Goal: Information Seeking & Learning: Learn about a topic

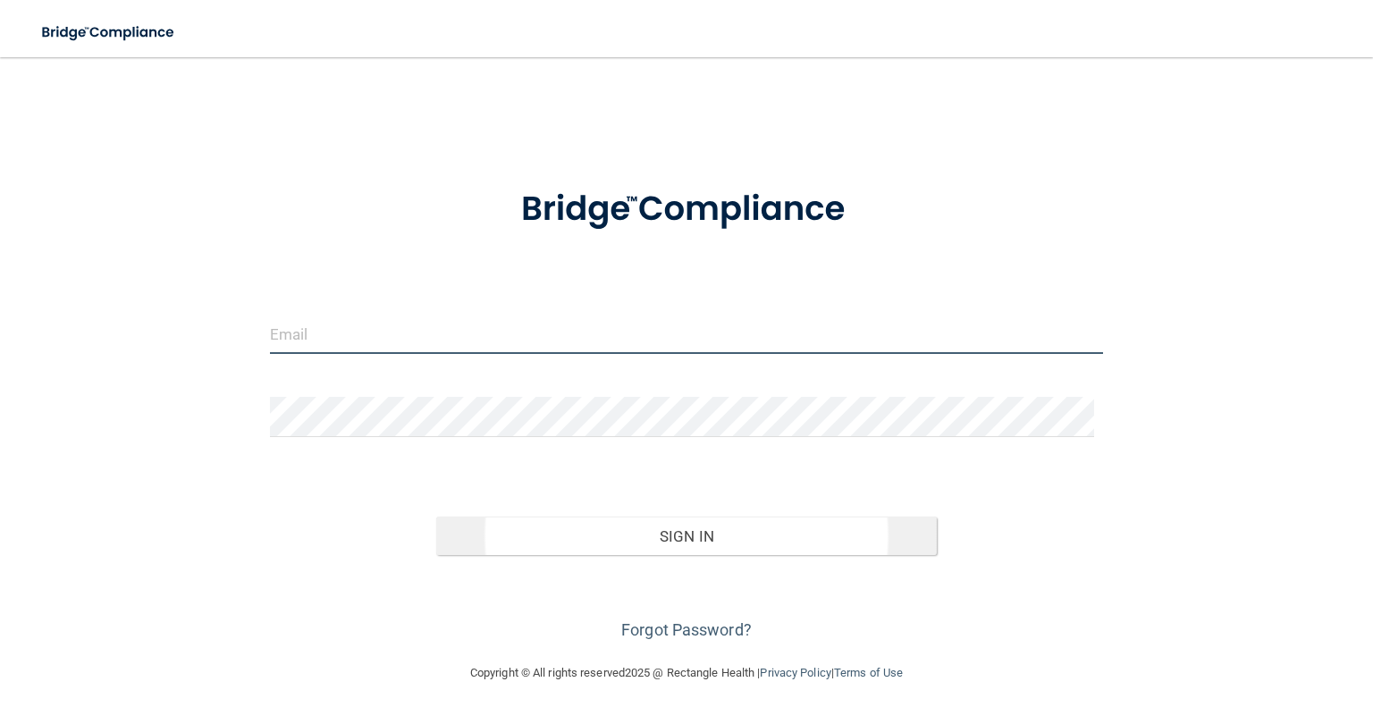
type input "[PERSON_NAME][EMAIL_ADDRESS][PERSON_NAME][DOMAIN_NAME]"
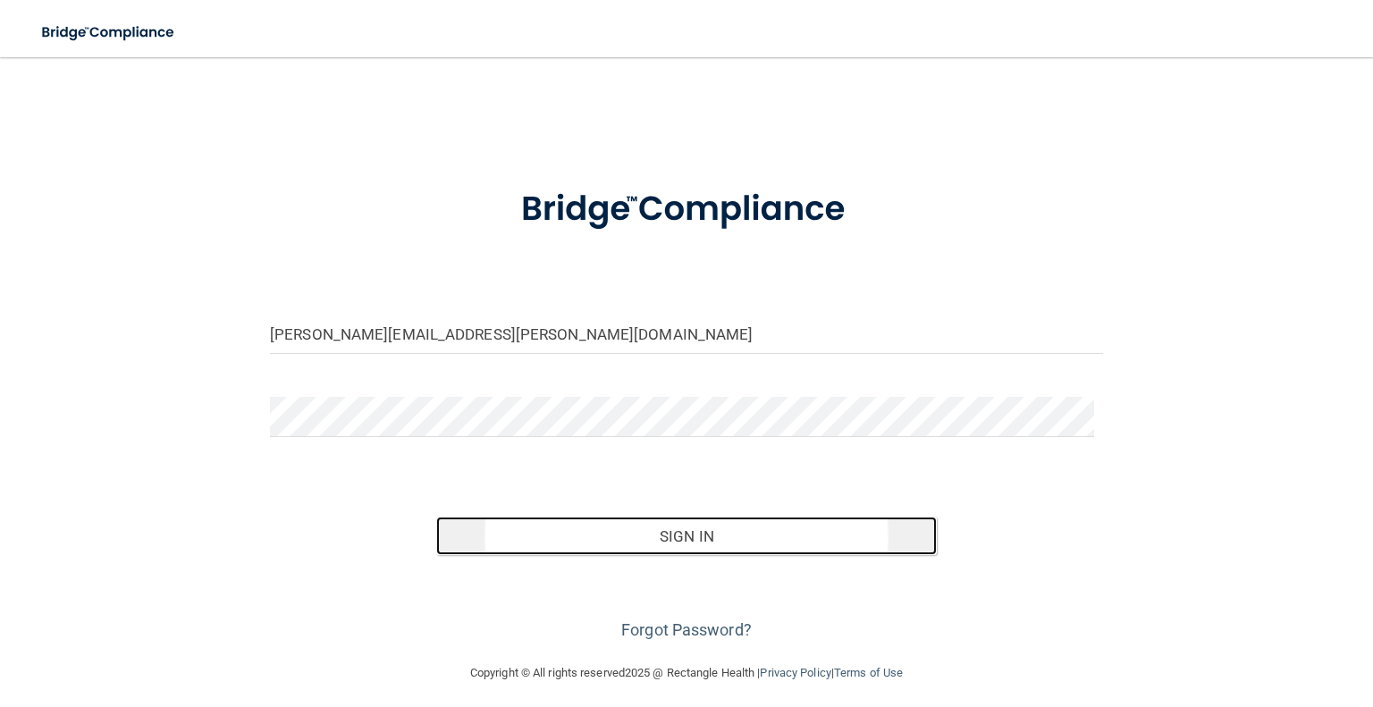
click at [700, 542] on button "Sign In" at bounding box center [686, 536] width 500 height 39
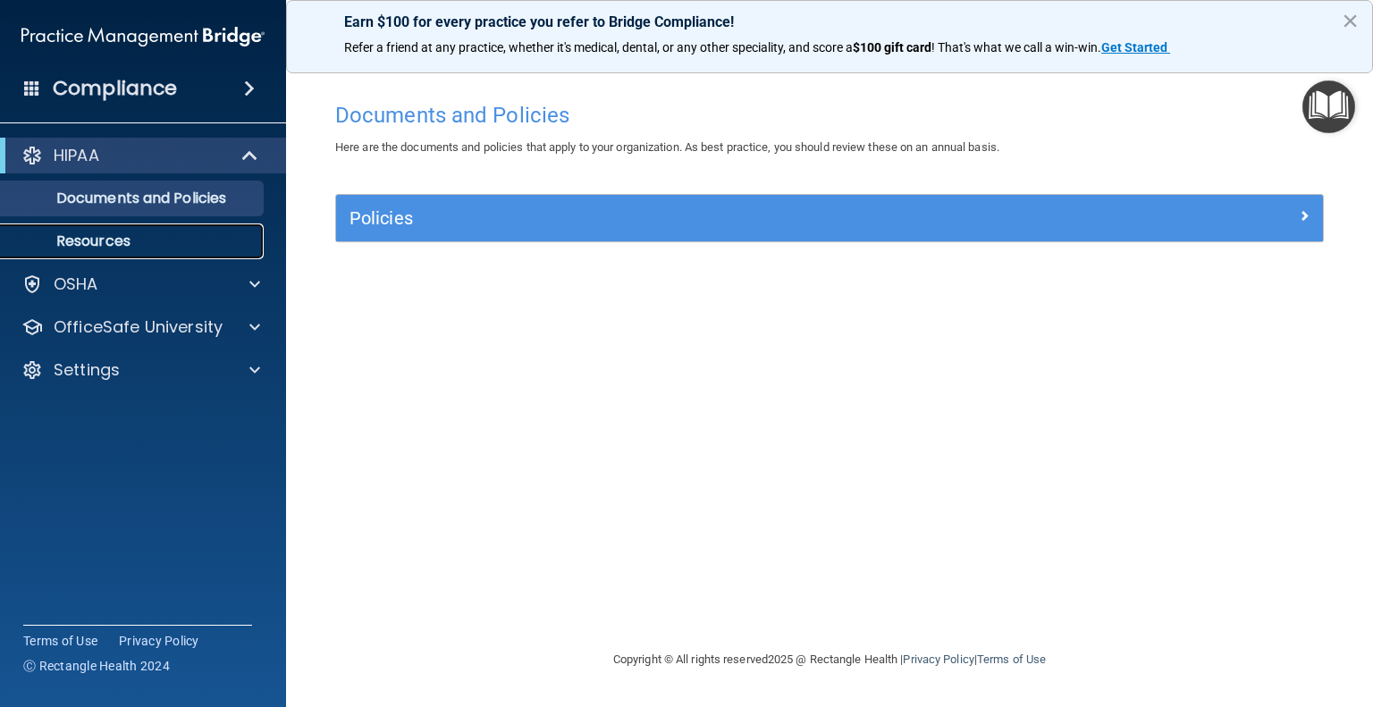
click at [89, 239] on p "Resources" at bounding box center [134, 241] width 244 height 18
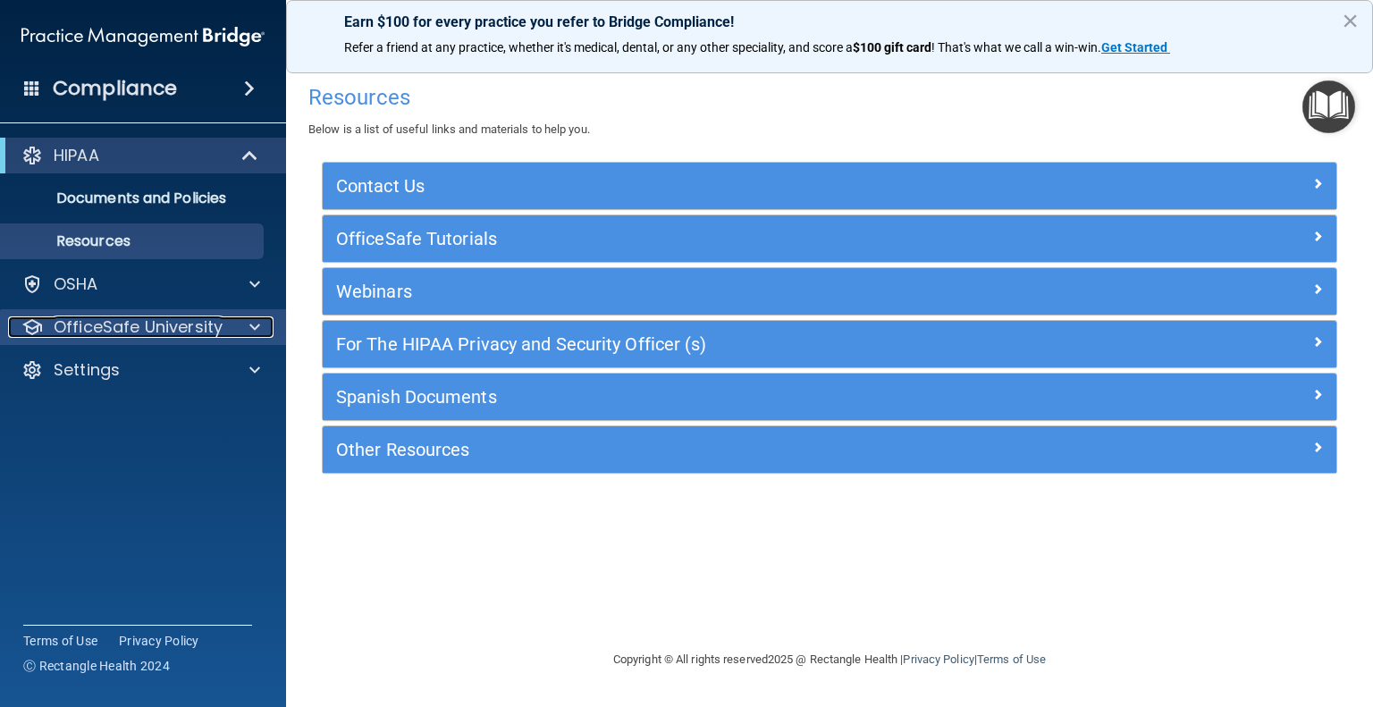
click at [114, 321] on p "OfficeSafe University" at bounding box center [138, 327] width 169 height 21
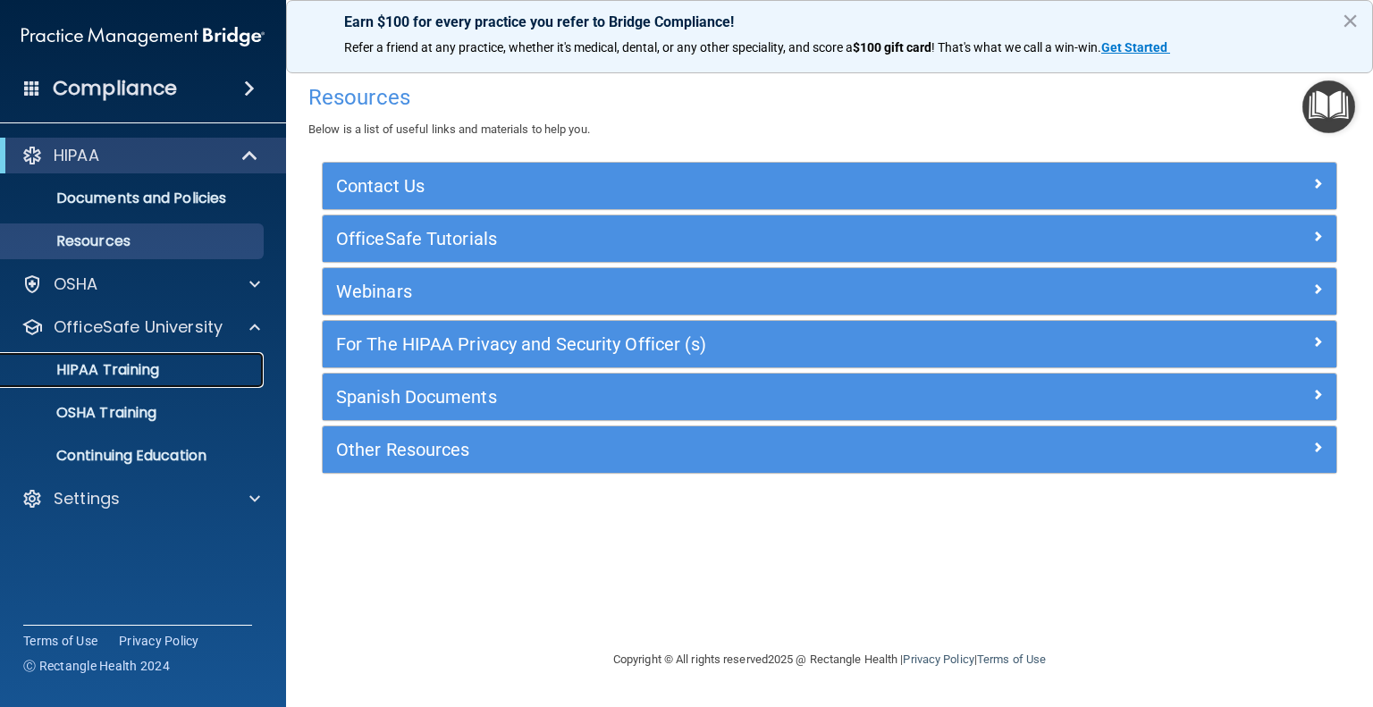
click at [128, 361] on p "HIPAA Training" at bounding box center [86, 370] width 148 height 18
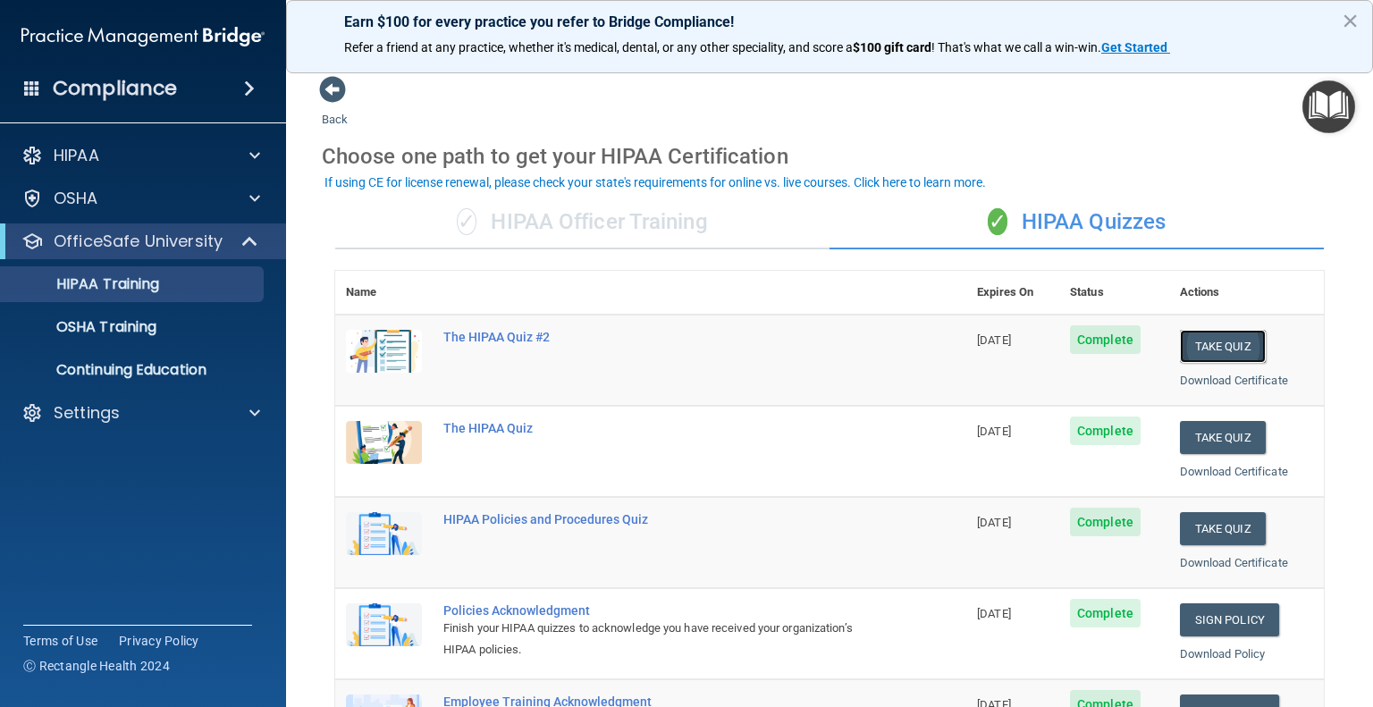
click at [1217, 352] on button "Take Quiz" at bounding box center [1223, 346] width 86 height 33
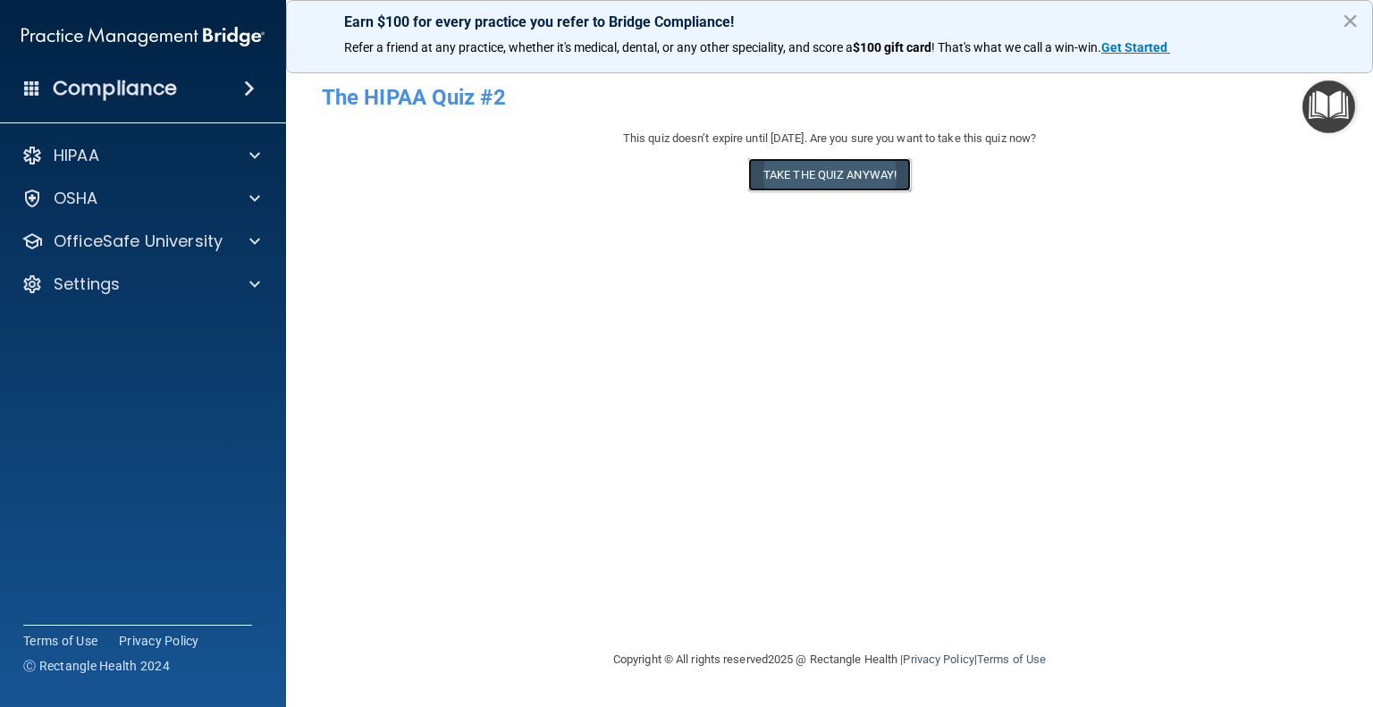
click at [844, 185] on button "Take the quiz anyway!" at bounding box center [829, 174] width 163 height 33
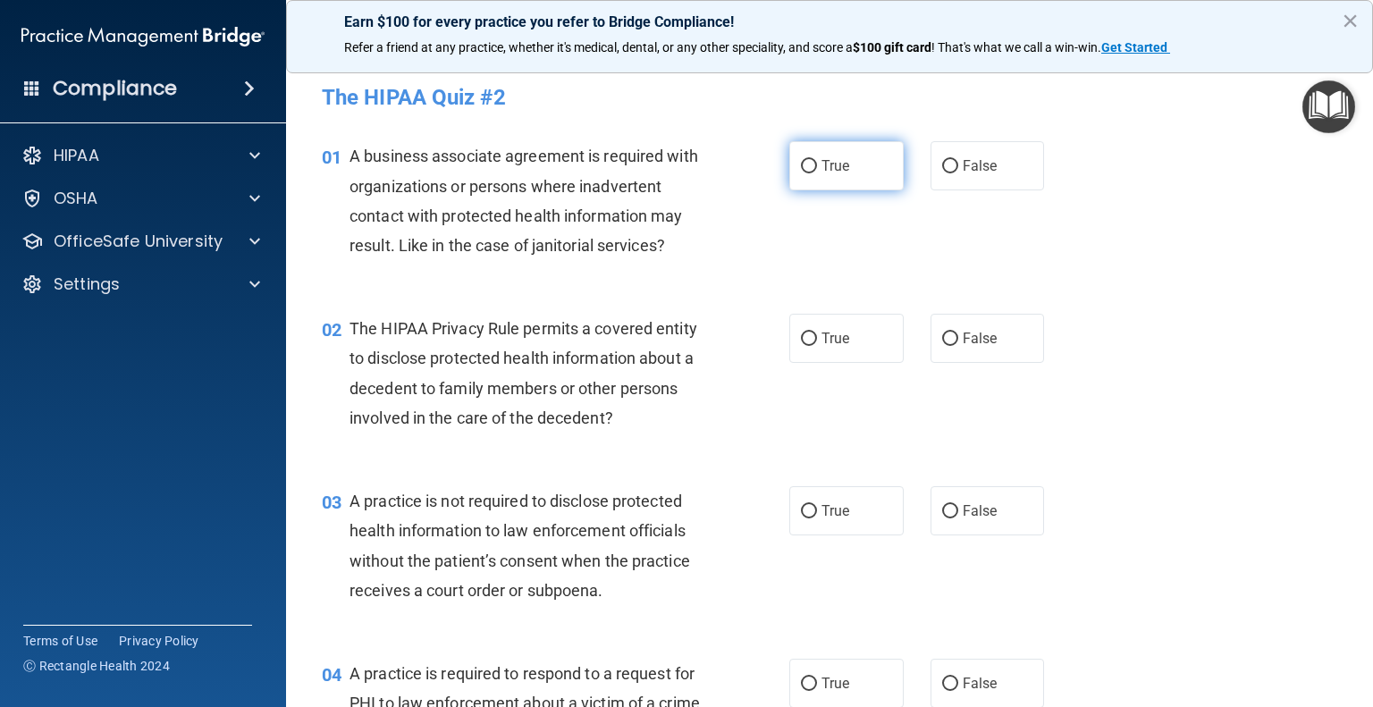
click at [836, 172] on span "True" at bounding box center [836, 165] width 28 height 17
click at [817, 172] on input "True" at bounding box center [809, 166] width 16 height 13
radio input "true"
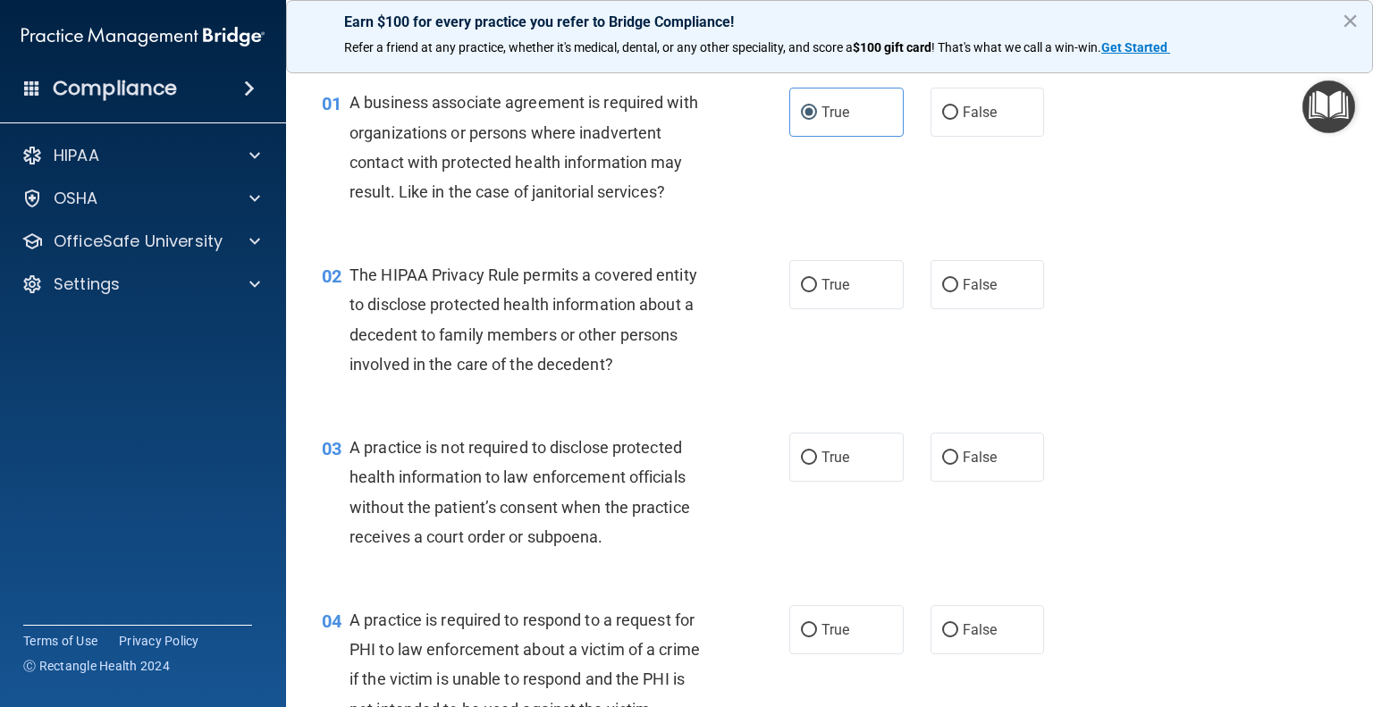
scroll to position [54, 0]
click at [822, 283] on span "True" at bounding box center [836, 284] width 28 height 17
click at [817, 283] on input "True" at bounding box center [809, 285] width 16 height 13
radio input "true"
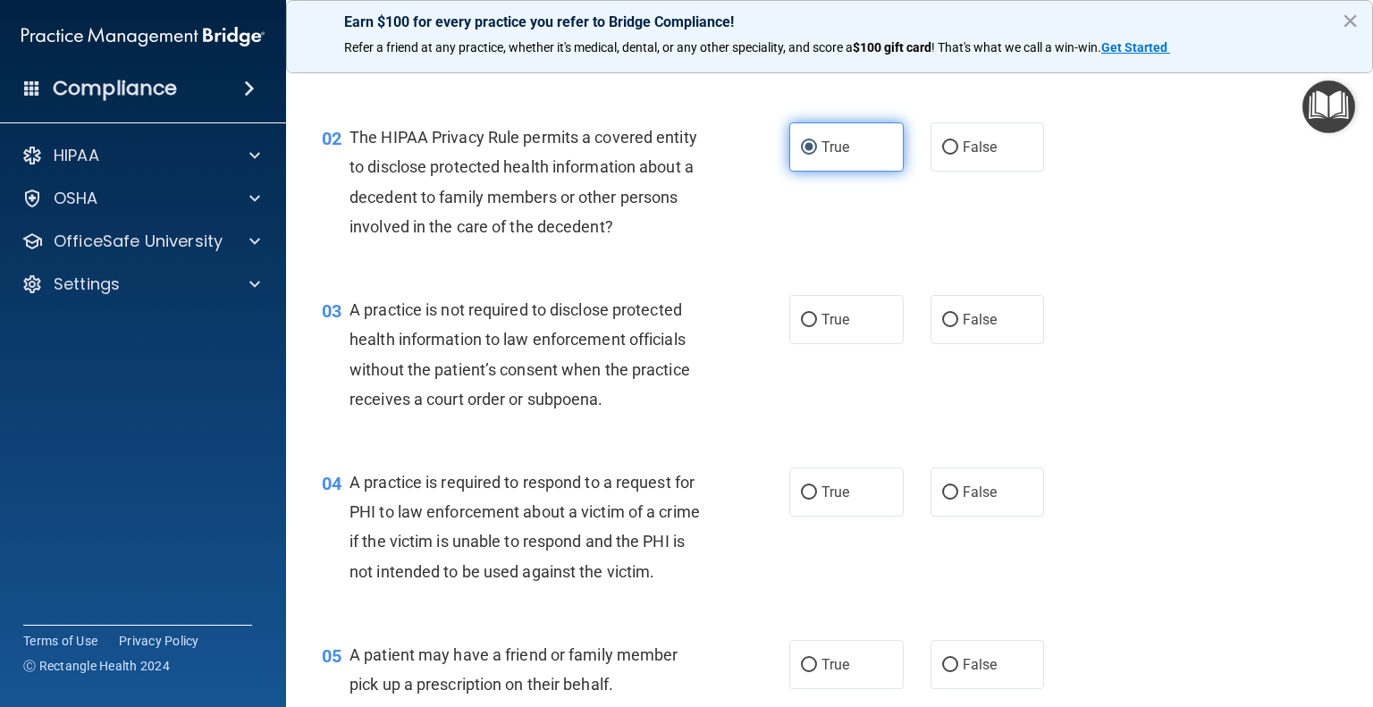
scroll to position [190, 0]
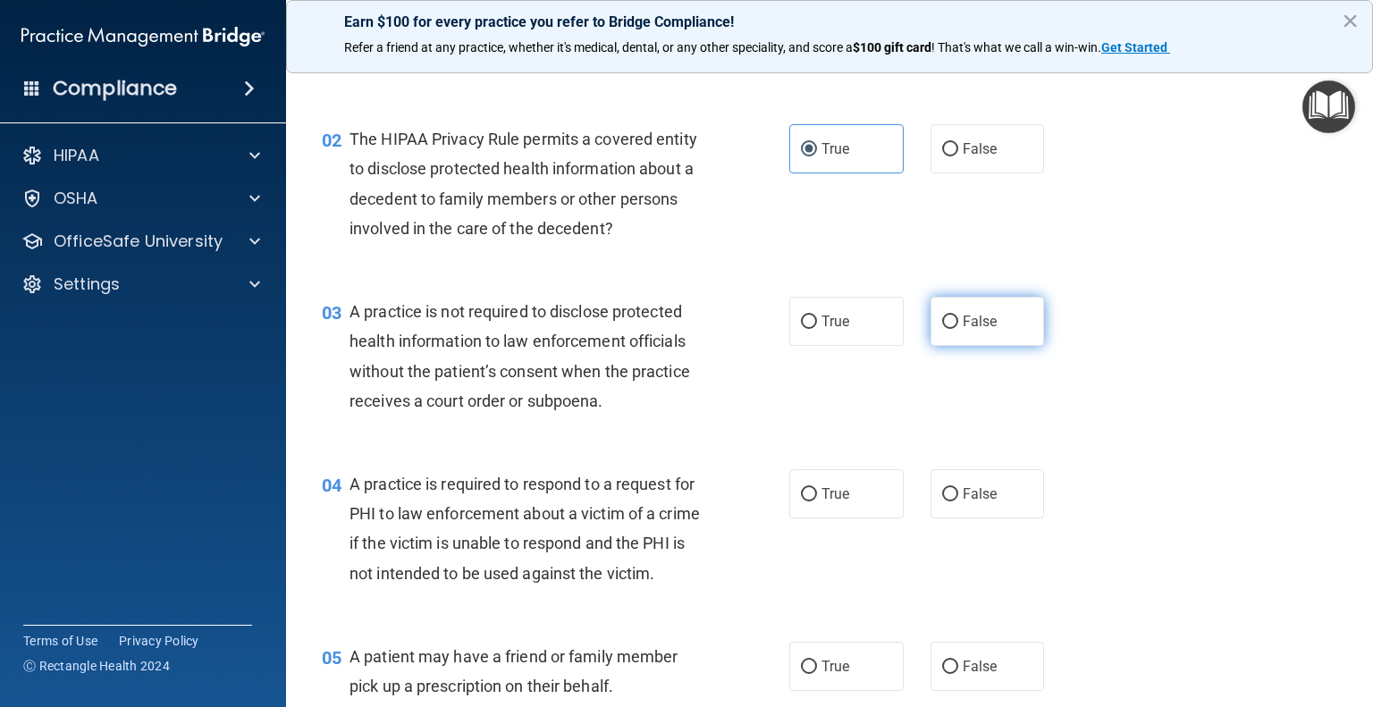
click at [948, 317] on input "False" at bounding box center [950, 322] width 16 height 13
radio input "true"
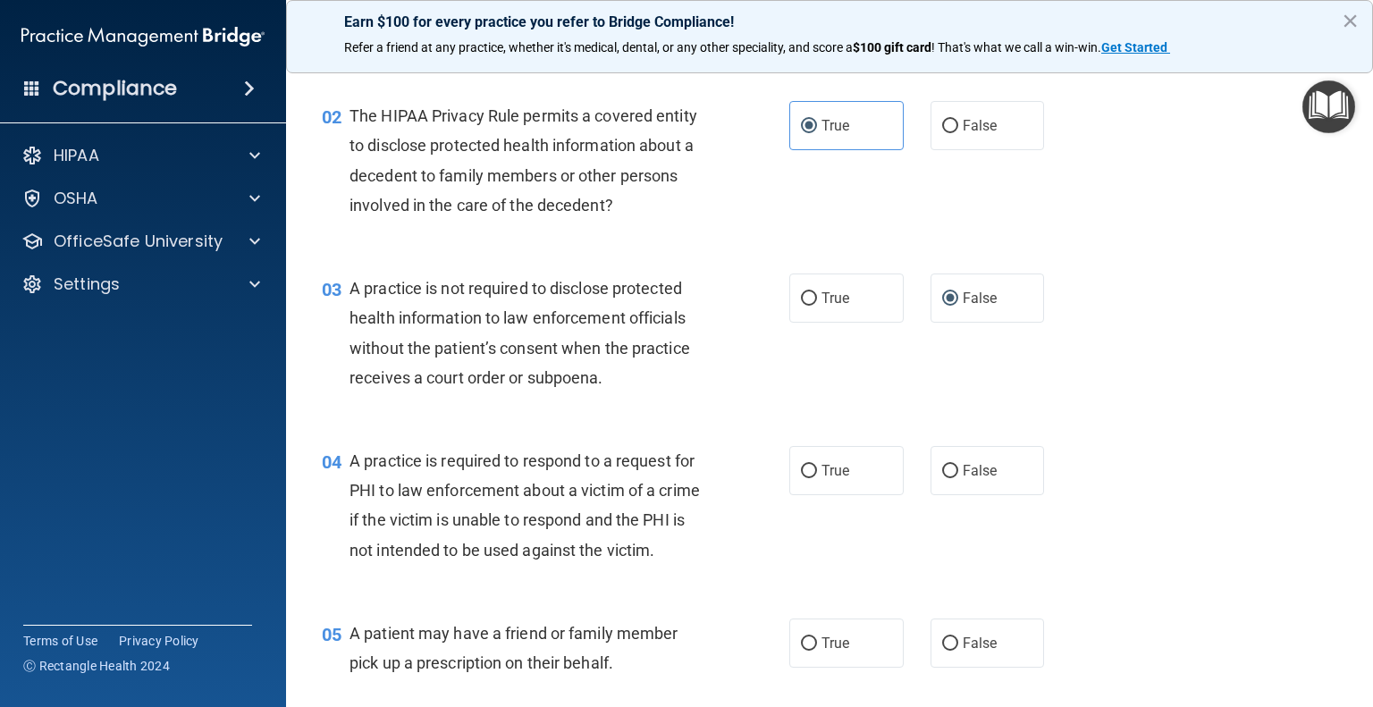
scroll to position [213, 0]
click at [780, 466] on div "04 A practice is required to respond to a request for PHI to law enforcement ab…" at bounding box center [555, 510] width 521 height 128
click at [810, 460] on label "True" at bounding box center [847, 470] width 114 height 49
click at [810, 465] on input "True" at bounding box center [809, 471] width 16 height 13
radio input "true"
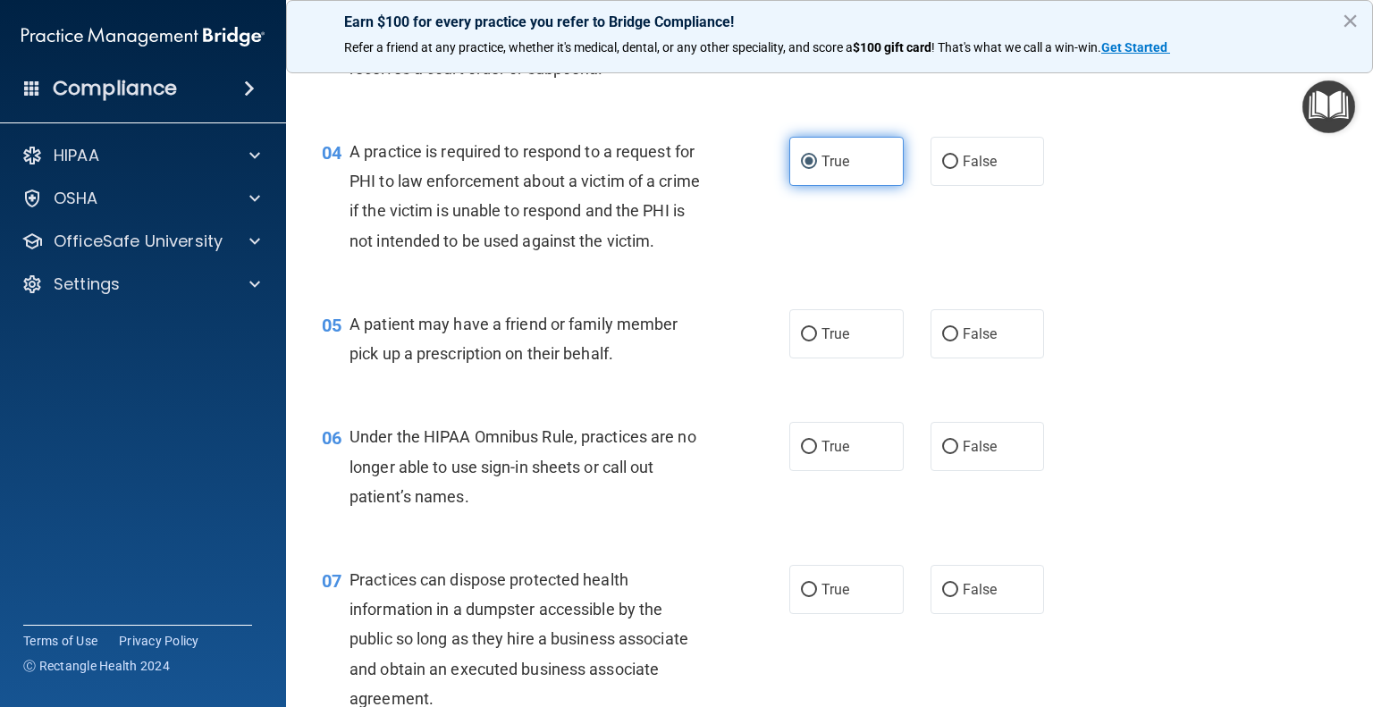
scroll to position [524, 0]
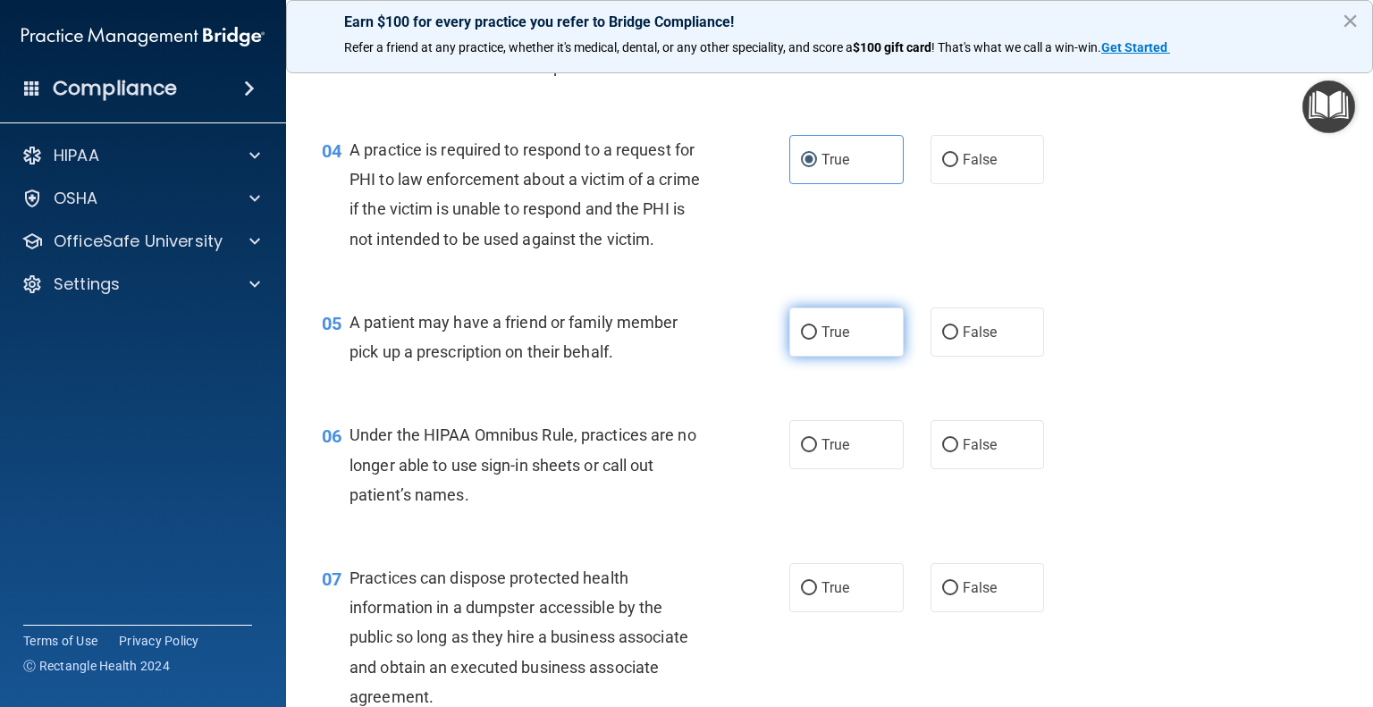
click at [830, 341] on span "True" at bounding box center [836, 332] width 28 height 17
click at [817, 340] on input "True" at bounding box center [809, 332] width 16 height 13
radio input "true"
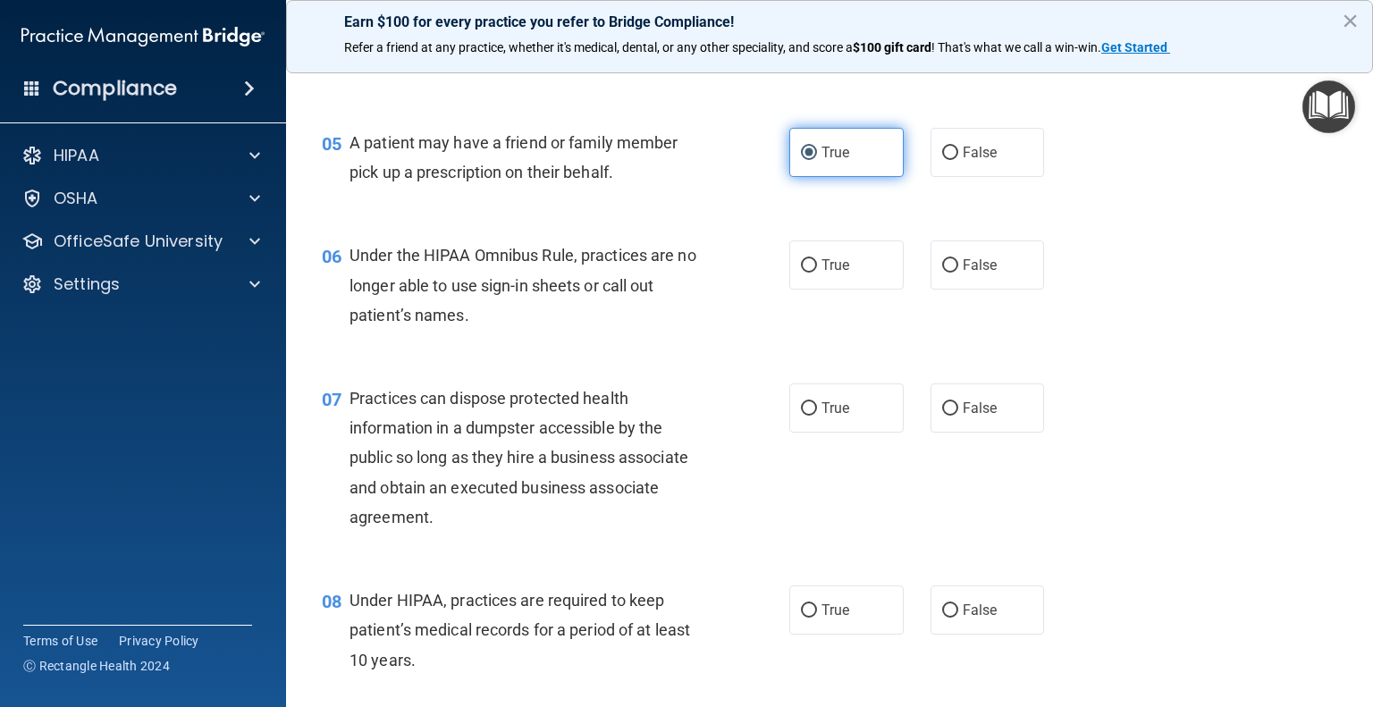
scroll to position [705, 0]
click at [942, 272] on input "False" at bounding box center [950, 264] width 16 height 13
radio input "true"
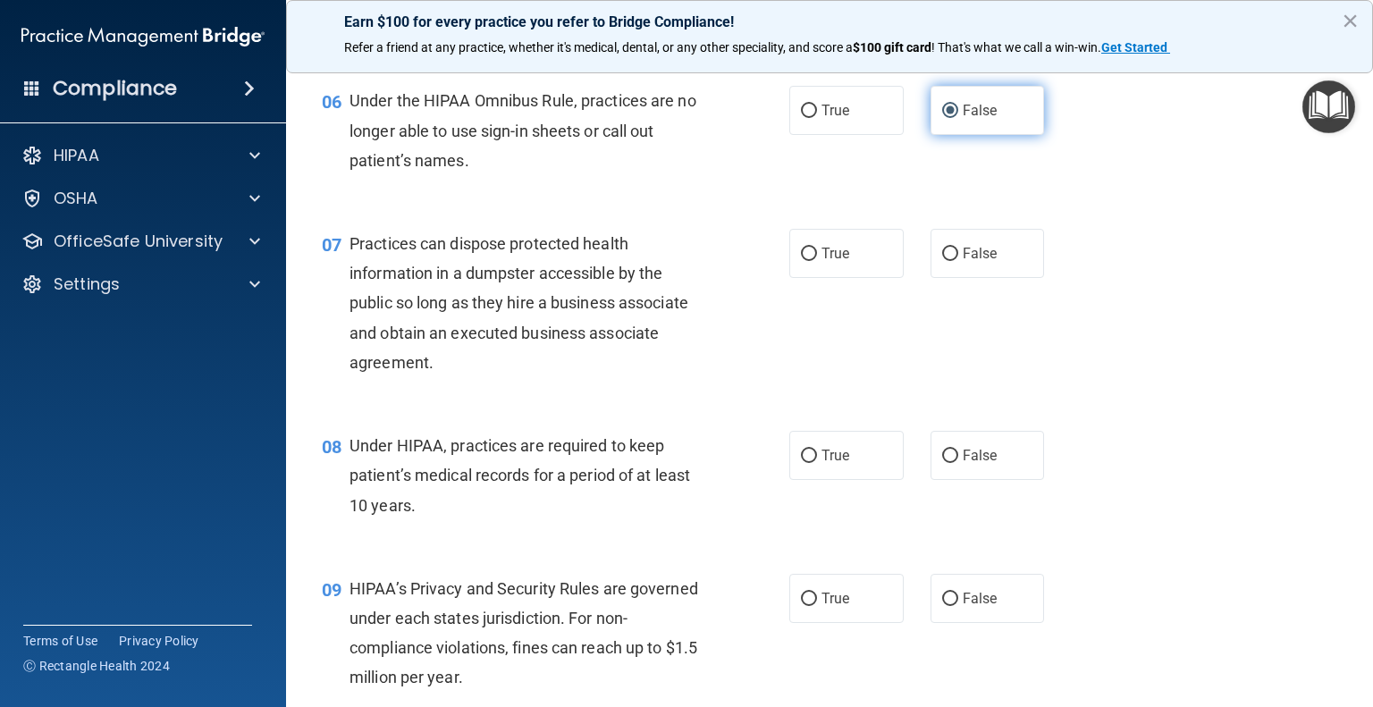
scroll to position [860, 0]
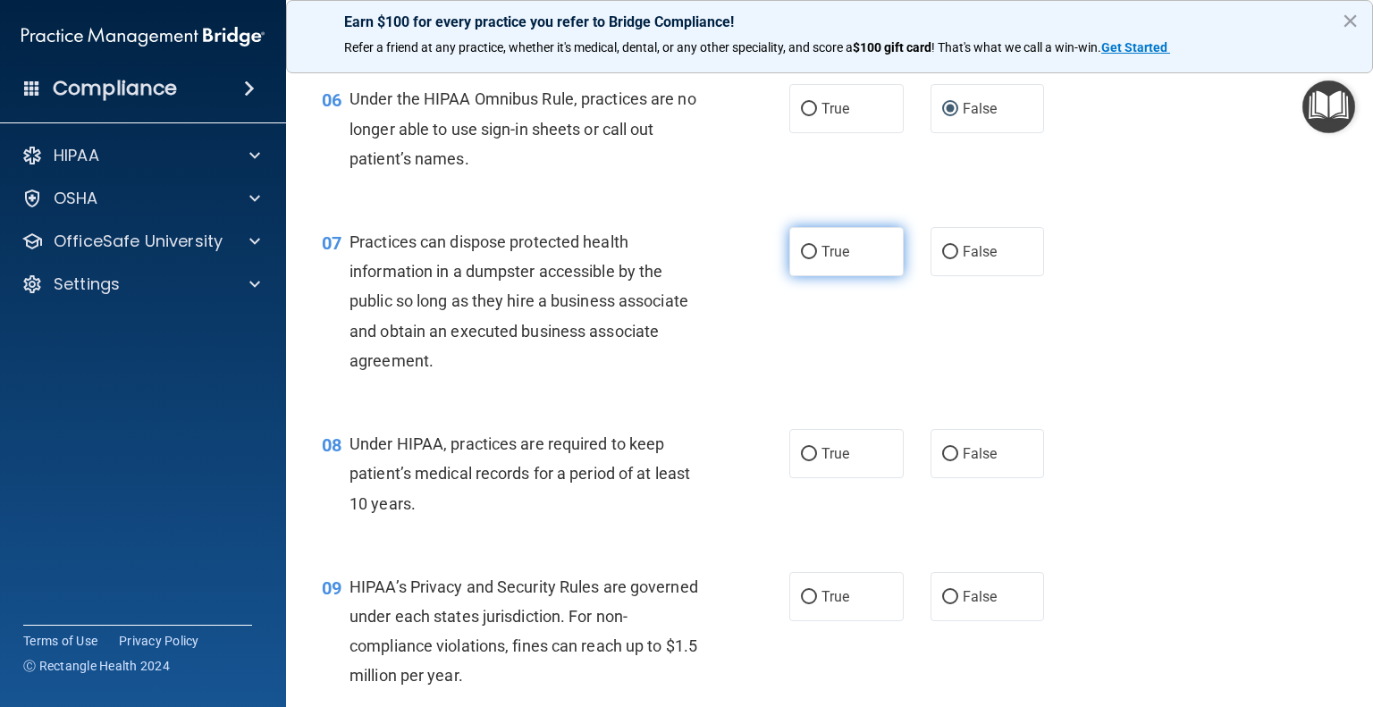
click at [849, 276] on label "True" at bounding box center [847, 251] width 114 height 49
click at [817, 259] on input "True" at bounding box center [809, 252] width 16 height 13
radio input "true"
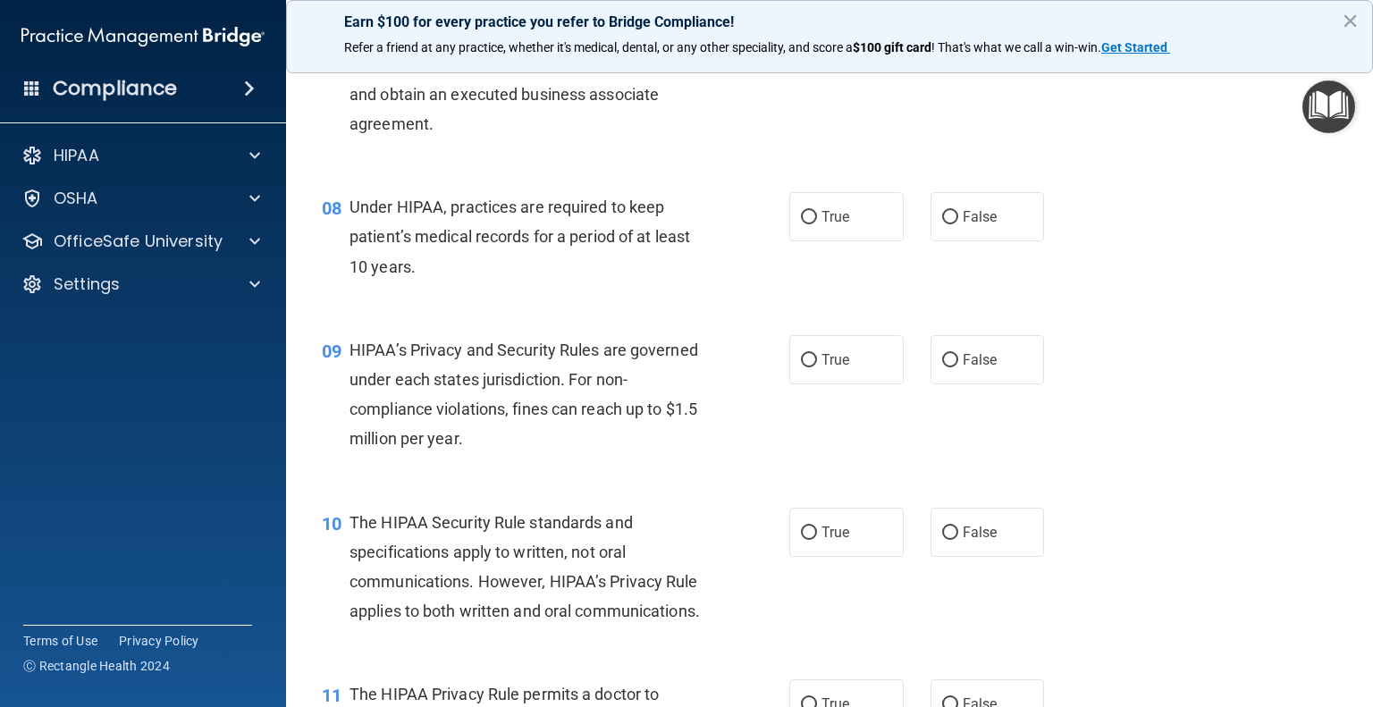
scroll to position [1096, 0]
click at [833, 226] on span "True" at bounding box center [836, 217] width 28 height 17
click at [817, 225] on input "True" at bounding box center [809, 218] width 16 height 13
radio input "true"
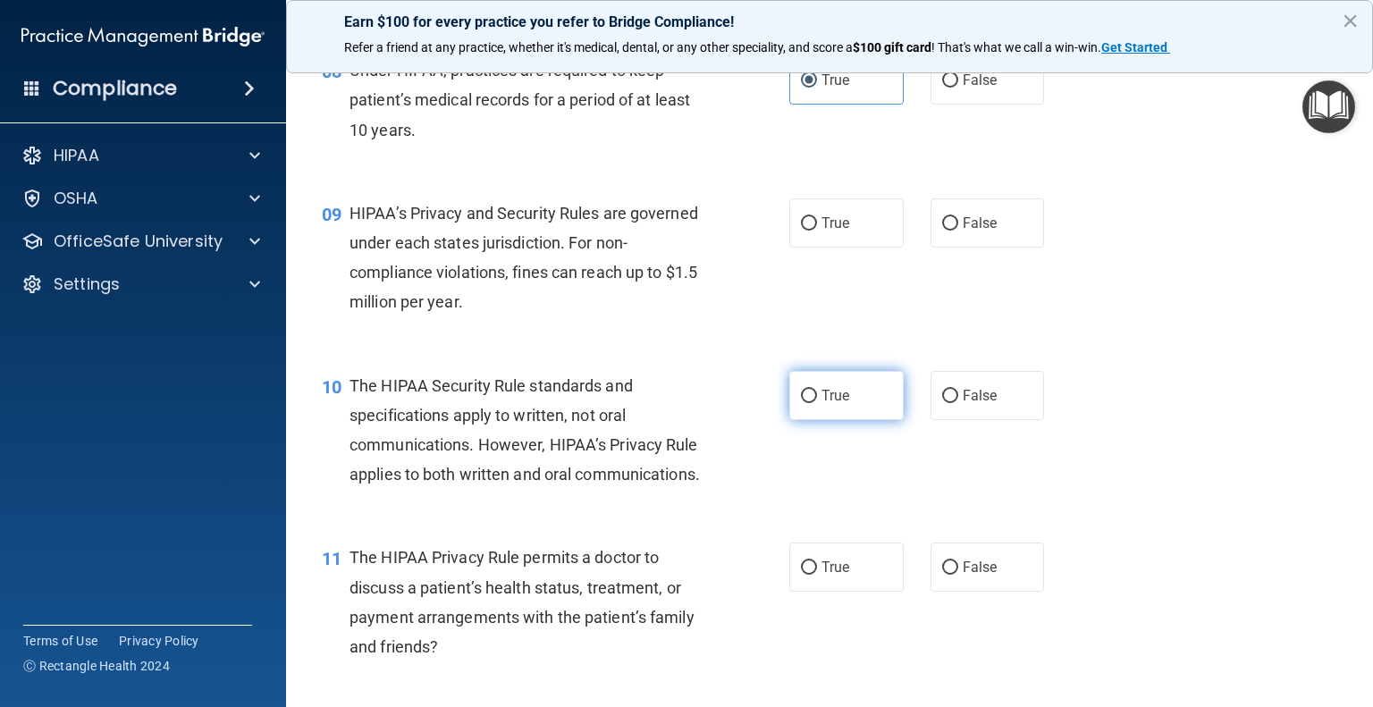
scroll to position [1234, 0]
click at [837, 232] on span "True" at bounding box center [836, 223] width 28 height 17
click at [817, 231] on input "True" at bounding box center [809, 223] width 16 height 13
radio input "true"
click at [966, 248] on label "False" at bounding box center [988, 222] width 114 height 49
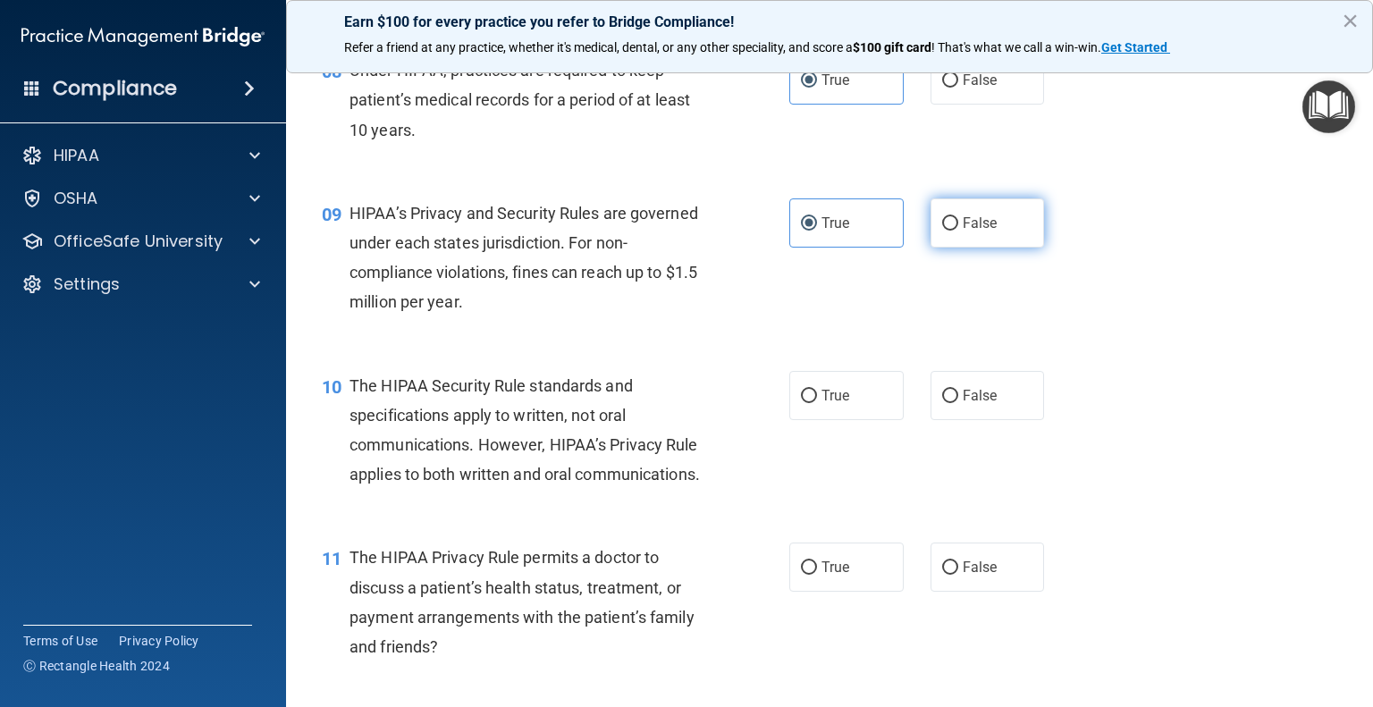
click at [958, 231] on input "False" at bounding box center [950, 223] width 16 height 13
radio input "true"
radio input "false"
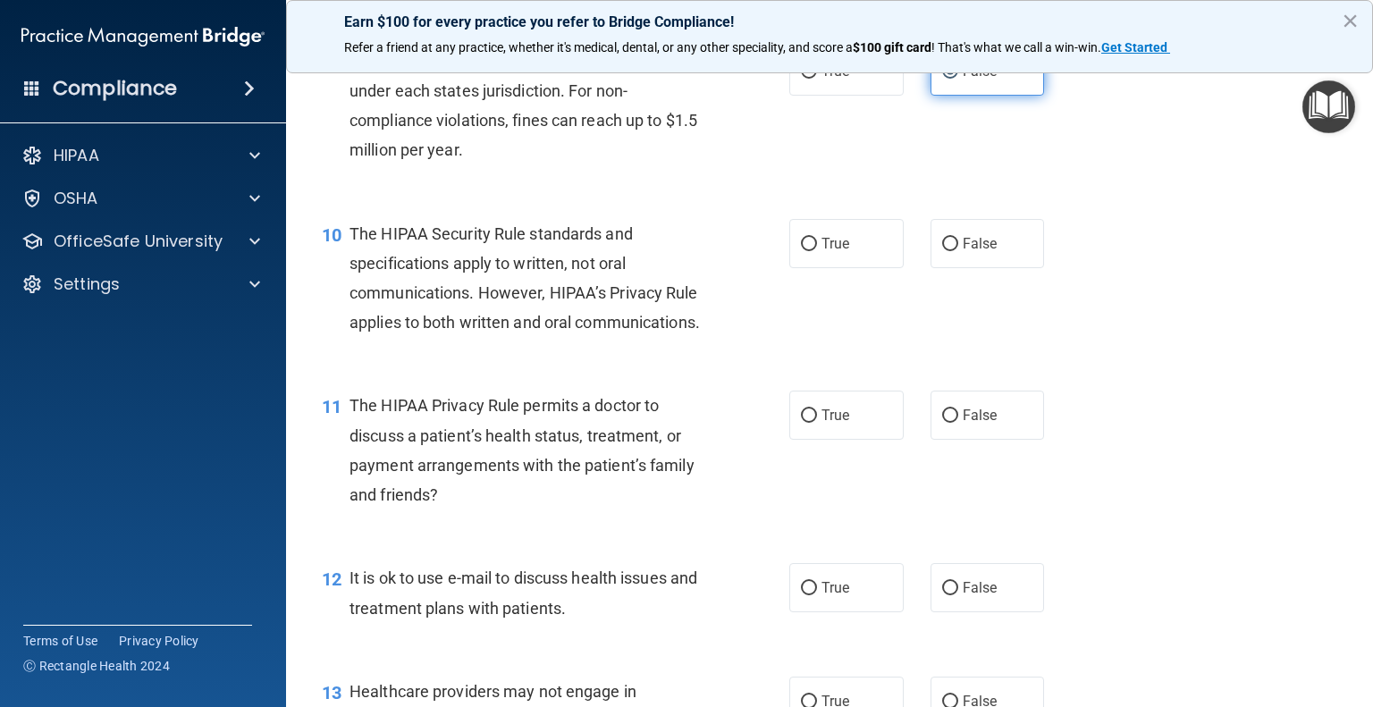
scroll to position [1397, 0]
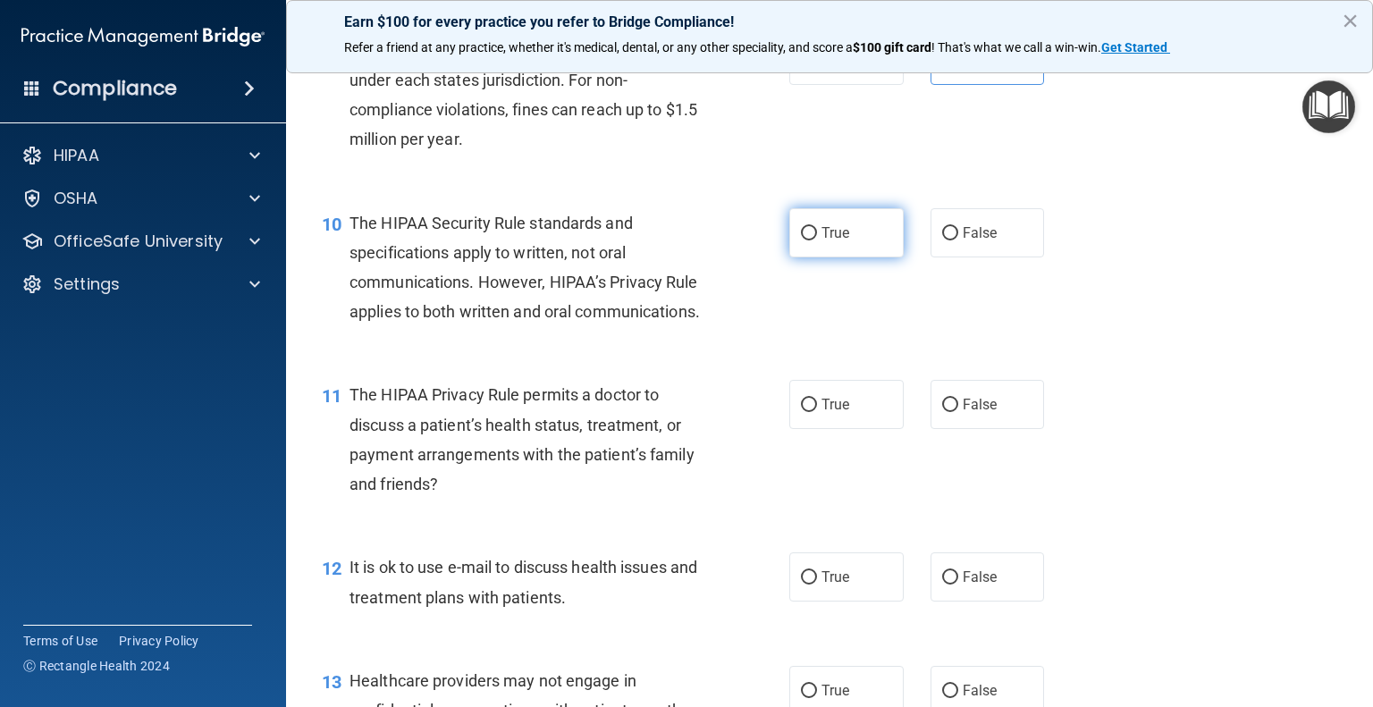
click at [811, 258] on label "True" at bounding box center [847, 232] width 114 height 49
click at [811, 241] on input "True" at bounding box center [809, 233] width 16 height 13
radio input "true"
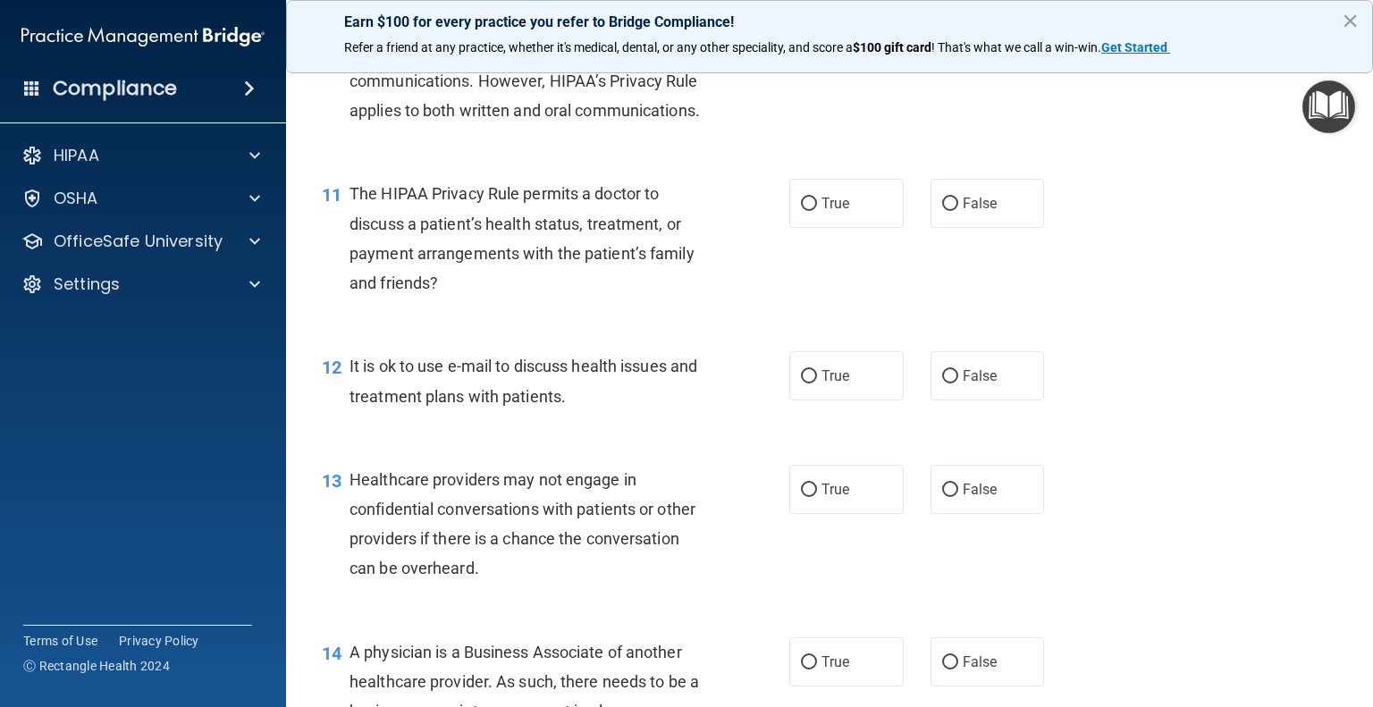
scroll to position [1599, 0]
click at [951, 227] on label "False" at bounding box center [988, 202] width 114 height 49
click at [951, 210] on input "False" at bounding box center [950, 203] width 16 height 13
radio input "true"
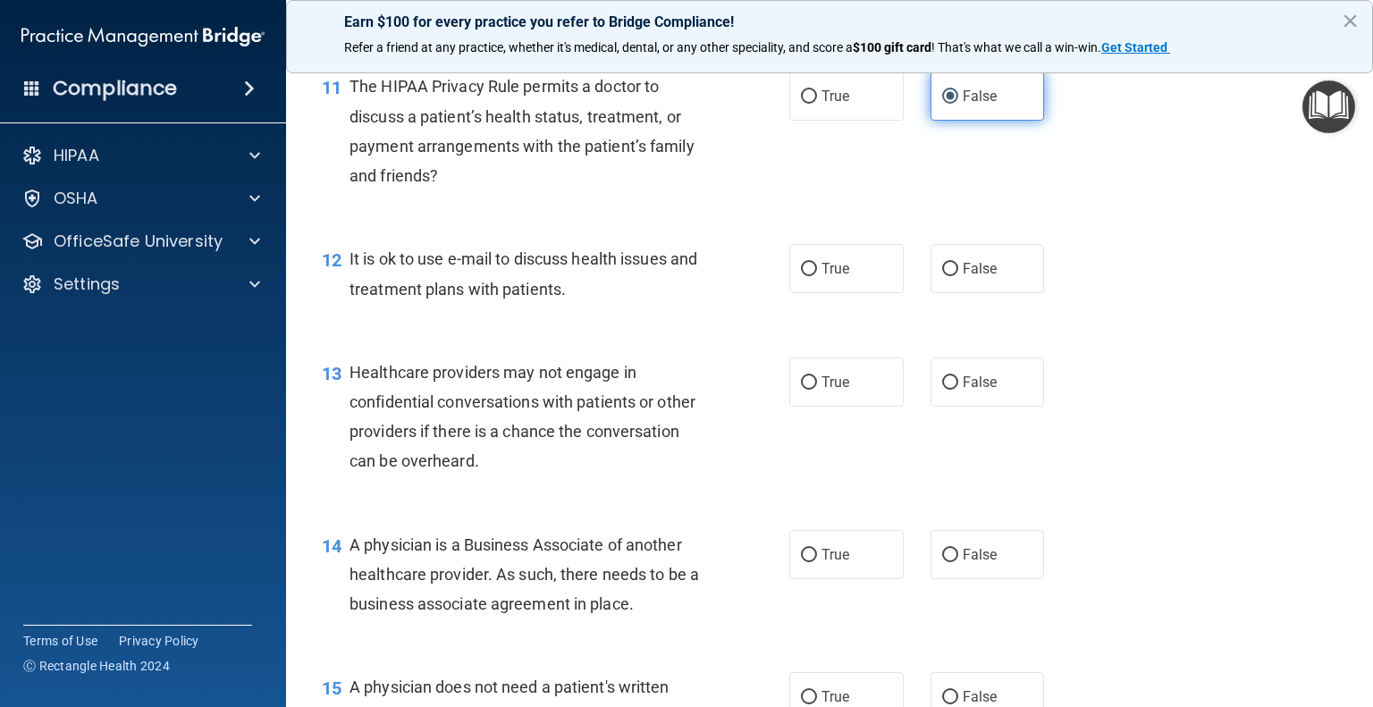
scroll to position [1706, 0]
click at [806, 292] on label "True" at bounding box center [847, 267] width 114 height 49
click at [806, 275] on input "True" at bounding box center [809, 268] width 16 height 13
radio input "true"
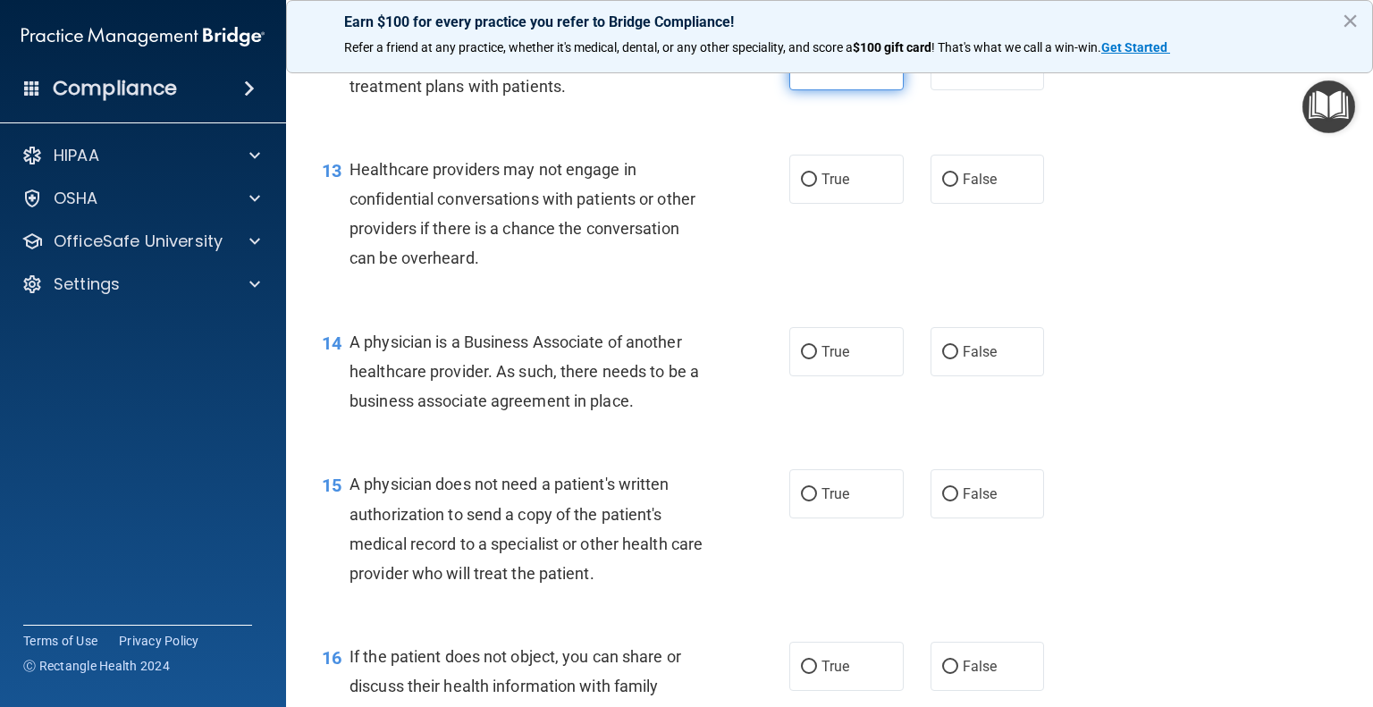
scroll to position [1909, 0]
click at [806, 282] on div "13 Healthcare providers may not engage in confidential conversations with patie…" at bounding box center [555, 218] width 521 height 128
click at [1025, 203] on label "False" at bounding box center [988, 178] width 114 height 49
click at [958, 186] on input "False" at bounding box center [950, 179] width 16 height 13
radio input "true"
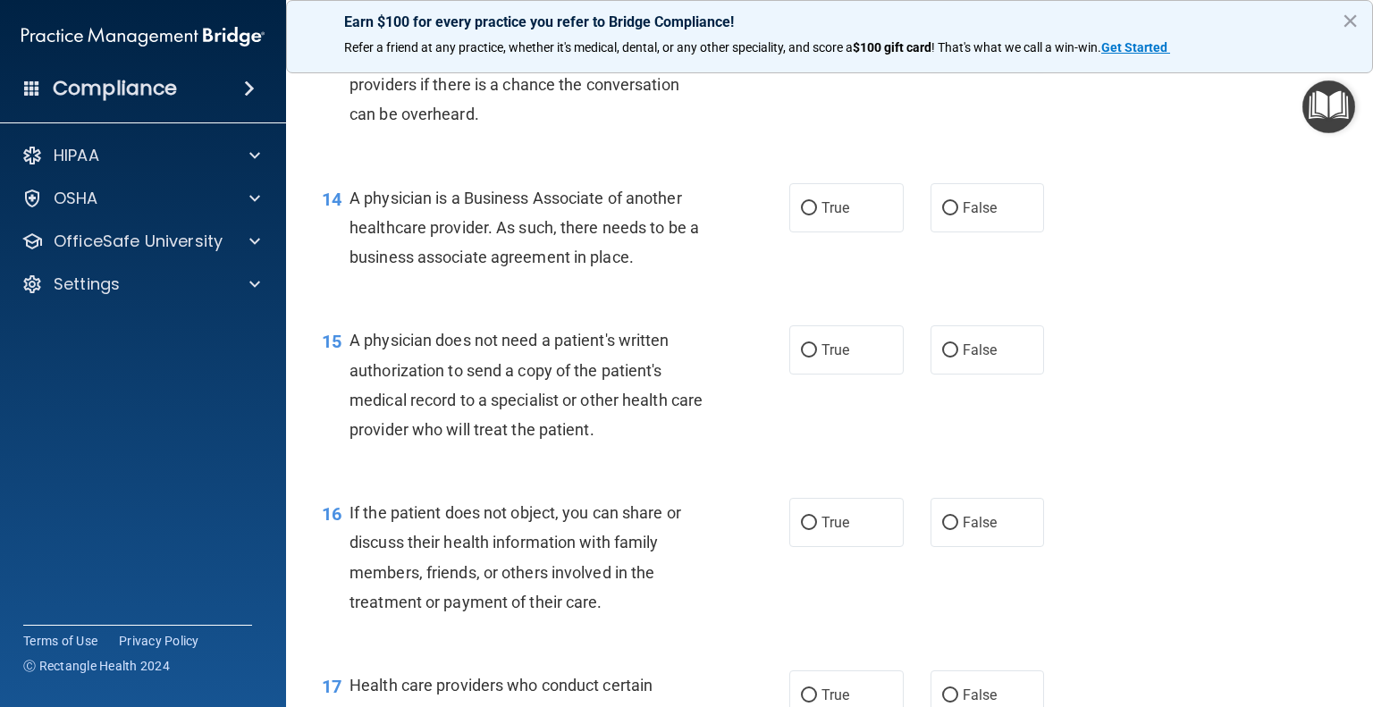
scroll to position [2053, 0]
click at [1018, 232] on label "False" at bounding box center [988, 206] width 114 height 49
click at [958, 215] on input "False" at bounding box center [950, 207] width 16 height 13
radio input "true"
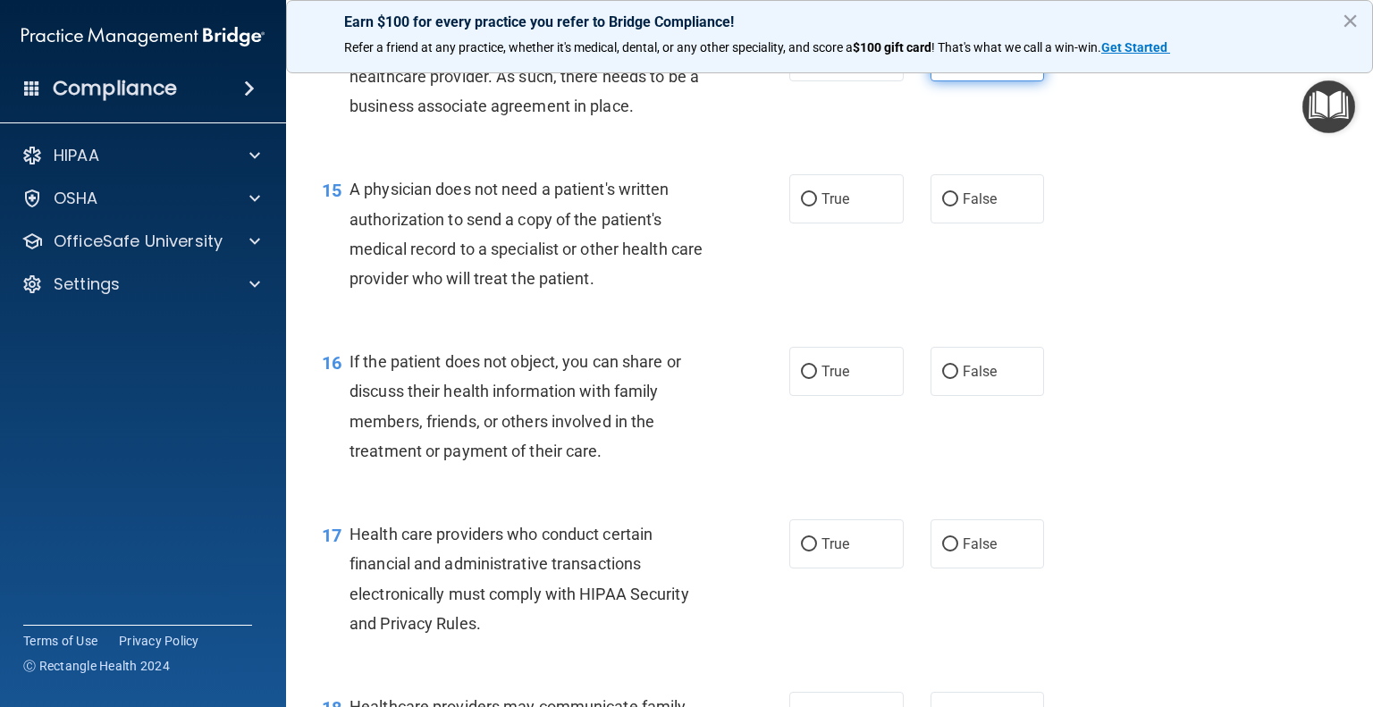
scroll to position [2202, 0]
click at [845, 224] on label "True" at bounding box center [847, 199] width 114 height 49
click at [817, 207] on input "True" at bounding box center [809, 200] width 16 height 13
radio input "true"
click at [961, 224] on label "False" at bounding box center [988, 199] width 114 height 49
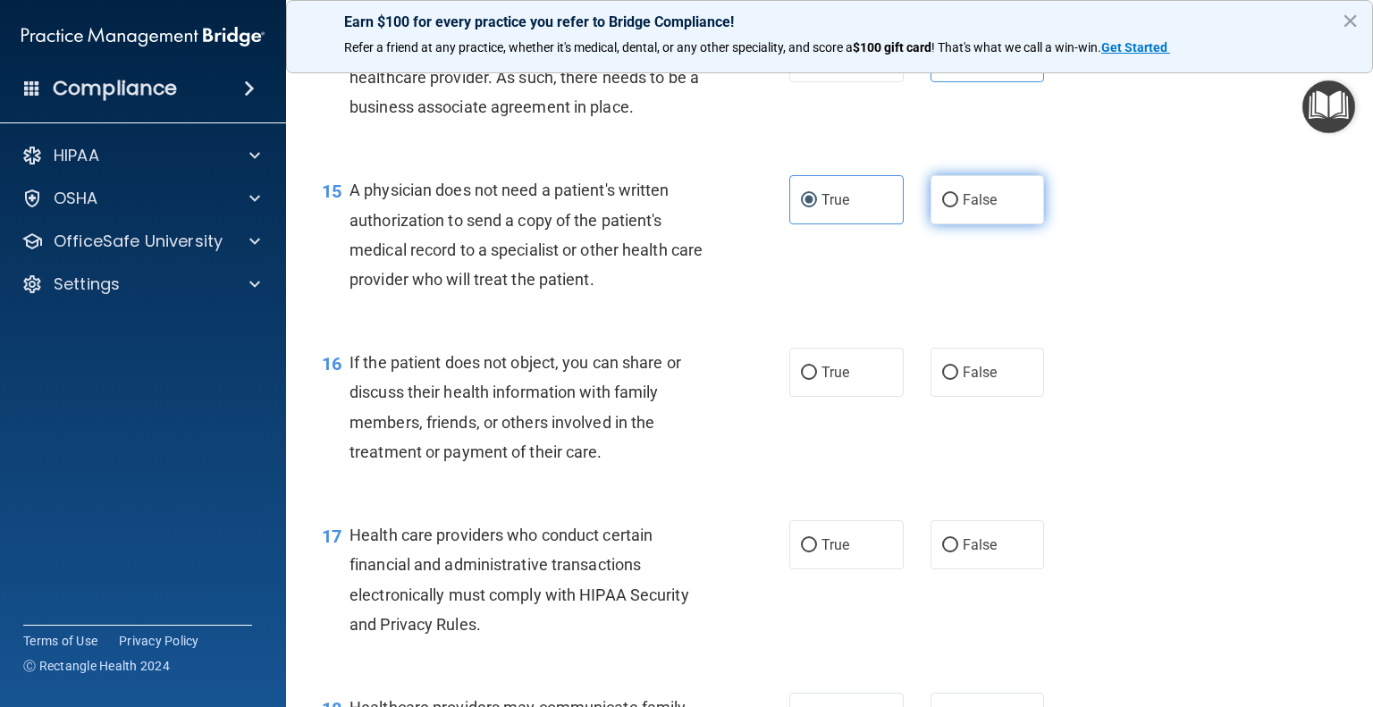
click at [958, 207] on input "False" at bounding box center [950, 200] width 16 height 13
radio input "true"
radio input "false"
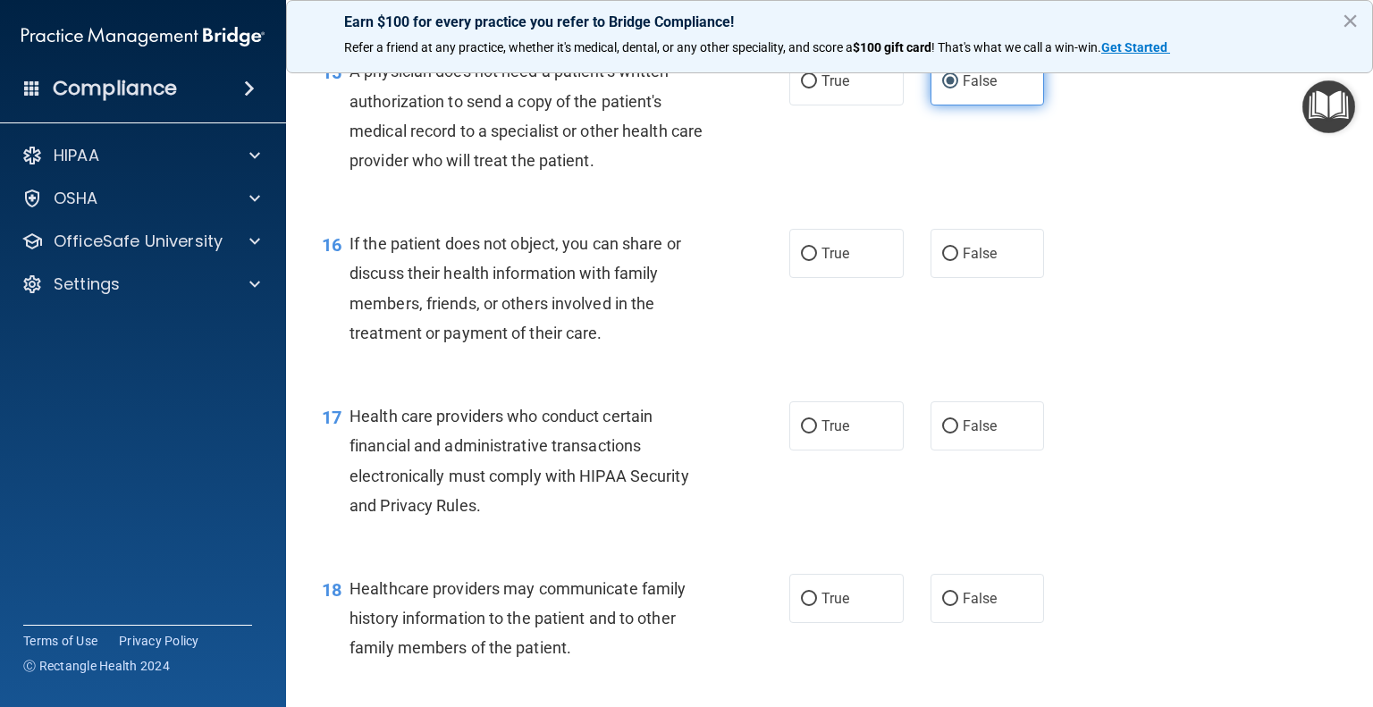
scroll to position [2321, 0]
click at [989, 278] on label "False" at bounding box center [988, 253] width 114 height 49
click at [958, 261] on input "False" at bounding box center [950, 254] width 16 height 13
radio input "true"
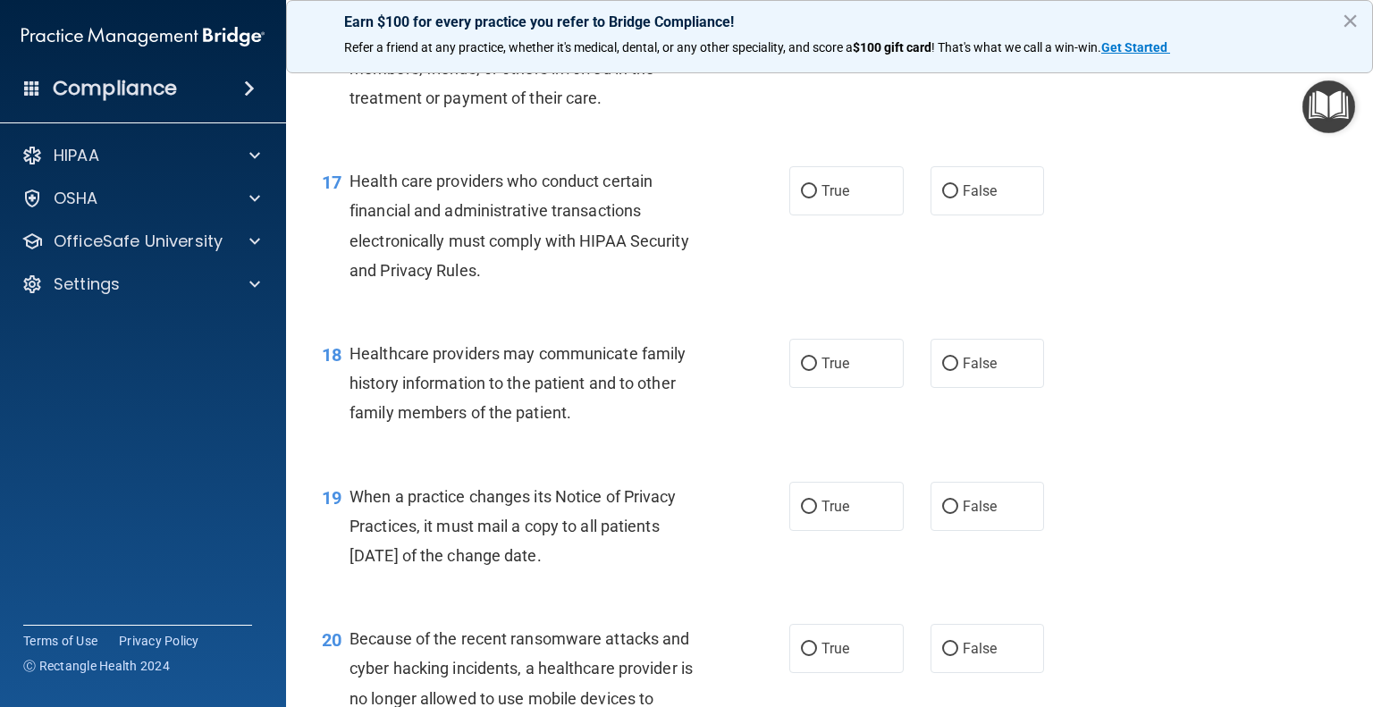
scroll to position [2557, 0]
click at [794, 215] on label "True" at bounding box center [847, 189] width 114 height 49
click at [801, 198] on input "True" at bounding box center [809, 190] width 16 height 13
radio input "true"
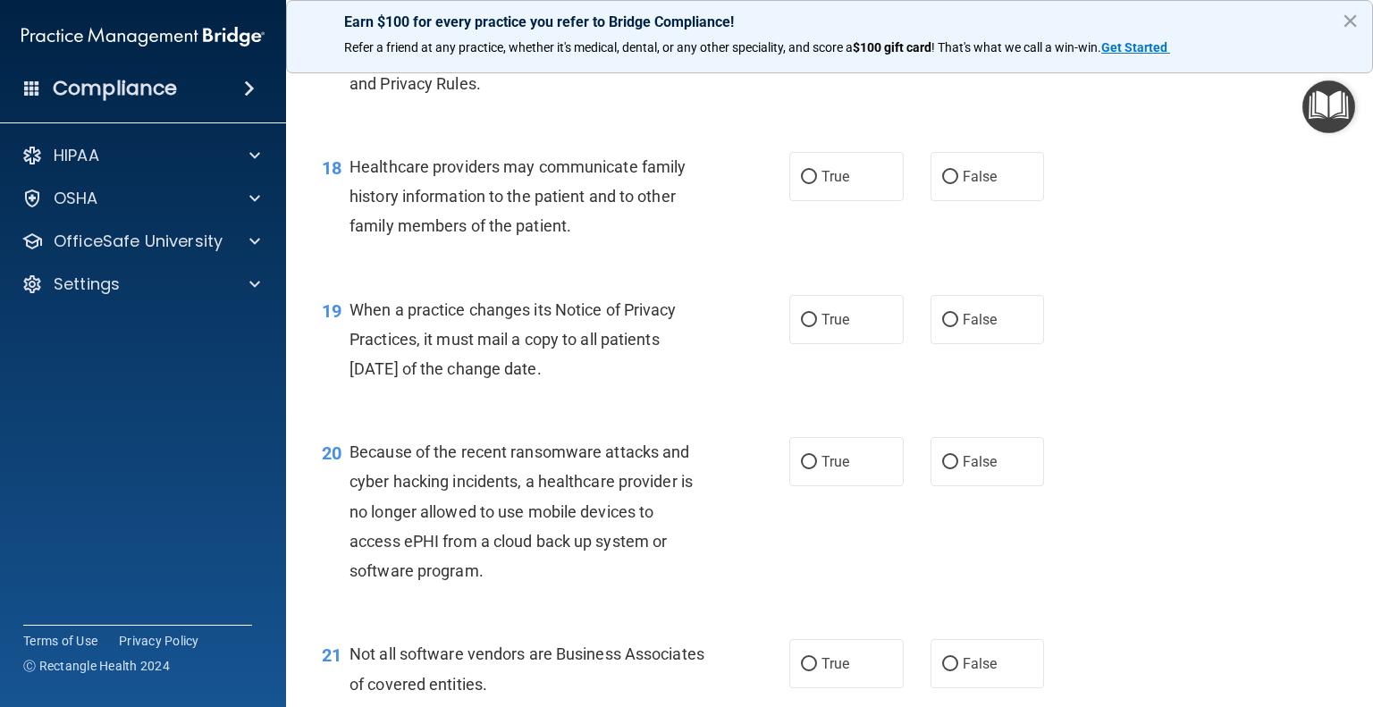
scroll to position [2743, 0]
click at [955, 201] on label "False" at bounding box center [988, 176] width 114 height 49
click at [955, 184] on input "False" at bounding box center [950, 177] width 16 height 13
radio input "true"
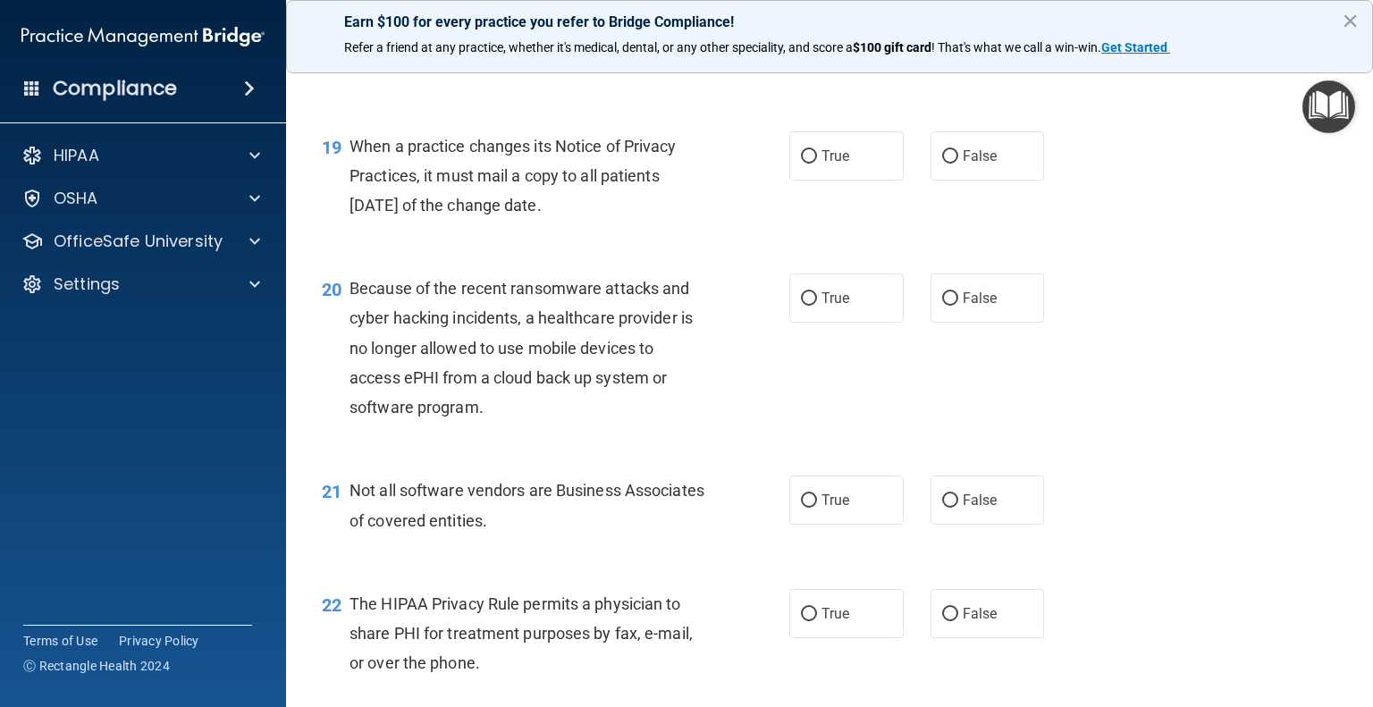
scroll to position [2911, 0]
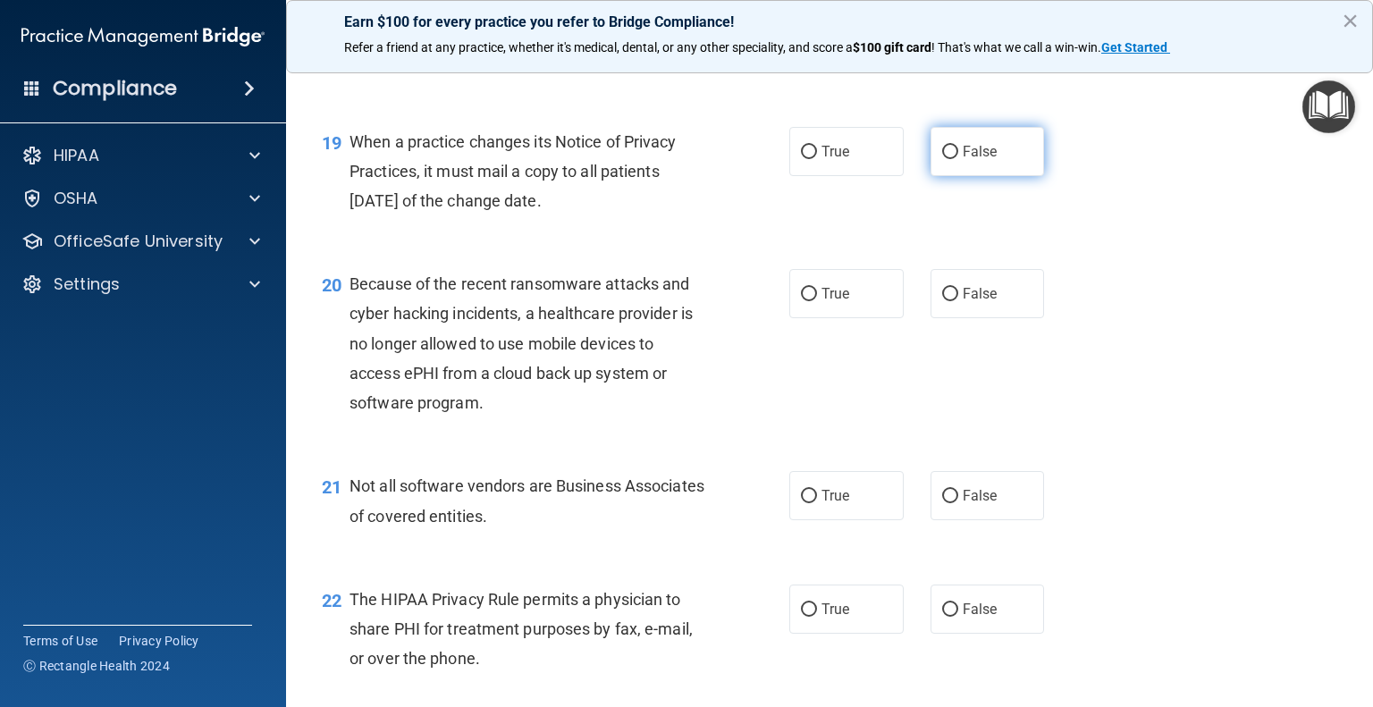
click at [943, 176] on label "False" at bounding box center [988, 151] width 114 height 49
click at [943, 159] on input "False" at bounding box center [950, 152] width 16 height 13
radio input "true"
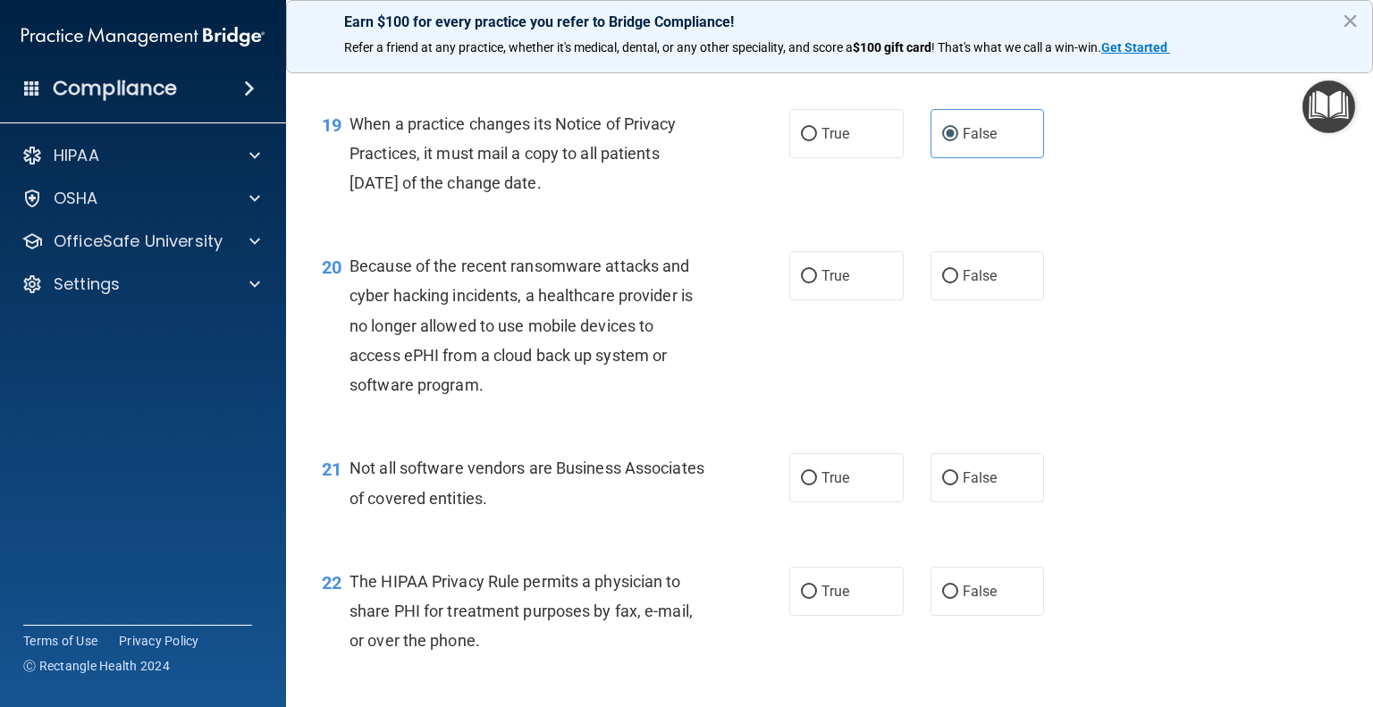
scroll to position [2931, 0]
click at [857, 299] on label "True" at bounding box center [847, 273] width 114 height 49
click at [817, 282] on input "True" at bounding box center [809, 274] width 16 height 13
radio input "true"
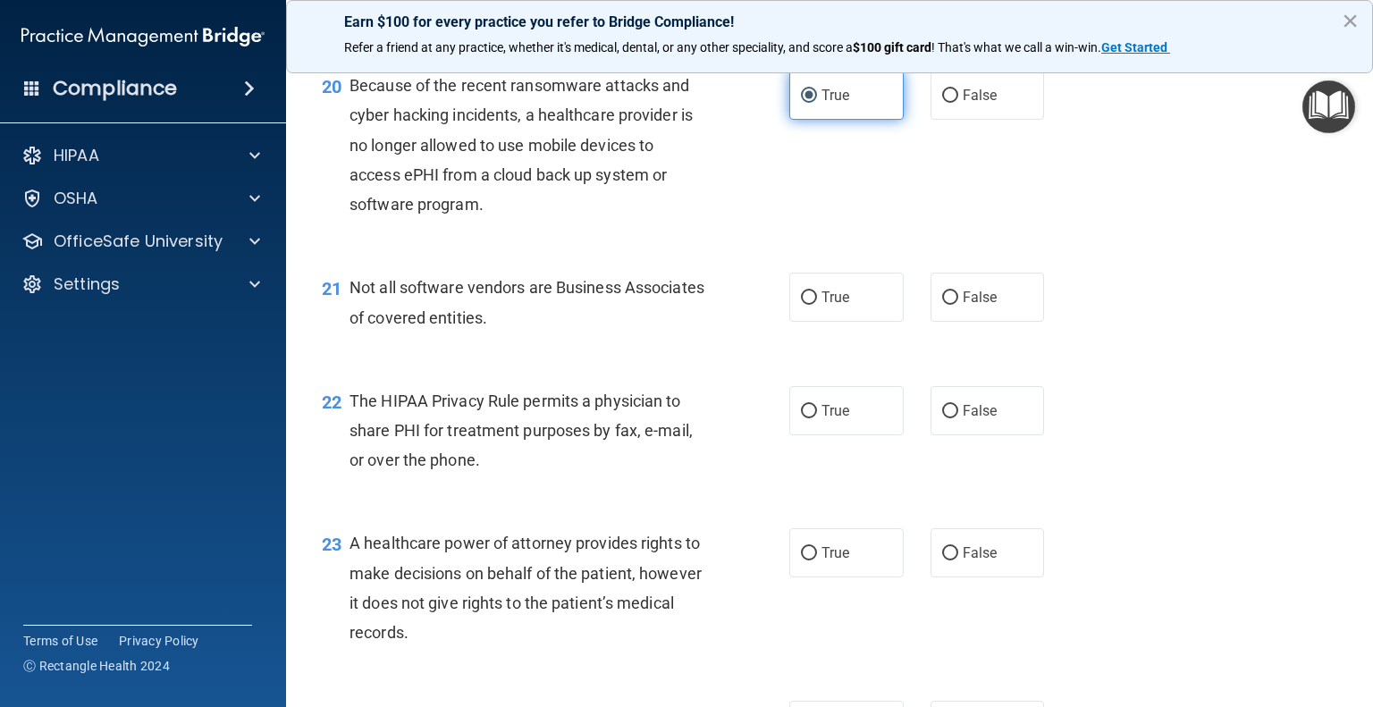
scroll to position [3113, 0]
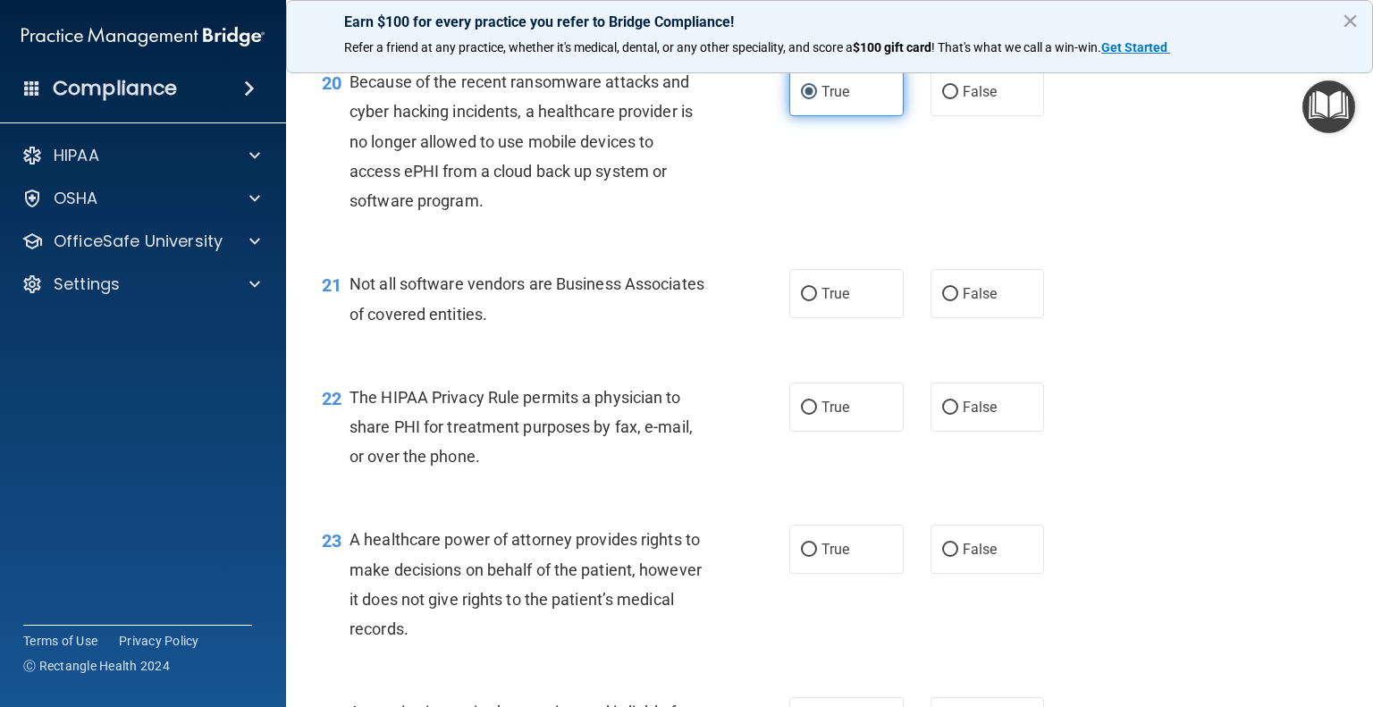
click at [857, 318] on label "True" at bounding box center [847, 293] width 114 height 49
click at [817, 301] on input "True" at bounding box center [809, 294] width 16 height 13
radio input "true"
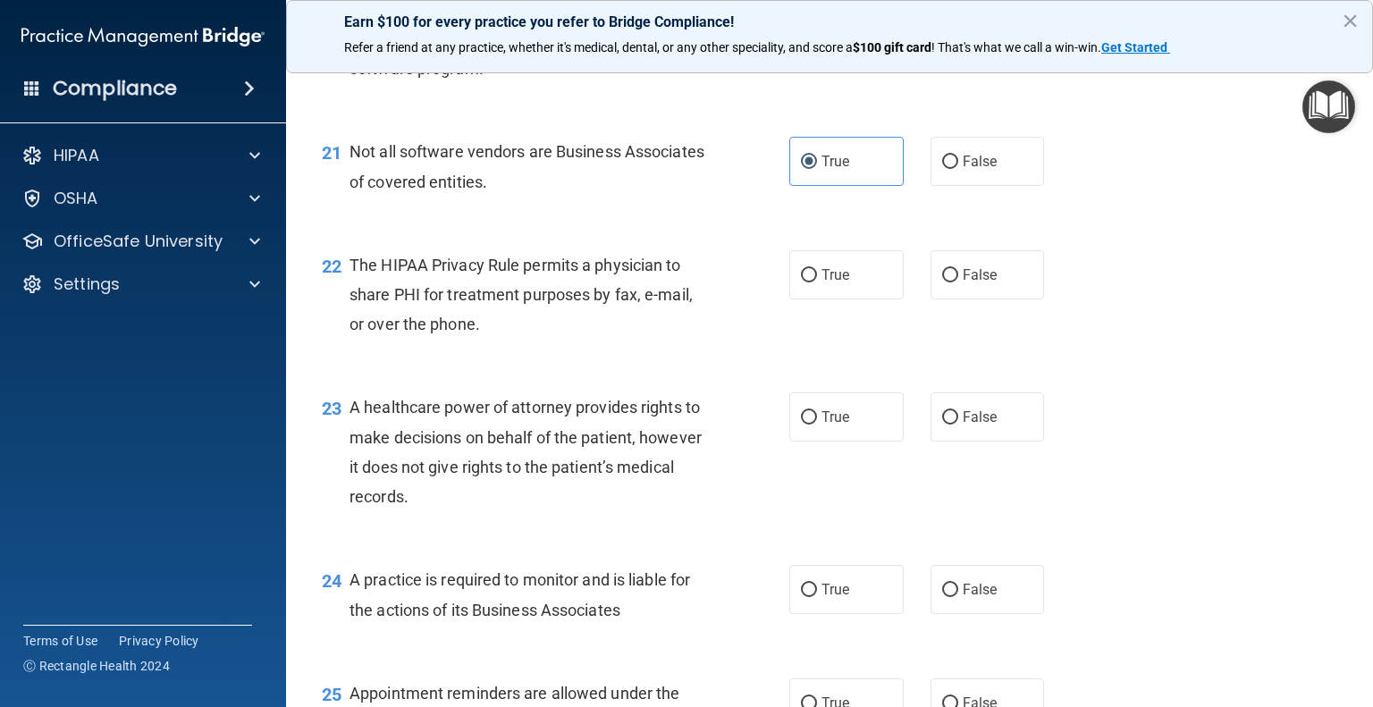
scroll to position [3247, 0]
click at [857, 298] on label "True" at bounding box center [847, 273] width 114 height 49
click at [817, 281] on input "True" at bounding box center [809, 273] width 16 height 13
radio input "true"
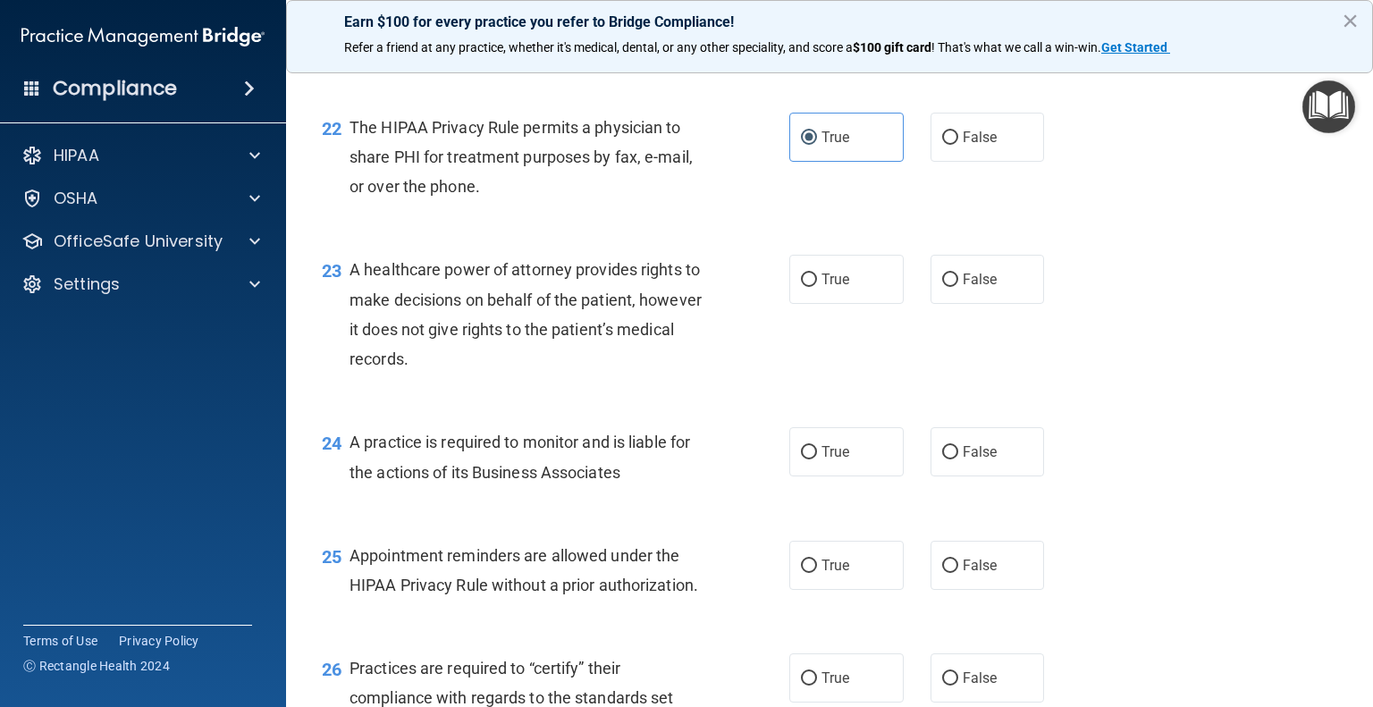
scroll to position [3382, 0]
click at [963, 289] on span "False" at bounding box center [980, 280] width 35 height 17
click at [955, 288] on input "False" at bounding box center [950, 280] width 16 height 13
radio input "true"
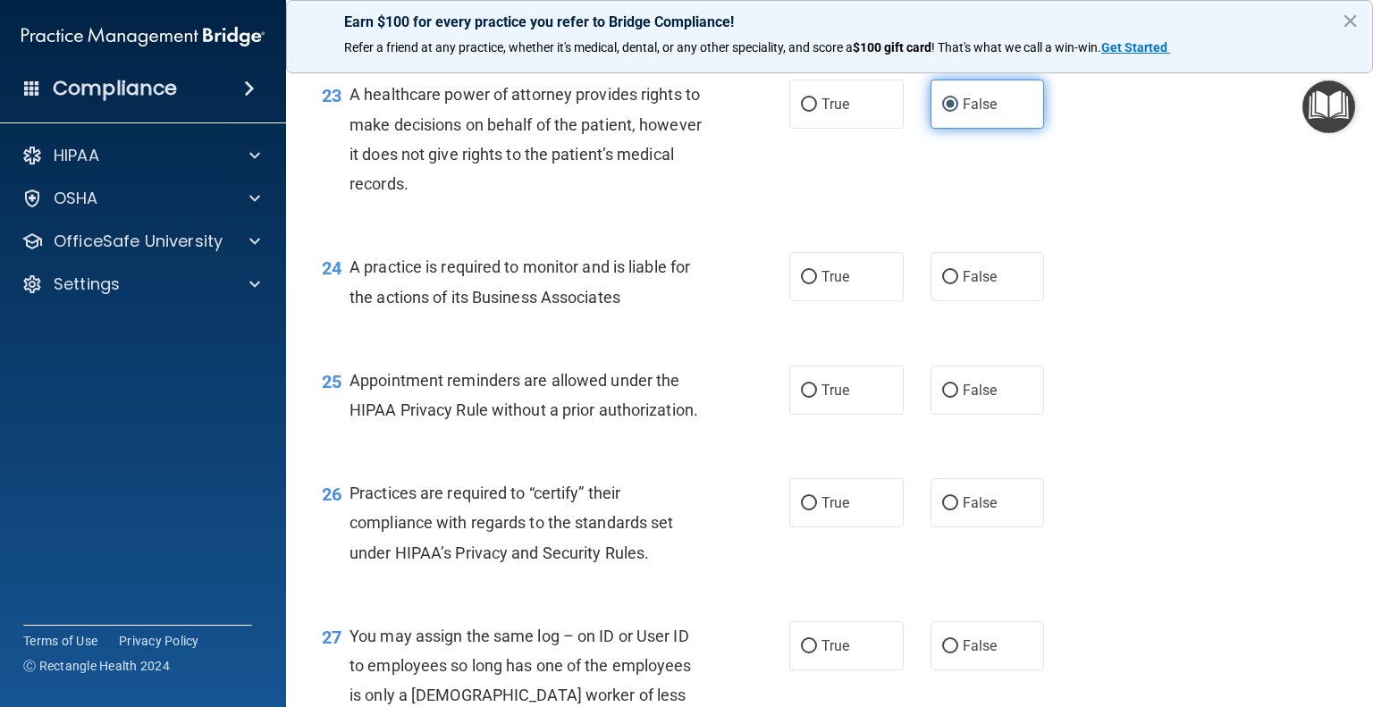
scroll to position [3560, 0]
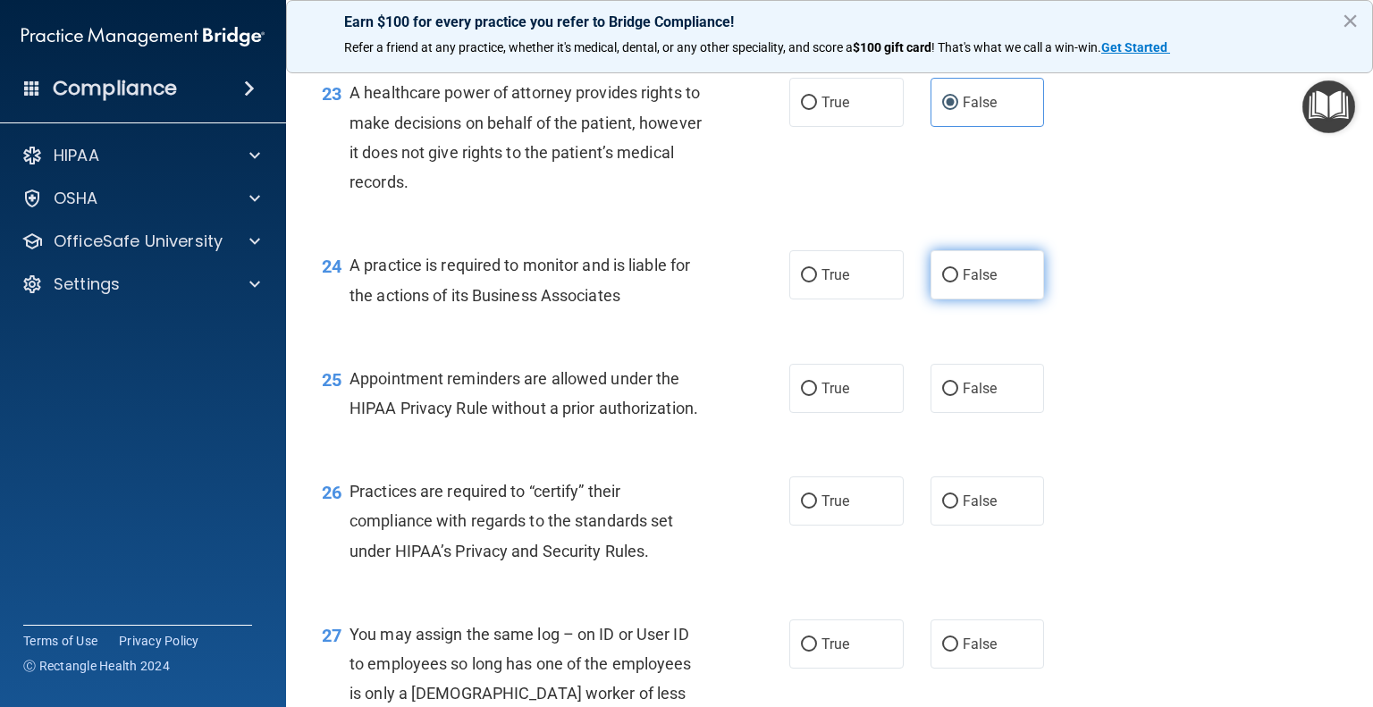
click at [956, 300] on label "False" at bounding box center [988, 274] width 114 height 49
click at [956, 283] on input "False" at bounding box center [950, 275] width 16 height 13
radio input "true"
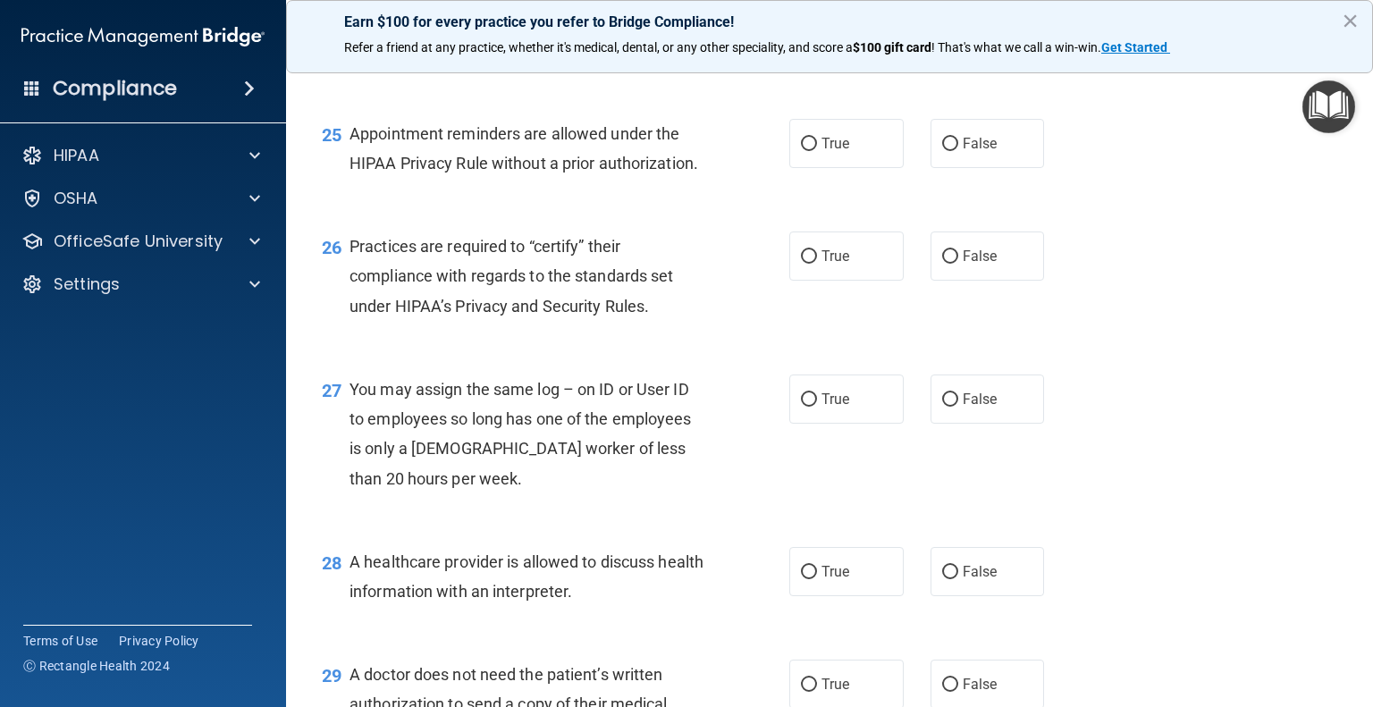
scroll to position [3807, 0]
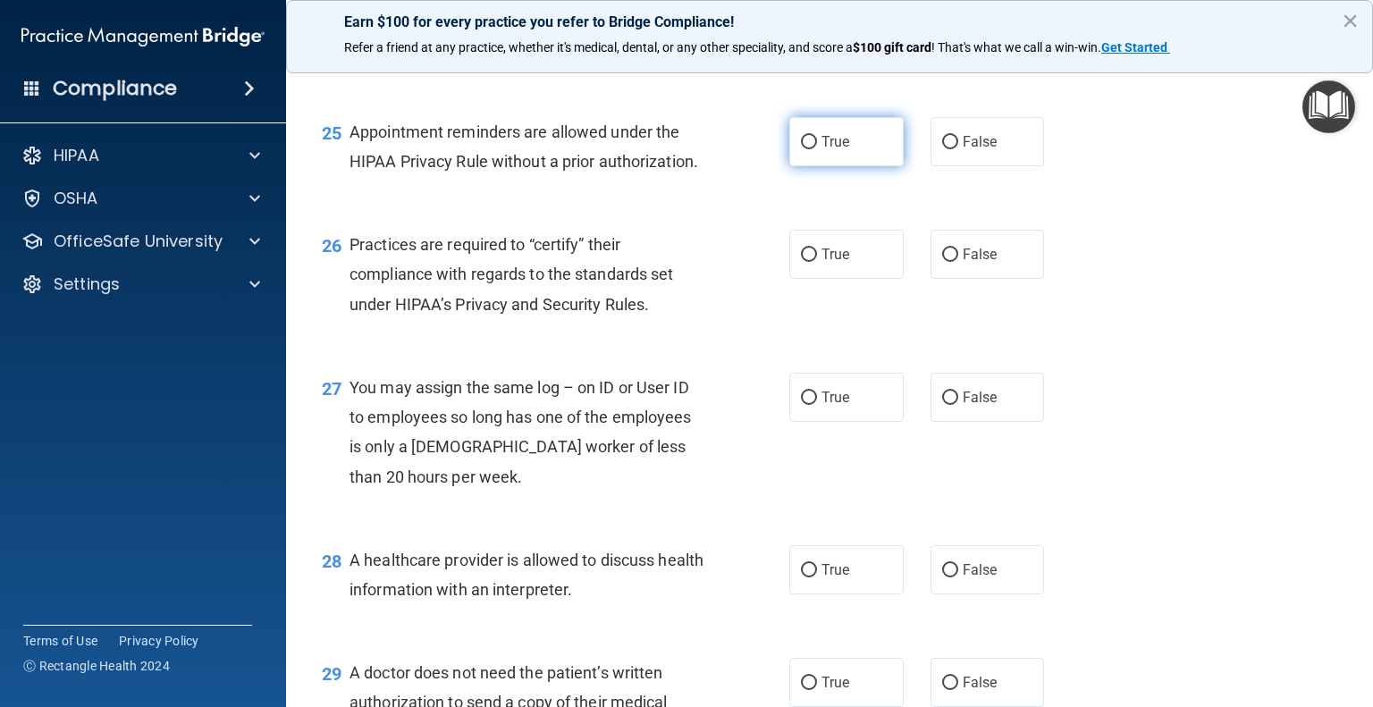
click at [852, 166] on label "True" at bounding box center [847, 141] width 114 height 49
click at [817, 149] on input "True" at bounding box center [809, 142] width 16 height 13
radio input "true"
click at [951, 166] on label "False" at bounding box center [988, 141] width 114 height 49
click at [951, 149] on input "False" at bounding box center [950, 142] width 16 height 13
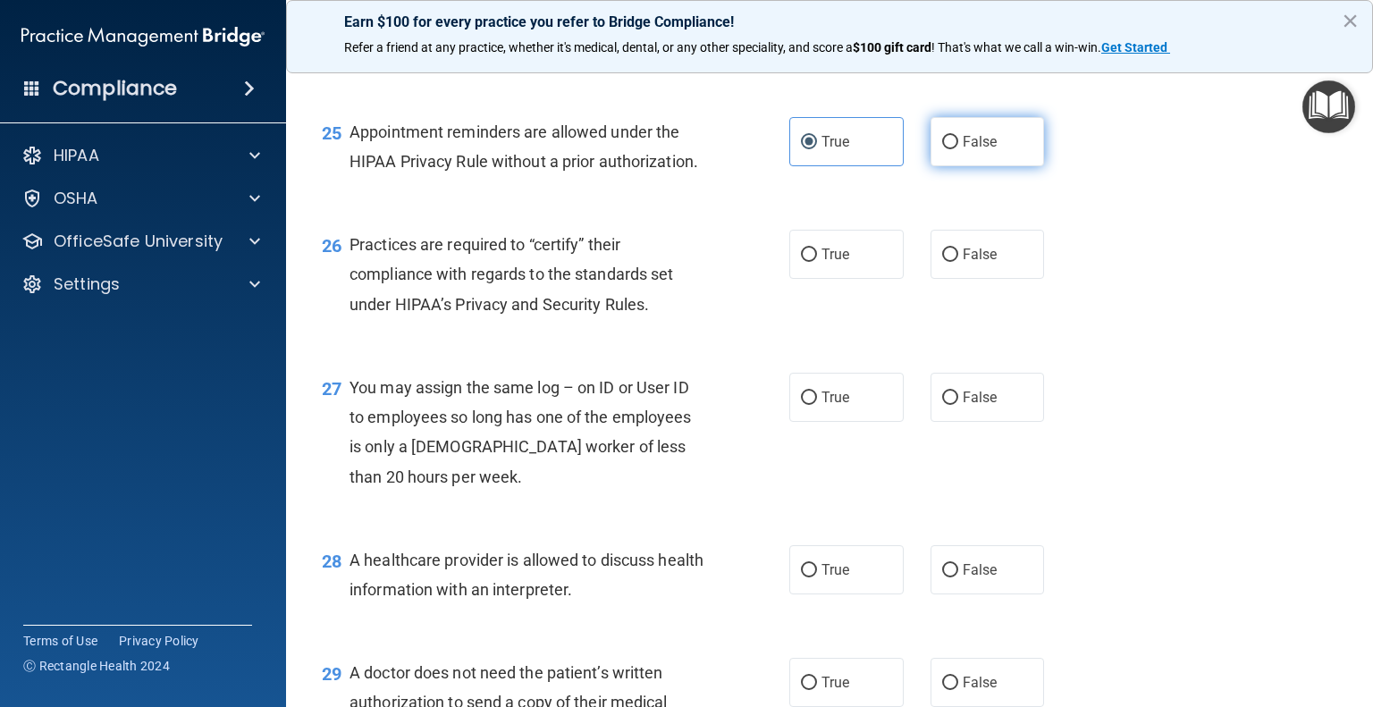
radio input "true"
click at [847, 166] on label "True" at bounding box center [847, 141] width 114 height 49
click at [817, 149] on input "True" at bounding box center [809, 142] width 16 height 13
radio input "true"
click at [963, 150] on span "False" at bounding box center [980, 141] width 35 height 17
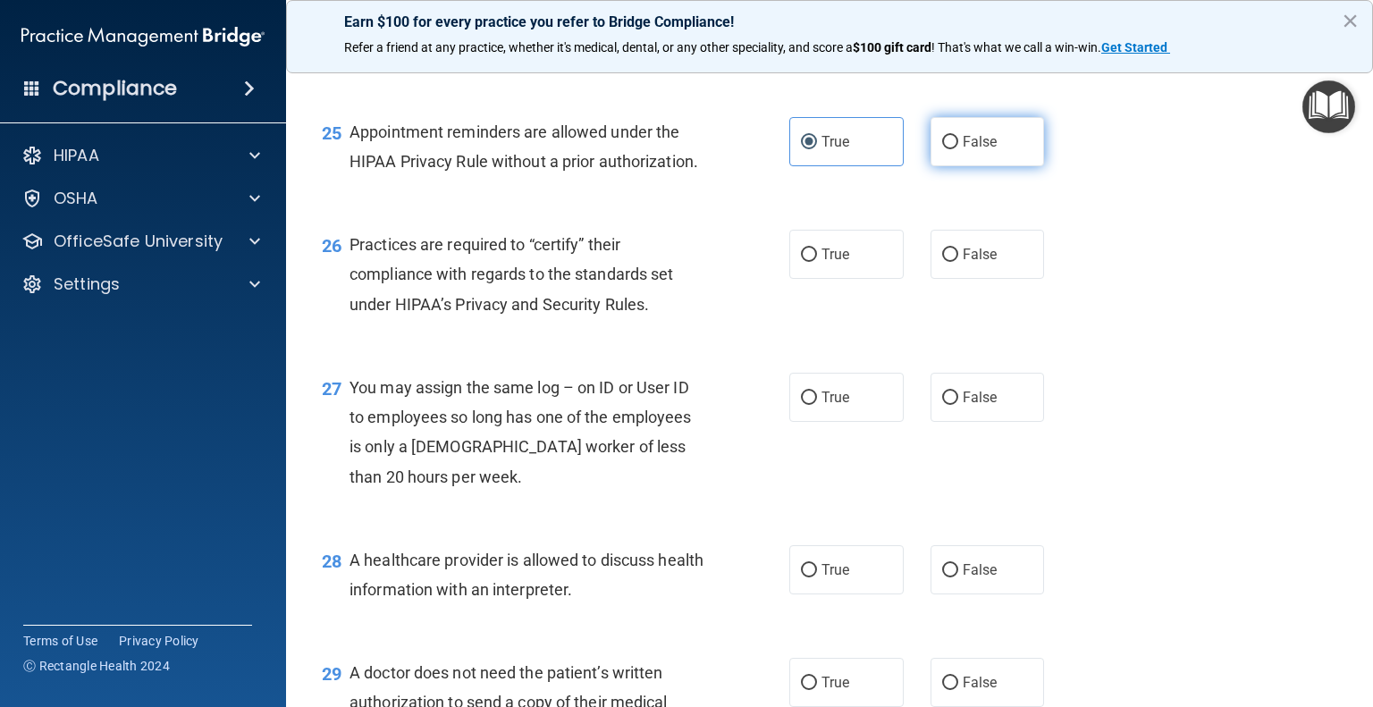
click at [954, 149] on input "False" at bounding box center [950, 142] width 16 height 13
radio input "true"
radio input "false"
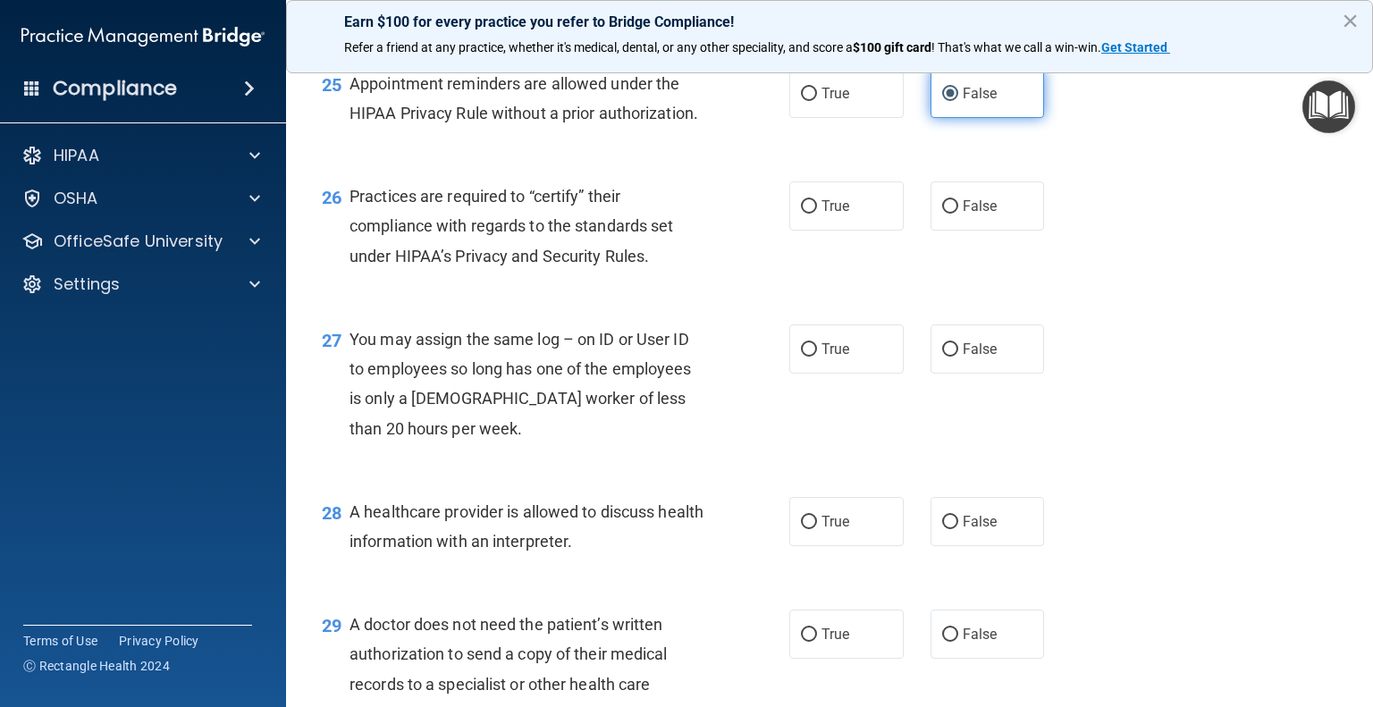
scroll to position [3855, 0]
click at [823, 231] on label "True" at bounding box center [847, 206] width 114 height 49
click at [817, 214] on input "True" at bounding box center [809, 206] width 16 height 13
radio input "true"
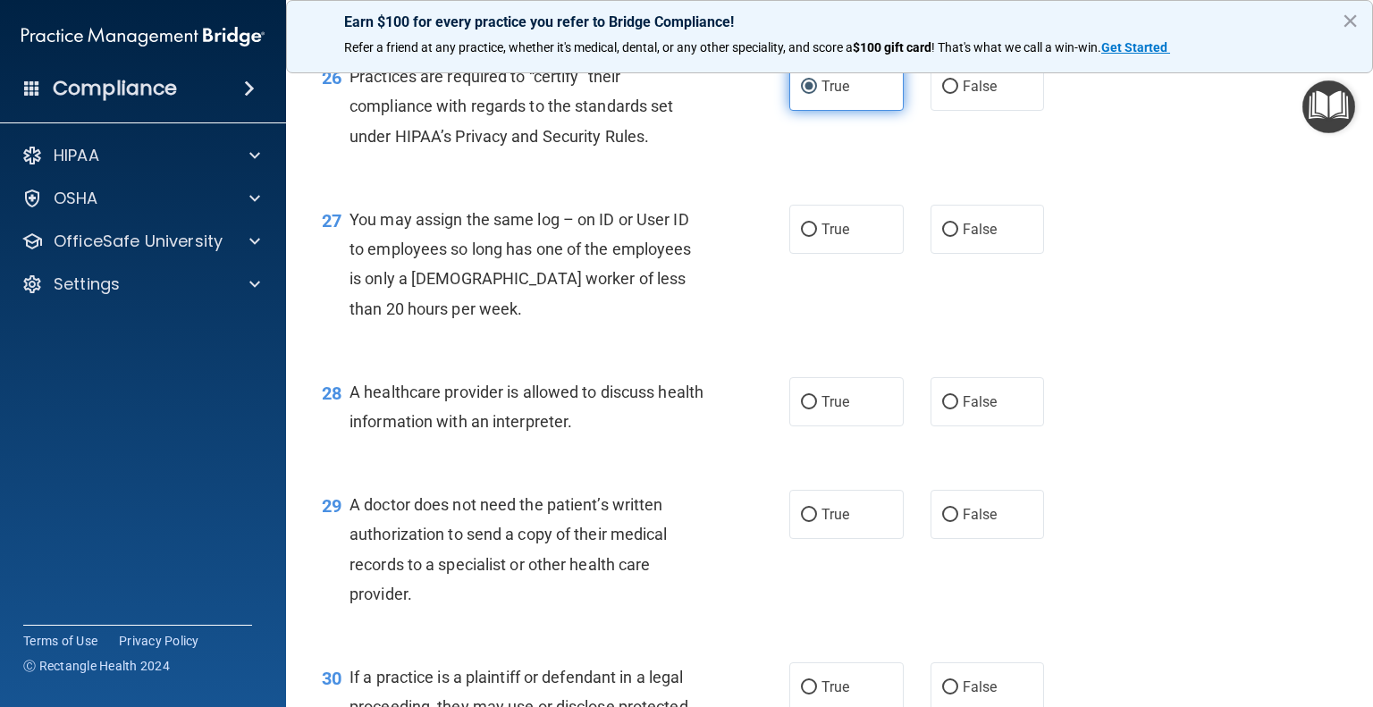
scroll to position [3976, 0]
click at [975, 237] on span "False" at bounding box center [980, 228] width 35 height 17
click at [958, 236] on input "False" at bounding box center [950, 229] width 16 height 13
radio input "true"
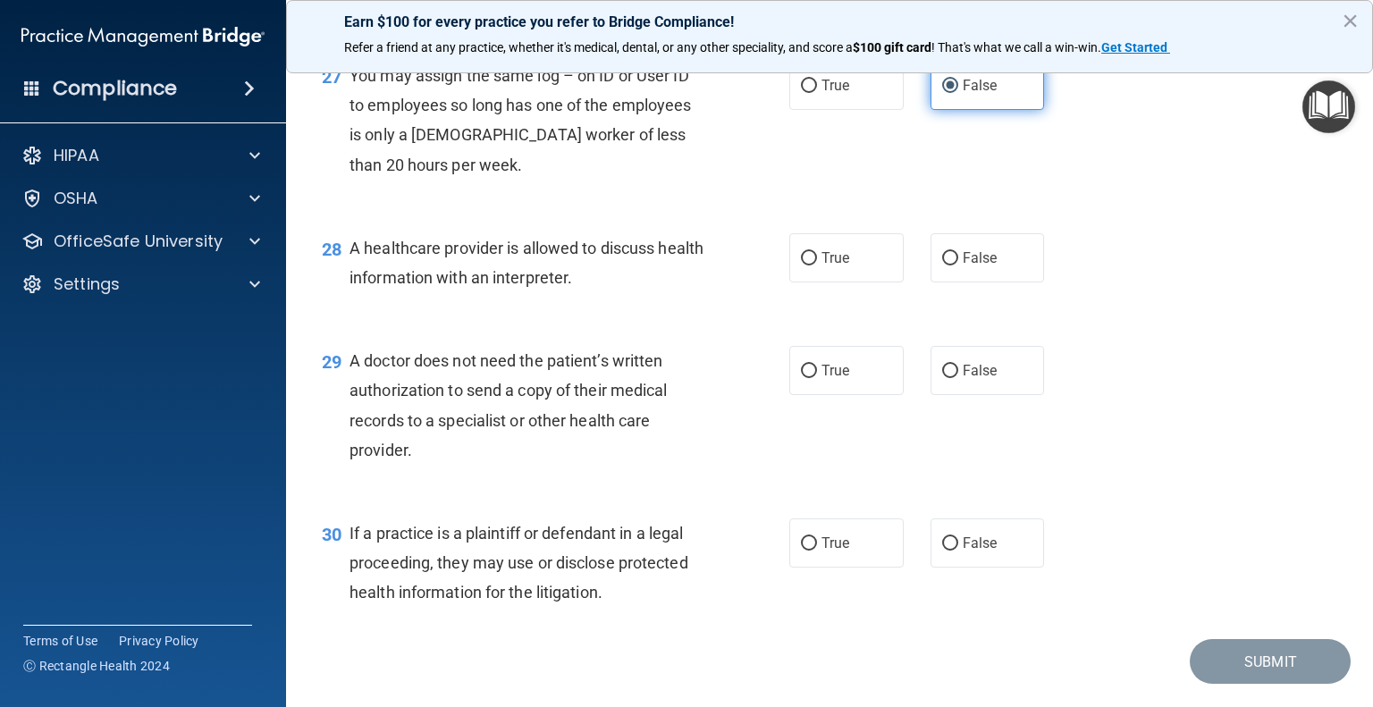
scroll to position [4123, 0]
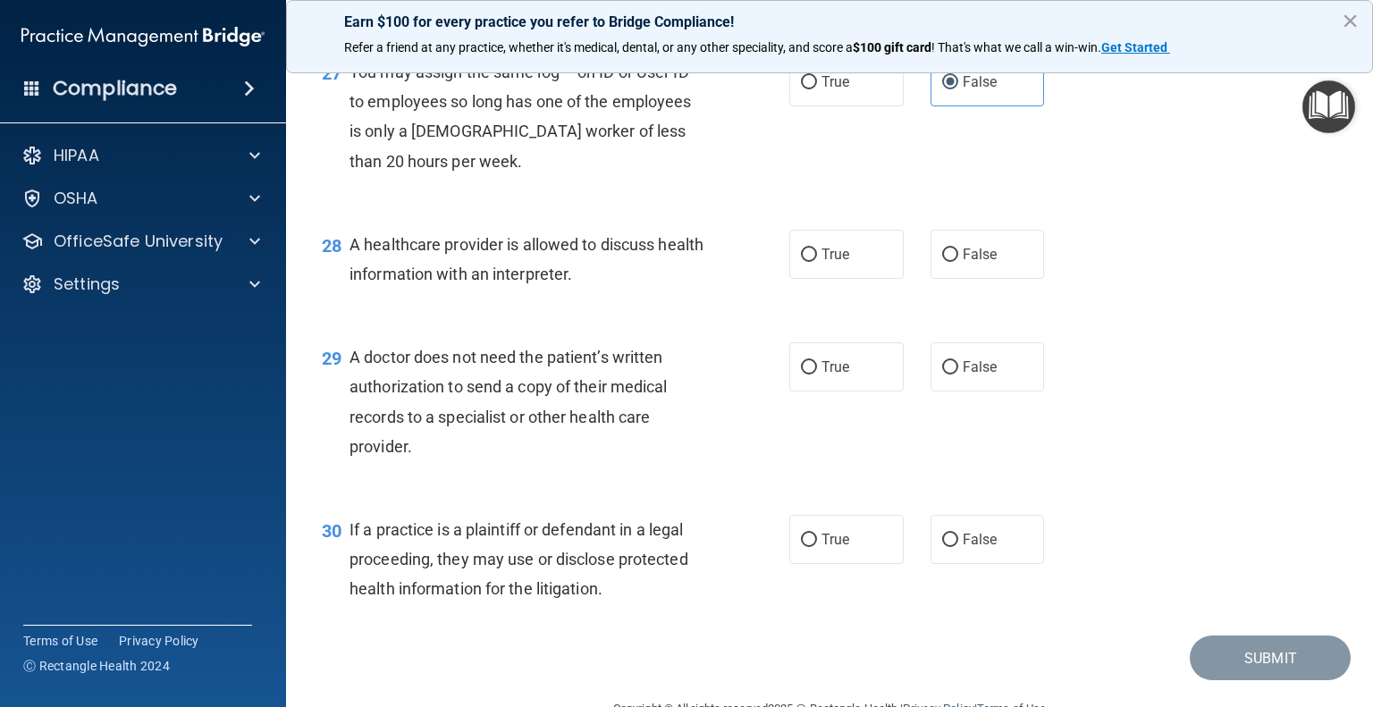
click at [849, 282] on div "28 A healthcare provider is allowed to discuss health information with an inter…" at bounding box center [829, 263] width 1043 height 113
click at [849, 279] on label "True" at bounding box center [847, 254] width 114 height 49
click at [817, 262] on input "True" at bounding box center [809, 255] width 16 height 13
radio input "true"
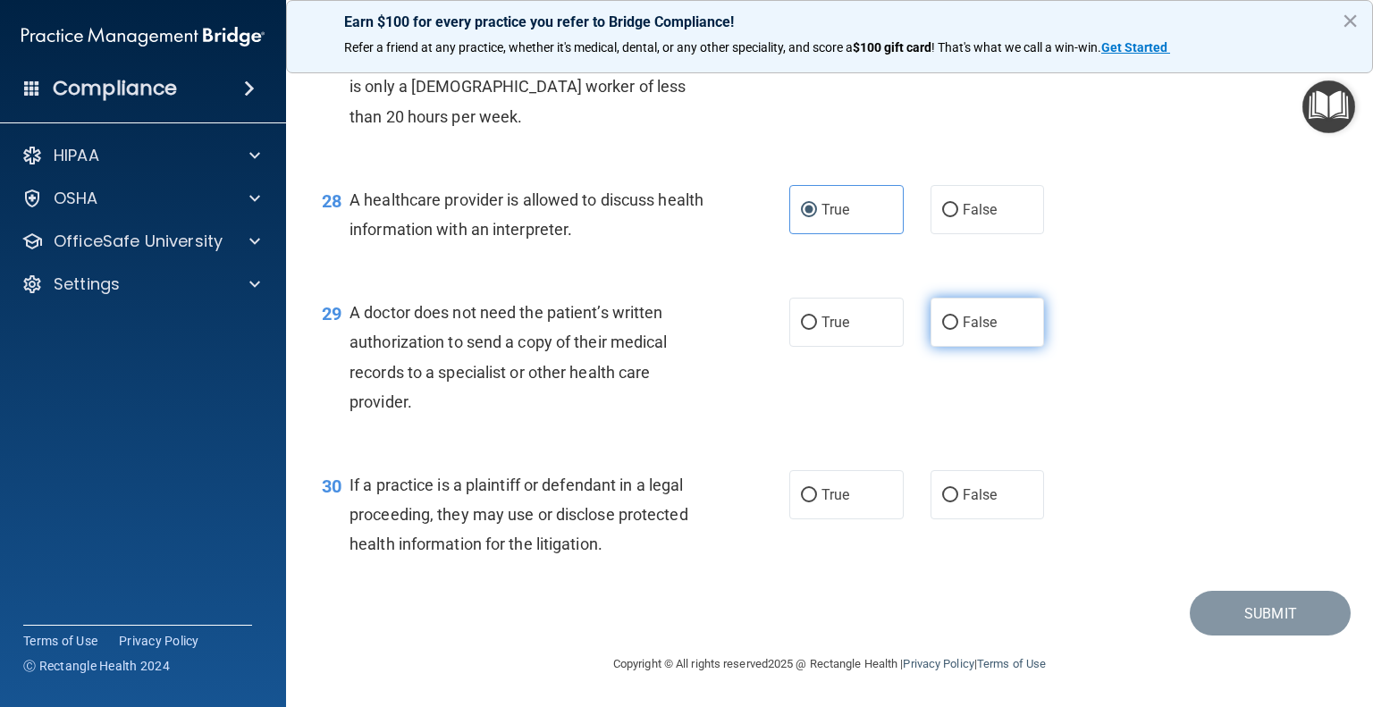
click at [942, 322] on input "False" at bounding box center [950, 323] width 16 height 13
radio input "true"
click at [802, 489] on input "True" at bounding box center [809, 495] width 16 height 13
radio input "true"
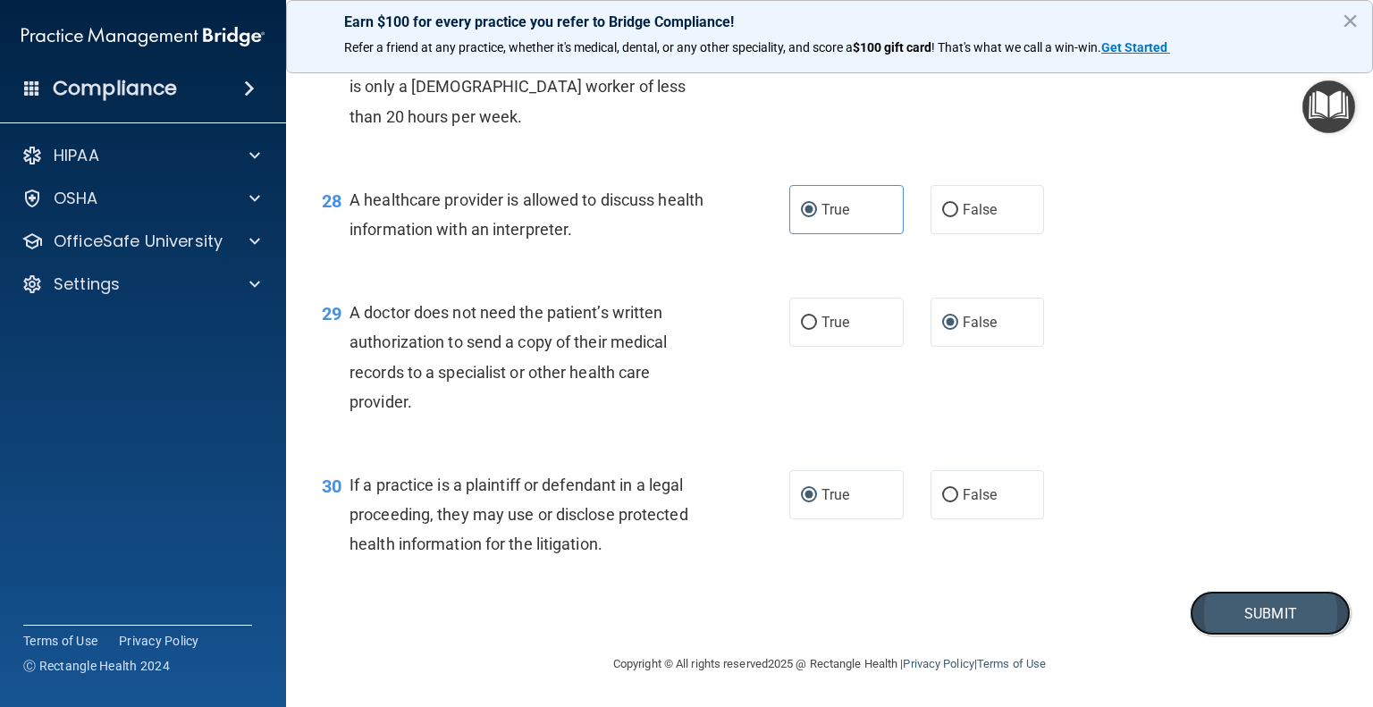
click at [1219, 616] on button "Submit" at bounding box center [1270, 614] width 161 height 46
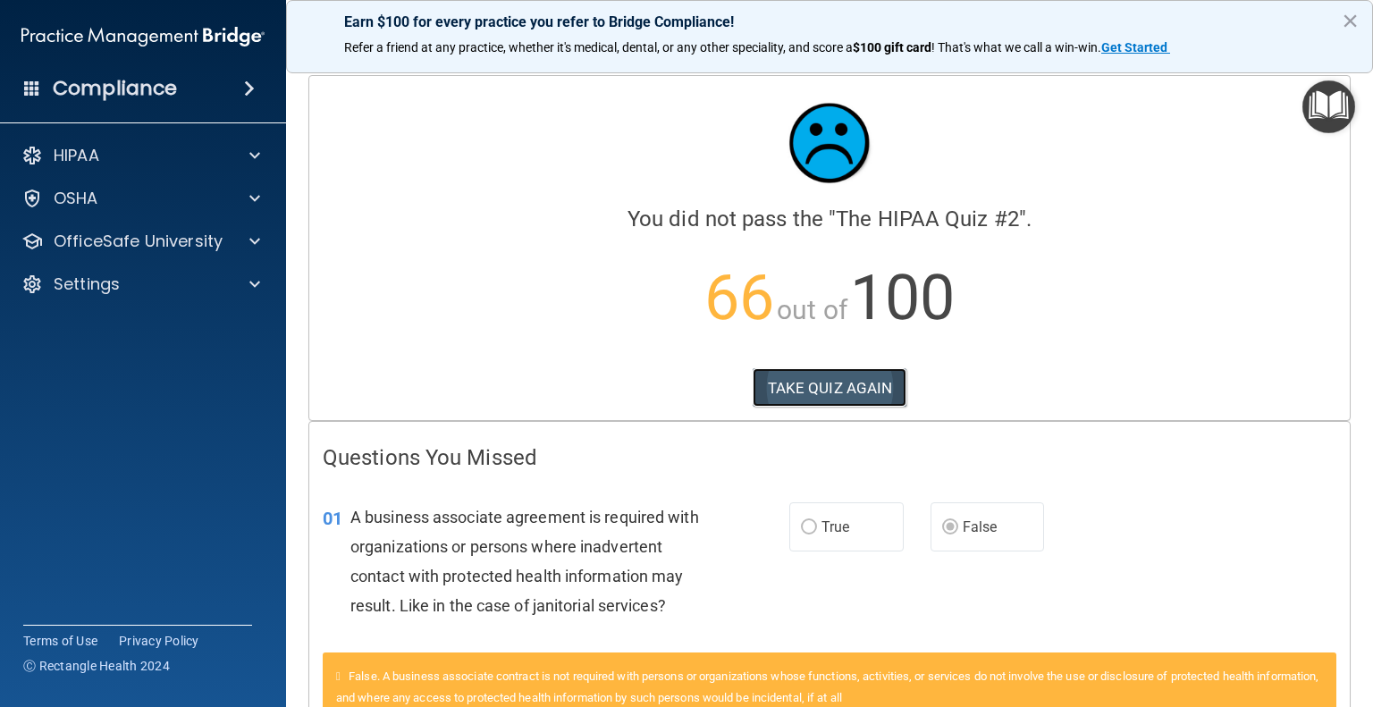
click at [803, 393] on button "TAKE QUIZ AGAIN" at bounding box center [830, 387] width 155 height 39
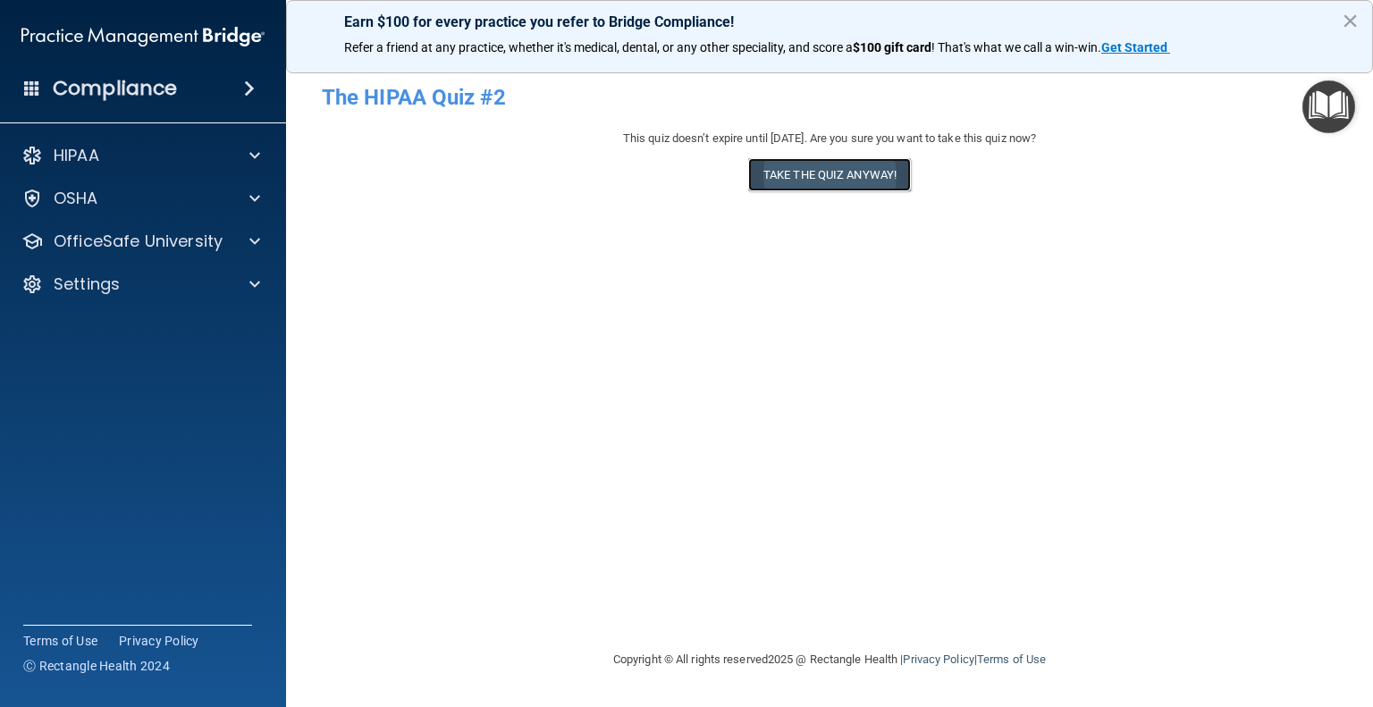
click at [815, 173] on button "Take the quiz anyway!" at bounding box center [829, 174] width 163 height 33
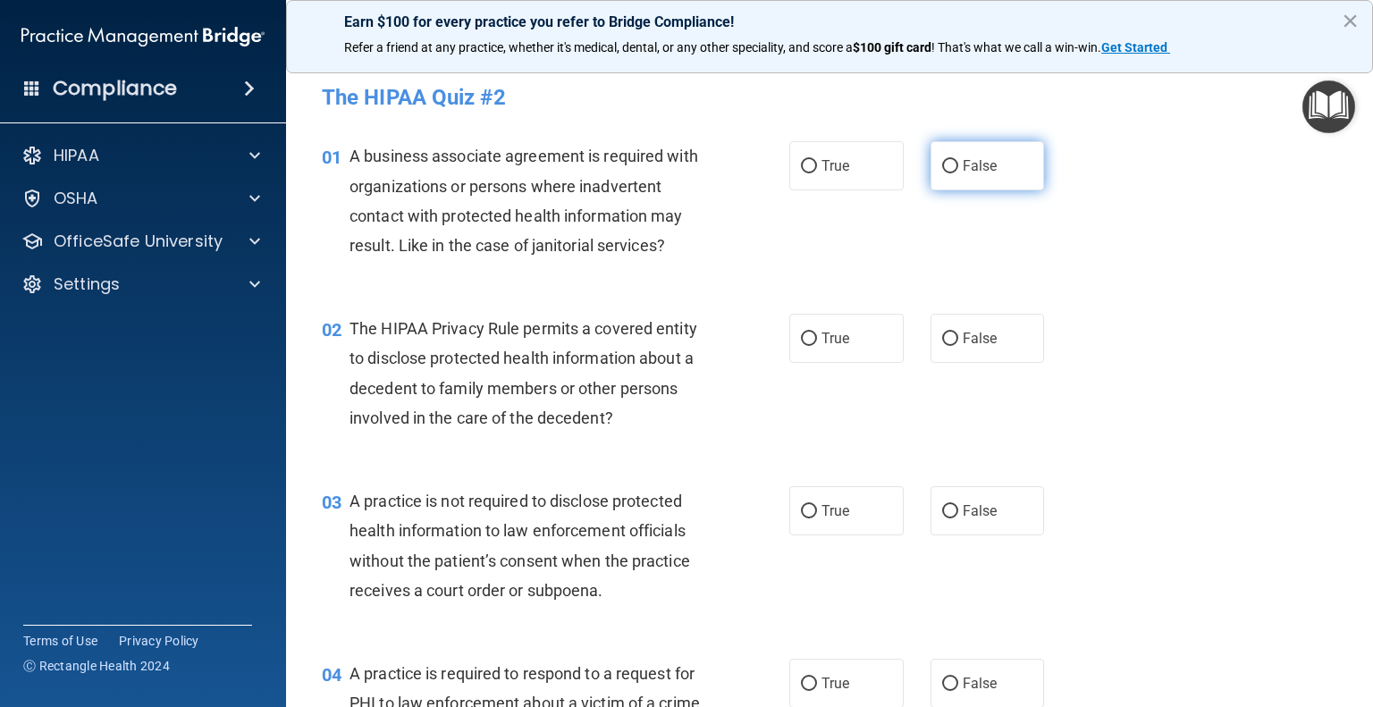
click at [954, 176] on label "False" at bounding box center [988, 165] width 114 height 49
click at [954, 173] on input "False" at bounding box center [950, 166] width 16 height 13
radio input "true"
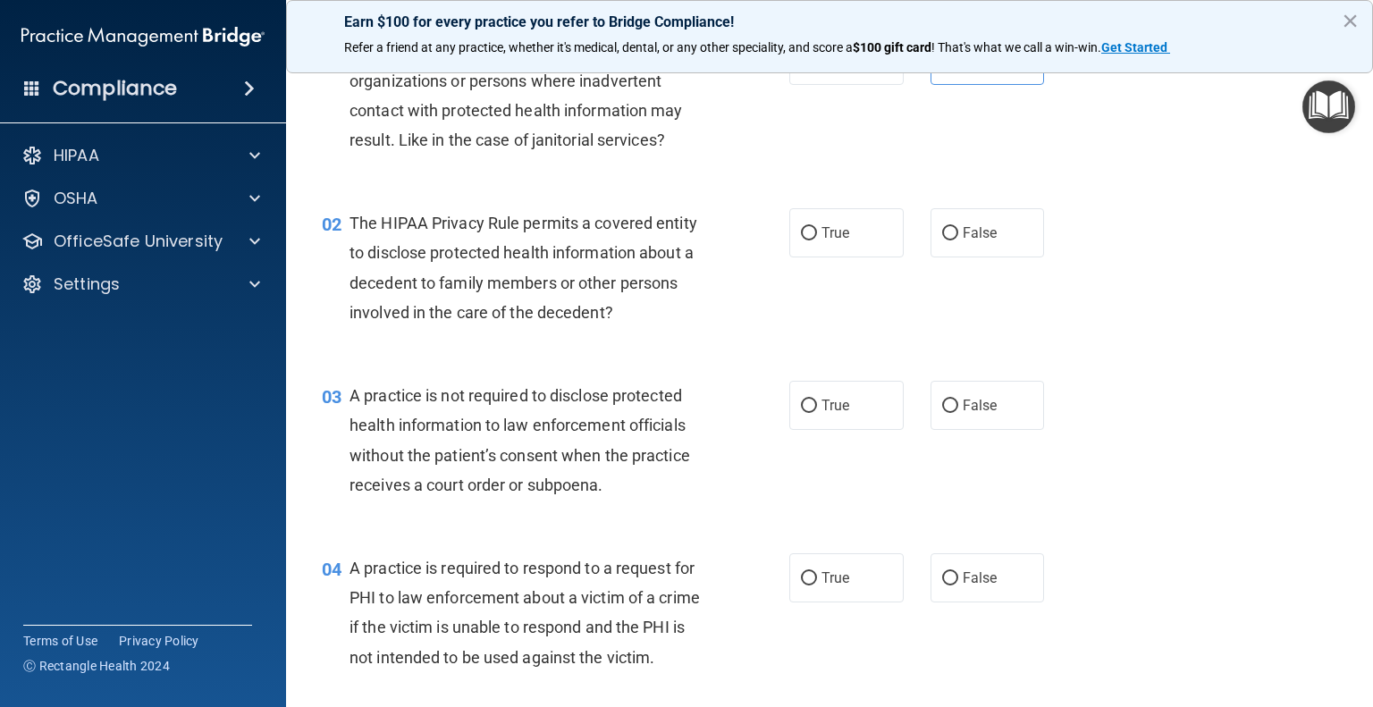
scroll to position [125, 0]
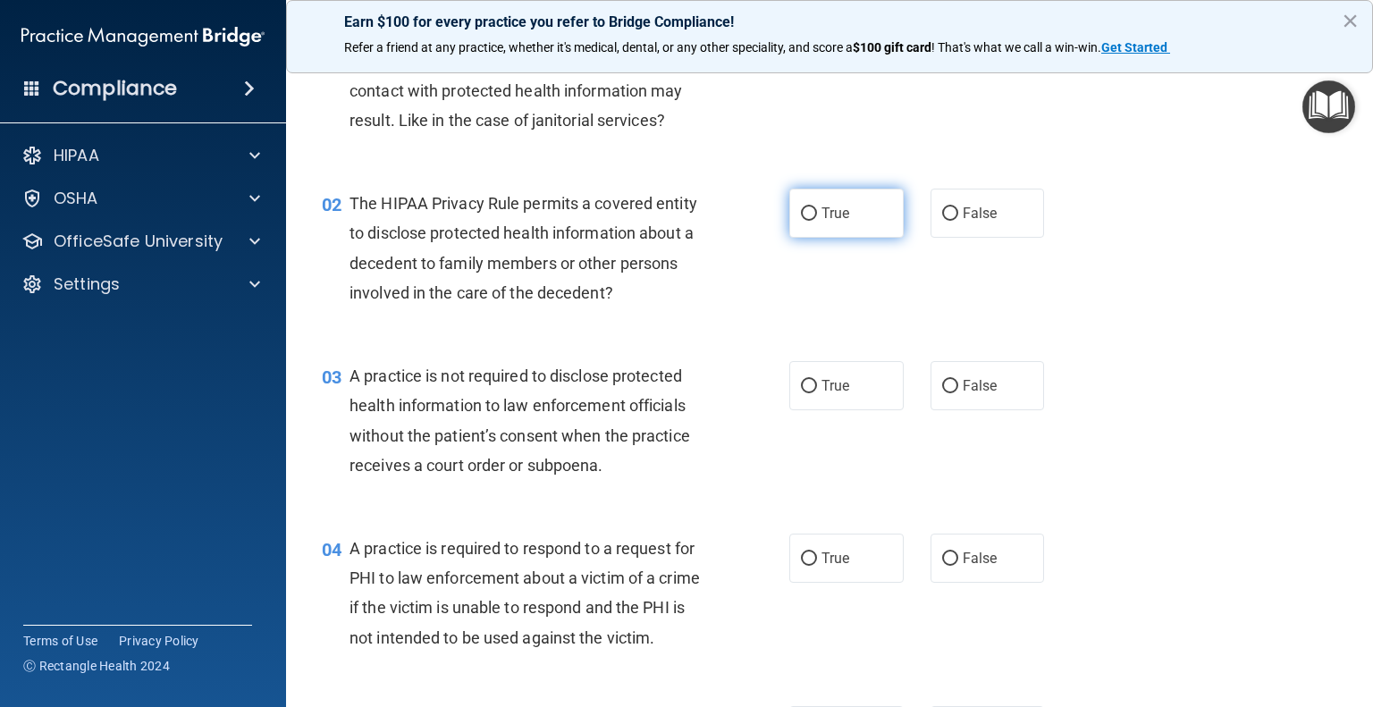
click at [801, 214] on input "True" at bounding box center [809, 213] width 16 height 13
radio input "true"
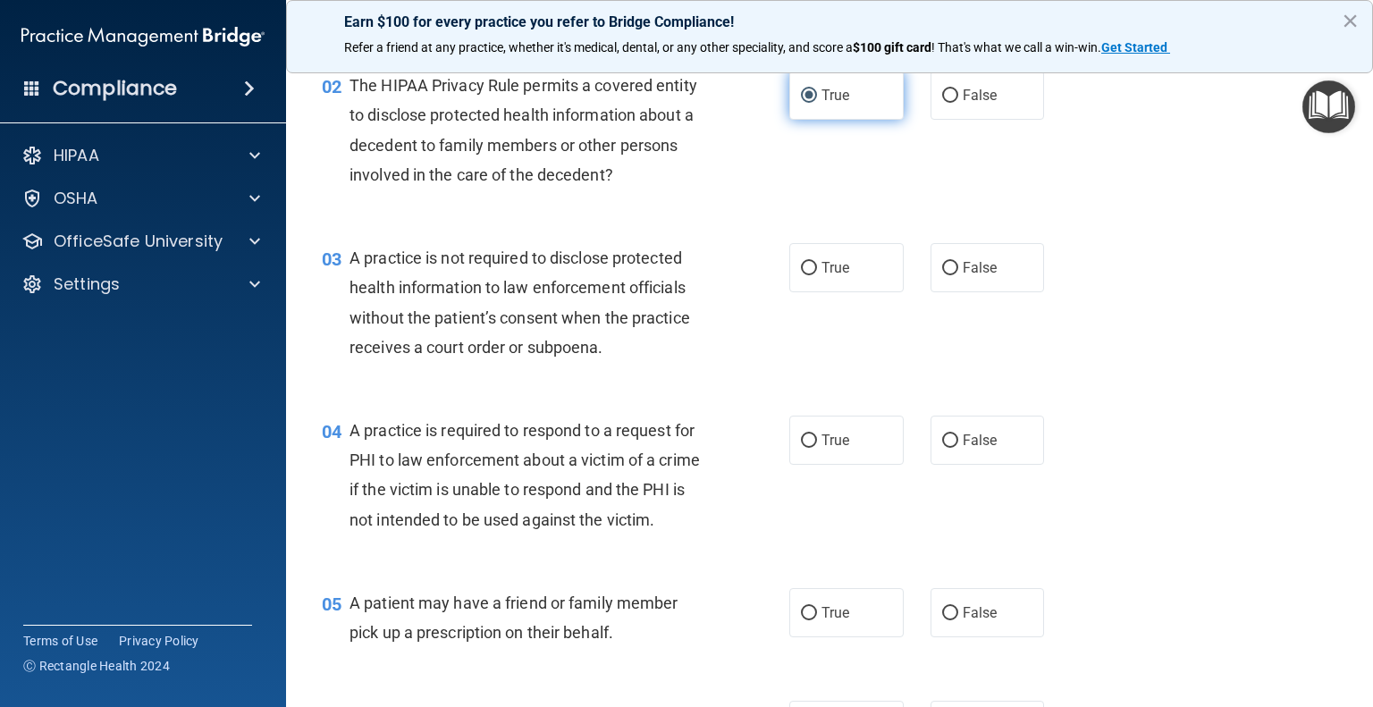
scroll to position [240, 0]
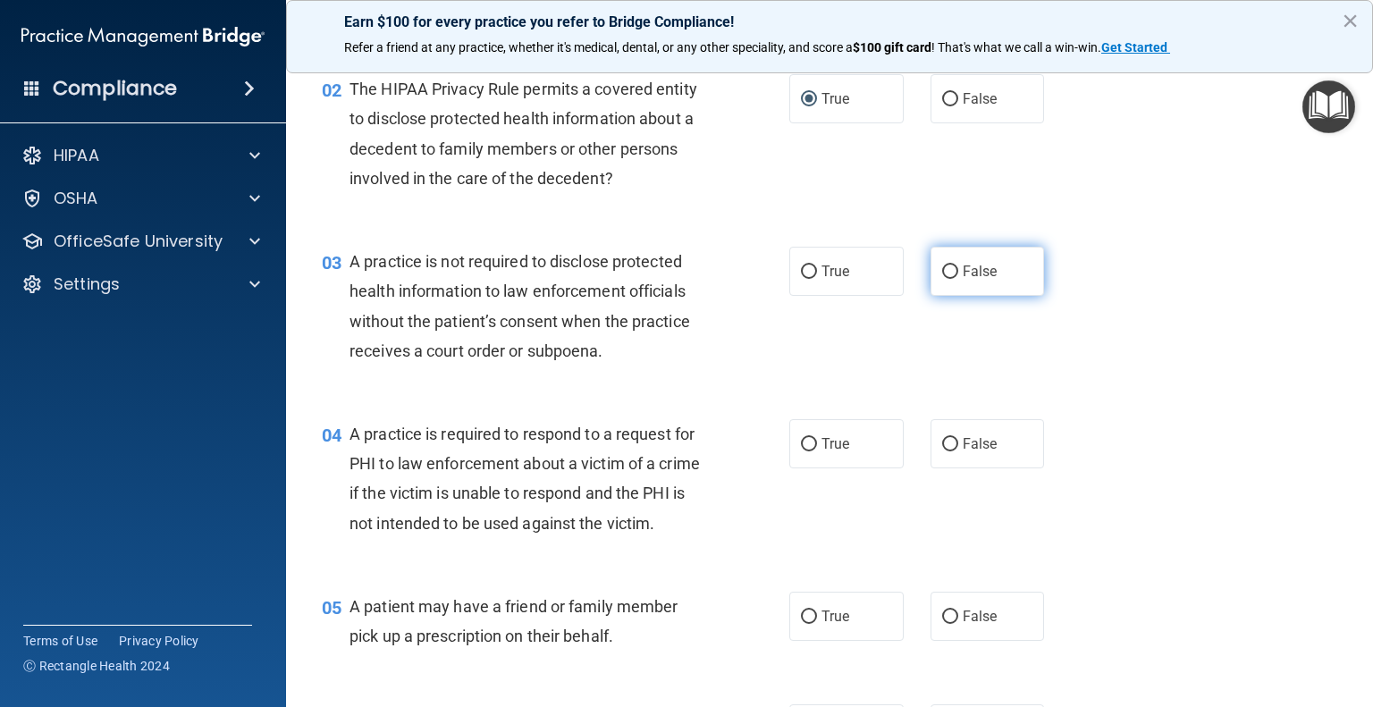
click at [955, 260] on label "False" at bounding box center [988, 271] width 114 height 49
click at [955, 266] on input "False" at bounding box center [950, 272] width 16 height 13
radio input "true"
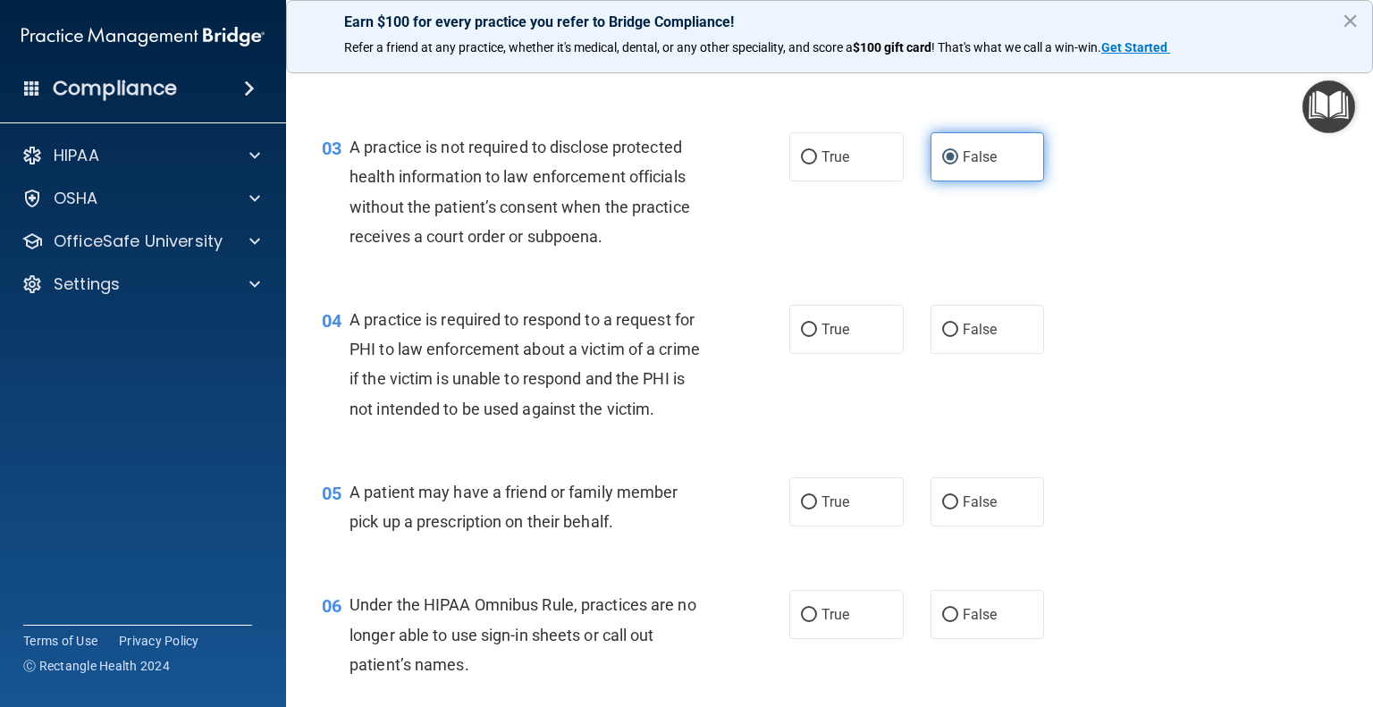
scroll to position [354, 0]
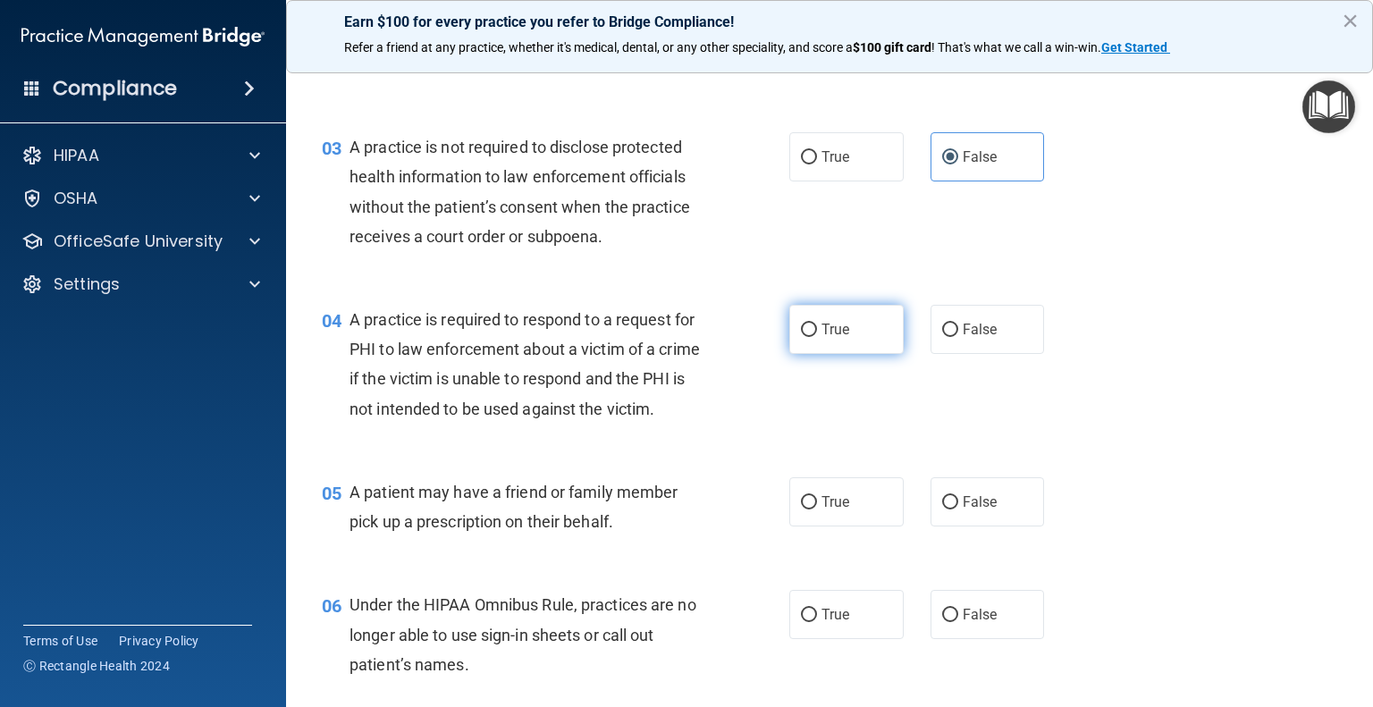
click at [819, 315] on label "True" at bounding box center [847, 329] width 114 height 49
click at [817, 324] on input "True" at bounding box center [809, 330] width 16 height 13
radio input "true"
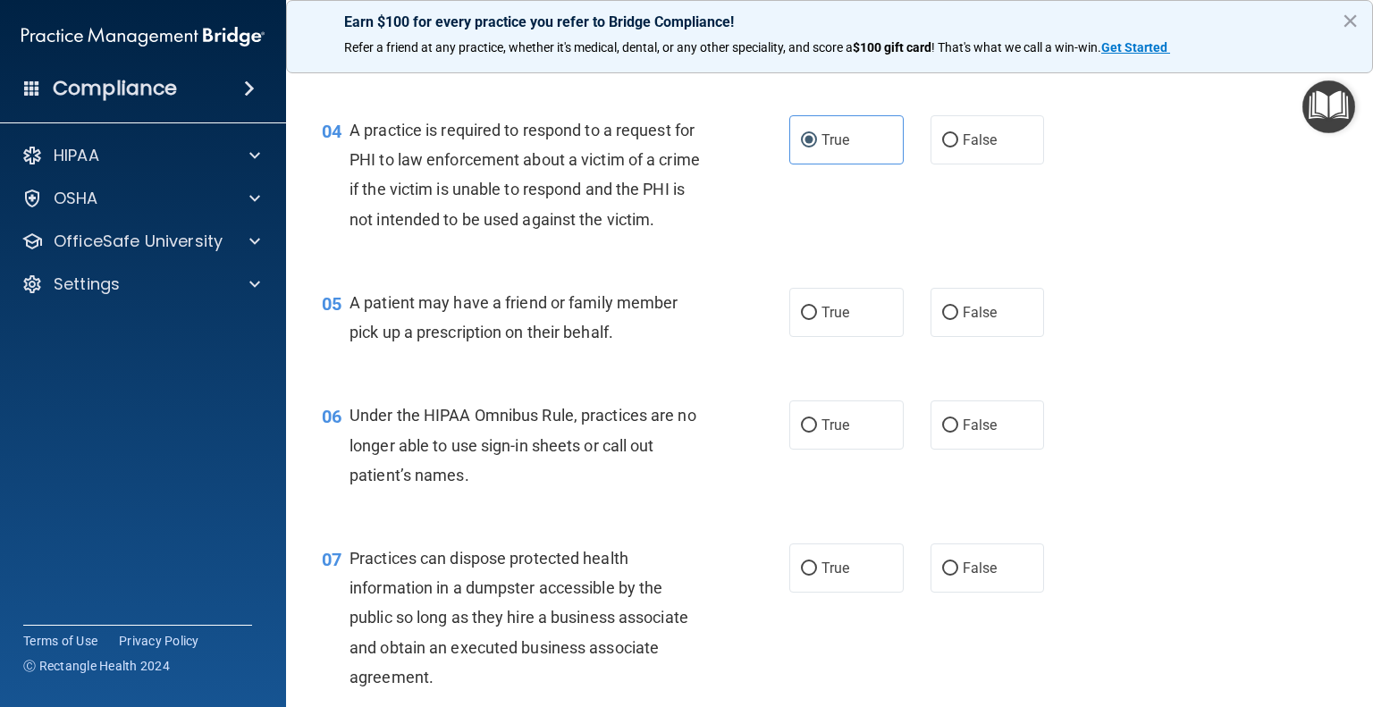
scroll to position [560, 0]
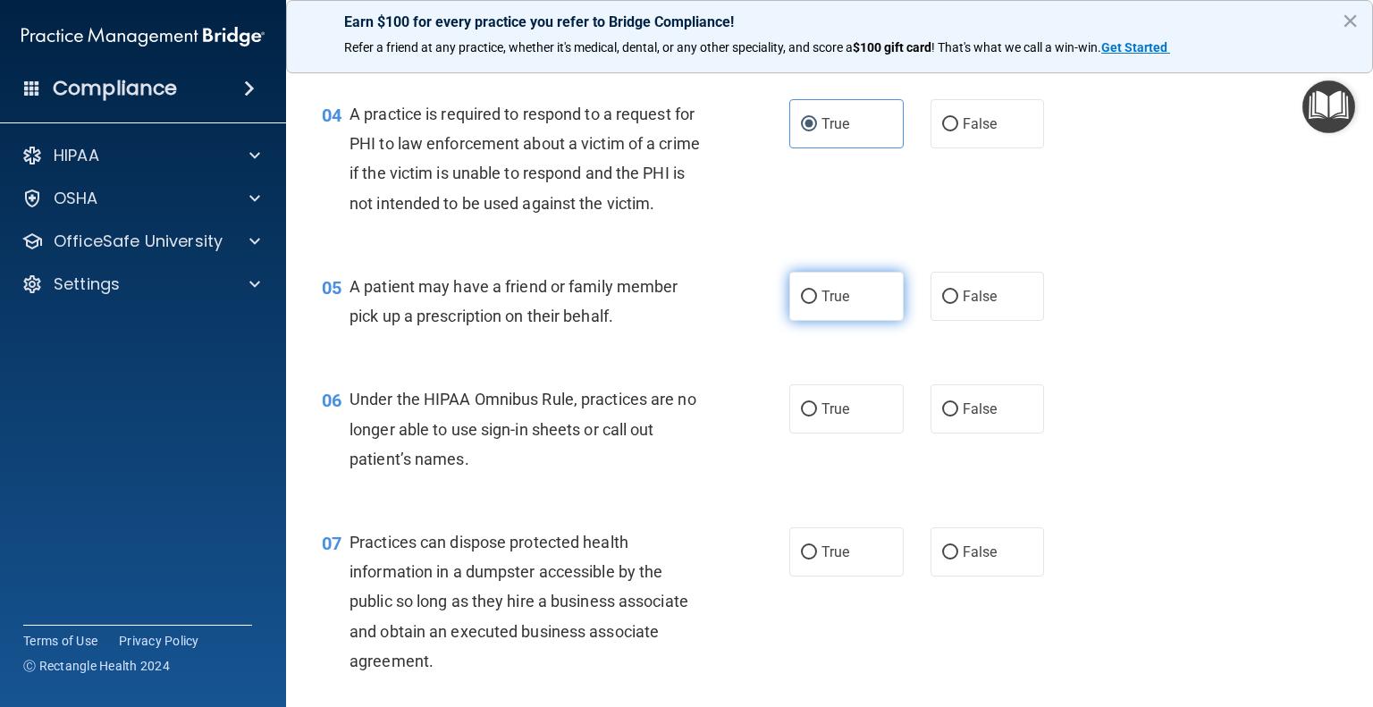
click at [809, 321] on label "True" at bounding box center [847, 296] width 114 height 49
click at [809, 304] on input "True" at bounding box center [809, 297] width 16 height 13
radio input "true"
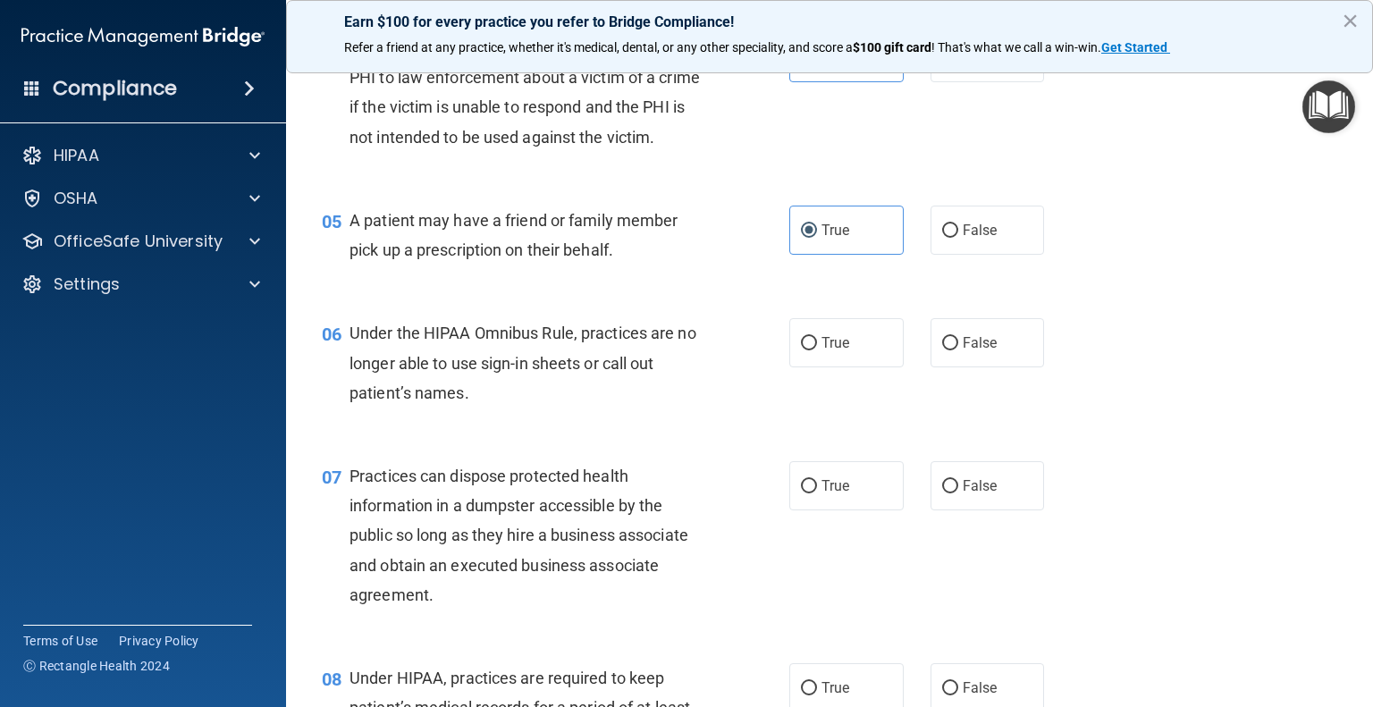
scroll to position [629, 0]
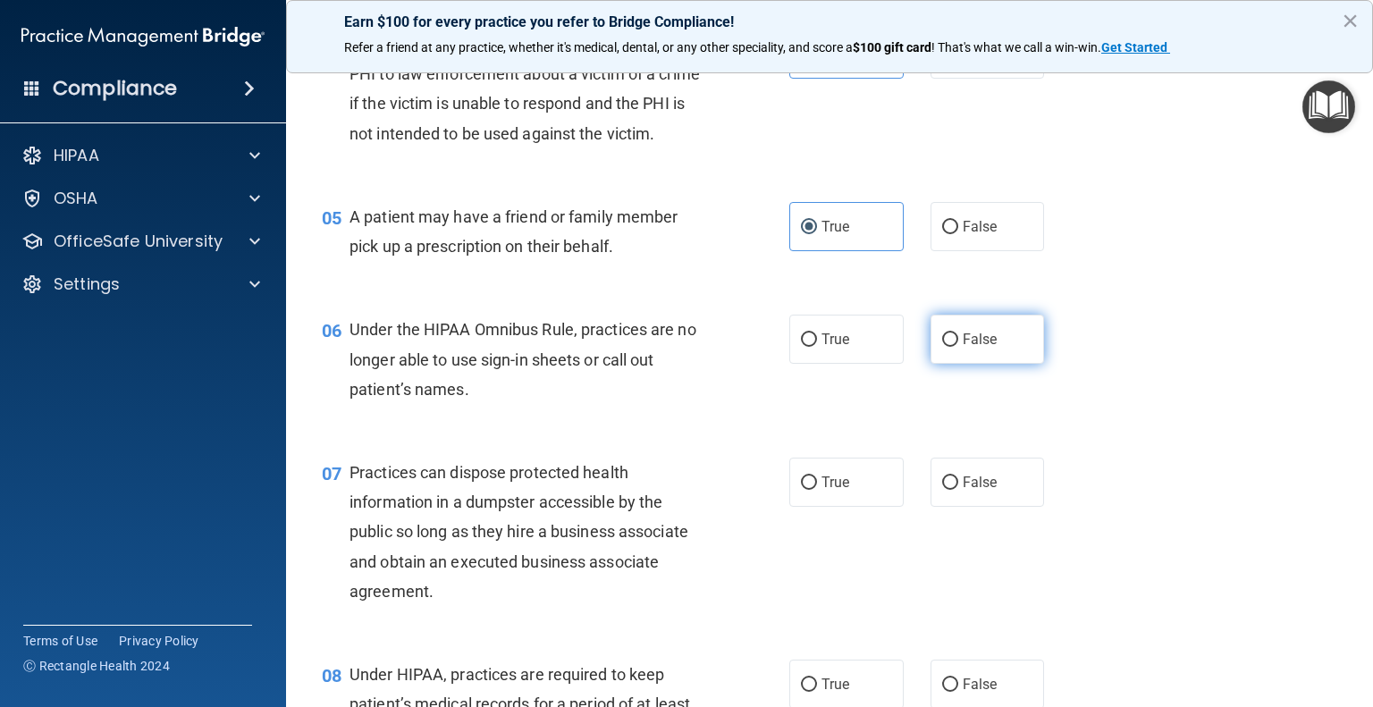
click at [984, 348] on span "False" at bounding box center [980, 339] width 35 height 17
click at [958, 347] on input "False" at bounding box center [950, 340] width 16 height 13
radio input "true"
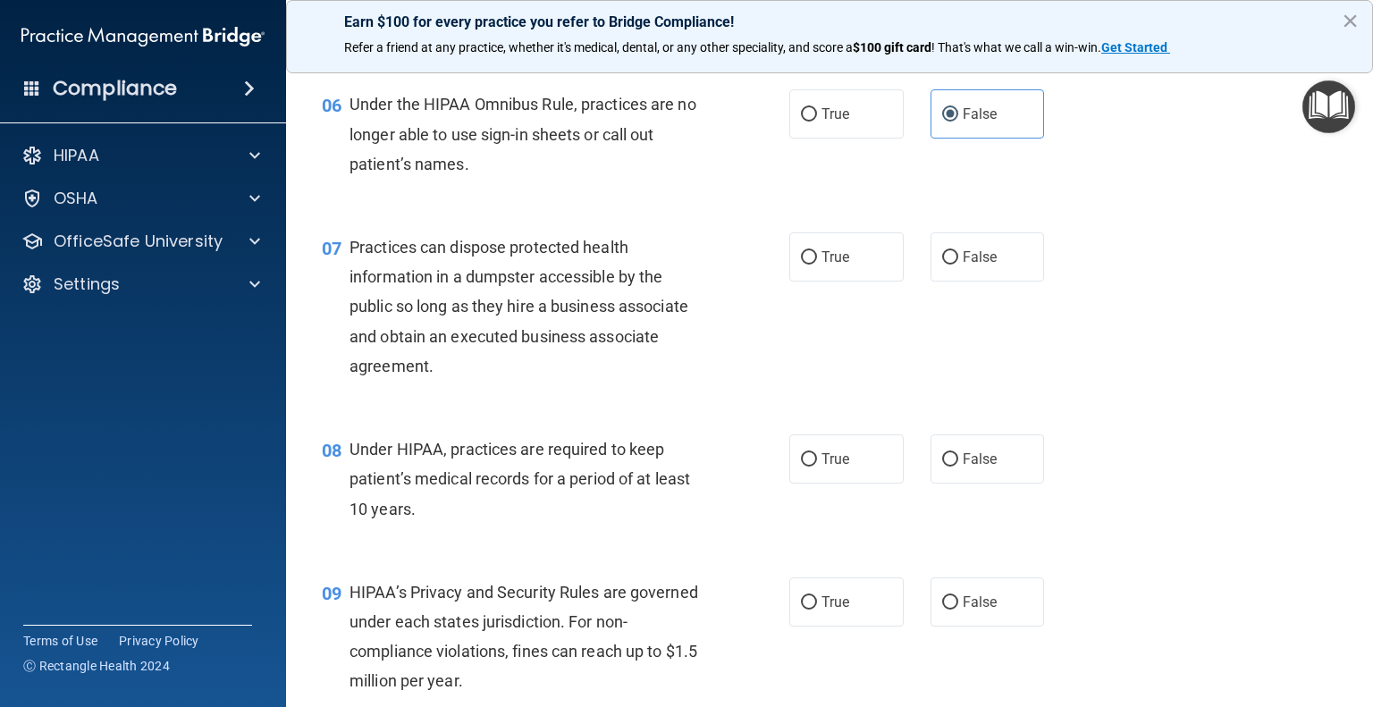
scroll to position [854, 0]
click at [963, 266] on span "False" at bounding box center [980, 257] width 35 height 17
click at [958, 266] on input "False" at bounding box center [950, 258] width 16 height 13
radio input "true"
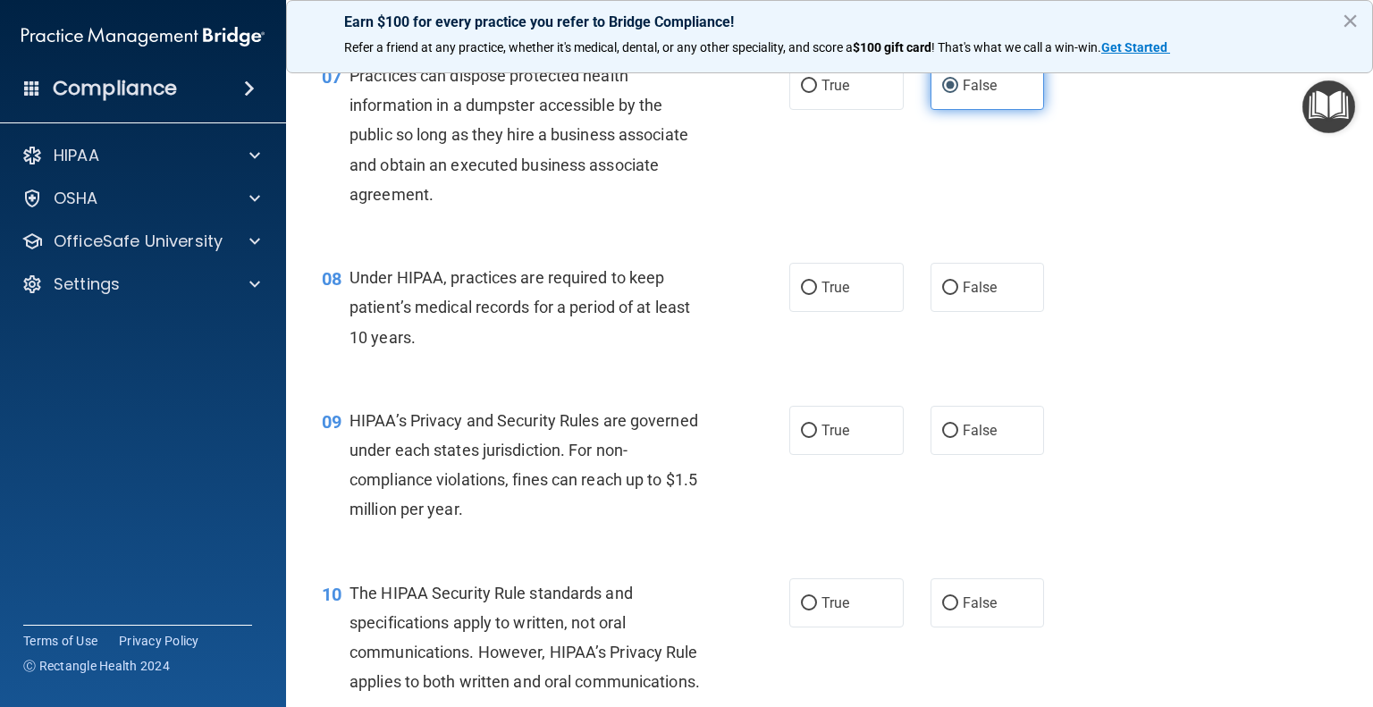
scroll to position [1040, 0]
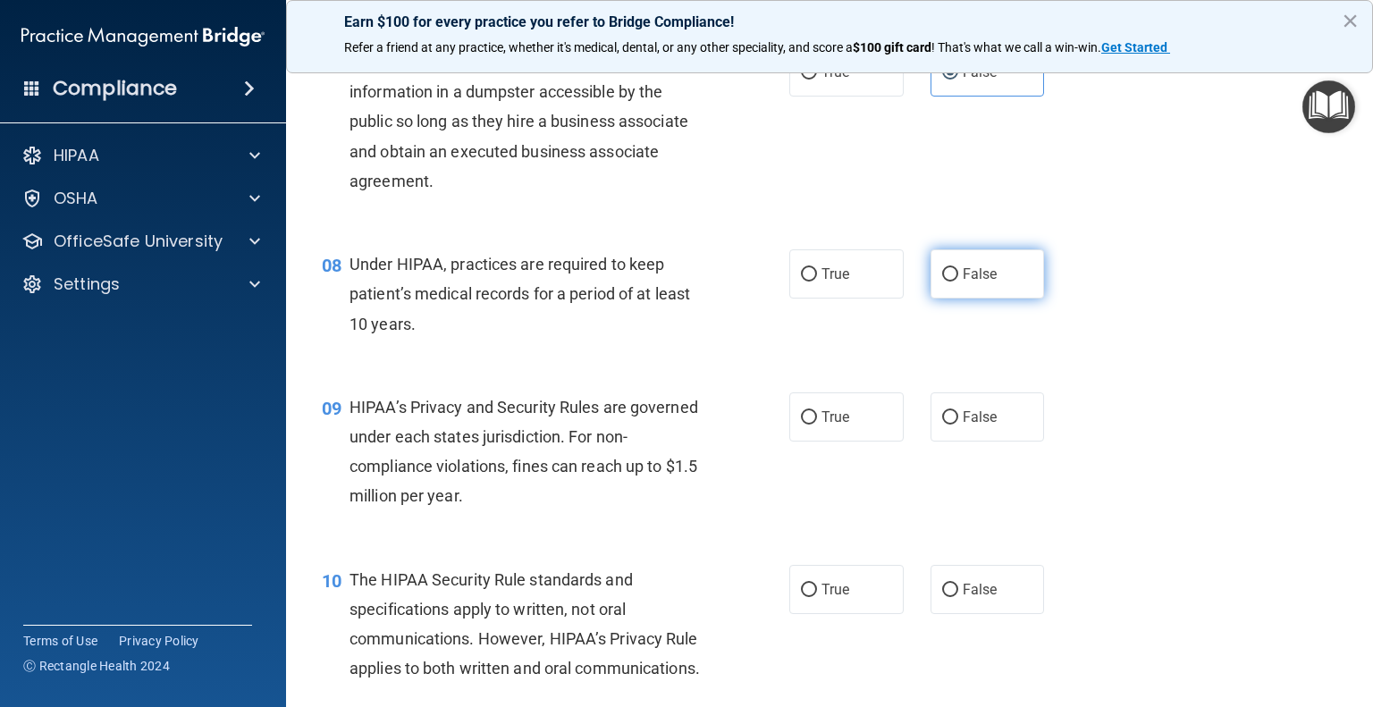
click at [965, 291] on label "False" at bounding box center [988, 273] width 114 height 49
click at [958, 282] on input "False" at bounding box center [950, 274] width 16 height 13
radio input "true"
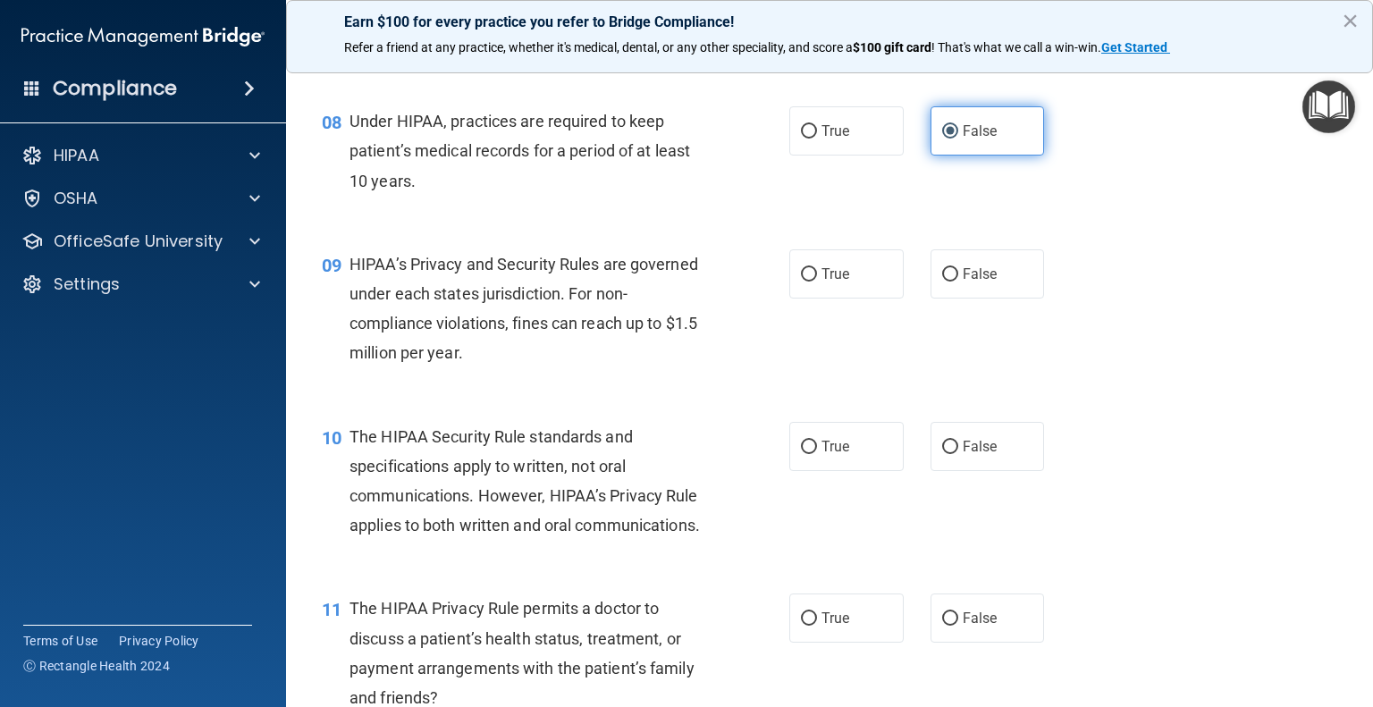
scroll to position [1183, 0]
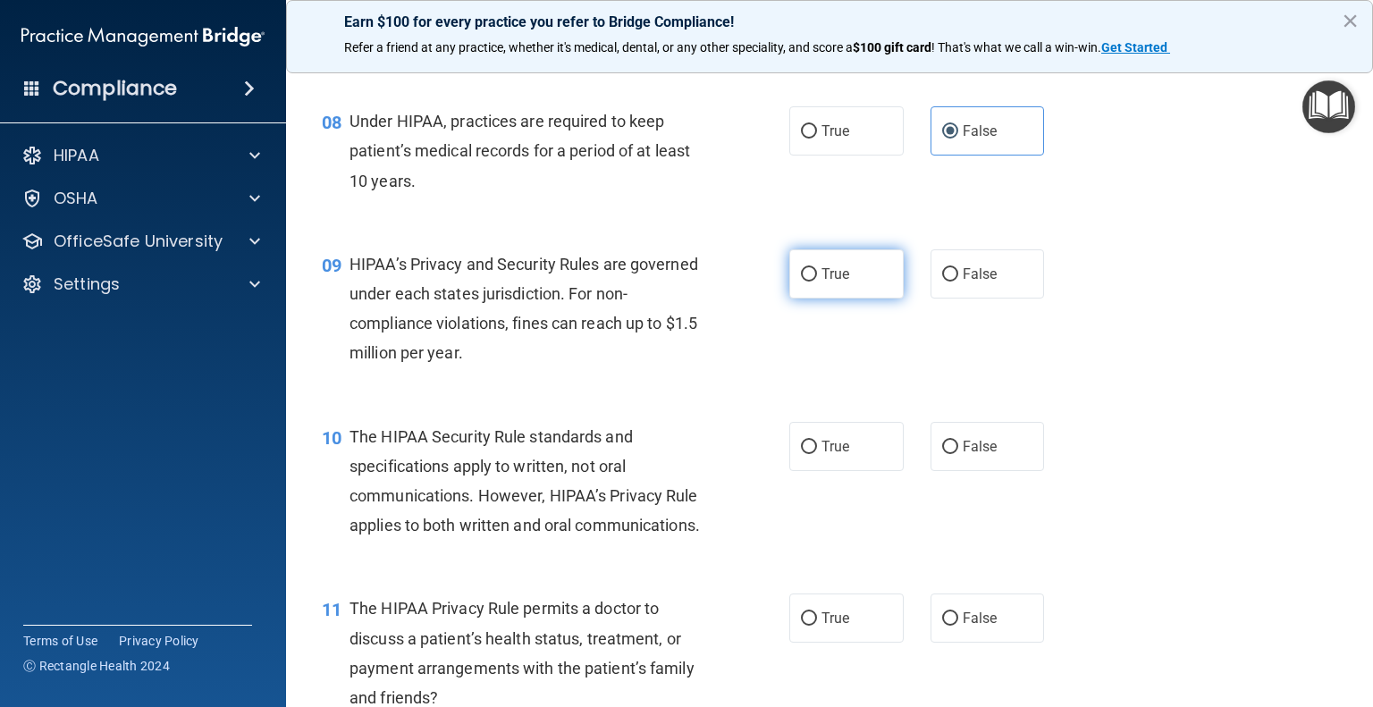
click at [831, 283] on span "True" at bounding box center [836, 274] width 28 height 17
click at [817, 282] on input "True" at bounding box center [809, 274] width 16 height 13
radio input "true"
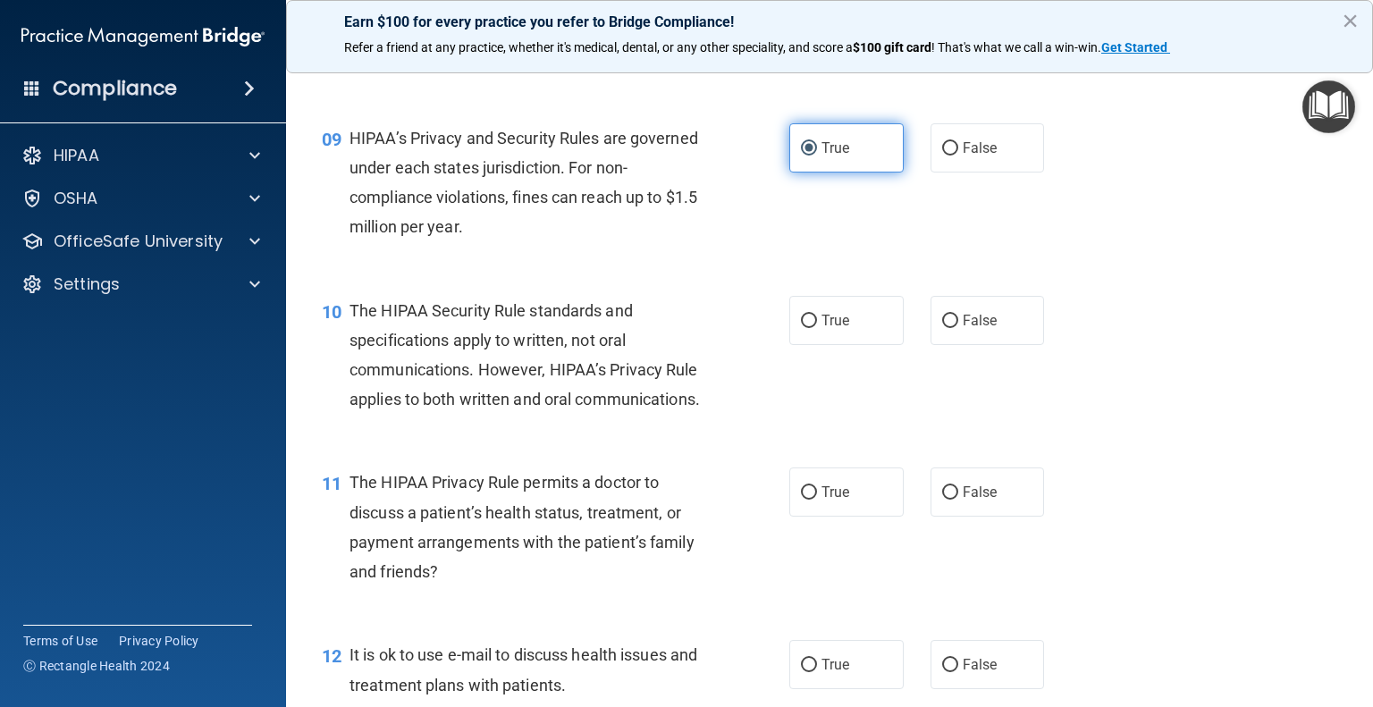
scroll to position [1308, 0]
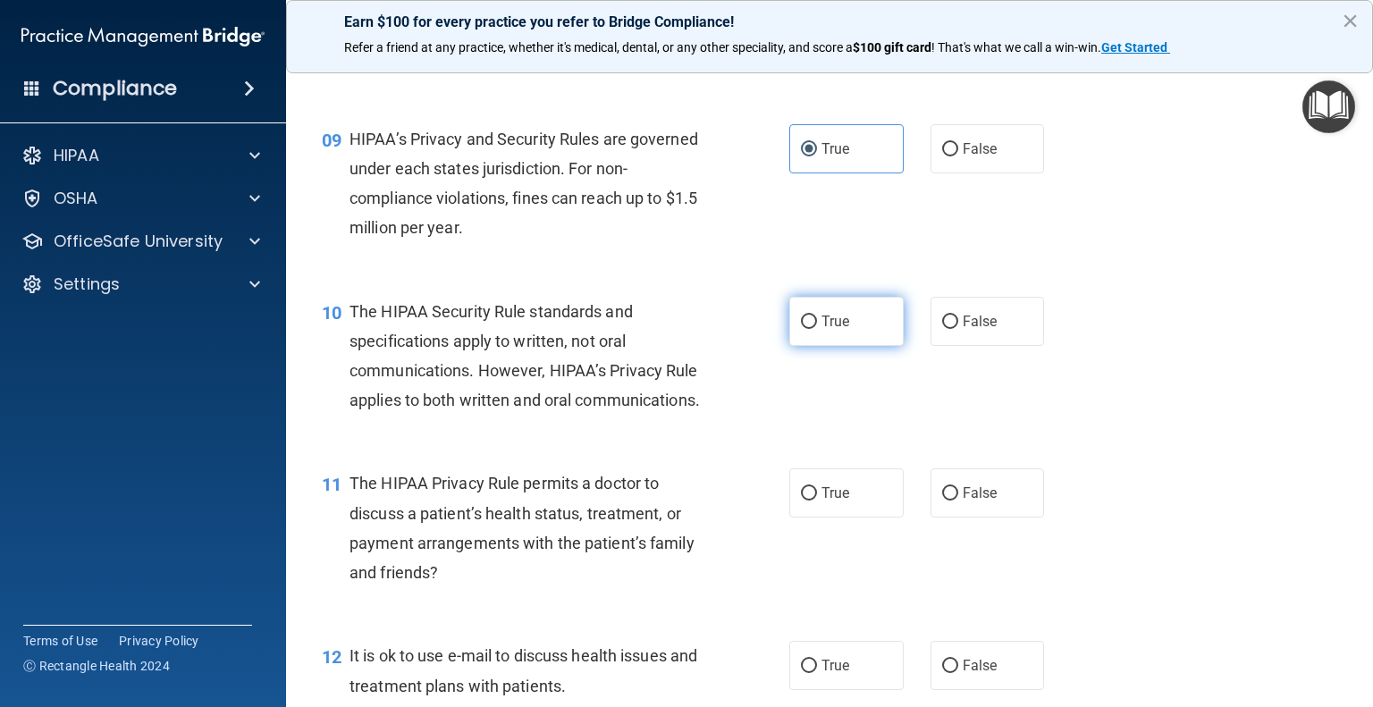
click at [812, 346] on label "True" at bounding box center [847, 321] width 114 height 49
click at [812, 329] on input "True" at bounding box center [809, 322] width 16 height 13
radio input "true"
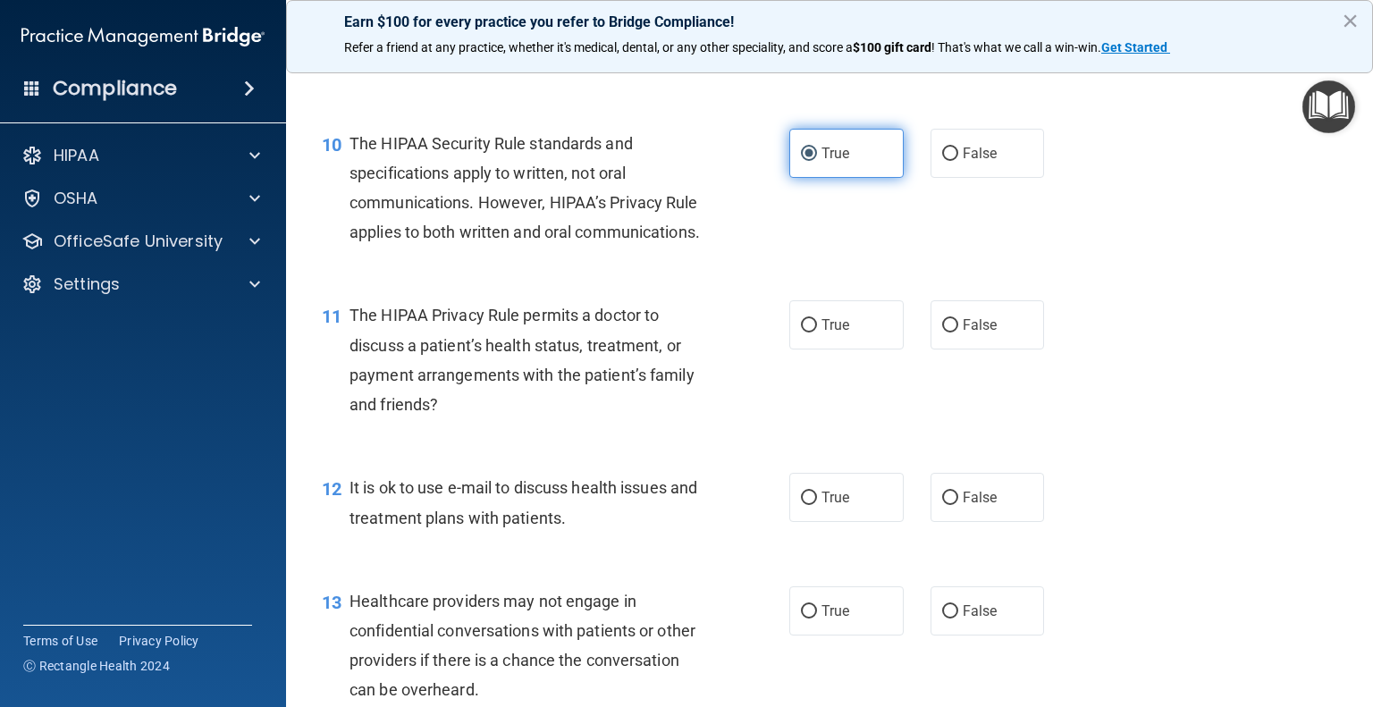
scroll to position [1477, 0]
click at [819, 349] on label "True" at bounding box center [847, 324] width 114 height 49
click at [817, 332] on input "True" at bounding box center [809, 324] width 16 height 13
radio input "true"
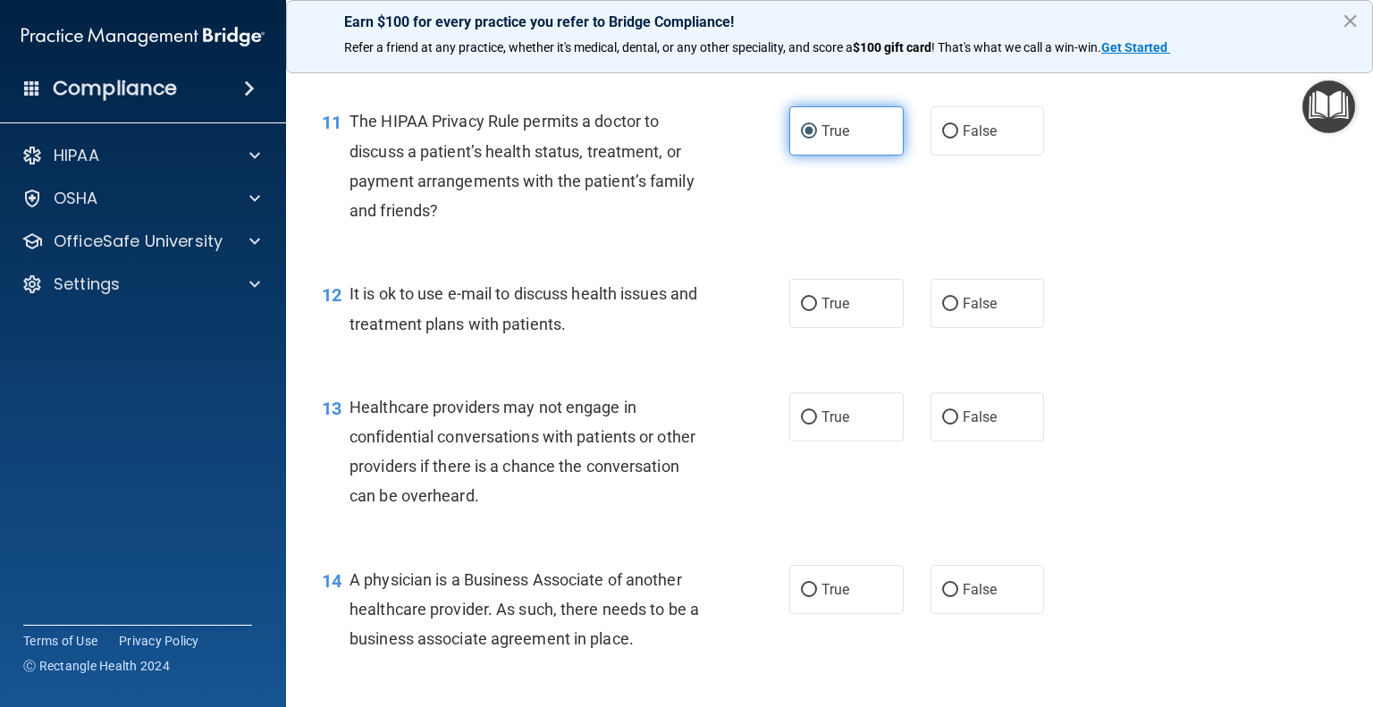
scroll to position [1669, 0]
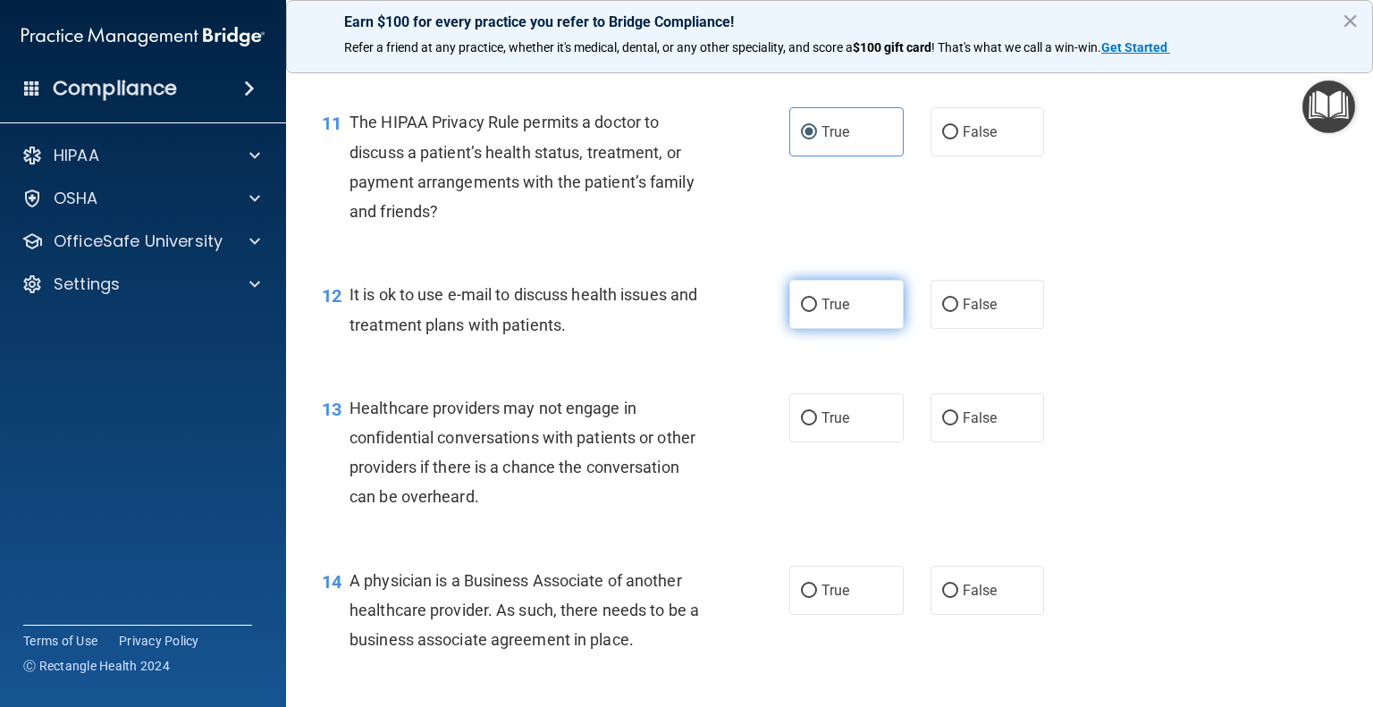
click at [822, 313] on span "True" at bounding box center [836, 304] width 28 height 17
click at [817, 312] on input "True" at bounding box center [809, 305] width 16 height 13
radio input "true"
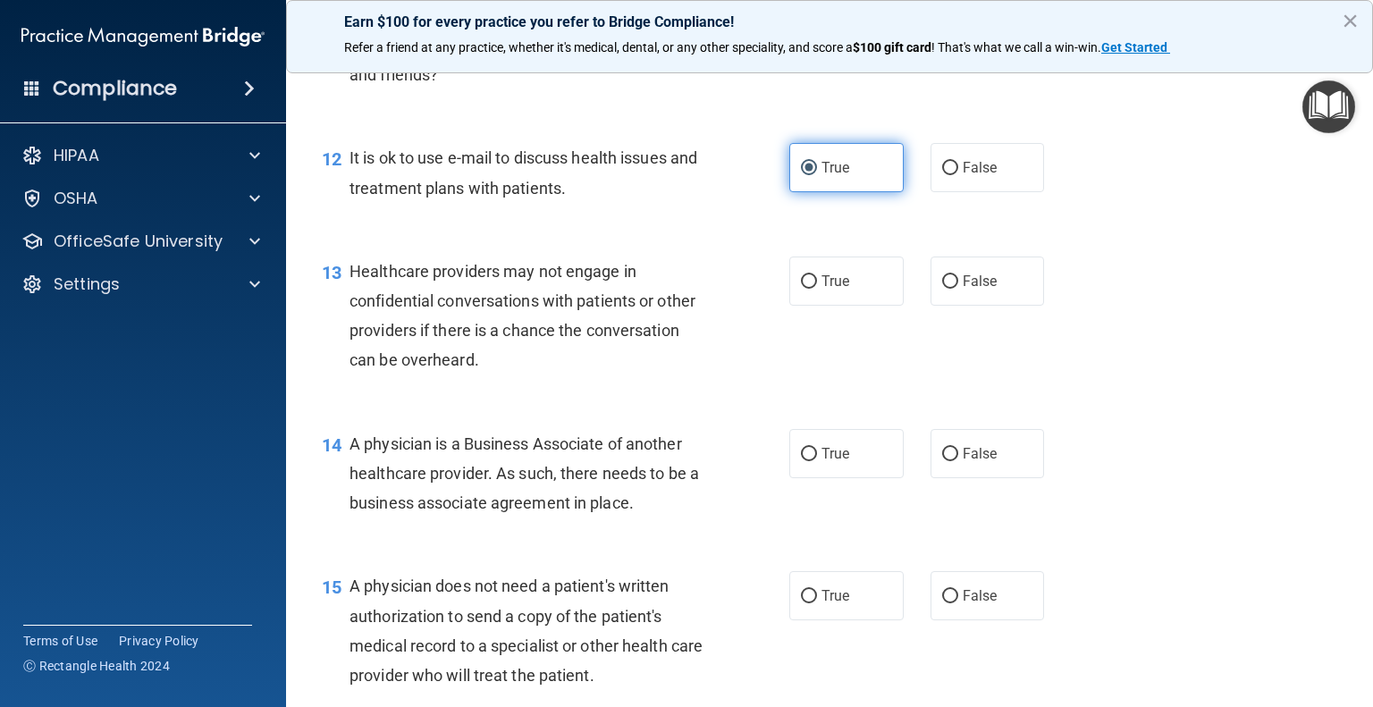
scroll to position [1806, 0]
click at [950, 306] on label "False" at bounding box center [988, 281] width 114 height 49
click at [950, 289] on input "False" at bounding box center [950, 281] width 16 height 13
radio input "true"
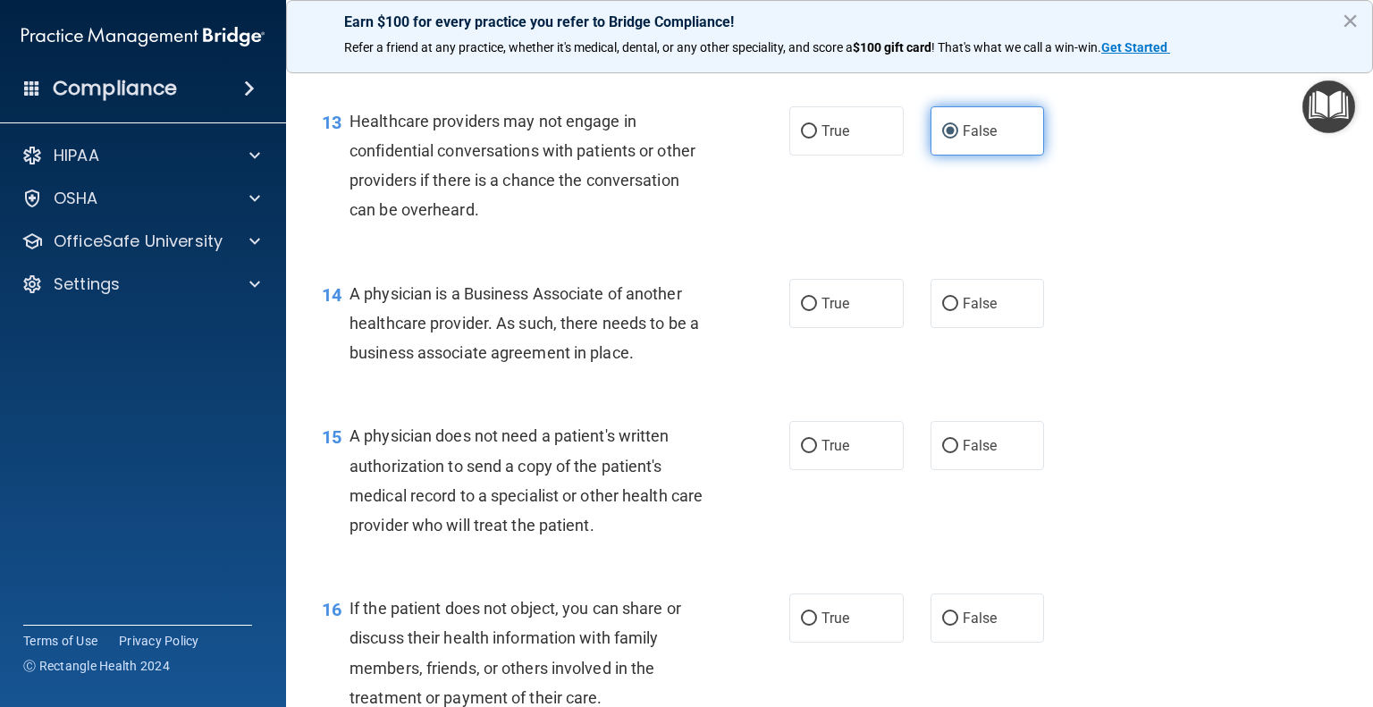
scroll to position [1962, 0]
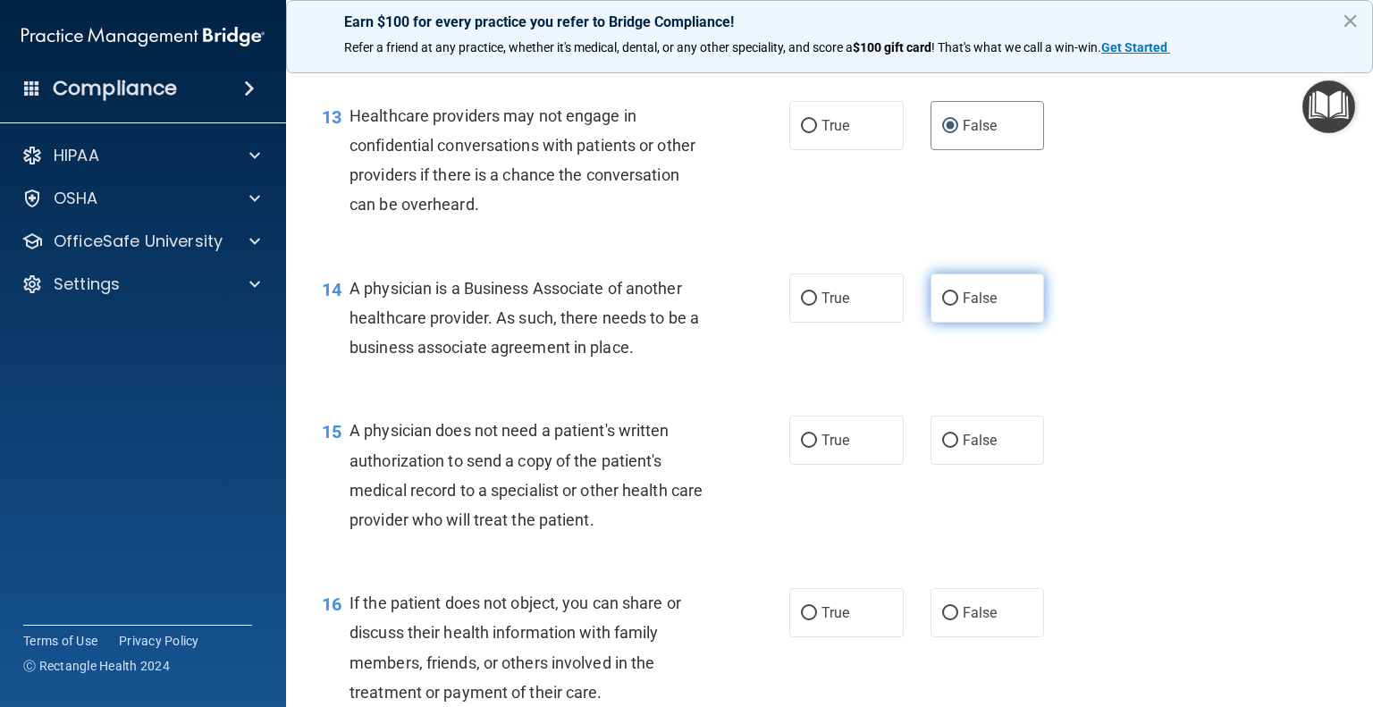
click at [931, 323] on label "False" at bounding box center [988, 298] width 114 height 49
click at [942, 306] on input "False" at bounding box center [950, 298] width 16 height 13
radio input "true"
click at [807, 323] on label "True" at bounding box center [847, 298] width 114 height 49
click at [807, 306] on input "True" at bounding box center [809, 298] width 16 height 13
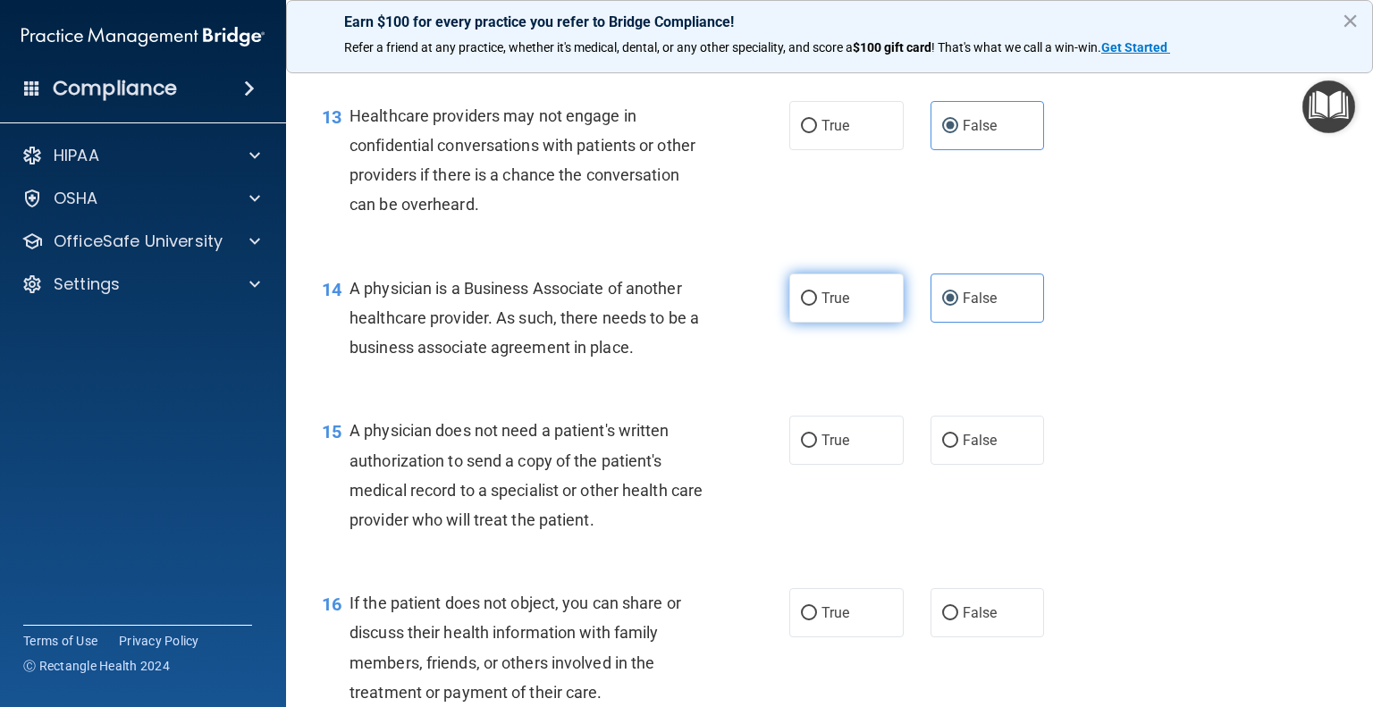
radio input "true"
radio input "false"
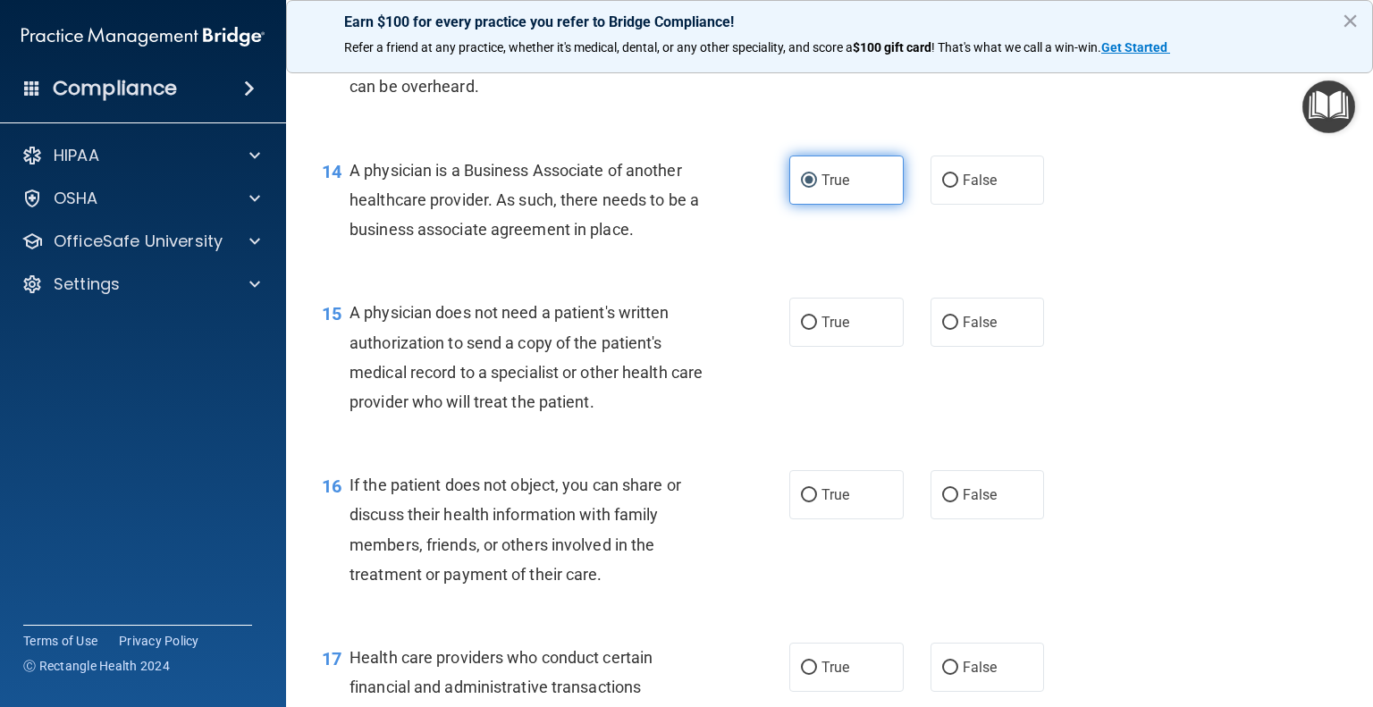
scroll to position [2078, 0]
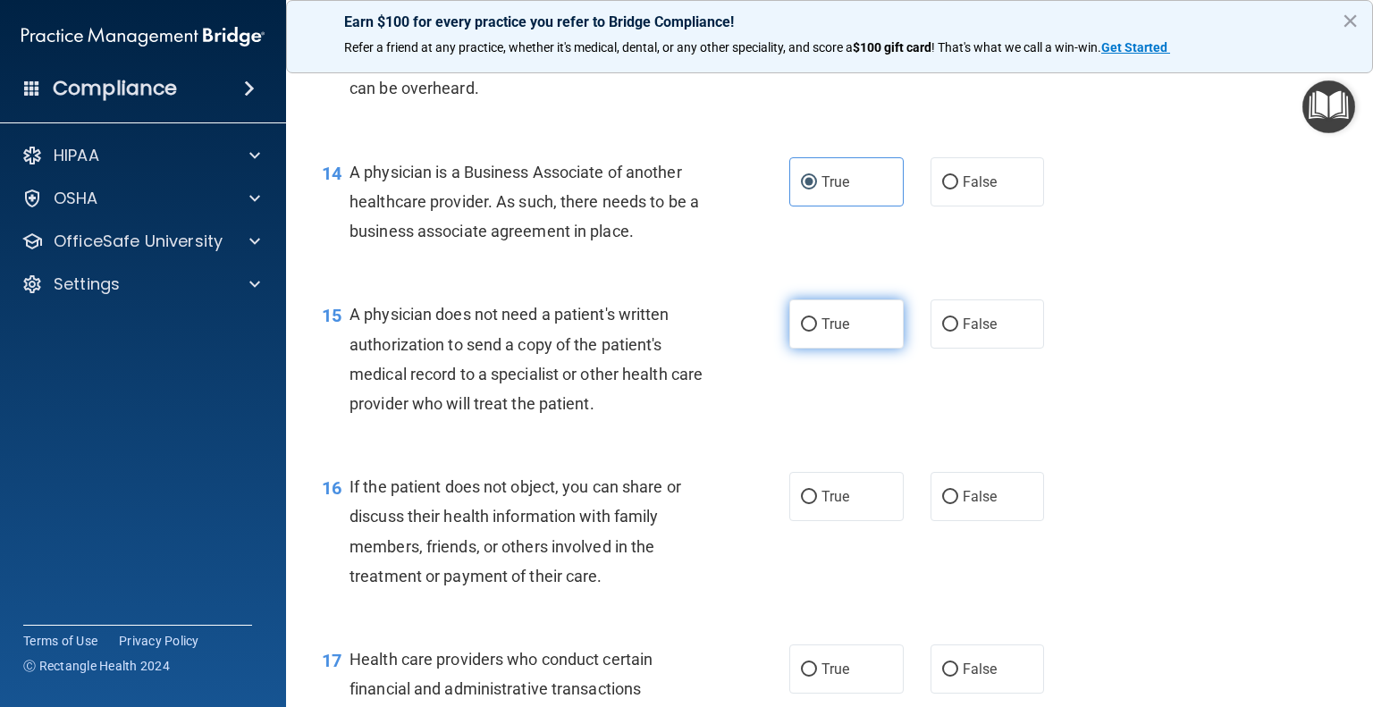
click at [807, 349] on label "True" at bounding box center [847, 324] width 114 height 49
click at [807, 332] on input "True" at bounding box center [809, 324] width 16 height 13
radio input "true"
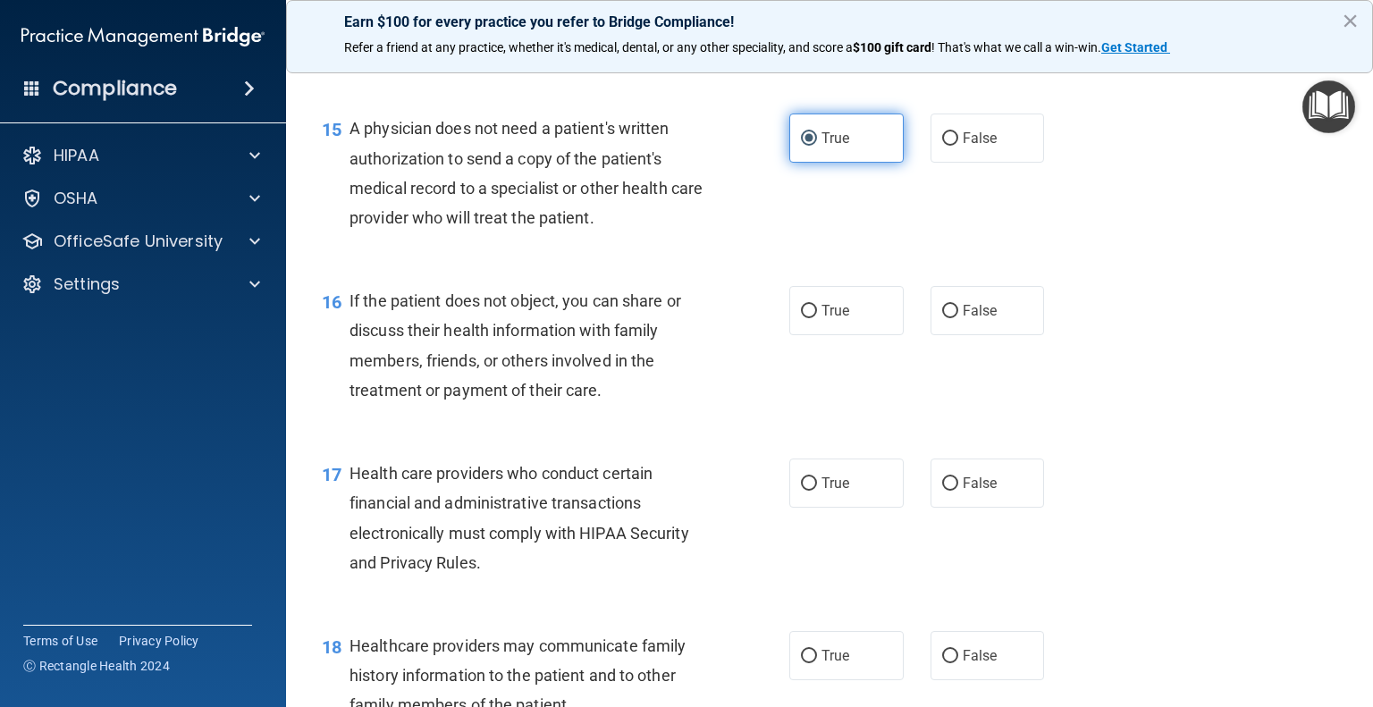
scroll to position [2267, 0]
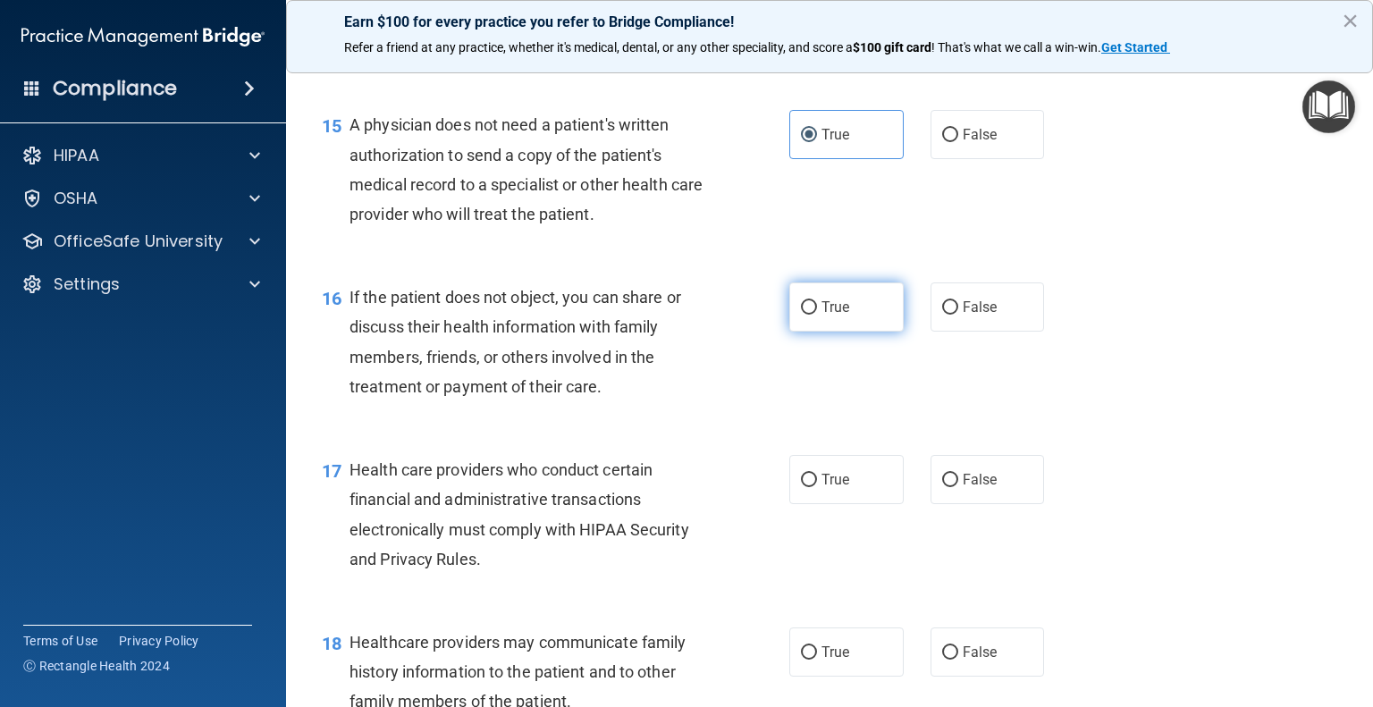
click at [807, 315] on input "True" at bounding box center [809, 307] width 16 height 13
radio input "true"
click at [751, 410] on div "16 If the patient does not object, you can share or discuss their health inform…" at bounding box center [555, 347] width 521 height 128
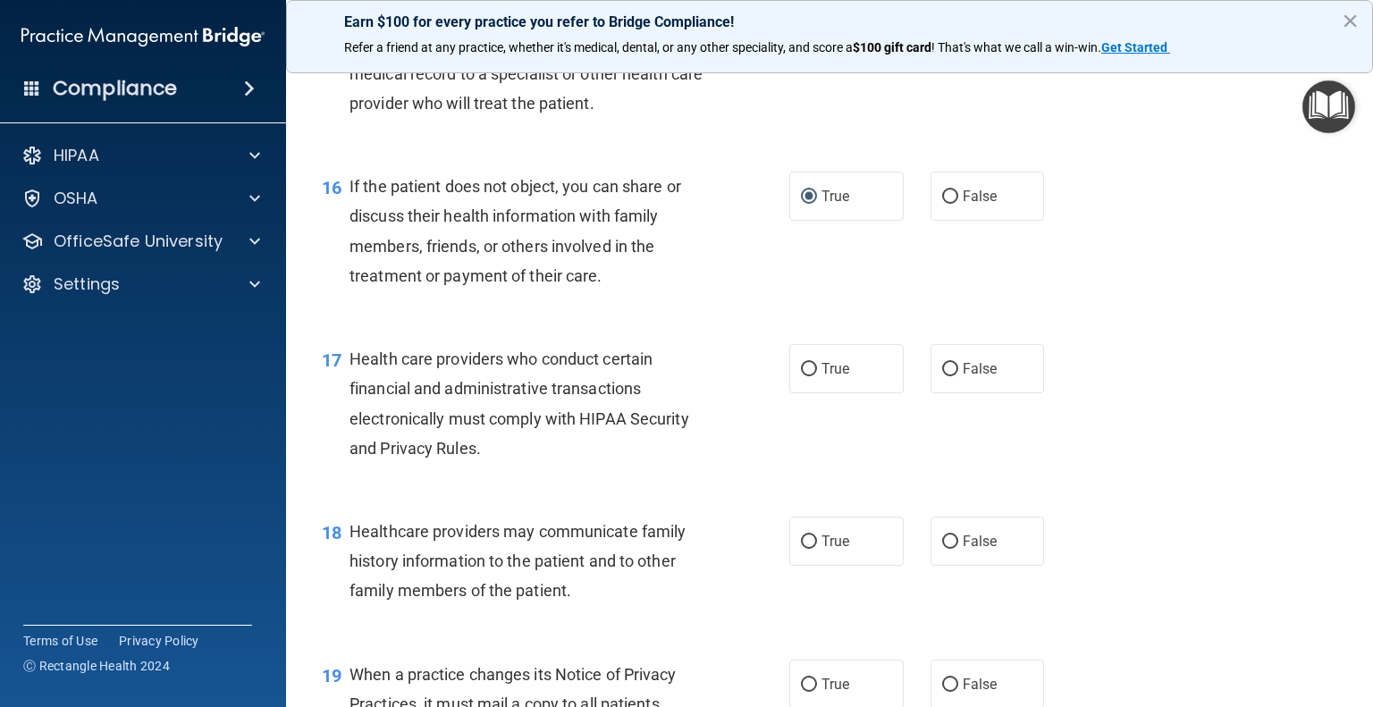
scroll to position [2414, 0]
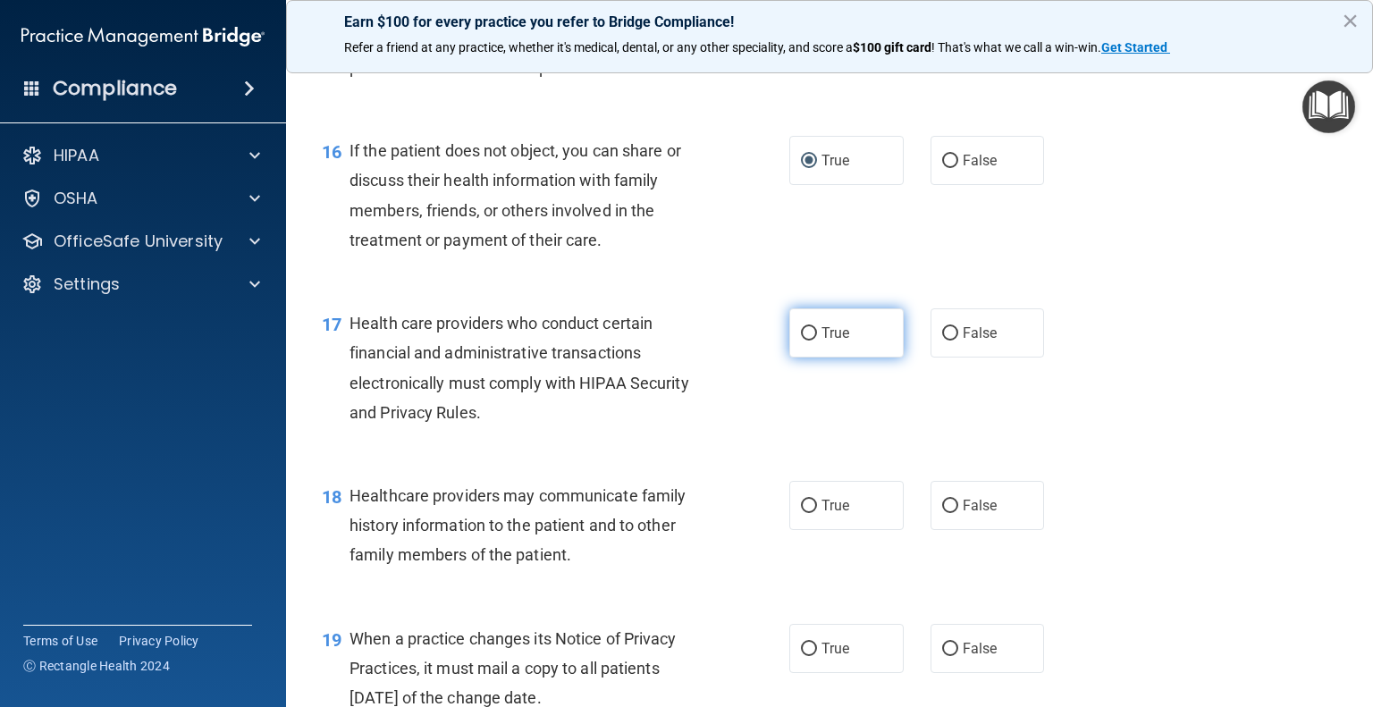
click at [790, 358] on label "True" at bounding box center [847, 332] width 114 height 49
click at [801, 341] on input "True" at bounding box center [809, 333] width 16 height 13
radio input "true"
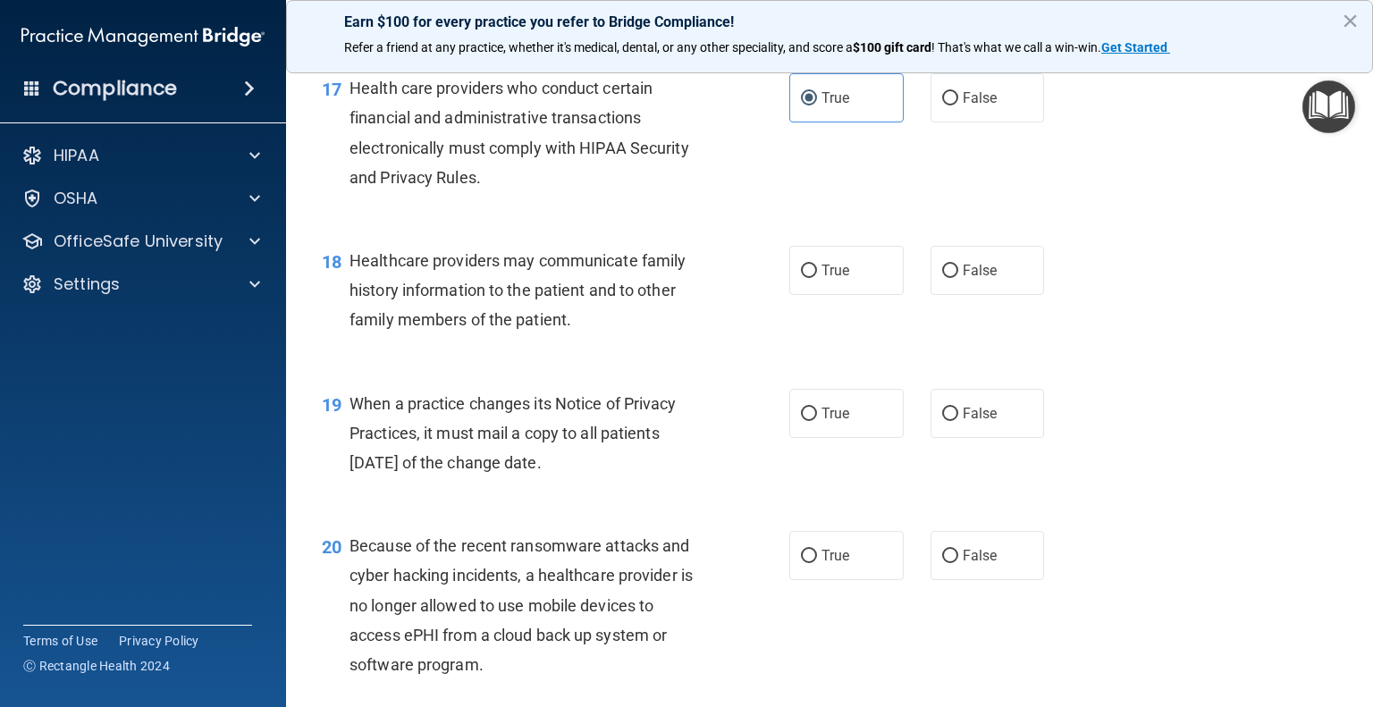
scroll to position [2650, 0]
click at [799, 294] on label "True" at bounding box center [847, 269] width 114 height 49
click at [801, 277] on input "True" at bounding box center [809, 270] width 16 height 13
radio input "true"
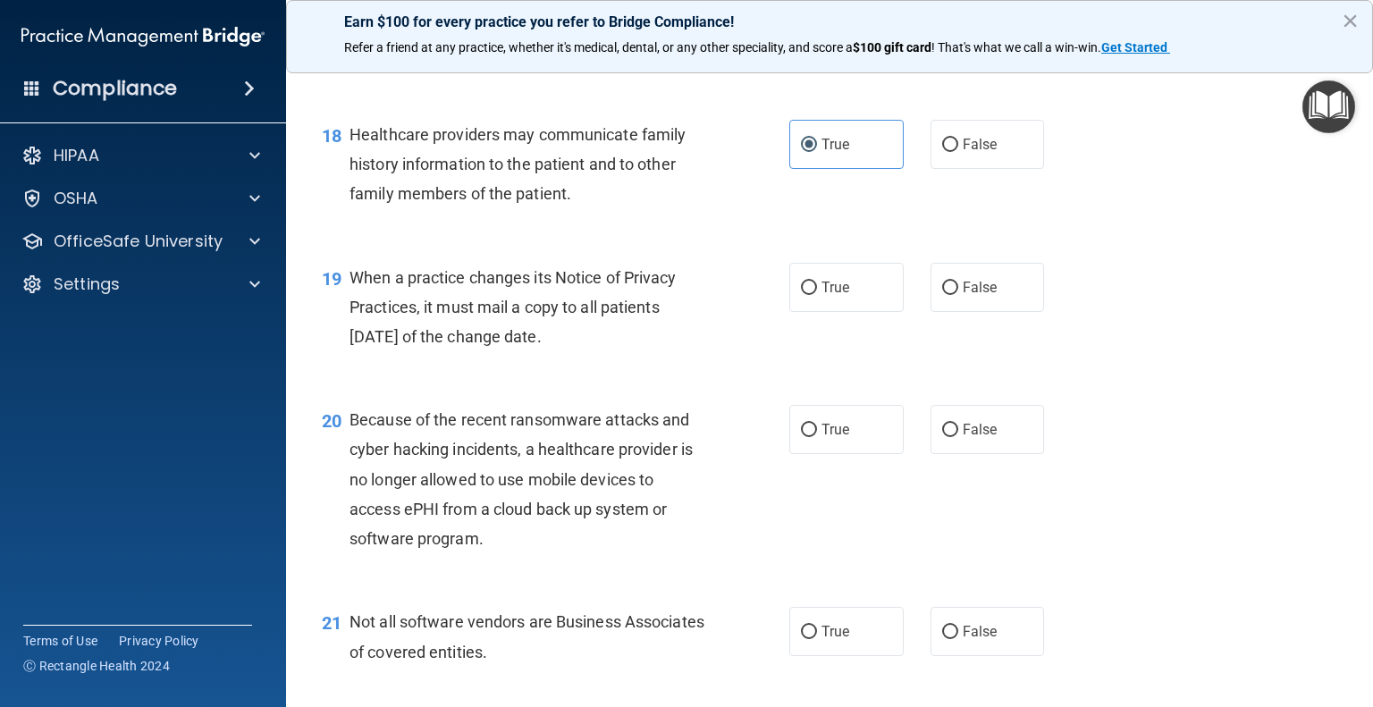
scroll to position [2796, 0]
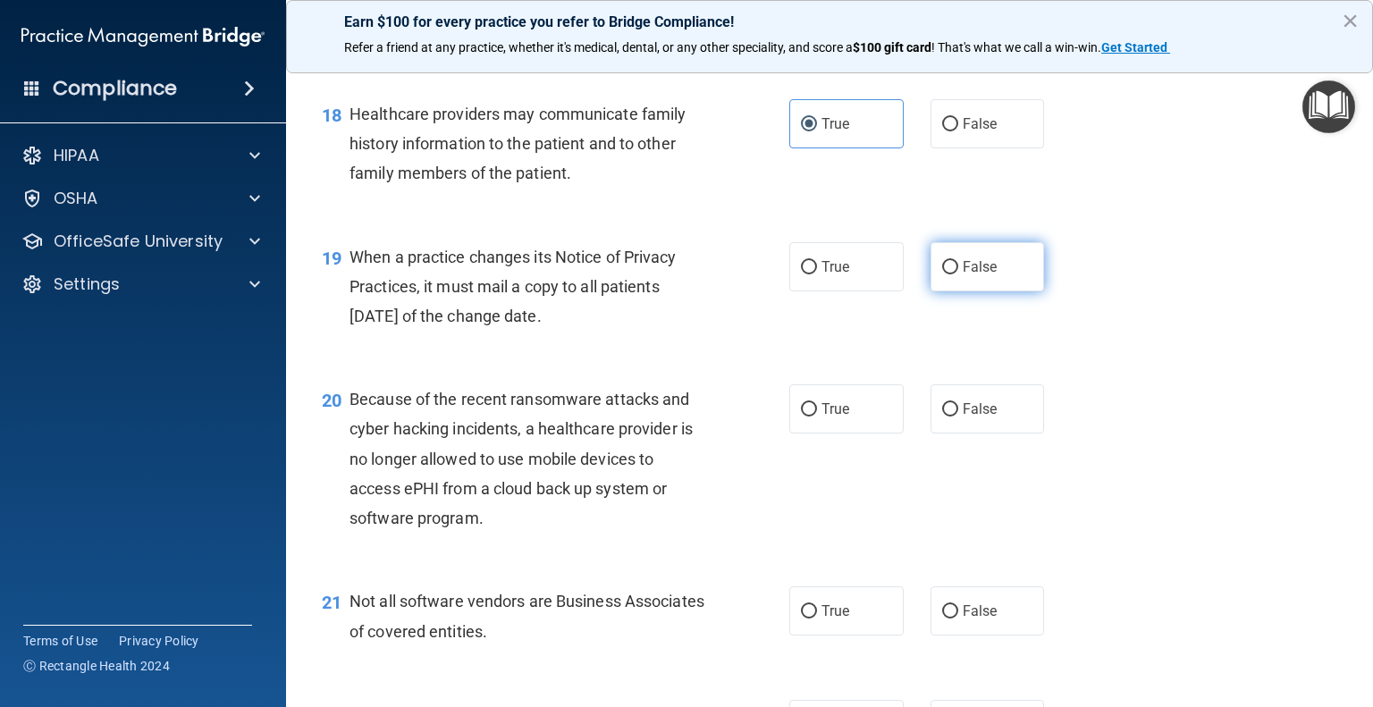
click at [977, 275] on span "False" at bounding box center [980, 266] width 35 height 17
click at [958, 274] on input "False" at bounding box center [950, 267] width 16 height 13
radio input "true"
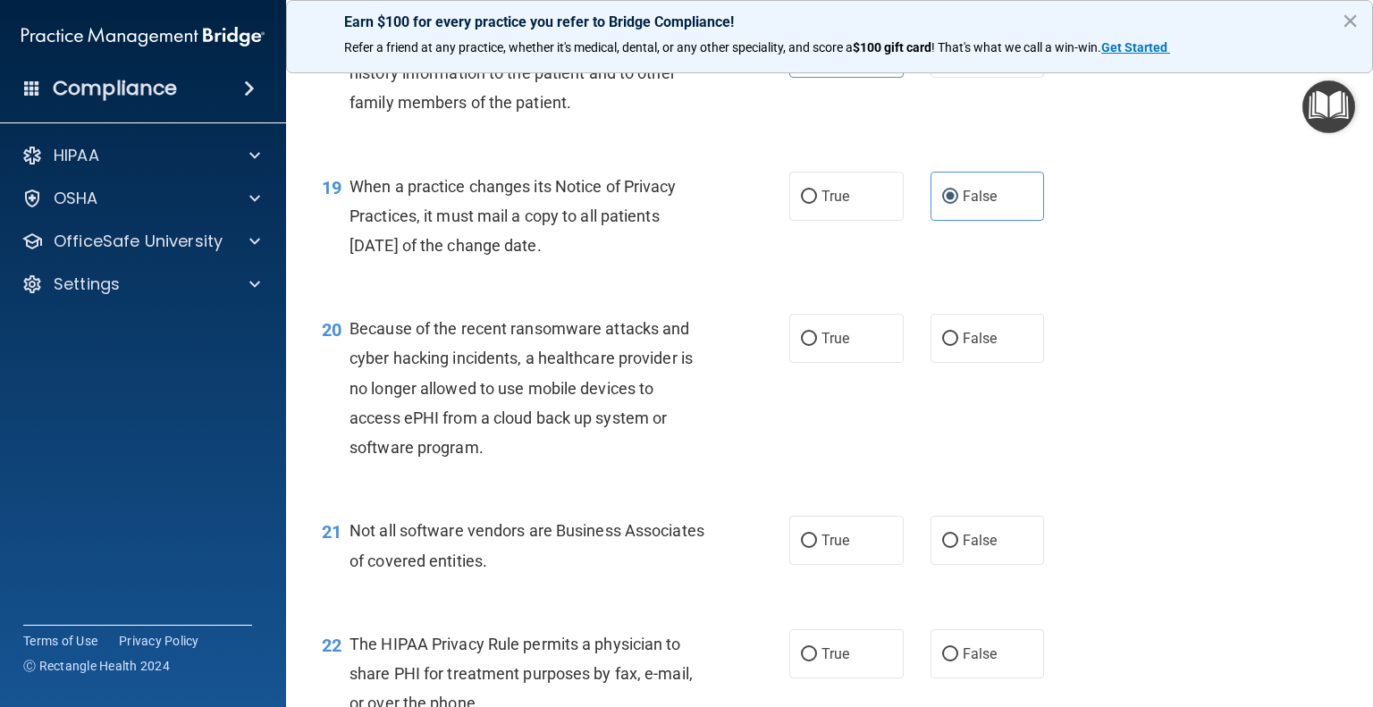
scroll to position [2879, 0]
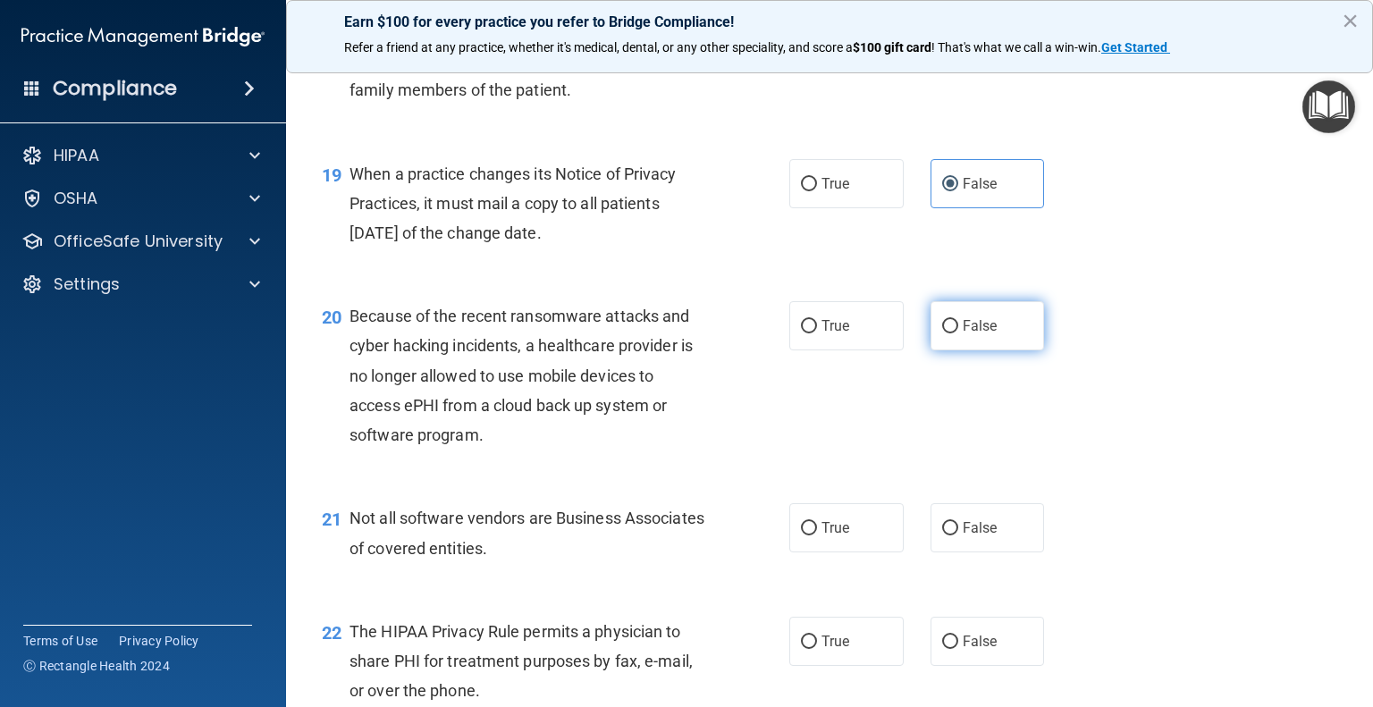
click at [991, 350] on label "False" at bounding box center [988, 325] width 114 height 49
click at [958, 334] on input "False" at bounding box center [950, 326] width 16 height 13
radio input "true"
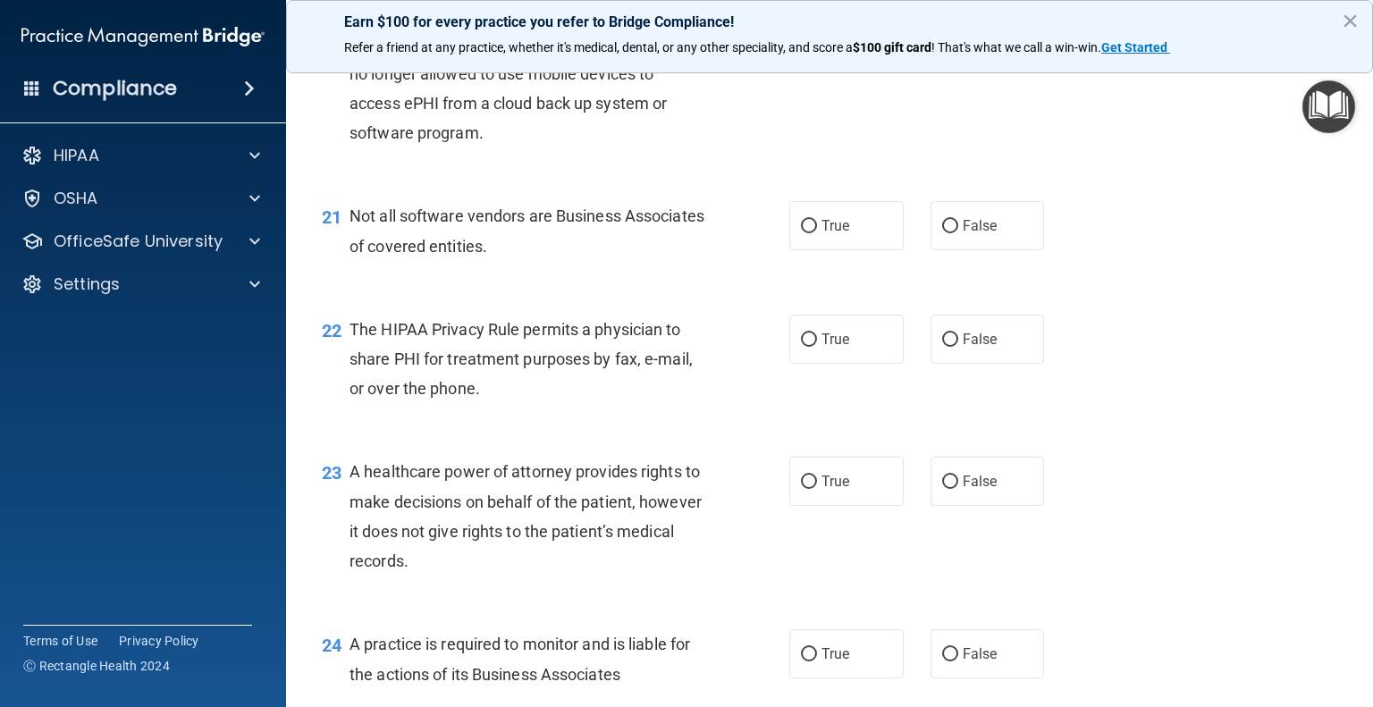
scroll to position [3182, 0]
click at [840, 233] on span "True" at bounding box center [836, 224] width 28 height 17
click at [817, 232] on input "True" at bounding box center [809, 225] width 16 height 13
radio input "true"
click at [801, 346] on input "True" at bounding box center [809, 339] width 16 height 13
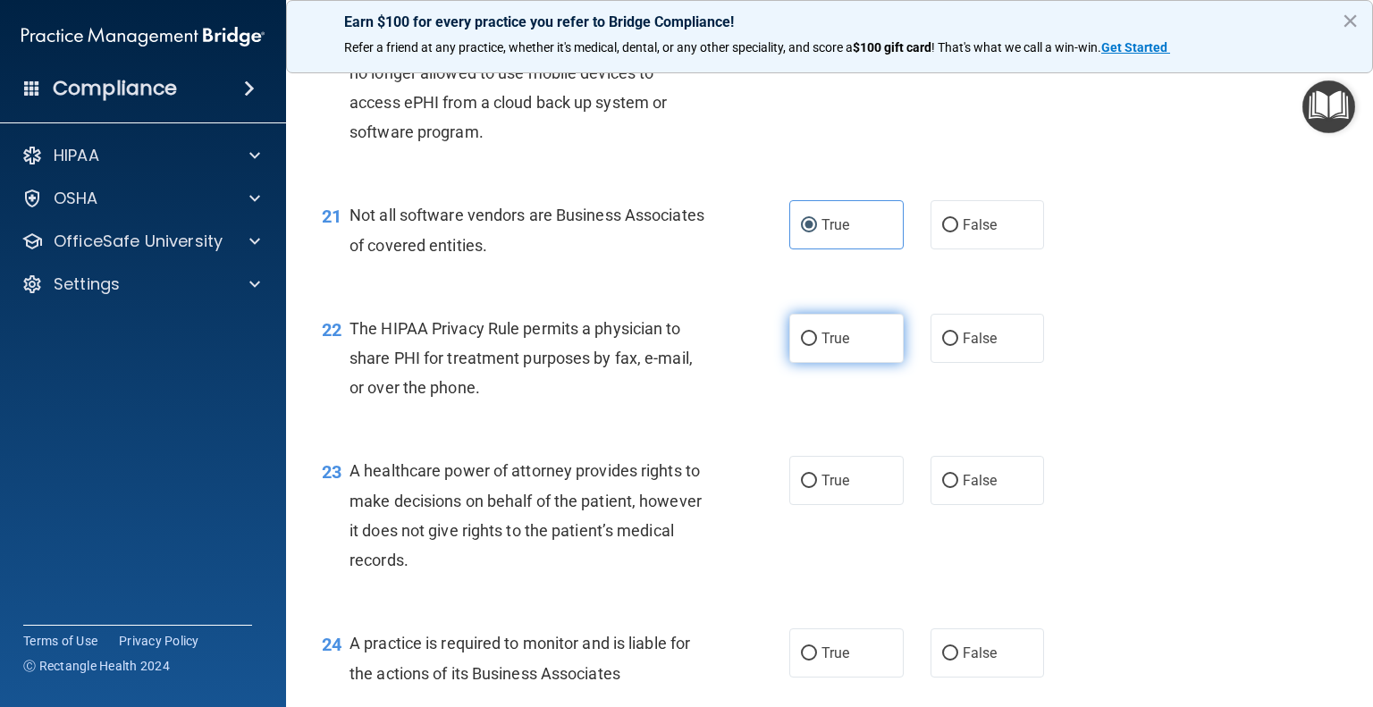
radio input "true"
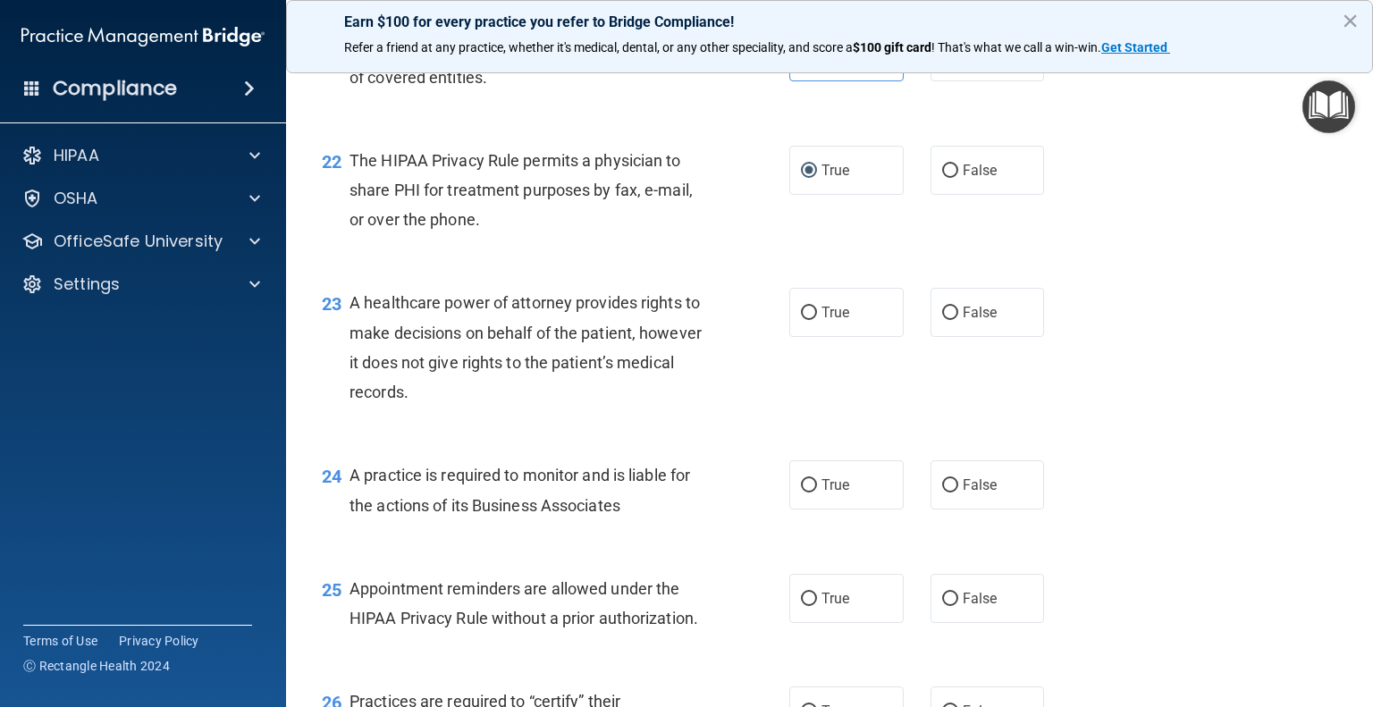
scroll to position [3358, 0]
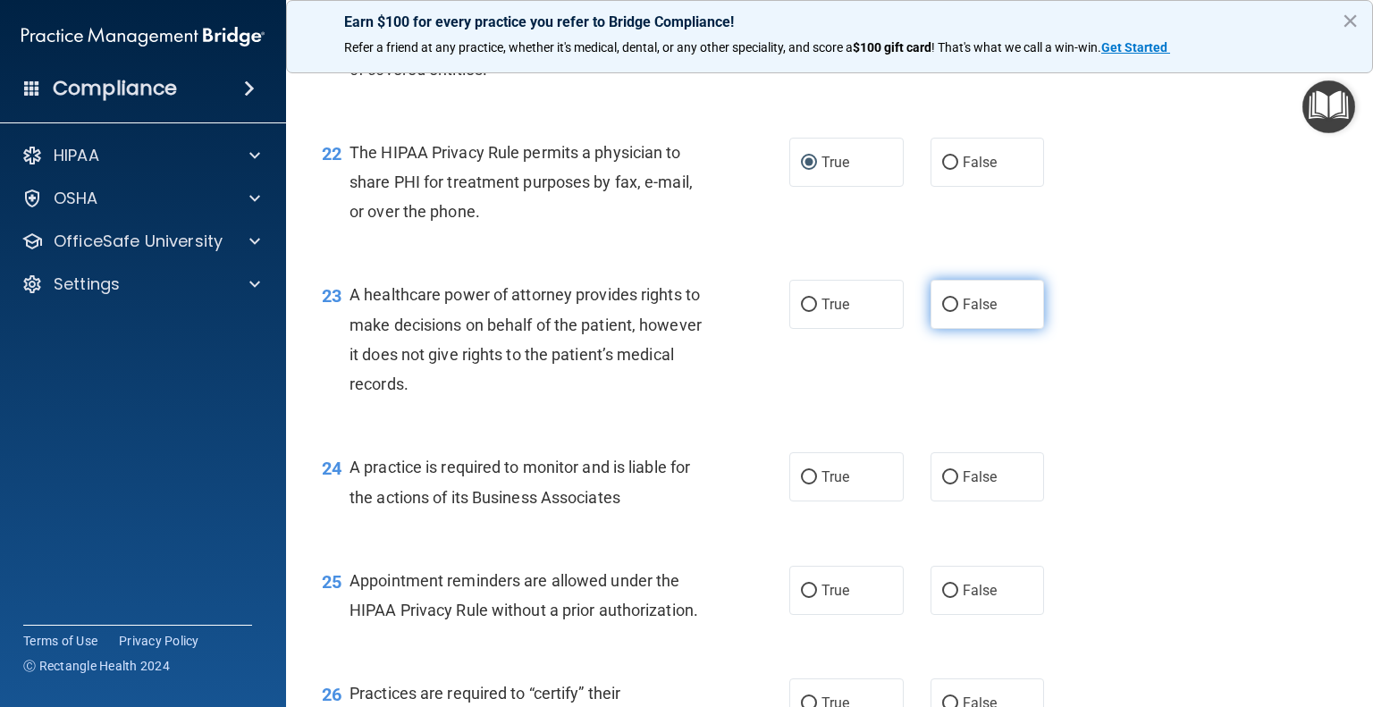
click at [965, 313] on span "False" at bounding box center [980, 304] width 35 height 17
click at [958, 312] on input "False" at bounding box center [950, 305] width 16 height 13
radio input "true"
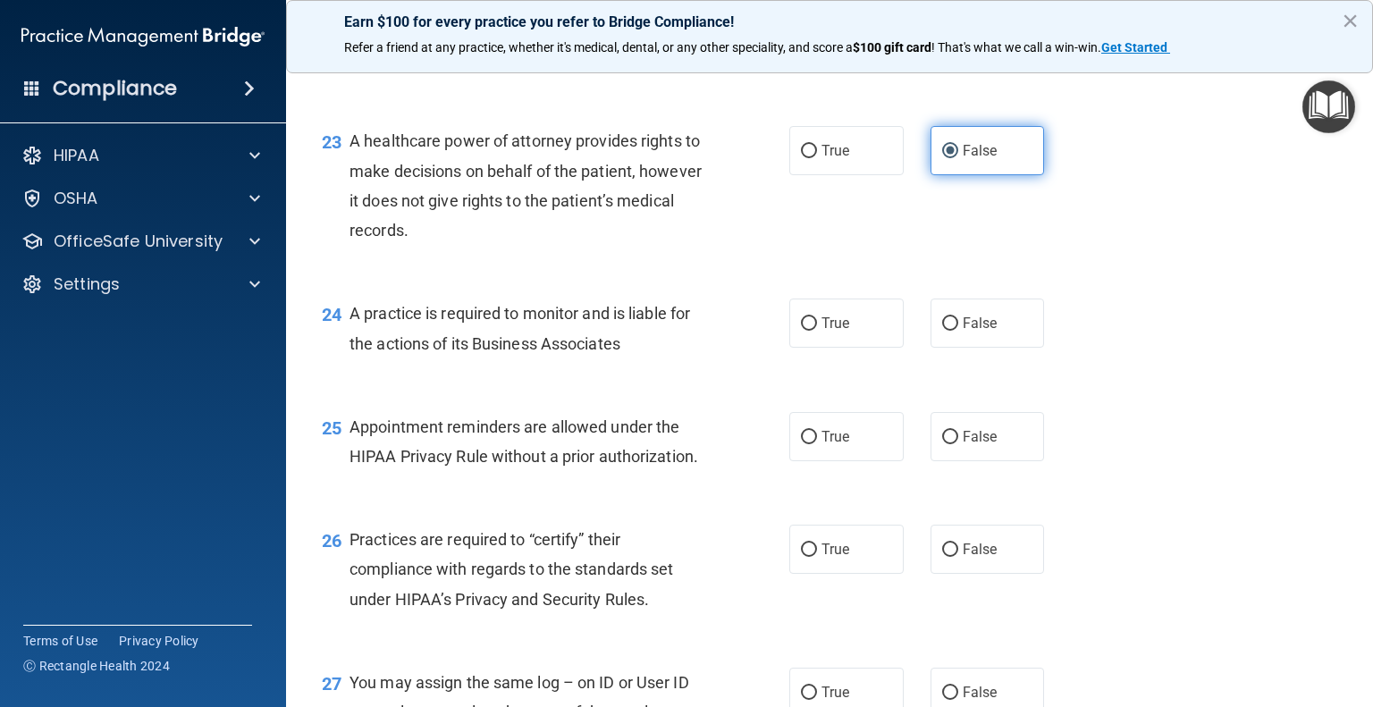
scroll to position [3518, 0]
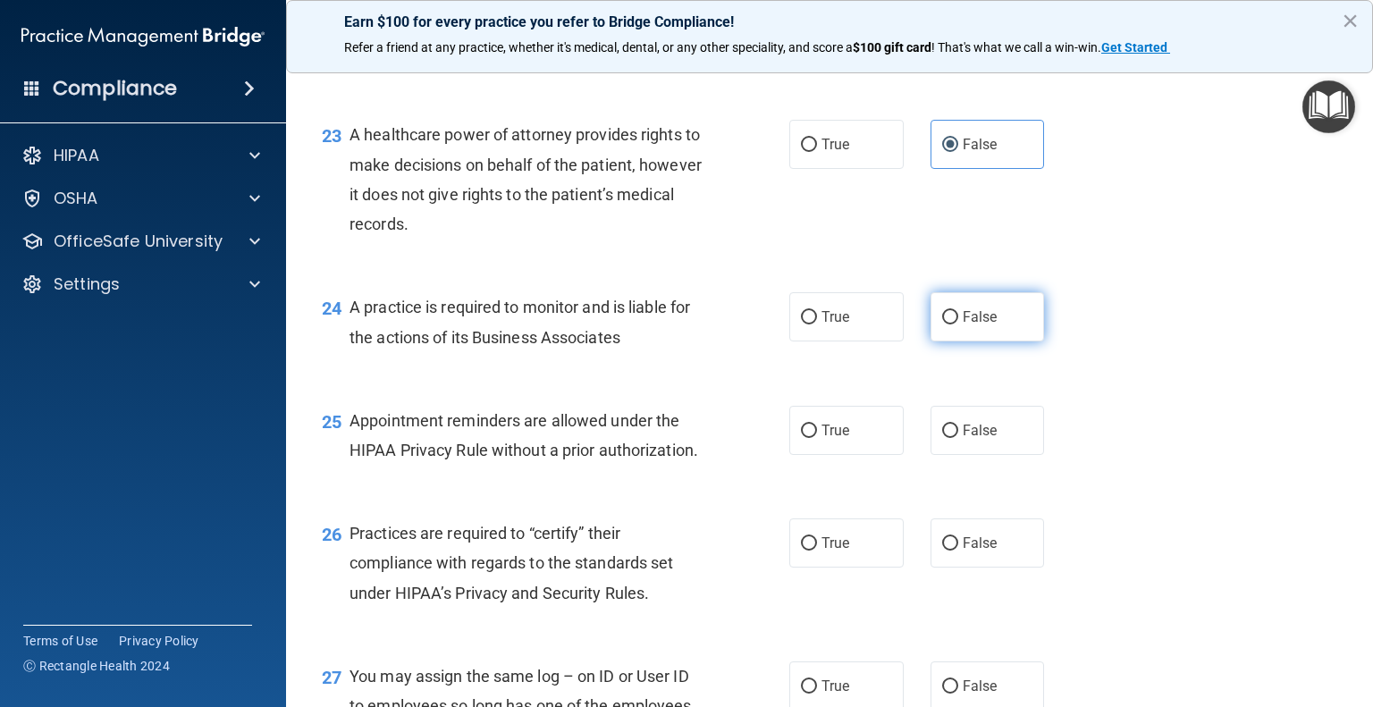
click at [963, 325] on span "False" at bounding box center [980, 316] width 35 height 17
click at [954, 325] on input "False" at bounding box center [950, 317] width 16 height 13
radio input "true"
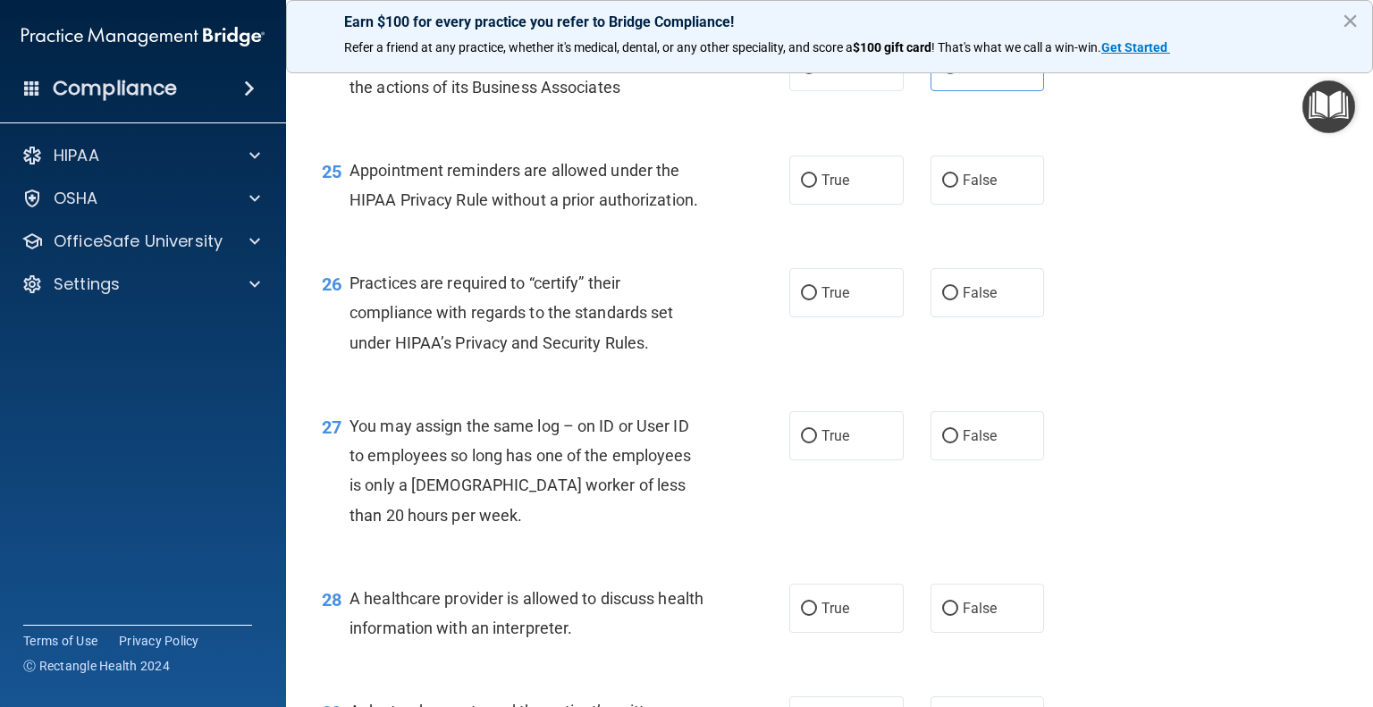
scroll to position [3771, 0]
click at [797, 202] on label "True" at bounding box center [847, 177] width 114 height 49
click at [801, 185] on input "True" at bounding box center [809, 178] width 16 height 13
radio input "true"
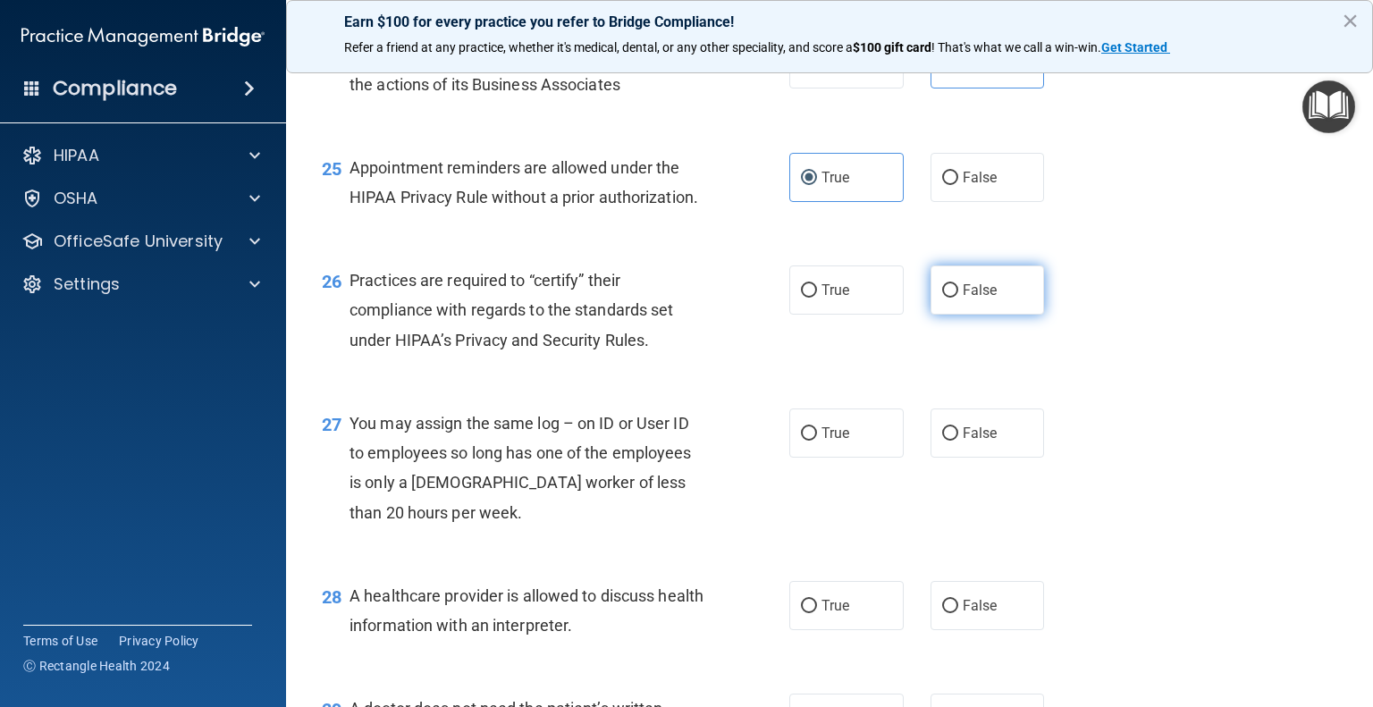
click at [946, 315] on label "False" at bounding box center [988, 290] width 114 height 49
click at [946, 298] on input "False" at bounding box center [950, 290] width 16 height 13
radio input "true"
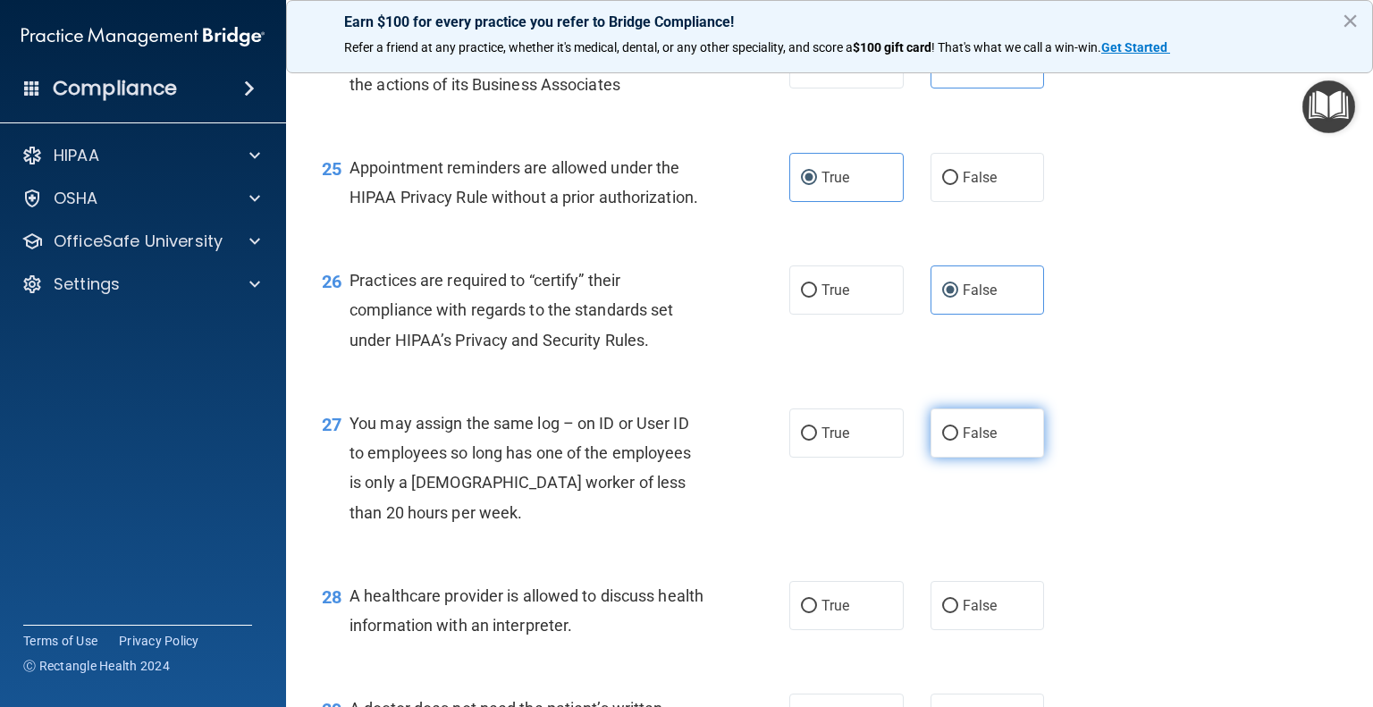
click at [938, 458] on label "False" at bounding box center [988, 433] width 114 height 49
click at [942, 441] on input "False" at bounding box center [950, 433] width 16 height 13
radio input "true"
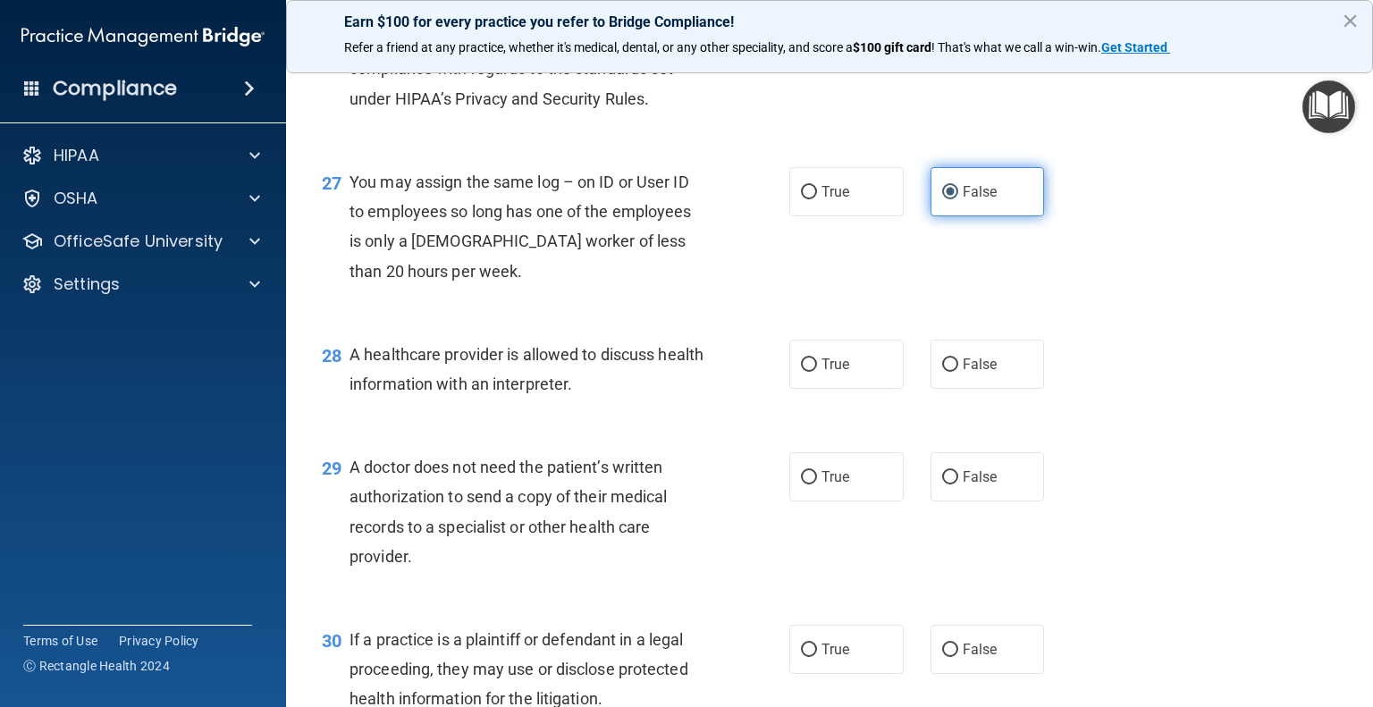
scroll to position [4013, 0]
click at [837, 389] on label "True" at bounding box center [847, 364] width 114 height 49
click at [817, 372] on input "True" at bounding box center [809, 365] width 16 height 13
radio input "true"
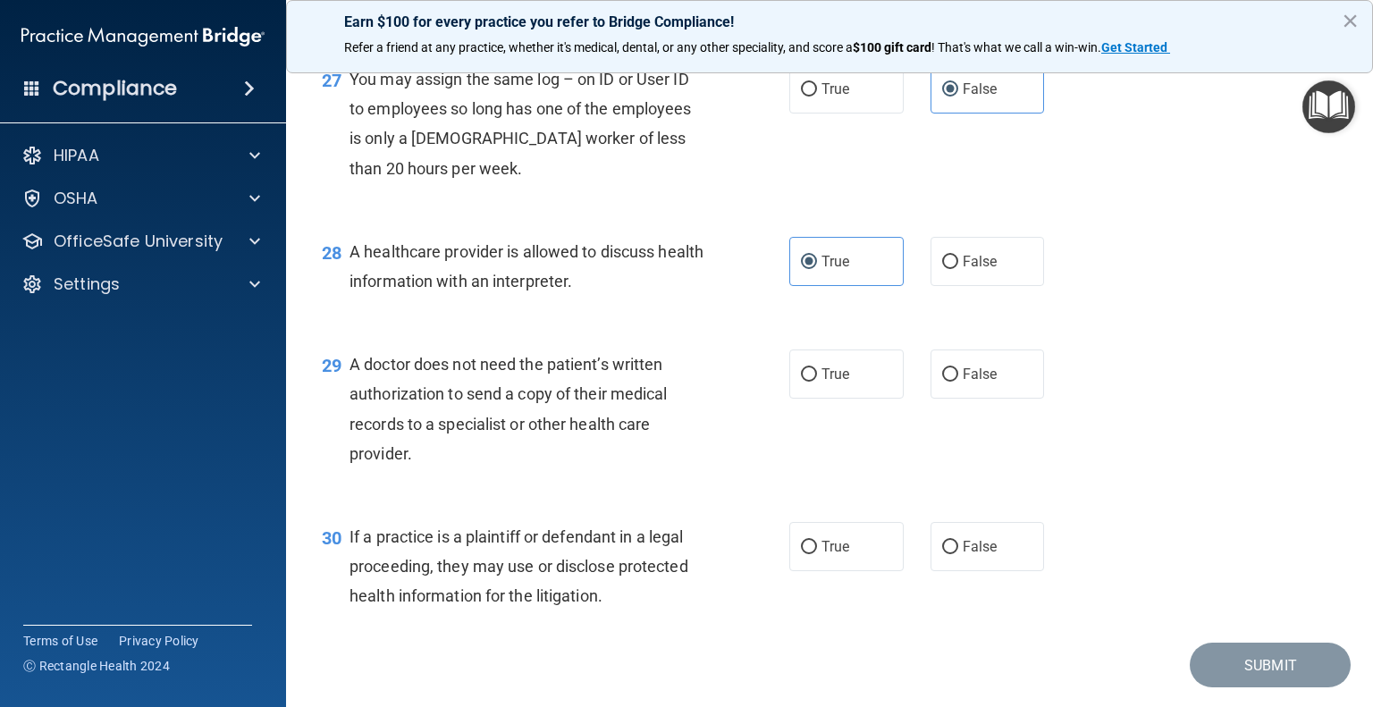
scroll to position [4129, 0]
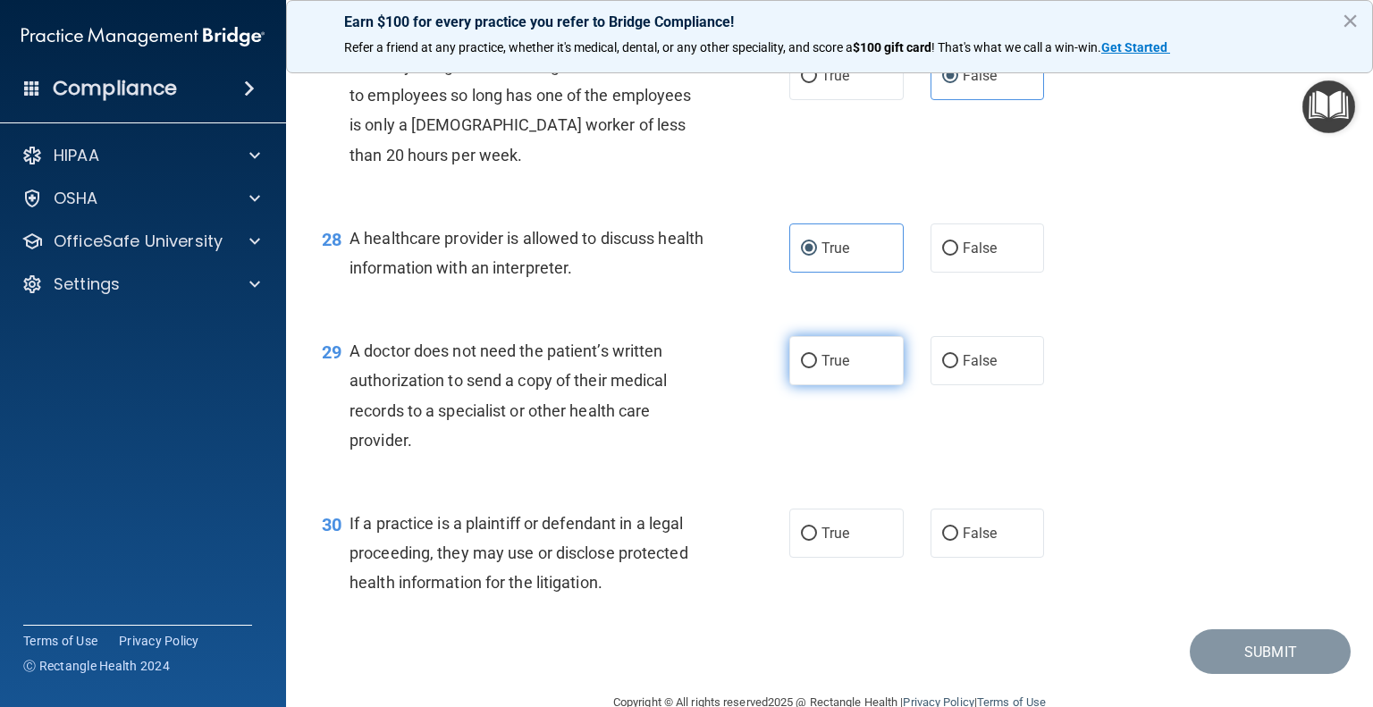
click at [809, 368] on input "True" at bounding box center [809, 361] width 16 height 13
radio input "true"
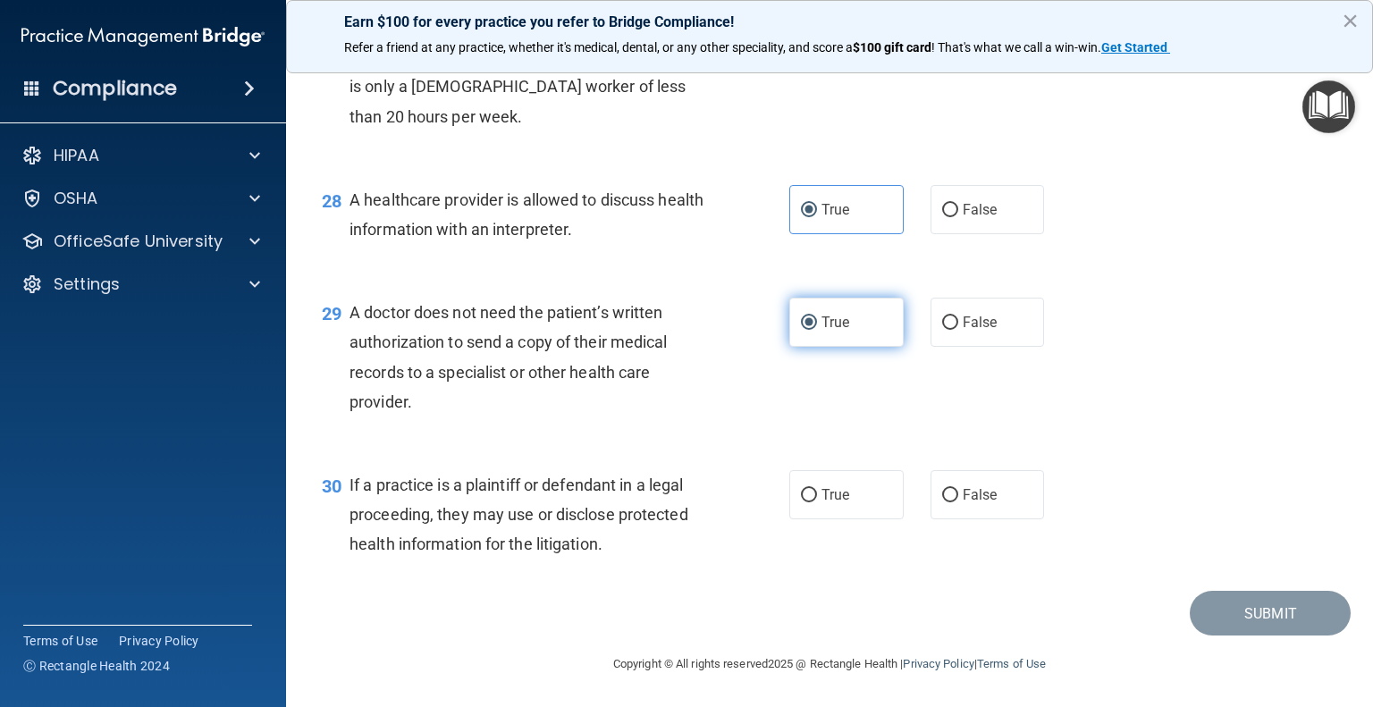
scroll to position [4227, 0]
click at [822, 503] on span "True" at bounding box center [836, 494] width 28 height 17
click at [817, 502] on input "True" at bounding box center [809, 495] width 16 height 13
radio input "true"
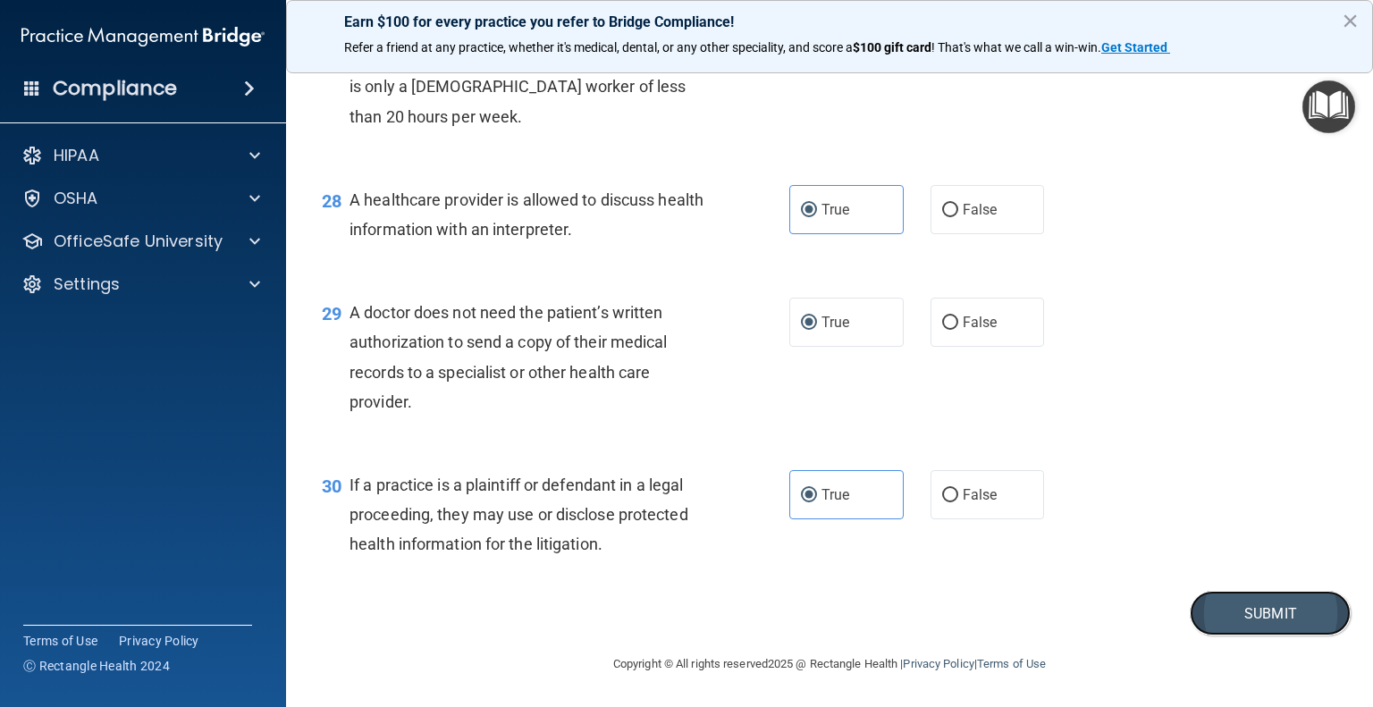
click at [1246, 629] on button "Submit" at bounding box center [1270, 614] width 161 height 46
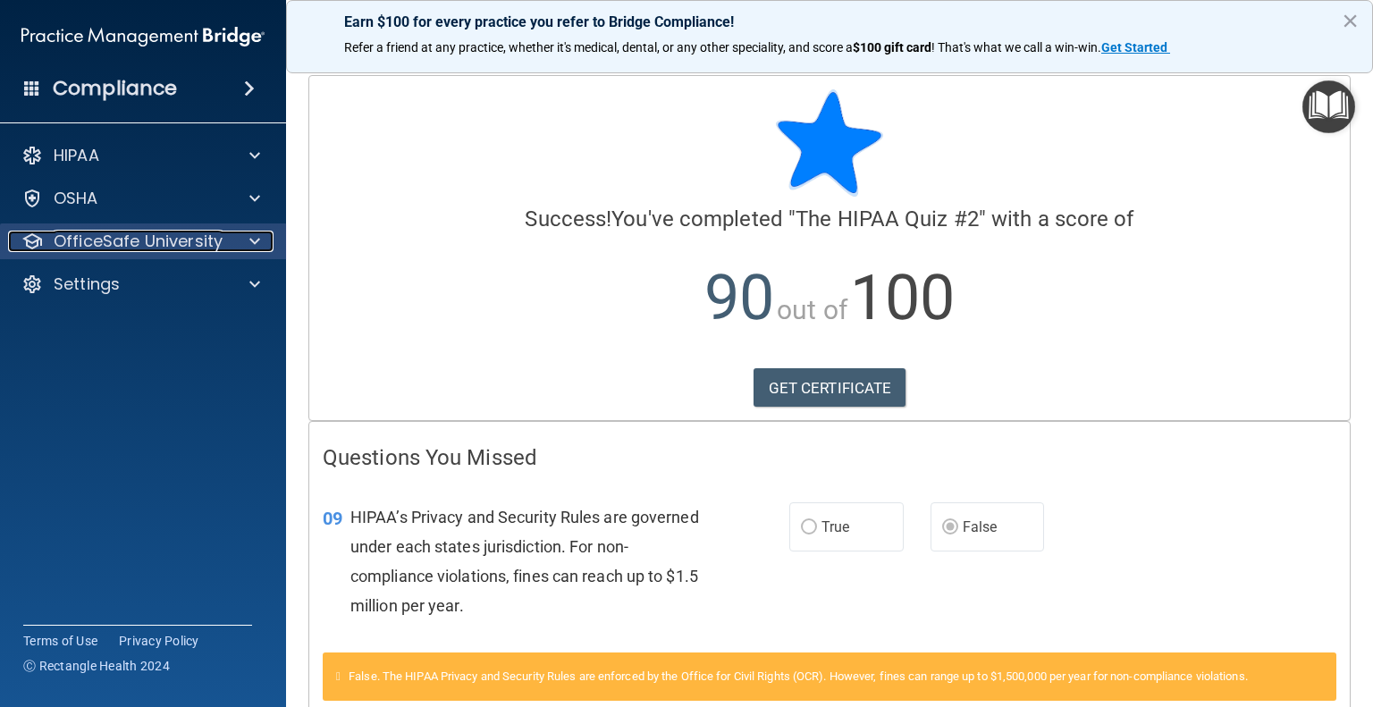
click at [272, 233] on div at bounding box center [252, 241] width 45 height 21
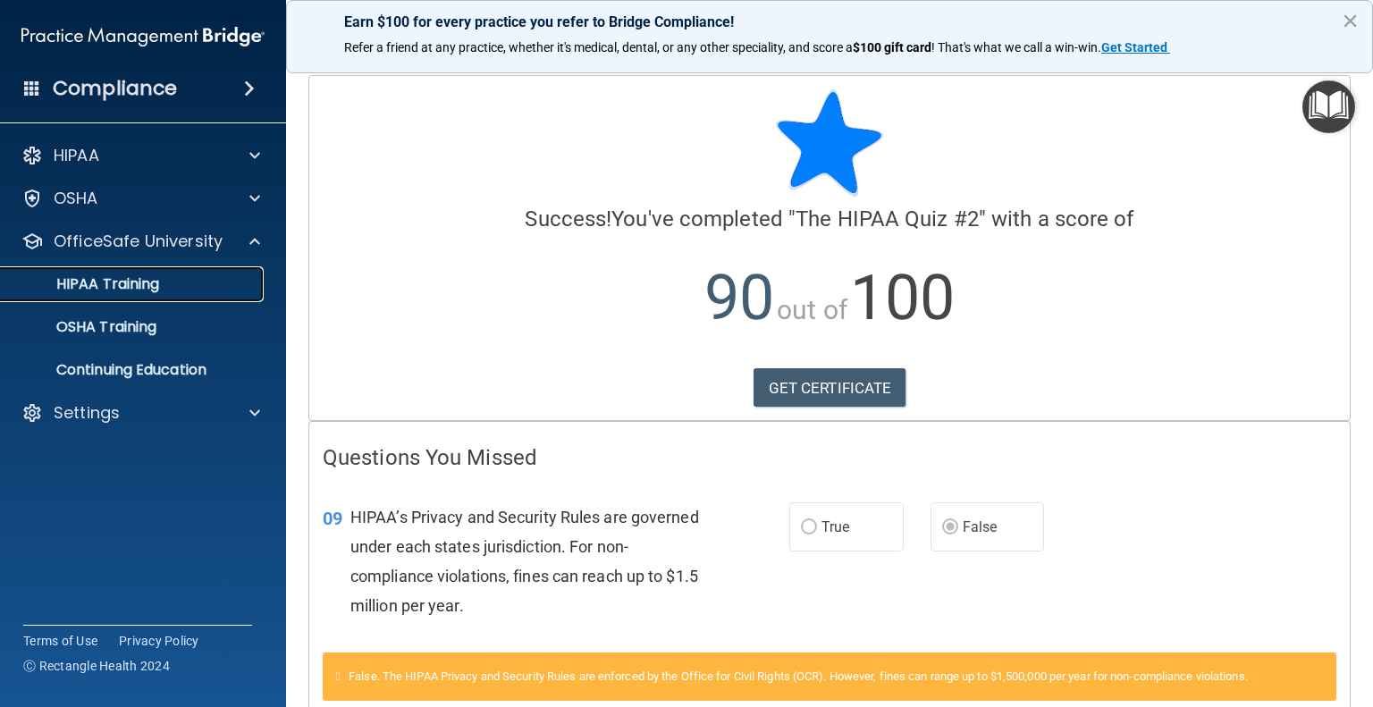
click at [193, 290] on div "HIPAA Training" at bounding box center [134, 284] width 244 height 18
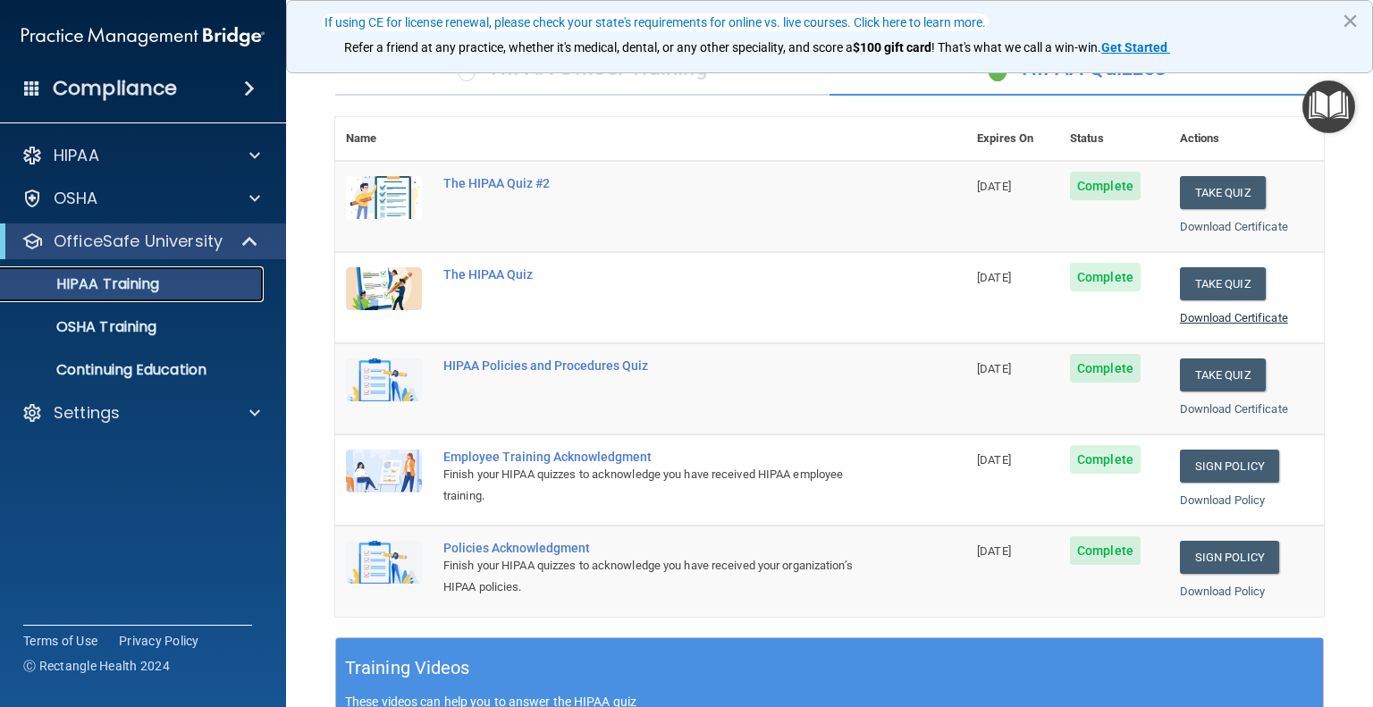
scroll to position [152, 0]
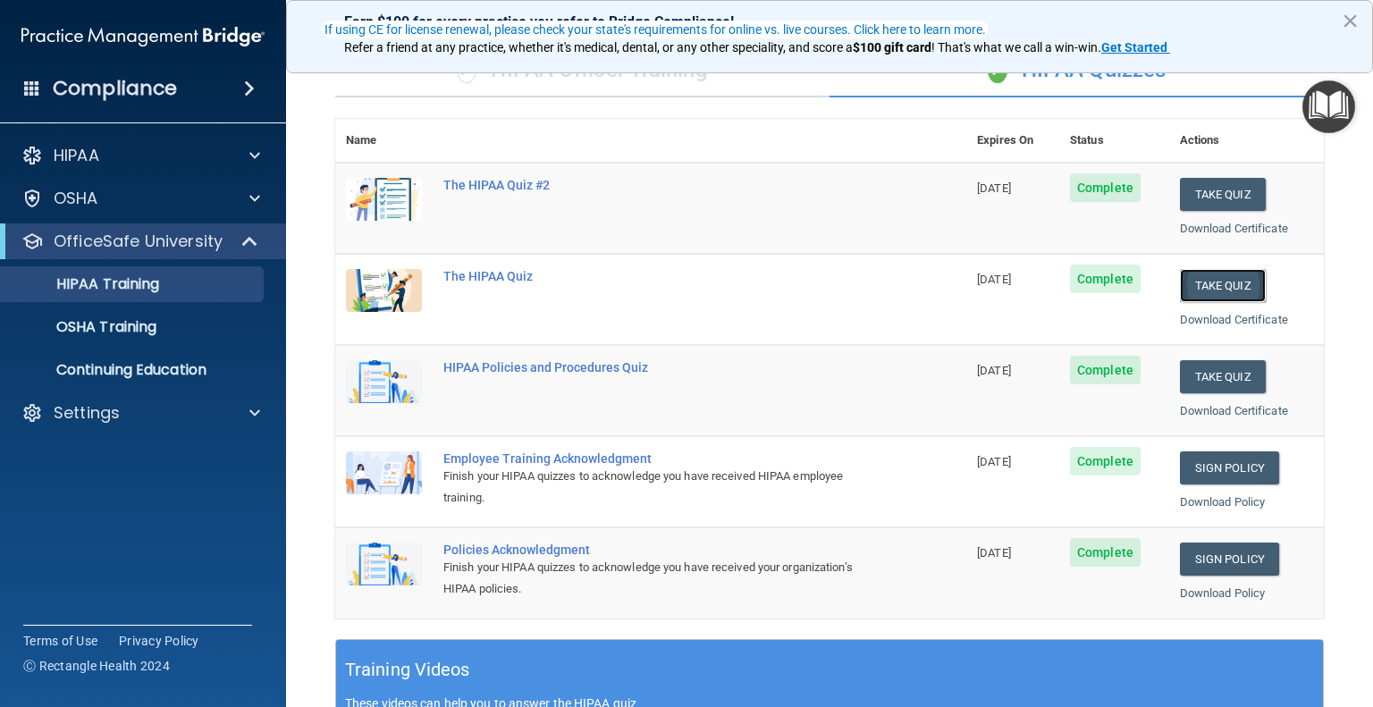
click at [1218, 289] on button "Take Quiz" at bounding box center [1223, 285] width 86 height 33
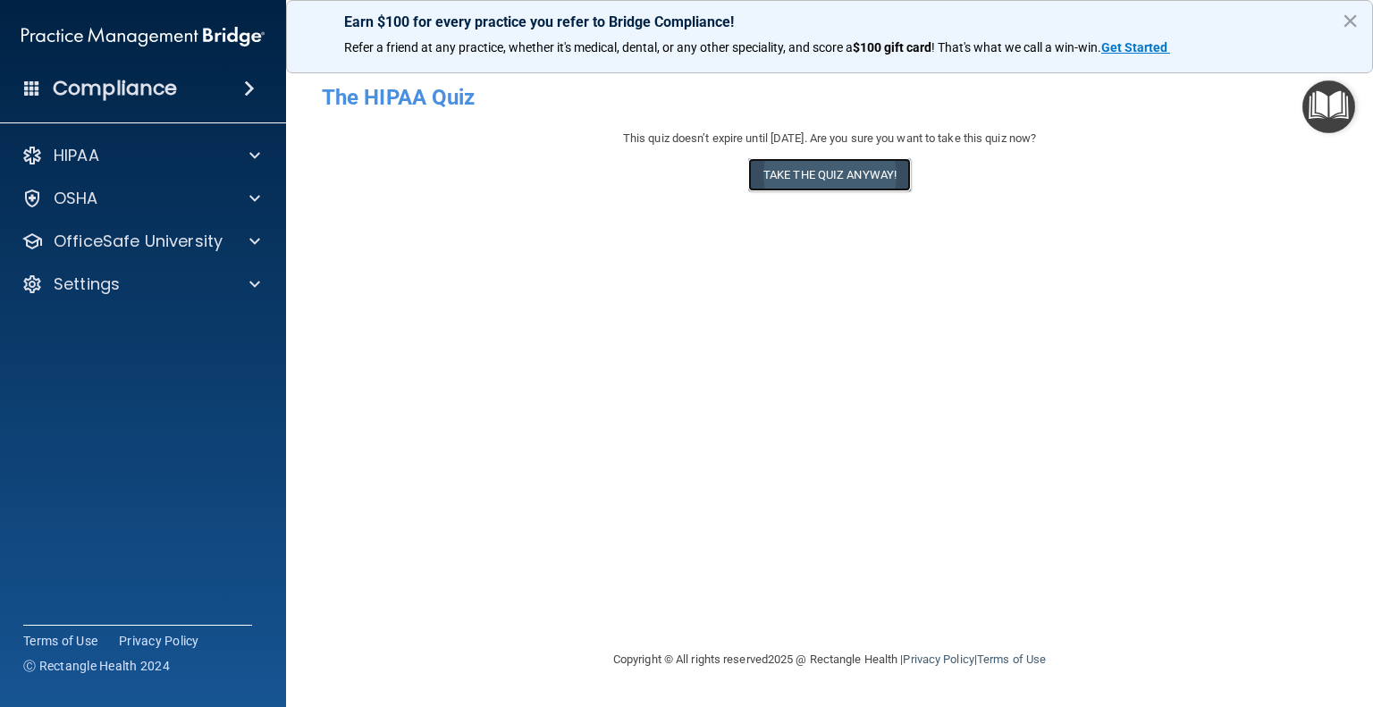
click at [876, 178] on button "Take the quiz anyway!" at bounding box center [829, 174] width 163 height 33
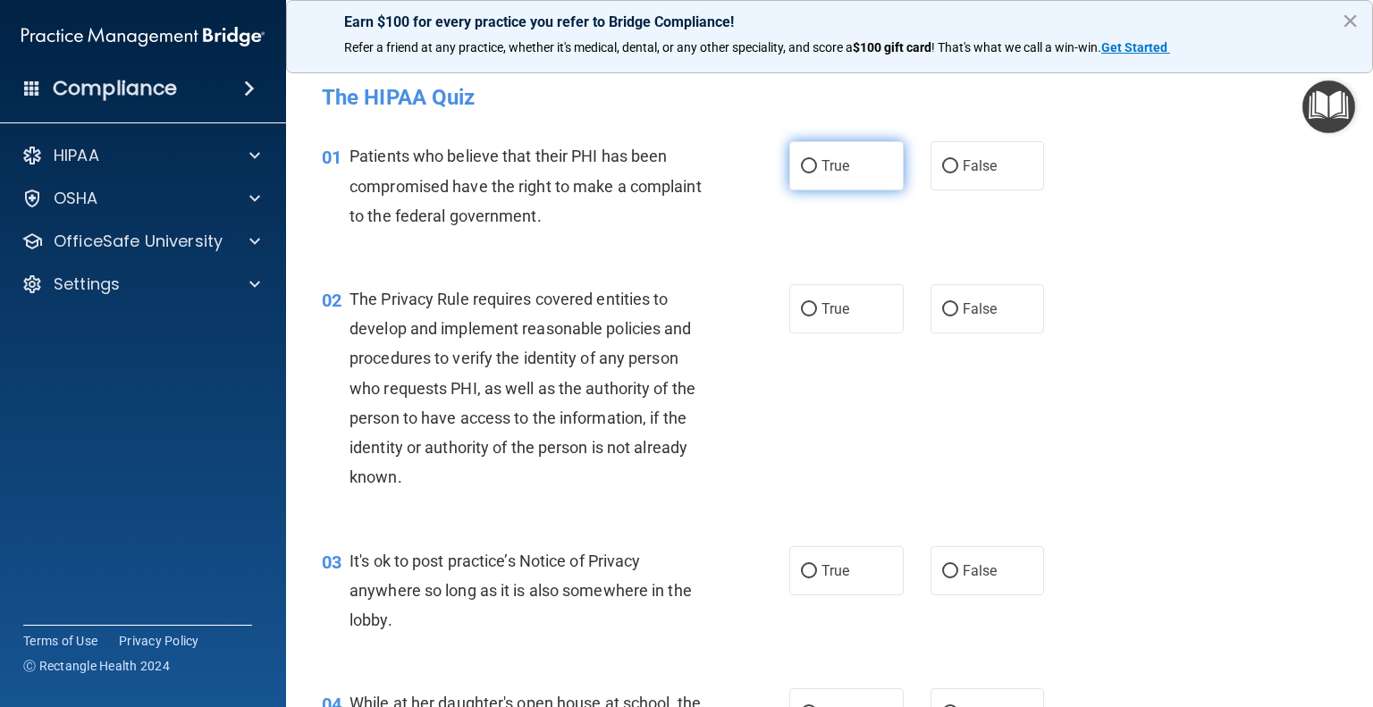
click at [801, 160] on input "True" at bounding box center [809, 166] width 16 height 13
radio input "true"
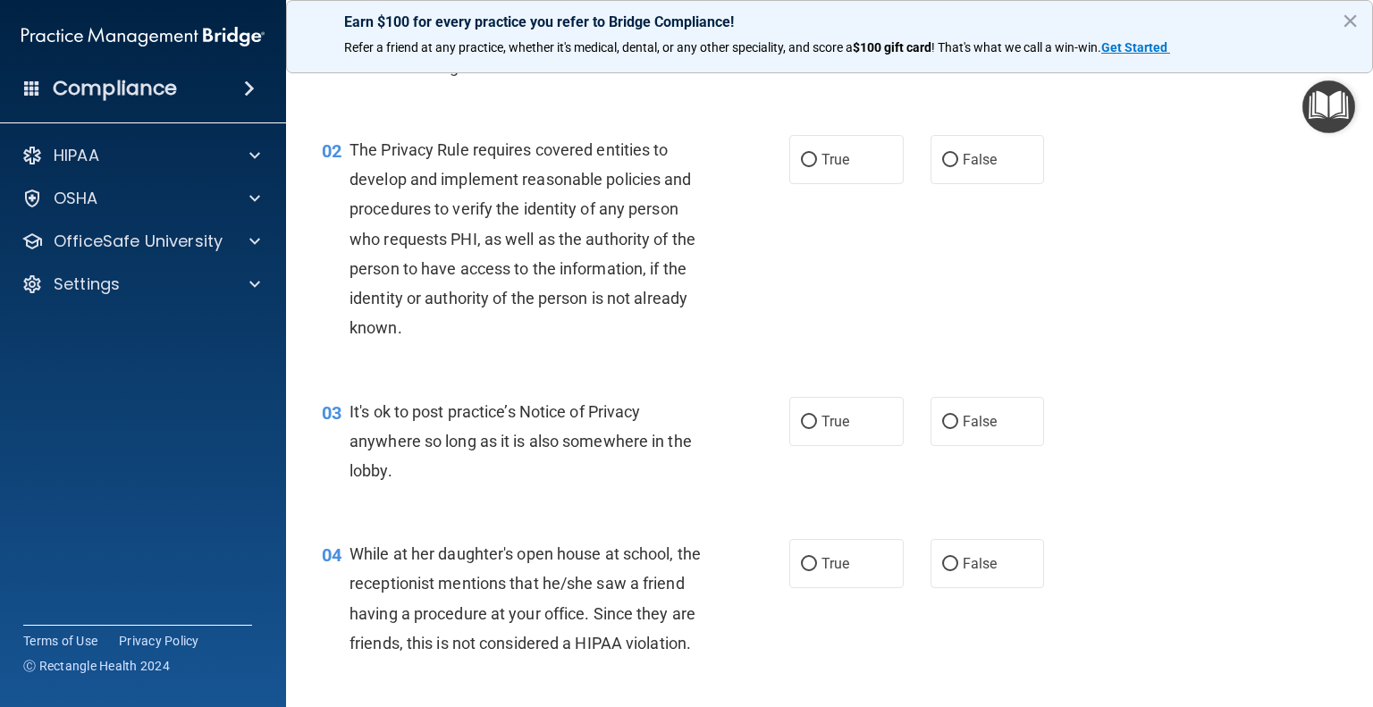
scroll to position [149, 0]
click at [823, 182] on label "True" at bounding box center [847, 159] width 114 height 49
click at [817, 167] on input "True" at bounding box center [809, 160] width 16 height 13
radio input "true"
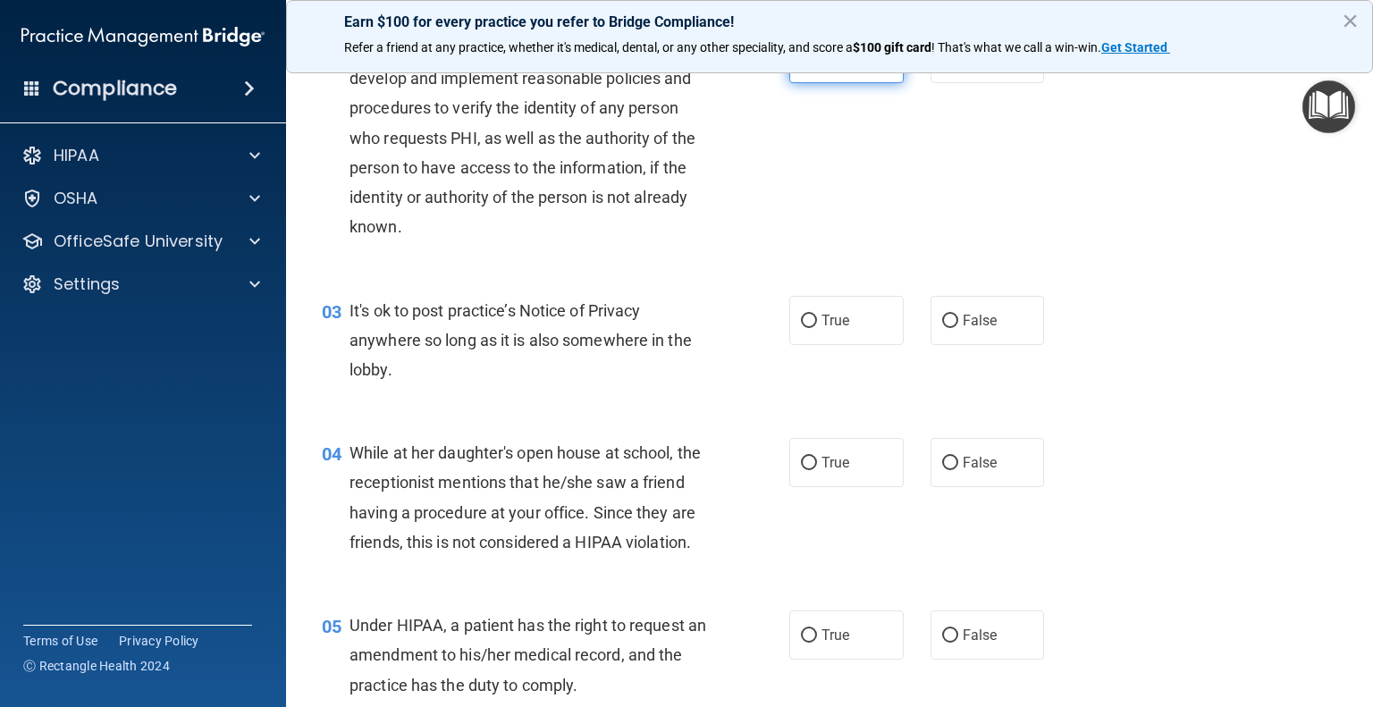
scroll to position [250, 0]
click at [803, 317] on input "True" at bounding box center [809, 321] width 16 height 13
radio input "true"
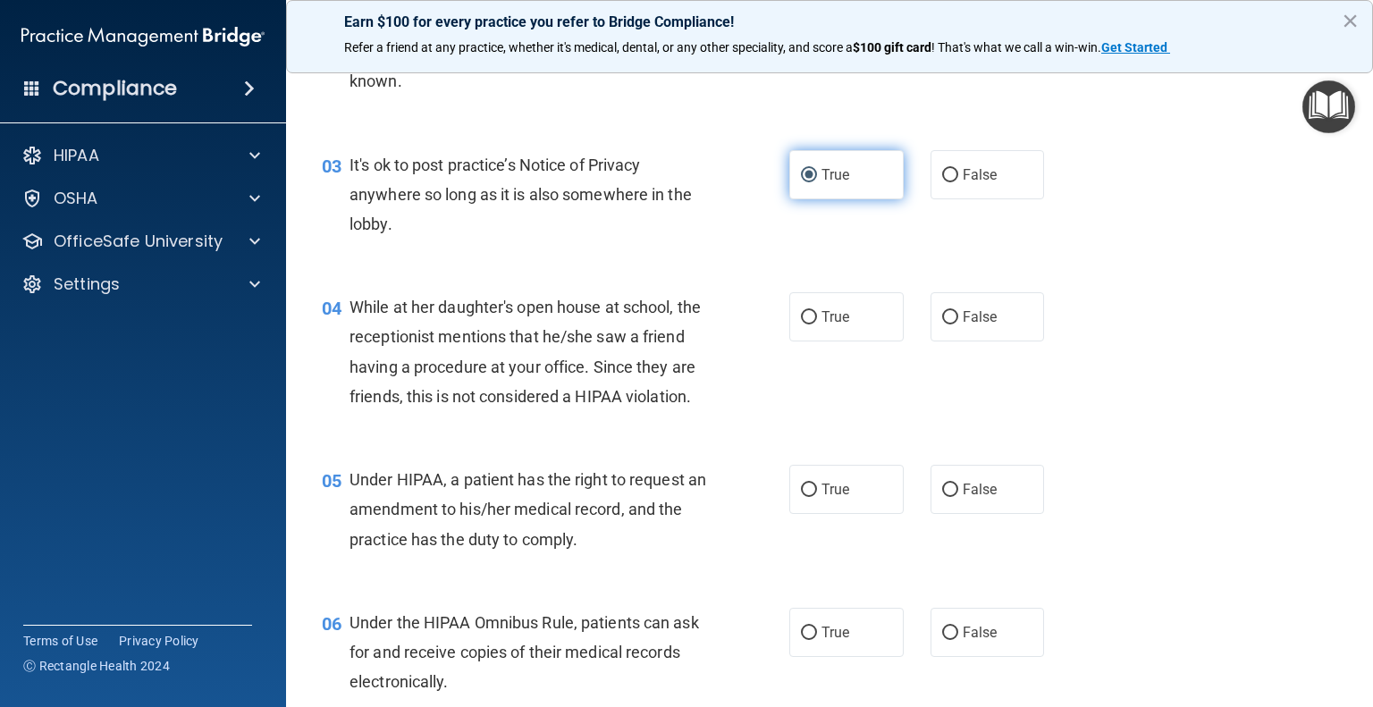
scroll to position [396, 0]
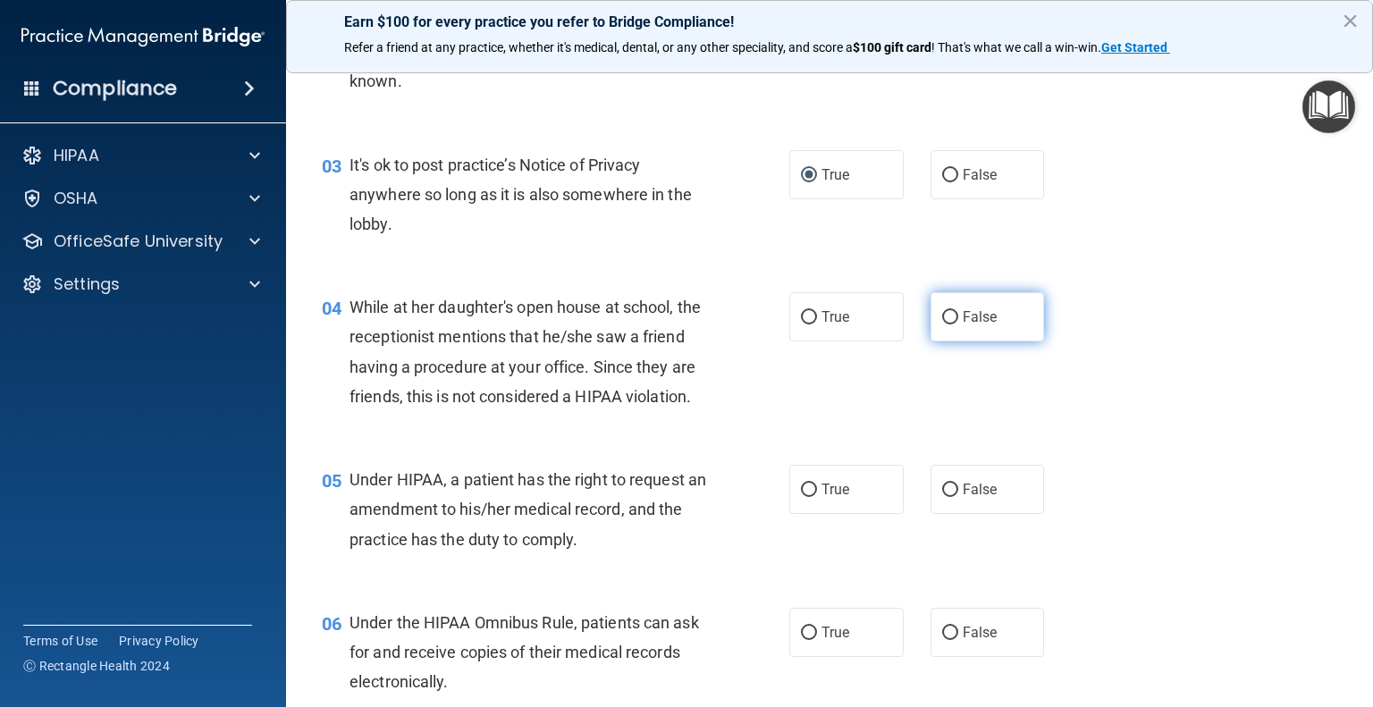
click at [963, 312] on span "False" at bounding box center [980, 316] width 35 height 17
click at [958, 312] on input "False" at bounding box center [950, 317] width 16 height 13
radio input "true"
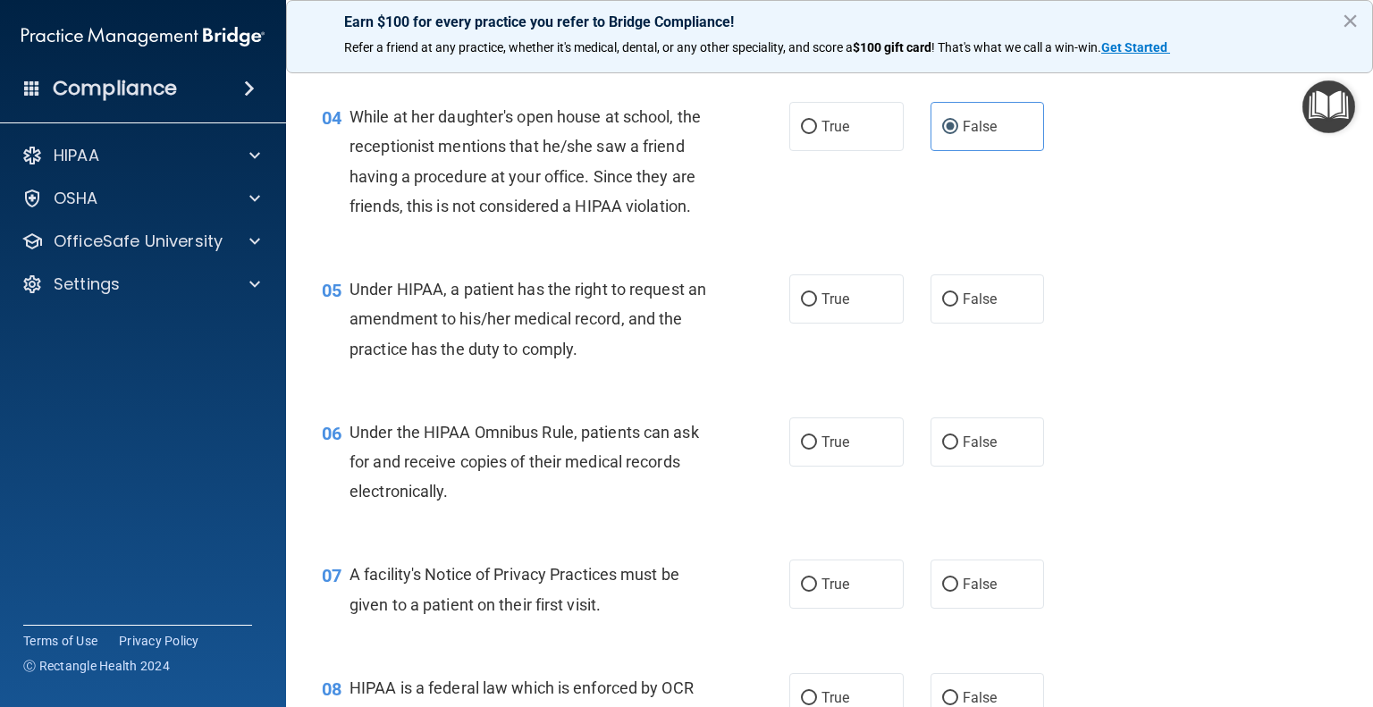
scroll to position [587, 0]
click at [867, 324] on label "True" at bounding box center [847, 298] width 114 height 49
click at [817, 307] on input "True" at bounding box center [809, 299] width 16 height 13
radio input "true"
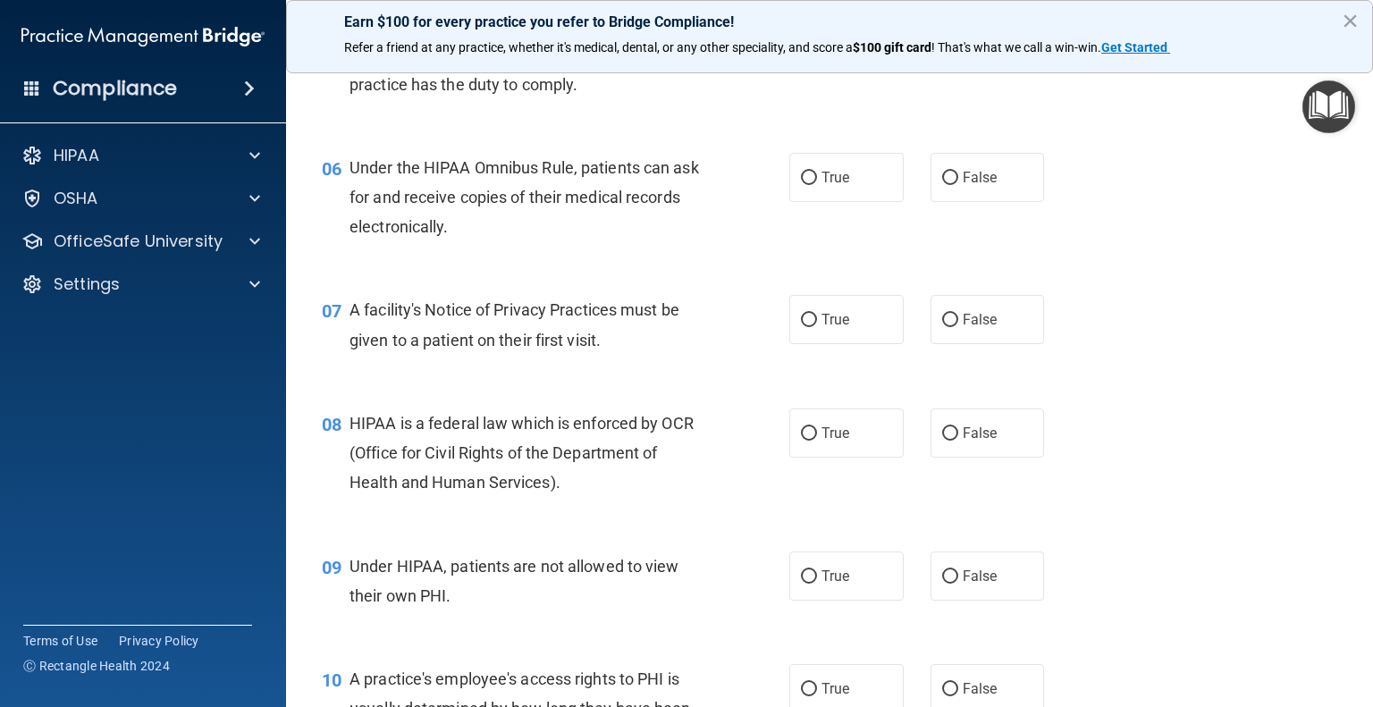
scroll to position [851, 0]
click at [886, 236] on div "06 Under the HIPAA Omnibus Rule, patients can ask for and receive copies of the…" at bounding box center [829, 202] width 1043 height 143
click at [870, 202] on label "True" at bounding box center [847, 177] width 114 height 49
click at [817, 185] on input "True" at bounding box center [809, 178] width 16 height 13
radio input "true"
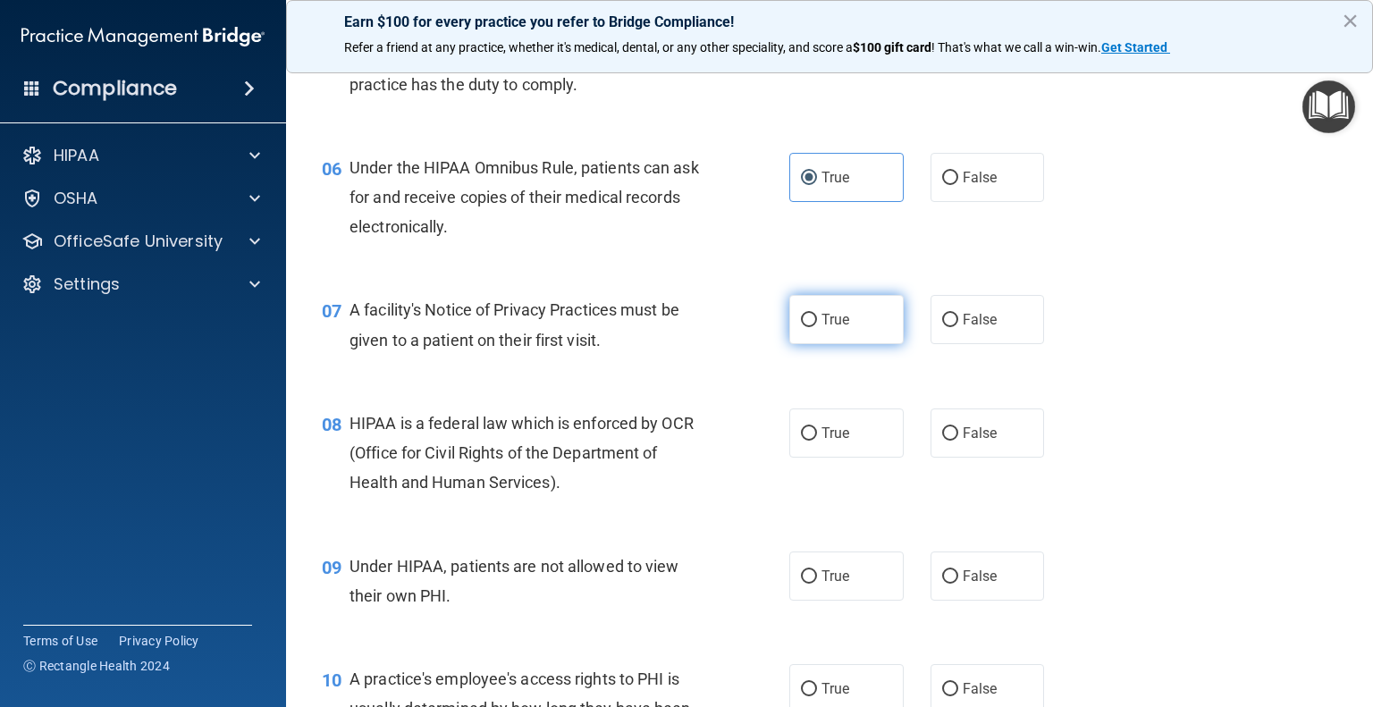
click at [790, 330] on label "True" at bounding box center [847, 319] width 114 height 49
click at [801, 327] on input "True" at bounding box center [809, 320] width 16 height 13
radio input "true"
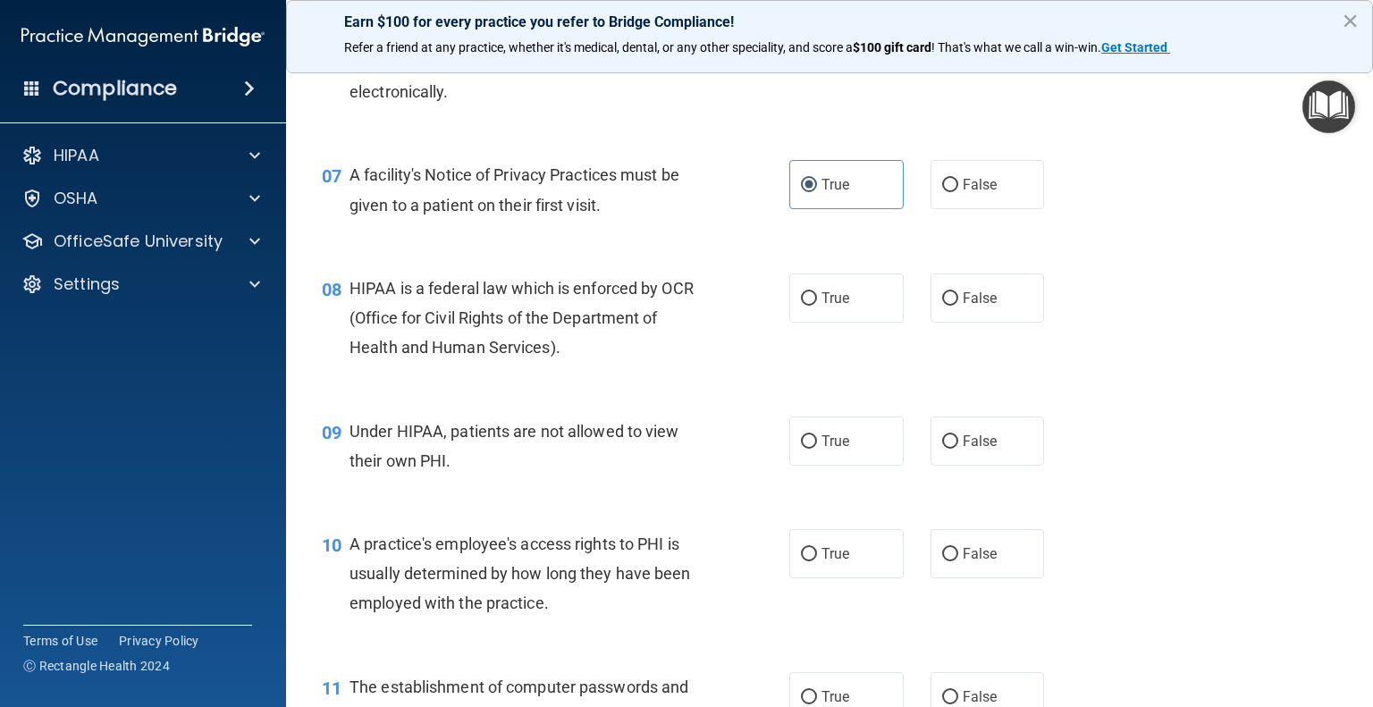
scroll to position [986, 0]
click at [796, 362] on div "08 HIPAA is a federal law which is enforced by OCR (Office for Civil Rights of …" at bounding box center [555, 323] width 521 height 98
click at [803, 306] on input "True" at bounding box center [809, 298] width 16 height 13
radio input "true"
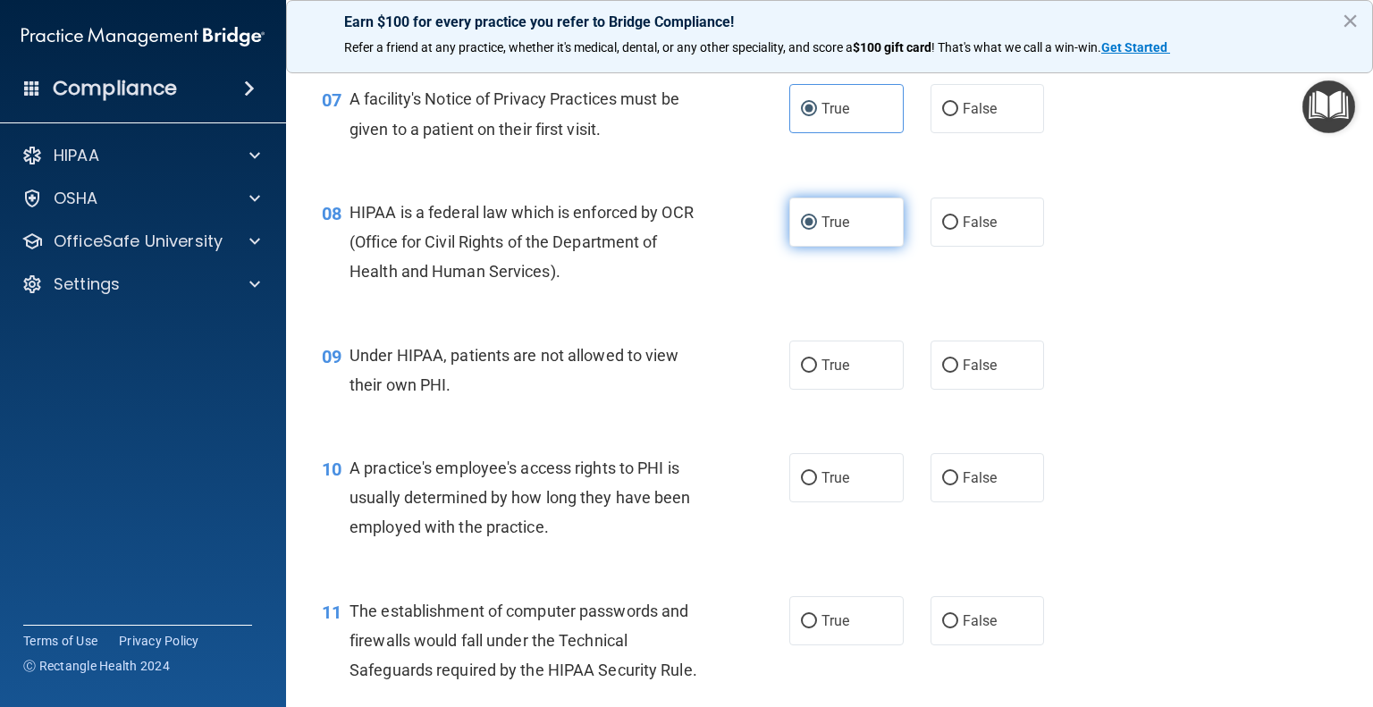
scroll to position [1062, 0]
click at [963, 374] on span "False" at bounding box center [980, 365] width 35 height 17
click at [958, 373] on input "False" at bounding box center [950, 365] width 16 height 13
radio input "true"
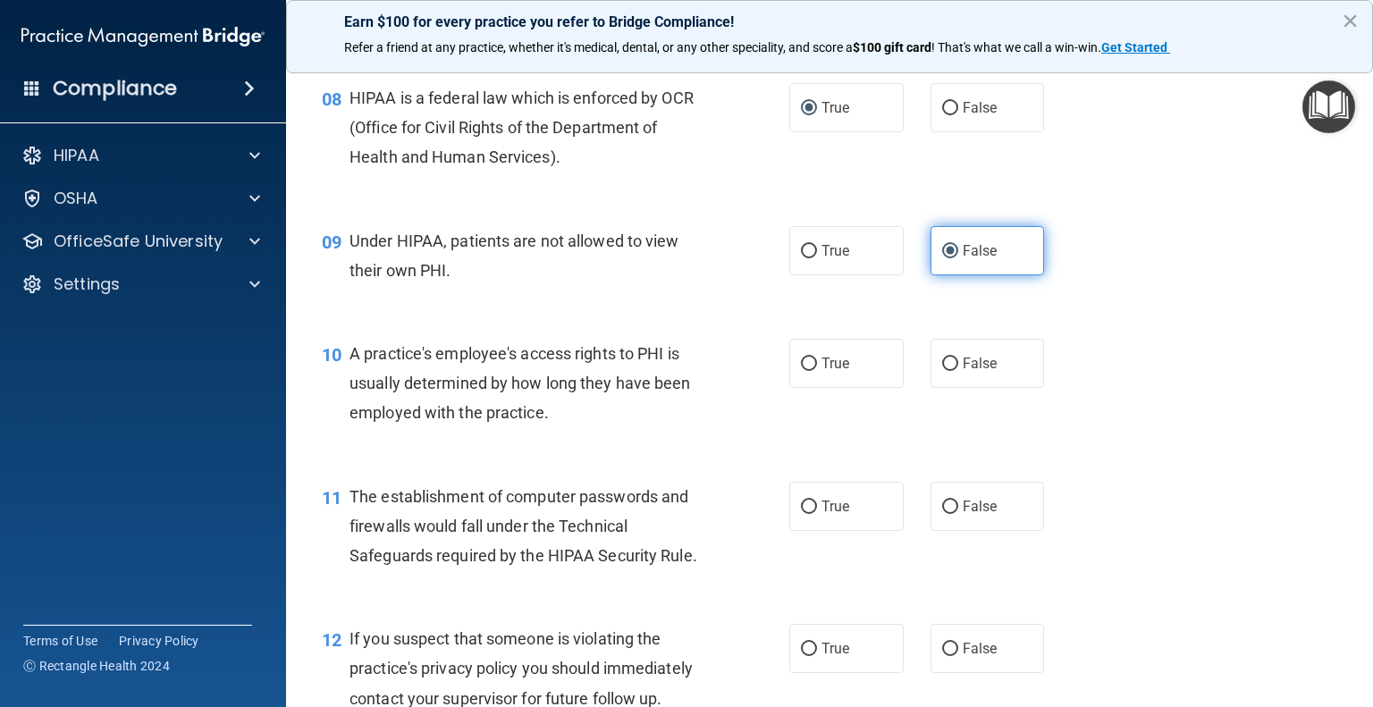
scroll to position [1179, 0]
click at [962, 385] on label "False" at bounding box center [988, 360] width 114 height 49
click at [958, 368] on input "False" at bounding box center [950, 361] width 16 height 13
radio input "true"
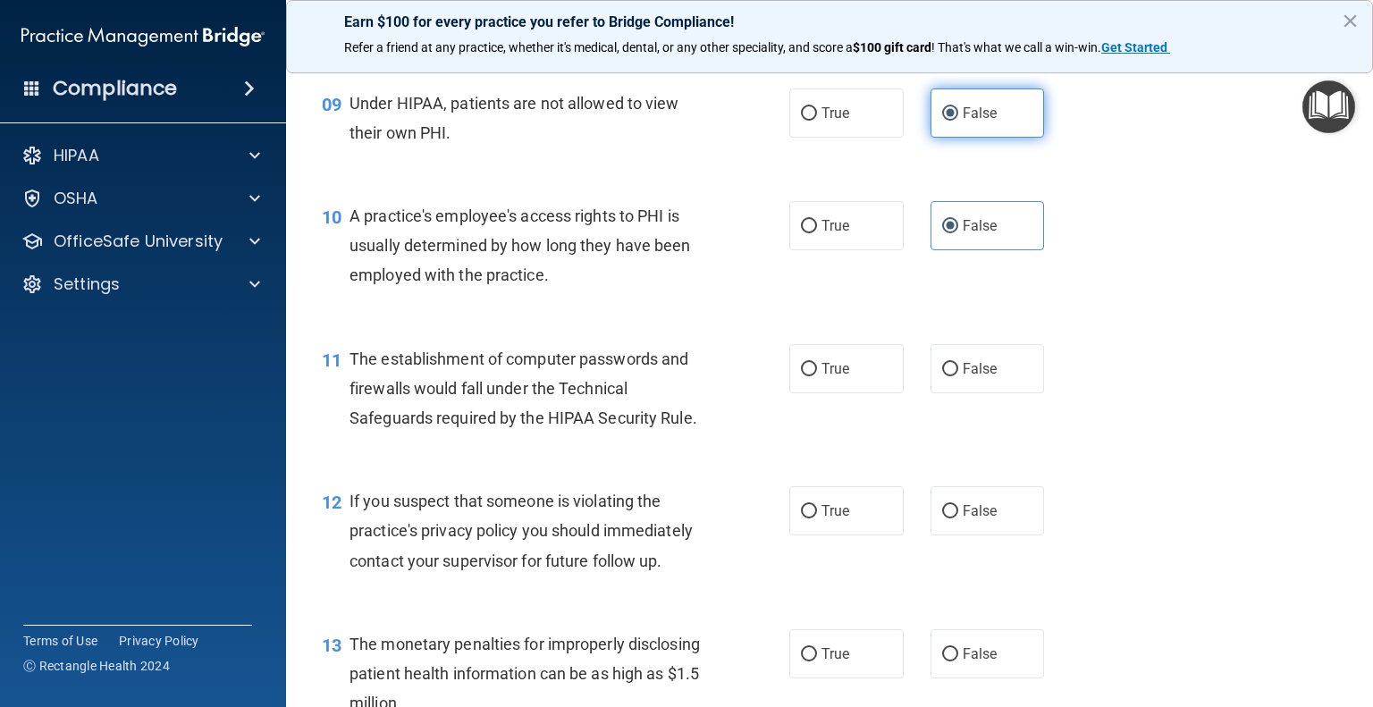
scroll to position [1315, 0]
click at [798, 249] on label "True" at bounding box center [847, 224] width 114 height 49
click at [801, 232] on input "True" at bounding box center [809, 225] width 16 height 13
radio input "true"
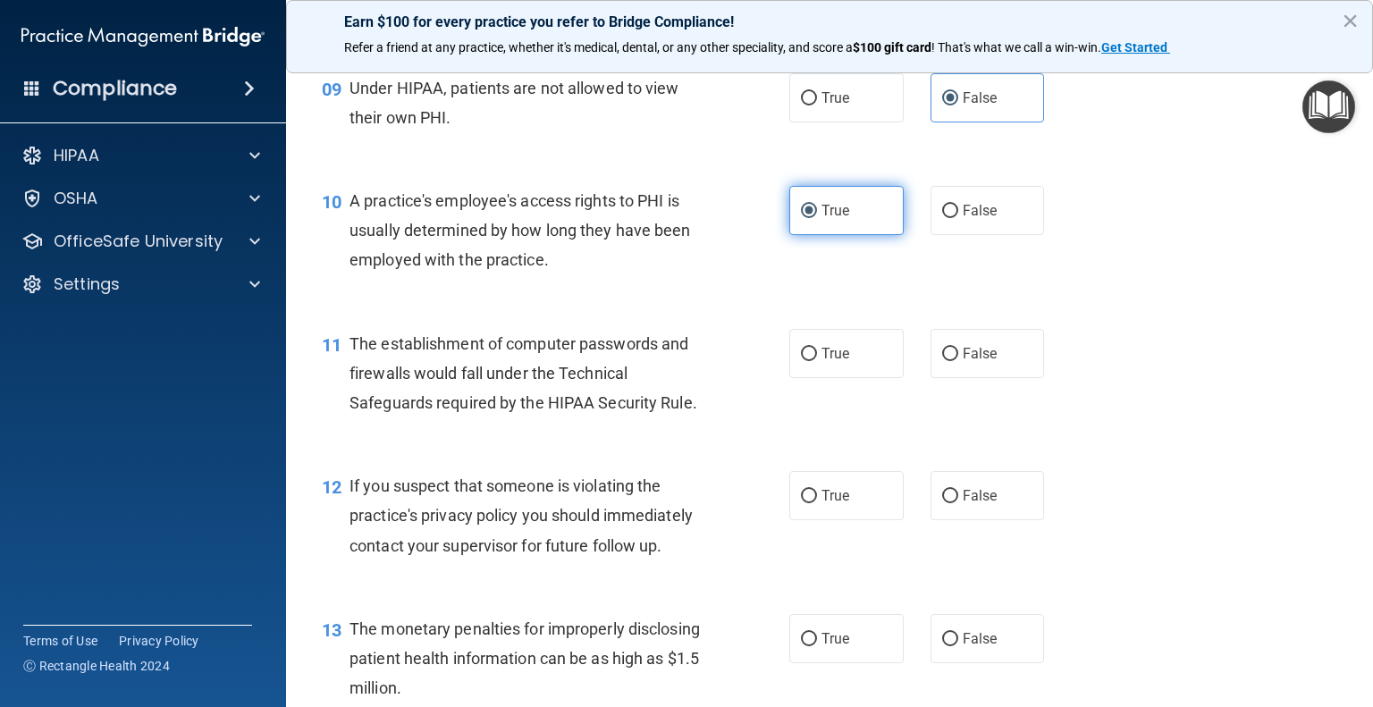
scroll to position [1334, 0]
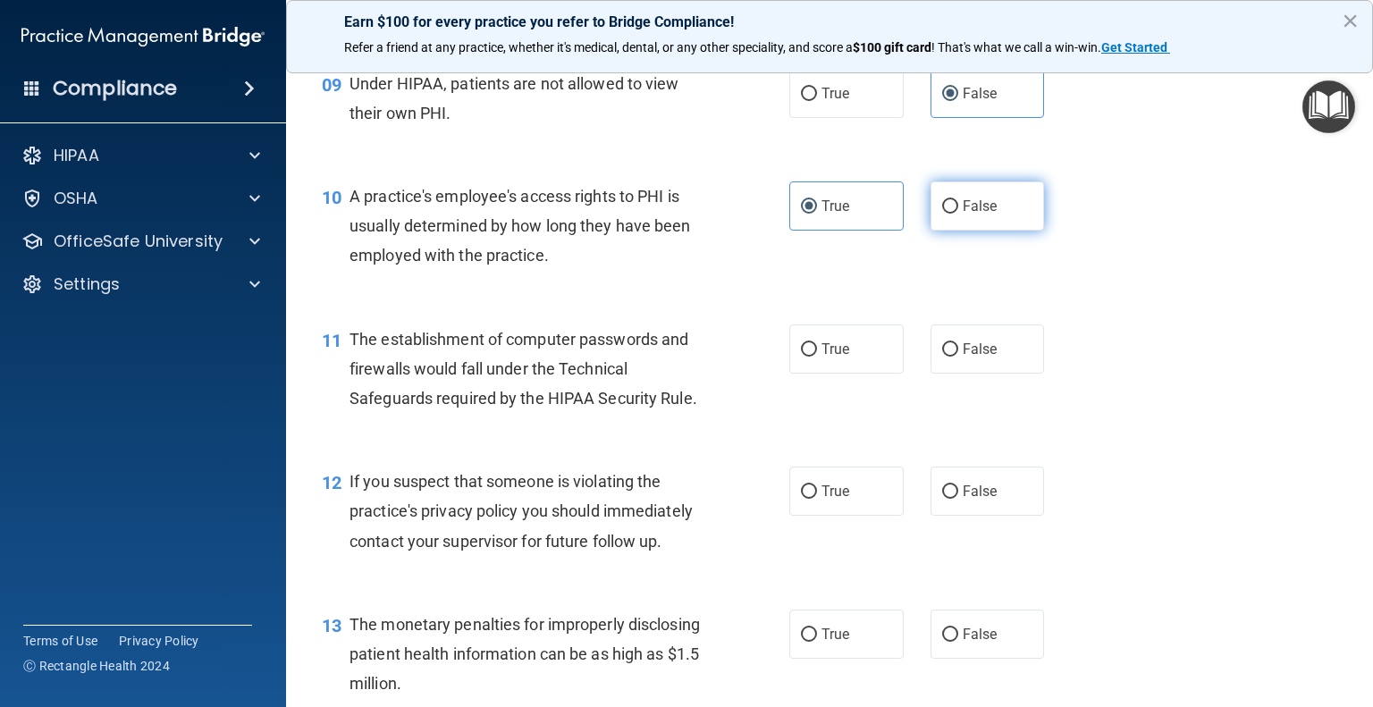
click at [944, 214] on input "False" at bounding box center [950, 206] width 16 height 13
radio input "true"
radio input "false"
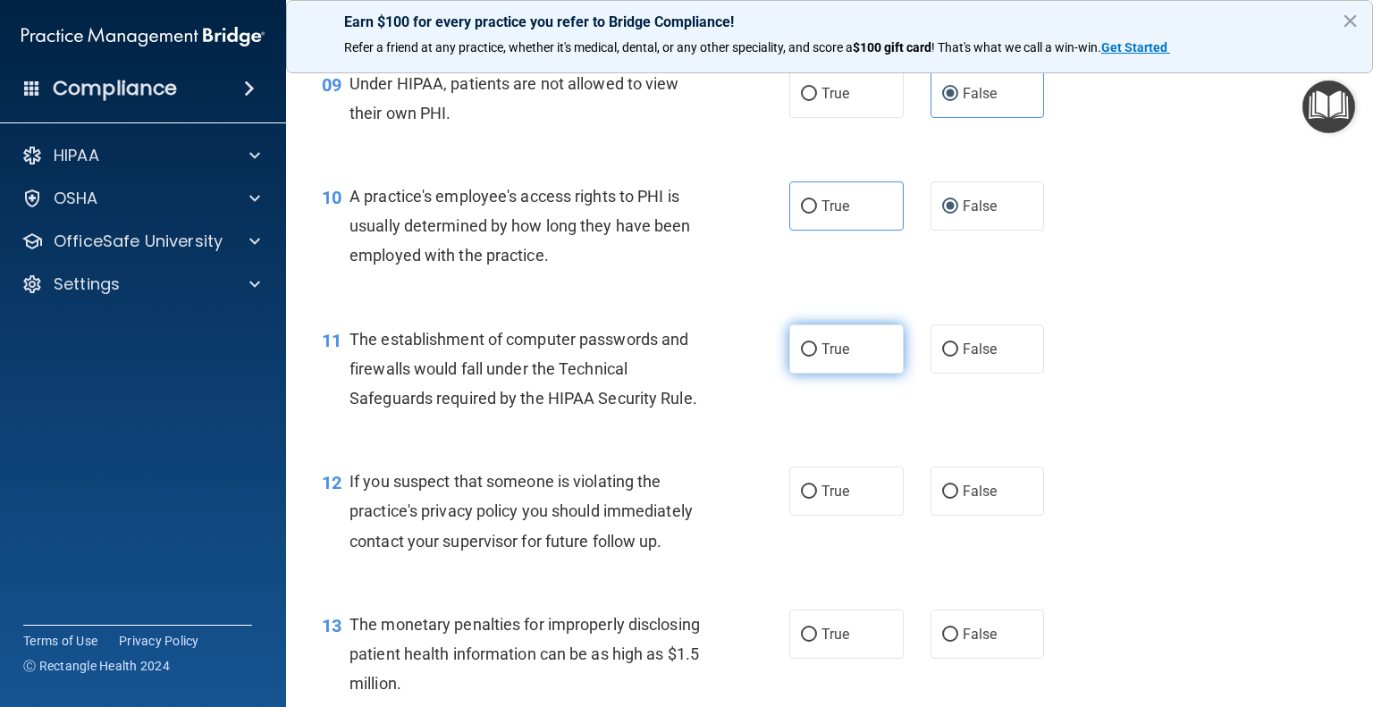
click at [802, 357] on input "True" at bounding box center [809, 349] width 16 height 13
radio input "true"
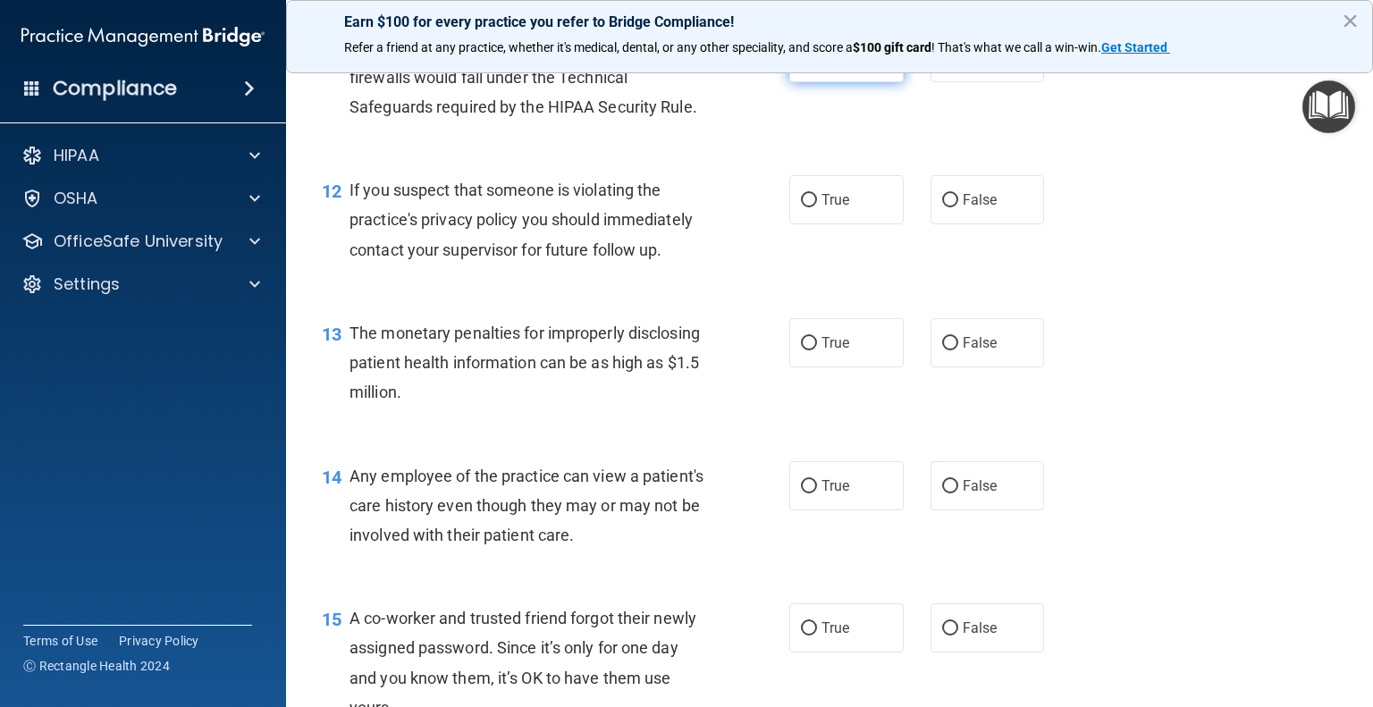
scroll to position [1627, 0]
click at [833, 207] on span "True" at bounding box center [836, 198] width 28 height 17
click at [817, 206] on input "True" at bounding box center [809, 198] width 16 height 13
radio input "true"
click at [822, 366] on label "True" at bounding box center [847, 341] width 114 height 49
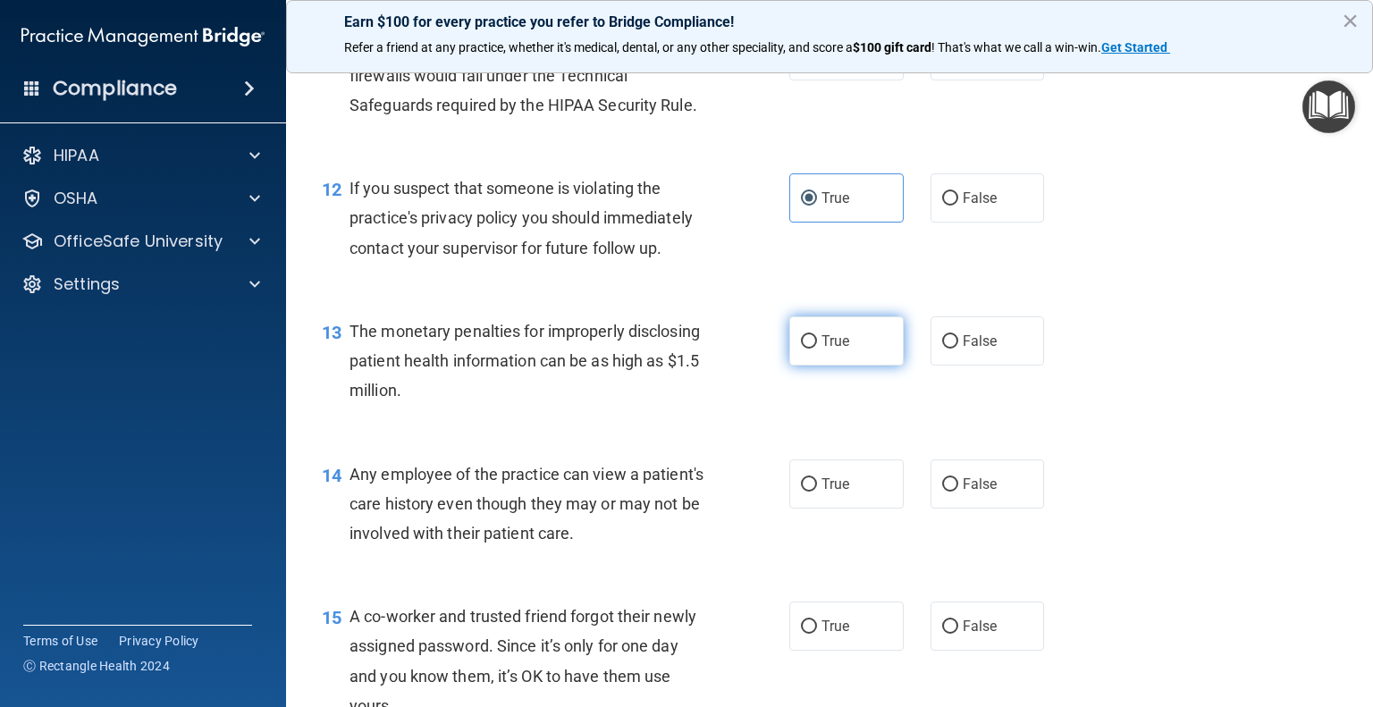
click at [817, 349] on input "True" at bounding box center [809, 341] width 16 height 13
radio input "true"
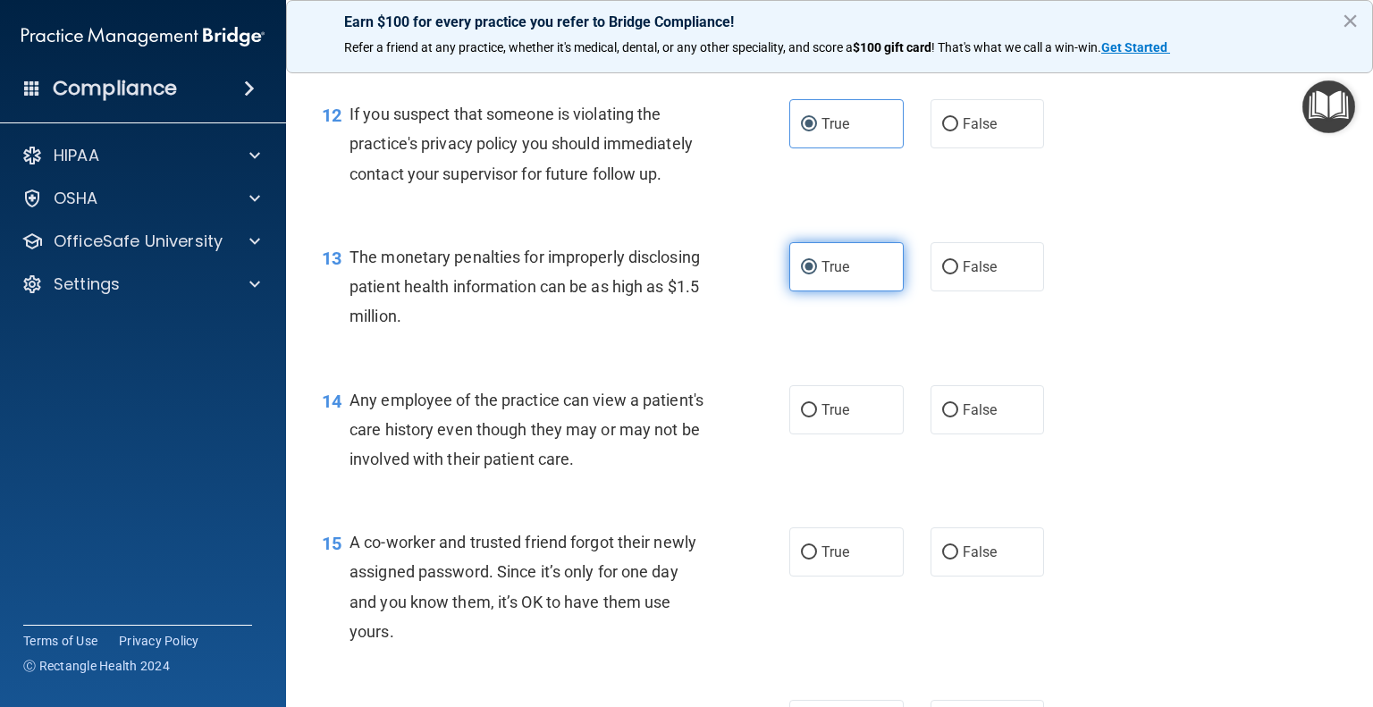
scroll to position [1702, 0]
click at [967, 434] on label "False" at bounding box center [988, 408] width 114 height 49
click at [958, 417] on input "False" at bounding box center [950, 409] width 16 height 13
radio input "true"
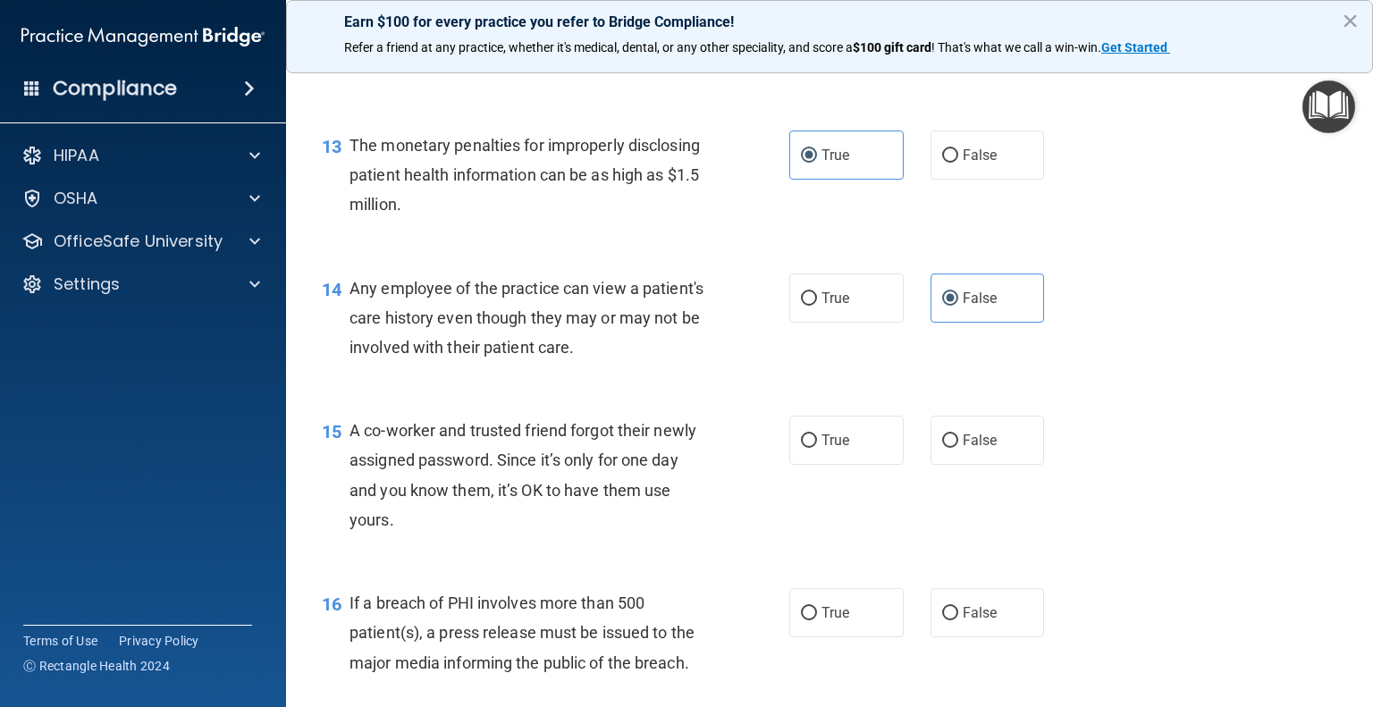
scroll to position [1851, 0]
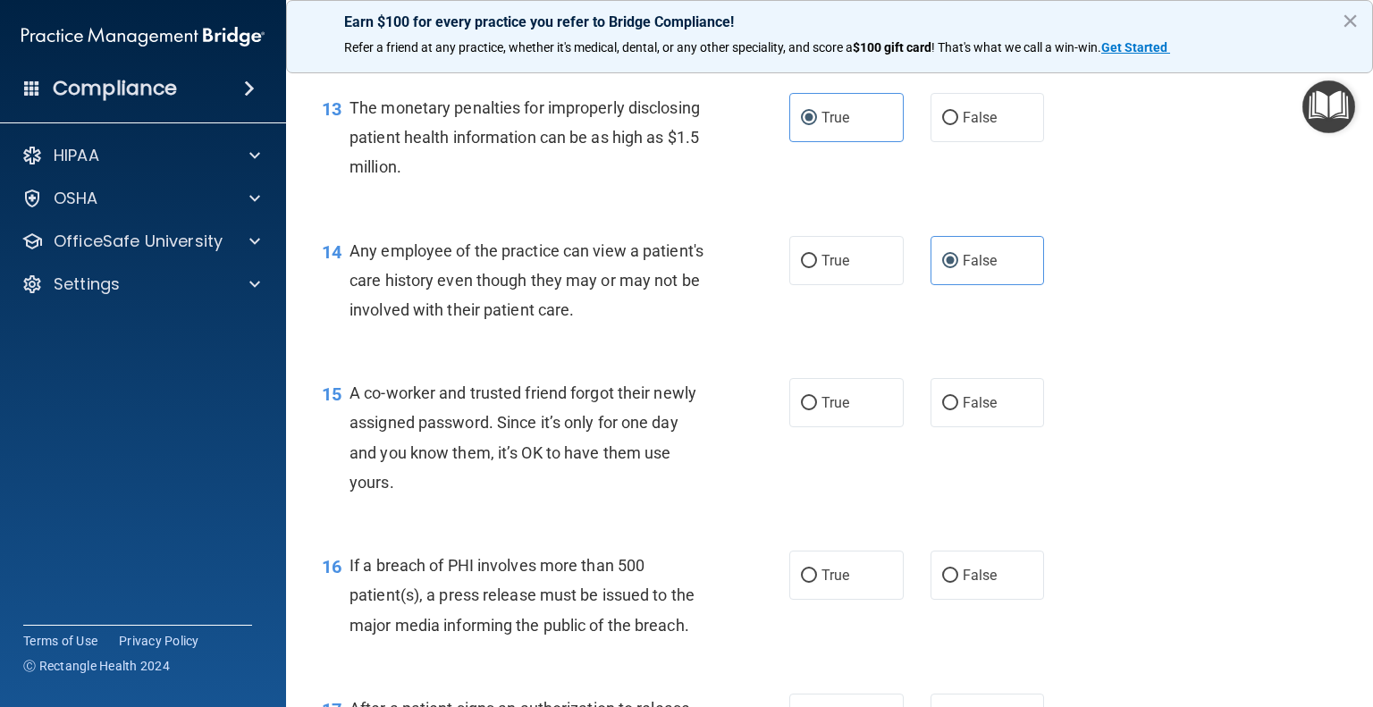
click at [951, 465] on div "15 A co-worker and trusted friend forgot their newly assigned password. Since i…" at bounding box center [829, 442] width 1043 height 173
click at [959, 475] on div "15 A co-worker and trusted friend forgot their newly assigned password. Since i…" at bounding box center [829, 442] width 1043 height 173
click at [973, 427] on label "False" at bounding box center [988, 402] width 114 height 49
click at [958, 410] on input "False" at bounding box center [950, 403] width 16 height 13
radio input "true"
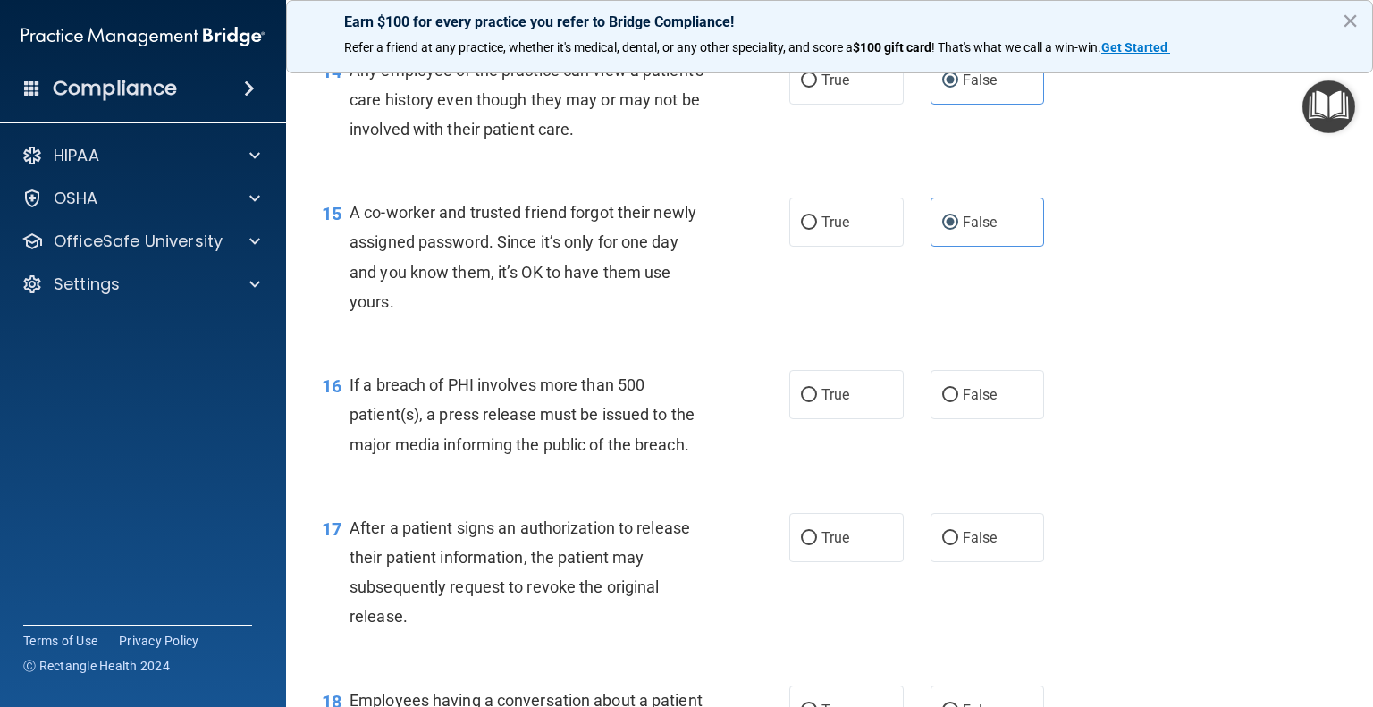
scroll to position [2033, 0]
click at [785, 448] on div "16 If a breach of PHI involves more than 500 patient(s), a press release must b…" at bounding box center [555, 417] width 521 height 98
click at [822, 401] on span "True" at bounding box center [836, 392] width 28 height 17
click at [817, 401] on input "True" at bounding box center [809, 393] width 16 height 13
radio input "true"
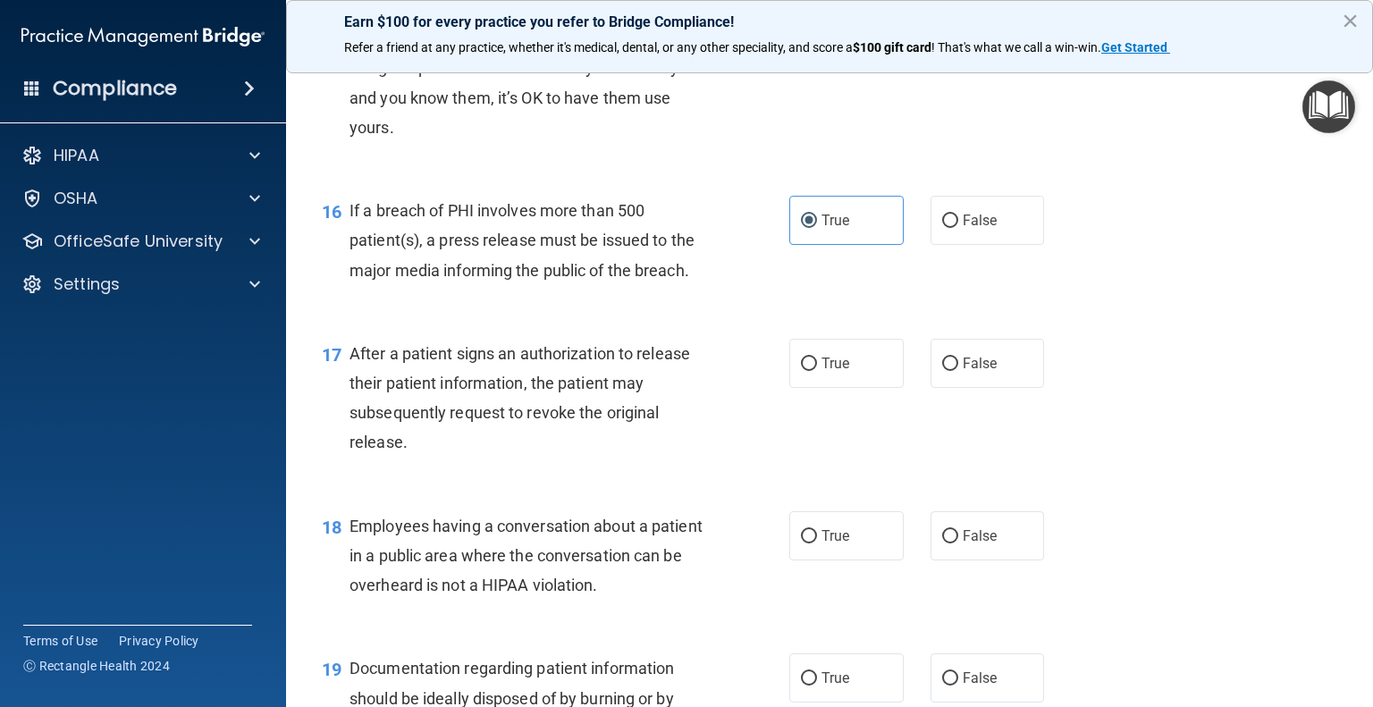
scroll to position [2214, 0]
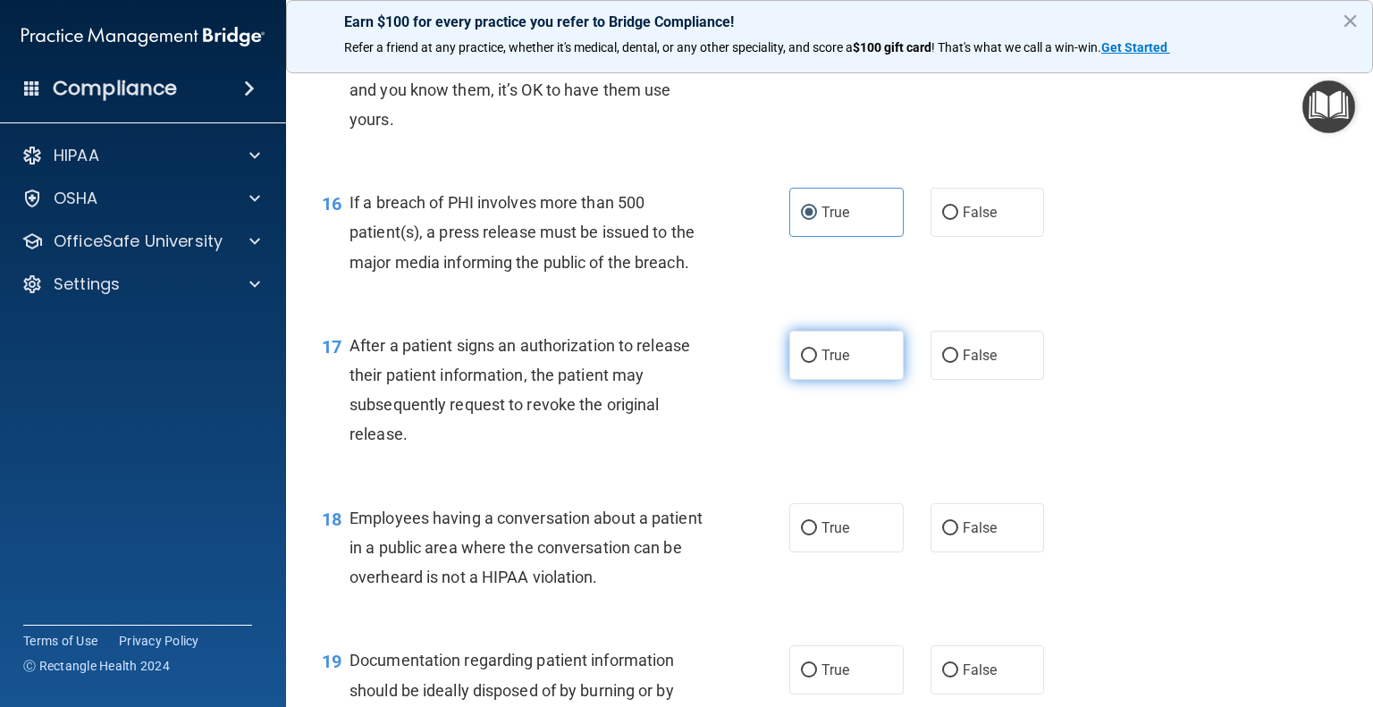
click at [827, 364] on span "True" at bounding box center [836, 355] width 28 height 17
click at [817, 363] on input "True" at bounding box center [809, 356] width 16 height 13
radio input "true"
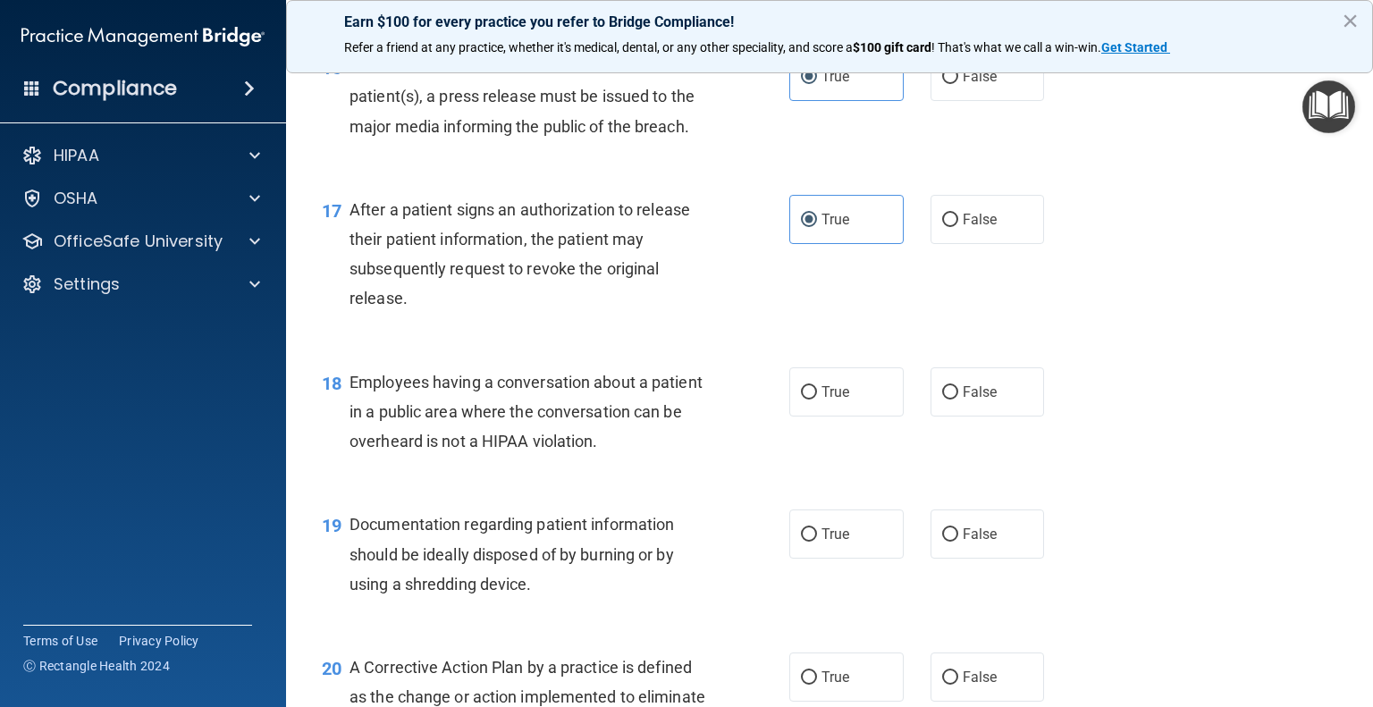
scroll to position [2352, 0]
click at [949, 452] on div "18 Employees having a conversation about a patient in a public area where the c…" at bounding box center [829, 414] width 1043 height 143
click at [963, 399] on span "False" at bounding box center [980, 390] width 35 height 17
click at [954, 398] on input "False" at bounding box center [950, 390] width 16 height 13
radio input "true"
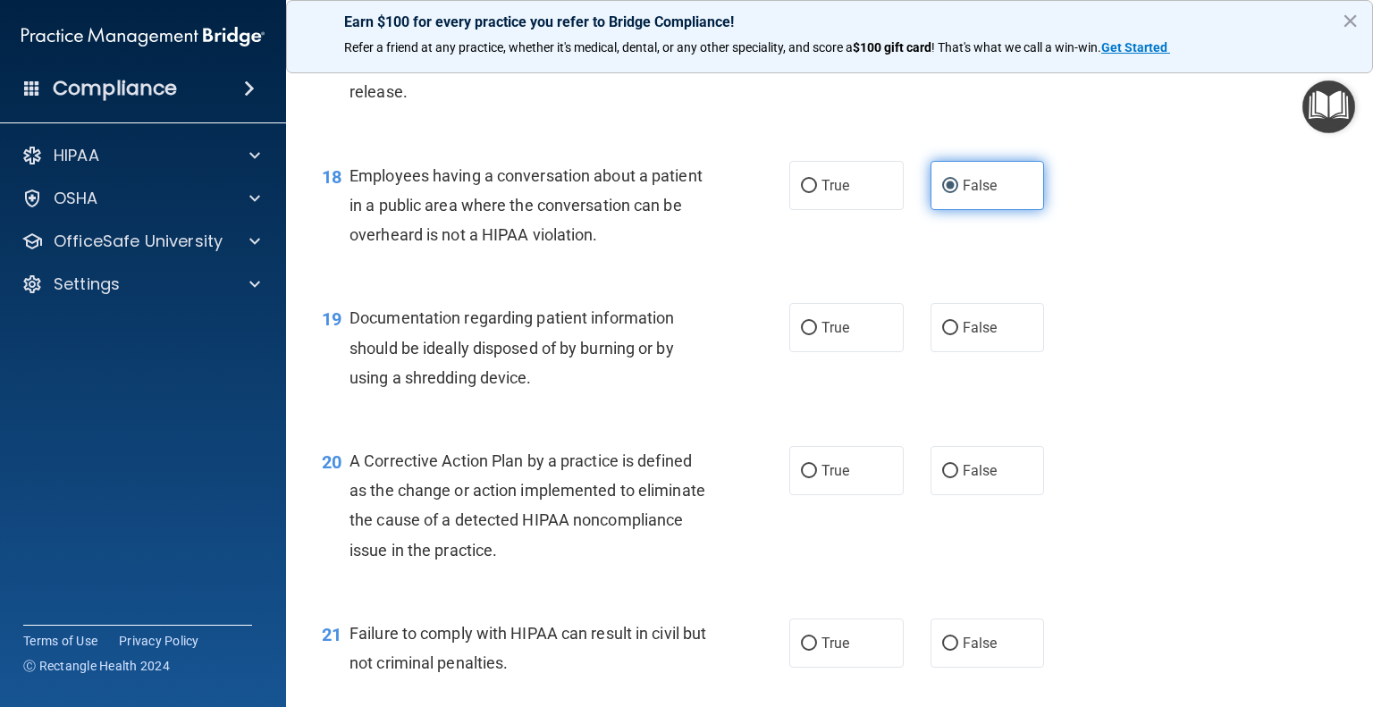
scroll to position [2563, 0]
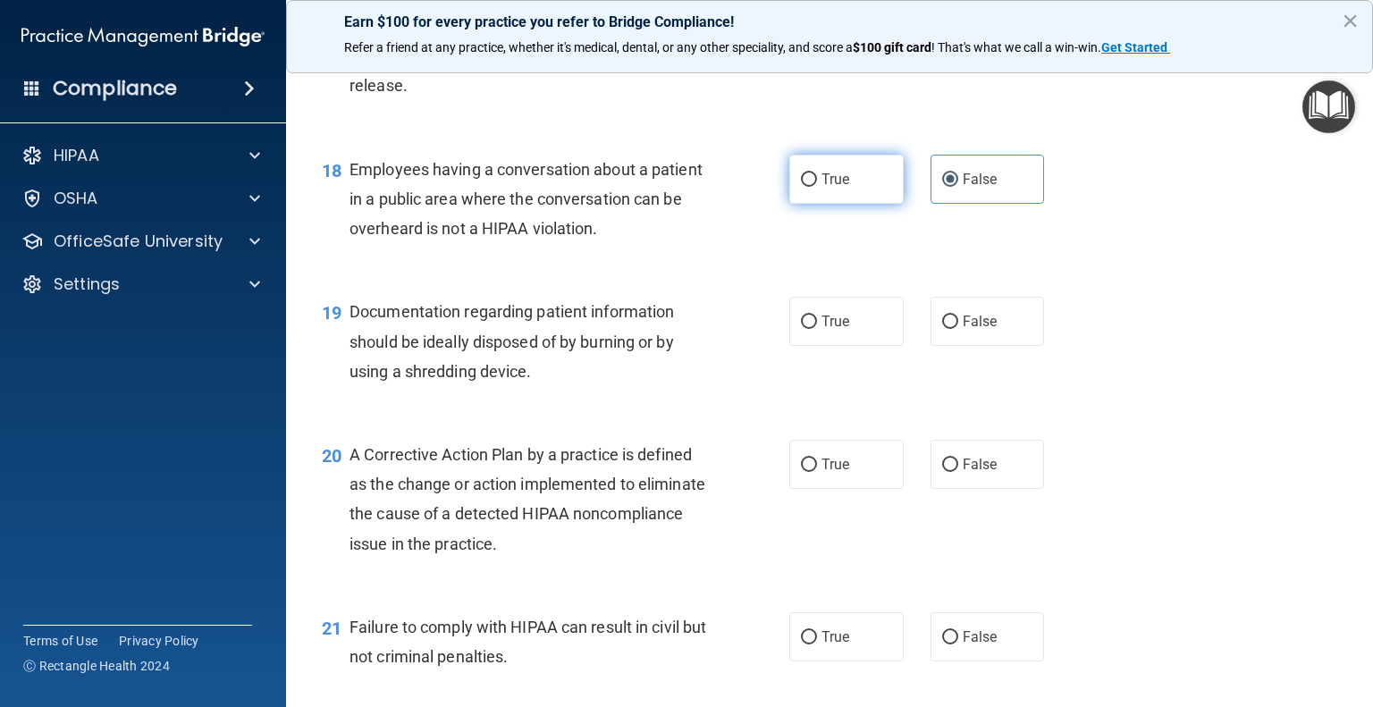
click at [808, 187] on input "True" at bounding box center [809, 179] width 16 height 13
radio input "true"
radio input "false"
click at [791, 346] on label "True" at bounding box center [847, 321] width 114 height 49
click at [801, 329] on input "True" at bounding box center [809, 322] width 16 height 13
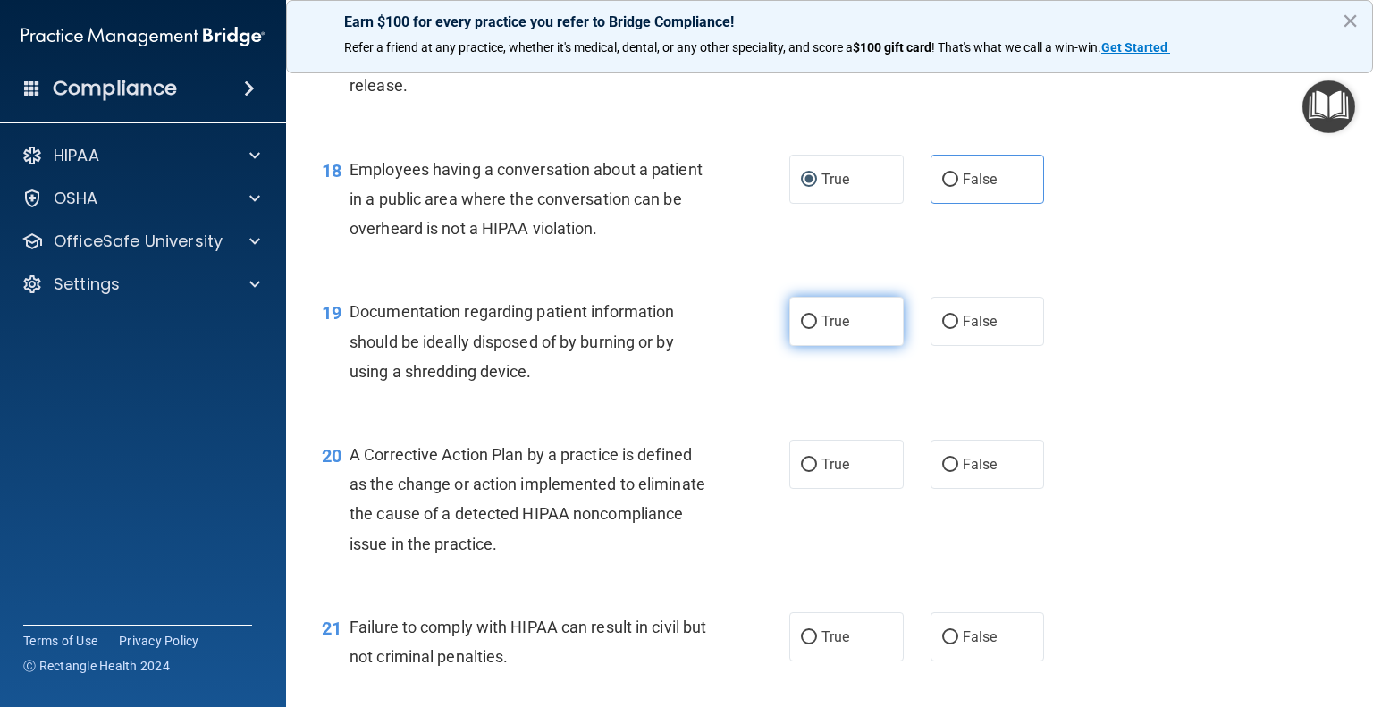
radio input "true"
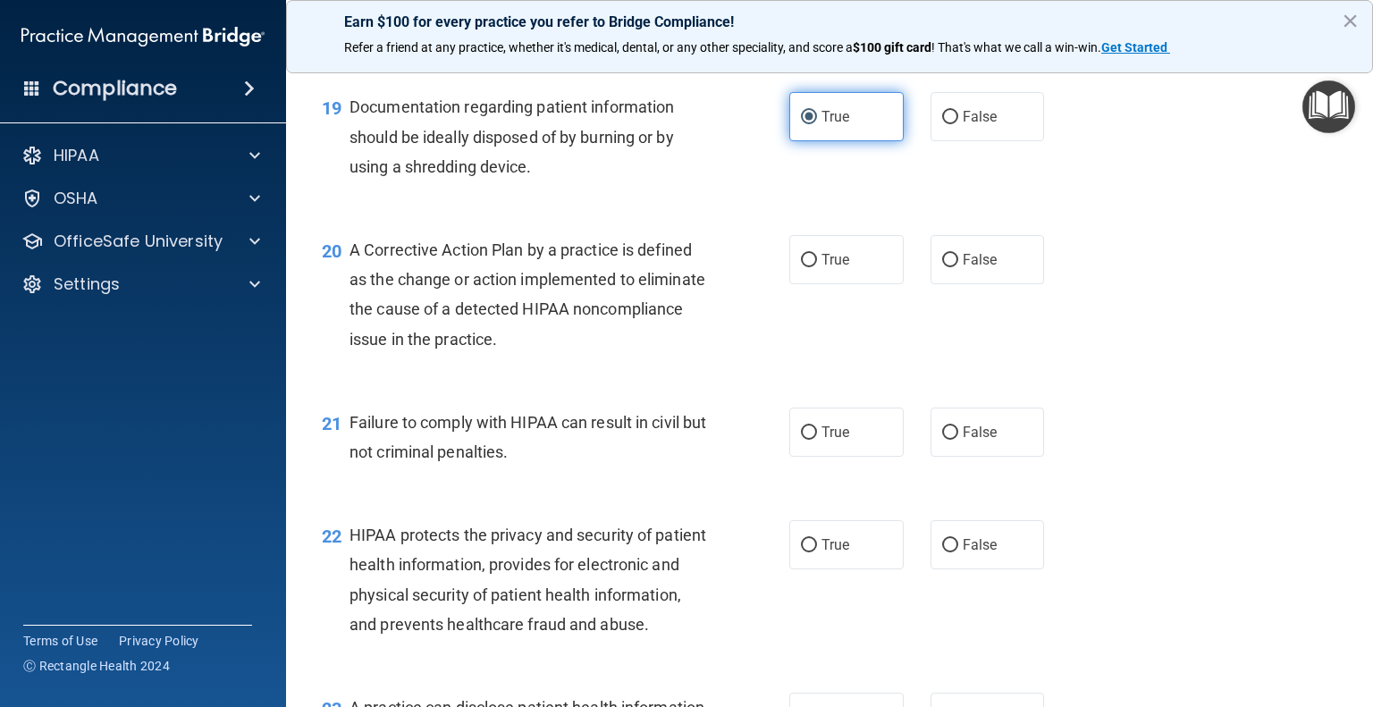
scroll to position [2767, 0]
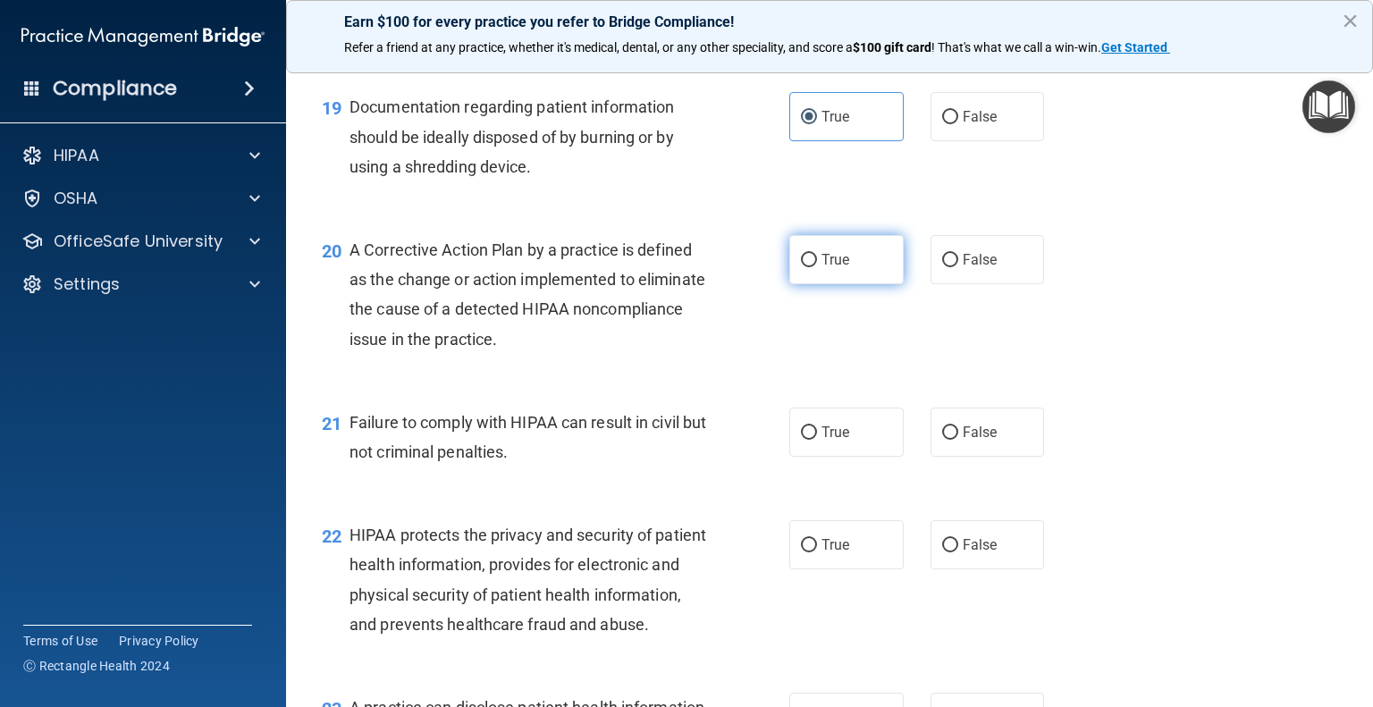
click at [839, 276] on label "True" at bounding box center [847, 259] width 114 height 49
click at [817, 267] on input "True" at bounding box center [809, 260] width 16 height 13
radio input "true"
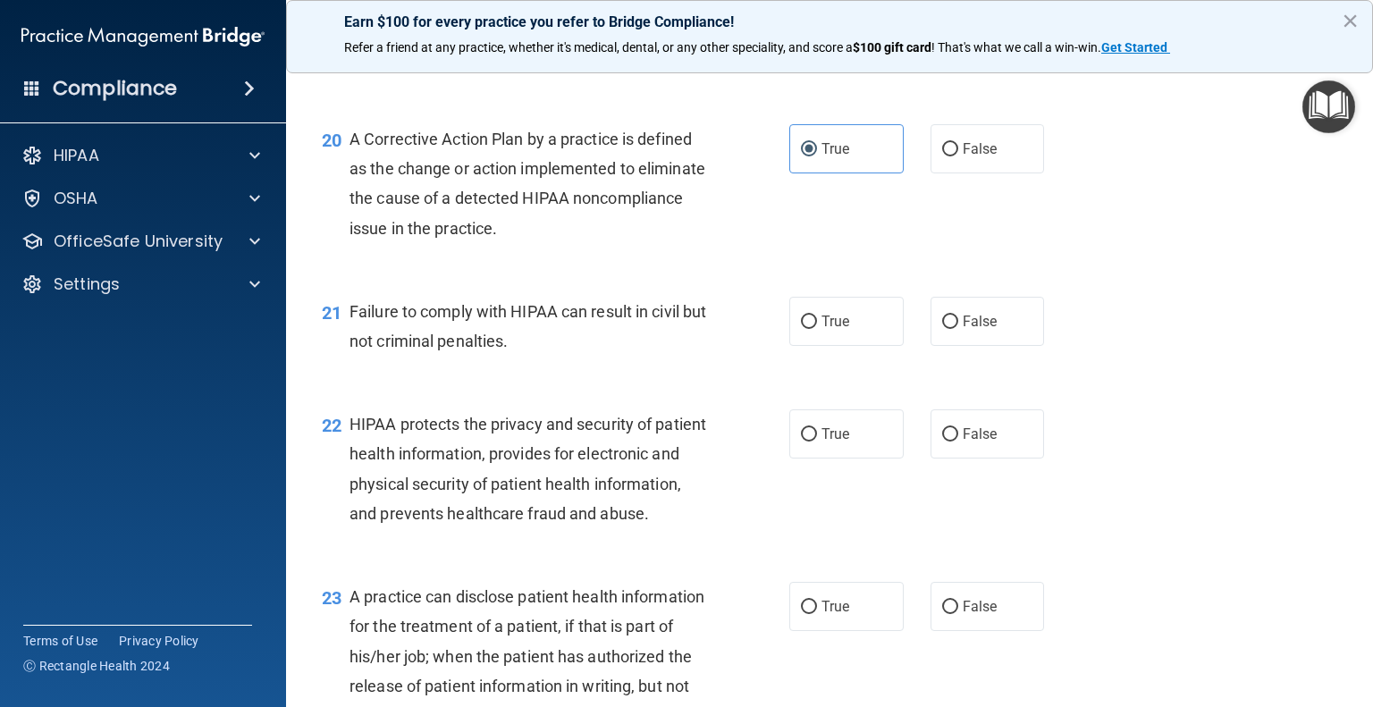
scroll to position [2875, 0]
click at [823, 333] on span "True" at bounding box center [836, 324] width 28 height 17
click at [817, 332] on input "True" at bounding box center [809, 324] width 16 height 13
radio input "true"
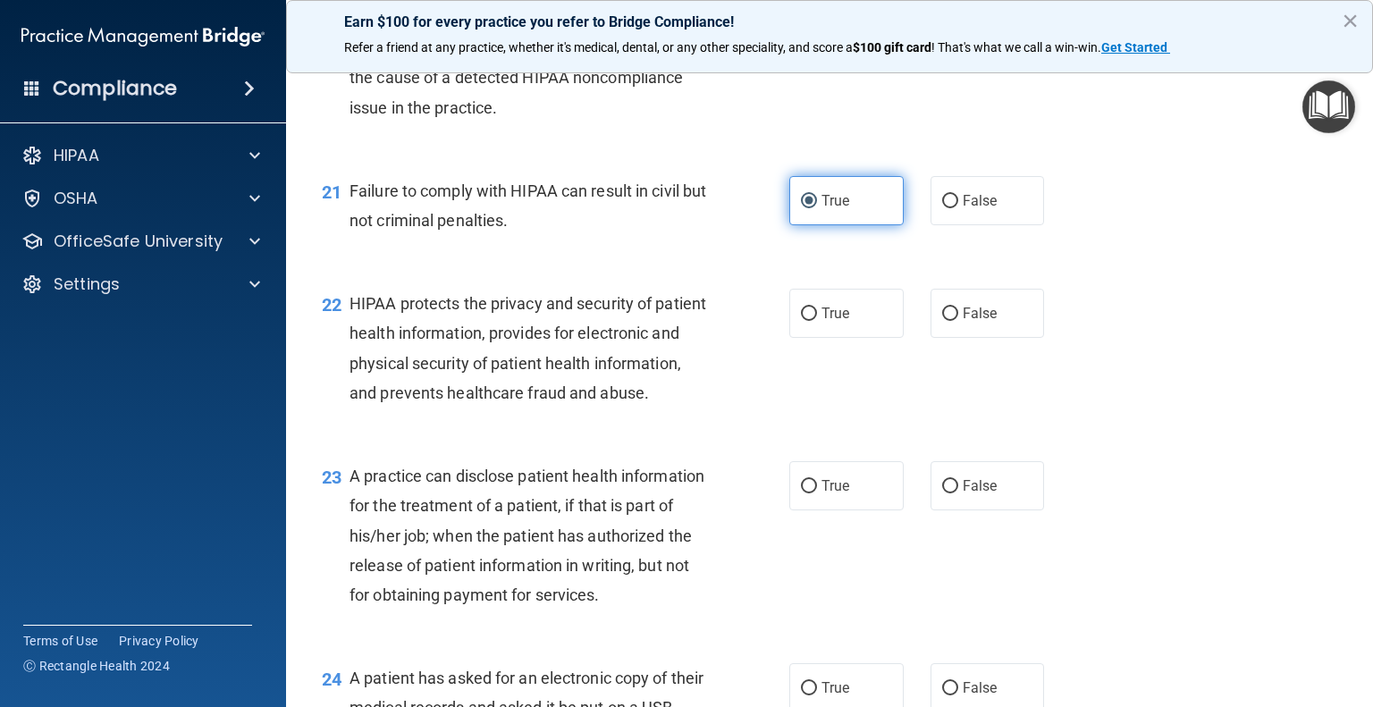
scroll to position [3000, 0]
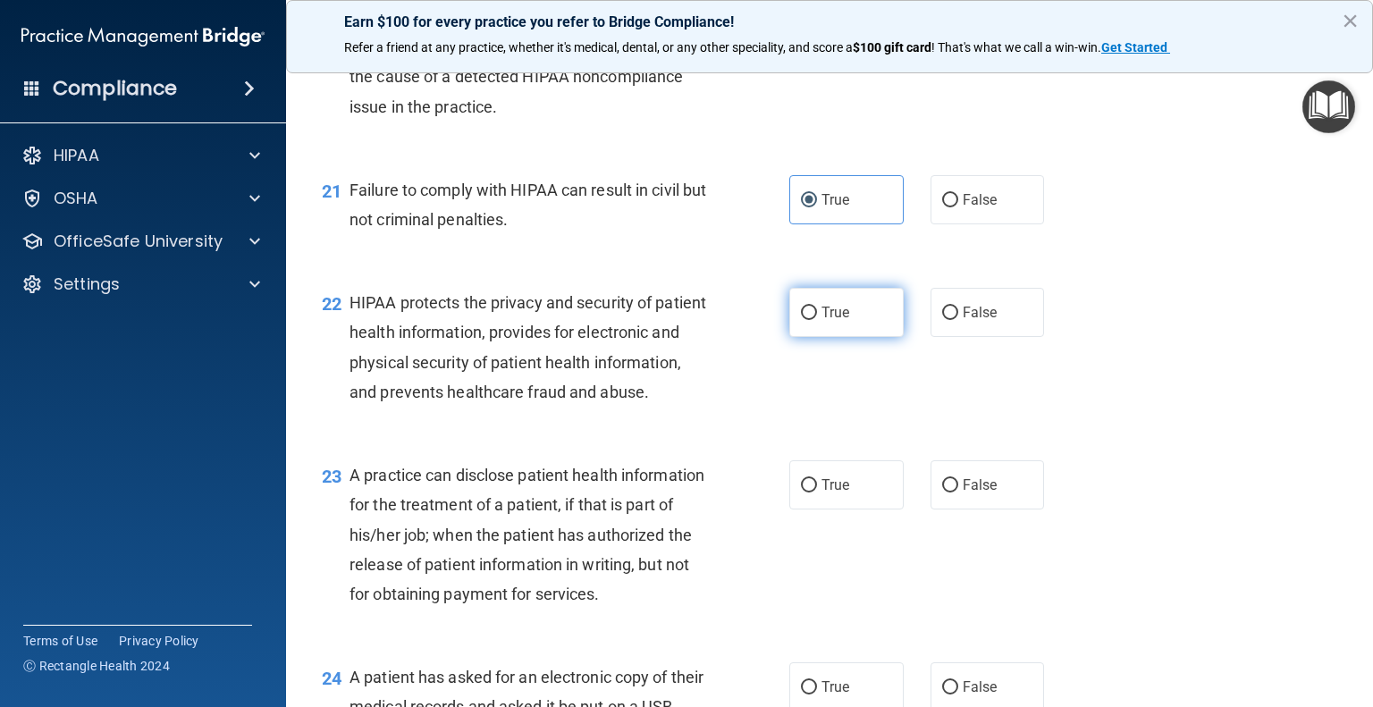
click at [823, 321] on span "True" at bounding box center [836, 312] width 28 height 17
click at [817, 320] on input "True" at bounding box center [809, 313] width 16 height 13
radio input "true"
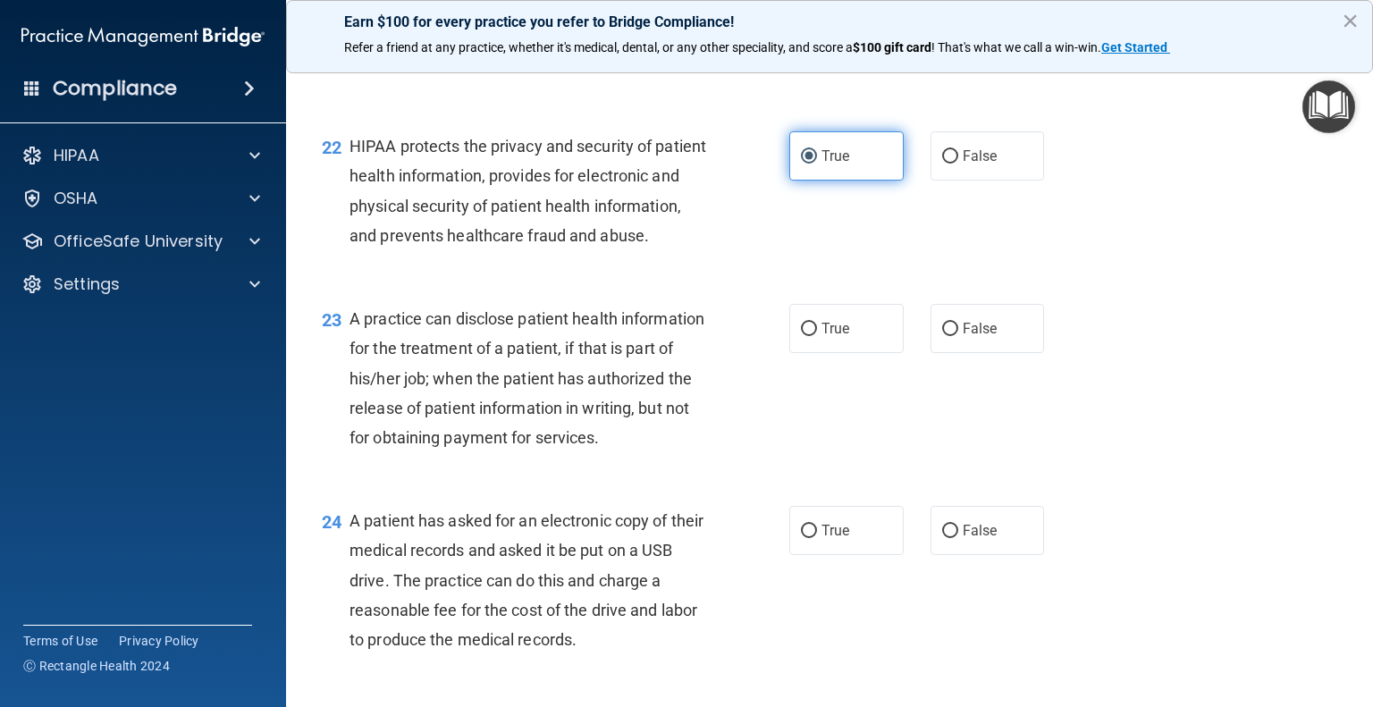
scroll to position [3157, 0]
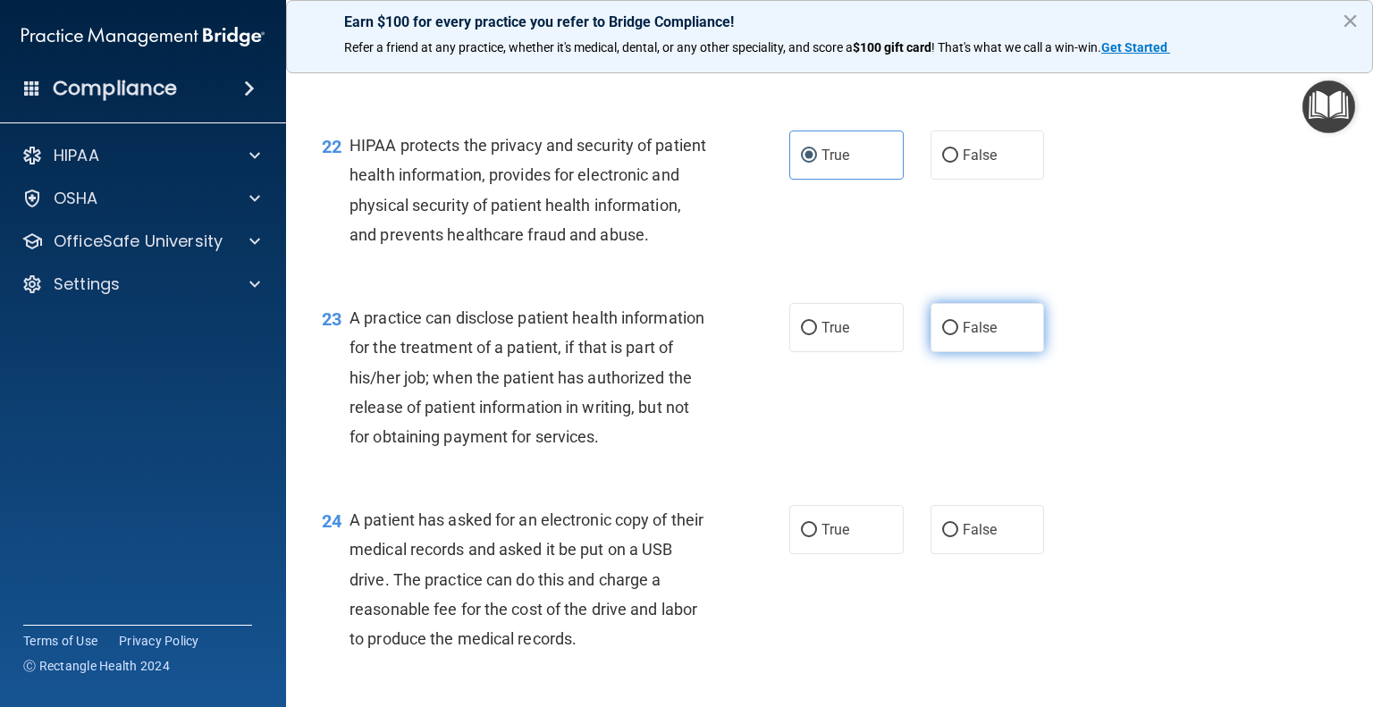
click at [944, 352] on label "False" at bounding box center [988, 327] width 114 height 49
click at [944, 335] on input "False" at bounding box center [950, 328] width 16 height 13
radio input "true"
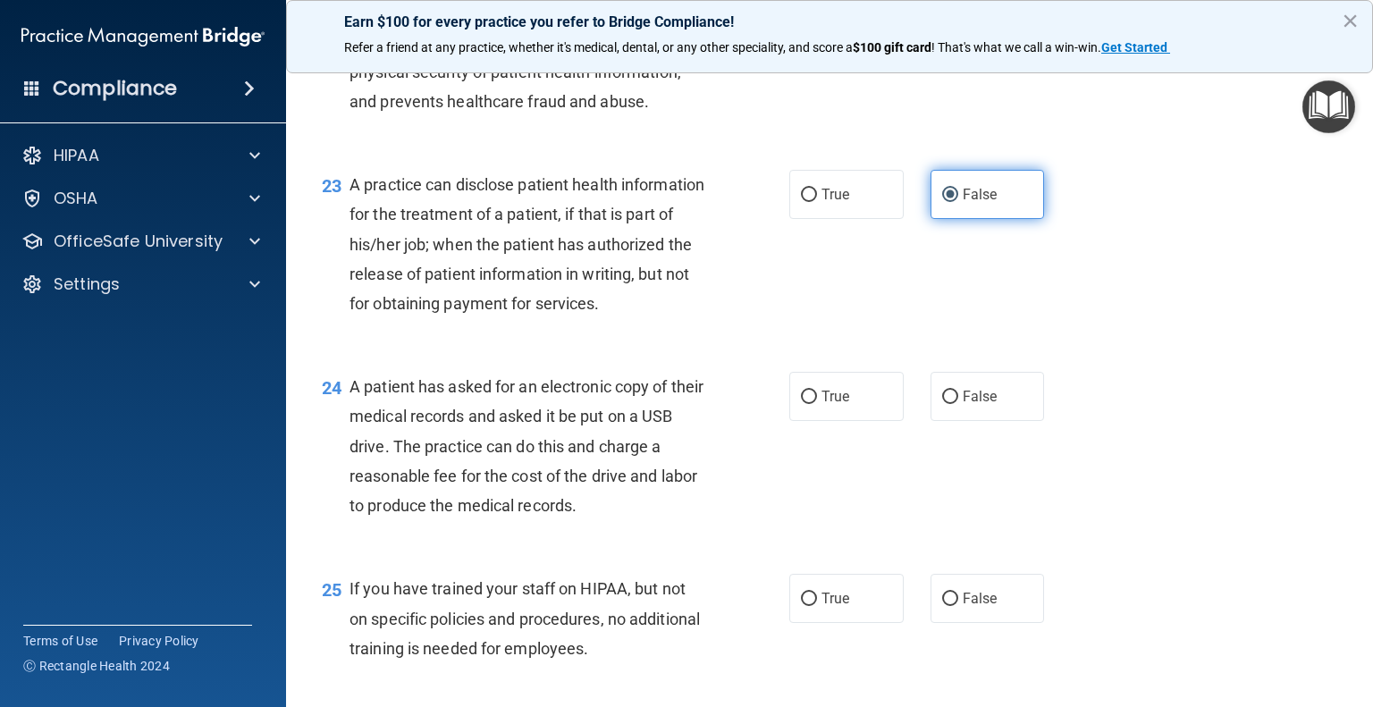
scroll to position [3347, 0]
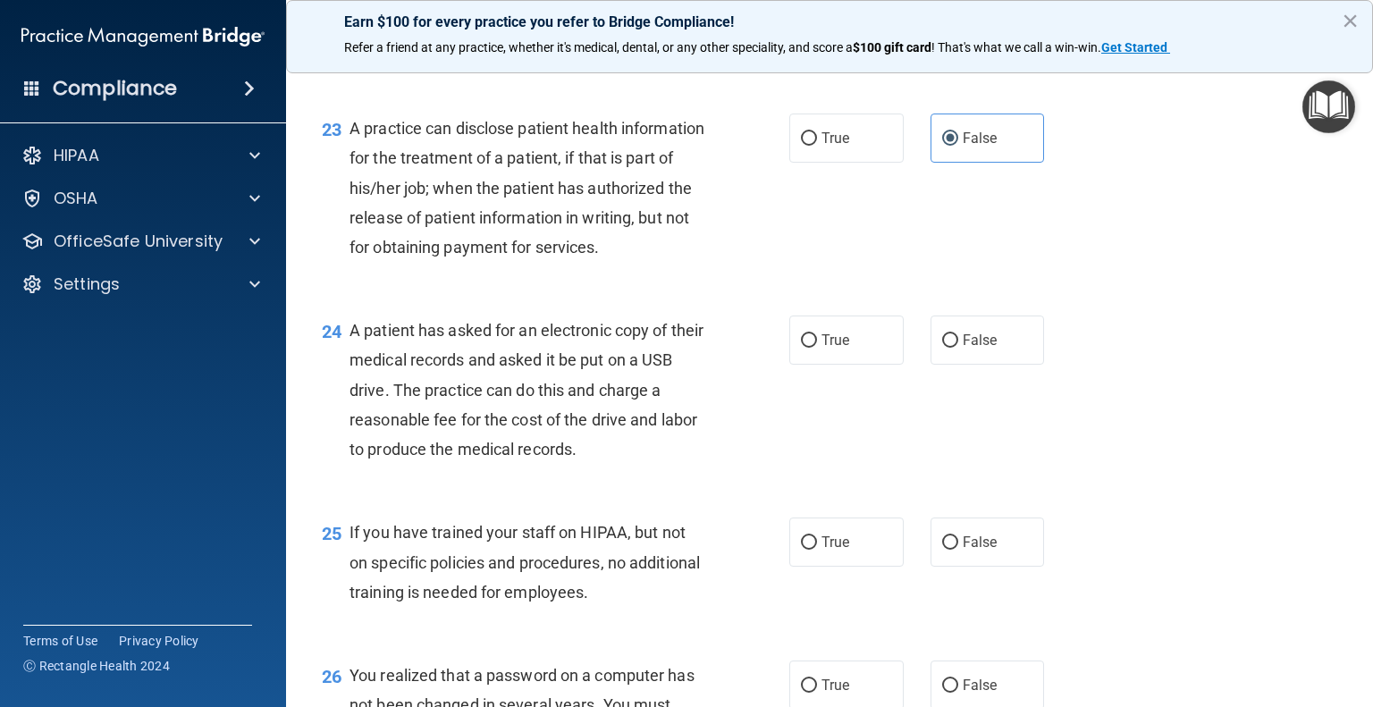
click at [742, 464] on div "24 A patient has asked for an electronic copy of their medical records and aske…" at bounding box center [555, 394] width 521 height 157
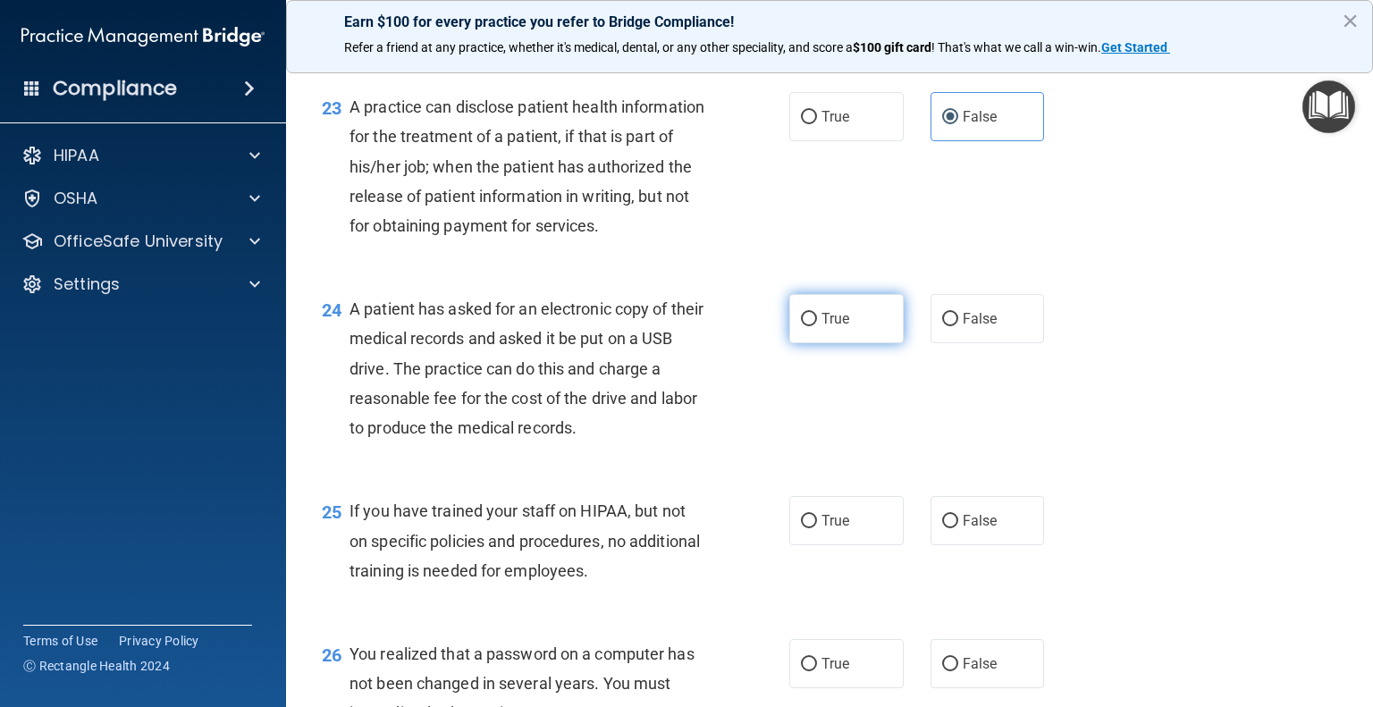
scroll to position [3369, 0]
click at [859, 342] on label "True" at bounding box center [847, 317] width 114 height 49
click at [817, 325] on input "True" at bounding box center [809, 318] width 16 height 13
radio input "true"
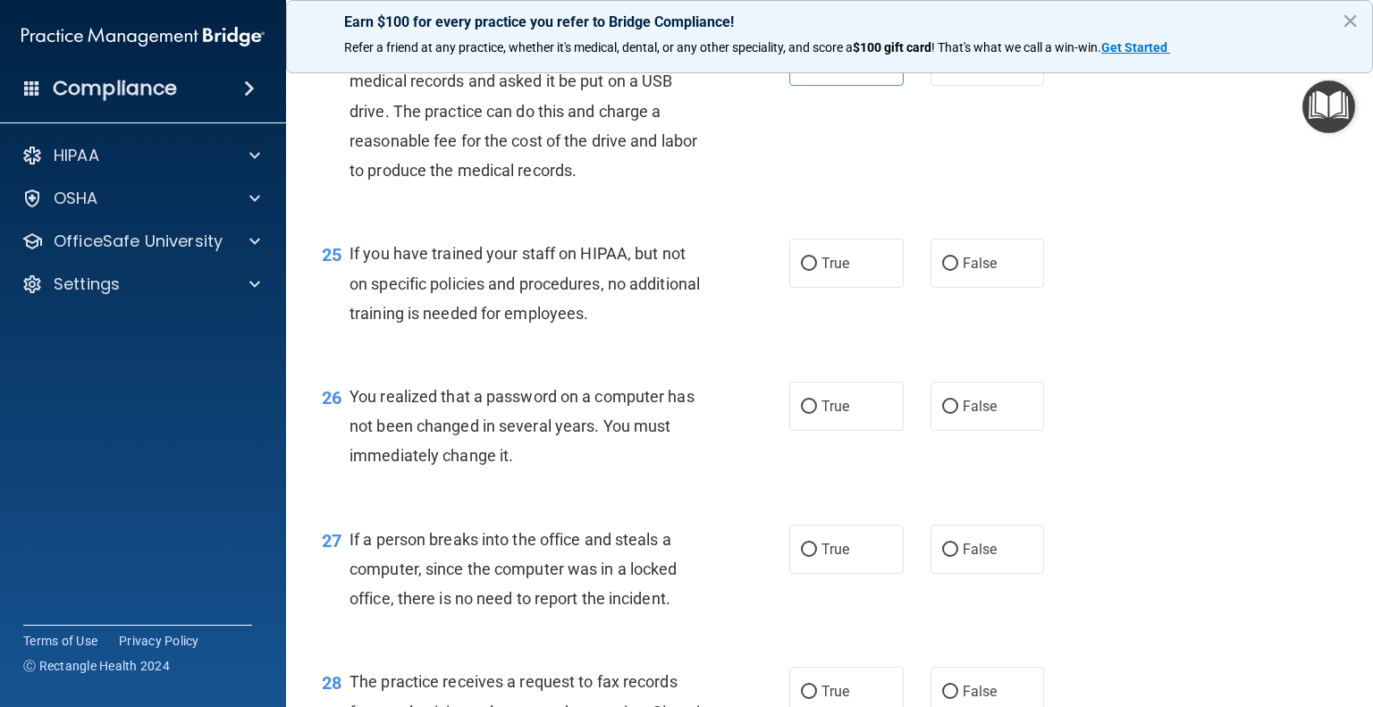
scroll to position [3627, 0]
click at [1005, 287] on label "False" at bounding box center [988, 262] width 114 height 49
click at [958, 270] on input "False" at bounding box center [950, 263] width 16 height 13
radio input "true"
click at [829, 414] on span "True" at bounding box center [836, 405] width 28 height 17
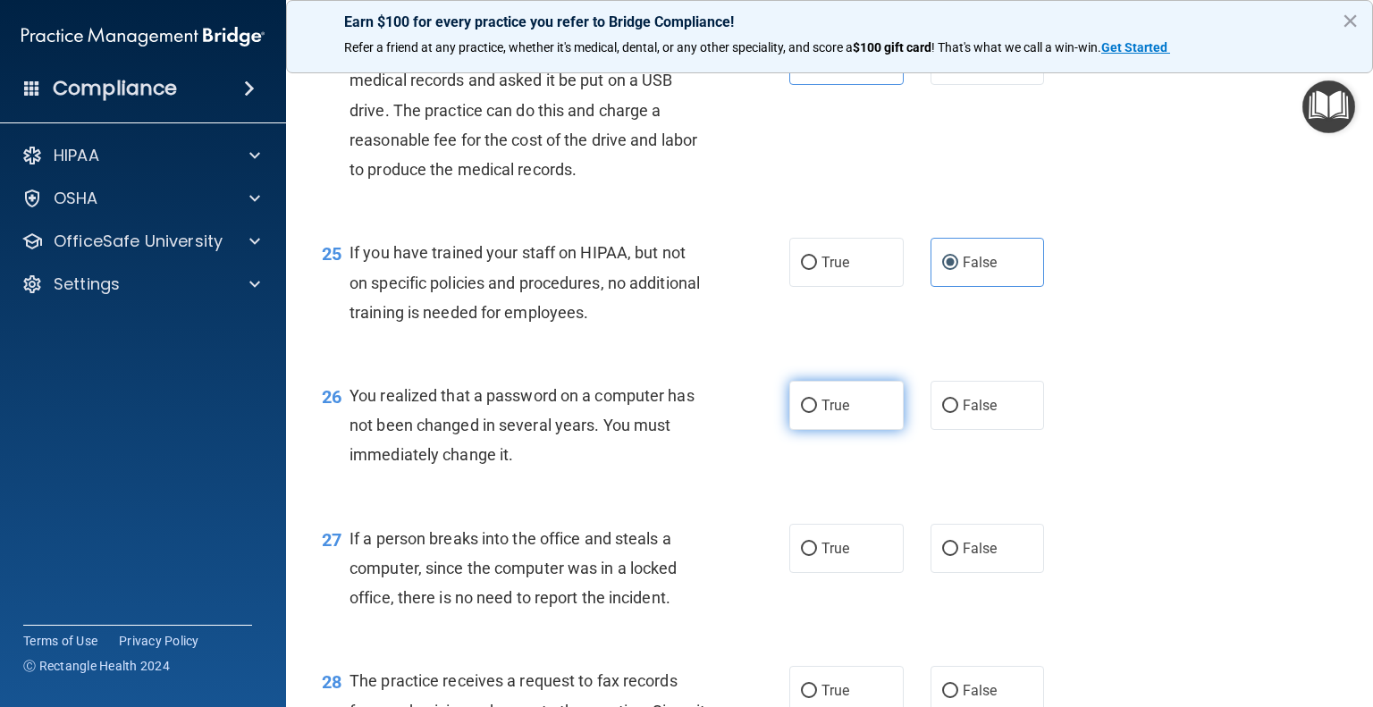
click at [817, 413] on input "True" at bounding box center [809, 406] width 16 height 13
radio input "true"
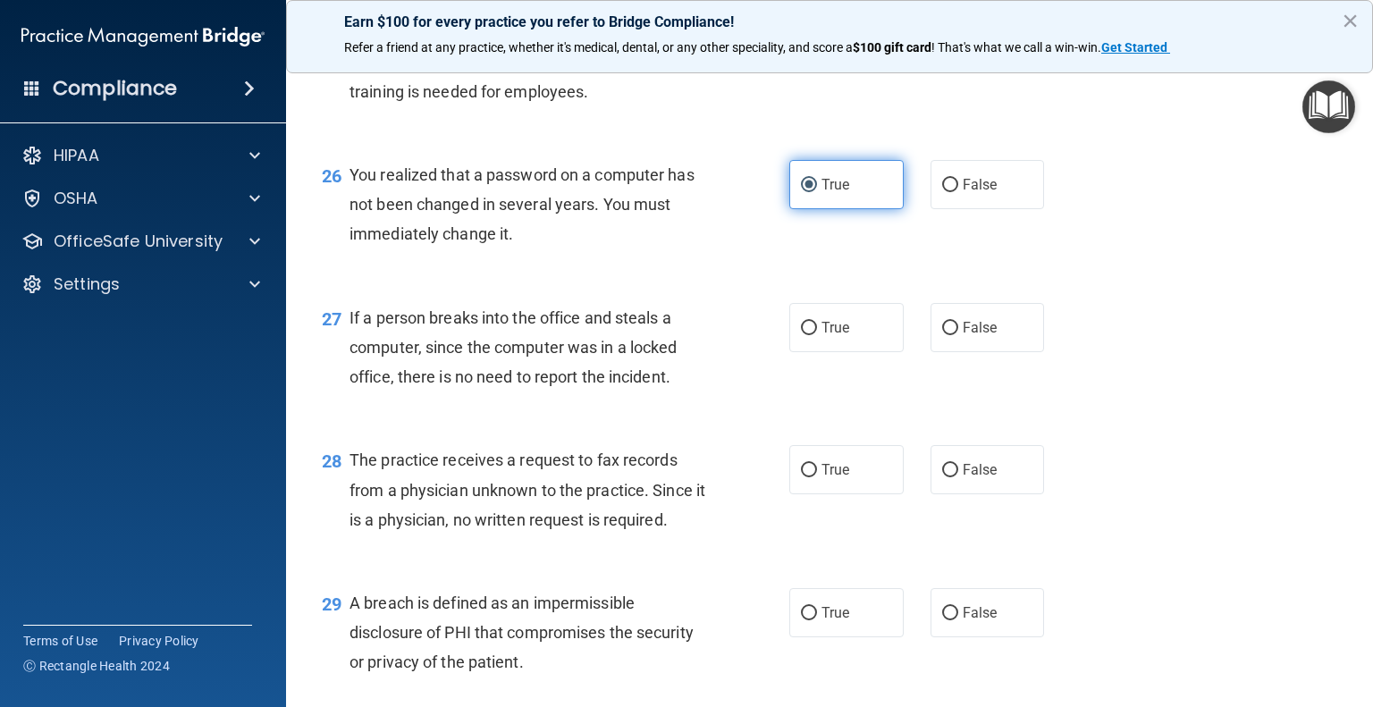
scroll to position [3855, 0]
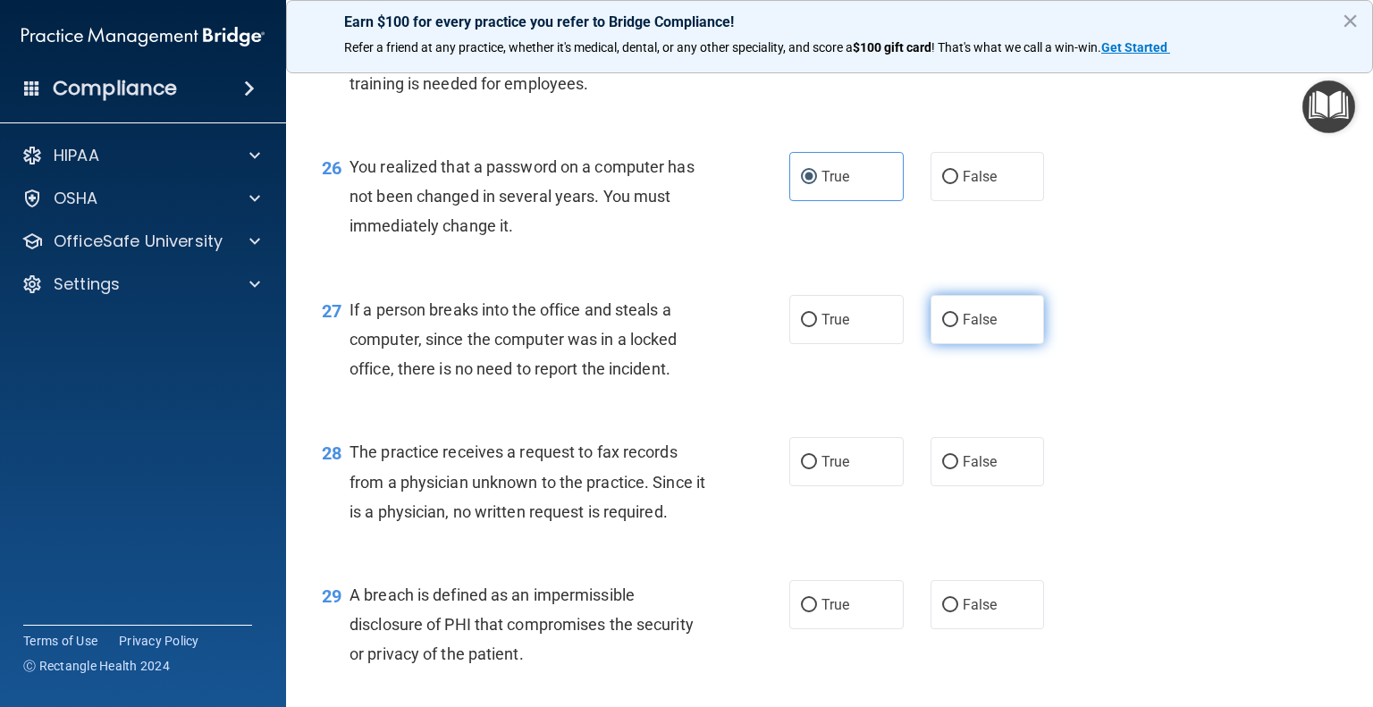
click at [941, 344] on label "False" at bounding box center [988, 319] width 114 height 49
click at [942, 327] on input "False" at bounding box center [950, 320] width 16 height 13
radio input "true"
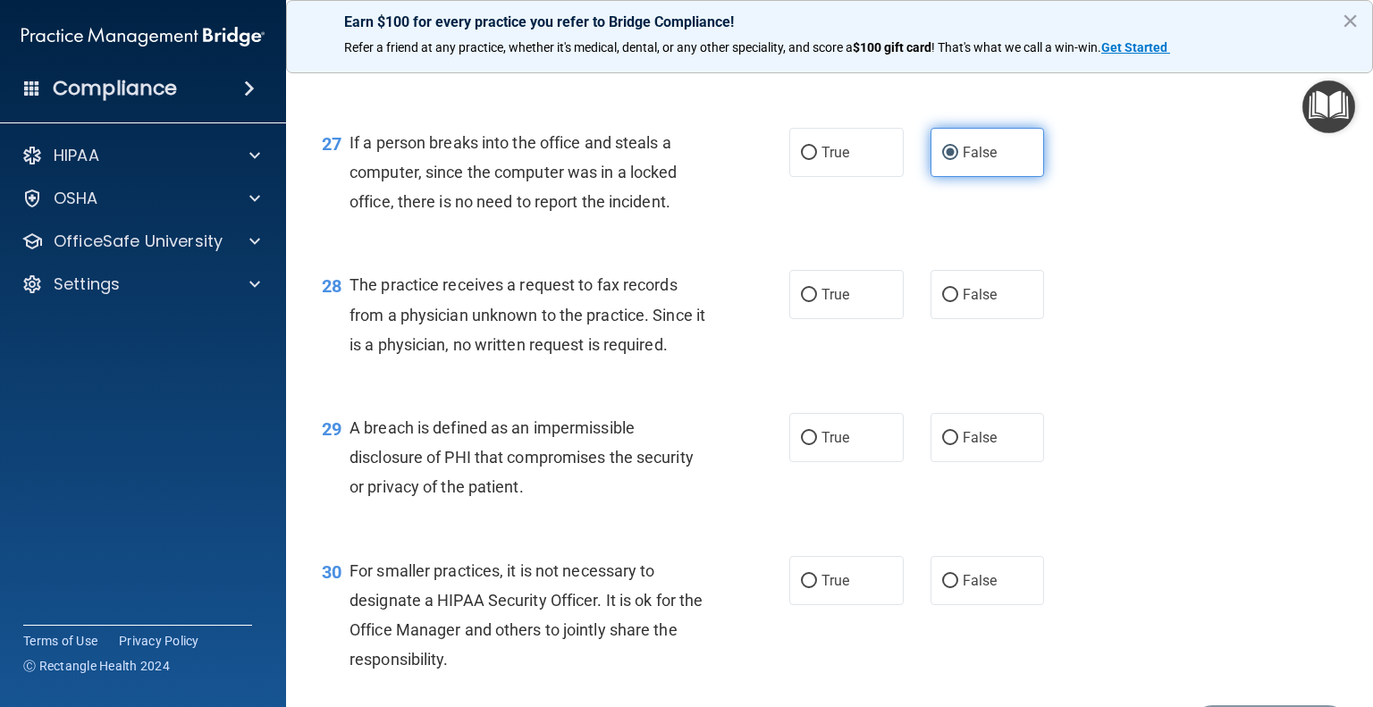
scroll to position [4026, 0]
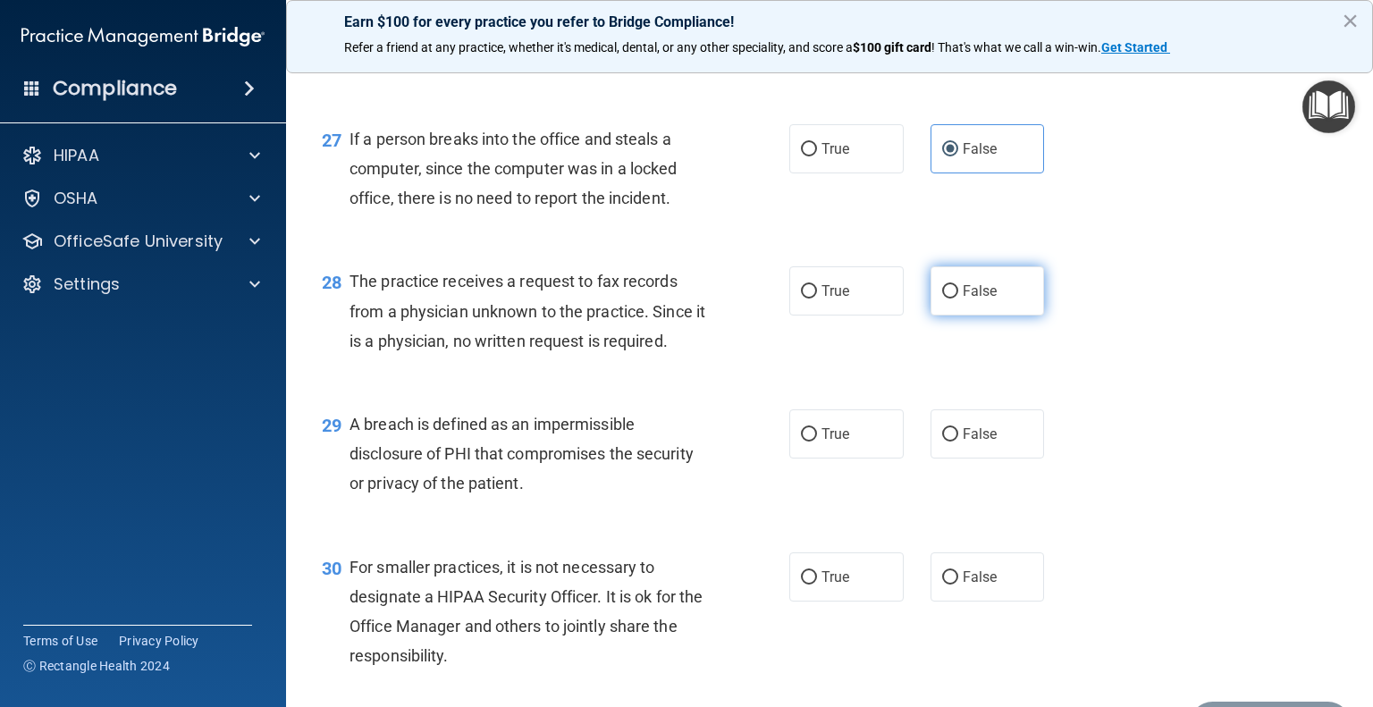
click at [932, 316] on label "False" at bounding box center [988, 290] width 114 height 49
click at [942, 299] on input "False" at bounding box center [950, 291] width 16 height 13
radio input "true"
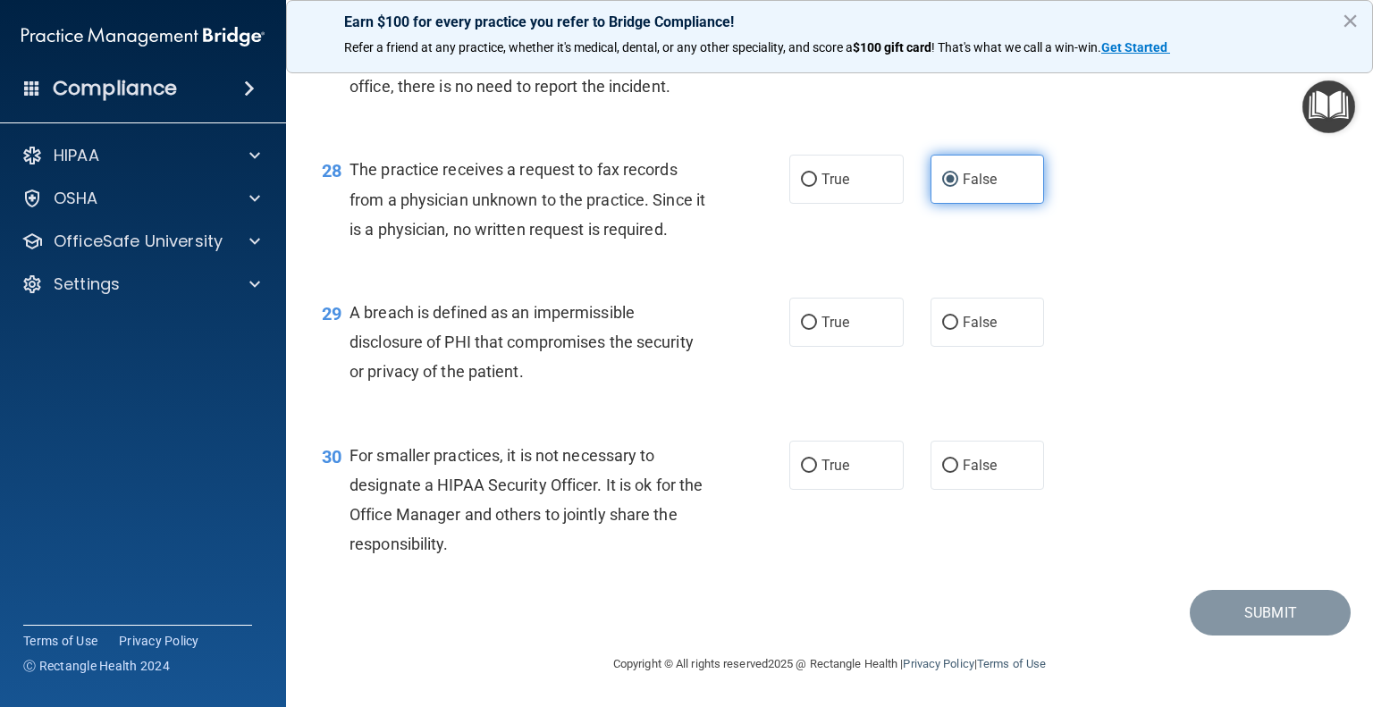
scroll to position [4155, 0]
click at [757, 385] on div "29 A breach is defined as an impermissible disclosure of PHI that compromises t…" at bounding box center [555, 347] width 521 height 98
click at [822, 331] on span "True" at bounding box center [836, 322] width 28 height 17
click at [817, 330] on input "True" at bounding box center [809, 323] width 16 height 13
radio input "true"
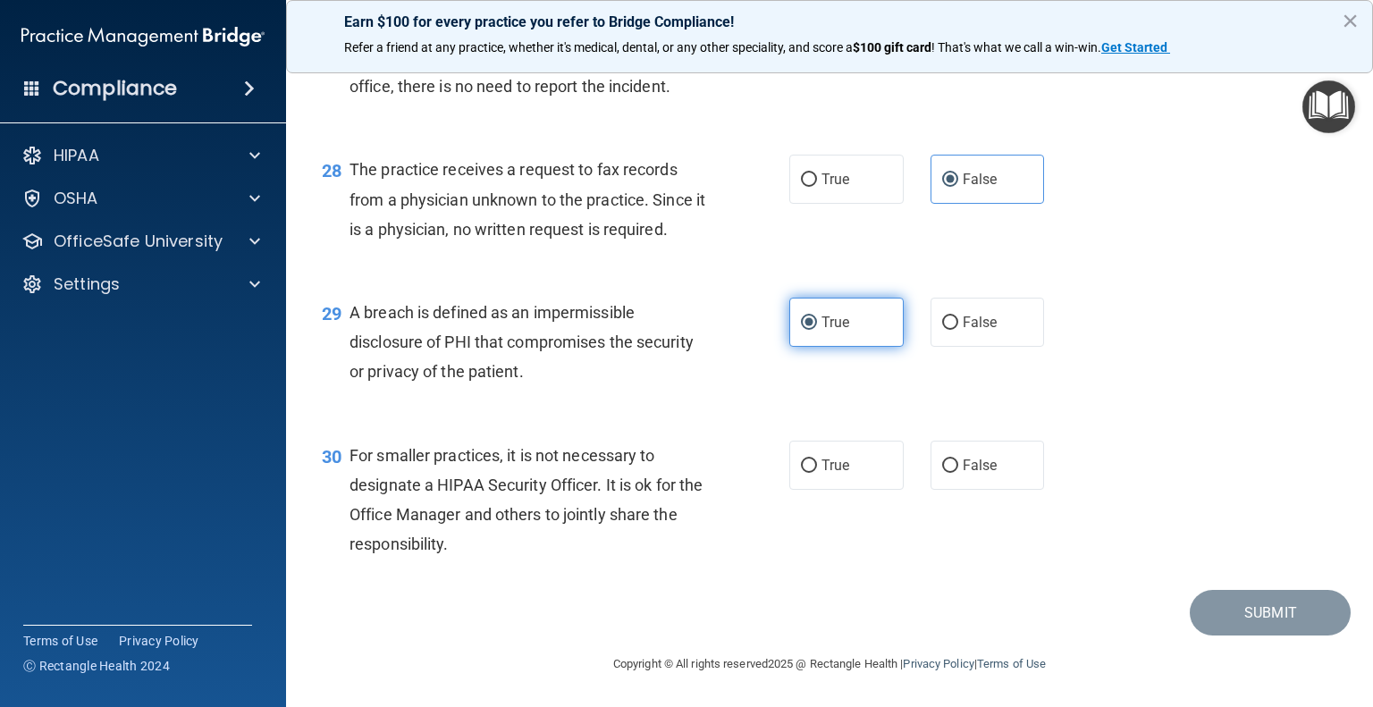
scroll to position [4227, 0]
click at [832, 472] on span "True" at bounding box center [836, 465] width 28 height 17
click at [817, 472] on input "True" at bounding box center [809, 466] width 16 height 13
radio input "true"
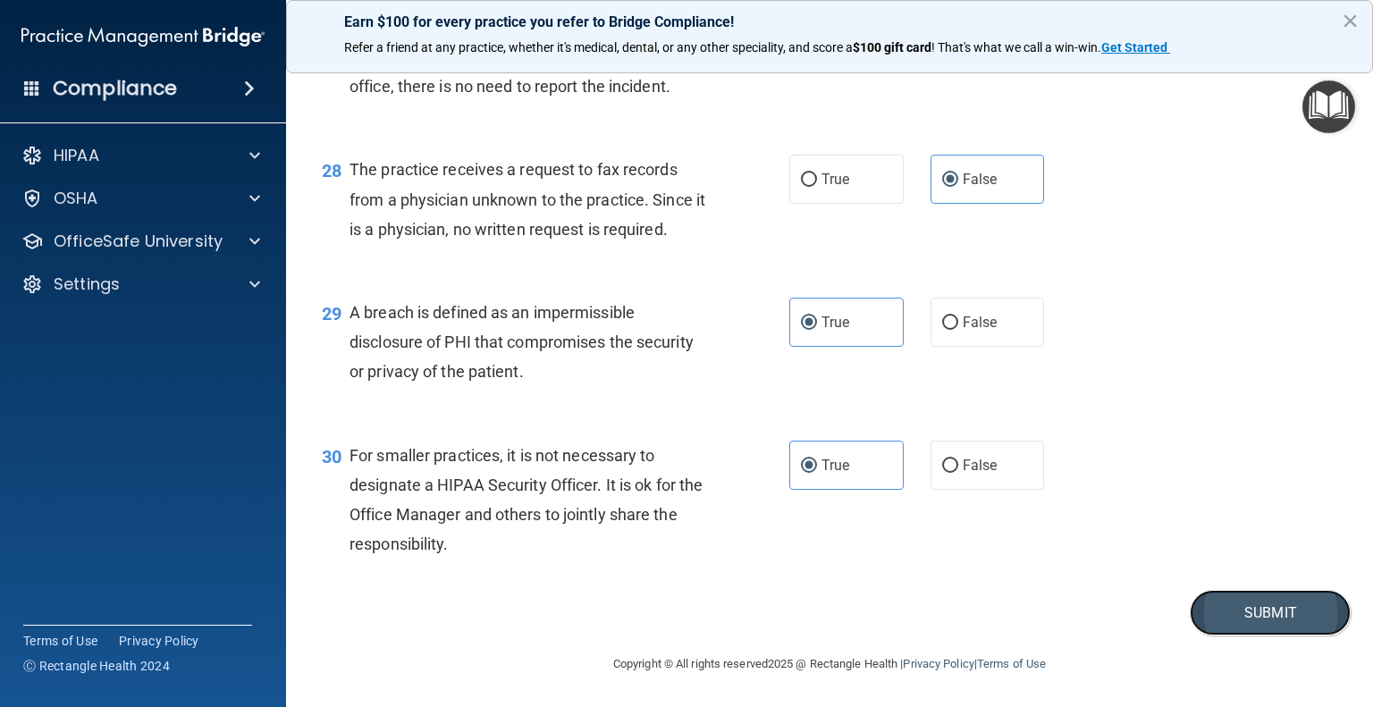
click at [1222, 618] on button "Submit" at bounding box center [1270, 613] width 161 height 46
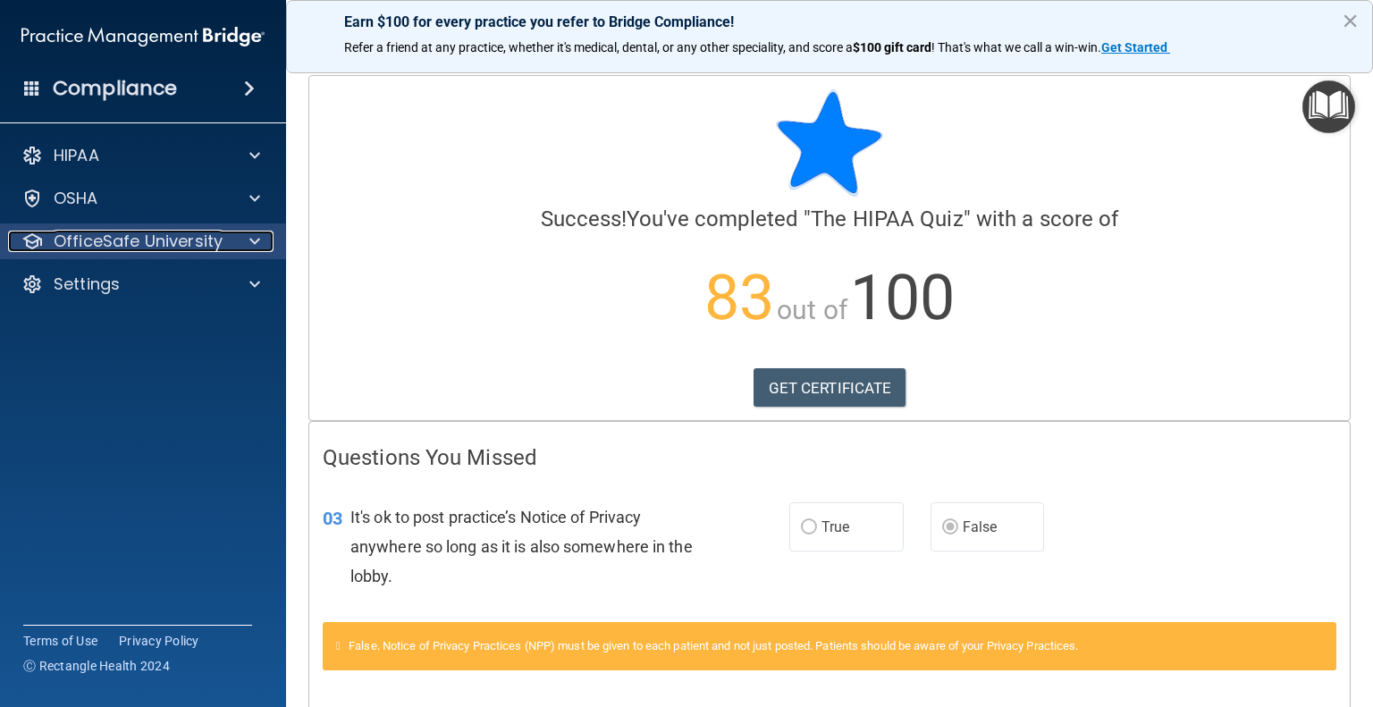
click at [252, 239] on span at bounding box center [254, 241] width 11 height 21
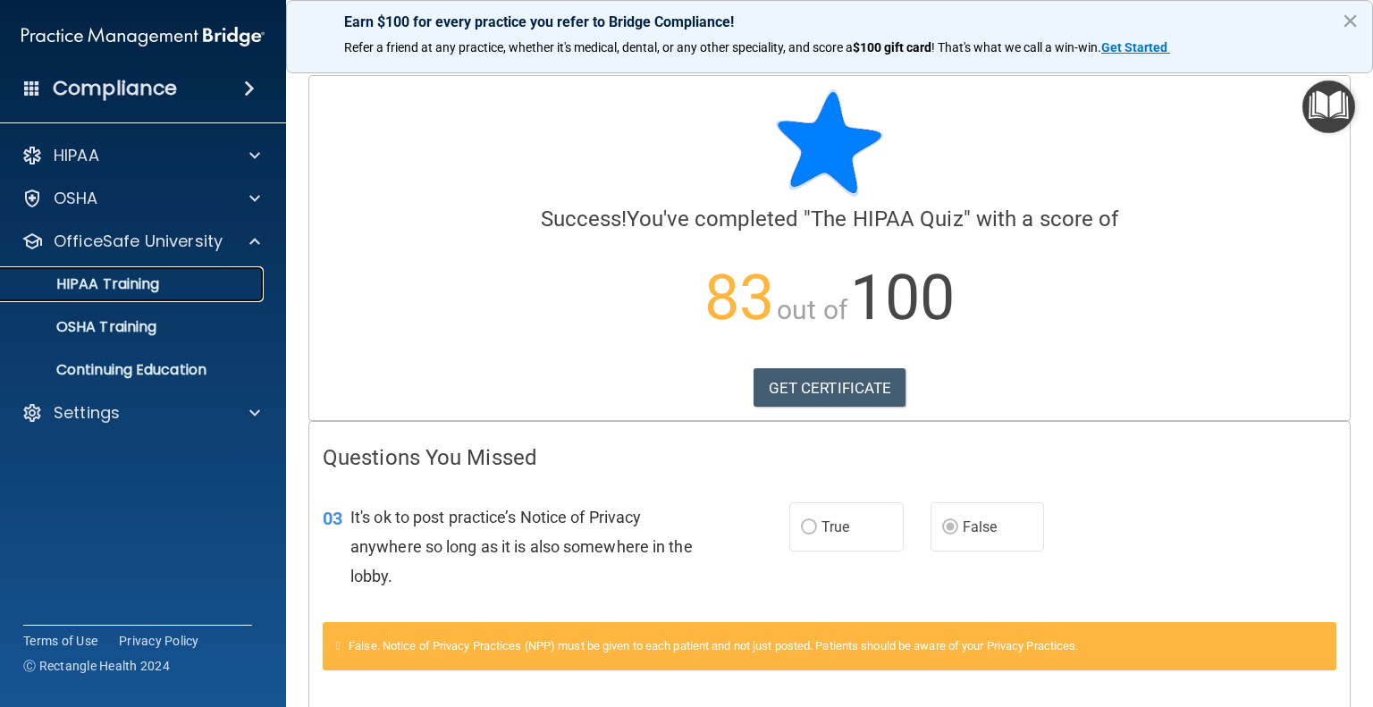
click at [216, 288] on div "HIPAA Training" at bounding box center [134, 284] width 244 height 18
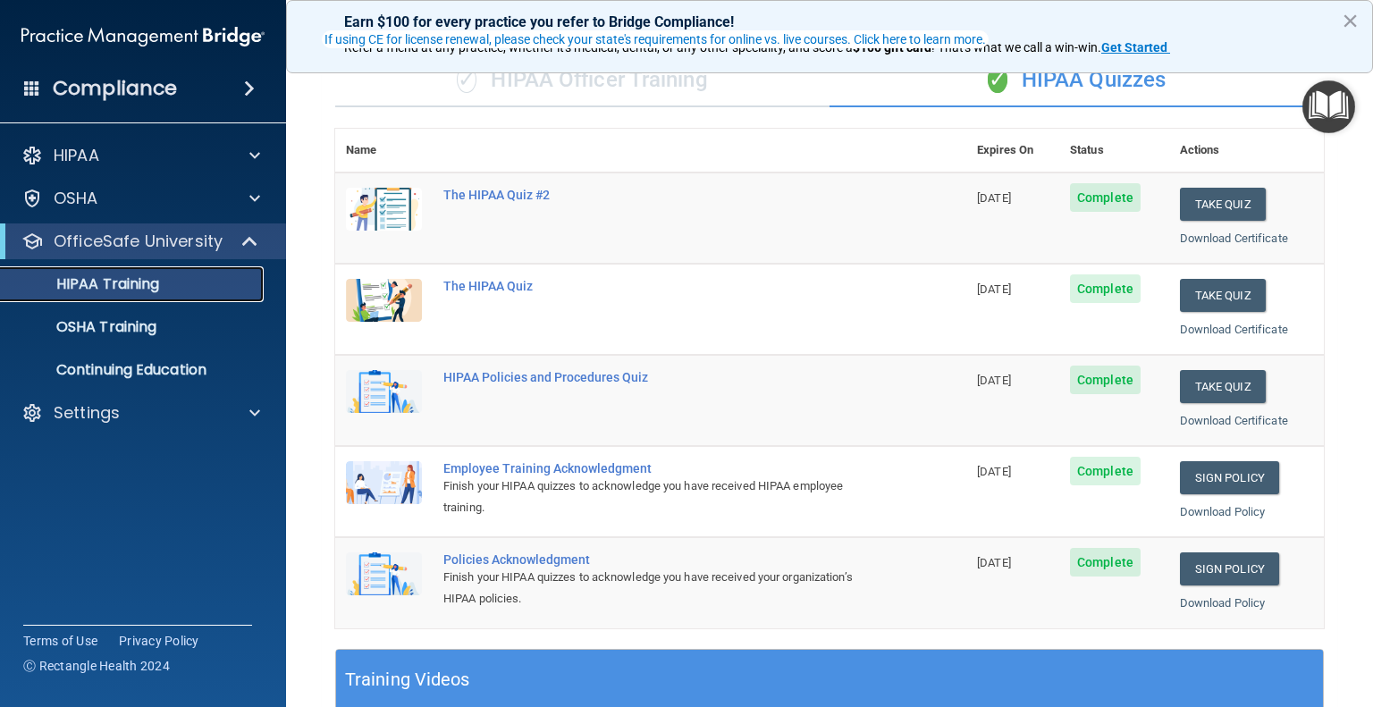
scroll to position [143, 0]
click at [1200, 385] on button "Take Quiz" at bounding box center [1223, 385] width 86 height 33
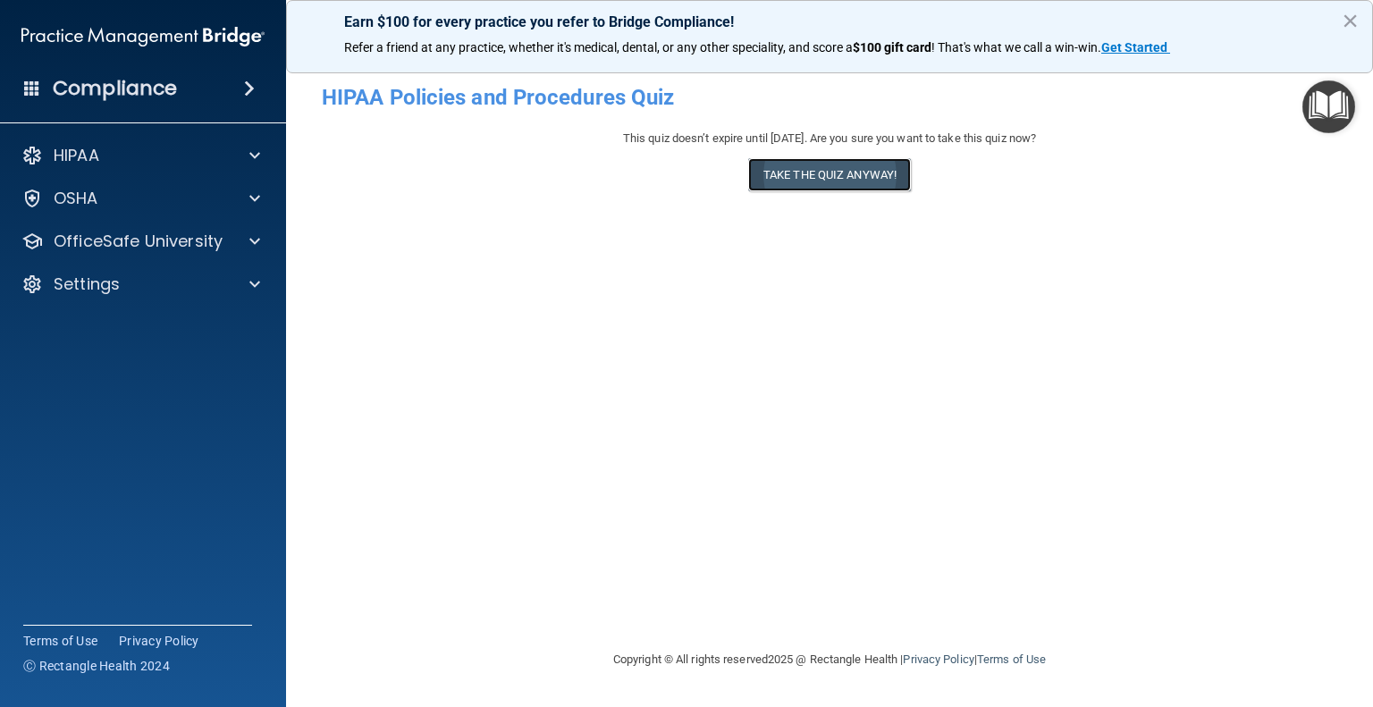
click at [815, 165] on button "Take the quiz anyway!" at bounding box center [829, 174] width 163 height 33
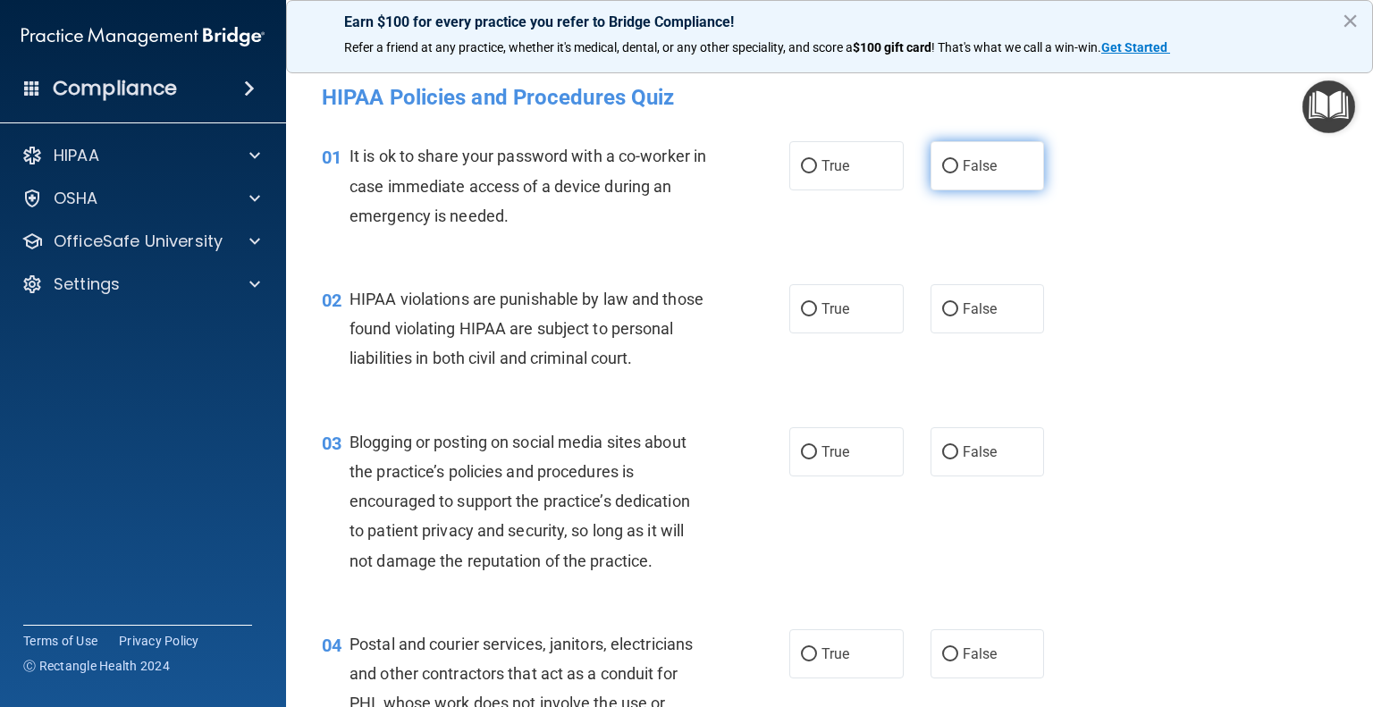
click at [963, 164] on span "False" at bounding box center [980, 165] width 35 height 17
click at [958, 164] on input "False" at bounding box center [950, 166] width 16 height 13
radio input "true"
click at [805, 317] on label "True" at bounding box center [847, 308] width 114 height 49
click at [805, 317] on input "True" at bounding box center [809, 309] width 16 height 13
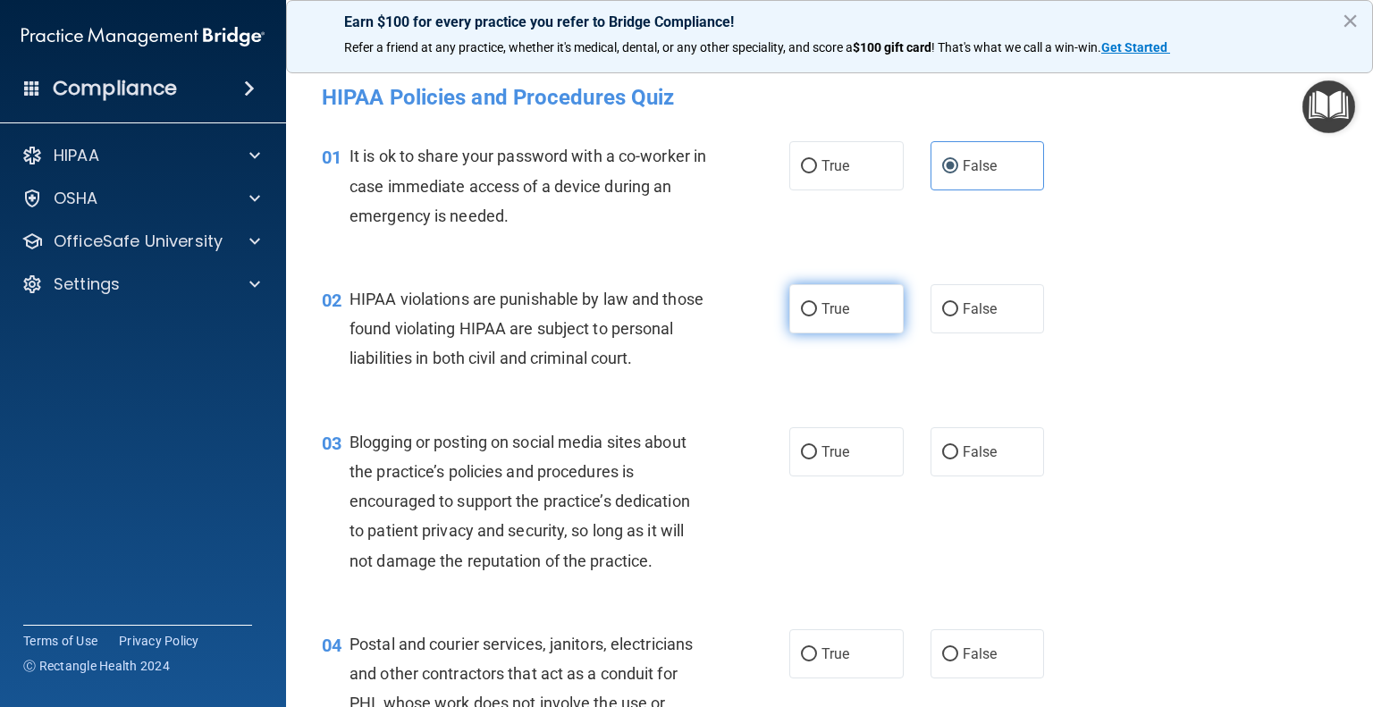
radio input "true"
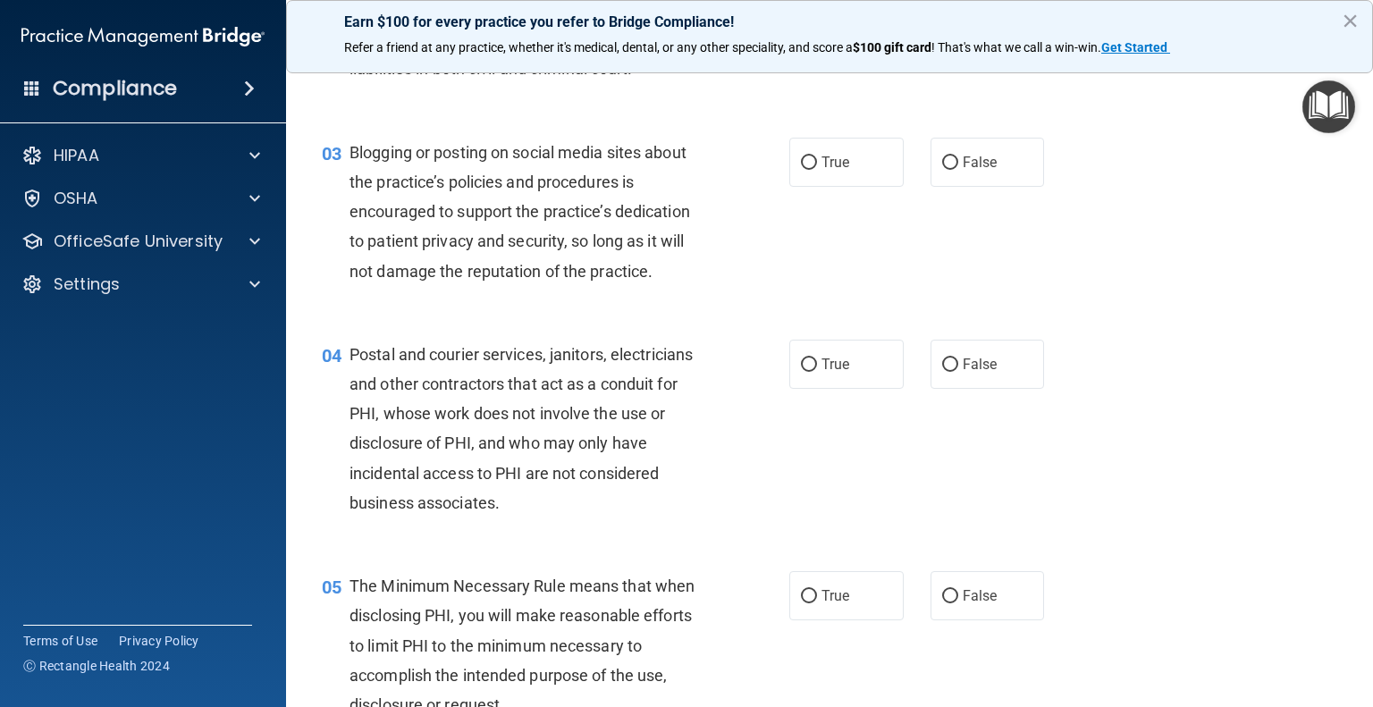
scroll to position [289, 0]
click at [942, 188] on label "False" at bounding box center [988, 163] width 114 height 49
click at [942, 171] on input "False" at bounding box center [950, 163] width 16 height 13
radio input "true"
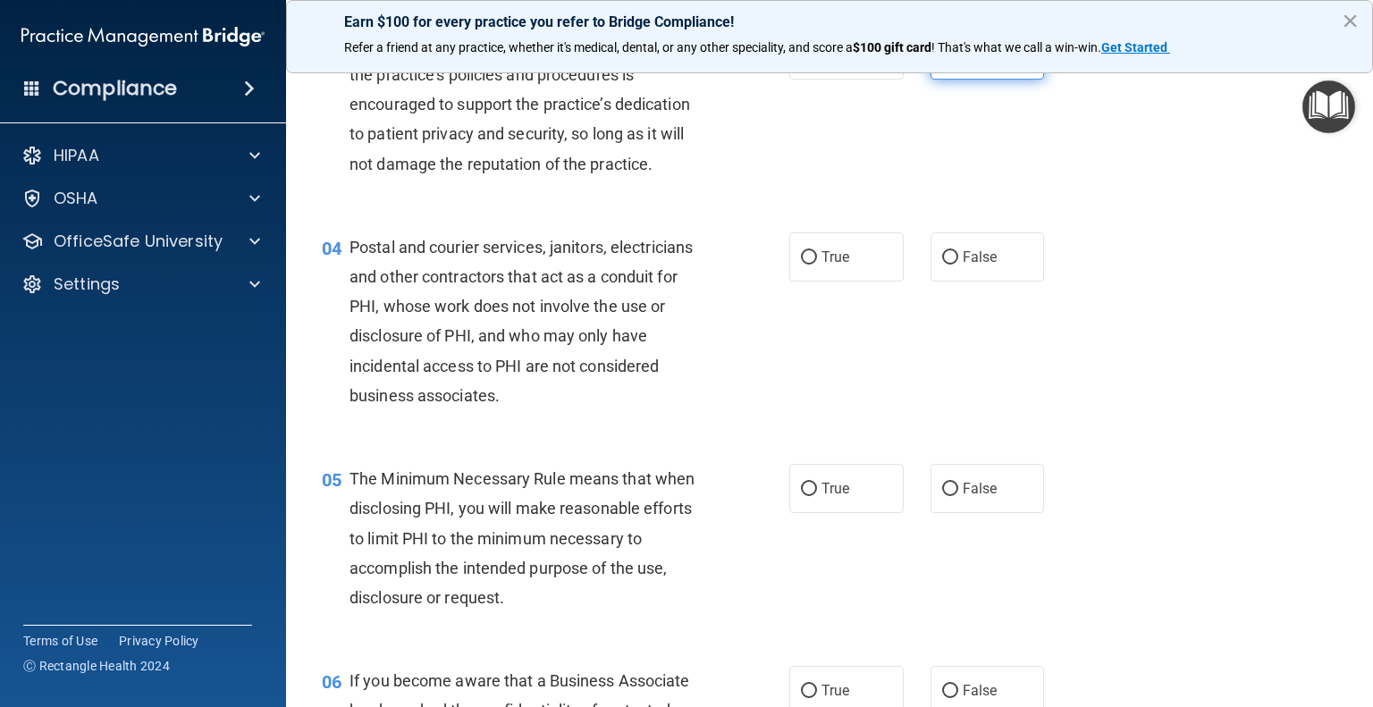
scroll to position [397, 0]
click at [831, 266] on span "True" at bounding box center [836, 257] width 28 height 17
click at [817, 265] on input "True" at bounding box center [809, 257] width 16 height 13
radio input "true"
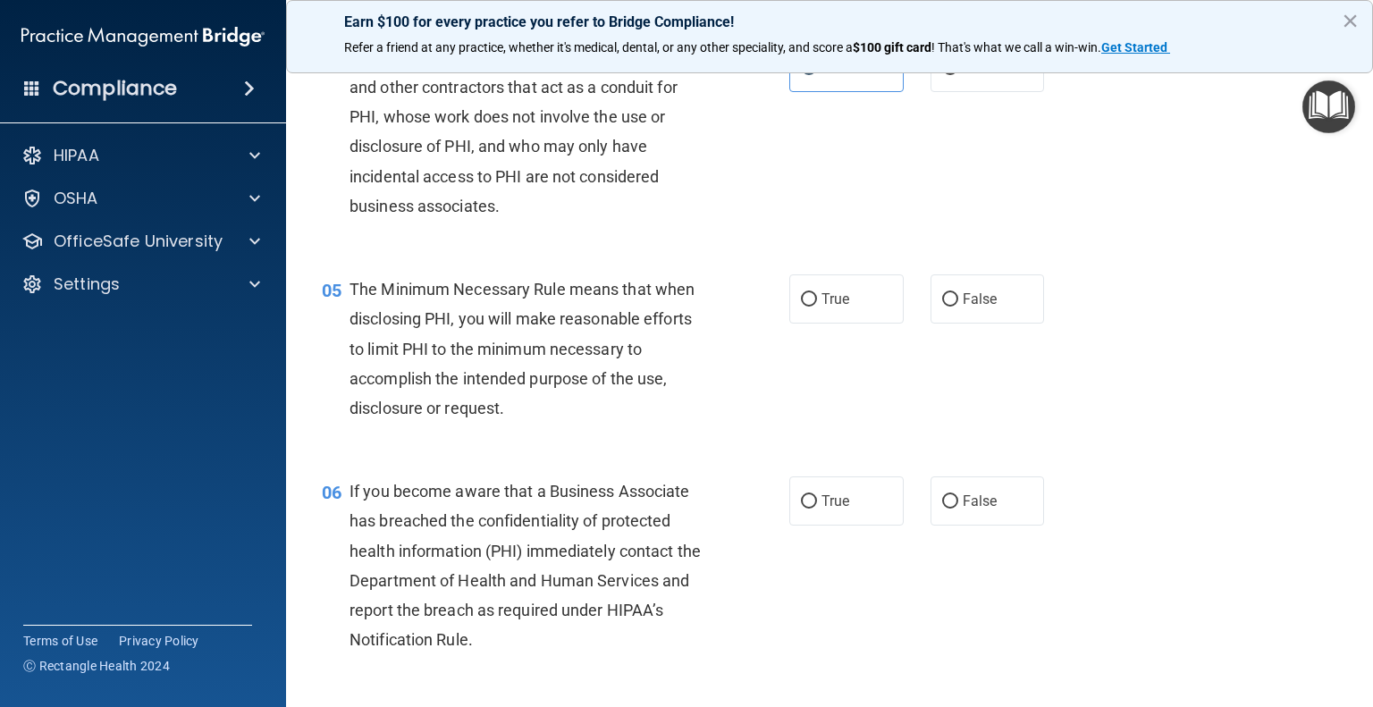
scroll to position [587, 0]
click at [791, 324] on label "True" at bounding box center [847, 298] width 114 height 49
click at [801, 307] on input "True" at bounding box center [809, 299] width 16 height 13
radio input "true"
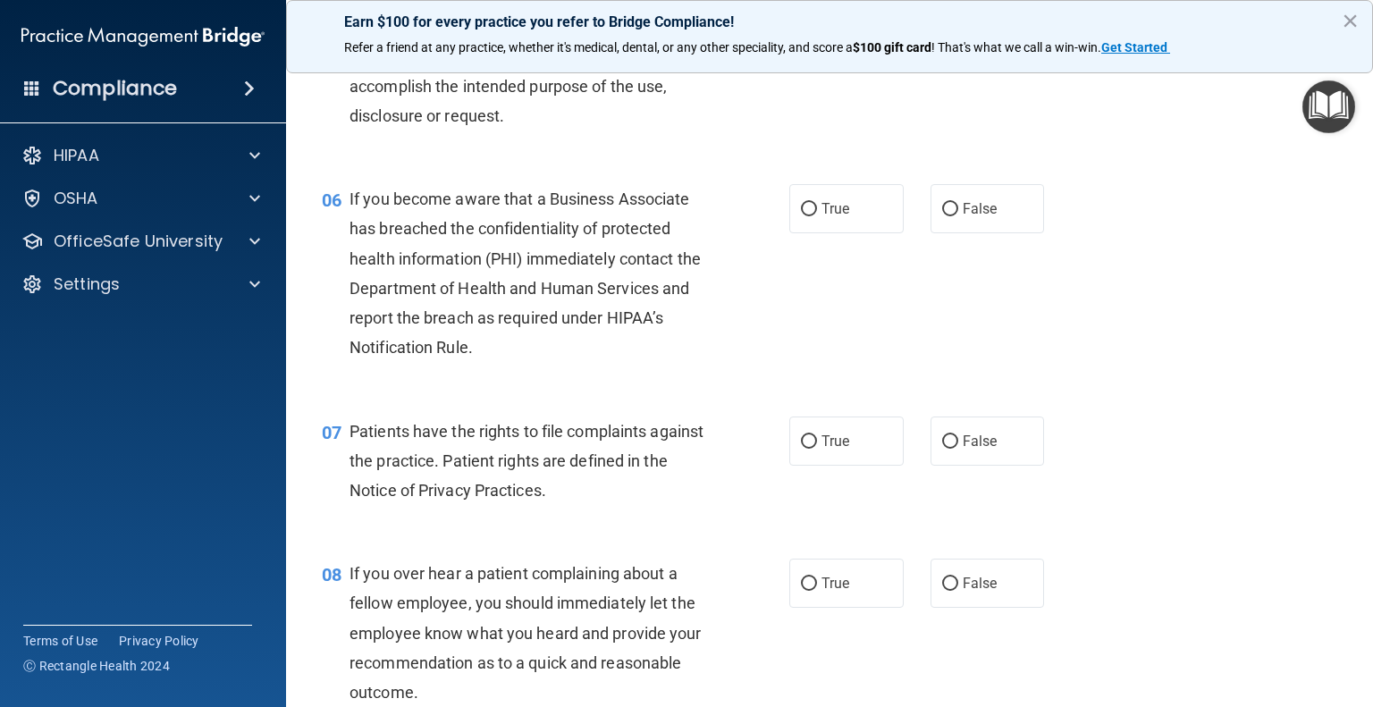
scroll to position [898, 0]
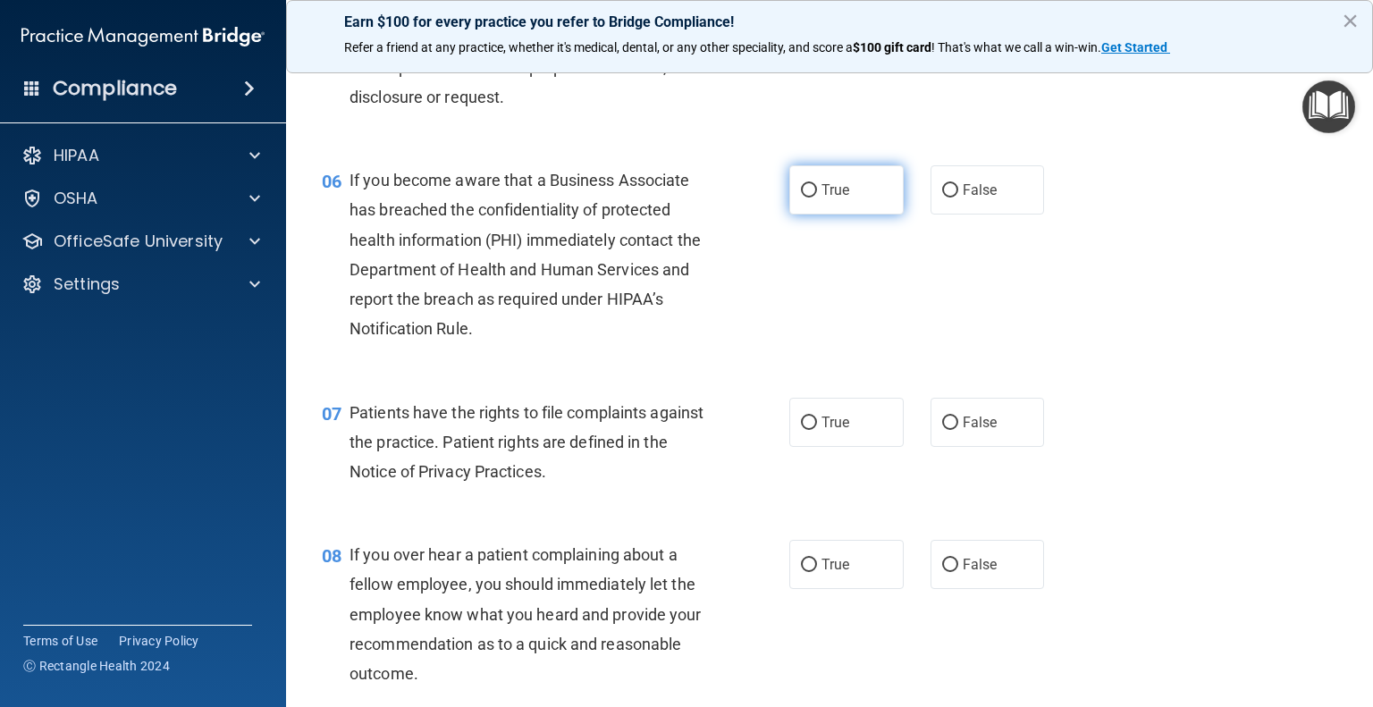
click at [824, 215] on label "True" at bounding box center [847, 189] width 114 height 49
click at [817, 198] on input "True" at bounding box center [809, 190] width 16 height 13
radio input "true"
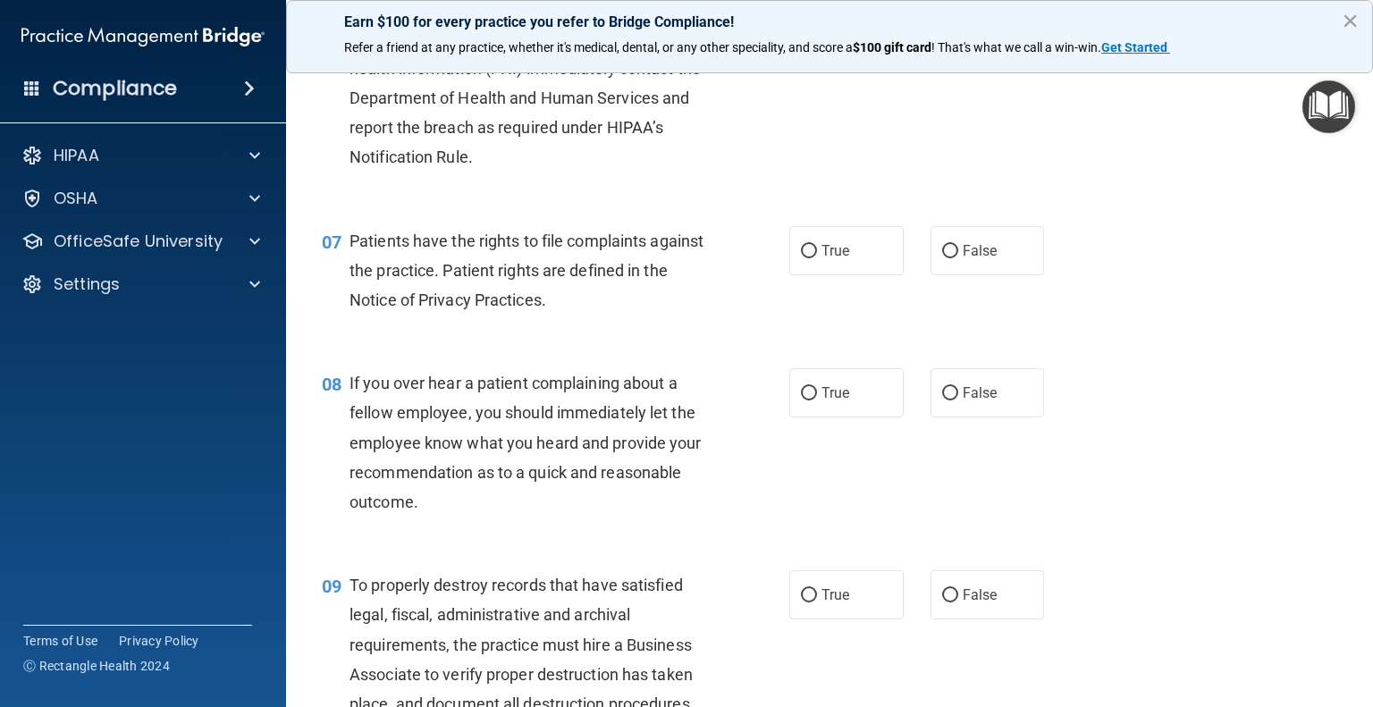
scroll to position [1071, 0]
click at [833, 258] on span "True" at bounding box center [836, 249] width 28 height 17
click at [817, 257] on input "True" at bounding box center [809, 249] width 16 height 13
radio input "true"
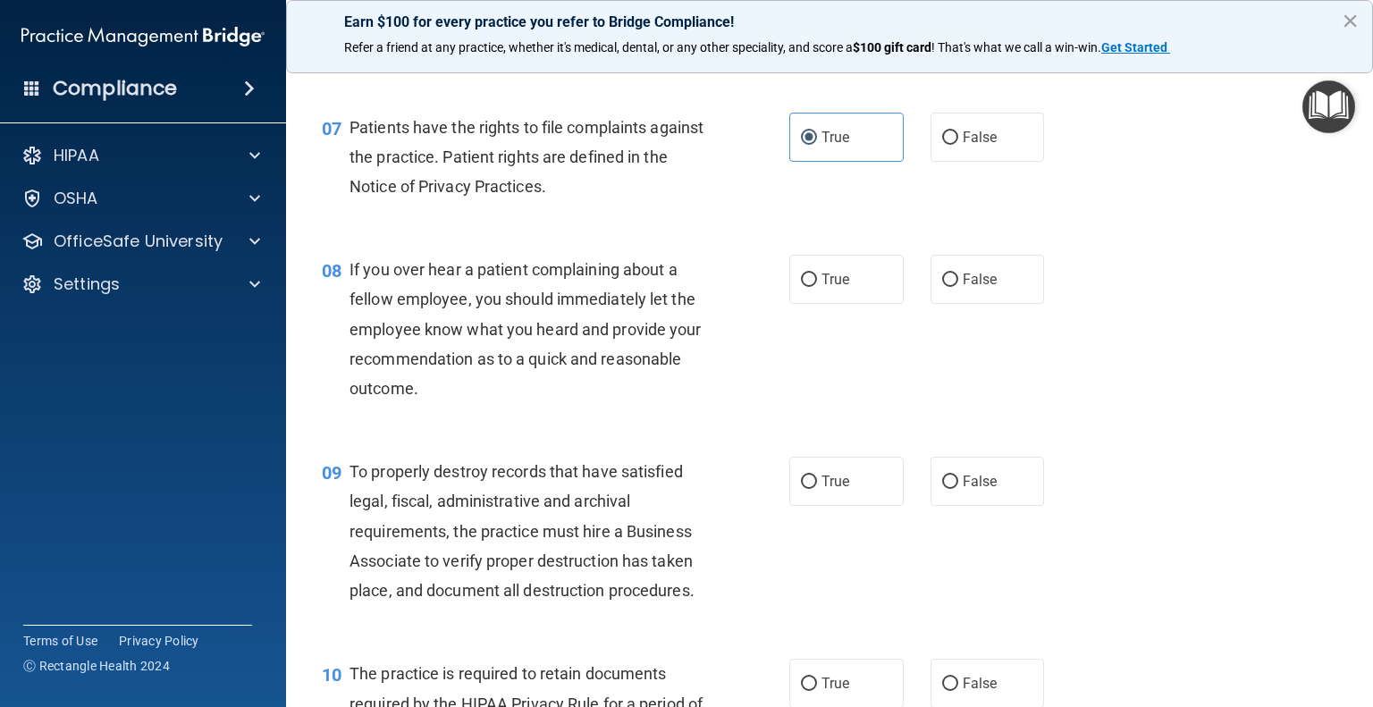
scroll to position [1184, 0]
click at [822, 287] on span "True" at bounding box center [836, 278] width 28 height 17
click at [817, 286] on input "True" at bounding box center [809, 279] width 16 height 13
radio input "true"
click at [967, 287] on span "False" at bounding box center [980, 278] width 35 height 17
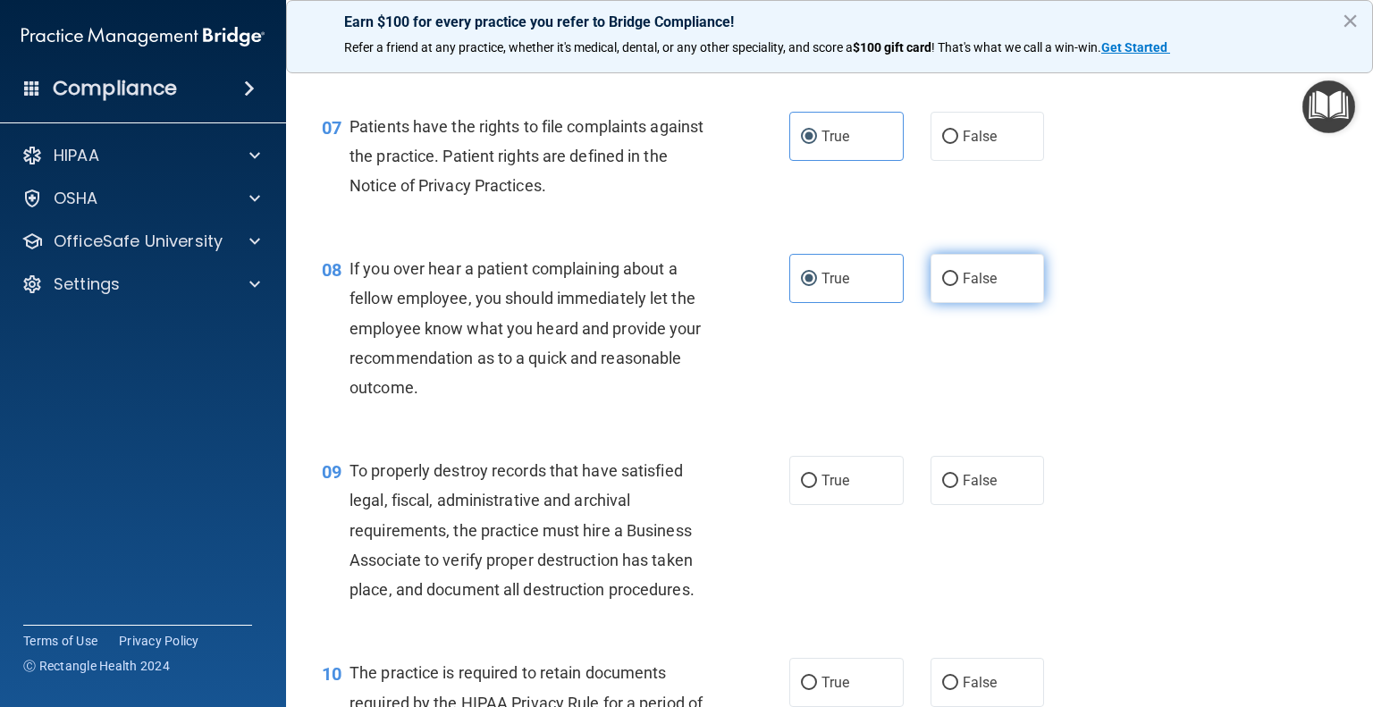
click at [958, 286] on input "False" at bounding box center [950, 279] width 16 height 13
radio input "true"
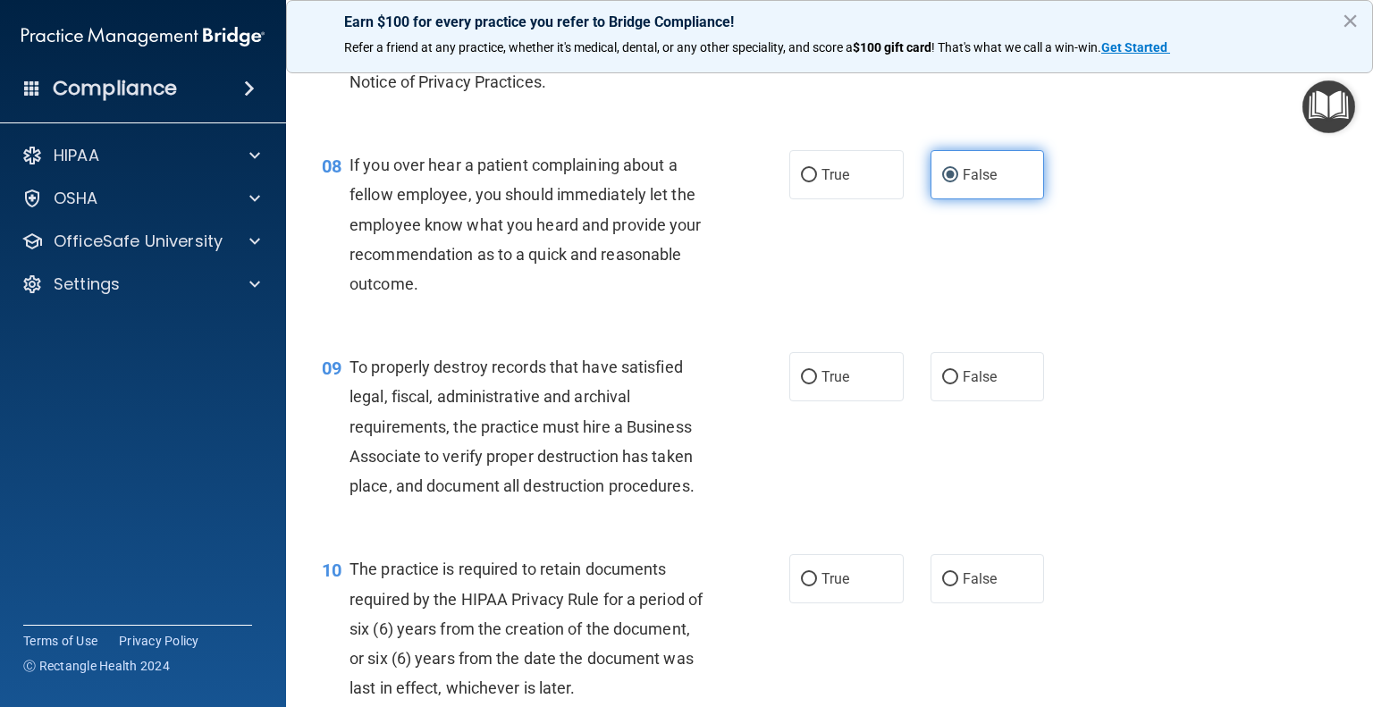
scroll to position [1291, 0]
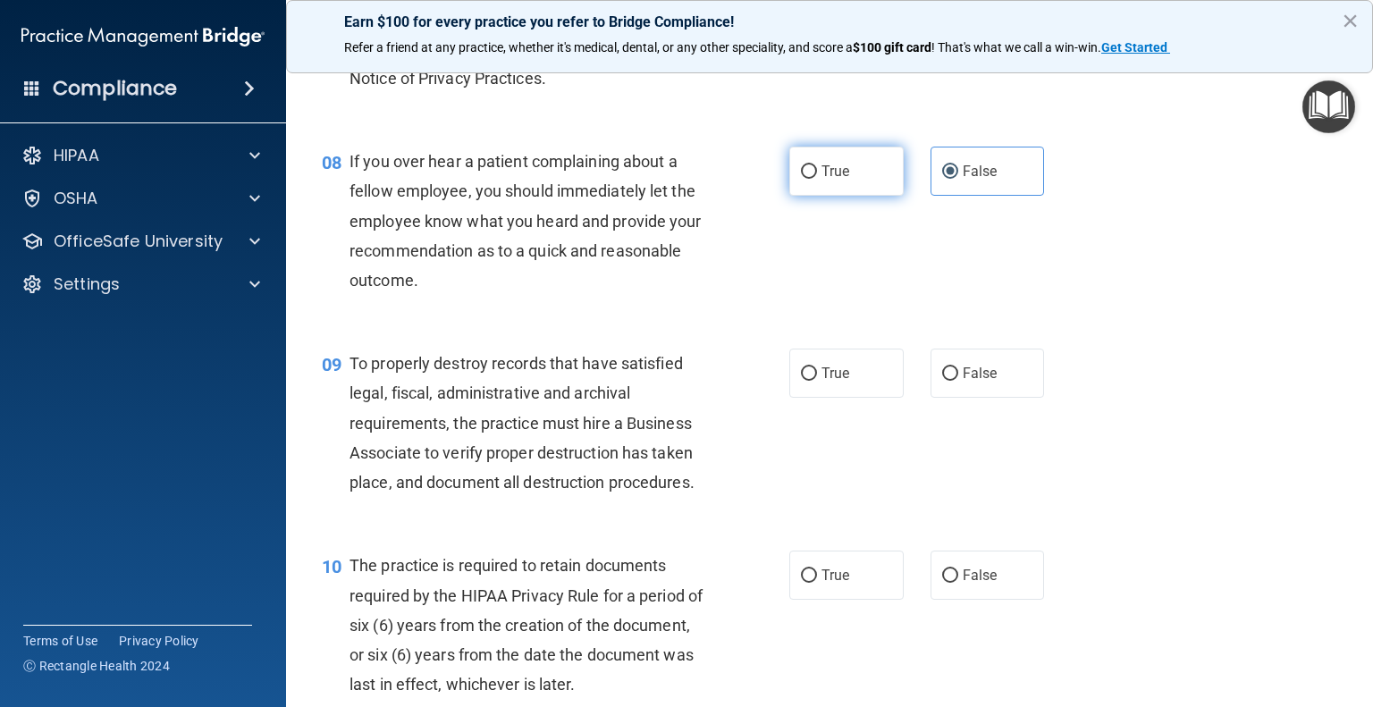
click at [804, 196] on label "True" at bounding box center [847, 171] width 114 height 49
click at [804, 179] on input "True" at bounding box center [809, 171] width 16 height 13
radio input "true"
radio input "false"
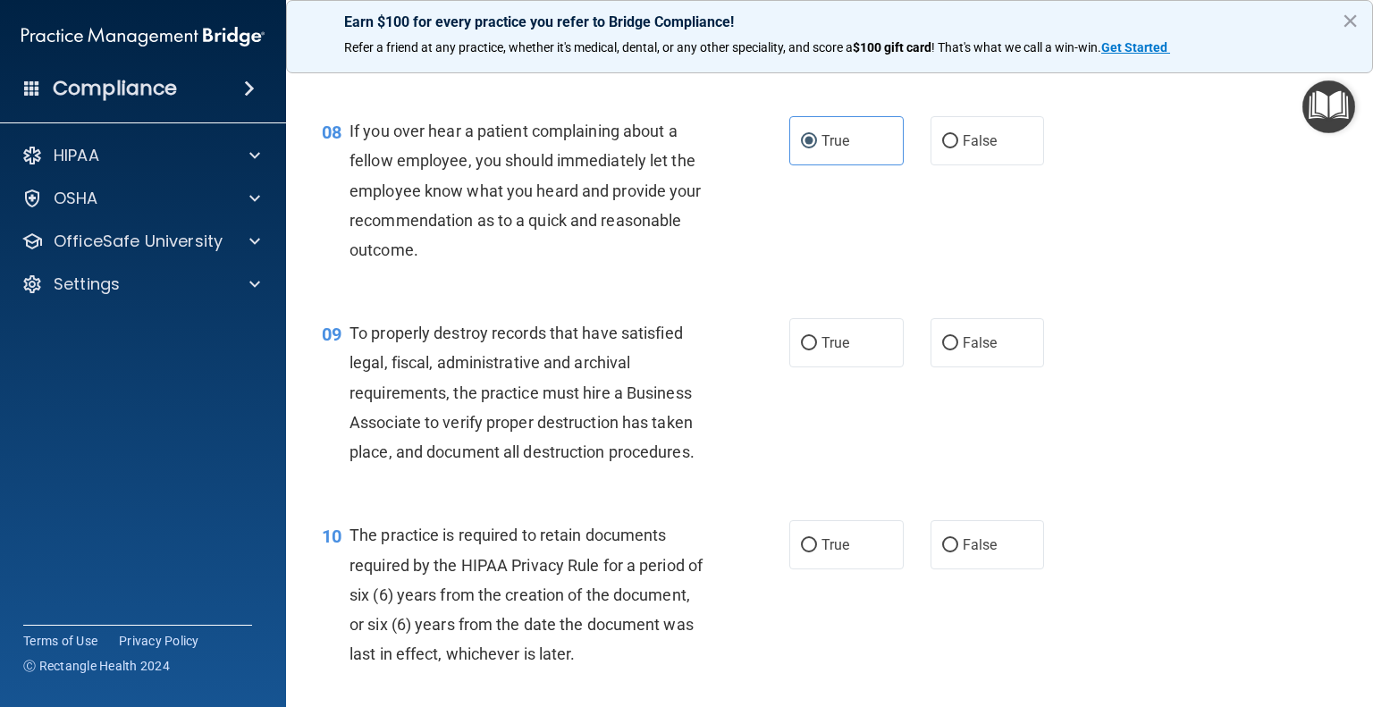
scroll to position [1334, 0]
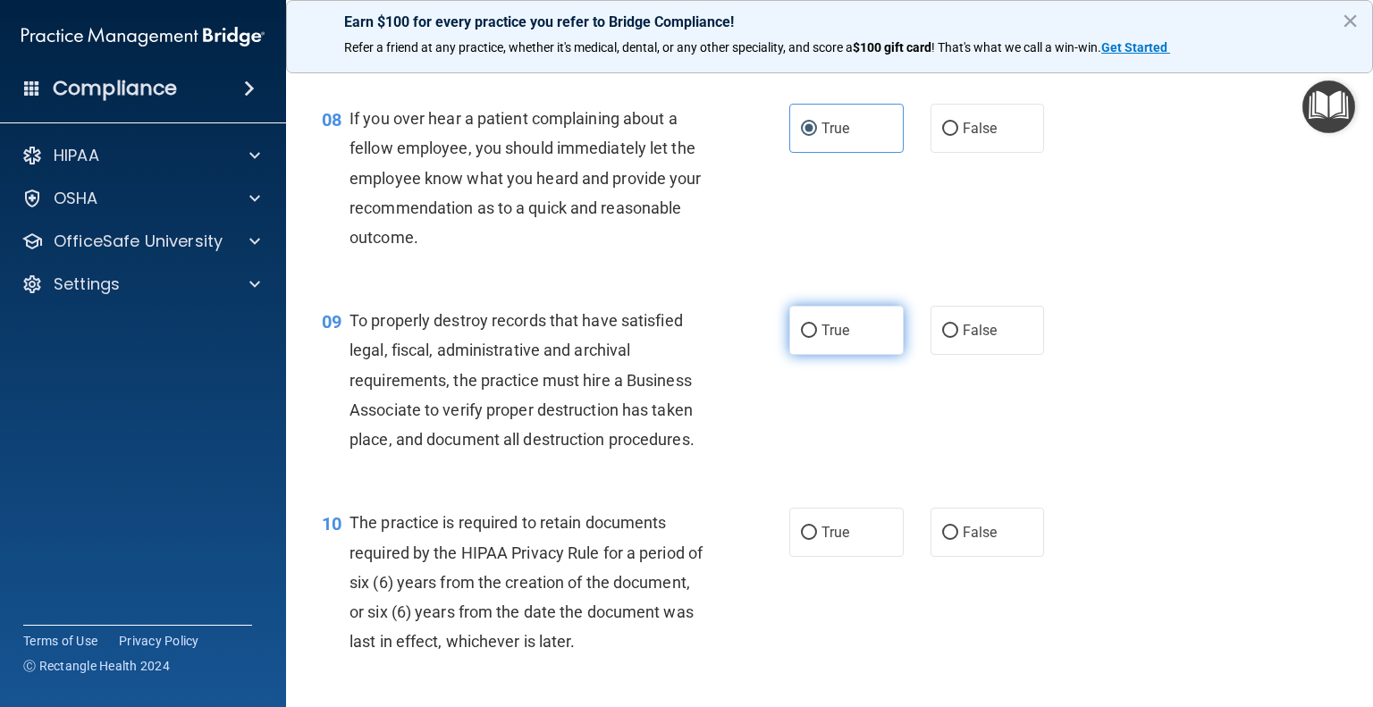
click at [803, 355] on label "True" at bounding box center [847, 330] width 114 height 49
click at [803, 338] on input "True" at bounding box center [809, 331] width 16 height 13
radio input "true"
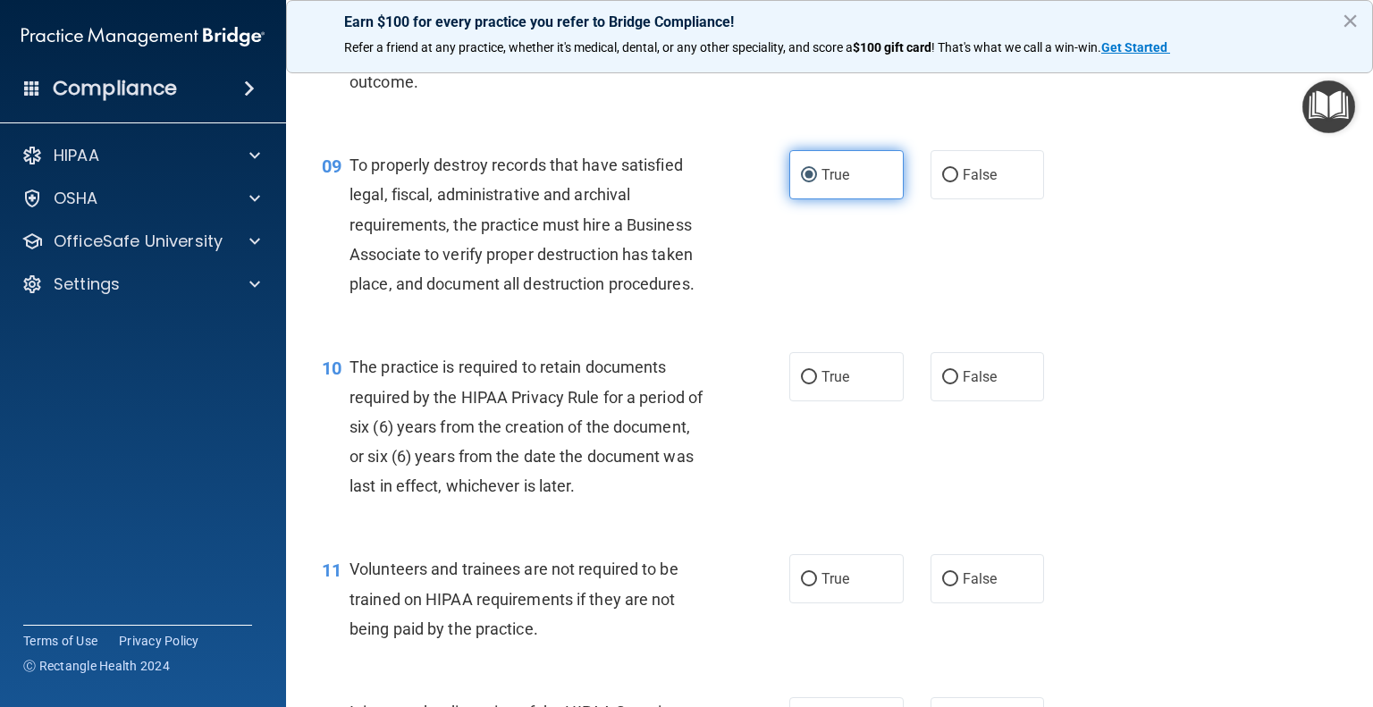
scroll to position [1491, 0]
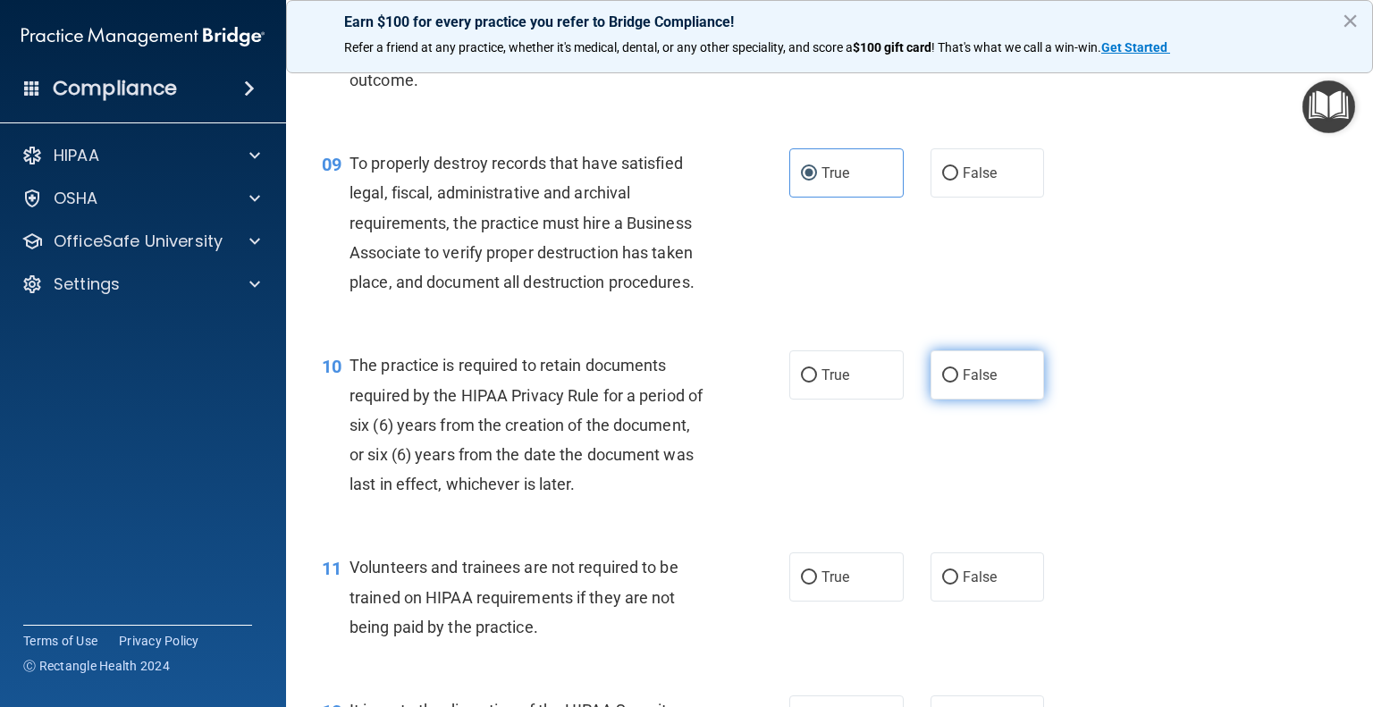
click at [977, 384] on span "False" at bounding box center [980, 375] width 35 height 17
click at [958, 383] on input "False" at bounding box center [950, 375] width 16 height 13
radio input "true"
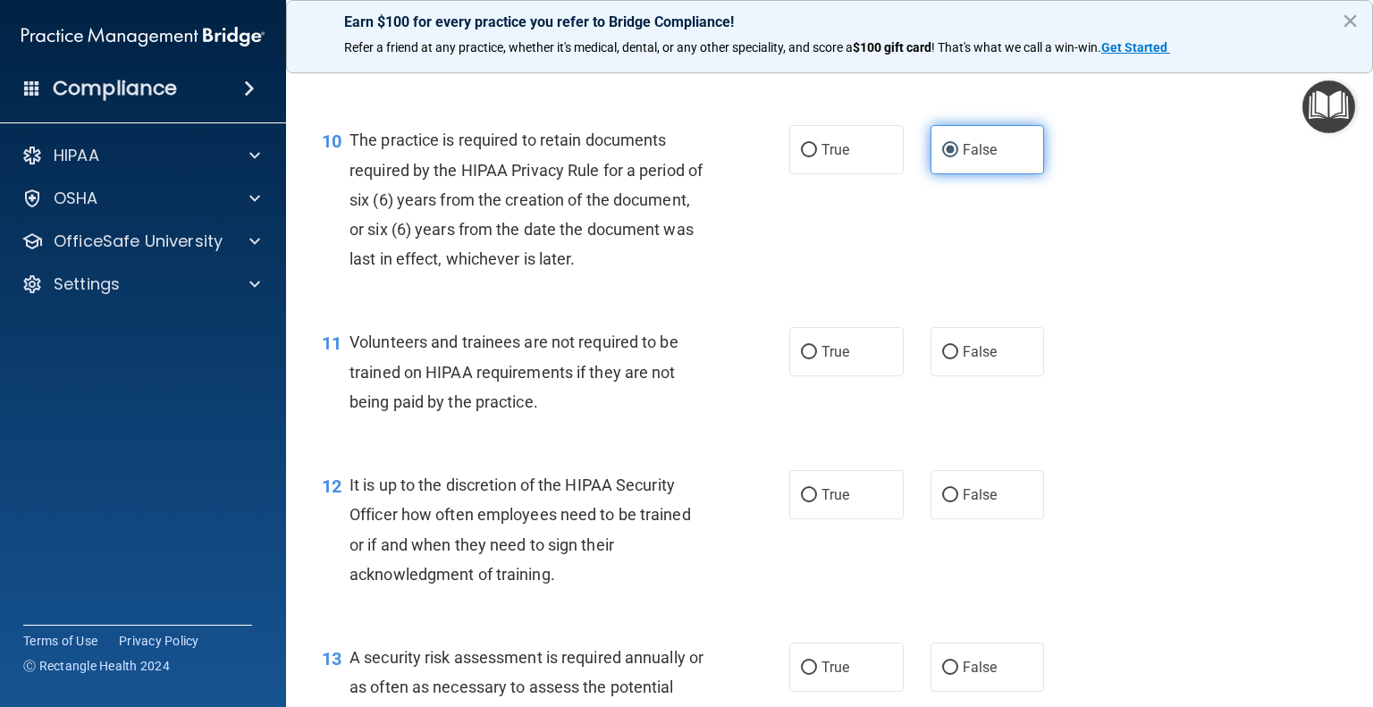
scroll to position [1718, 0]
click at [984, 359] on span "False" at bounding box center [980, 350] width 35 height 17
click at [958, 358] on input "False" at bounding box center [950, 350] width 16 height 13
radio input "true"
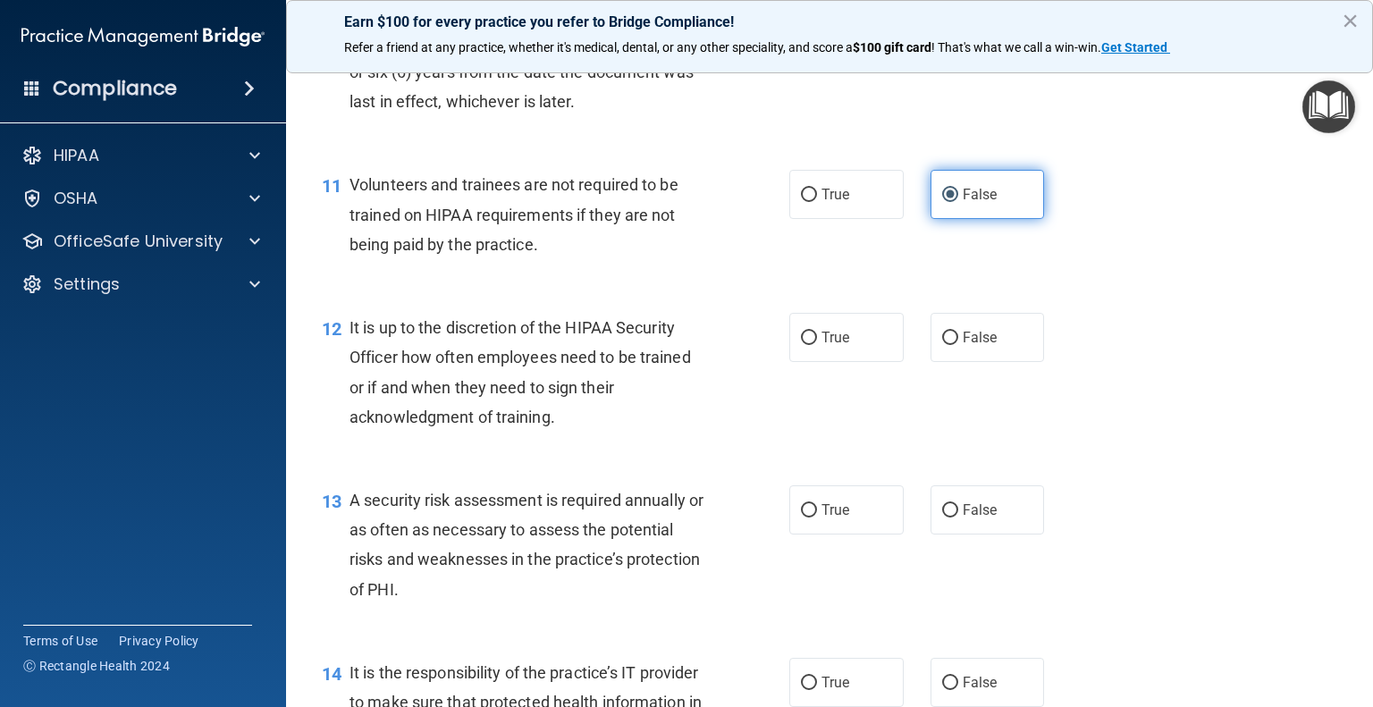
scroll to position [1874, 0]
click at [984, 362] on label "False" at bounding box center [988, 337] width 114 height 49
click at [958, 345] on input "False" at bounding box center [950, 338] width 16 height 13
radio input "true"
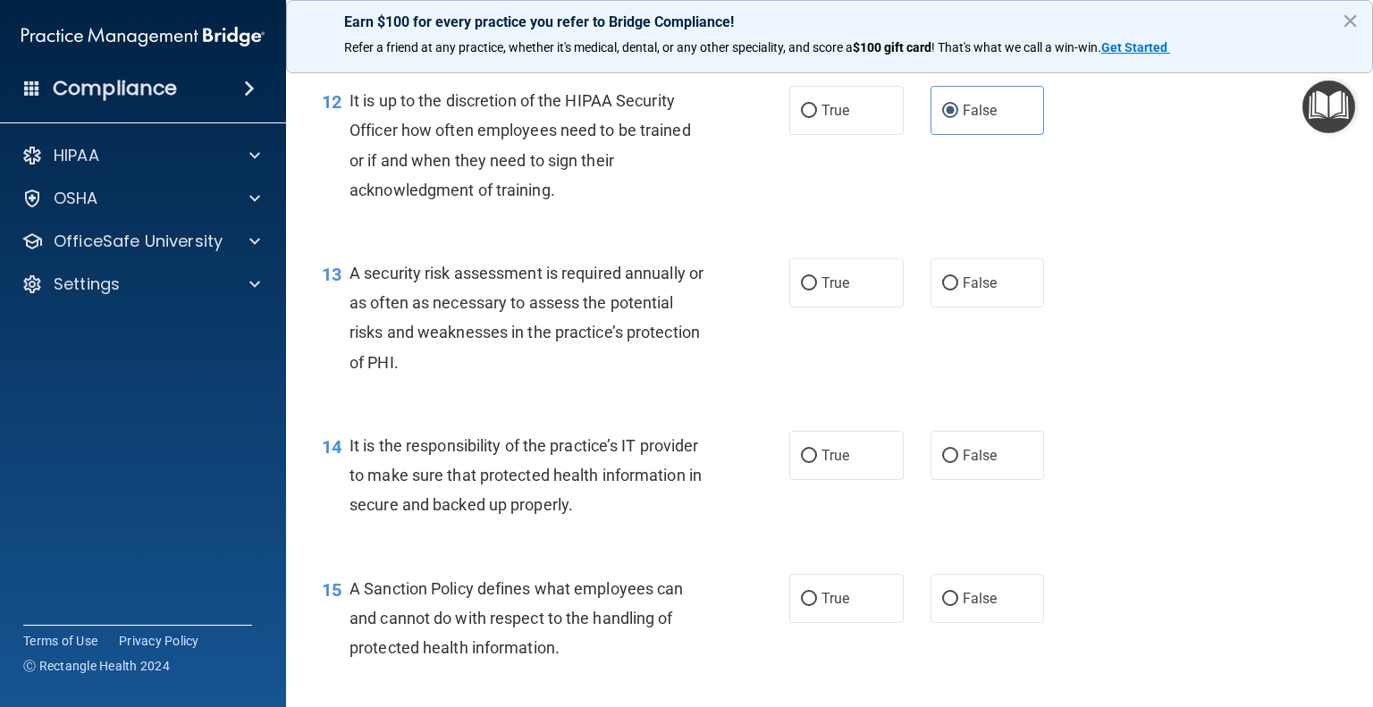
scroll to position [2099, 0]
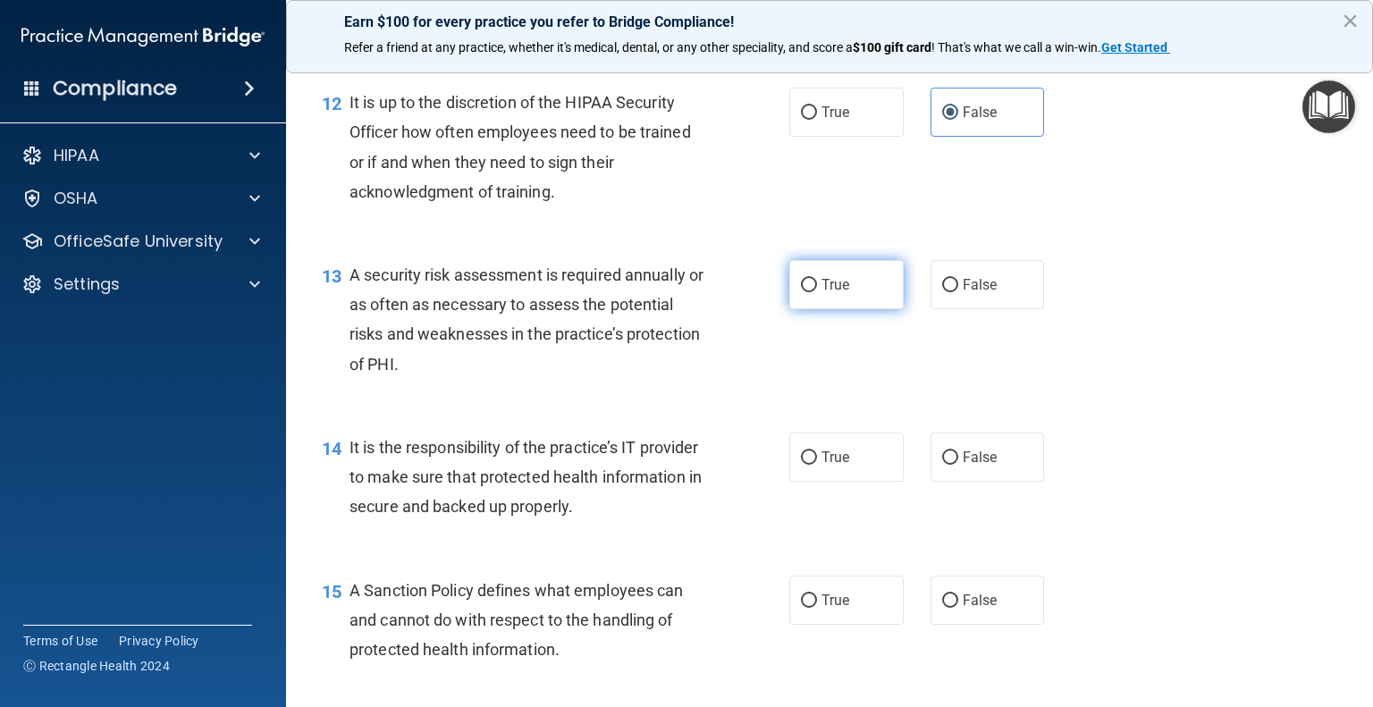
click at [822, 293] on span "True" at bounding box center [836, 284] width 28 height 17
click at [817, 292] on input "True" at bounding box center [809, 285] width 16 height 13
radio input "true"
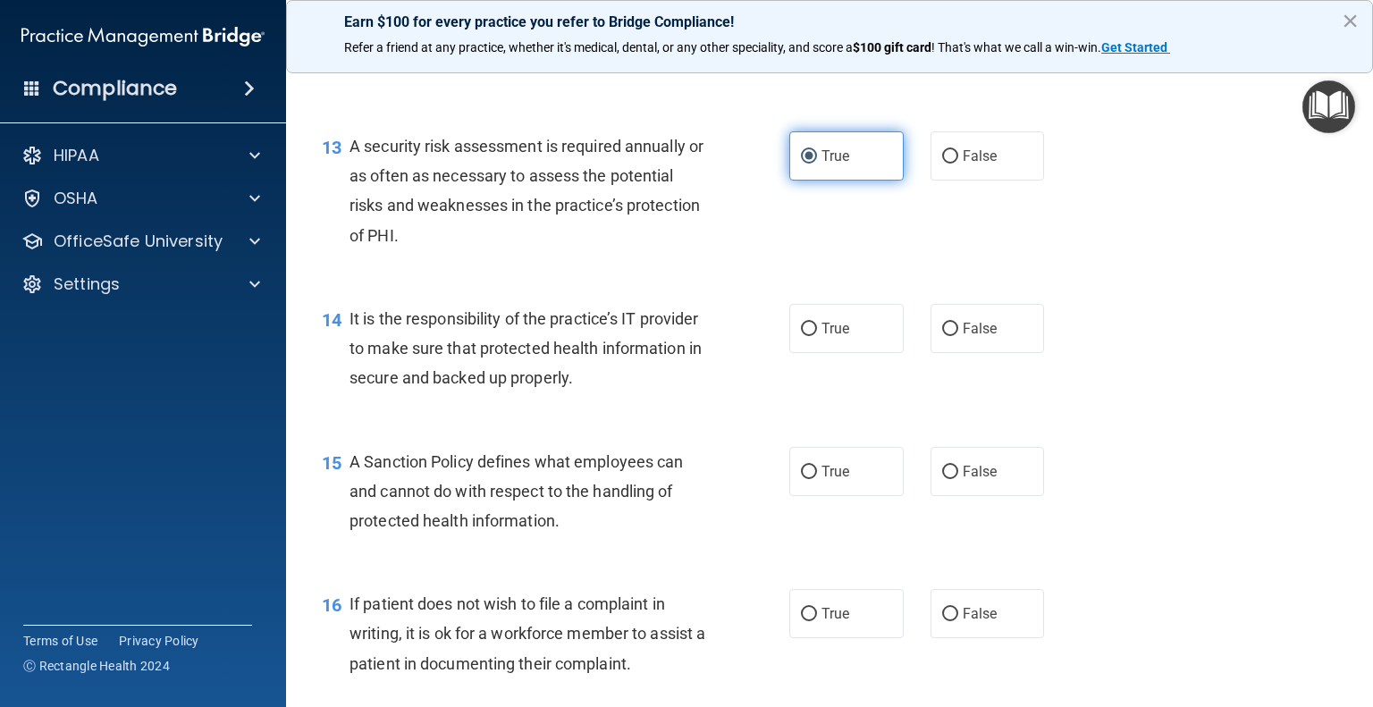
scroll to position [2228, 0]
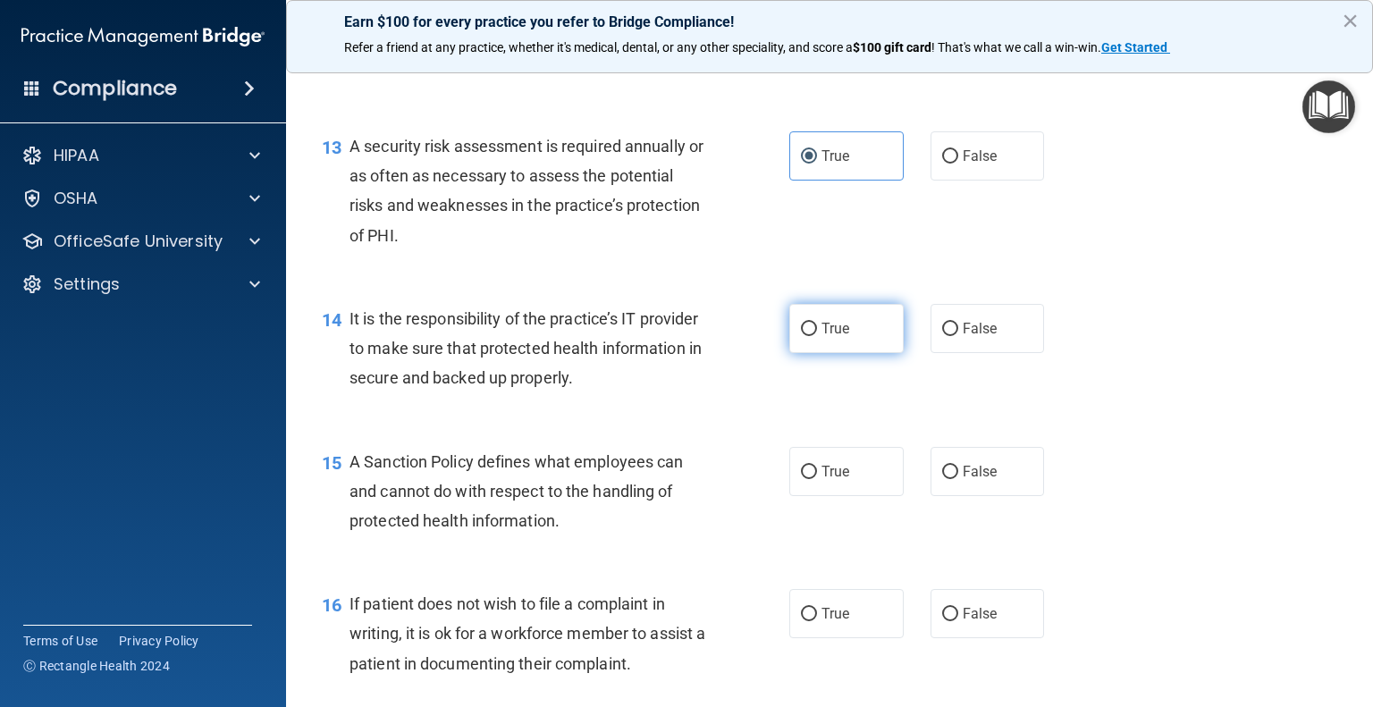
click at [824, 337] on span "True" at bounding box center [836, 328] width 28 height 17
click at [817, 336] on input "True" at bounding box center [809, 329] width 16 height 13
radio input "true"
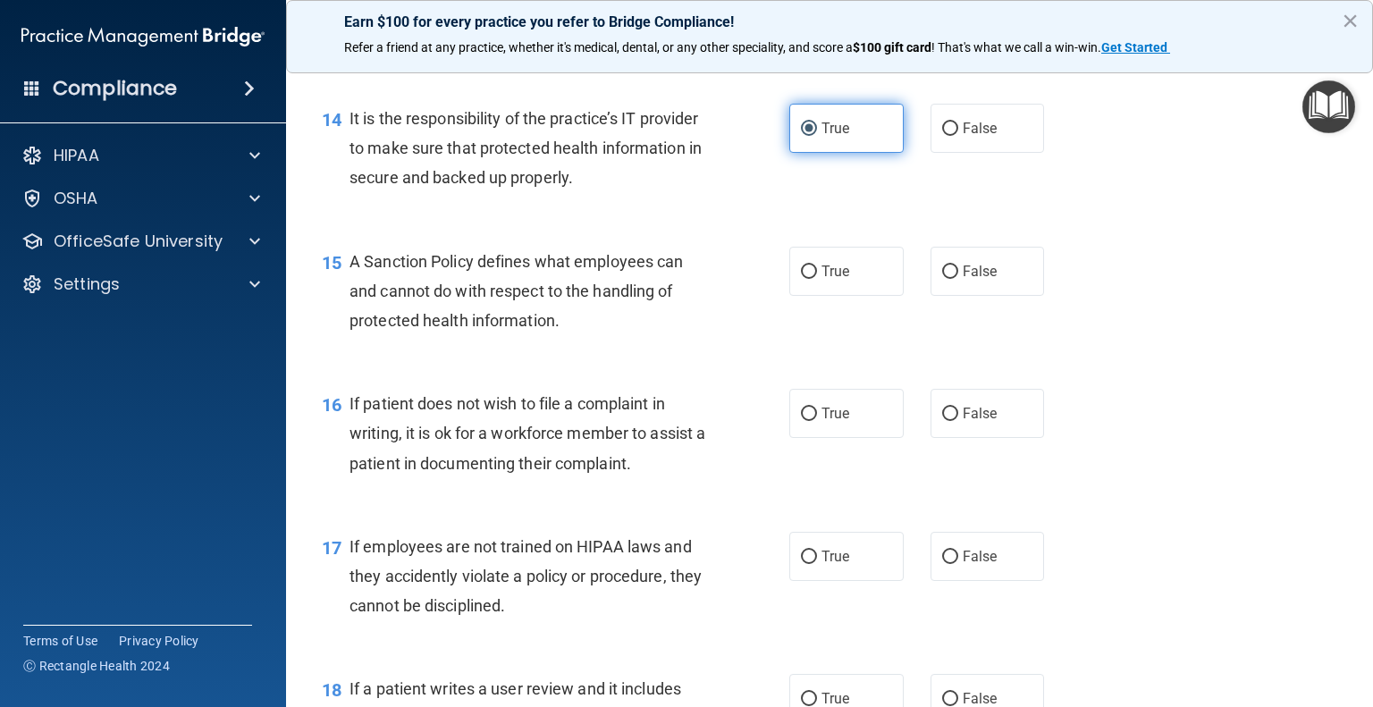
scroll to position [2430, 0]
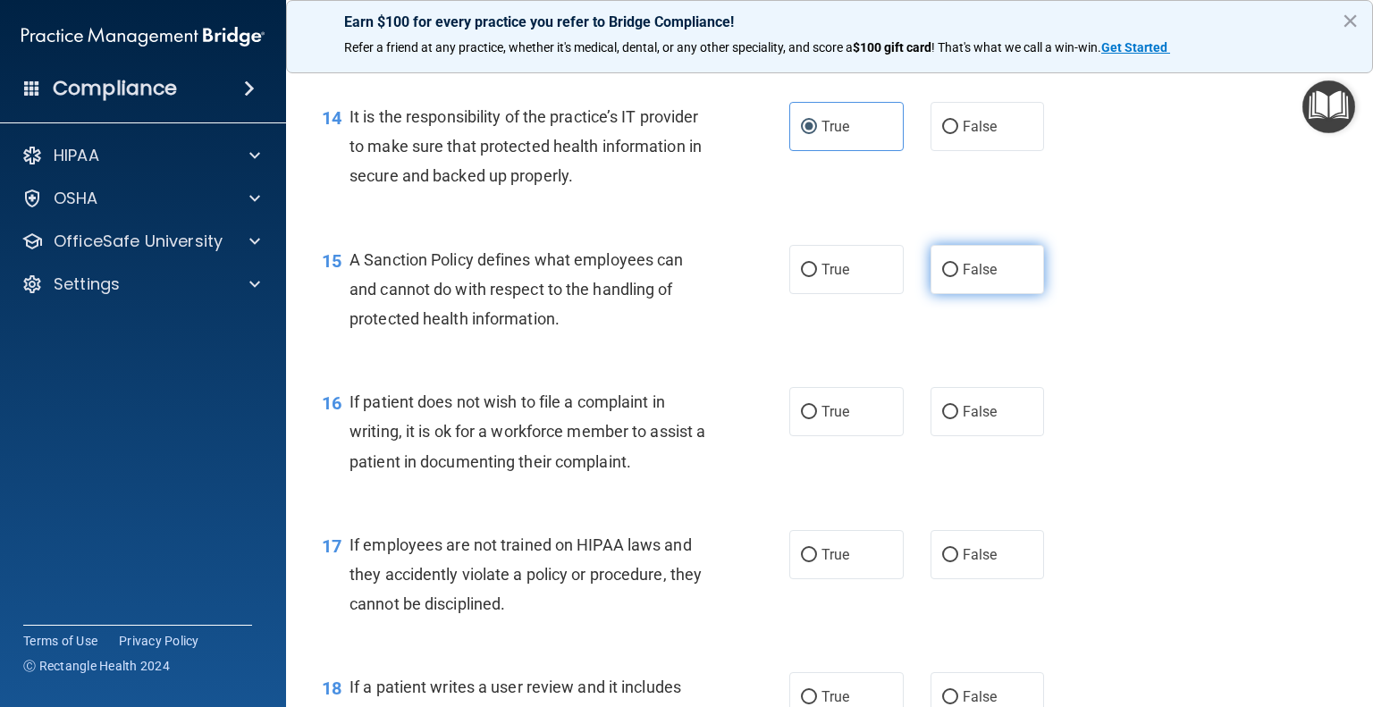
click at [965, 278] on span "False" at bounding box center [980, 269] width 35 height 17
click at [958, 277] on input "False" at bounding box center [950, 270] width 16 height 13
radio input "true"
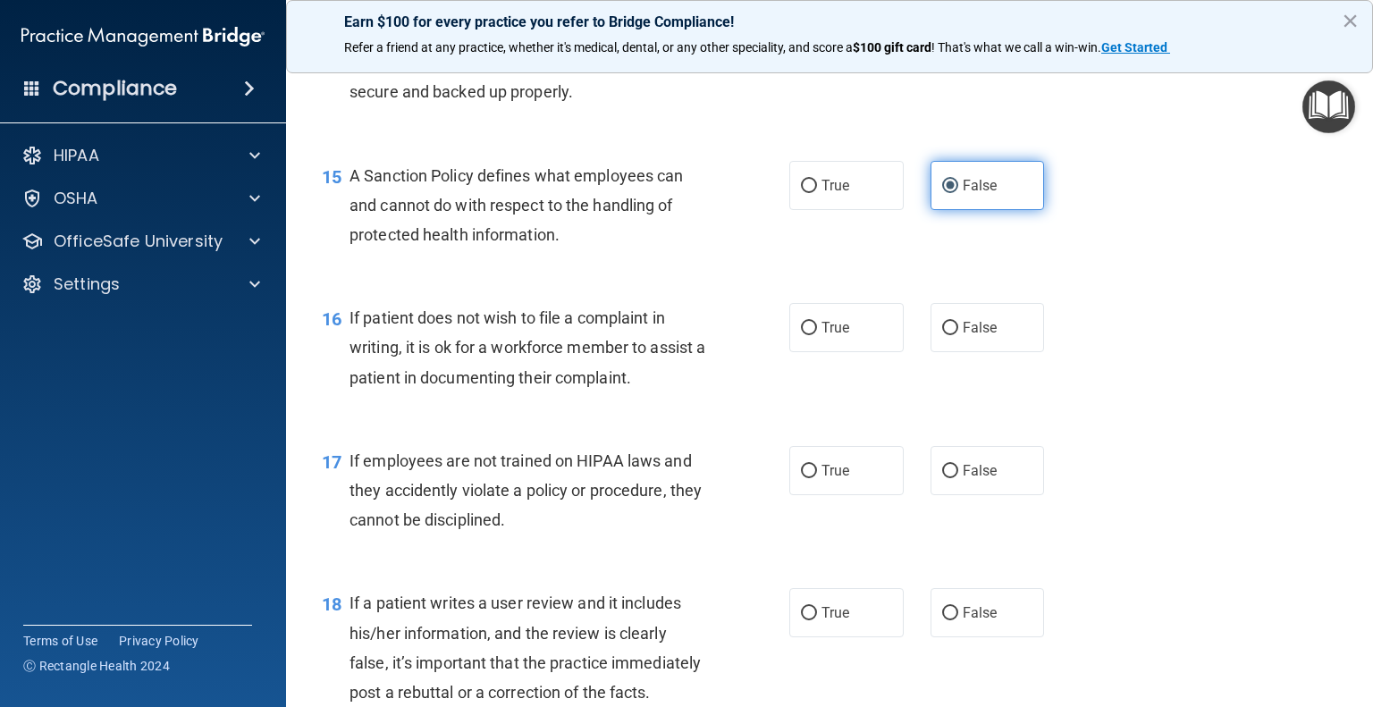
scroll to position [2516, 0]
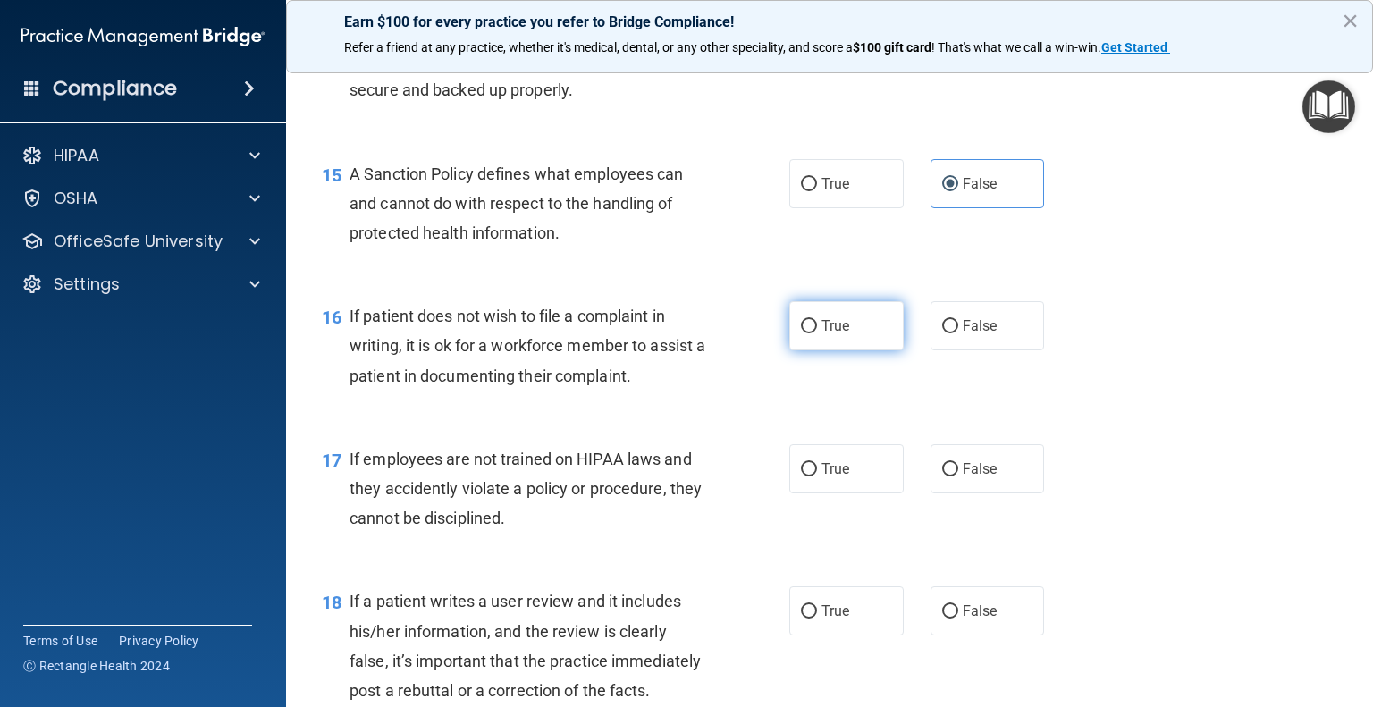
click at [857, 342] on label "True" at bounding box center [847, 325] width 114 height 49
click at [817, 334] on input "True" at bounding box center [809, 326] width 16 height 13
radio input "true"
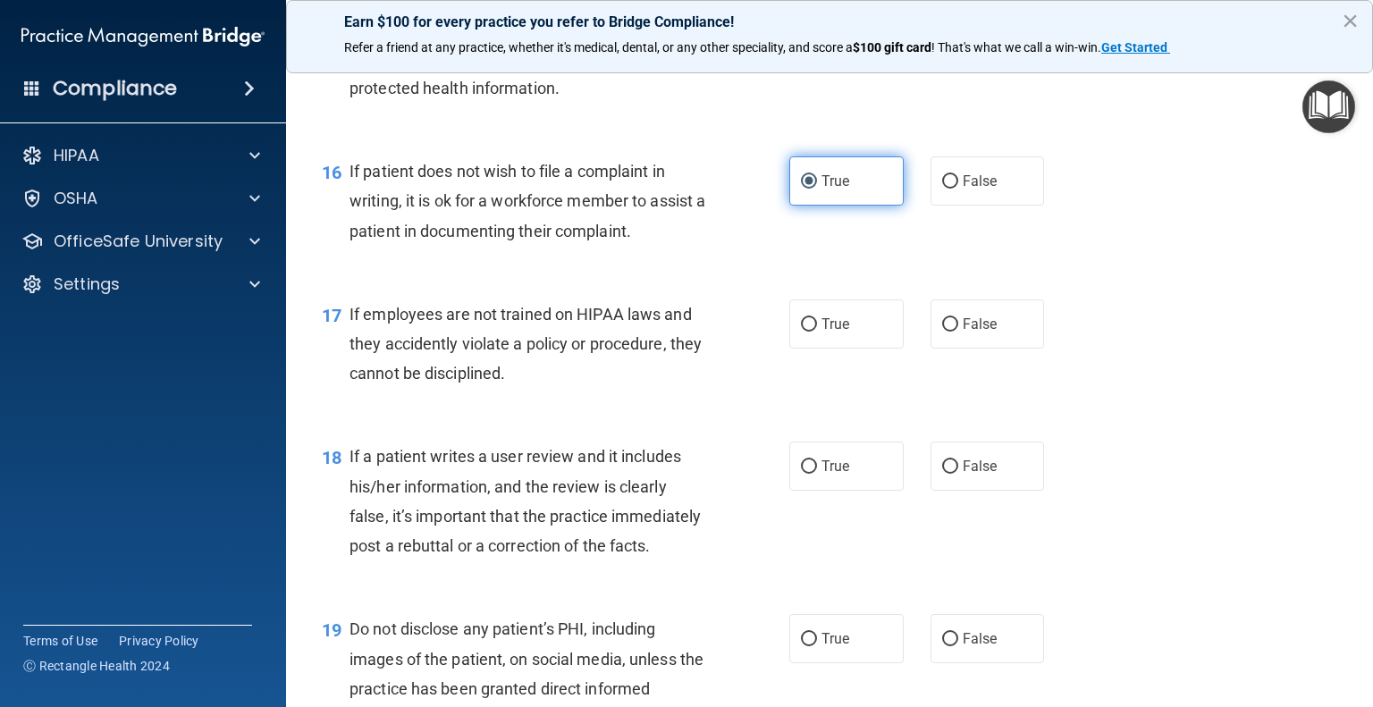
scroll to position [2660, 0]
click at [942, 350] on label "False" at bounding box center [988, 324] width 114 height 49
click at [942, 333] on input "False" at bounding box center [950, 325] width 16 height 13
radio input "true"
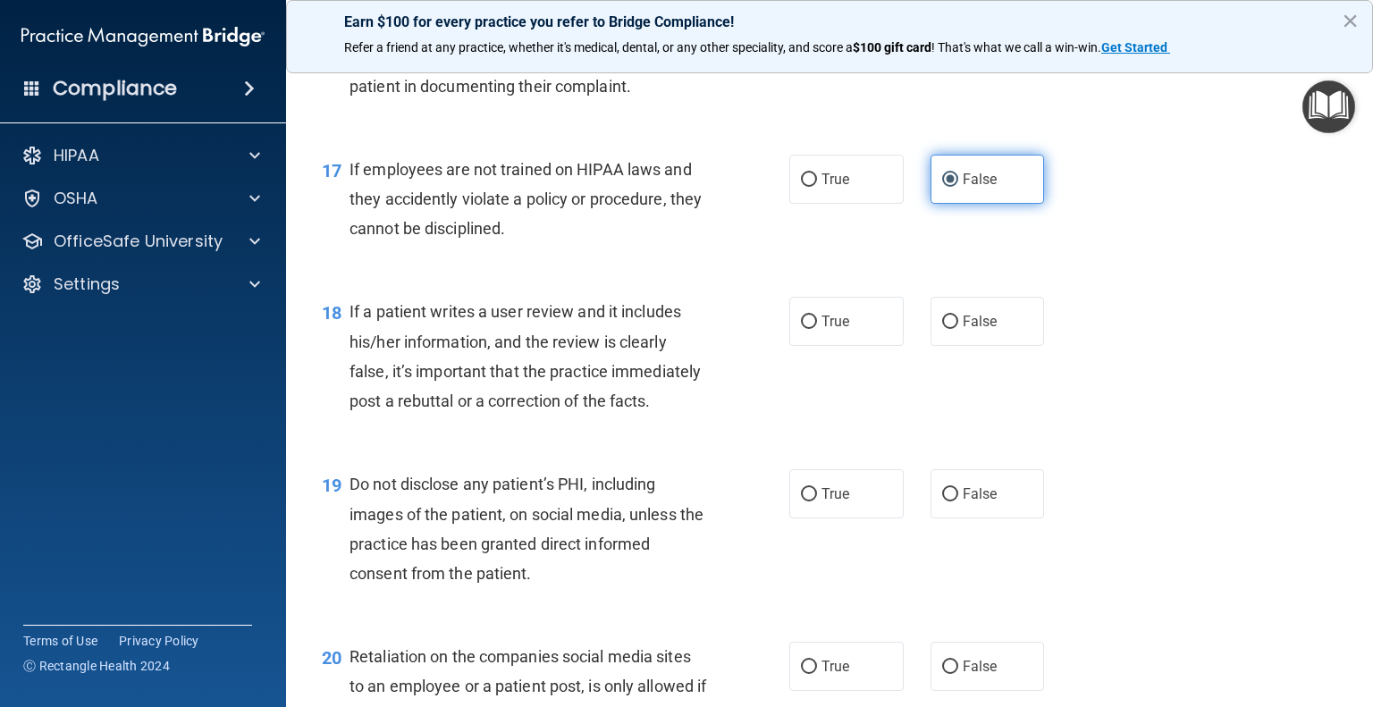
scroll to position [2808, 0]
click at [963, 328] on span "False" at bounding box center [980, 319] width 35 height 17
click at [958, 327] on input "False" at bounding box center [950, 320] width 16 height 13
radio input "true"
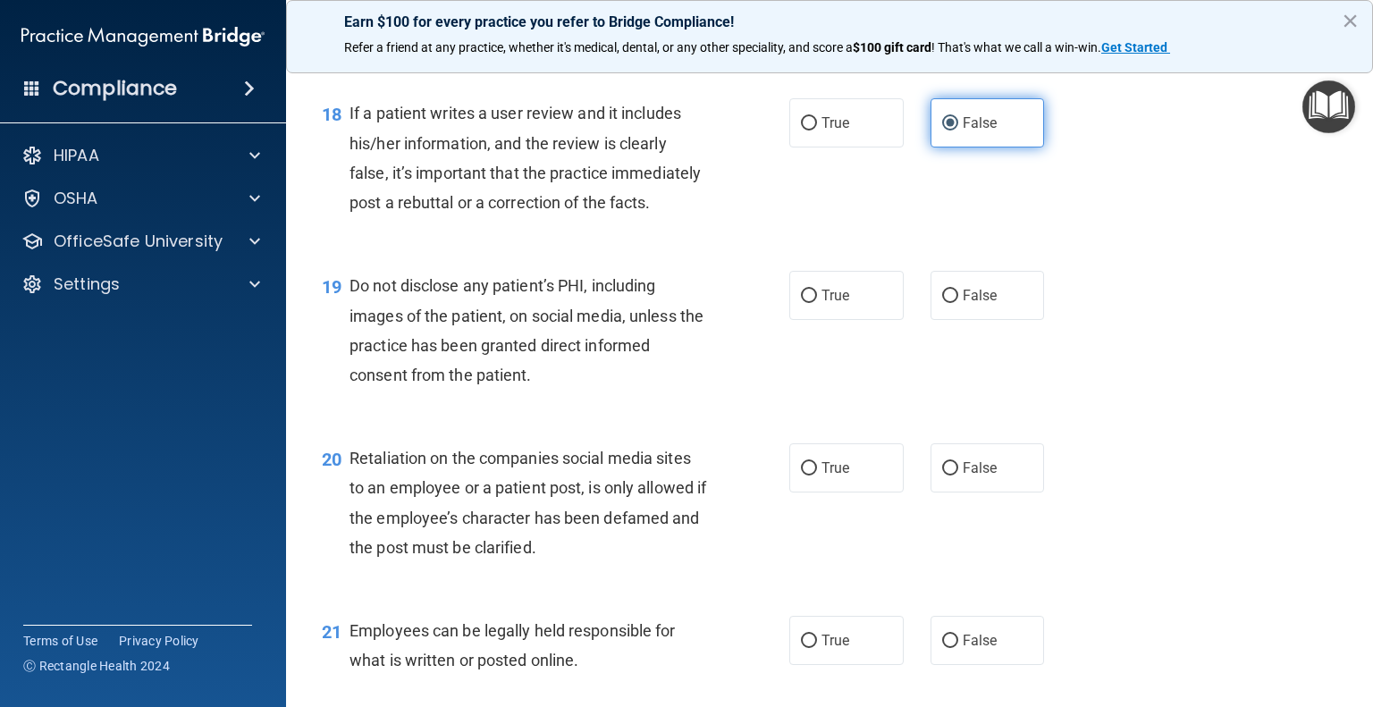
scroll to position [3006, 0]
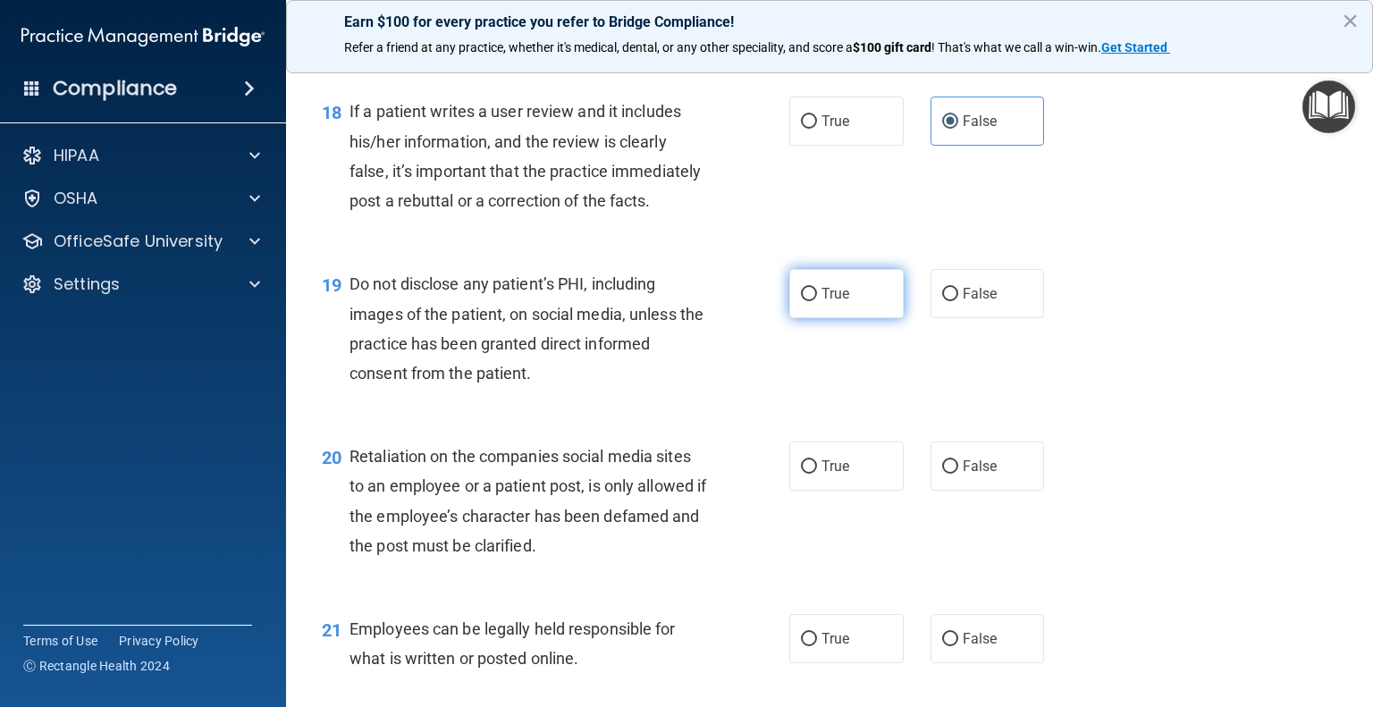
click at [792, 318] on label "True" at bounding box center [847, 293] width 114 height 49
click at [801, 301] on input "True" at bounding box center [809, 294] width 16 height 13
radio input "true"
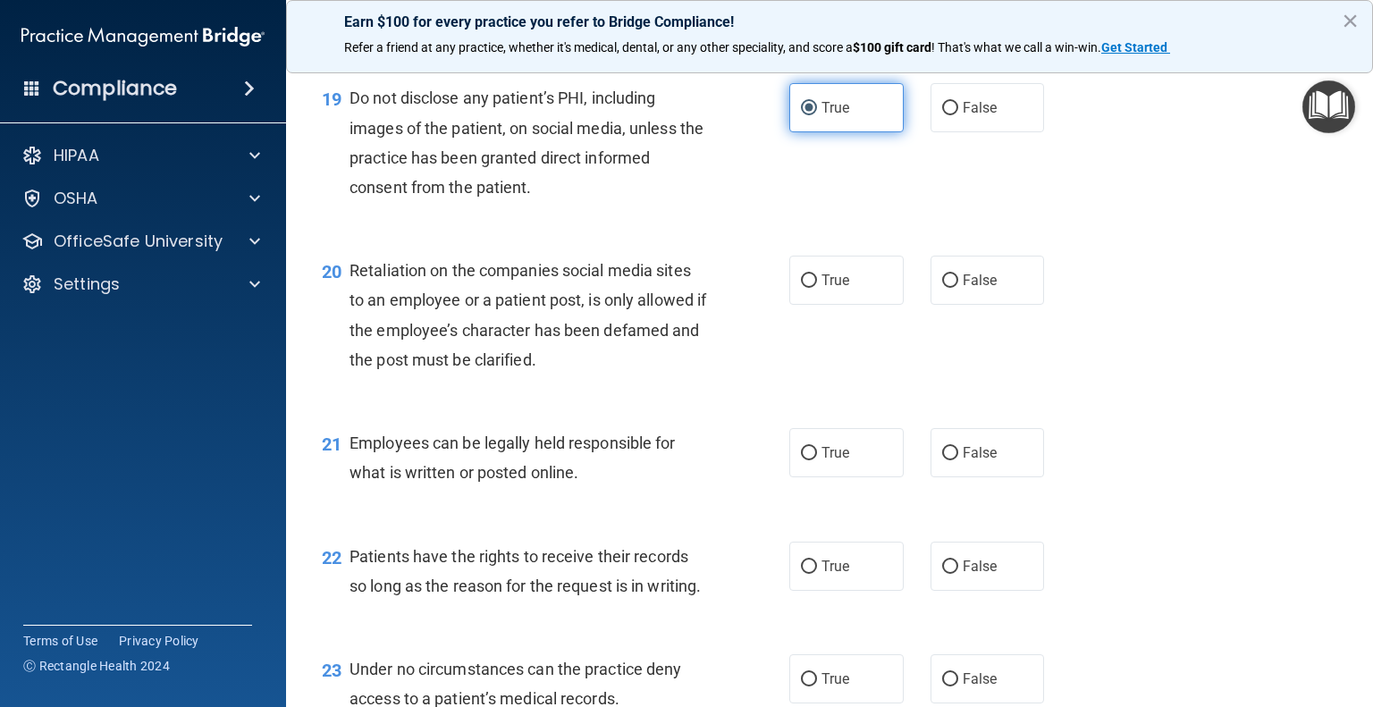
scroll to position [3212, 0]
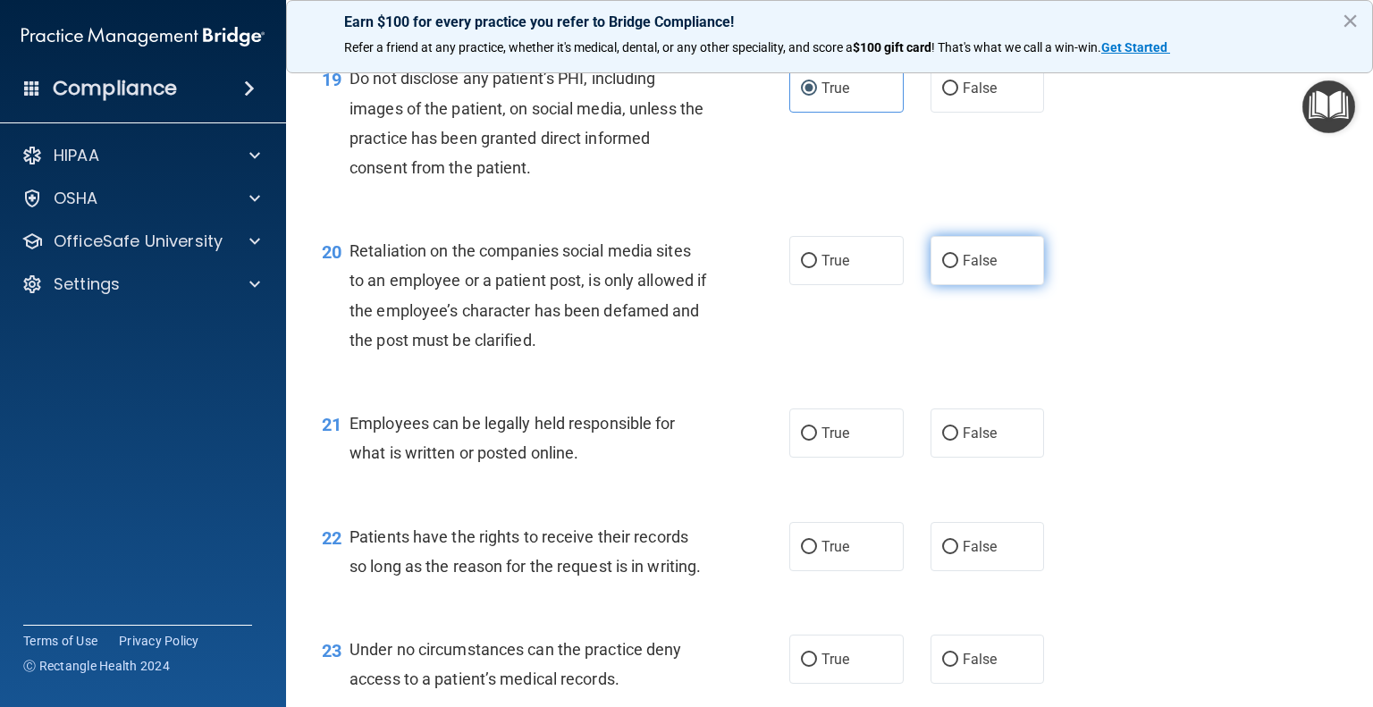
click at [980, 285] on label "False" at bounding box center [988, 260] width 114 height 49
click at [958, 268] on input "False" at bounding box center [950, 261] width 16 height 13
radio input "true"
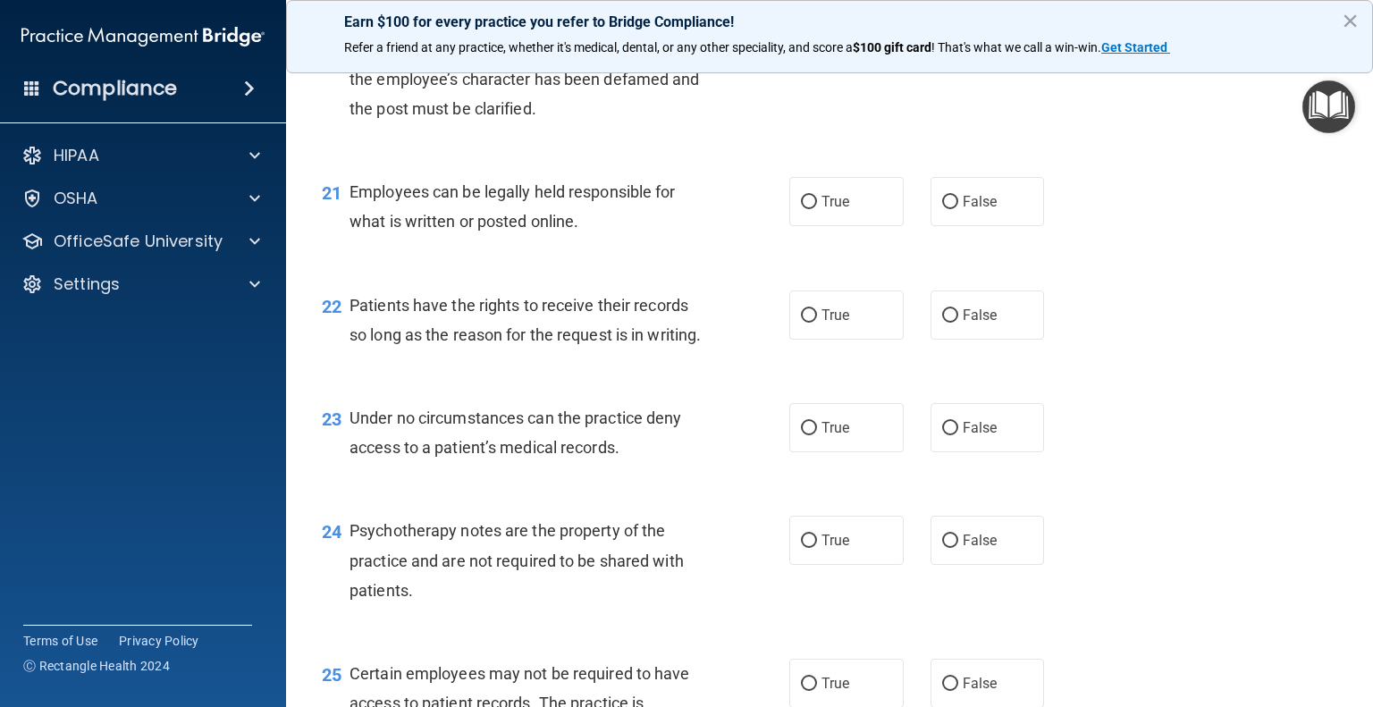
scroll to position [3444, 0]
click at [976, 228] on div "21 Employees can be legally held responsible for what is written or posted onli…" at bounding box center [829, 210] width 1043 height 113
click at [823, 209] on span "True" at bounding box center [836, 200] width 28 height 17
click at [817, 208] on input "True" at bounding box center [809, 201] width 16 height 13
radio input "true"
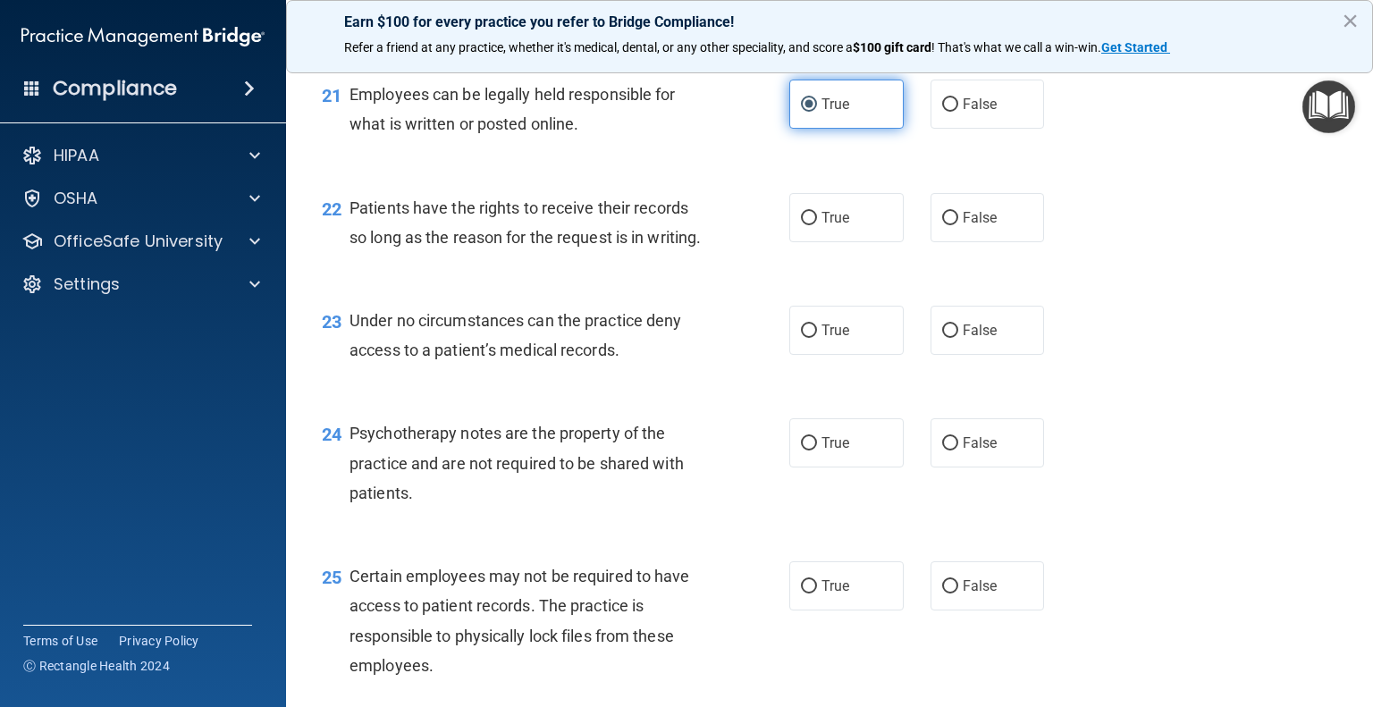
scroll to position [3541, 0]
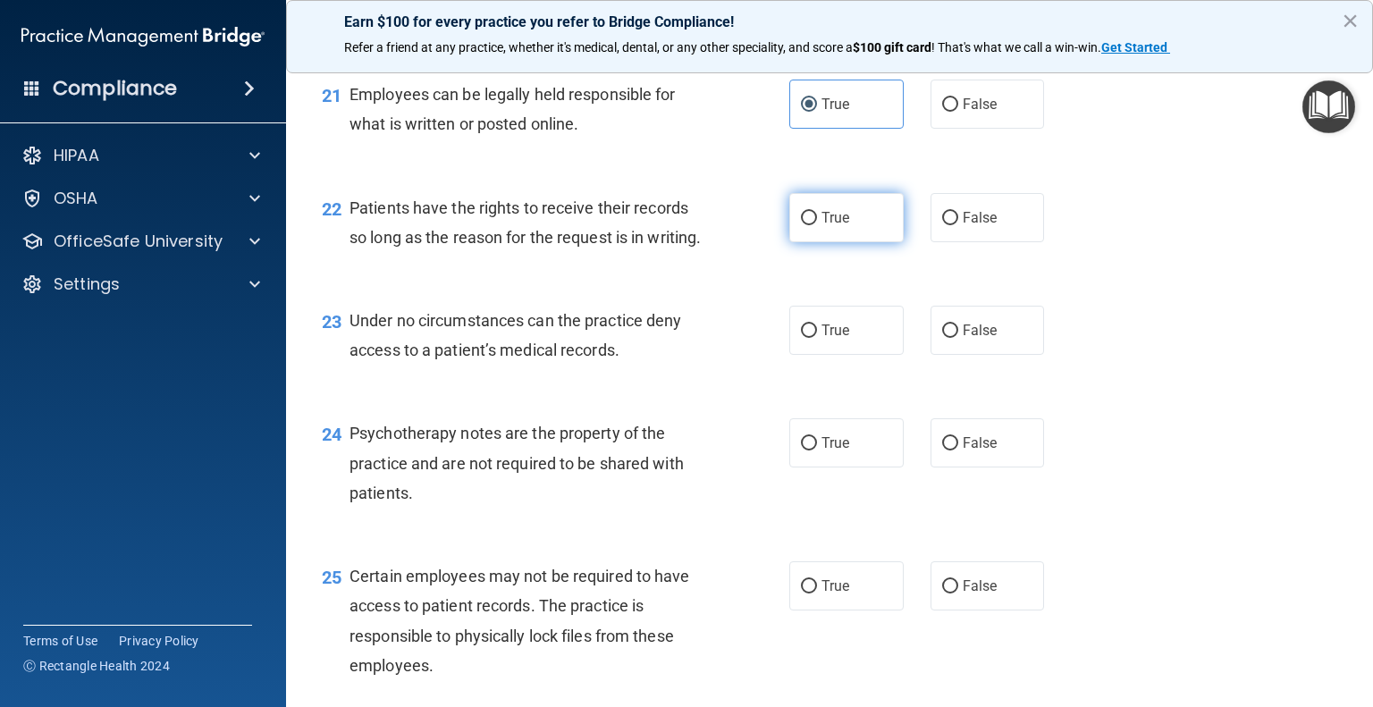
click at [831, 226] on span "True" at bounding box center [836, 217] width 28 height 17
click at [817, 225] on input "True" at bounding box center [809, 218] width 16 height 13
radio input "true"
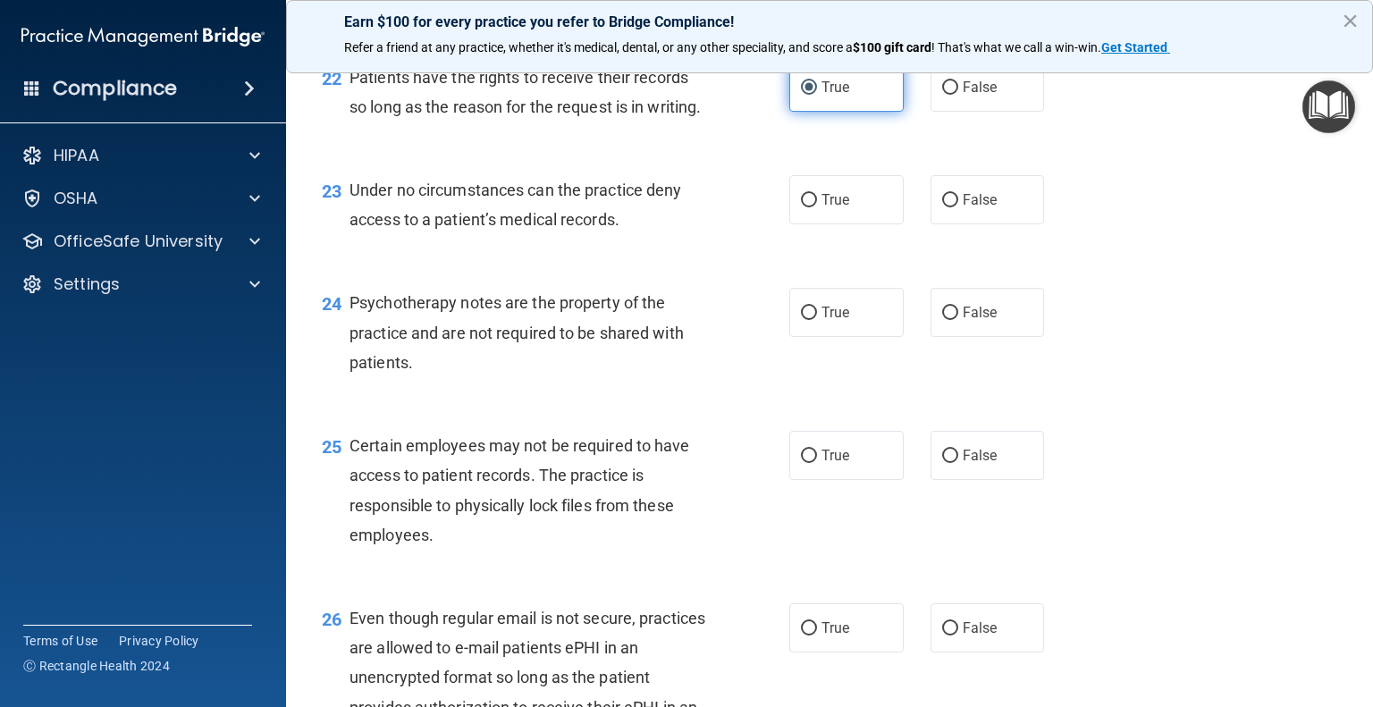
scroll to position [3704, 0]
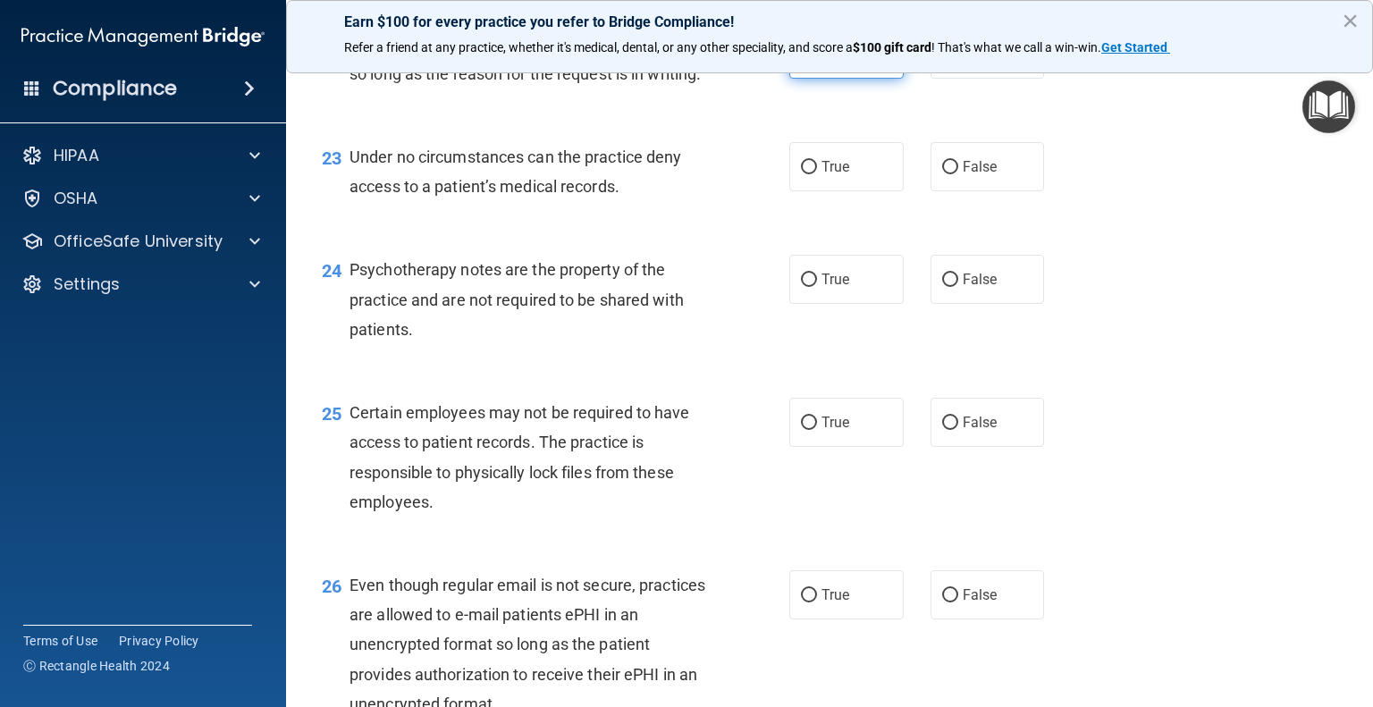
click at [831, 191] on label "True" at bounding box center [847, 166] width 114 height 49
click at [817, 174] on input "True" at bounding box center [809, 167] width 16 height 13
radio input "true"
click at [873, 304] on label "True" at bounding box center [847, 279] width 114 height 49
click at [817, 287] on input "True" at bounding box center [809, 280] width 16 height 13
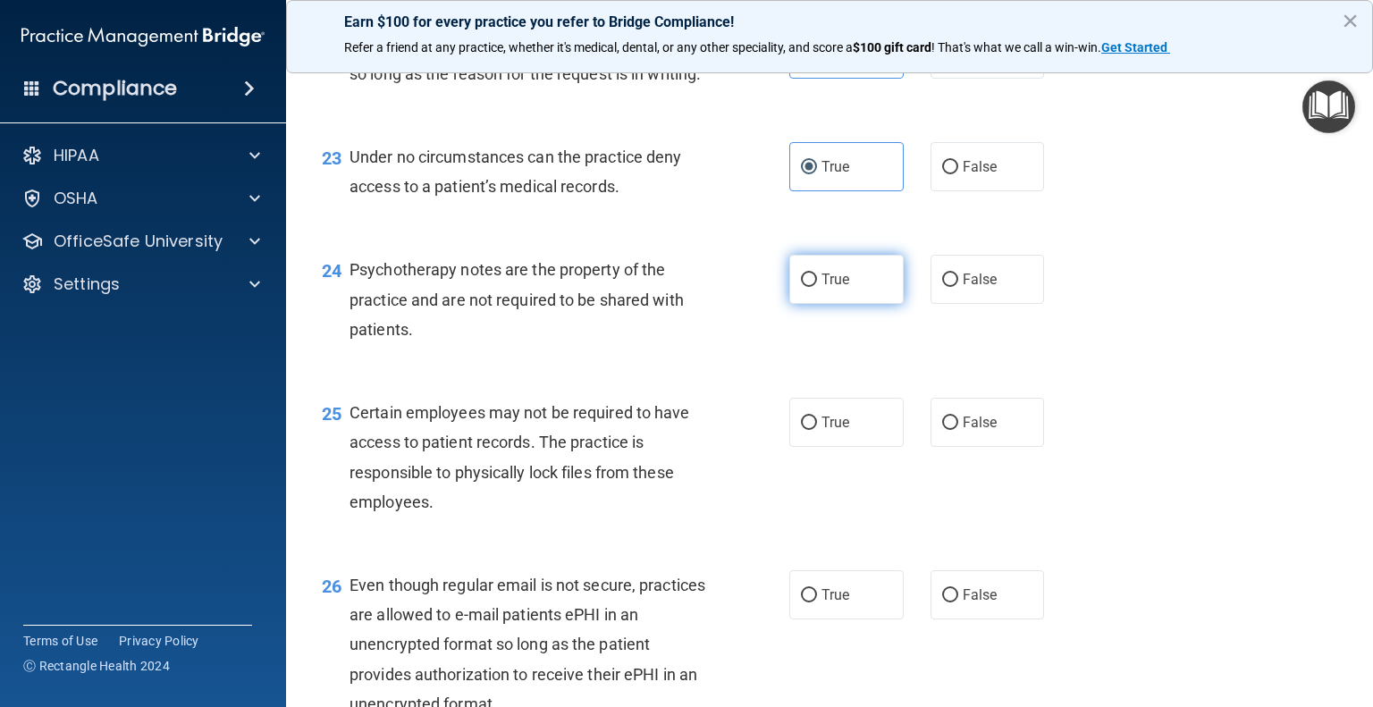
radio input "true"
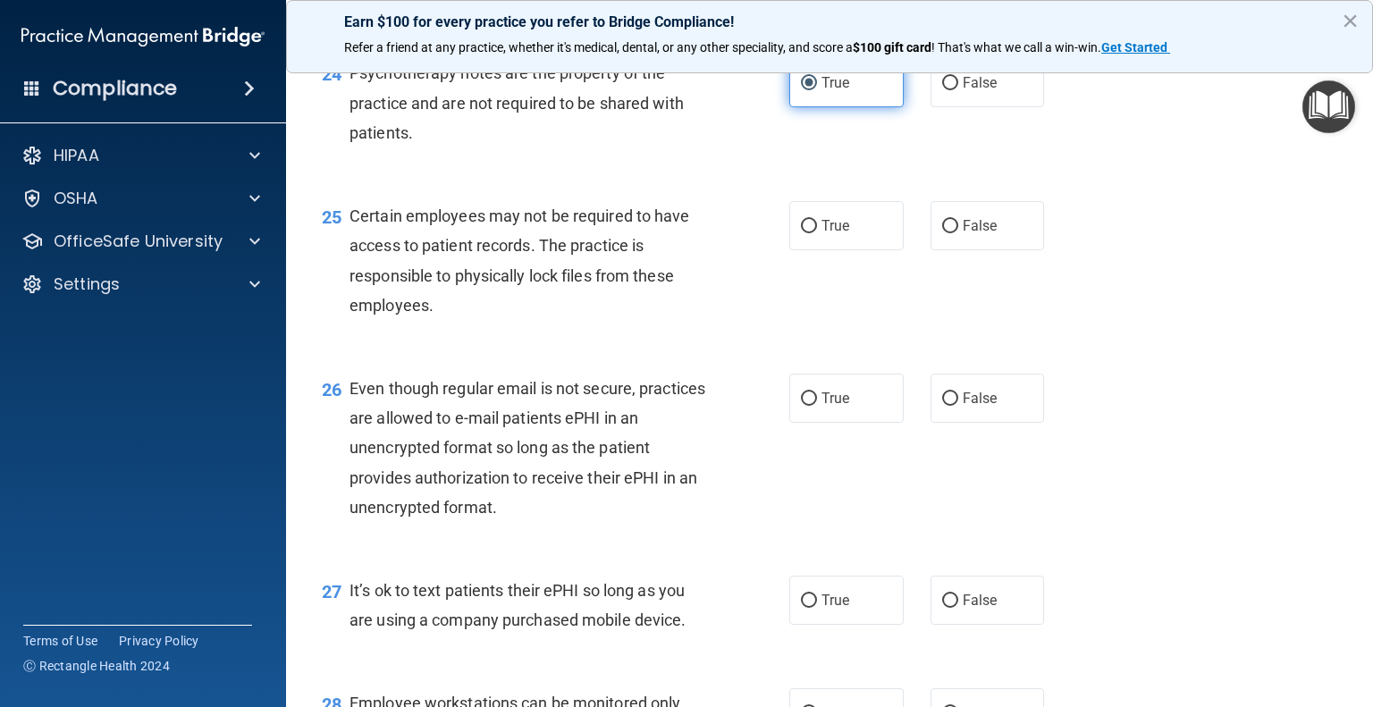
scroll to position [3913, 0]
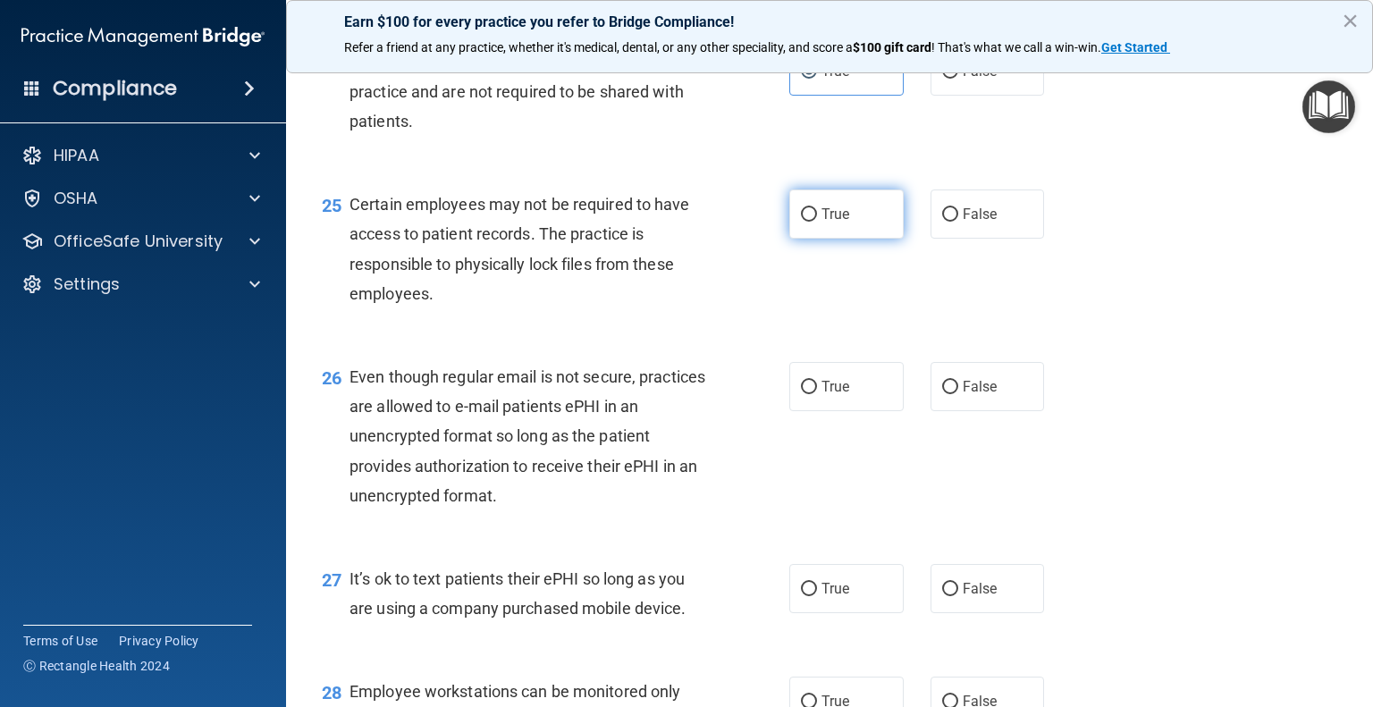
click at [845, 239] on label "True" at bounding box center [847, 214] width 114 height 49
click at [817, 222] on input "True" at bounding box center [809, 214] width 16 height 13
radio input "true"
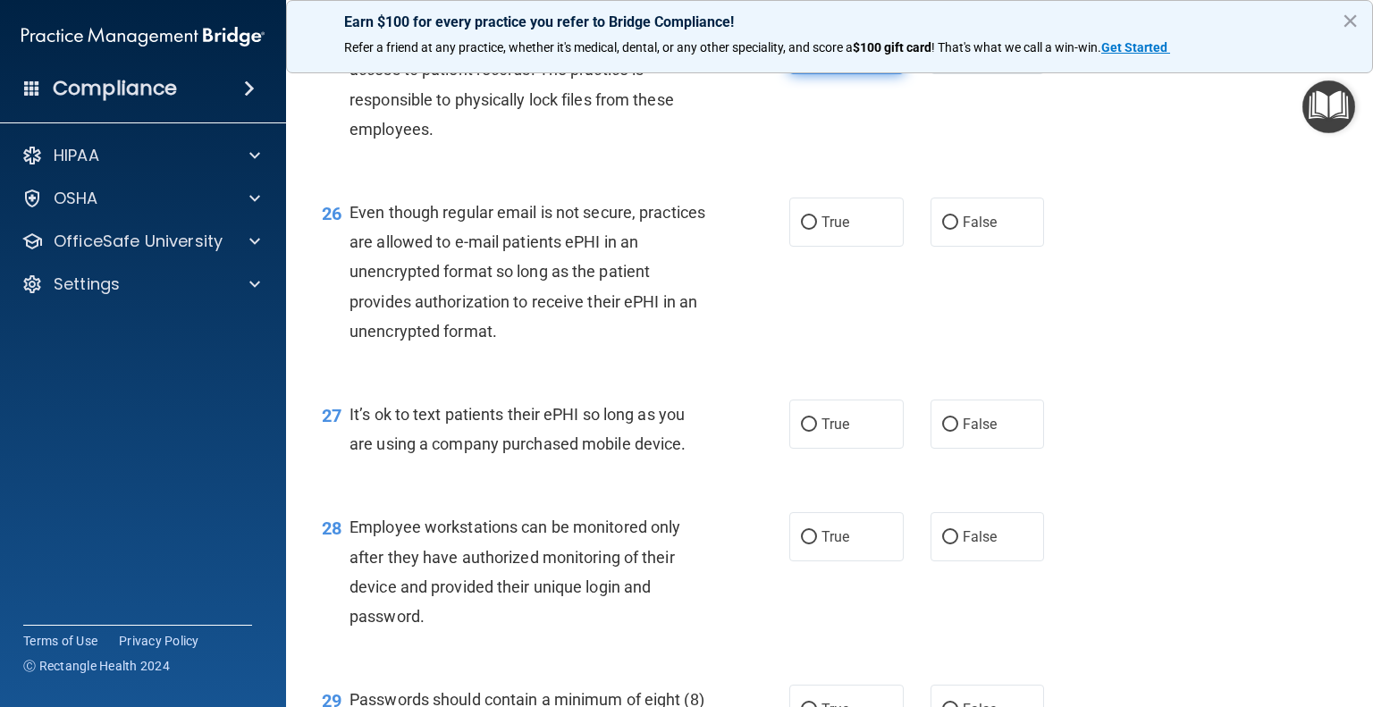
scroll to position [4083, 0]
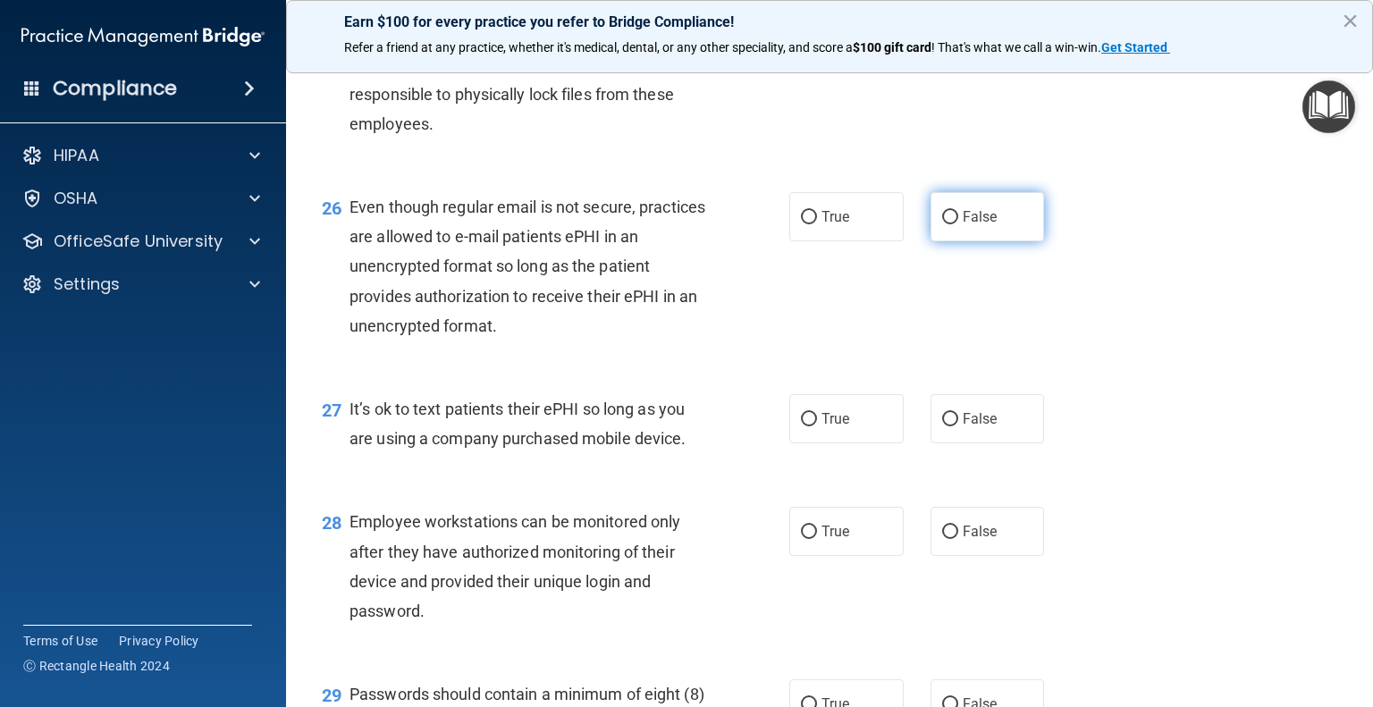
click at [966, 241] on label "False" at bounding box center [988, 216] width 114 height 49
click at [958, 224] on input "False" at bounding box center [950, 217] width 16 height 13
radio input "true"
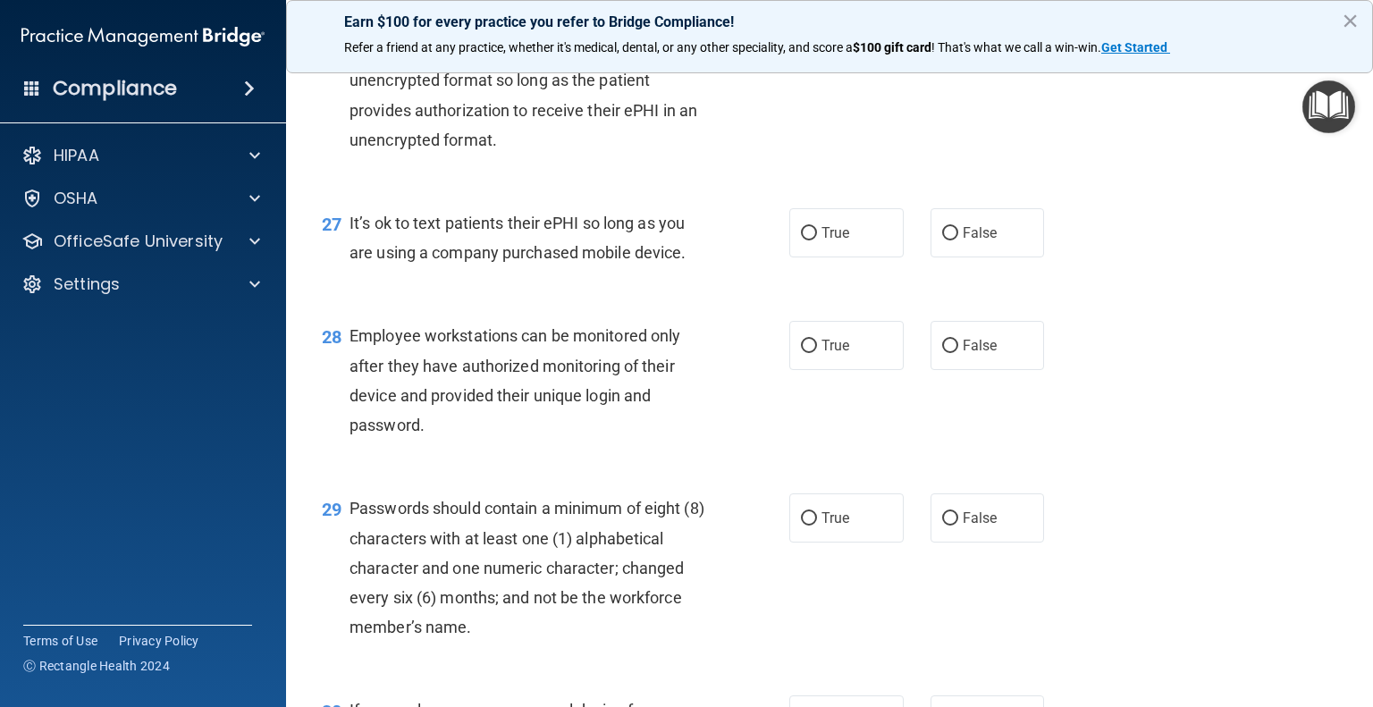
scroll to position [4269, 0]
click at [966, 241] on span "False" at bounding box center [980, 232] width 35 height 17
click at [958, 241] on input "False" at bounding box center [950, 233] width 16 height 13
radio input "true"
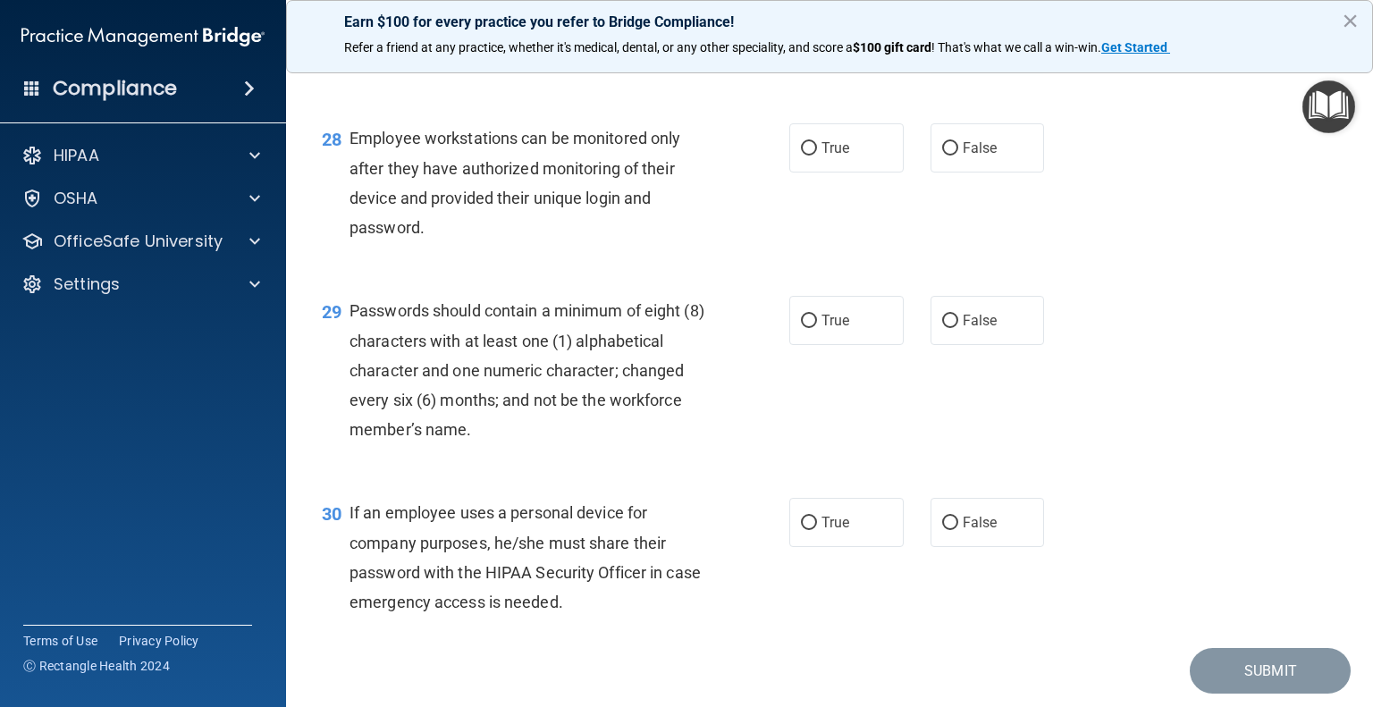
scroll to position [4467, 0]
click at [944, 172] on label "False" at bounding box center [988, 146] width 114 height 49
click at [944, 155] on input "False" at bounding box center [950, 147] width 16 height 13
radio input "true"
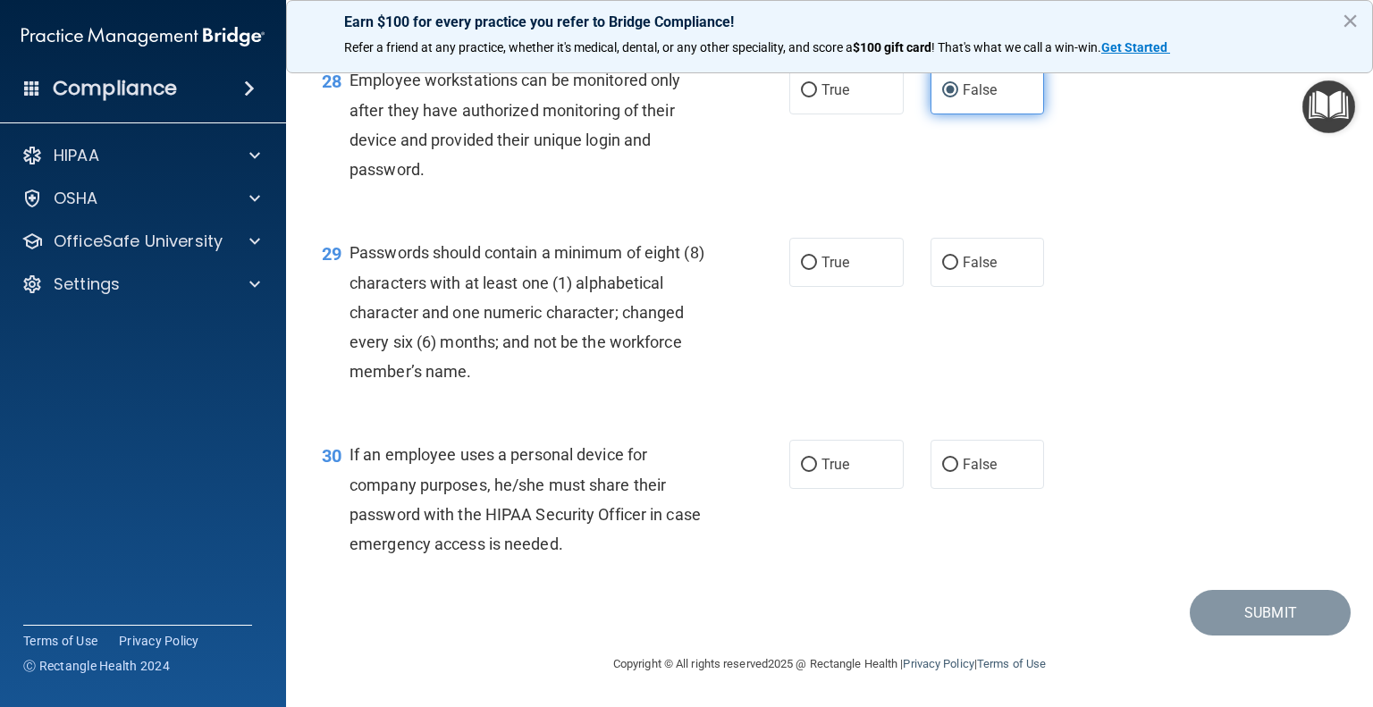
scroll to position [4614, 0]
click at [838, 268] on span "True" at bounding box center [836, 262] width 28 height 17
click at [817, 268] on input "True" at bounding box center [809, 263] width 16 height 13
radio input "true"
click at [795, 474] on label "True" at bounding box center [847, 464] width 114 height 49
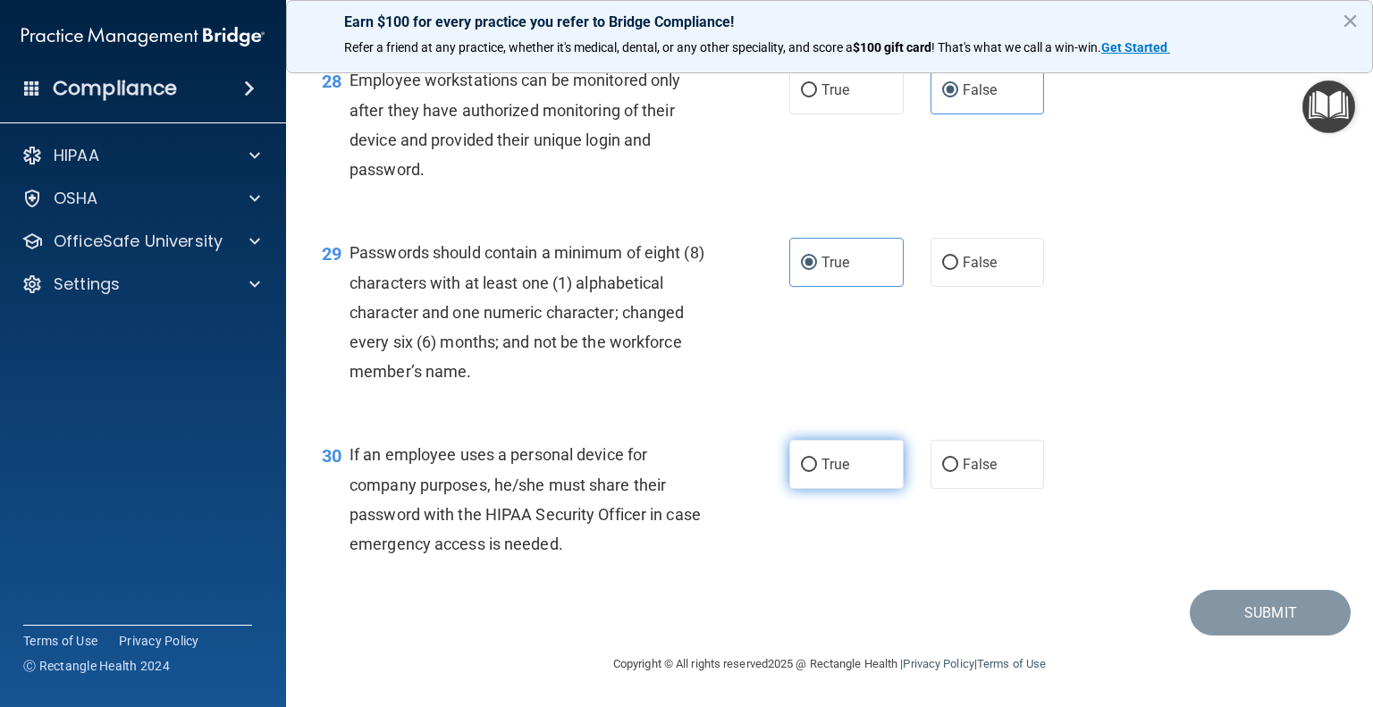
click at [801, 472] on input "True" at bounding box center [809, 465] width 16 height 13
radio input "true"
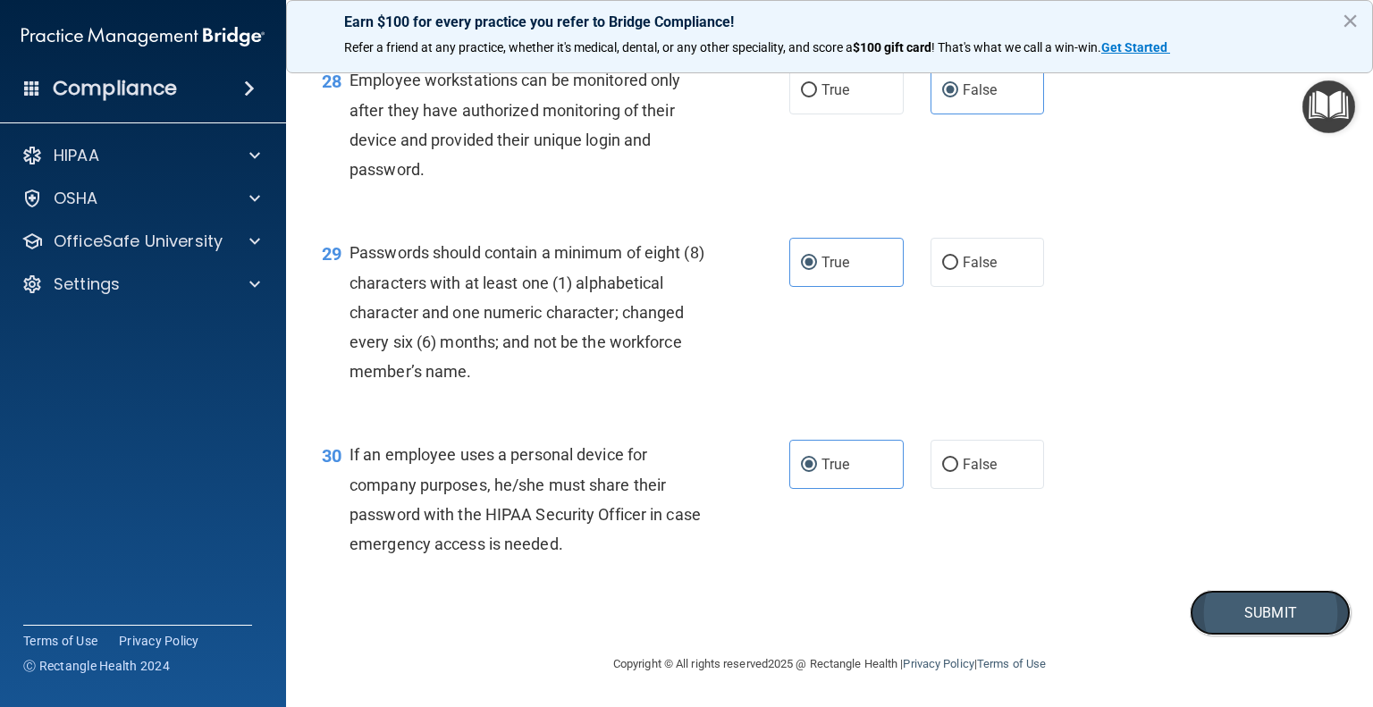
click at [1227, 612] on button "Submit" at bounding box center [1270, 613] width 161 height 46
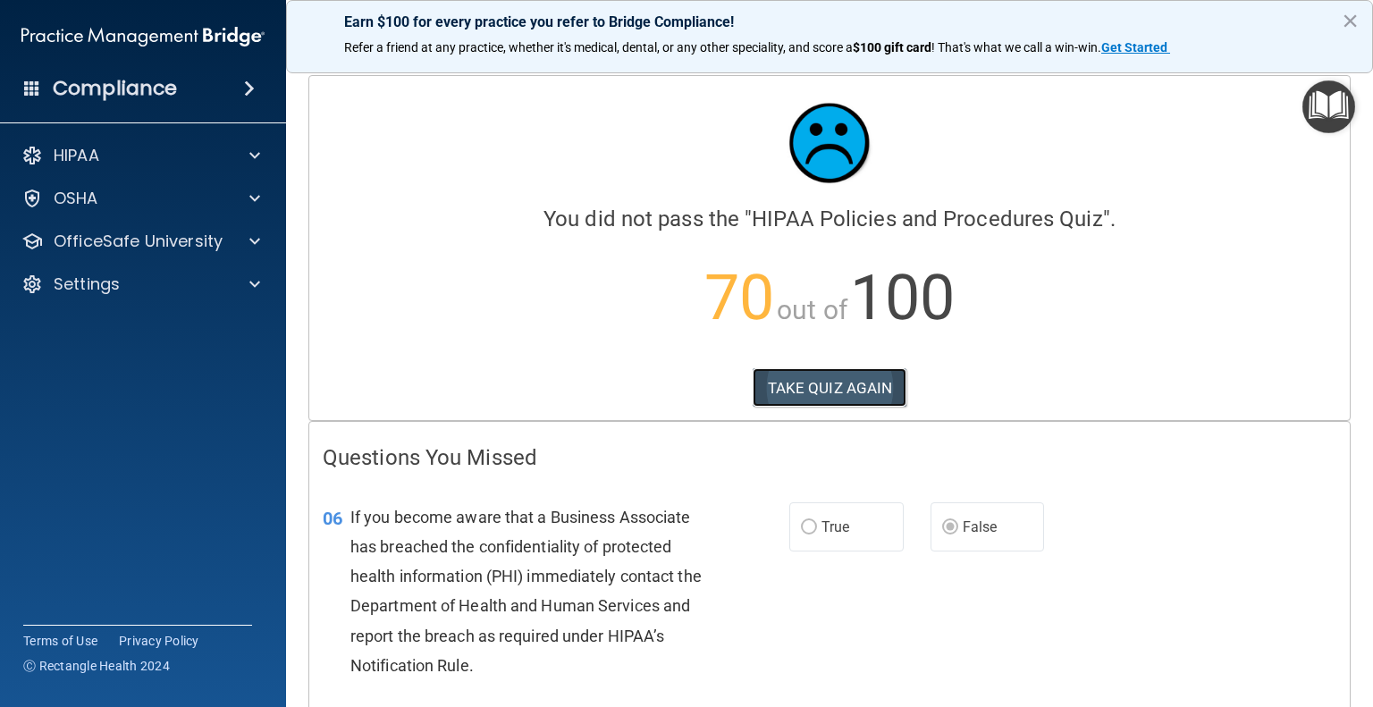
click at [776, 393] on button "TAKE QUIZ AGAIN" at bounding box center [830, 387] width 155 height 39
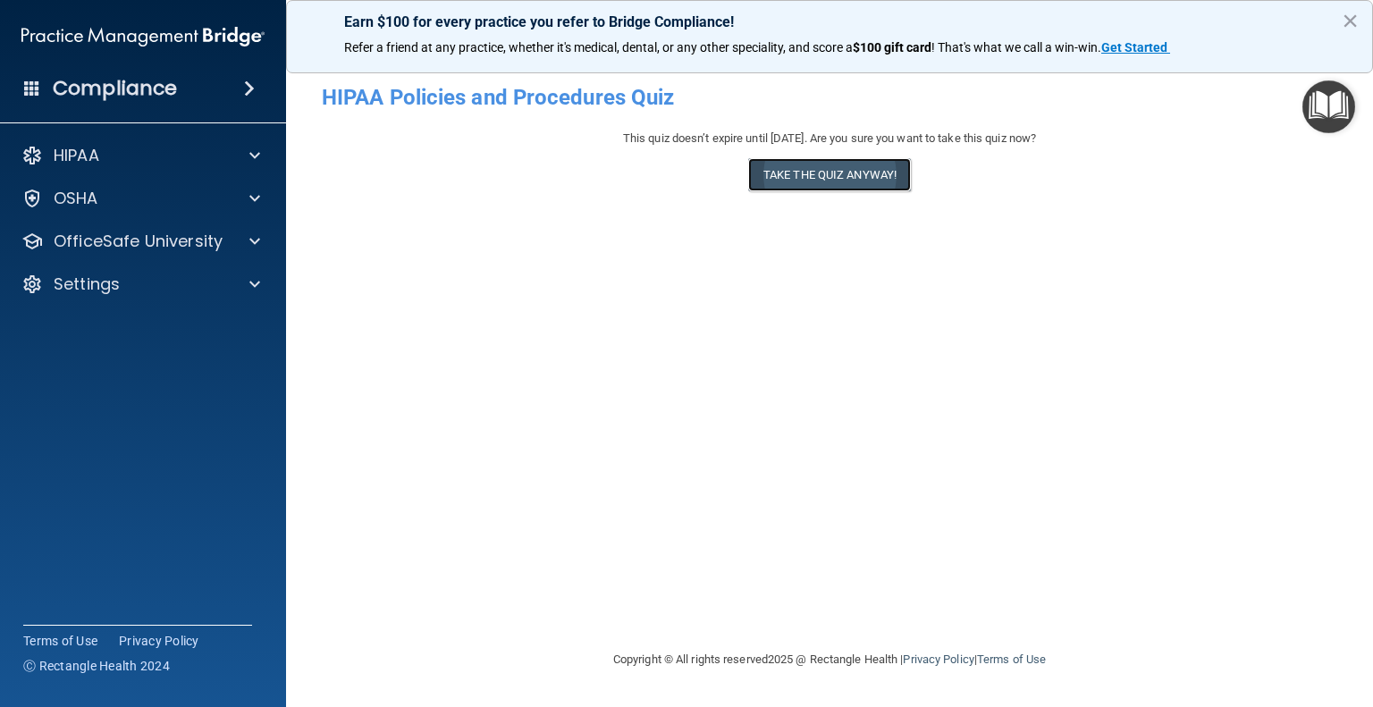
click at [815, 188] on button "Take the quiz anyway!" at bounding box center [829, 174] width 163 height 33
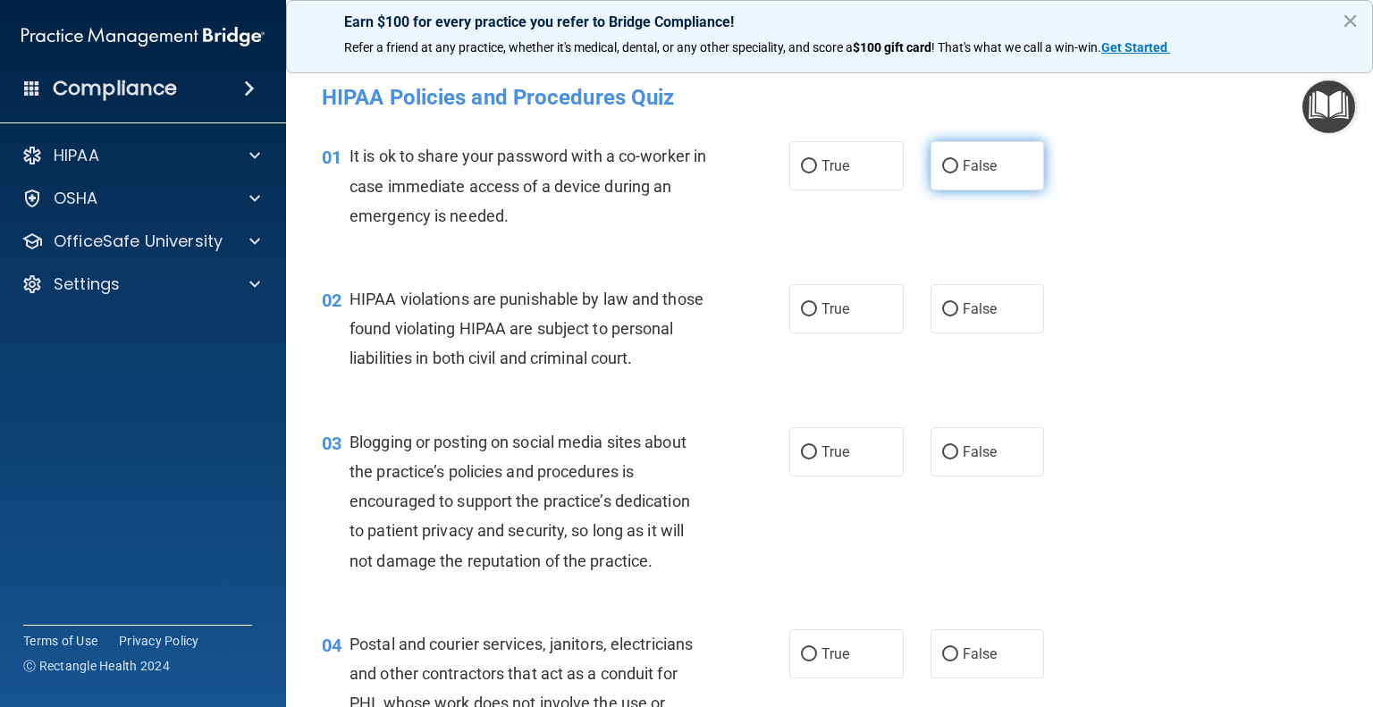
click at [963, 168] on span "False" at bounding box center [980, 165] width 35 height 17
click at [958, 168] on input "False" at bounding box center [950, 166] width 16 height 13
radio input "true"
click at [821, 325] on label "True" at bounding box center [847, 308] width 114 height 49
click at [817, 317] on input "True" at bounding box center [809, 309] width 16 height 13
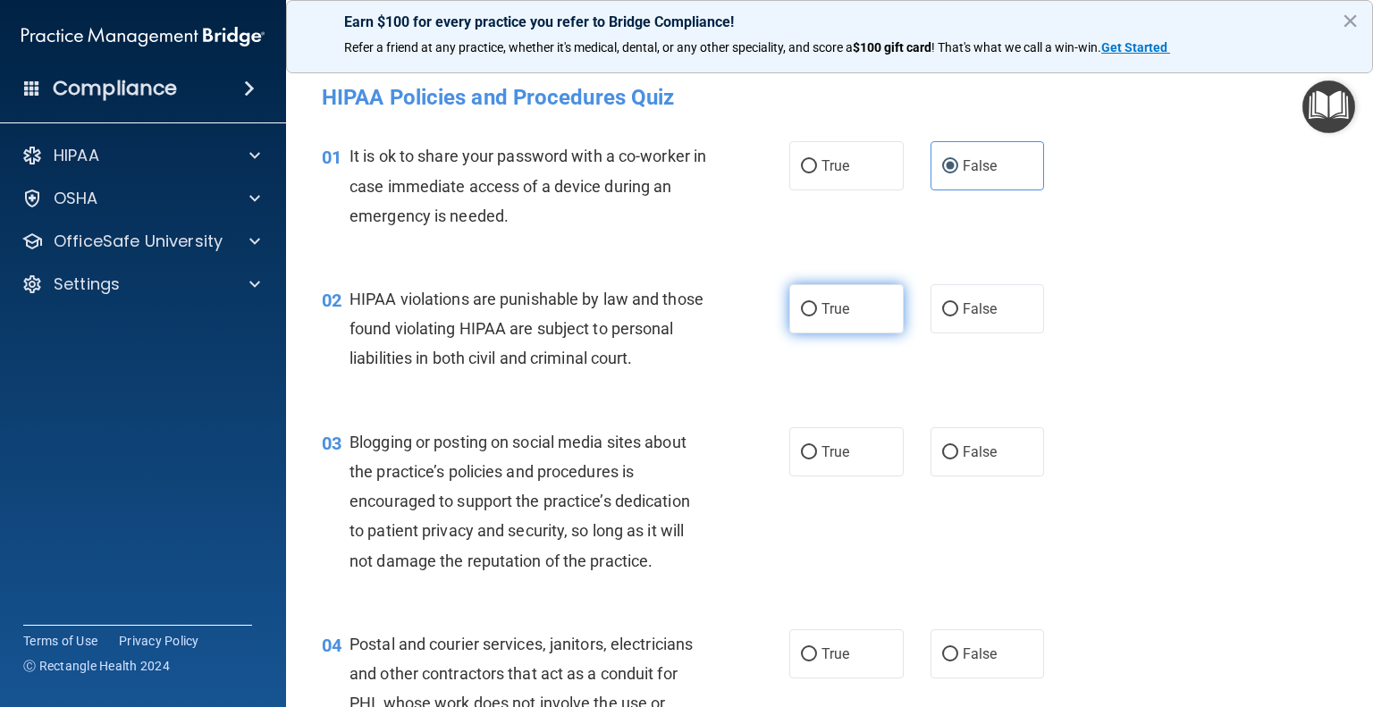
radio input "true"
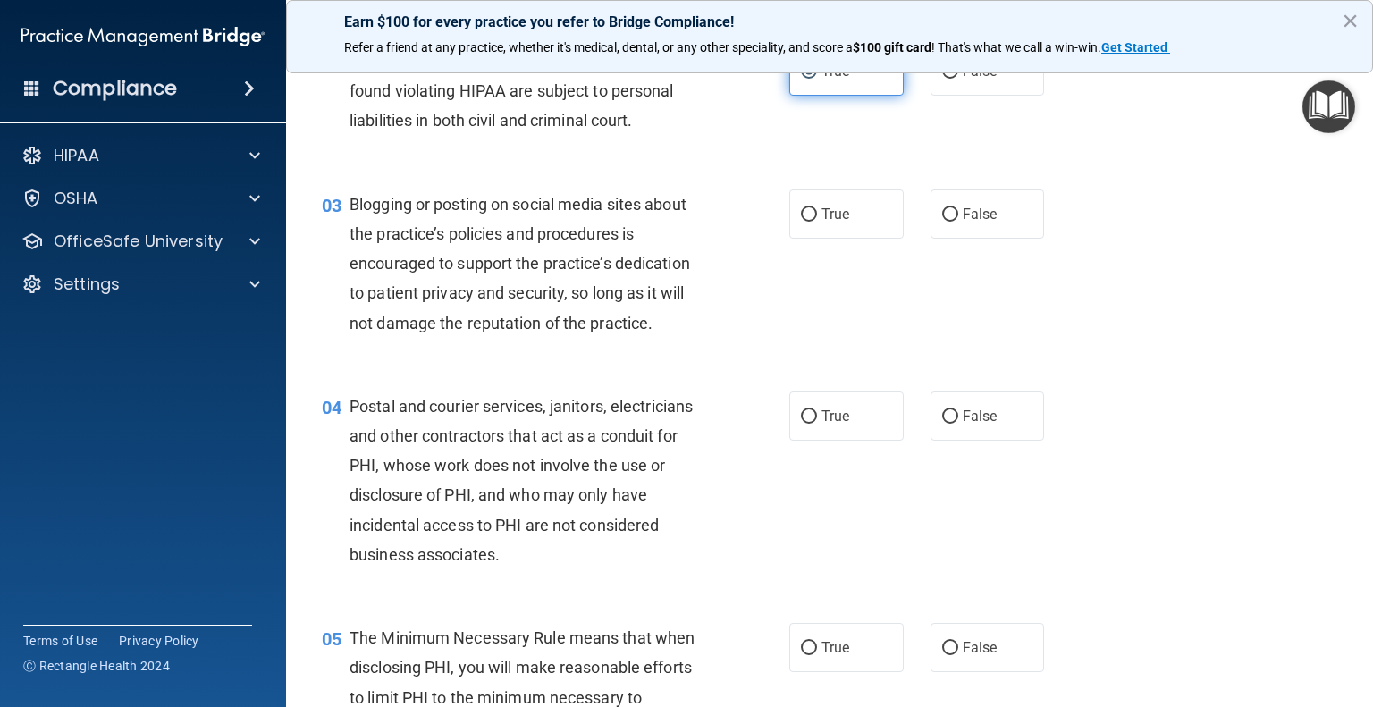
scroll to position [239, 0]
click at [806, 221] on input "True" at bounding box center [809, 213] width 16 height 13
radio input "true"
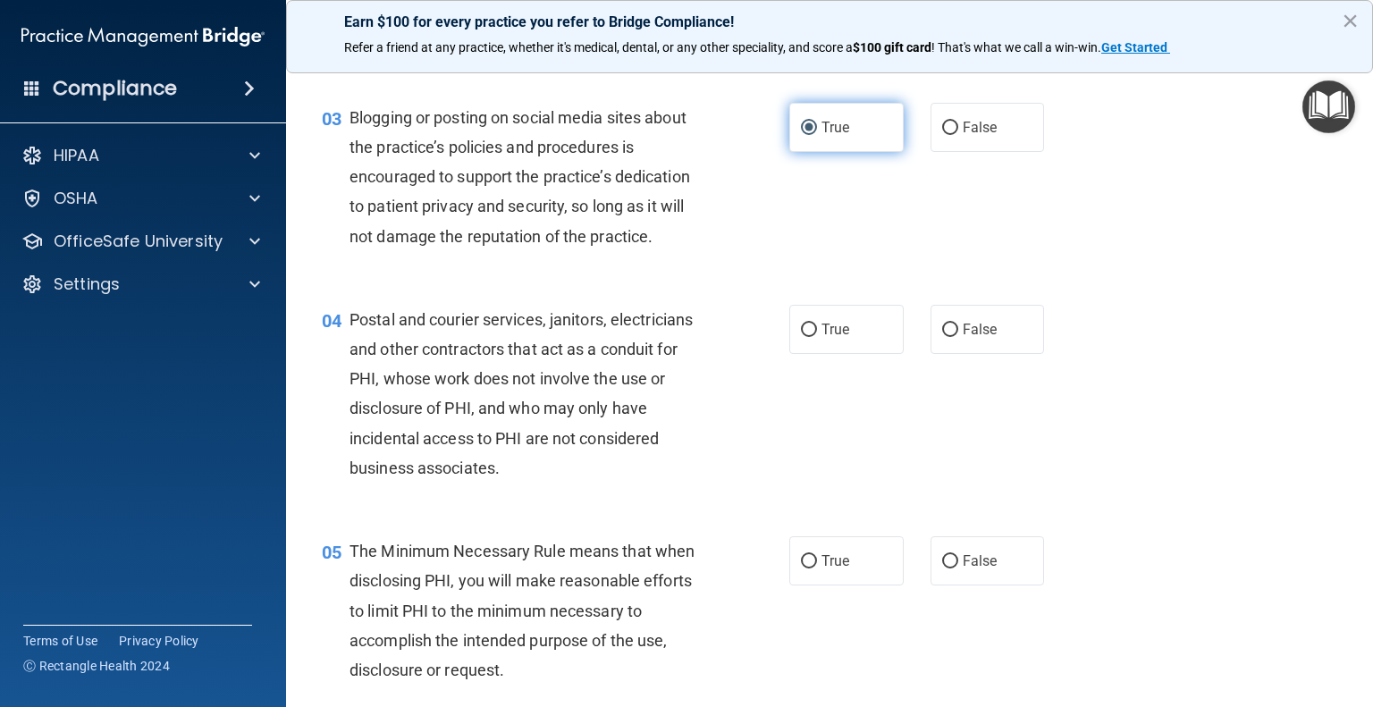
scroll to position [325, 0]
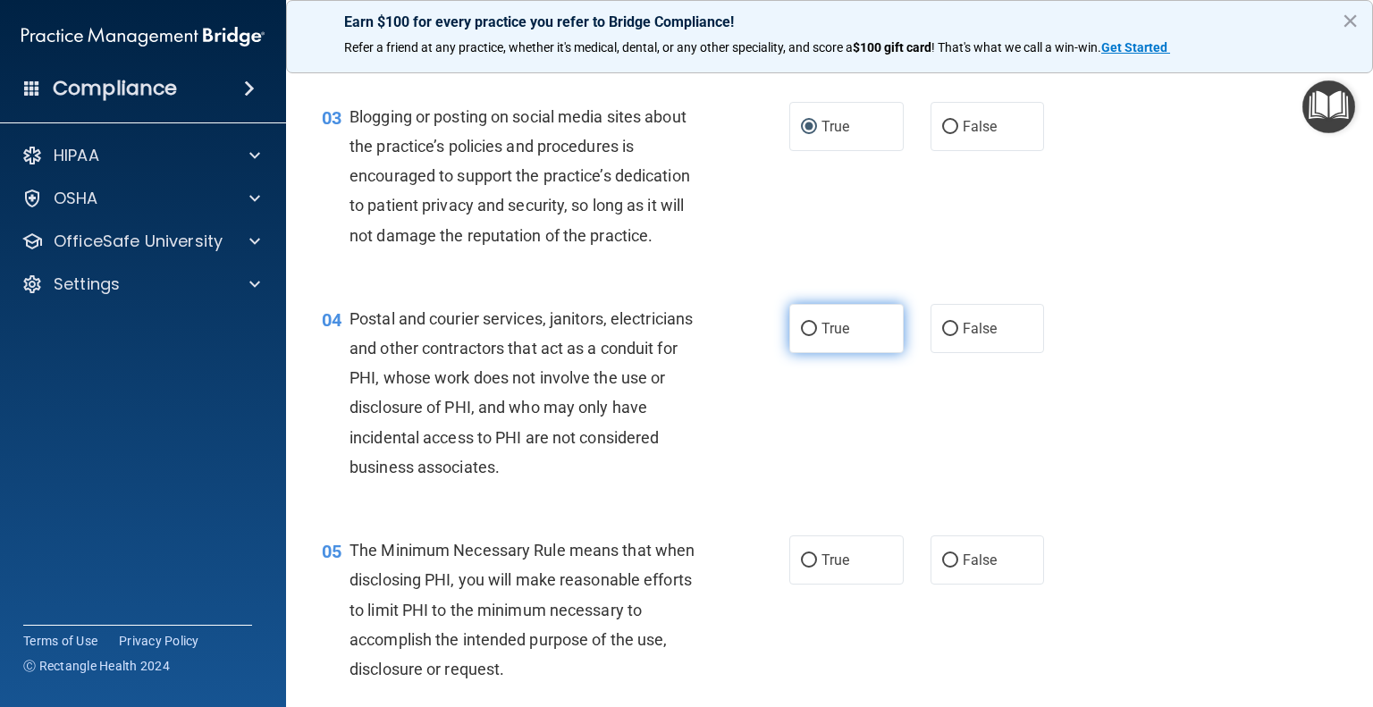
click at [868, 353] on label "True" at bounding box center [847, 328] width 114 height 49
click at [817, 336] on input "True" at bounding box center [809, 329] width 16 height 13
radio input "true"
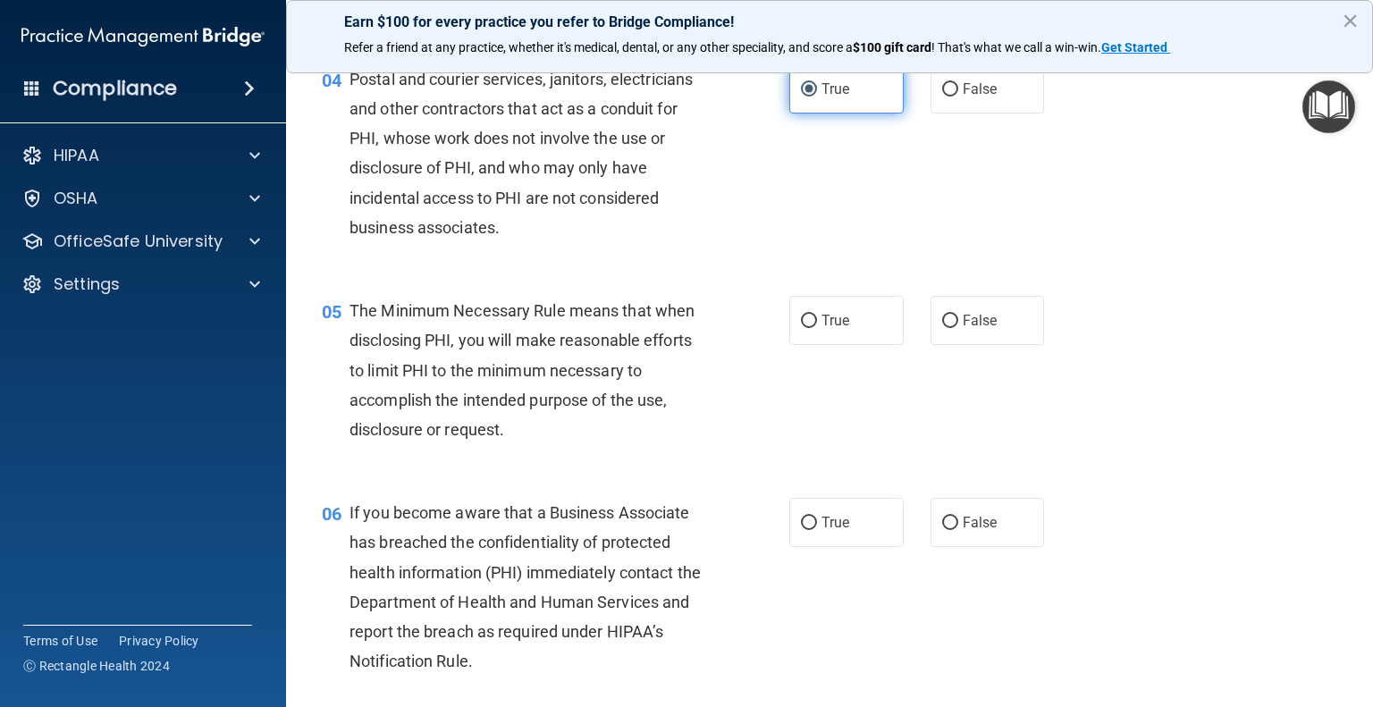
scroll to position [568, 0]
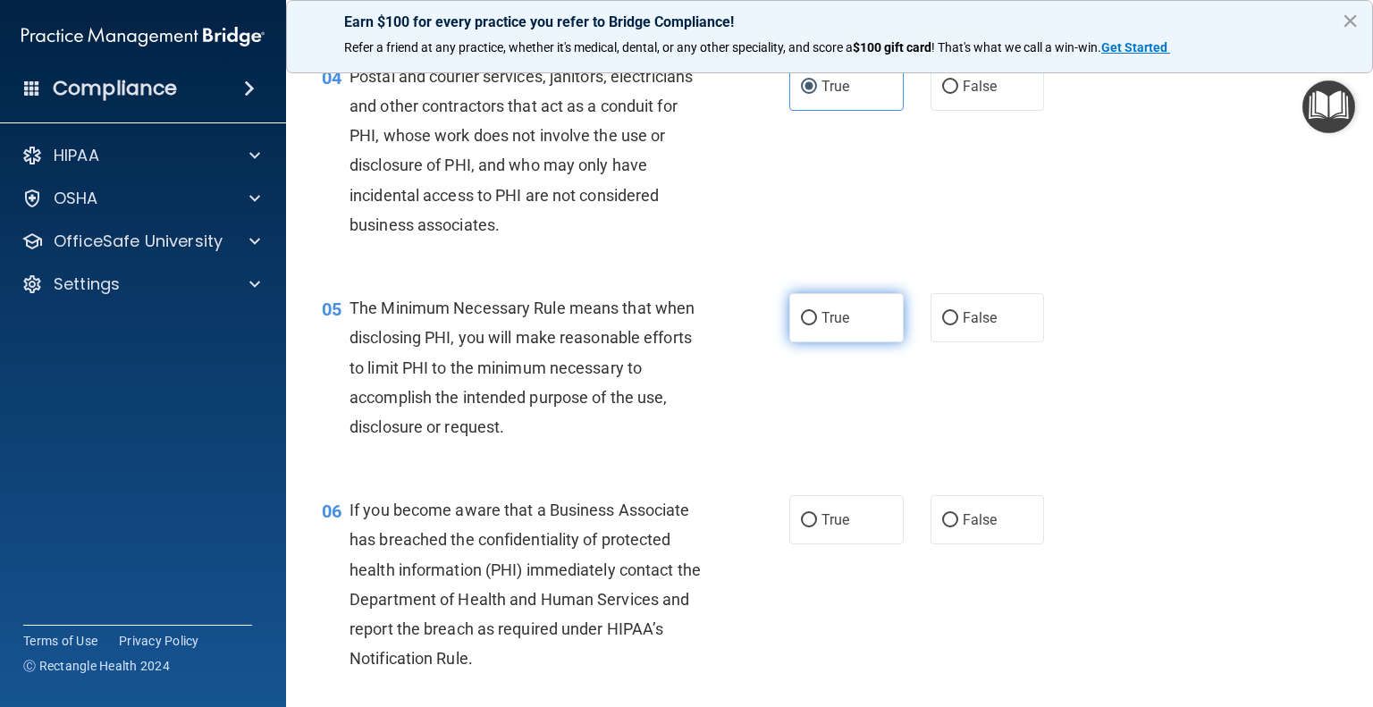
click at [851, 342] on label "True" at bounding box center [847, 317] width 114 height 49
click at [817, 325] on input "True" at bounding box center [809, 318] width 16 height 13
radio input "true"
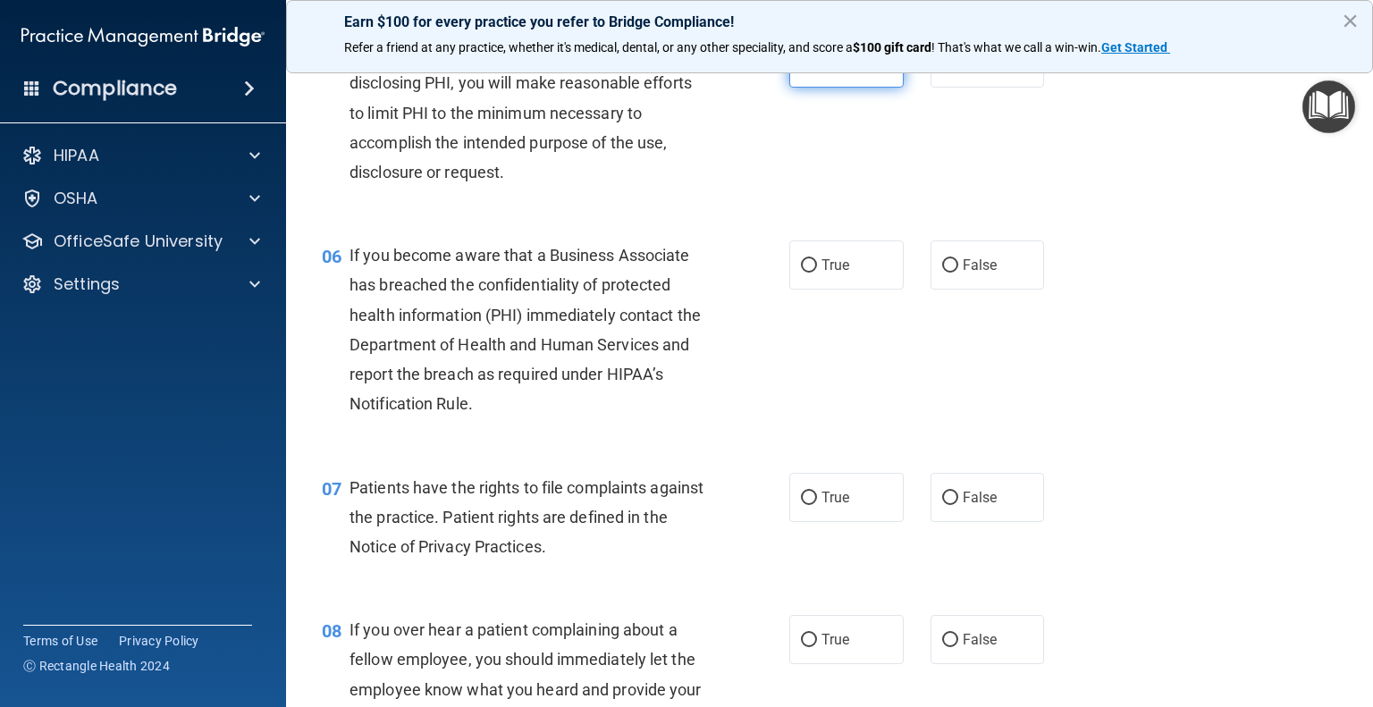
scroll to position [822, 0]
click at [952, 290] on label "False" at bounding box center [988, 265] width 114 height 49
click at [952, 274] on input "False" at bounding box center [950, 266] width 16 height 13
radio input "true"
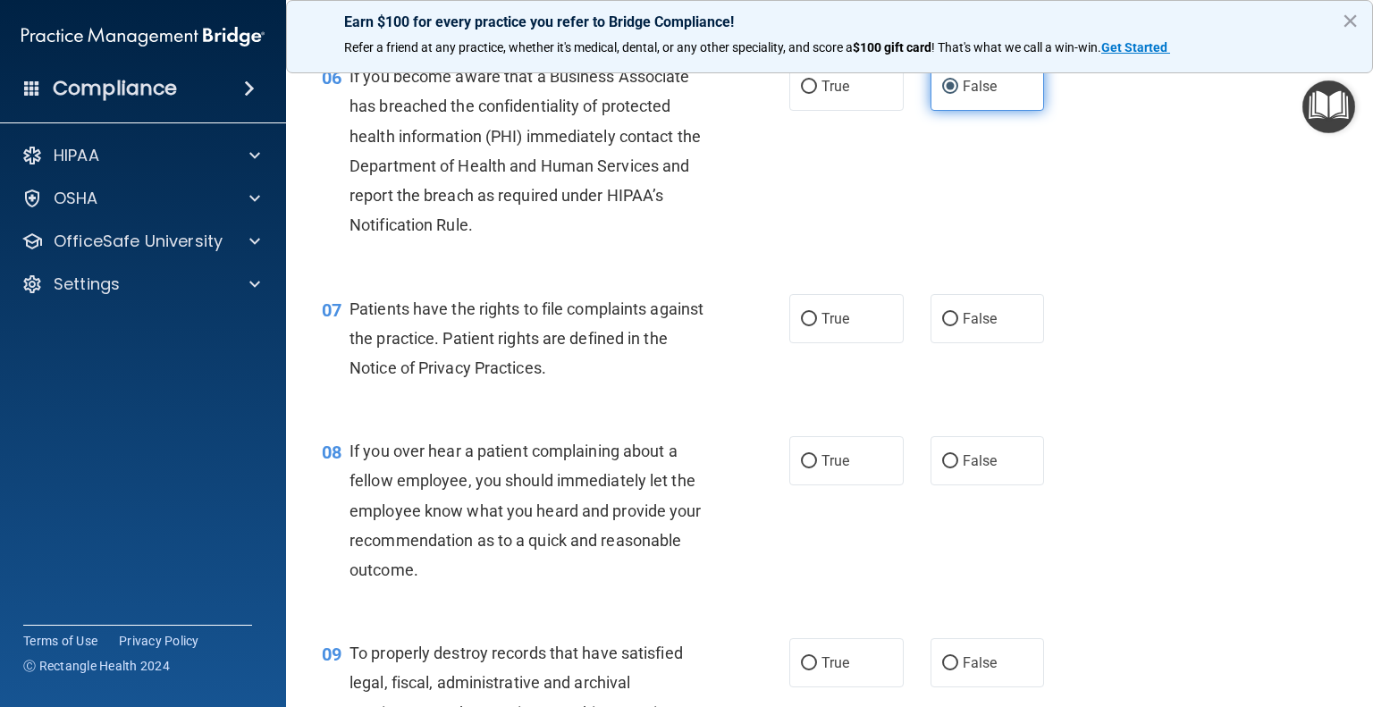
scroll to position [1003, 0]
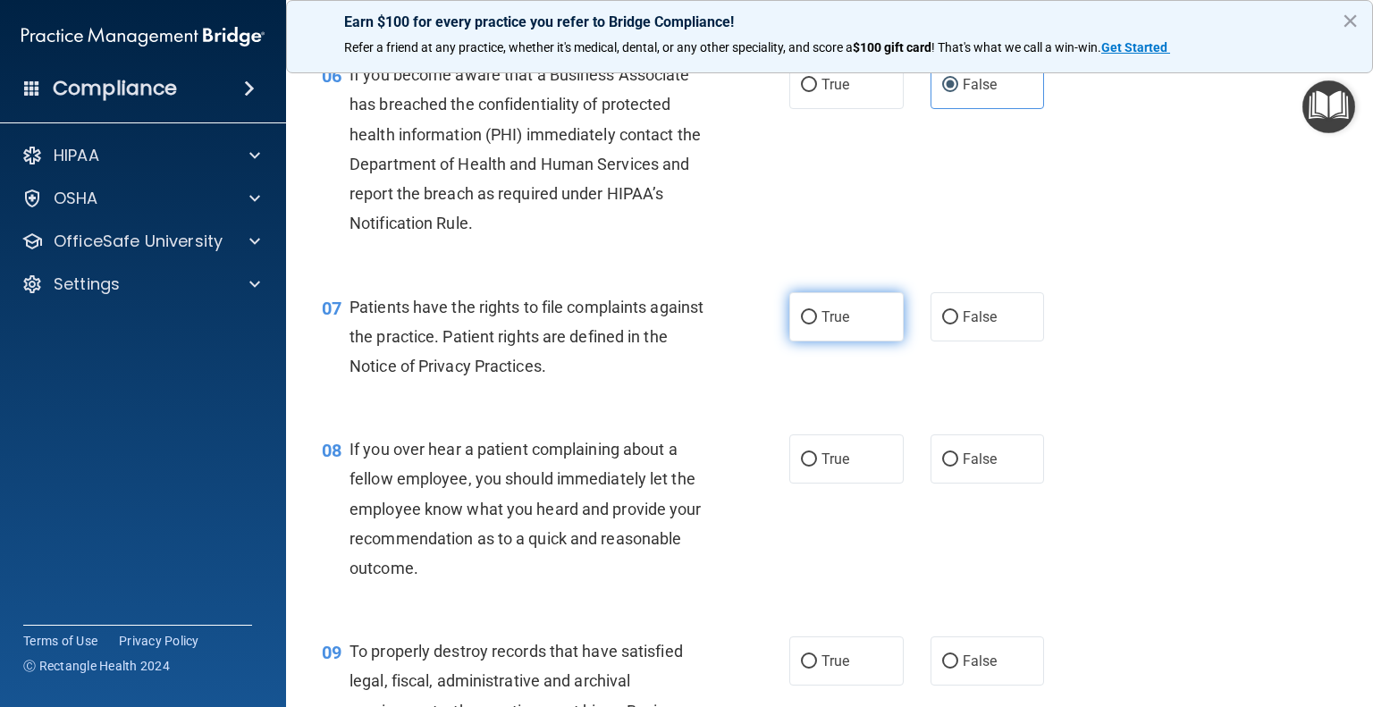
click at [804, 342] on label "True" at bounding box center [847, 316] width 114 height 49
click at [804, 325] on input "True" at bounding box center [809, 317] width 16 height 13
radio input "true"
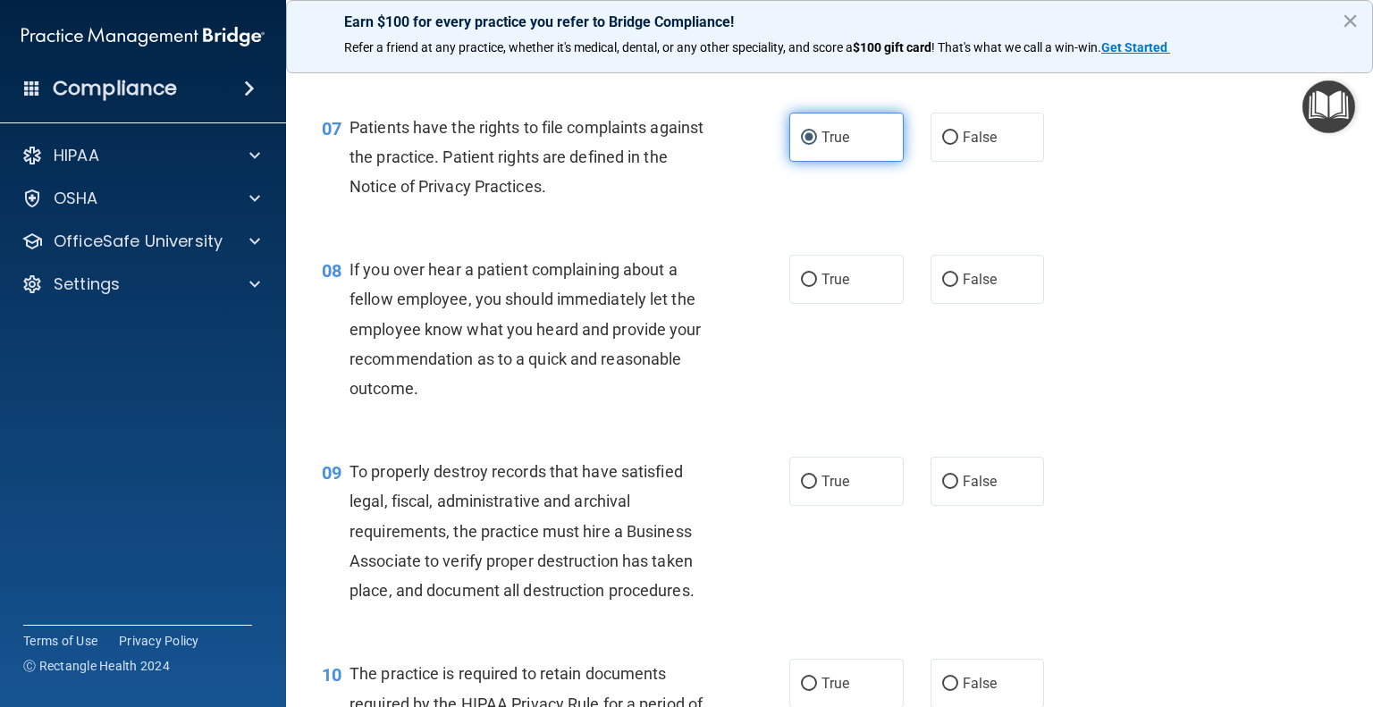
scroll to position [1186, 0]
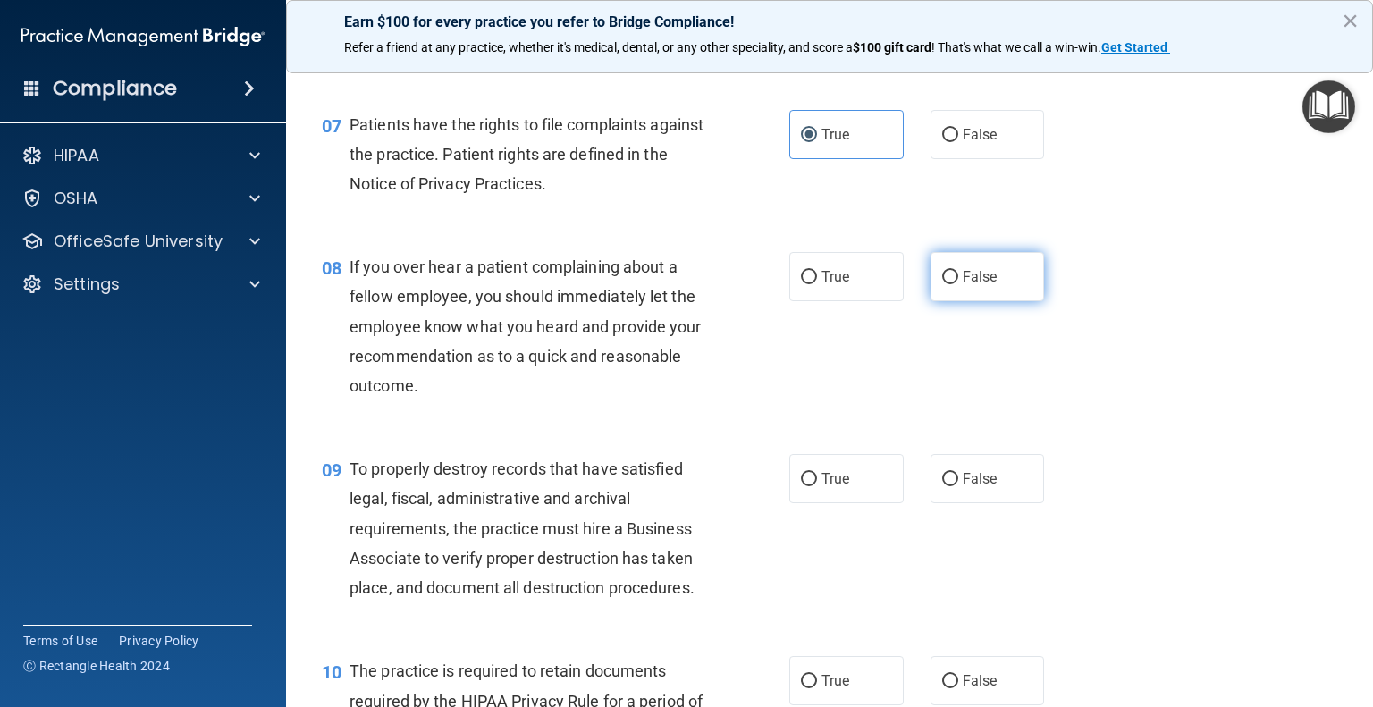
click at [975, 301] on label "False" at bounding box center [988, 276] width 114 height 49
click at [958, 284] on input "False" at bounding box center [950, 277] width 16 height 13
radio input "true"
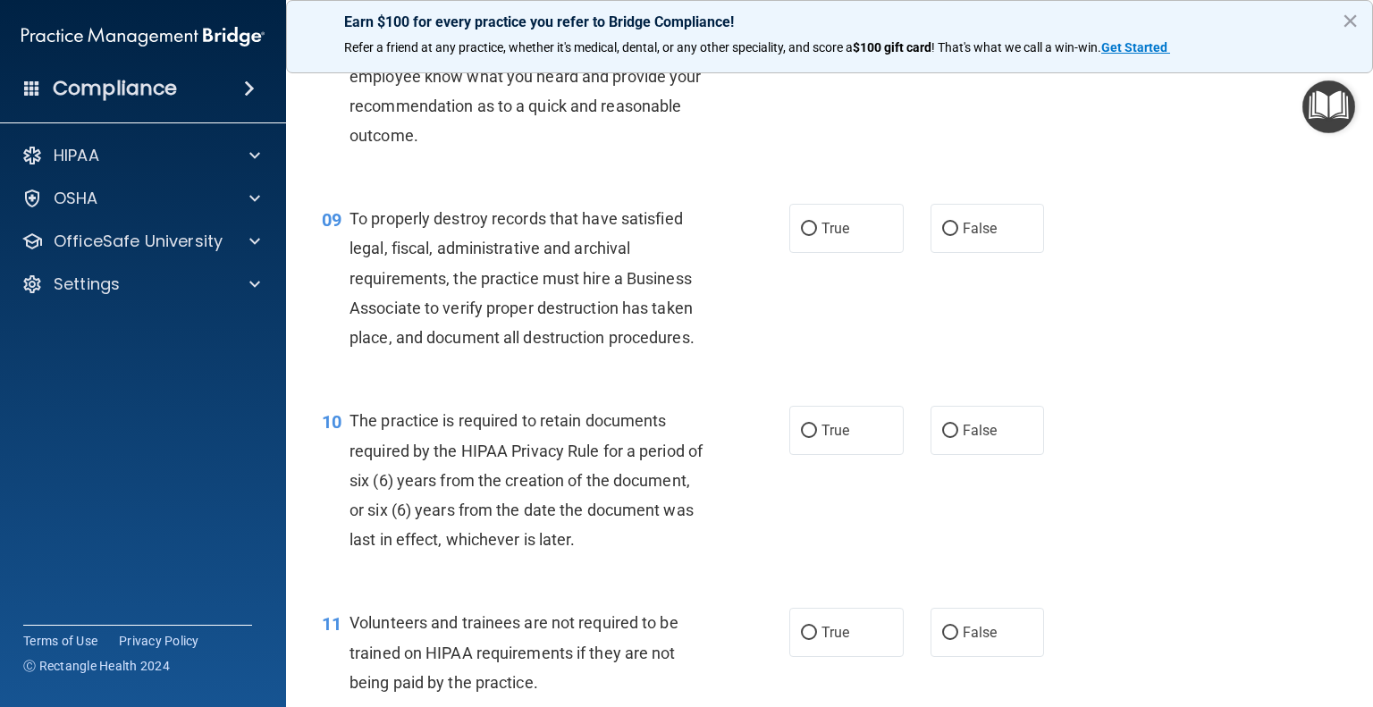
scroll to position [1437, 0]
click at [968, 252] on label "False" at bounding box center [988, 227] width 114 height 49
click at [958, 235] on input "False" at bounding box center [950, 228] width 16 height 13
radio input "true"
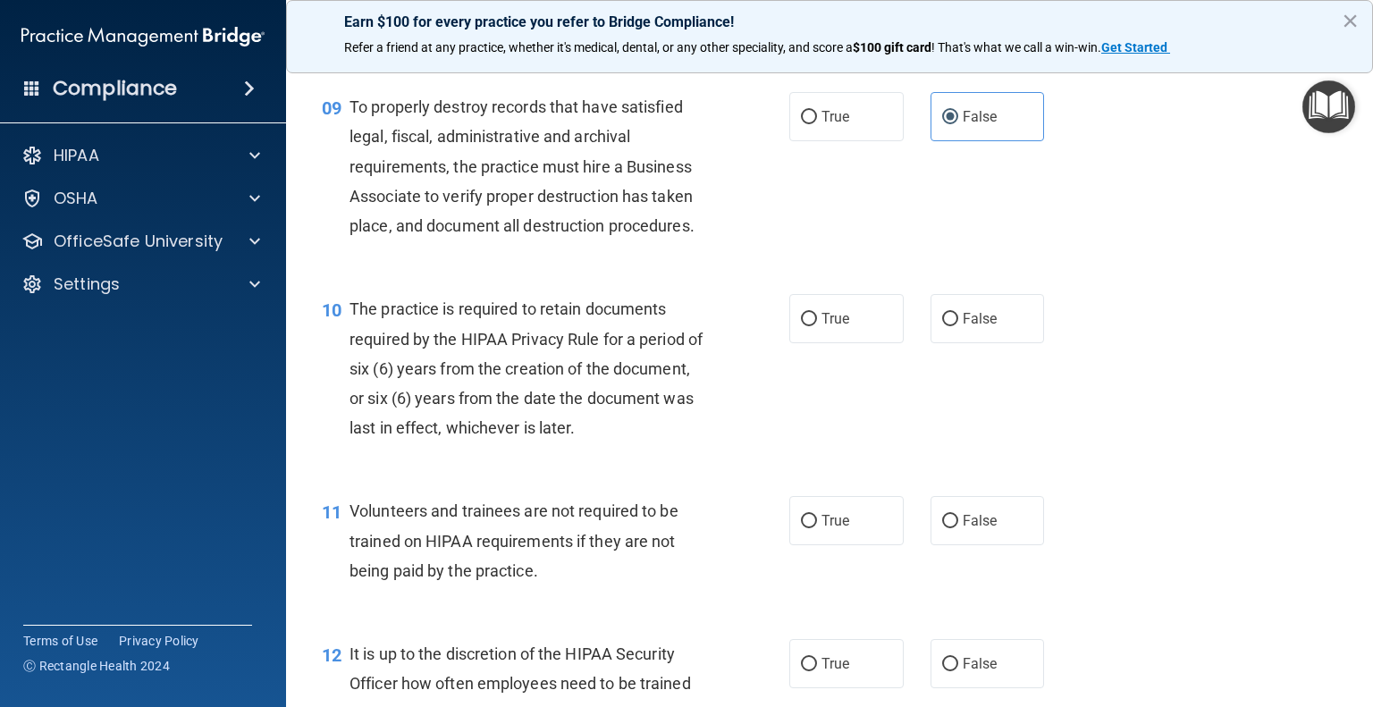
scroll to position [1549, 0]
click at [849, 342] on label "True" at bounding box center [847, 317] width 114 height 49
click at [817, 325] on input "True" at bounding box center [809, 318] width 16 height 13
radio input "true"
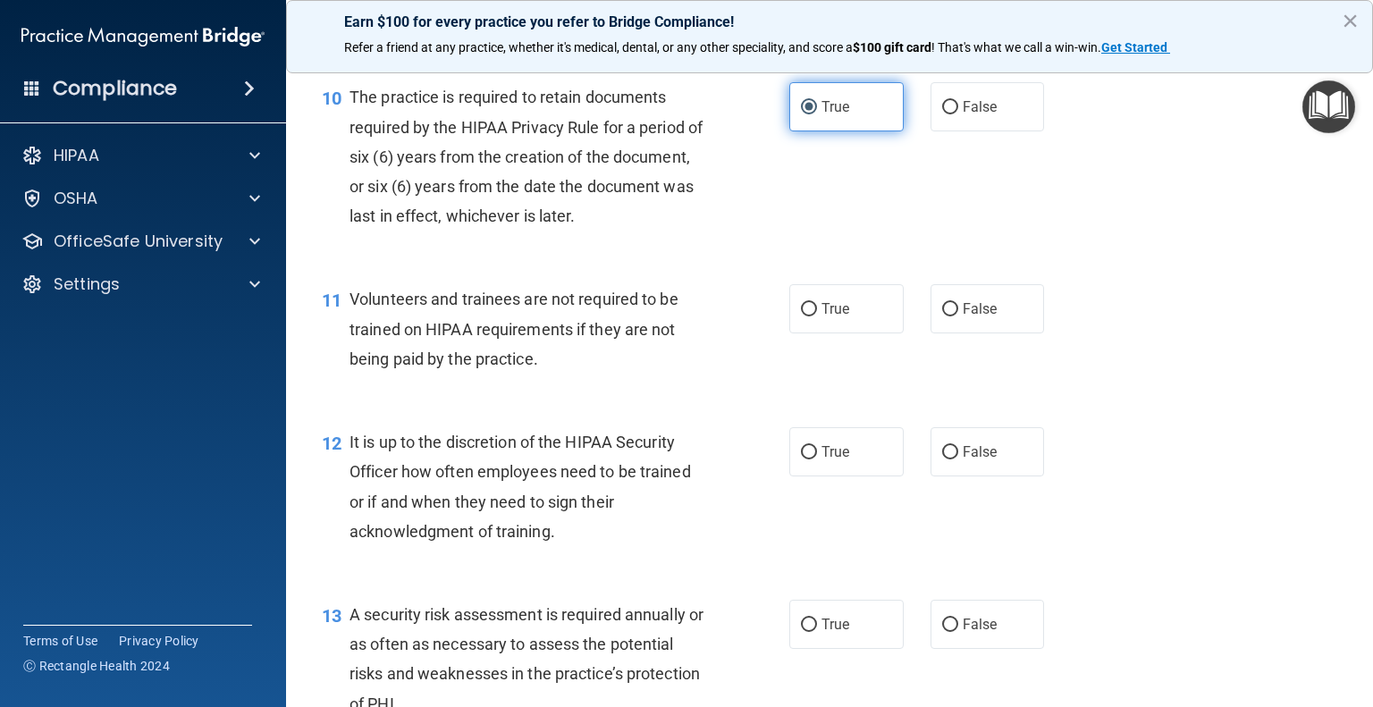
scroll to position [1760, 0]
click at [974, 334] on label "False" at bounding box center [988, 308] width 114 height 49
click at [958, 317] on input "False" at bounding box center [950, 309] width 16 height 13
radio input "true"
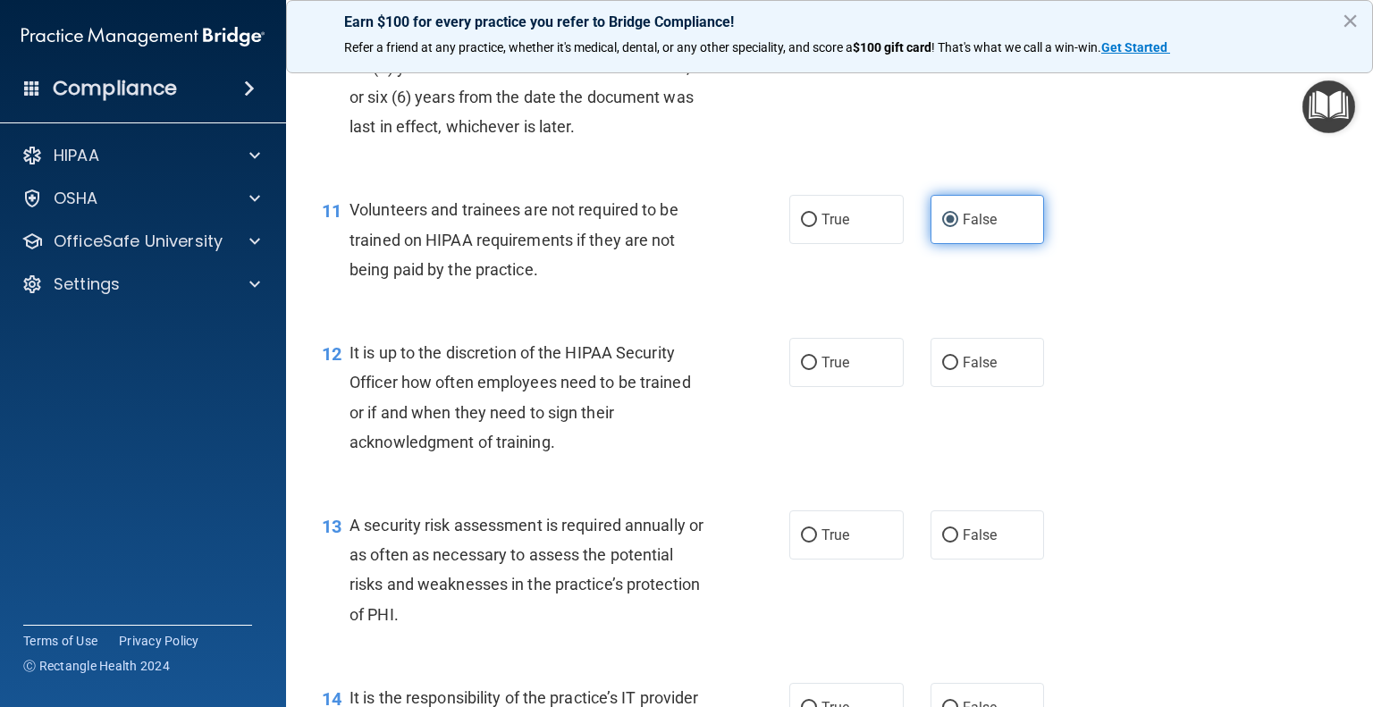
scroll to position [1867, 0]
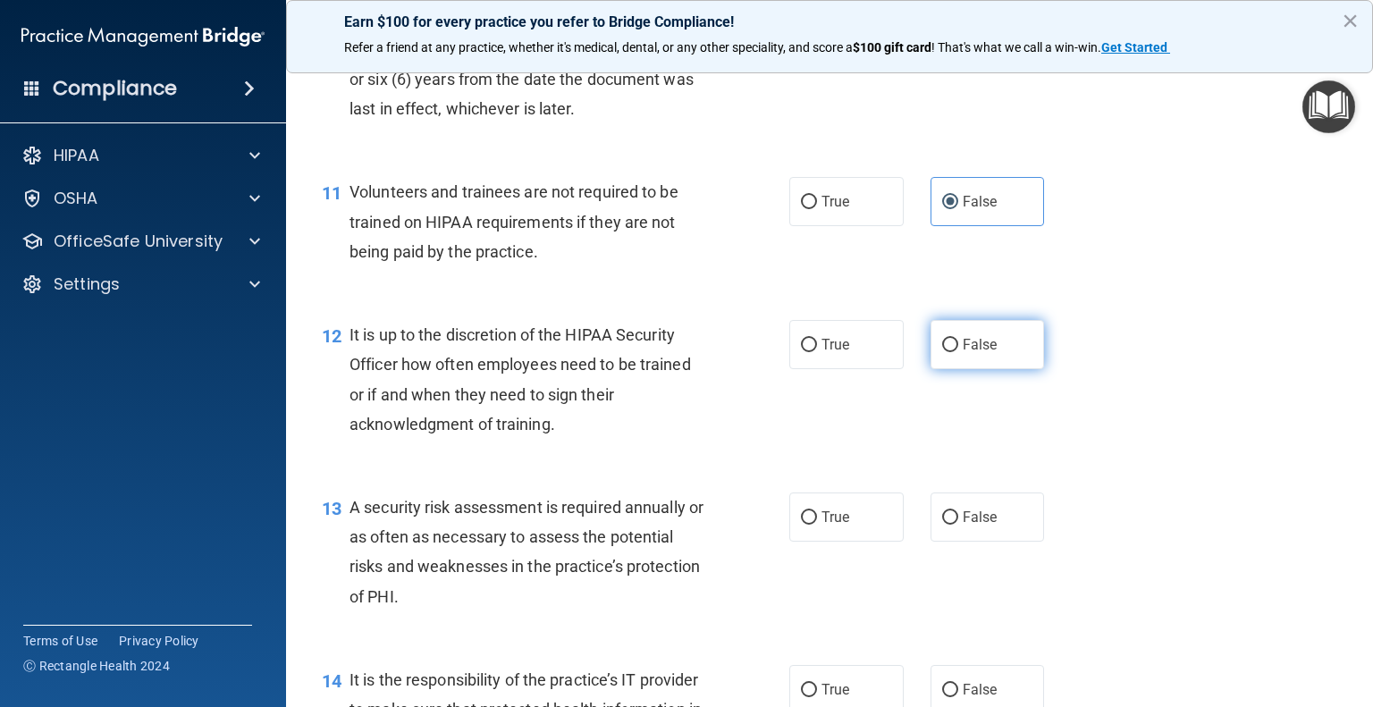
click at [983, 369] on label "False" at bounding box center [988, 344] width 114 height 49
click at [958, 352] on input "False" at bounding box center [950, 345] width 16 height 13
radio input "true"
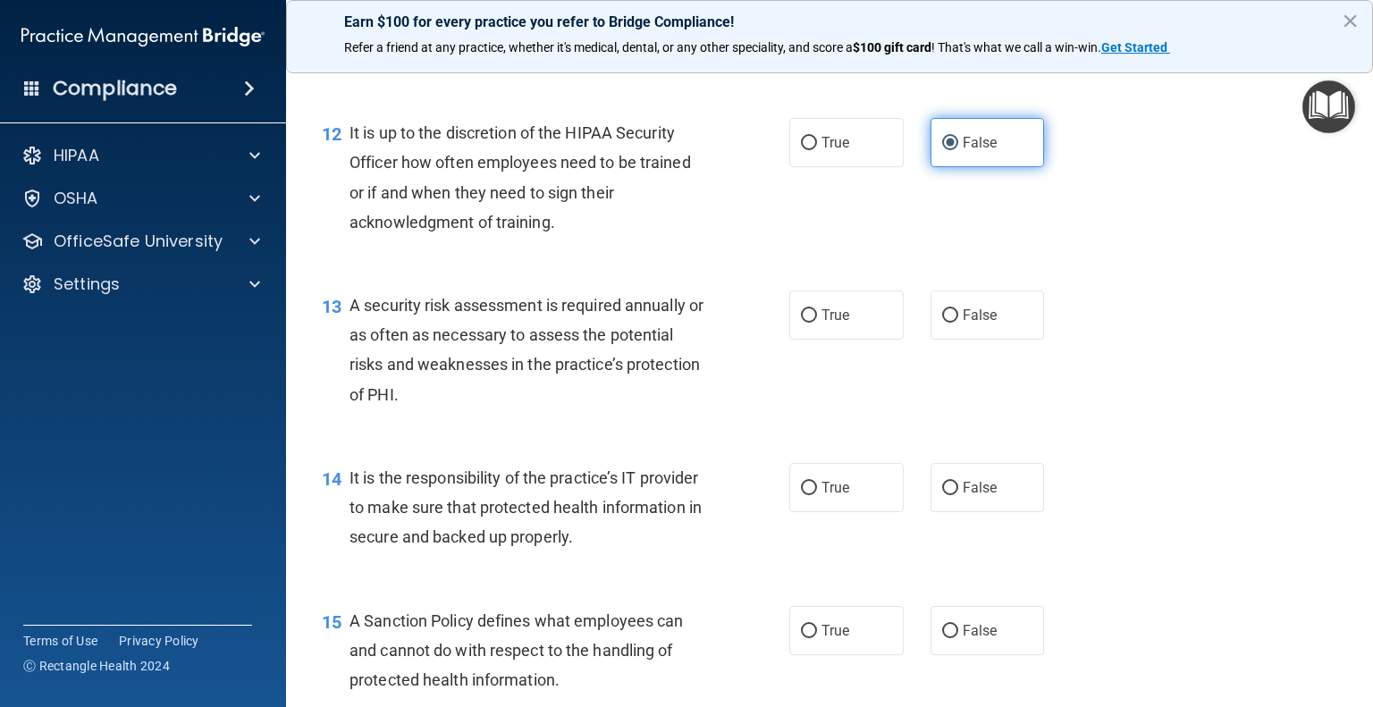
scroll to position [2073, 0]
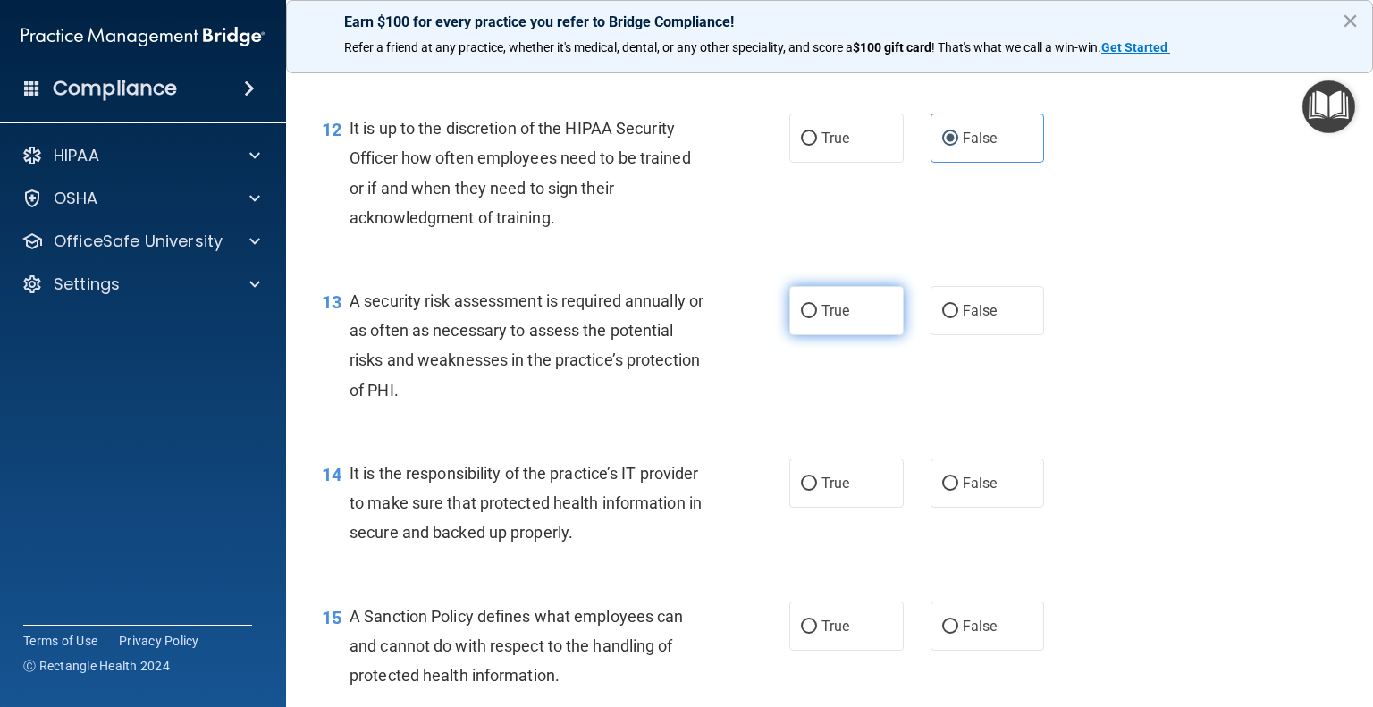
click at [840, 335] on label "True" at bounding box center [847, 310] width 114 height 49
click at [817, 318] on input "True" at bounding box center [809, 311] width 16 height 13
radio input "true"
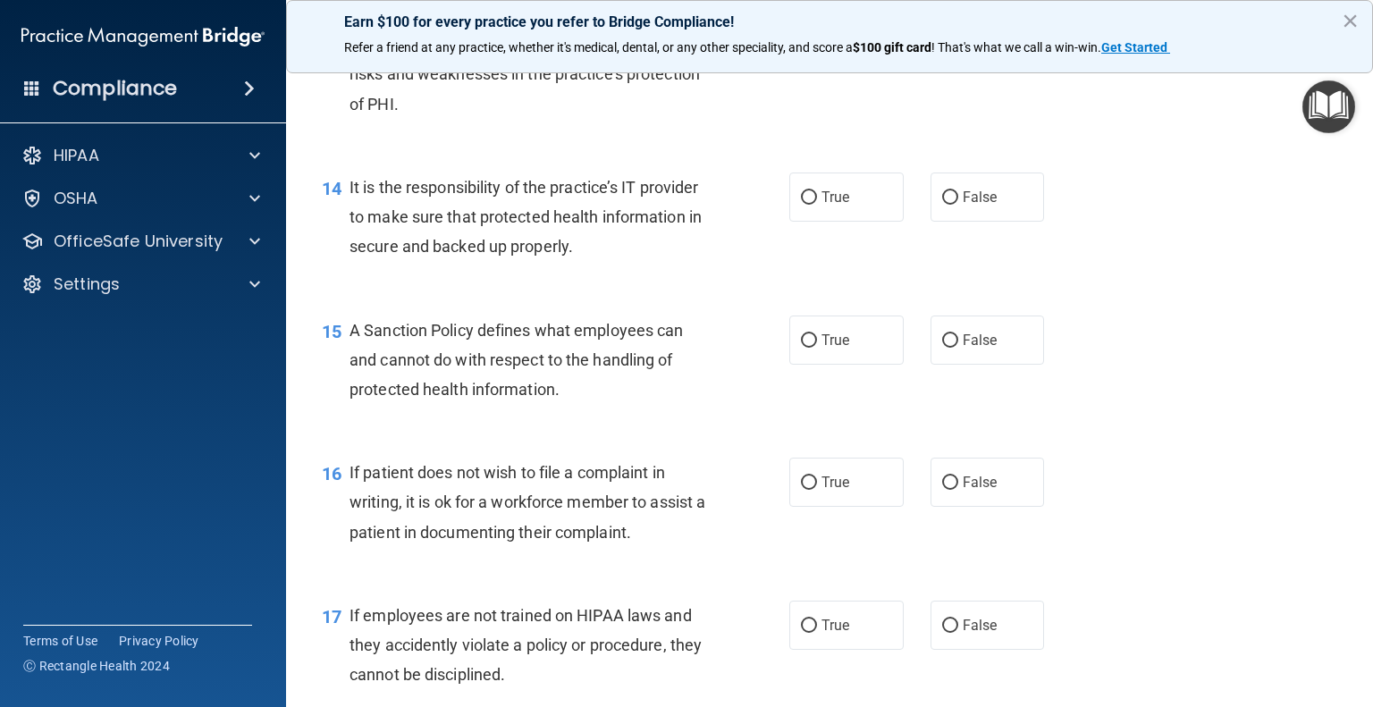
scroll to position [2359, 0]
click at [1001, 223] on label "False" at bounding box center [988, 197] width 114 height 49
click at [958, 206] on input "False" at bounding box center [950, 198] width 16 height 13
radio input "true"
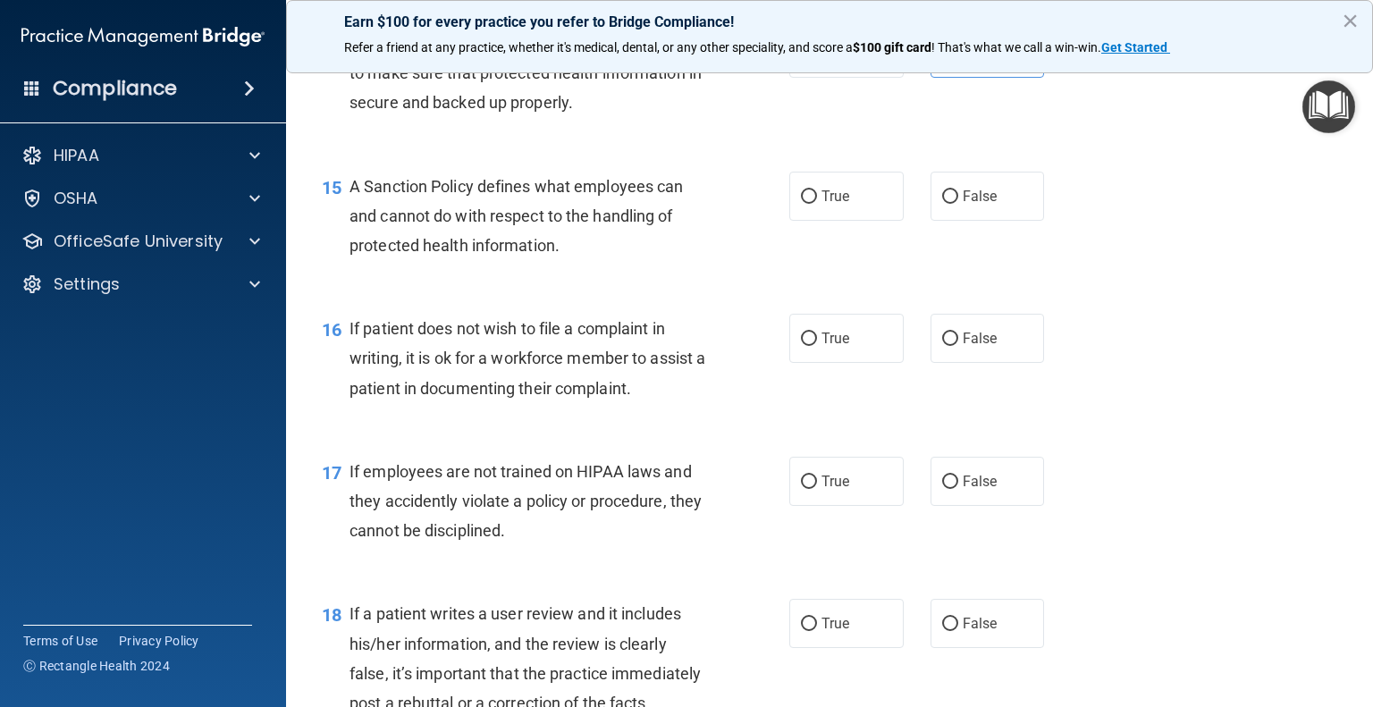
scroll to position [2504, 0]
click at [992, 221] on label "False" at bounding box center [988, 196] width 114 height 49
click at [958, 204] on input "False" at bounding box center [950, 196] width 16 height 13
radio input "true"
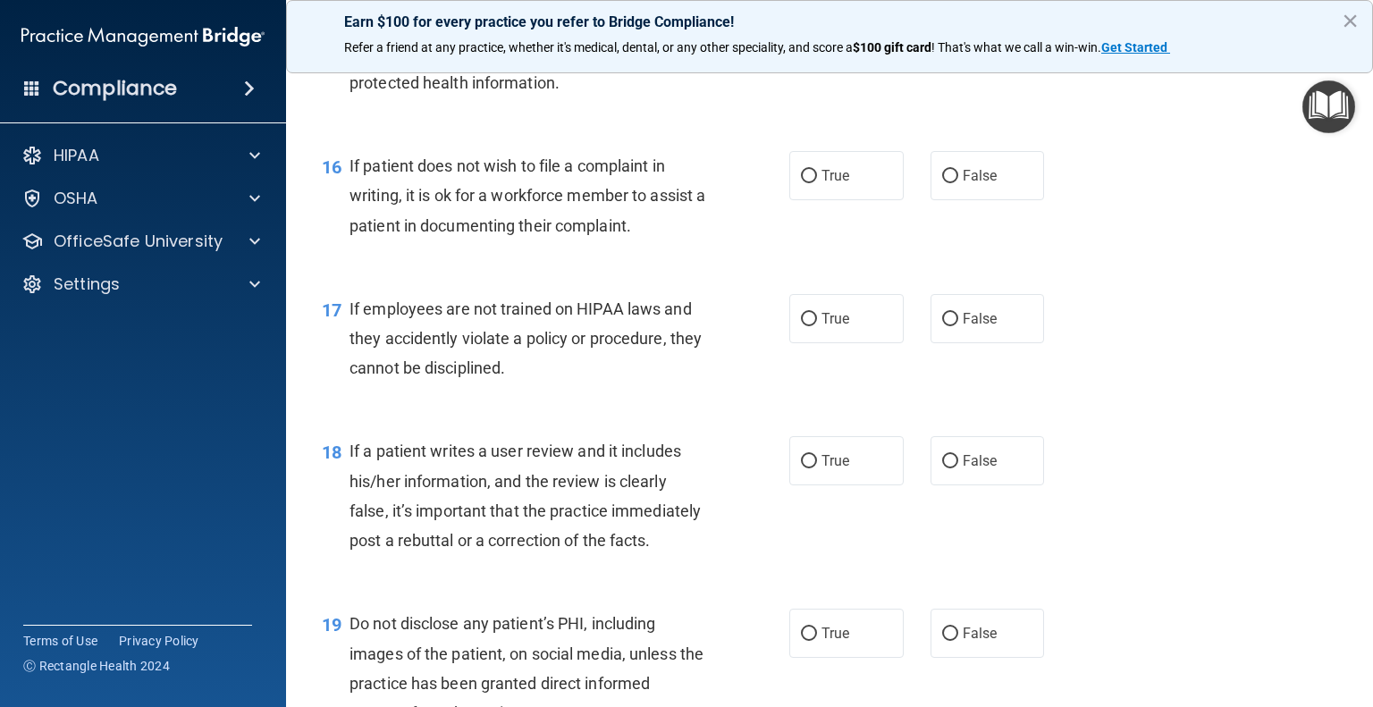
scroll to position [2668, 0]
click at [837, 198] on label "True" at bounding box center [847, 173] width 114 height 49
click at [817, 182] on input "True" at bounding box center [809, 174] width 16 height 13
radio input "true"
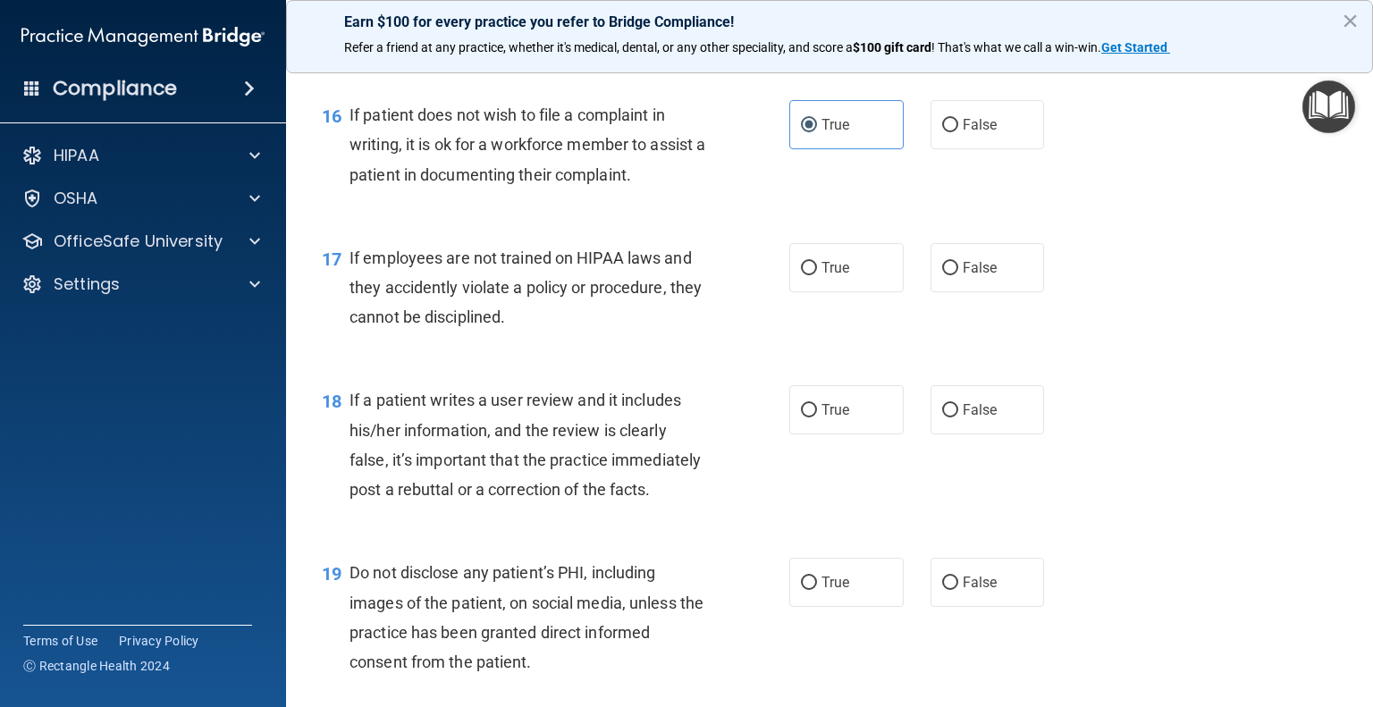
scroll to position [2722, 0]
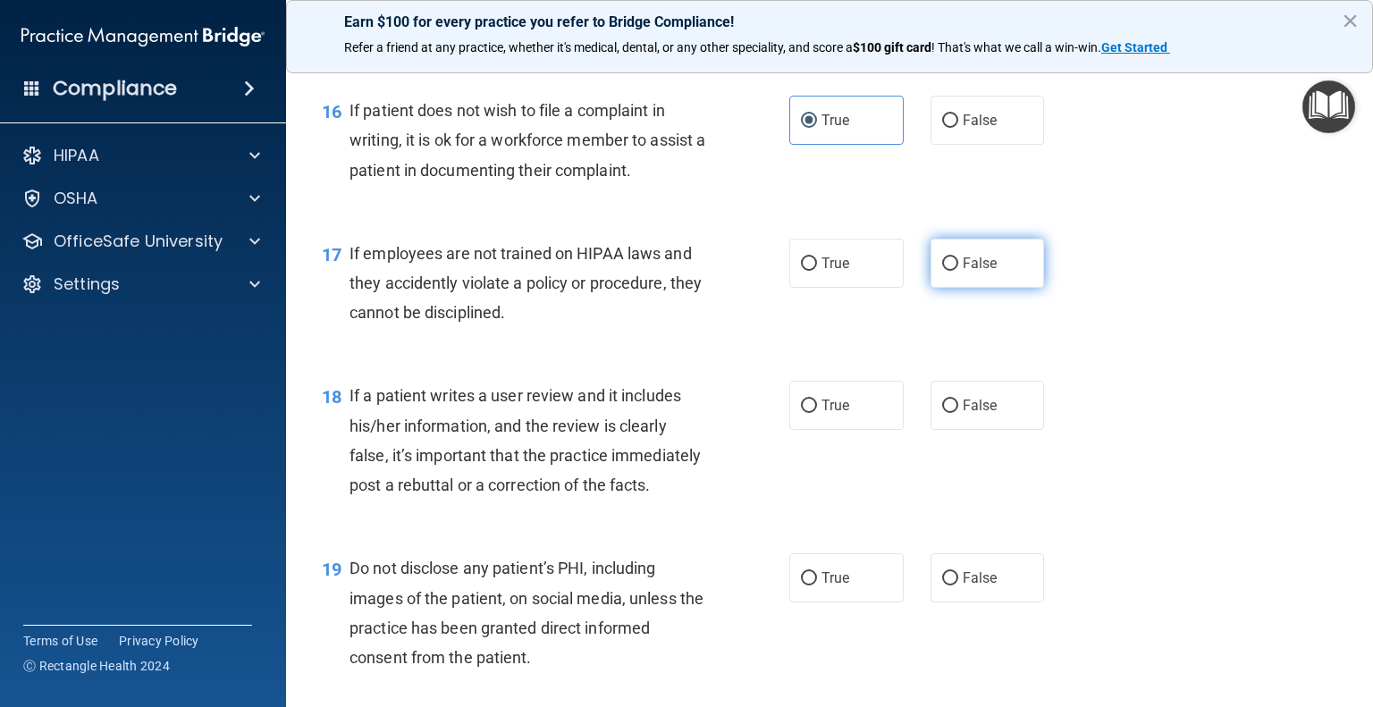
click at [958, 288] on label "False" at bounding box center [988, 263] width 114 height 49
click at [958, 271] on input "False" at bounding box center [950, 264] width 16 height 13
radio input "true"
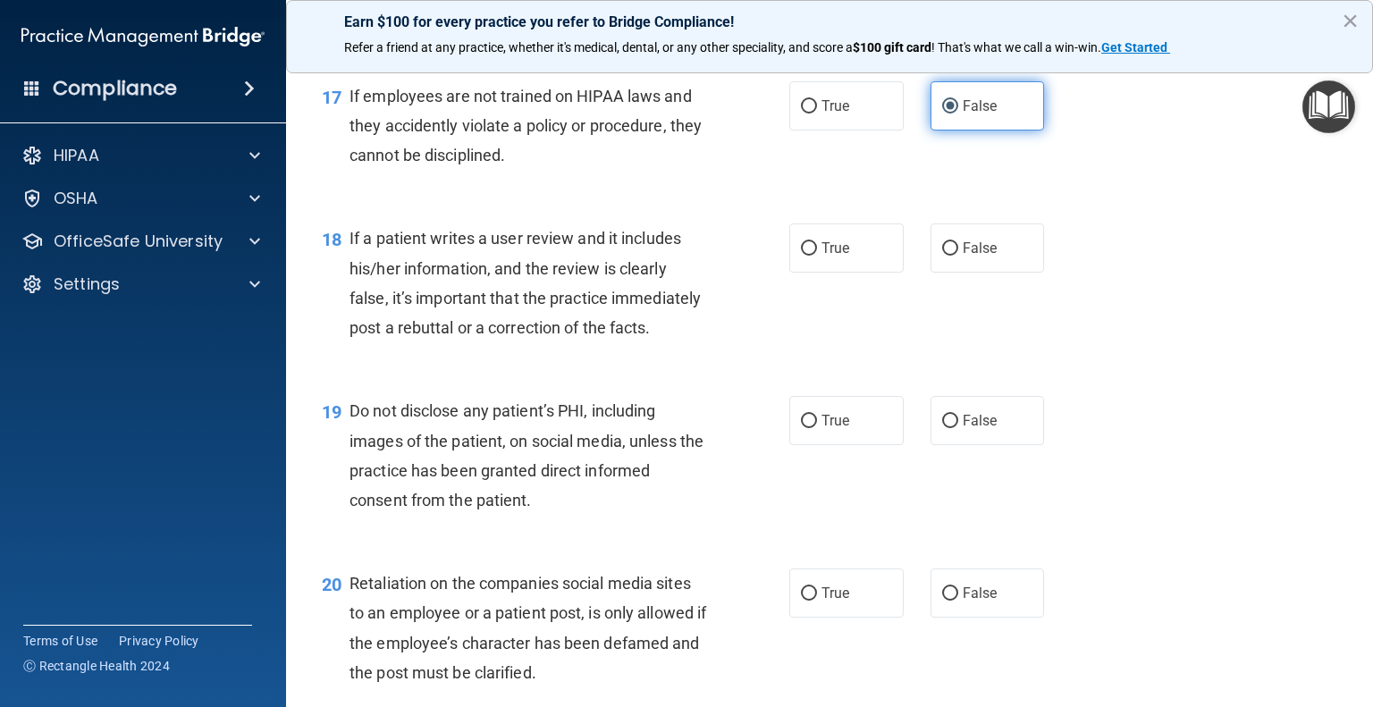
scroll to position [2882, 0]
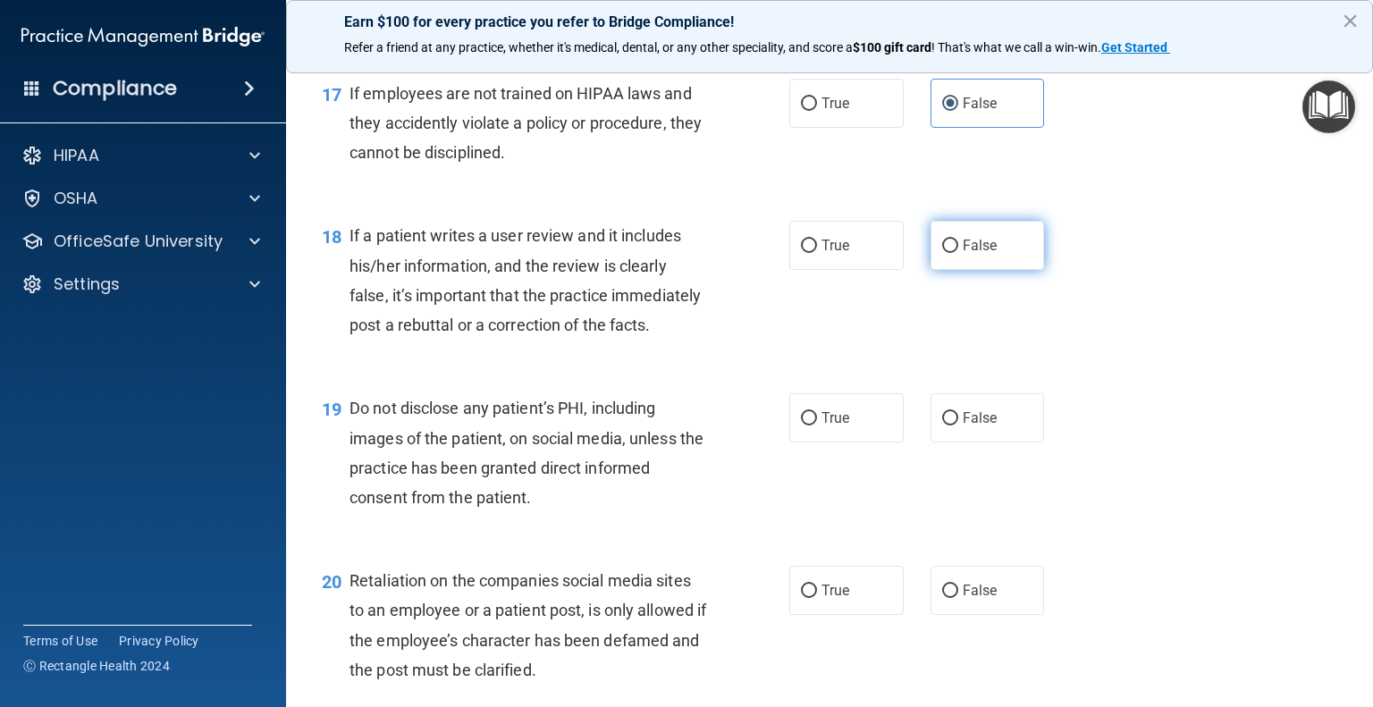
click at [952, 270] on label "False" at bounding box center [988, 245] width 114 height 49
click at [952, 253] on input "False" at bounding box center [950, 246] width 16 height 13
radio input "true"
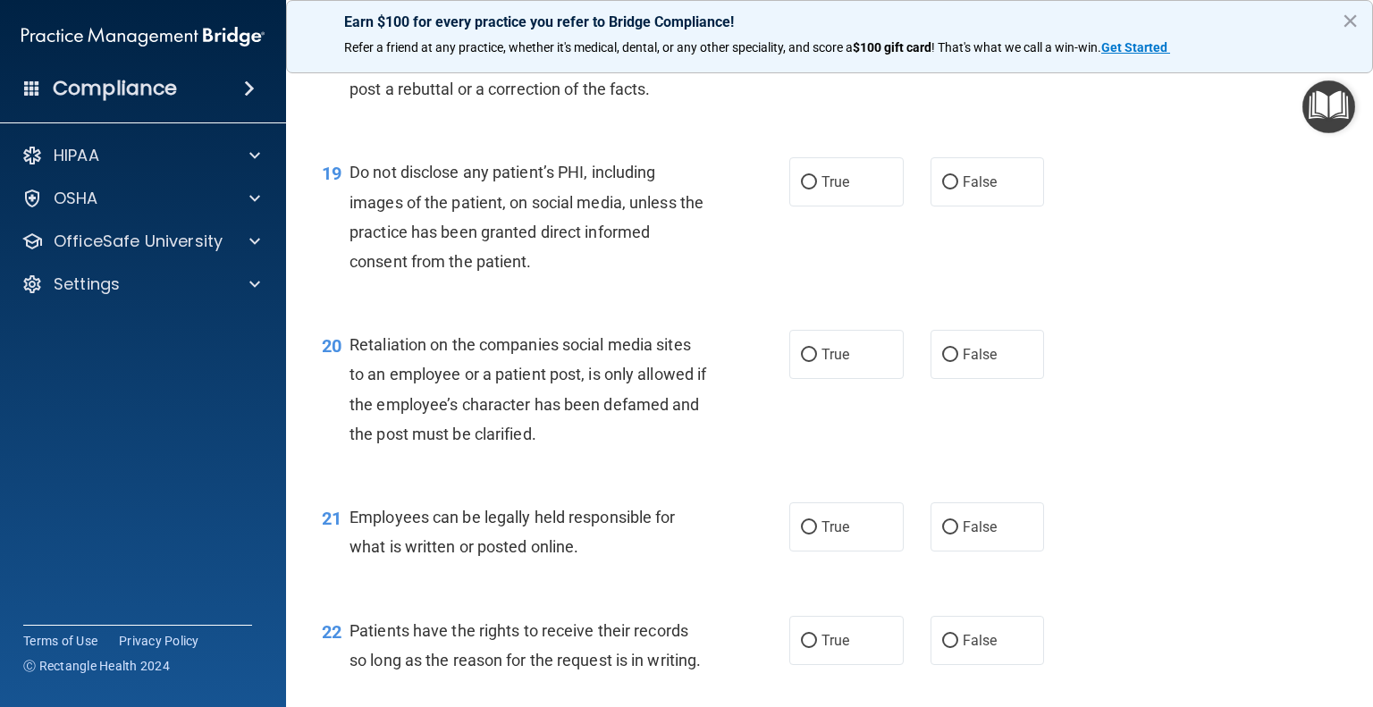
scroll to position [3138, 0]
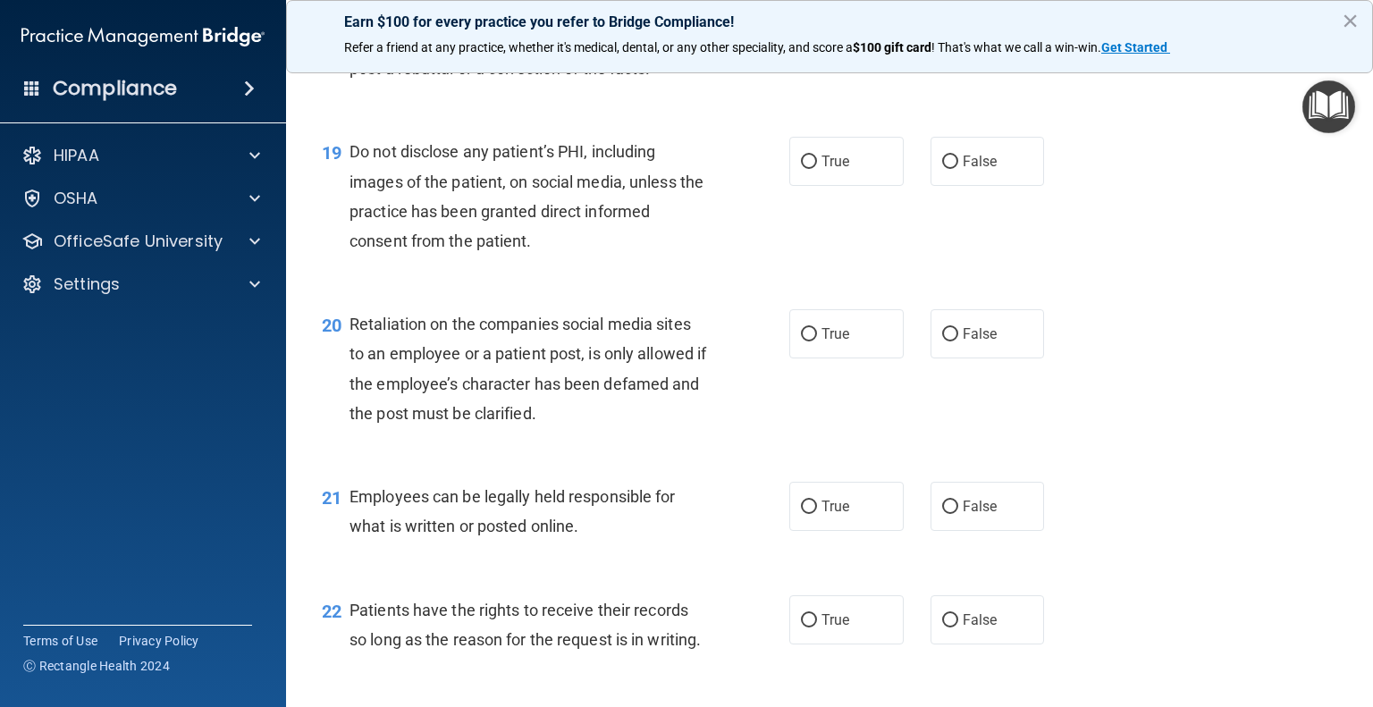
click at [519, 204] on span "Do not disclose any patient’s PHI, including images of the patient, on social m…" at bounding box center [527, 196] width 354 height 108
click at [822, 170] on span "True" at bounding box center [836, 161] width 28 height 17
click at [816, 169] on input "True" at bounding box center [809, 162] width 16 height 13
radio input "true"
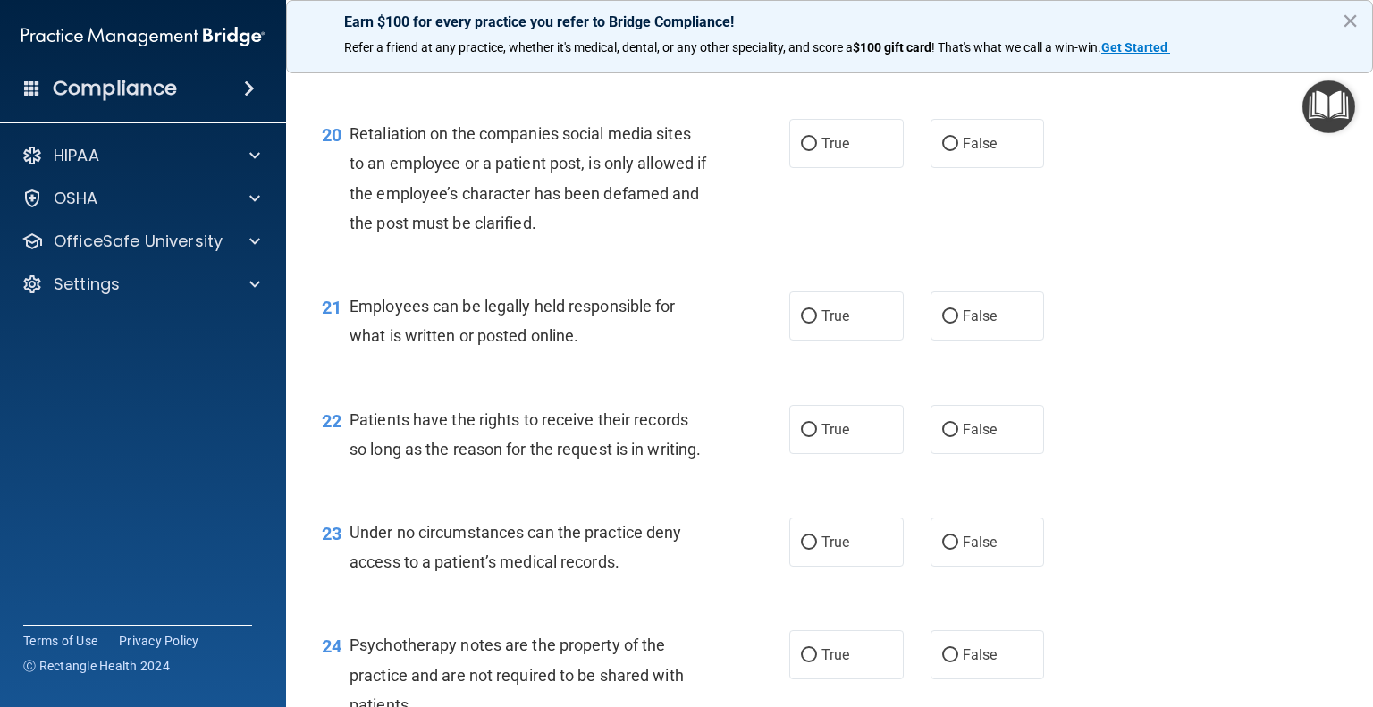
scroll to position [3330, 0]
click at [947, 150] on input "False" at bounding box center [950, 143] width 16 height 13
radio input "true"
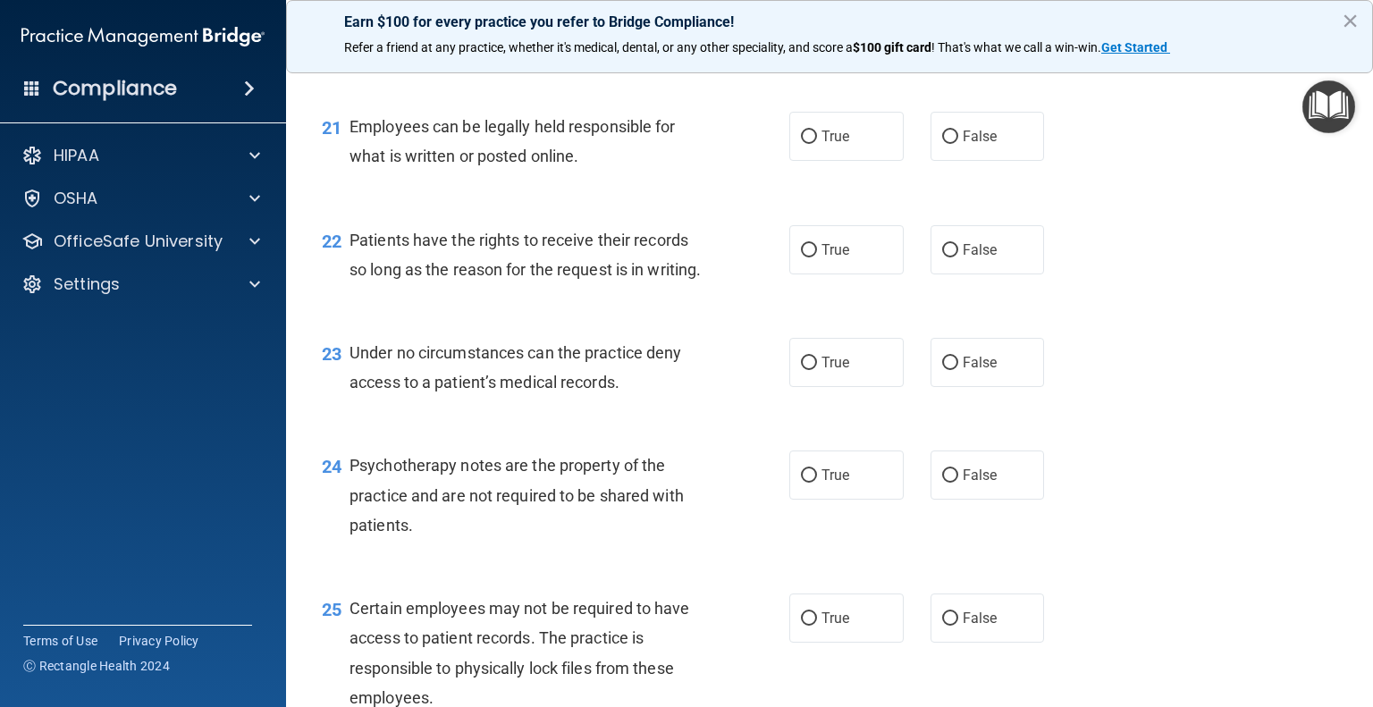
scroll to position [3509, 0]
click at [832, 202] on div "21 Employees can be legally held responsible for what is written or posted onli…" at bounding box center [829, 145] width 1043 height 113
click at [822, 145] on span "True" at bounding box center [836, 136] width 28 height 17
click at [816, 144] on input "True" at bounding box center [809, 137] width 16 height 13
radio input "true"
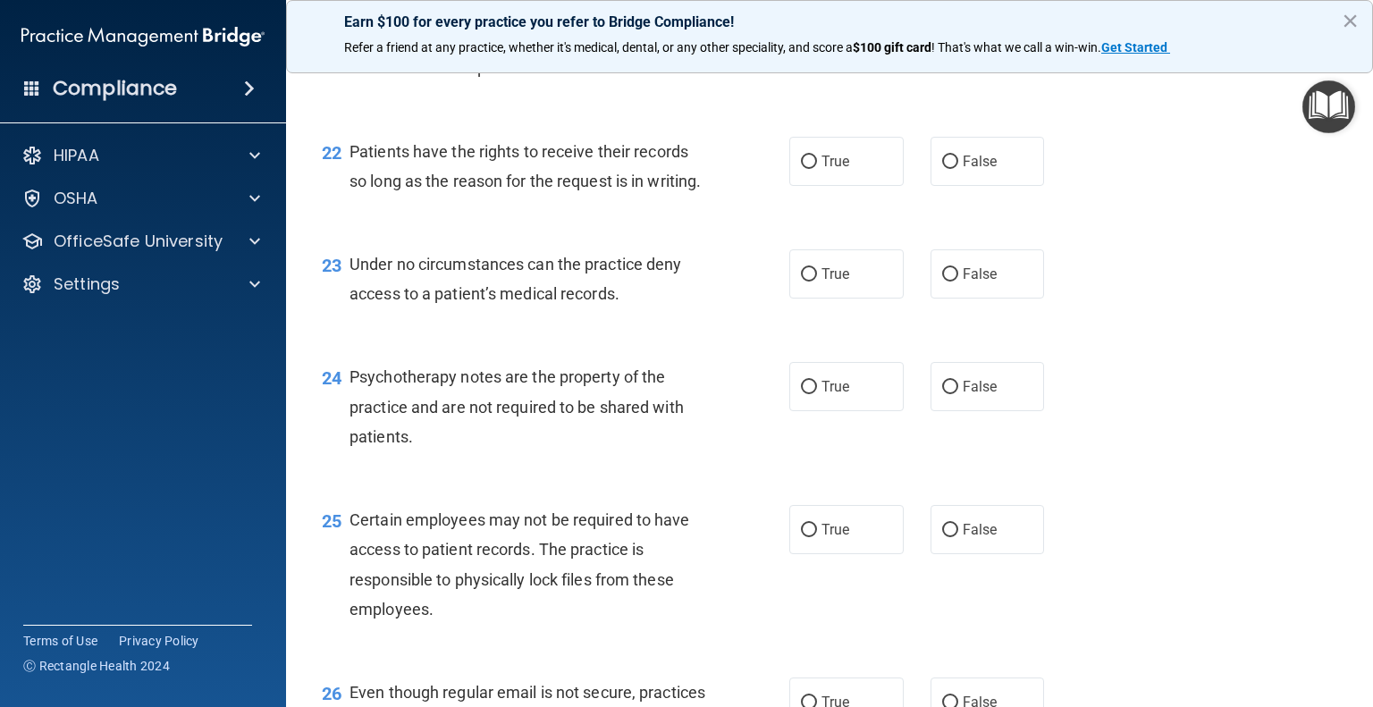
scroll to position [3604, 0]
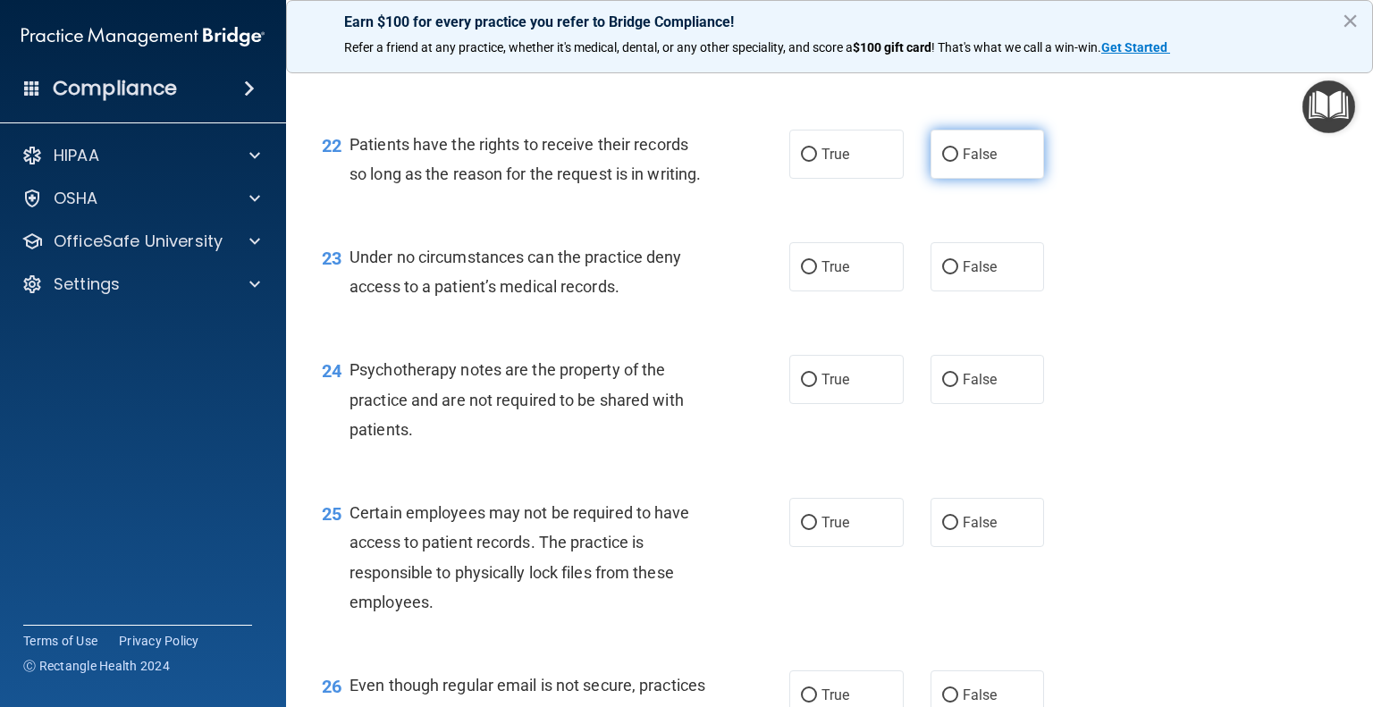
click at [947, 162] on input "False" at bounding box center [950, 154] width 16 height 13
radio input "true"
click at [963, 275] on span "False" at bounding box center [980, 266] width 35 height 17
click at [958, 274] on input "False" at bounding box center [950, 267] width 16 height 13
radio input "true"
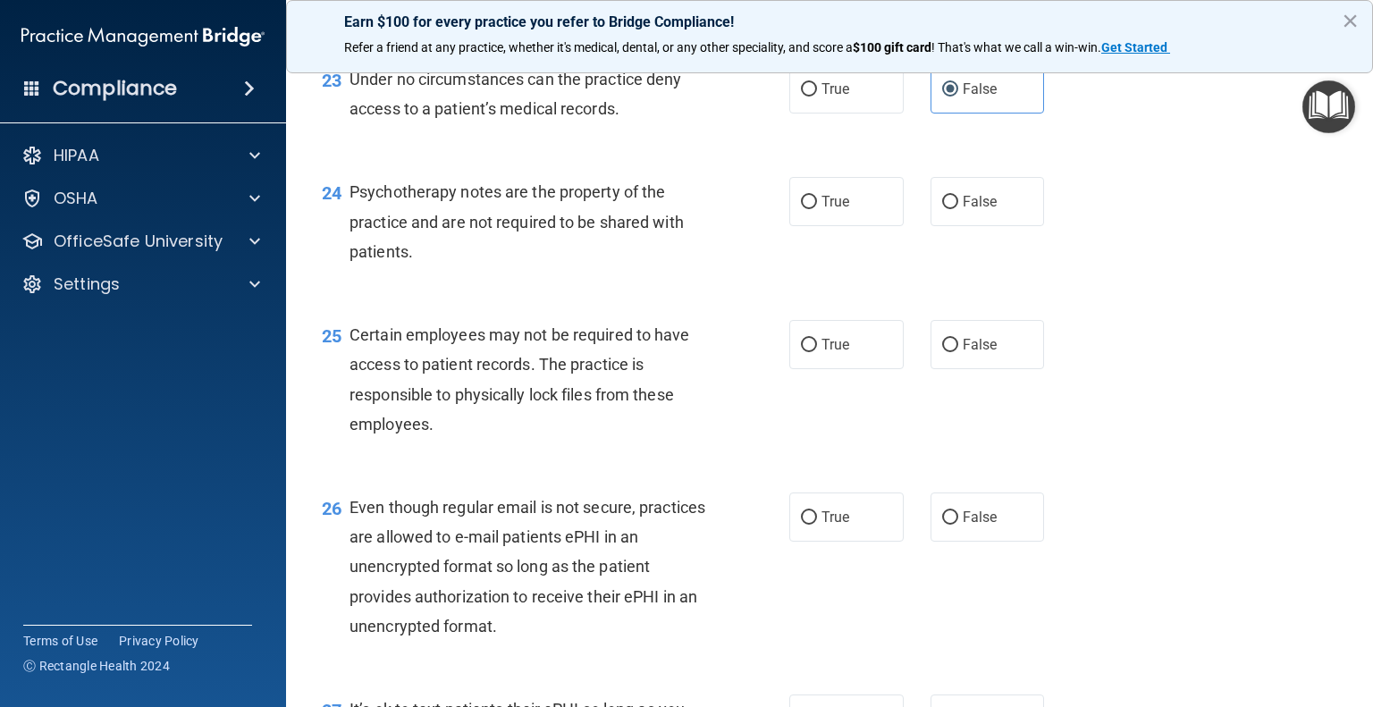
scroll to position [3797, 0]
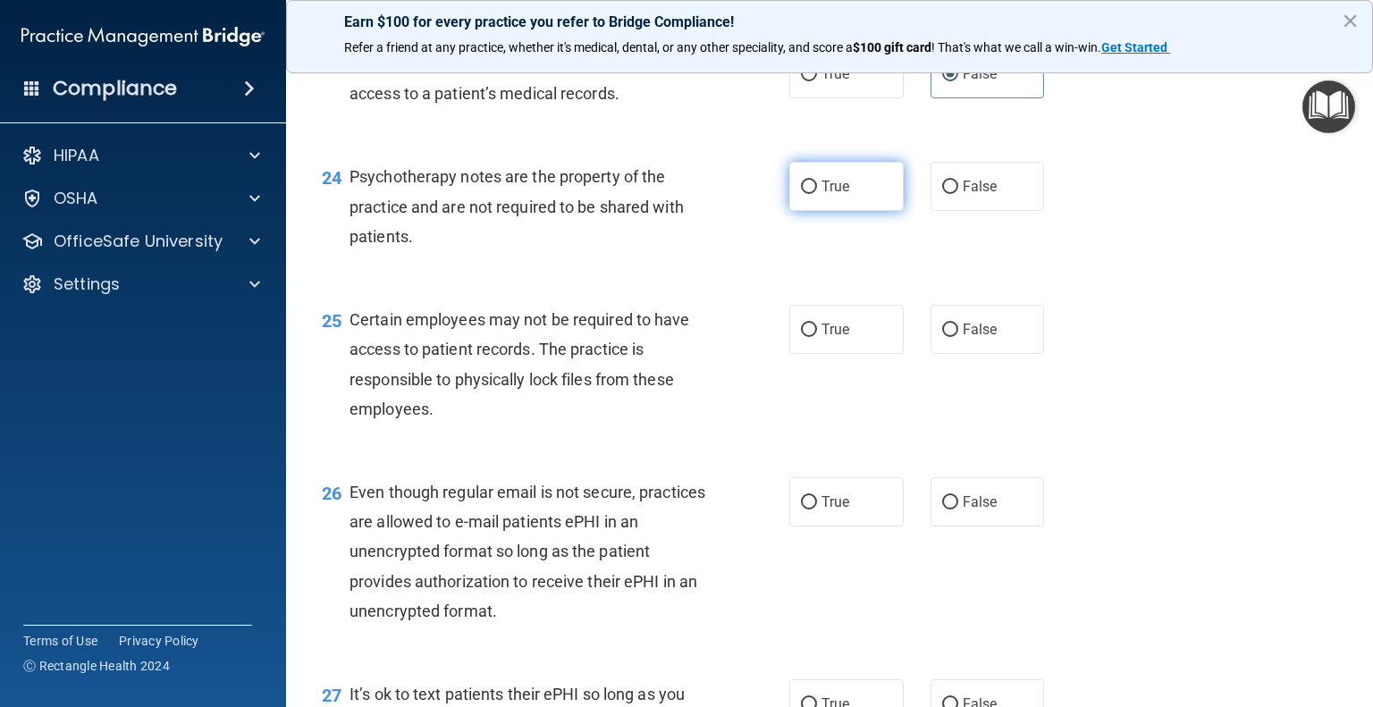
click at [810, 211] on label "True" at bounding box center [847, 186] width 114 height 49
click at [810, 194] on input "True" at bounding box center [809, 187] width 16 height 13
radio input "true"
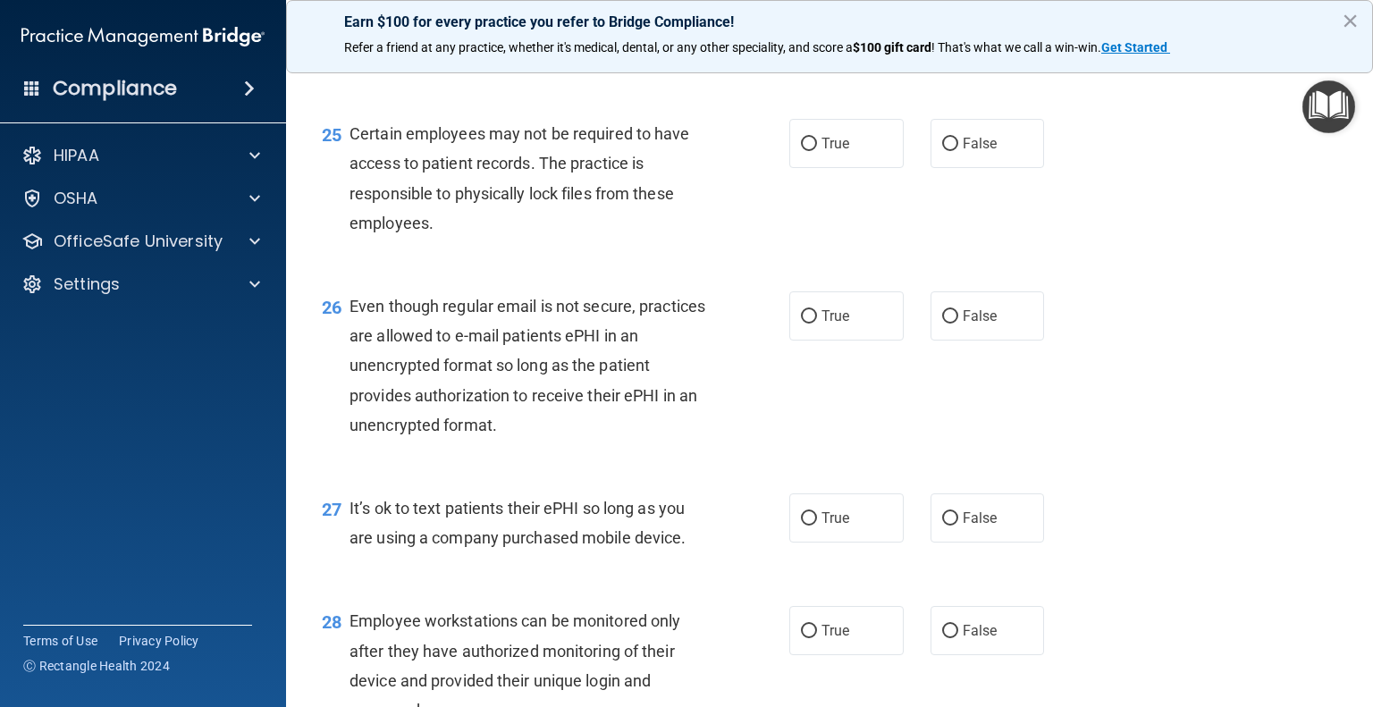
scroll to position [3984, 0]
click at [806, 150] on input "True" at bounding box center [809, 143] width 16 height 13
radio input "true"
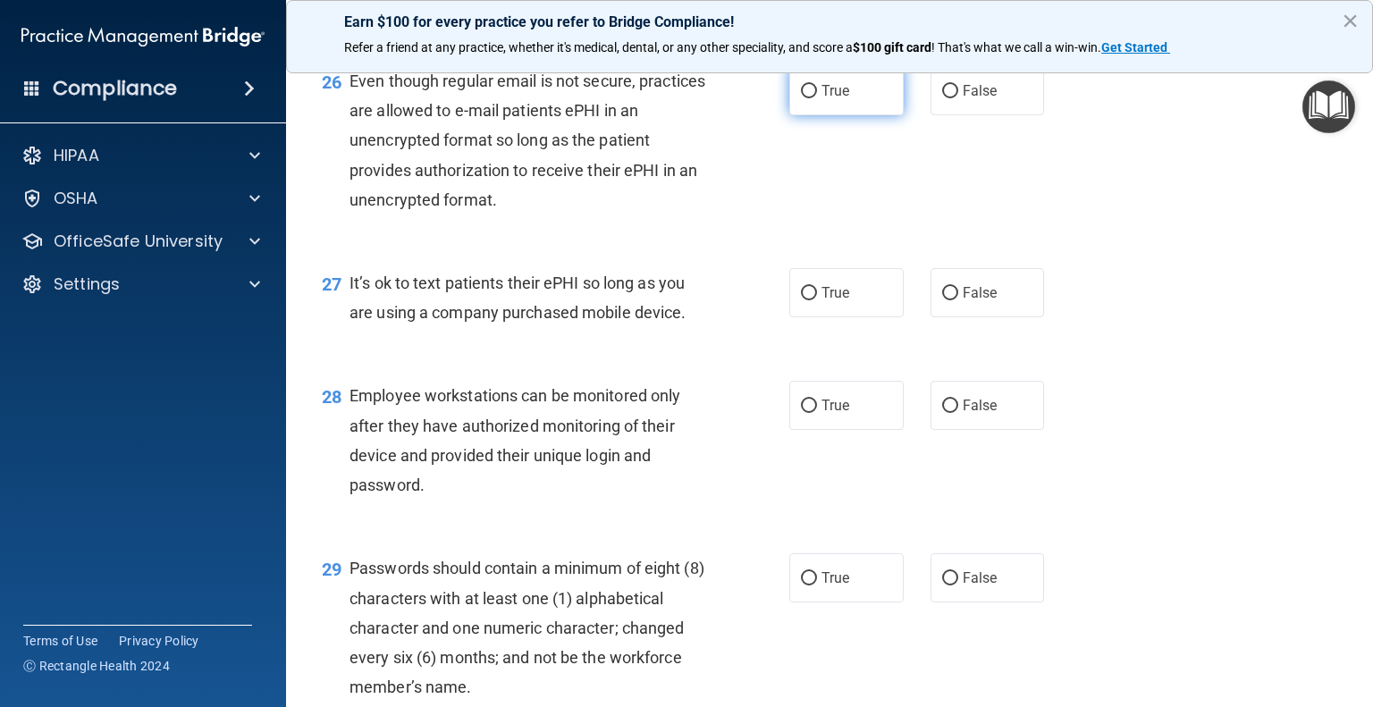
click at [828, 99] on span "True" at bounding box center [836, 90] width 28 height 17
click at [817, 98] on input "True" at bounding box center [809, 91] width 16 height 13
radio input "true"
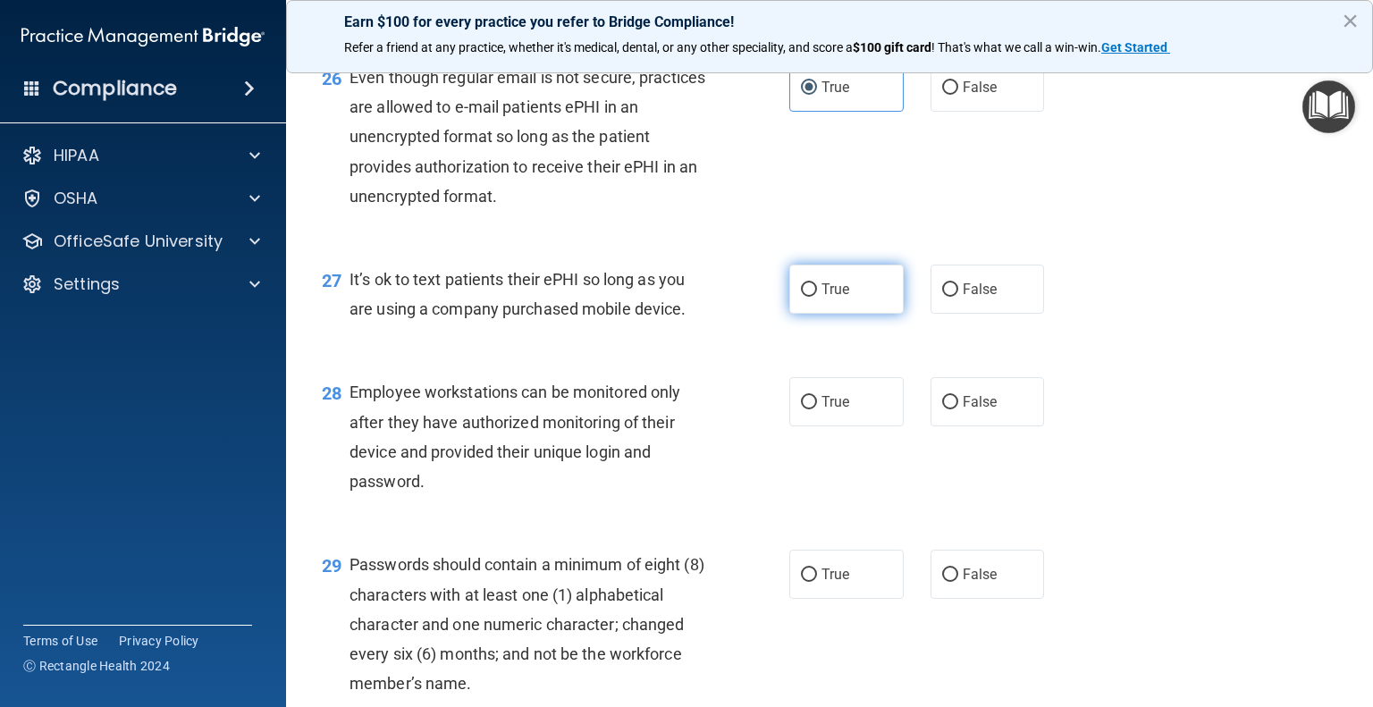
click at [847, 314] on label "True" at bounding box center [847, 289] width 114 height 49
click at [817, 297] on input "True" at bounding box center [809, 289] width 16 height 13
radio input "true"
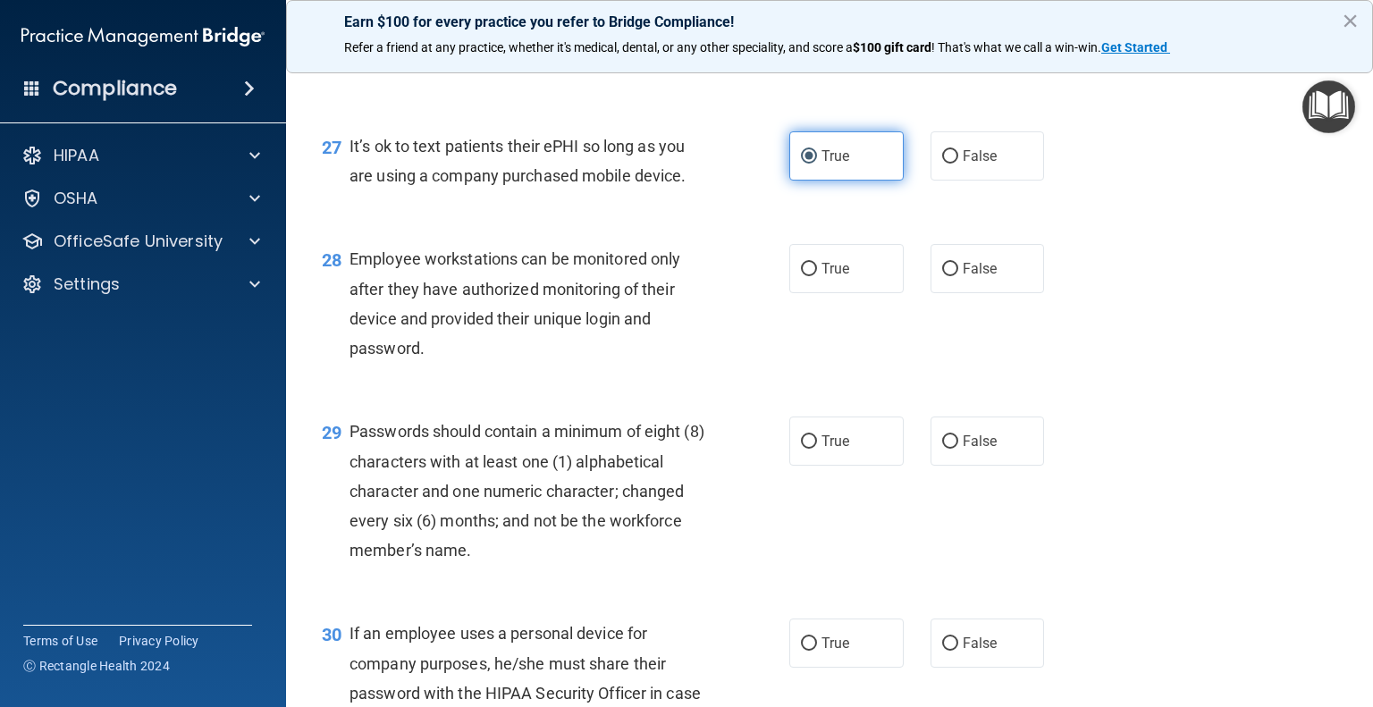
scroll to position [4345, 0]
click at [951, 293] on label "False" at bounding box center [988, 268] width 114 height 49
click at [951, 276] on input "False" at bounding box center [950, 269] width 16 height 13
radio input "true"
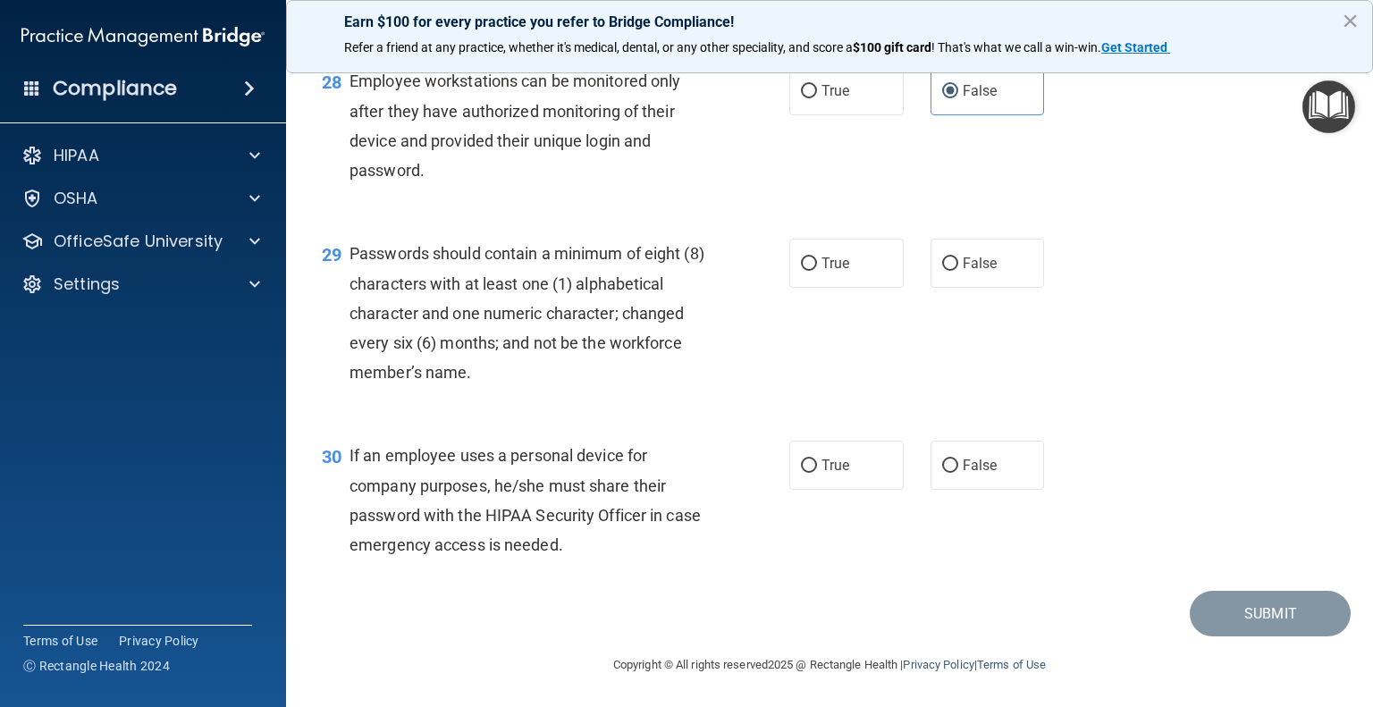
scroll to position [4524, 0]
click at [812, 287] on label "True" at bounding box center [847, 262] width 114 height 49
click at [812, 270] on input "True" at bounding box center [809, 263] width 16 height 13
radio input "true"
click at [812, 287] on label "True" at bounding box center [847, 262] width 114 height 49
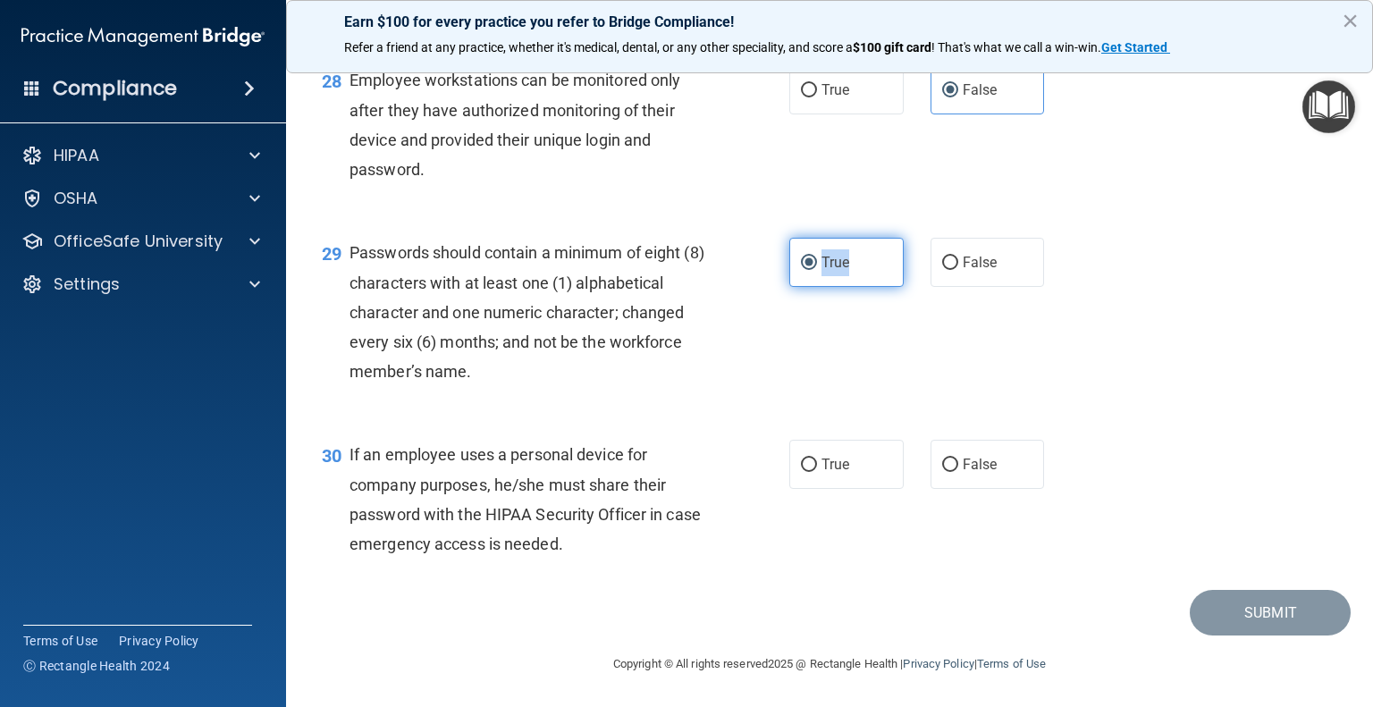
click at [812, 270] on input "True" at bounding box center [809, 263] width 16 height 13
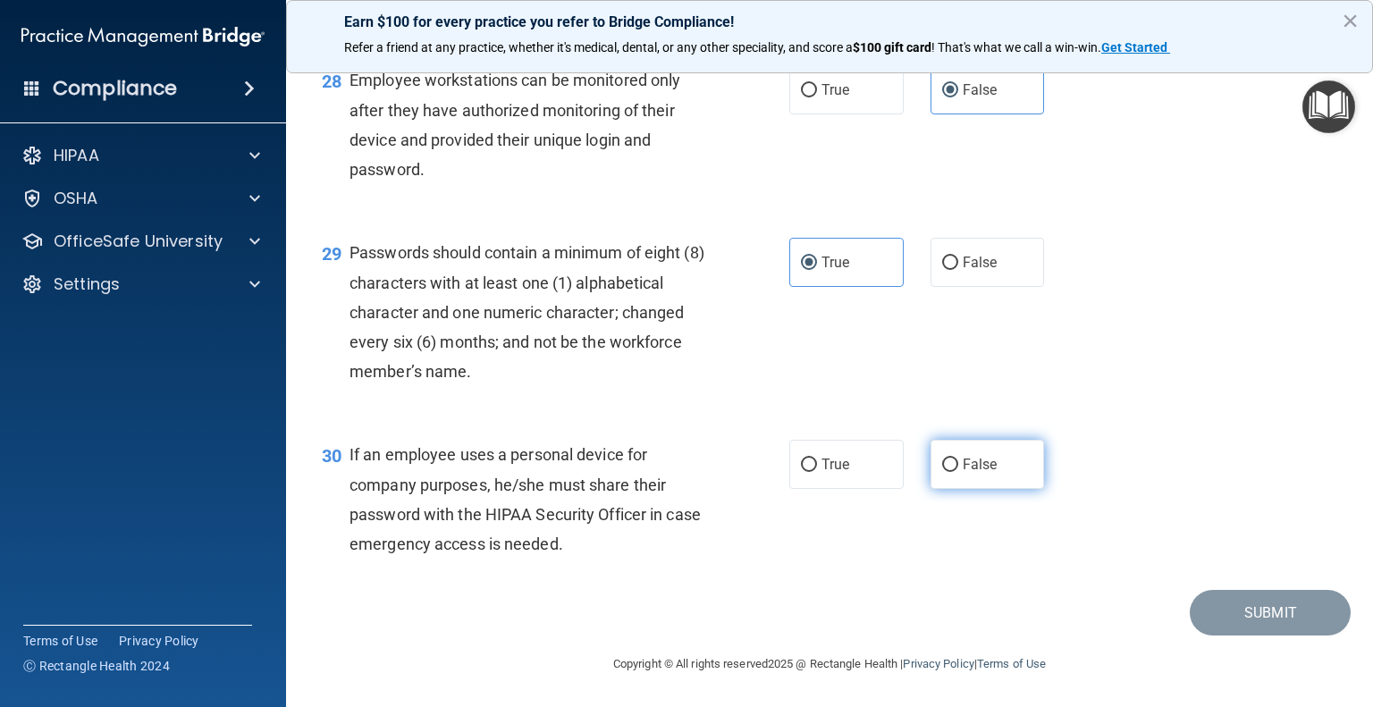
click at [964, 475] on label "False" at bounding box center [988, 464] width 114 height 49
click at [958, 472] on input "False" at bounding box center [950, 465] width 16 height 13
radio input "true"
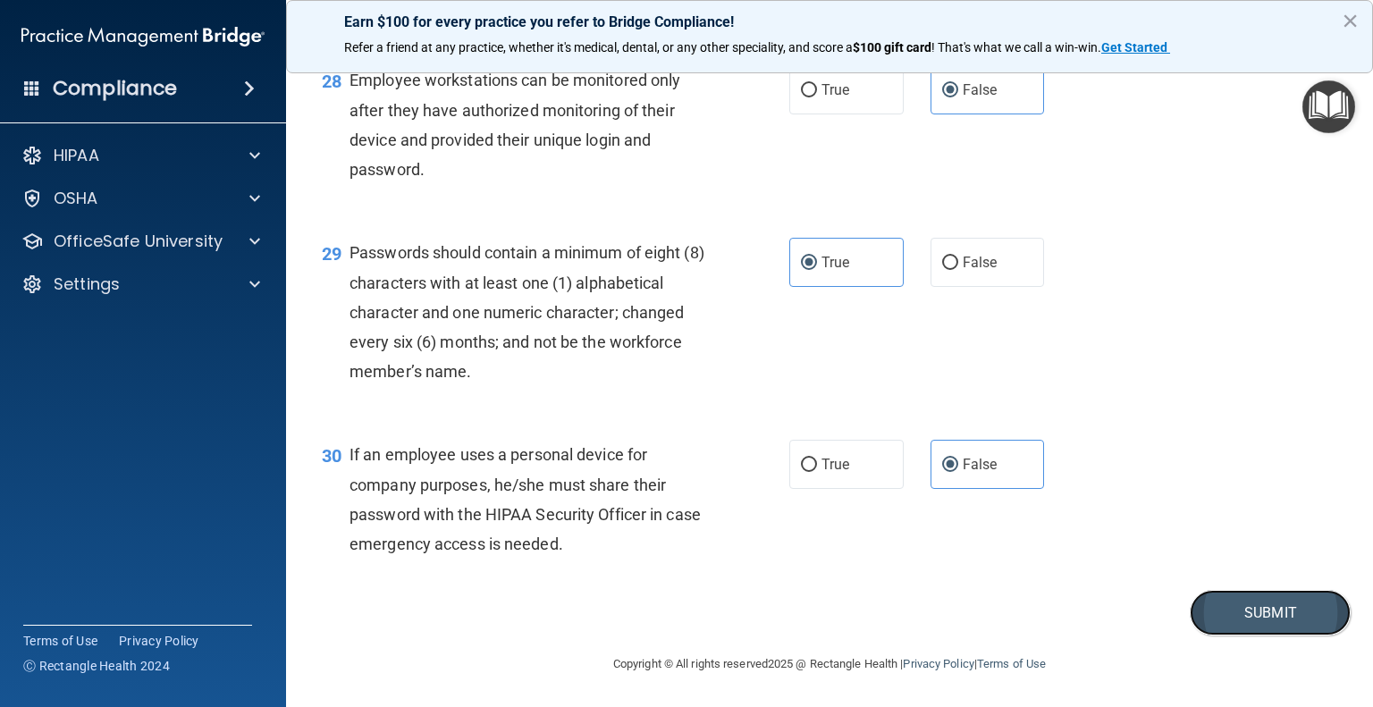
click at [1220, 626] on button "Submit" at bounding box center [1270, 613] width 161 height 46
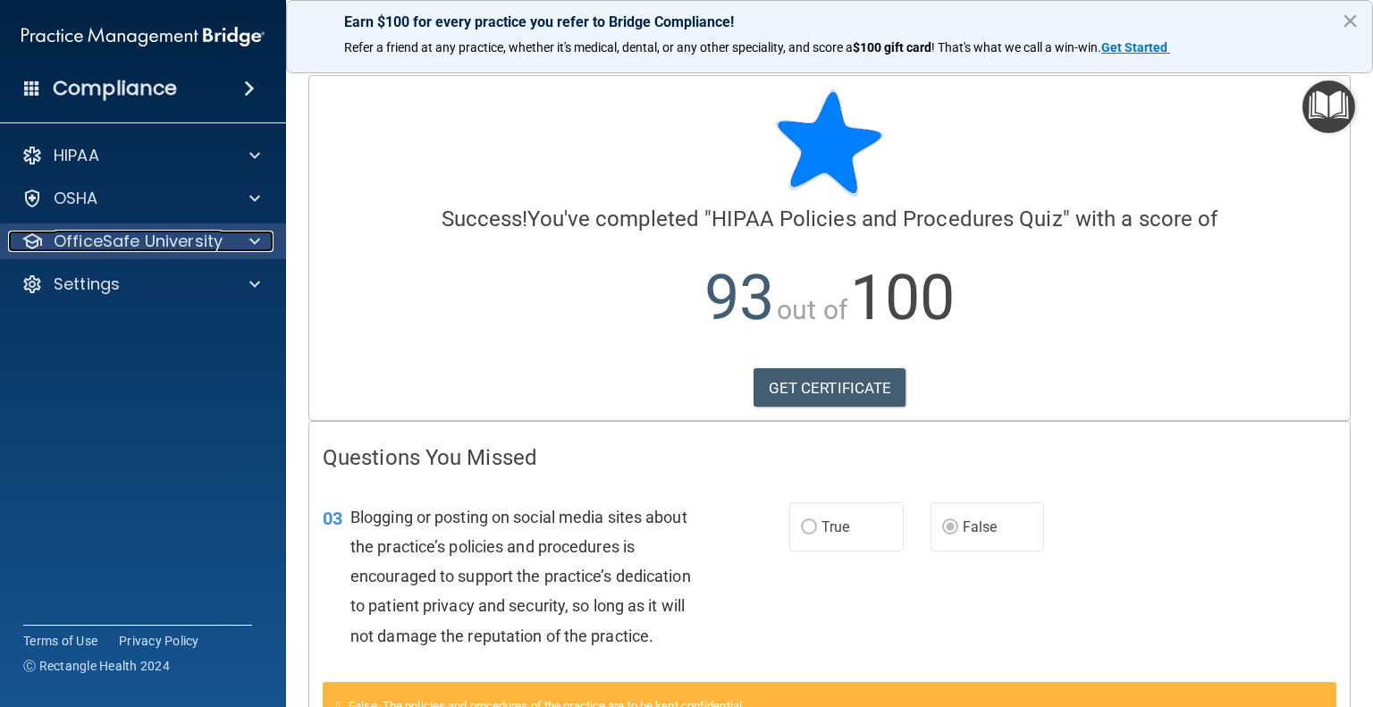
click at [189, 246] on p "OfficeSafe University" at bounding box center [138, 241] width 169 height 21
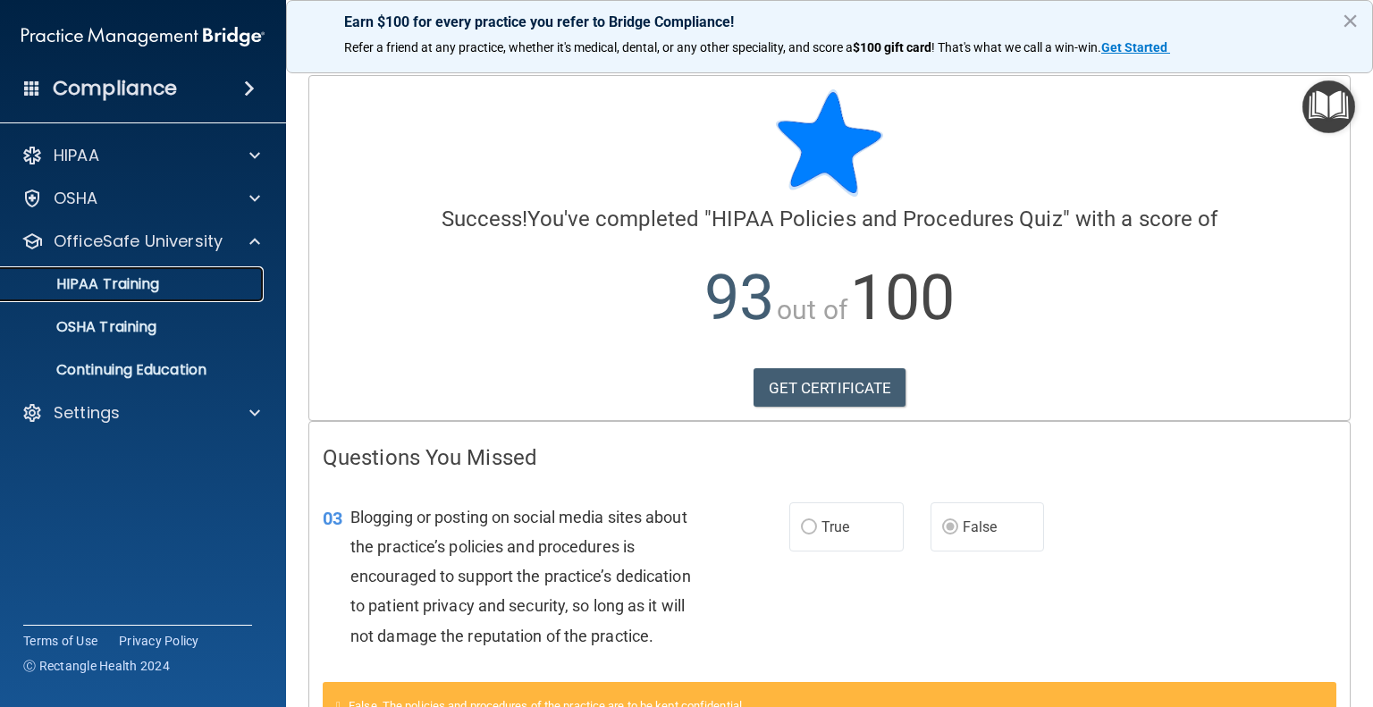
click at [177, 289] on div "HIPAA Training" at bounding box center [134, 284] width 244 height 18
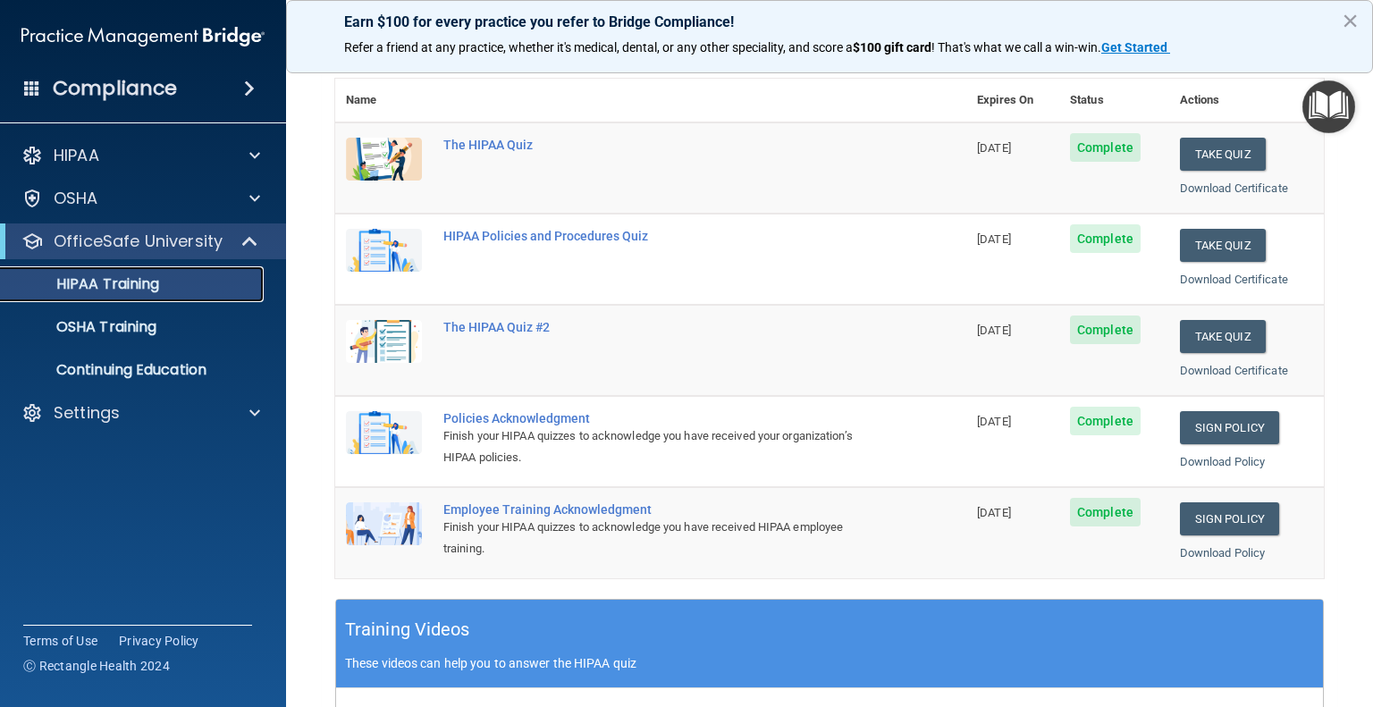
scroll to position [193, 0]
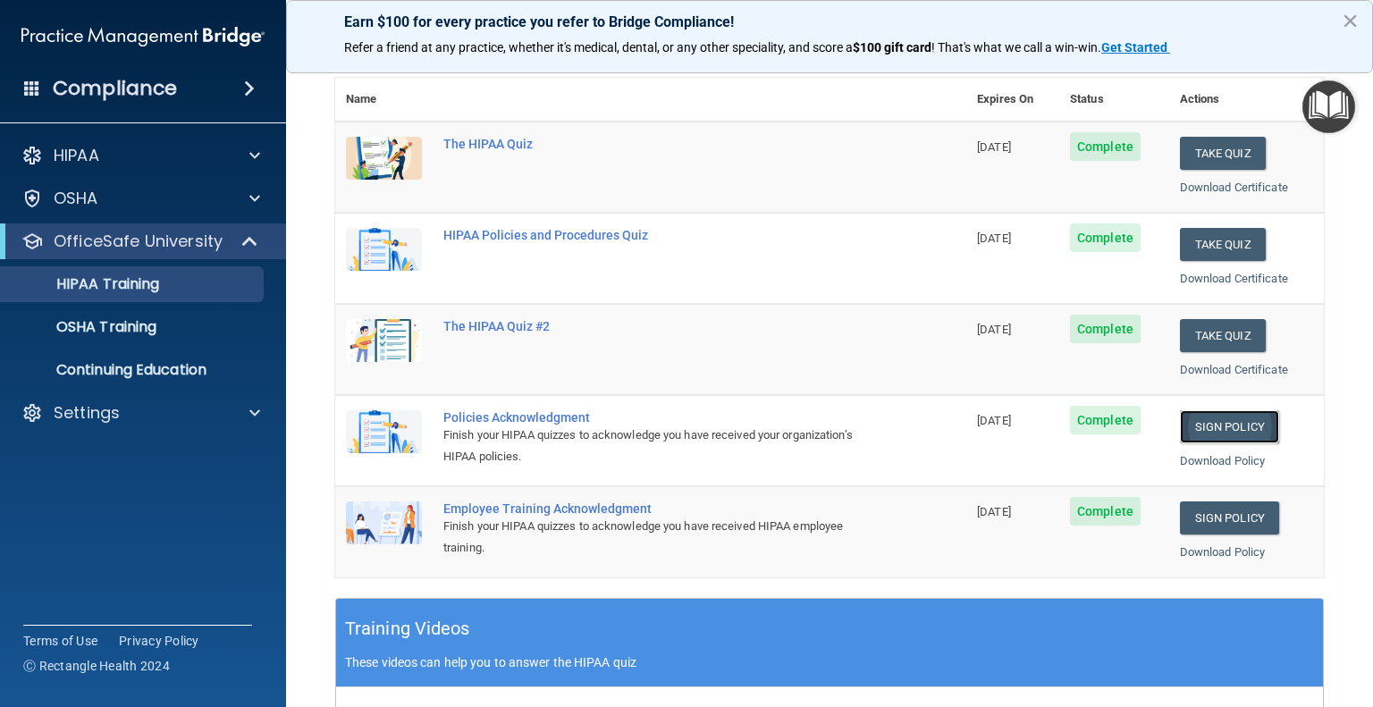
click at [1203, 418] on link "Sign Policy" at bounding box center [1229, 426] width 99 height 33
click at [112, 324] on p "OSHA Training" at bounding box center [84, 327] width 145 height 18
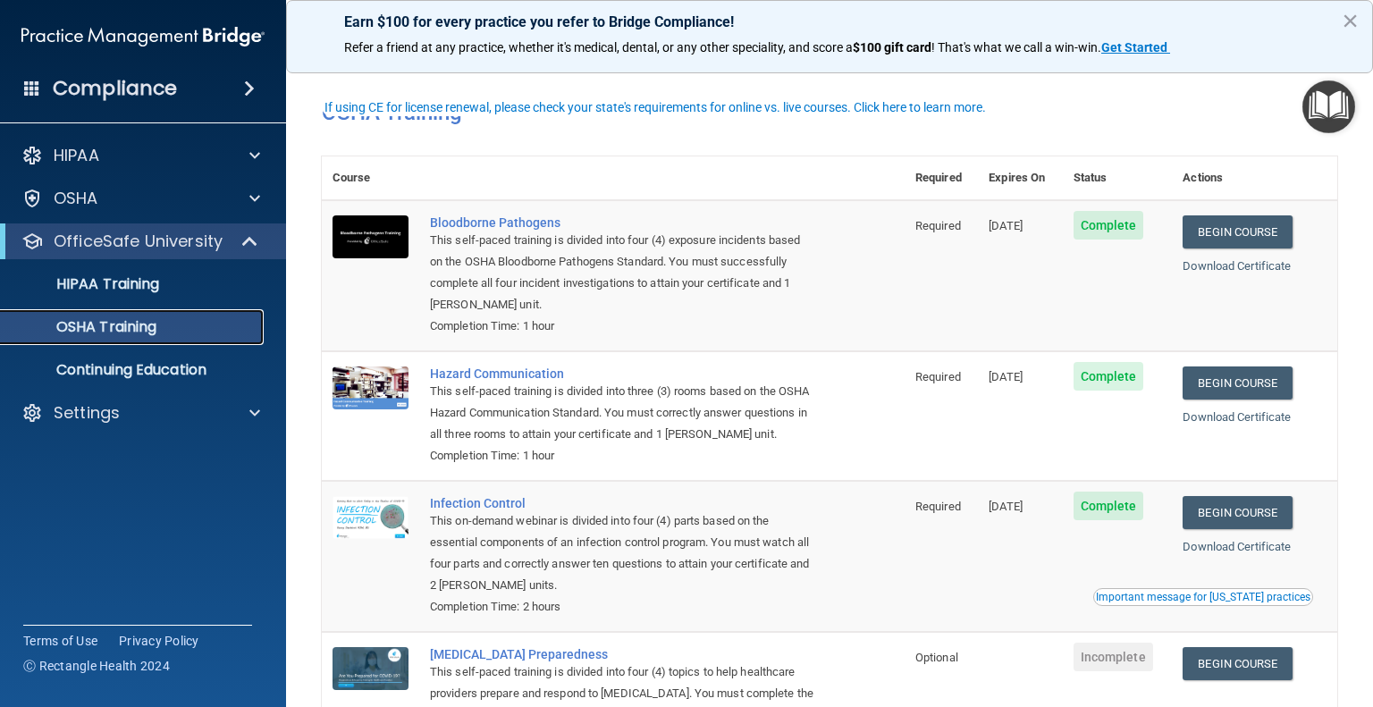
scroll to position [171, 0]
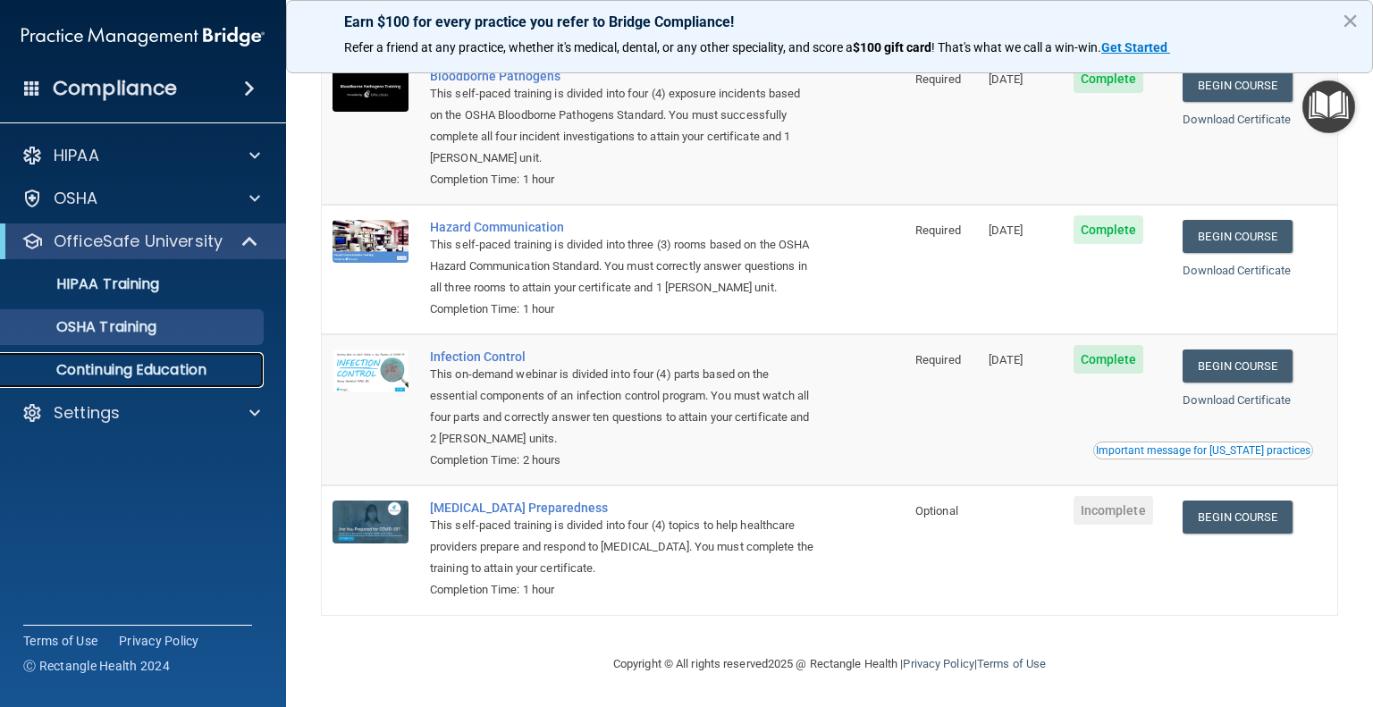
click at [210, 379] on p "Continuing Education" at bounding box center [134, 370] width 244 height 18
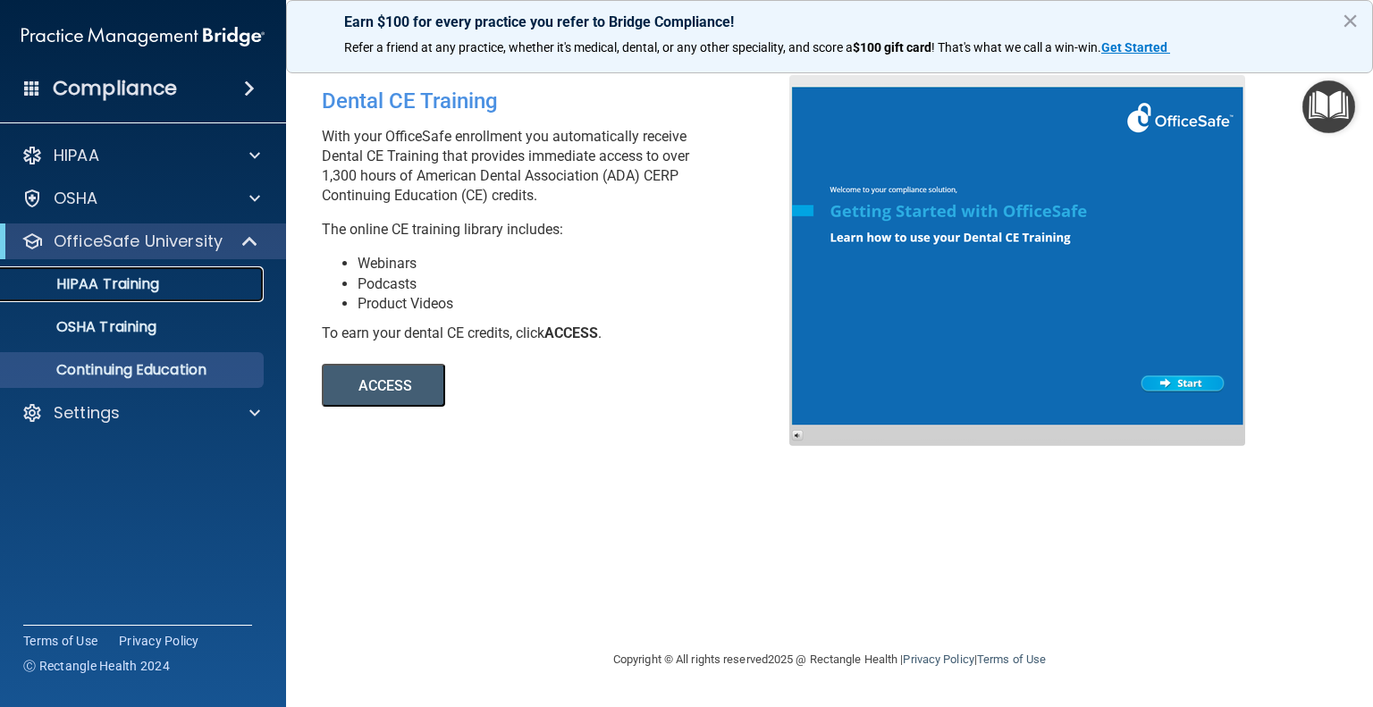
click at [175, 286] on div "HIPAA Training" at bounding box center [134, 284] width 244 height 18
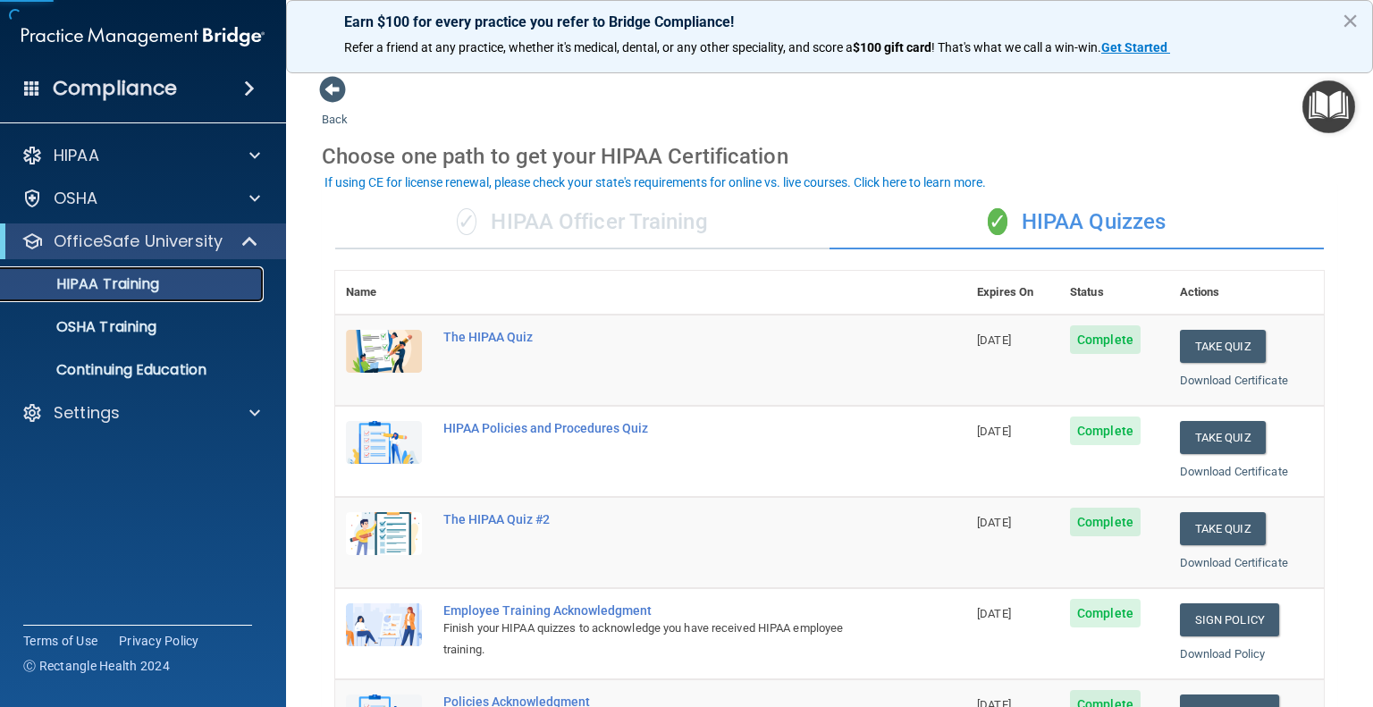
click at [149, 286] on p "HIPAA Training" at bounding box center [86, 284] width 148 height 18
click at [162, 323] on div "OSHA Training" at bounding box center [134, 327] width 244 height 18
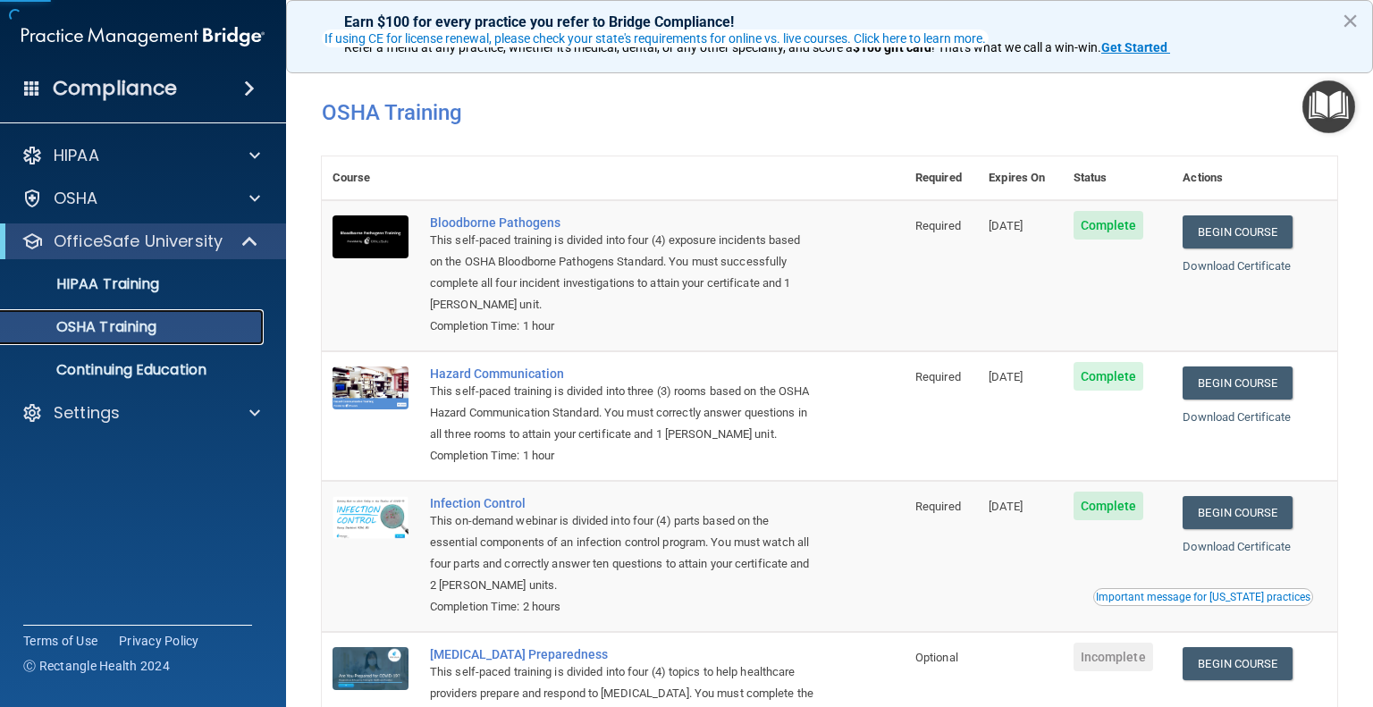
scroll to position [171, 0]
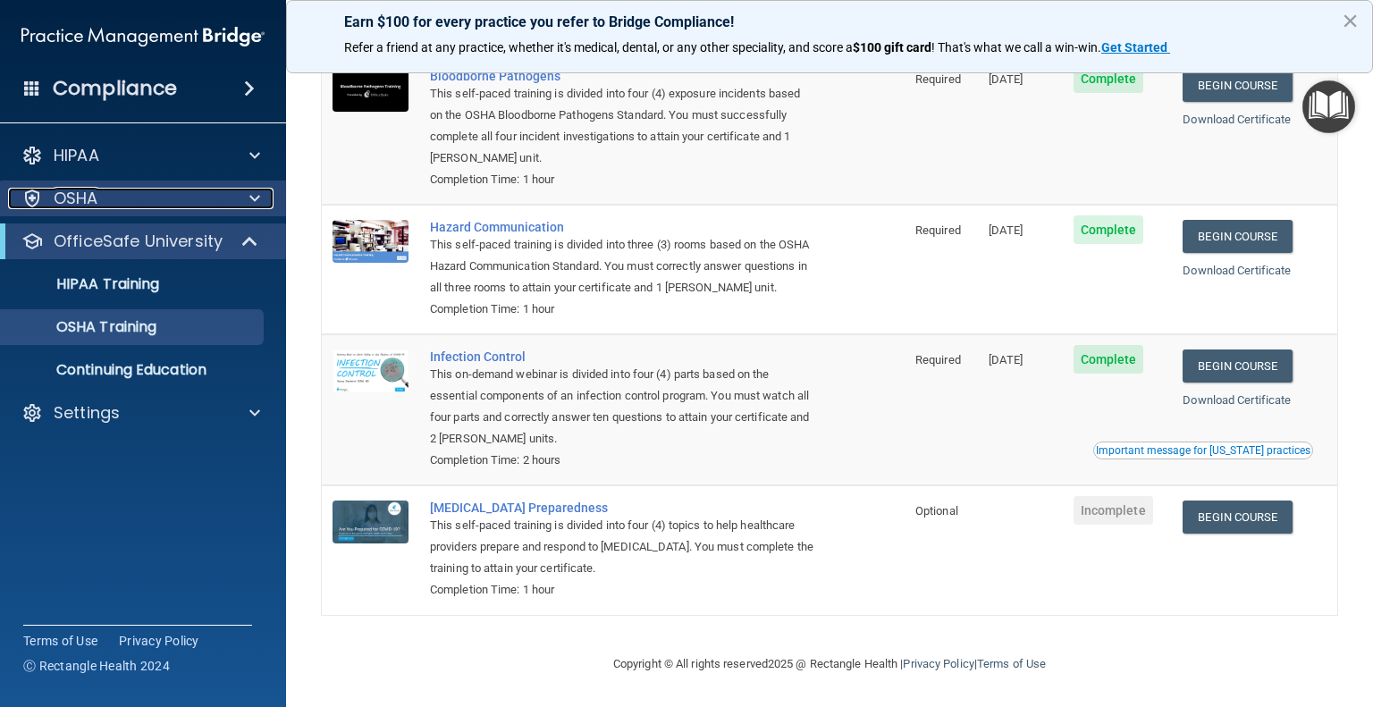
click at [101, 204] on div "OSHA" at bounding box center [119, 198] width 222 height 21
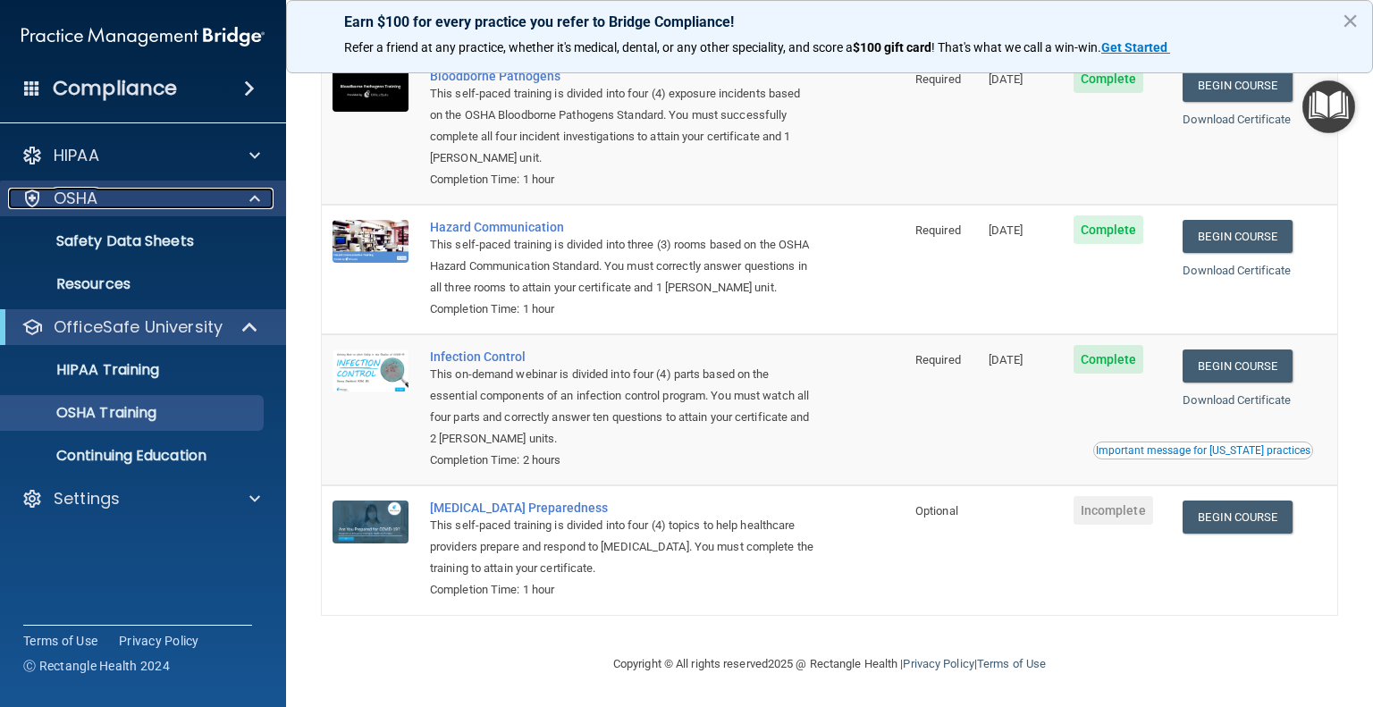
click at [101, 204] on div "OSHA" at bounding box center [119, 198] width 222 height 21
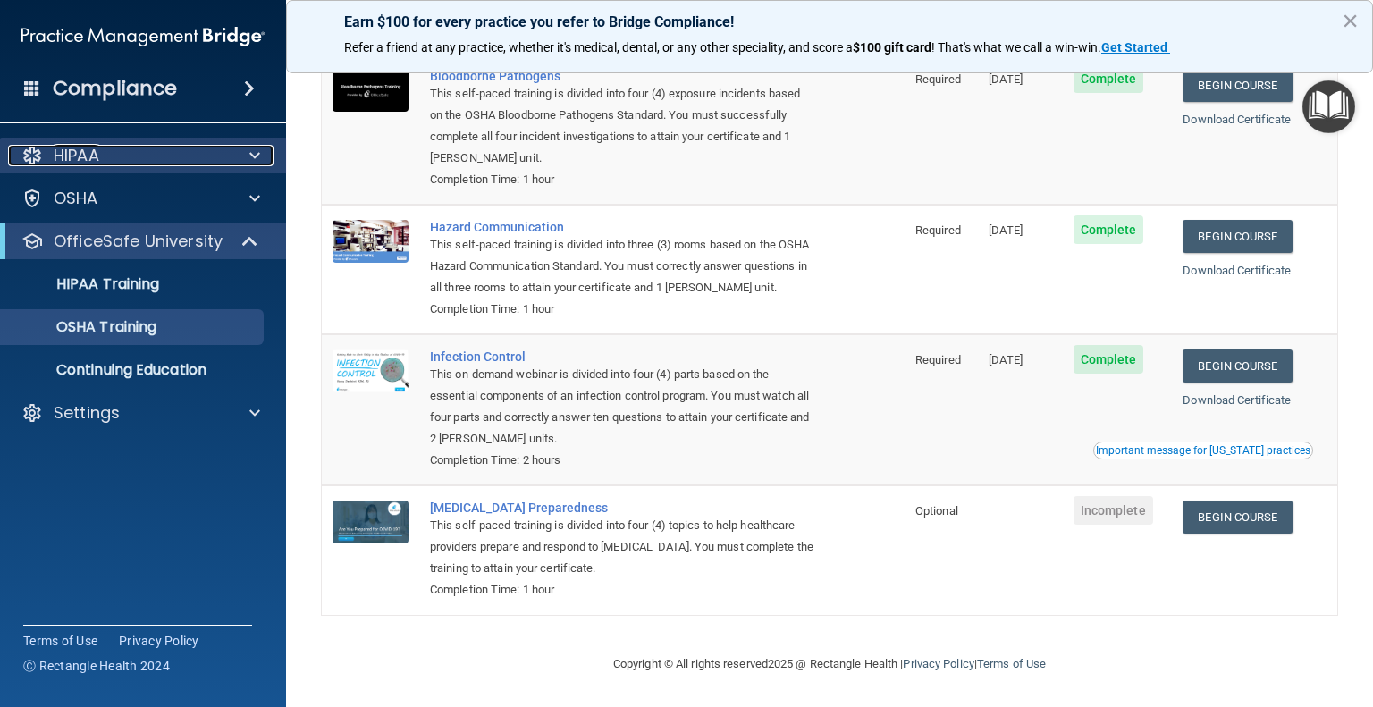
click at [98, 164] on p "HIPAA" at bounding box center [77, 155] width 46 height 21
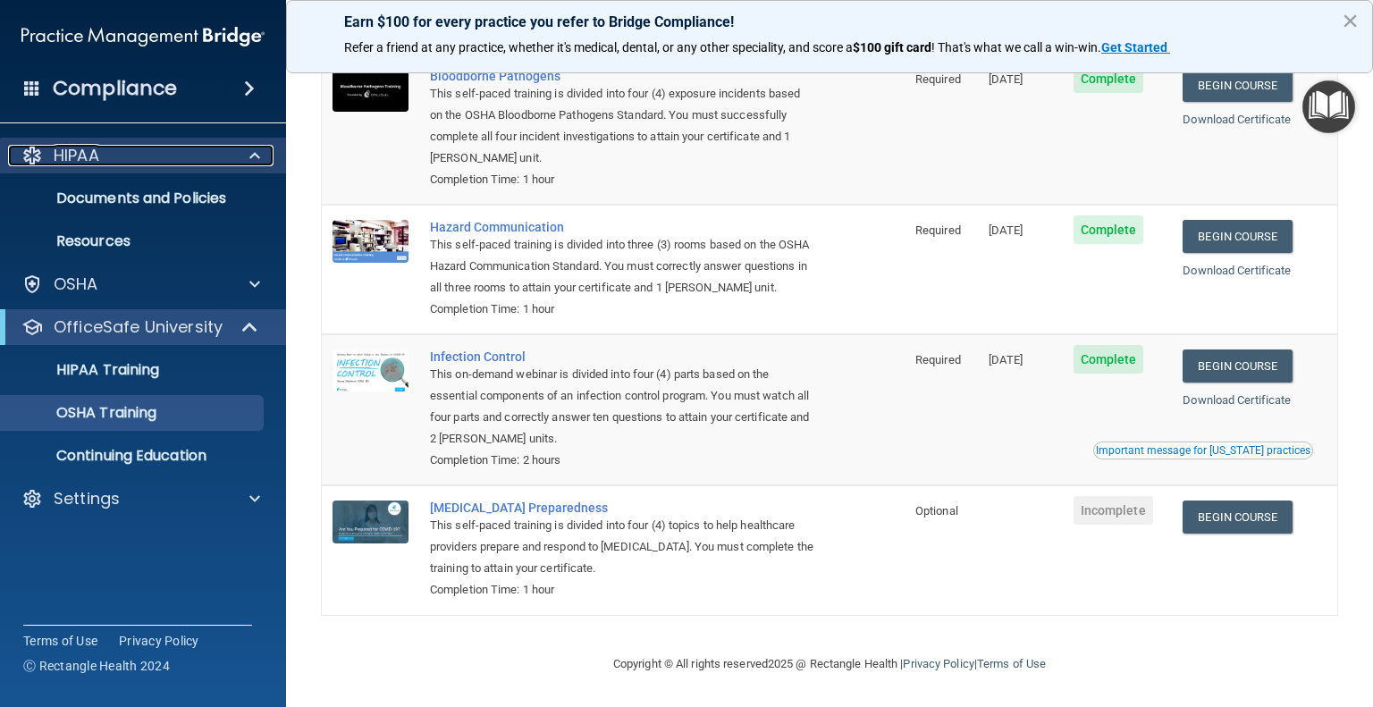
click at [98, 164] on p "HIPAA" at bounding box center [77, 155] width 46 height 21
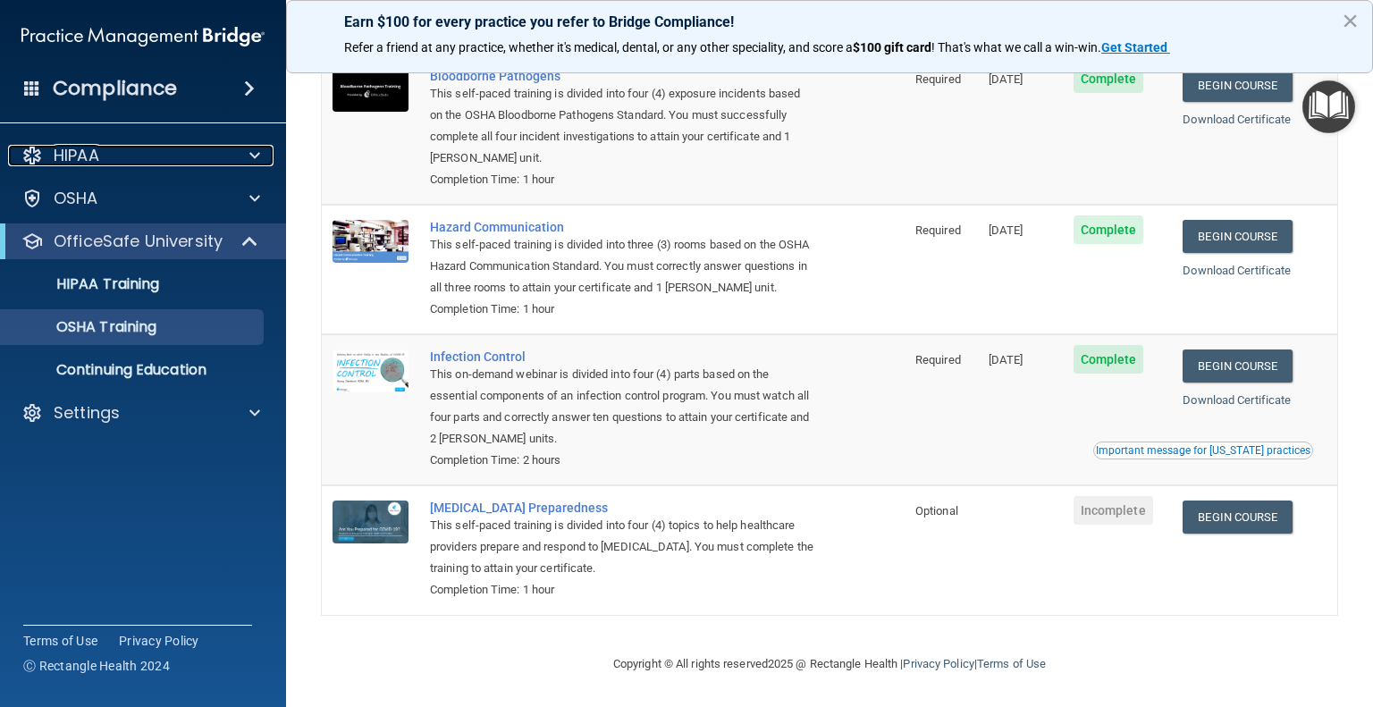
scroll to position [0, 0]
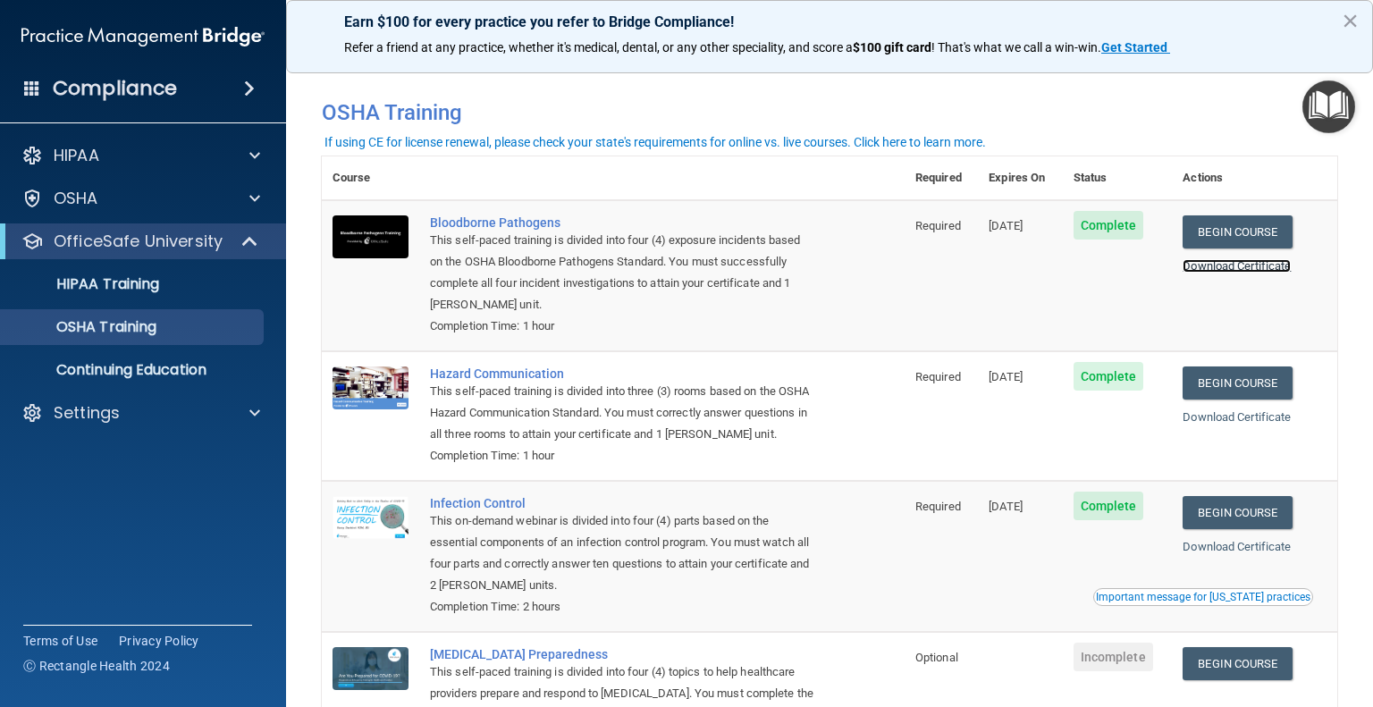
click at [1219, 269] on link "Download Certificate" at bounding box center [1237, 265] width 108 height 13
click at [1226, 420] on link "Download Certificate" at bounding box center [1237, 416] width 108 height 13
click at [1230, 553] on link "Download Certificate" at bounding box center [1237, 546] width 108 height 13
click at [1009, 240] on td "09/21/2026" at bounding box center [1020, 275] width 84 height 151
click at [1009, 230] on span "09/21/2026" at bounding box center [1006, 225] width 34 height 13
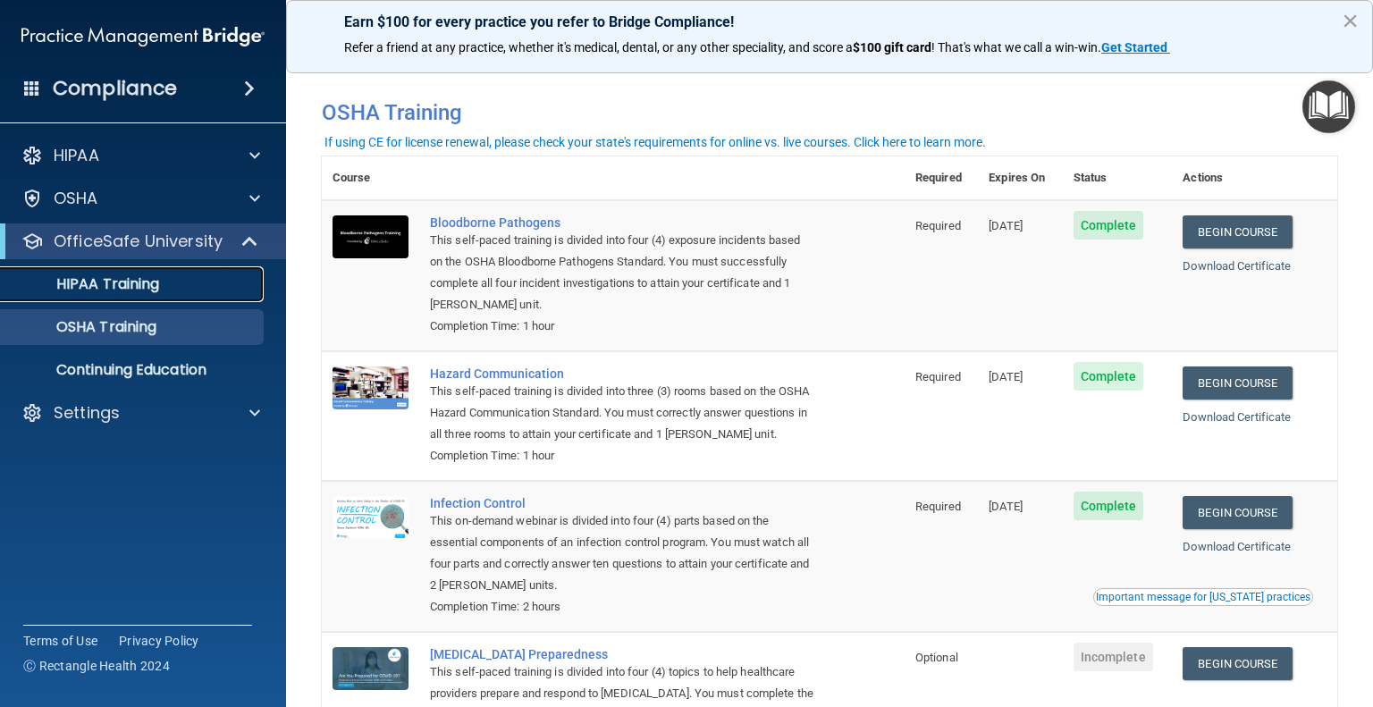
click at [114, 293] on p "HIPAA Training" at bounding box center [86, 284] width 148 height 18
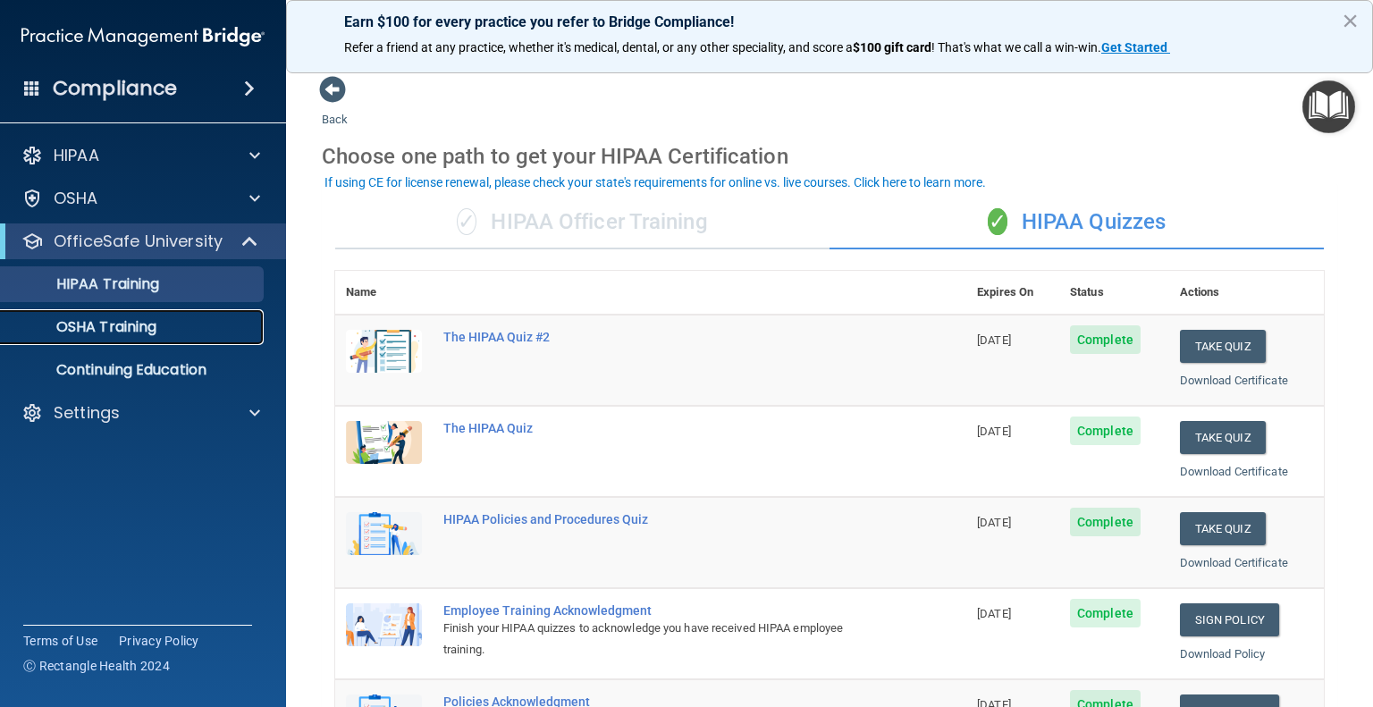
click at [185, 315] on link "OSHA Training" at bounding box center [123, 327] width 282 height 36
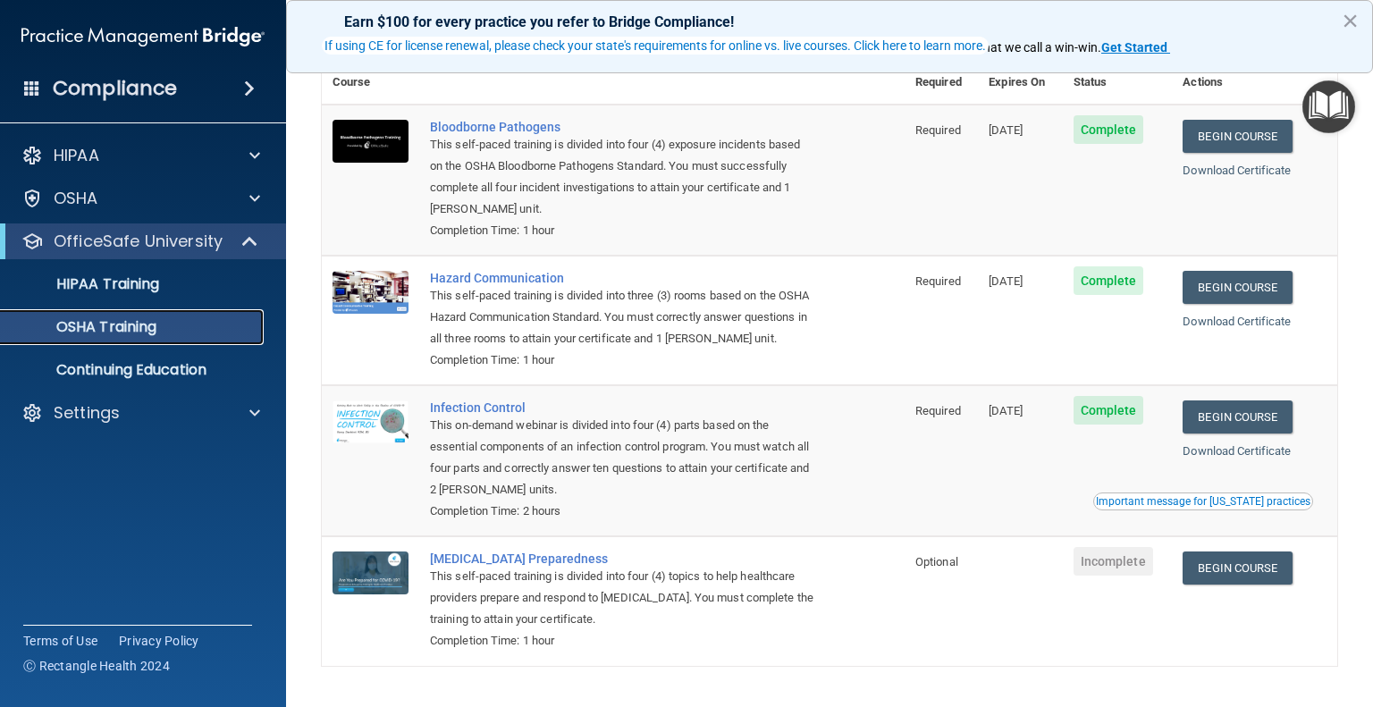
scroll to position [97, 0]
click at [159, 285] on p "HIPAA Training" at bounding box center [86, 284] width 148 height 18
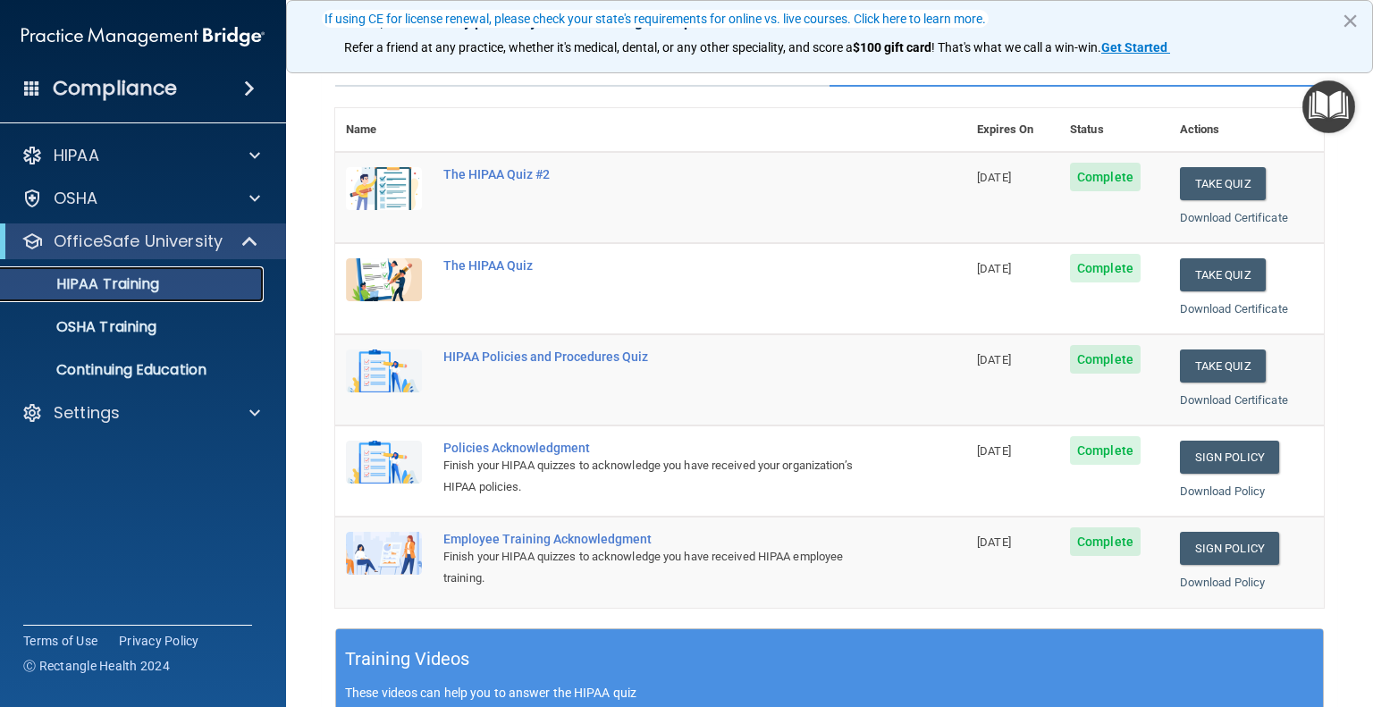
scroll to position [100, 0]
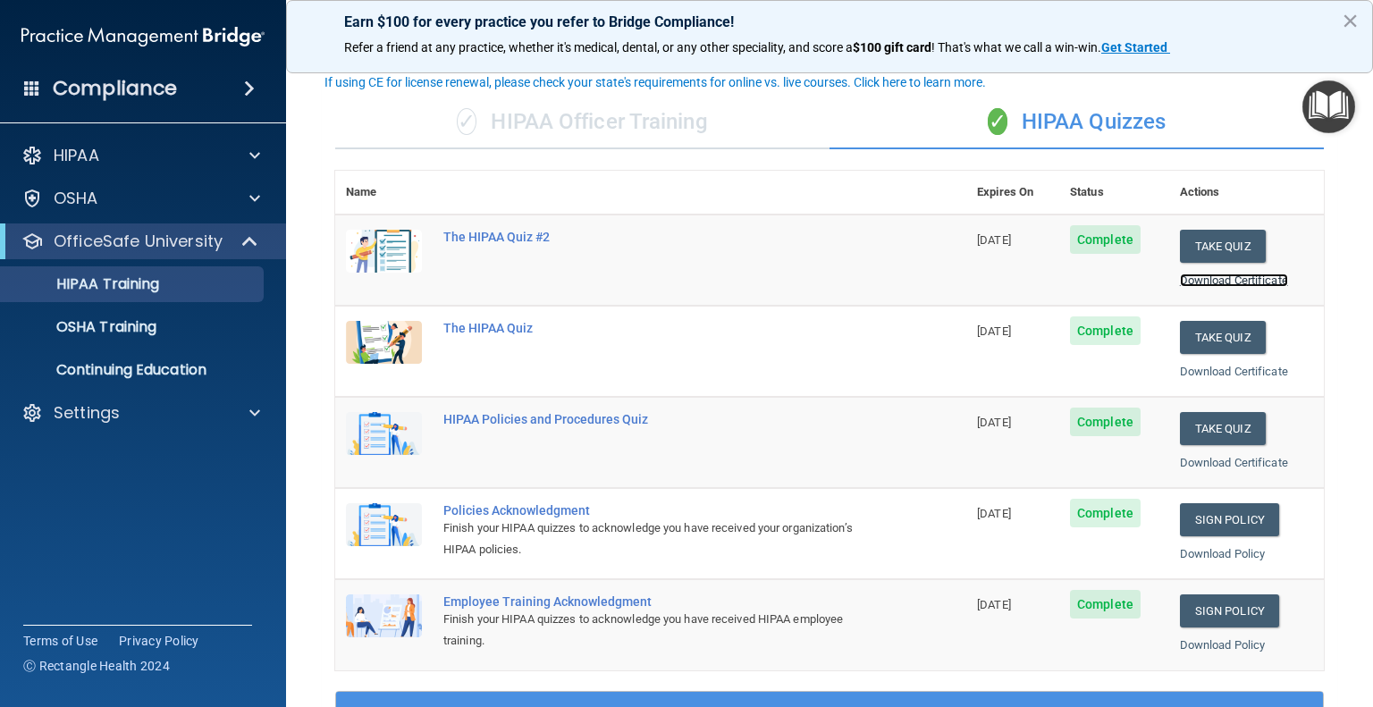
click at [1180, 279] on link "Download Certificate" at bounding box center [1234, 280] width 108 height 13
click at [1230, 367] on link "Download Certificate" at bounding box center [1234, 371] width 108 height 13
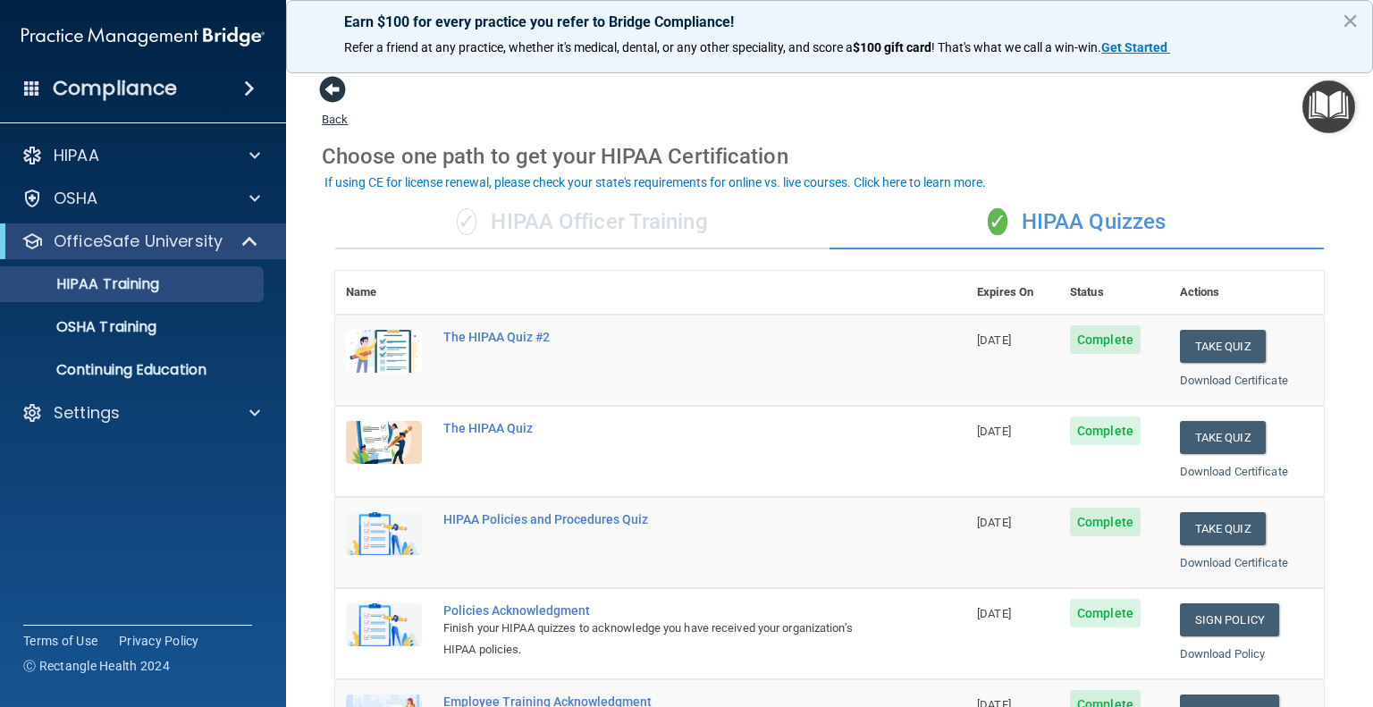
click at [325, 78] on span at bounding box center [332, 89] width 27 height 27
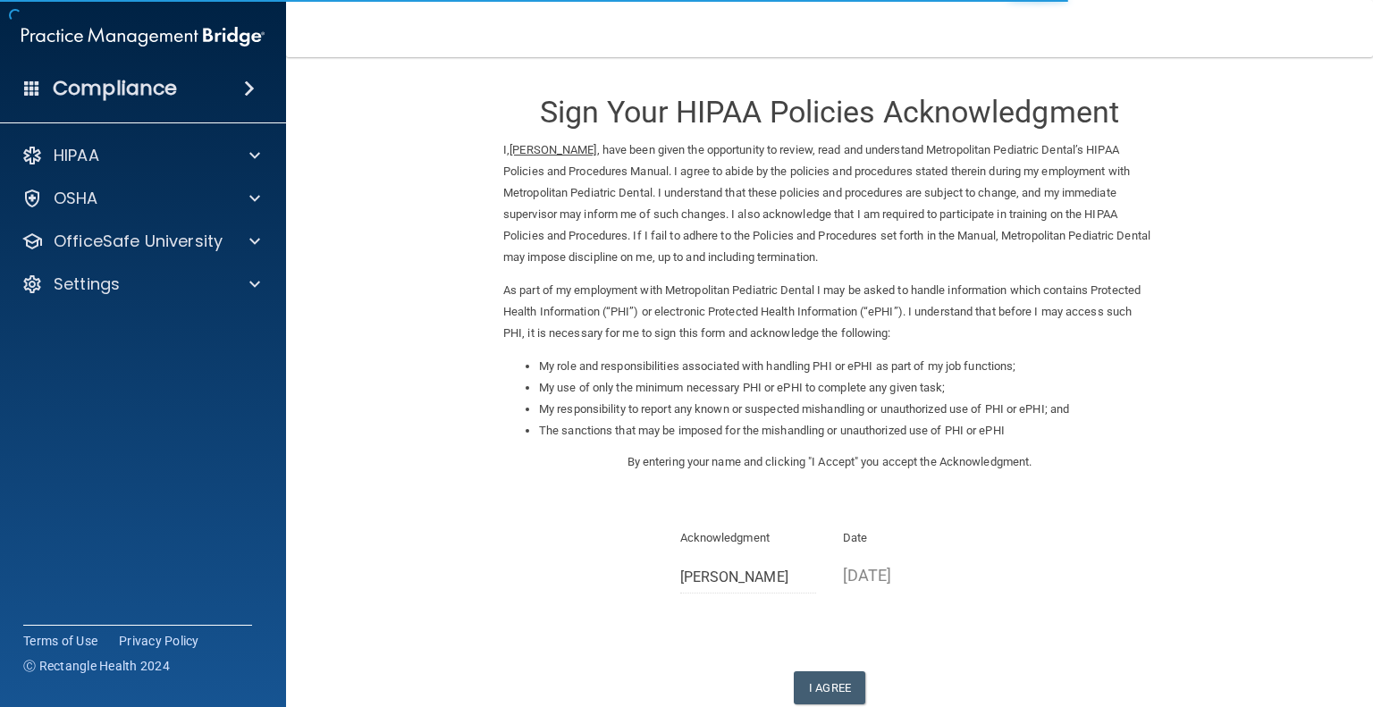
scroll to position [92, 0]
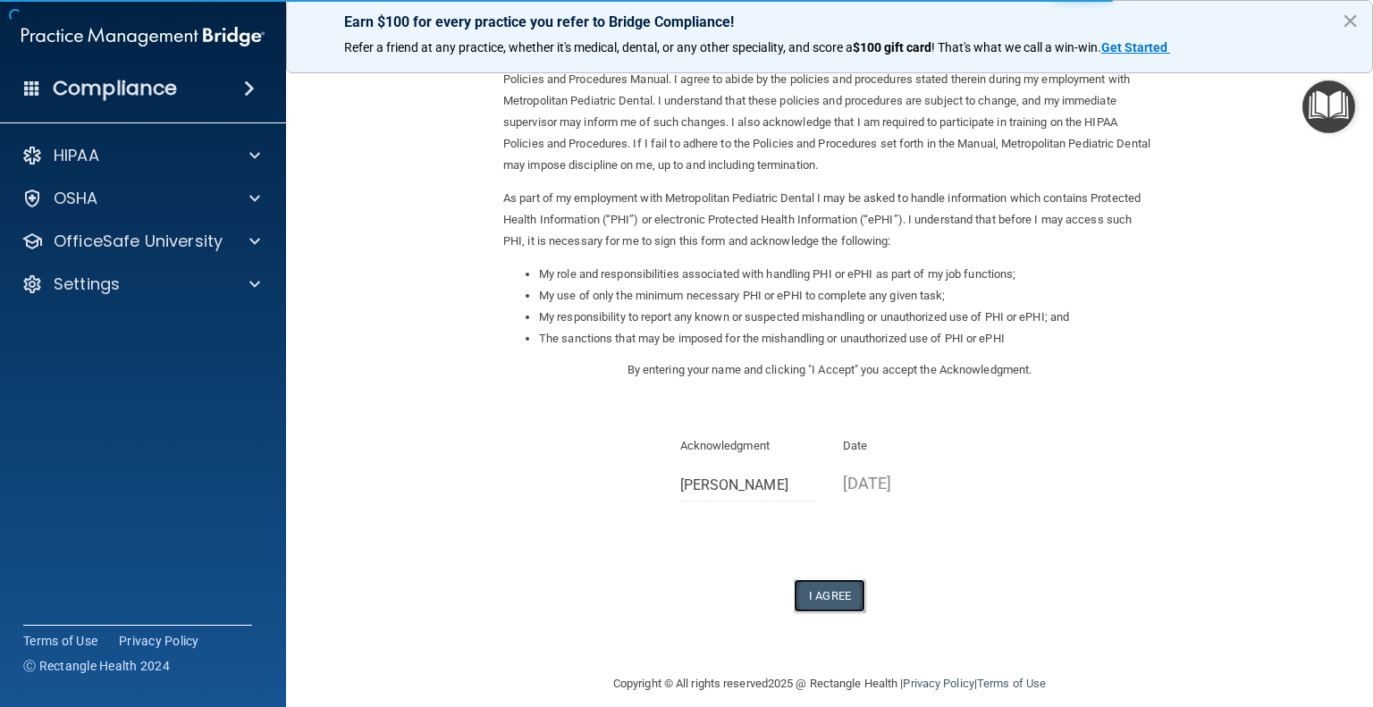
click at [823, 605] on button "I Agree" at bounding box center [830, 595] width 72 height 33
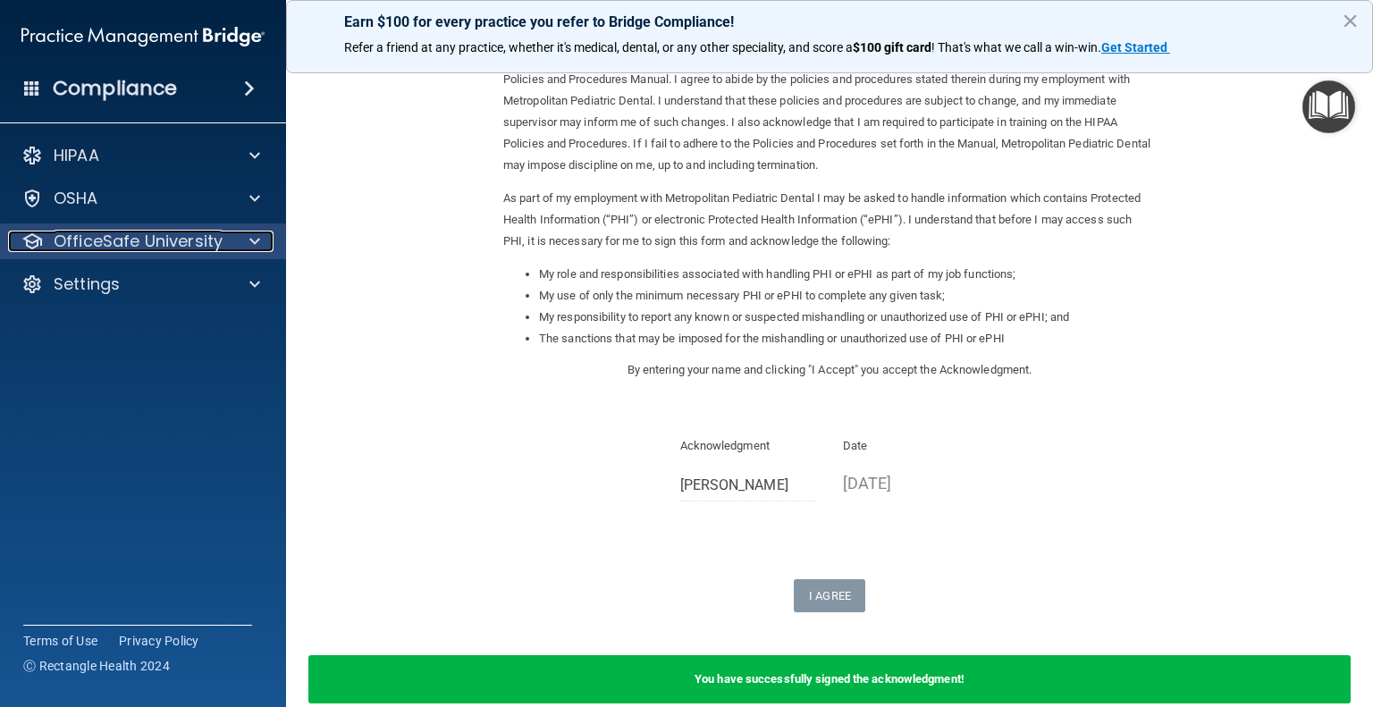
click at [237, 245] on div at bounding box center [252, 241] width 45 height 21
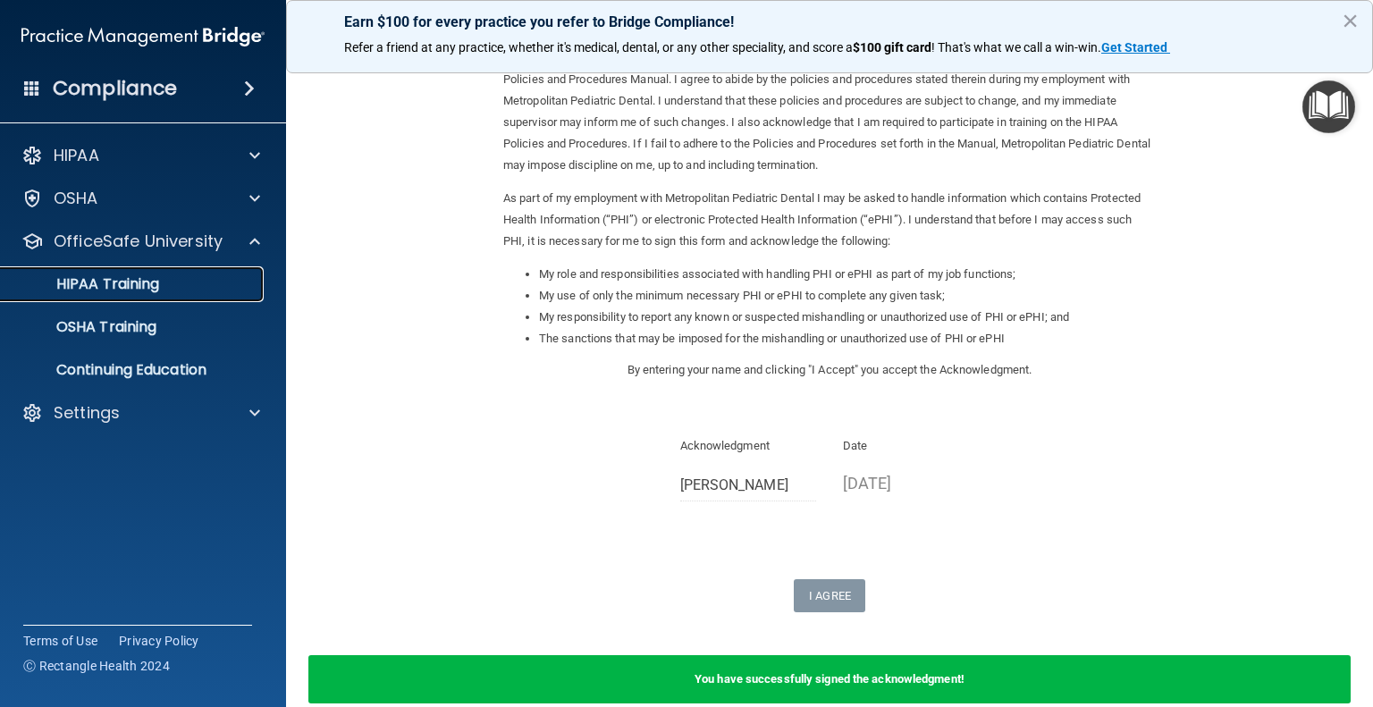
click at [216, 290] on div "HIPAA Training" at bounding box center [134, 284] width 244 height 18
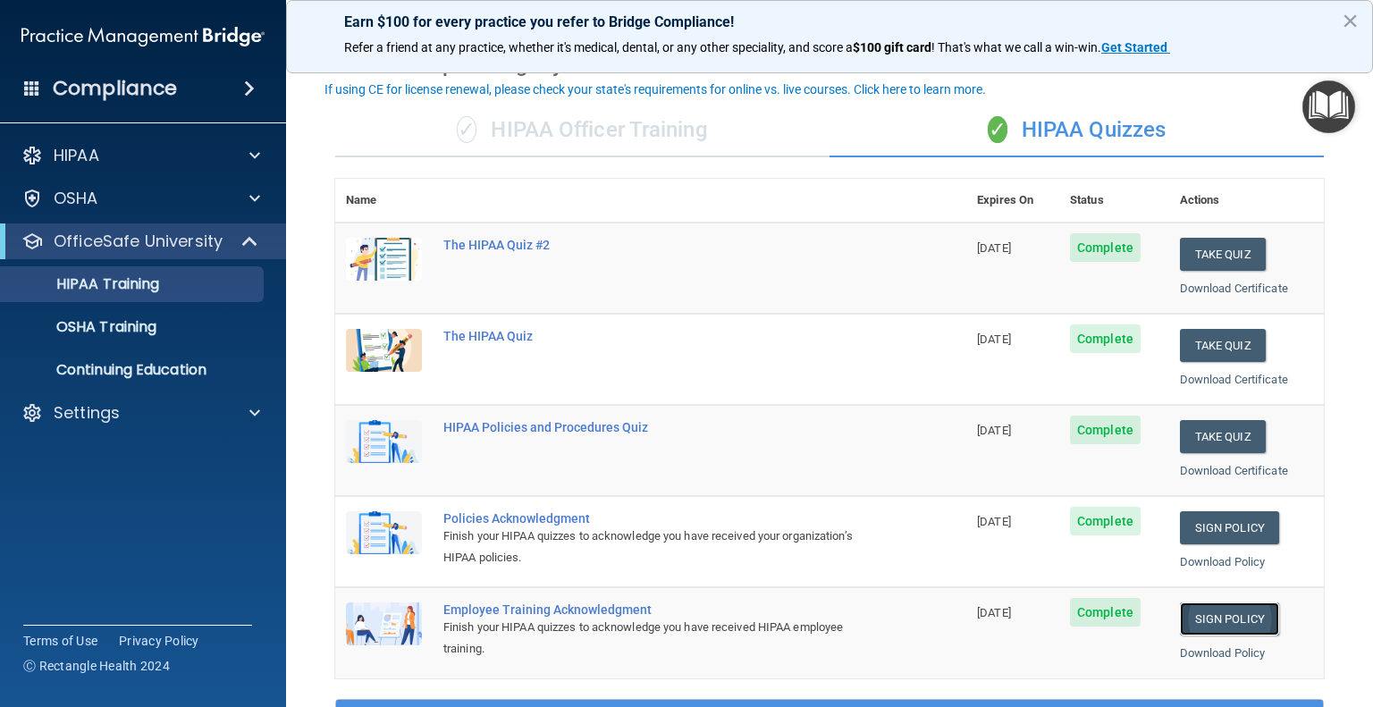
click at [1195, 618] on link "Sign Policy" at bounding box center [1229, 619] width 99 height 33
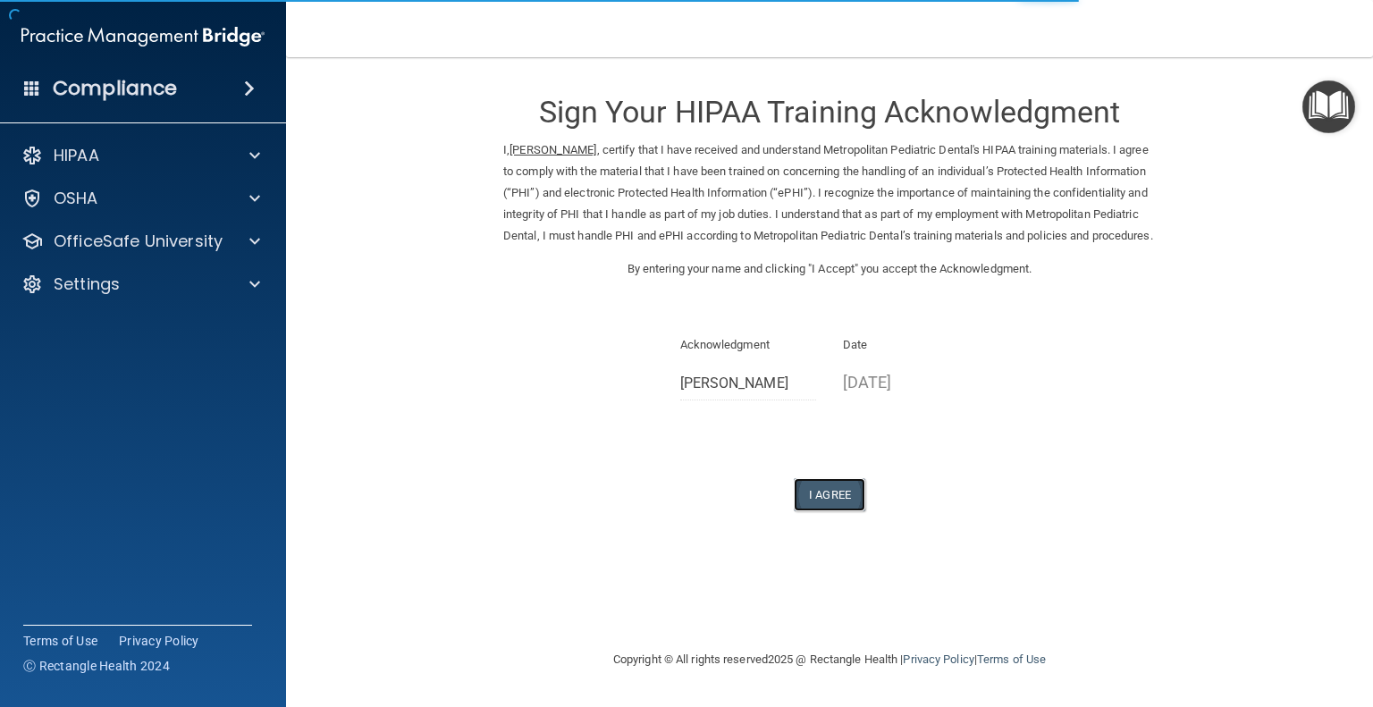
click at [832, 511] on button "I Agree" at bounding box center [830, 494] width 72 height 33
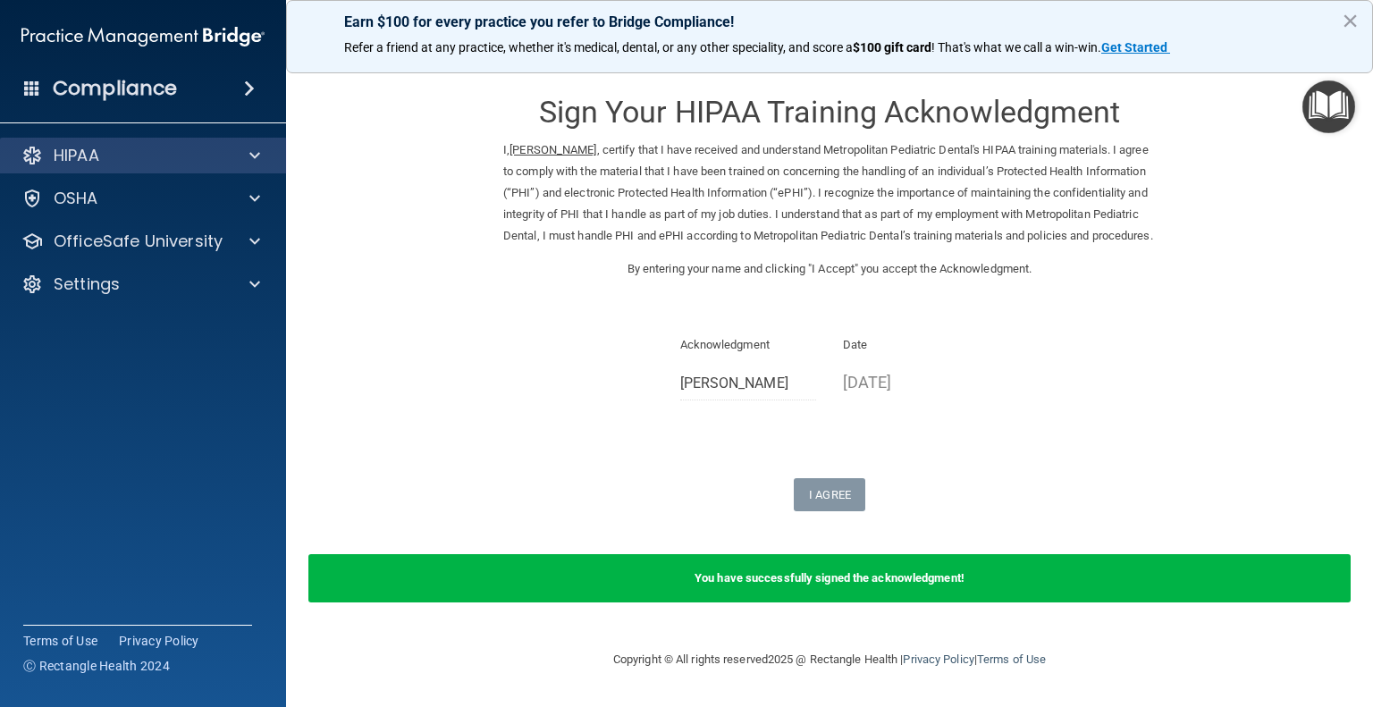
click at [171, 169] on div "HIPAA" at bounding box center [143, 156] width 287 height 36
click at [235, 165] on div at bounding box center [252, 155] width 45 height 21
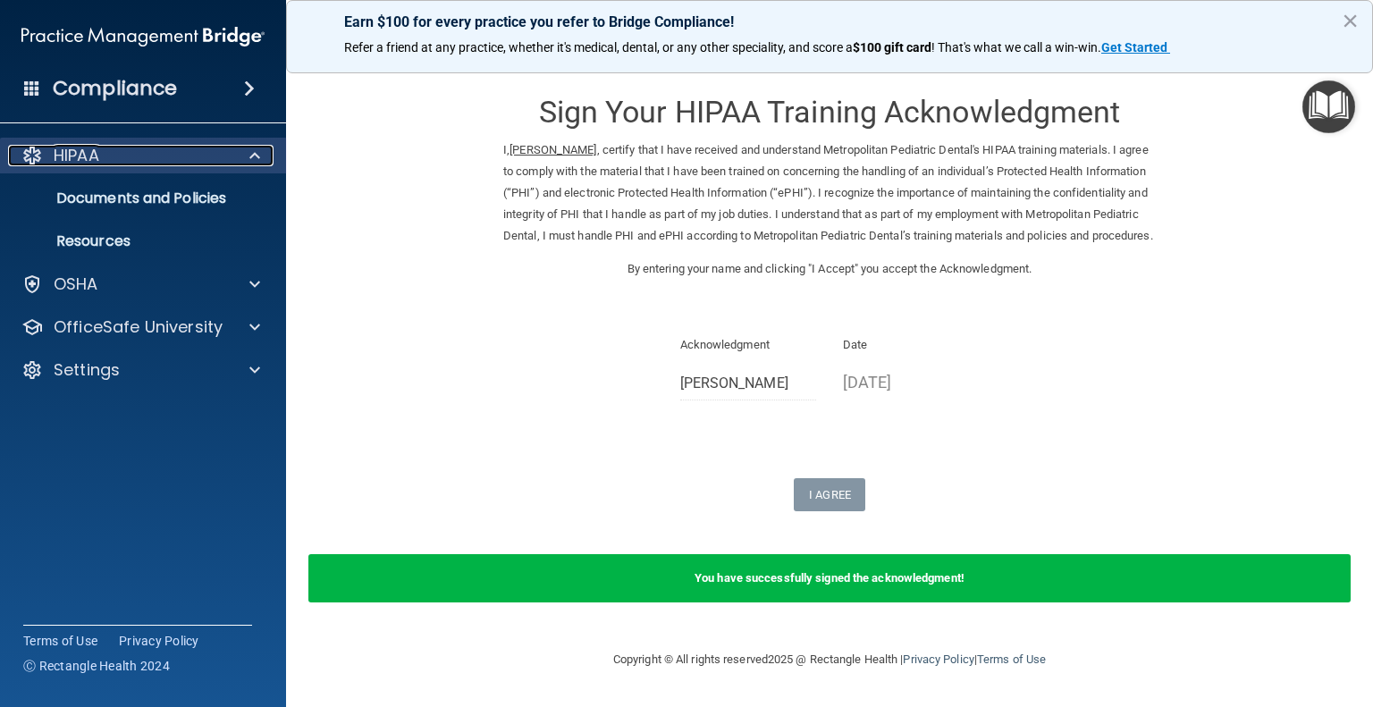
click at [235, 165] on div at bounding box center [252, 155] width 45 height 21
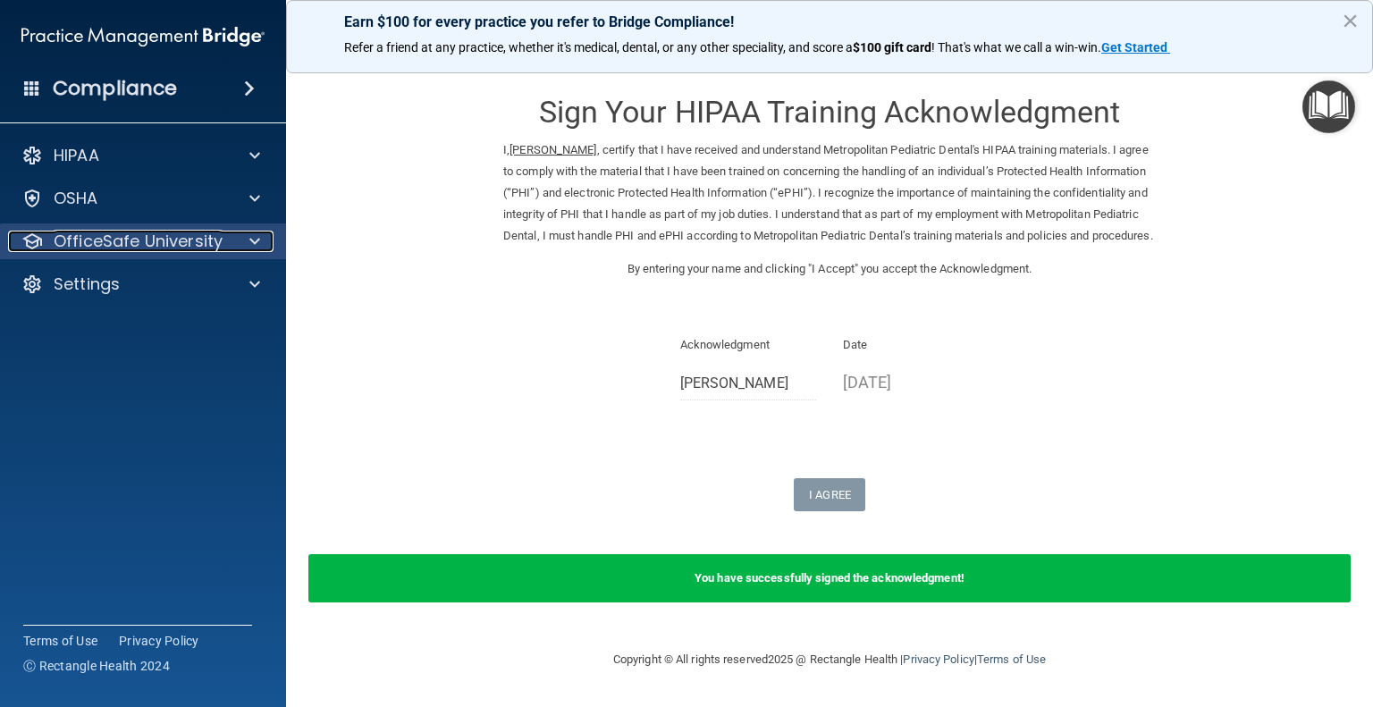
click at [243, 248] on div at bounding box center [252, 241] width 45 height 21
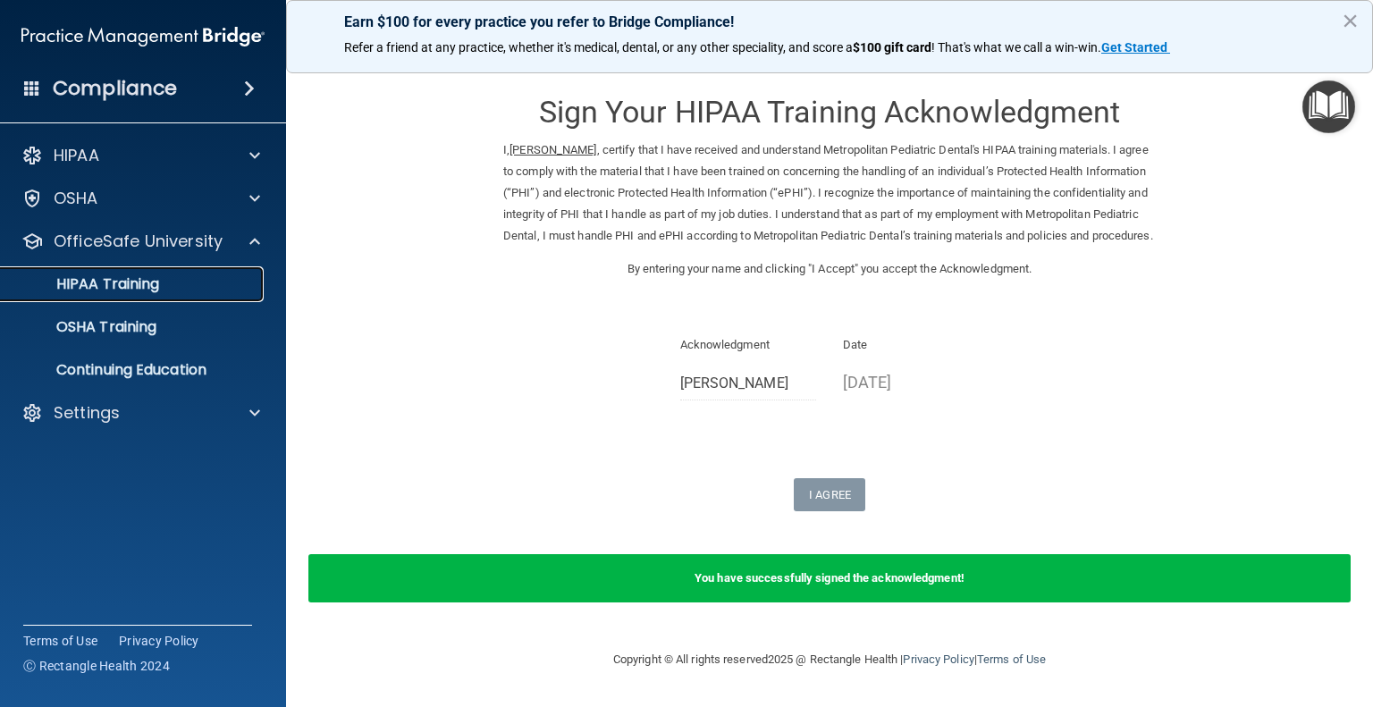
click at [234, 298] on link "HIPAA Training" at bounding box center [123, 284] width 282 height 36
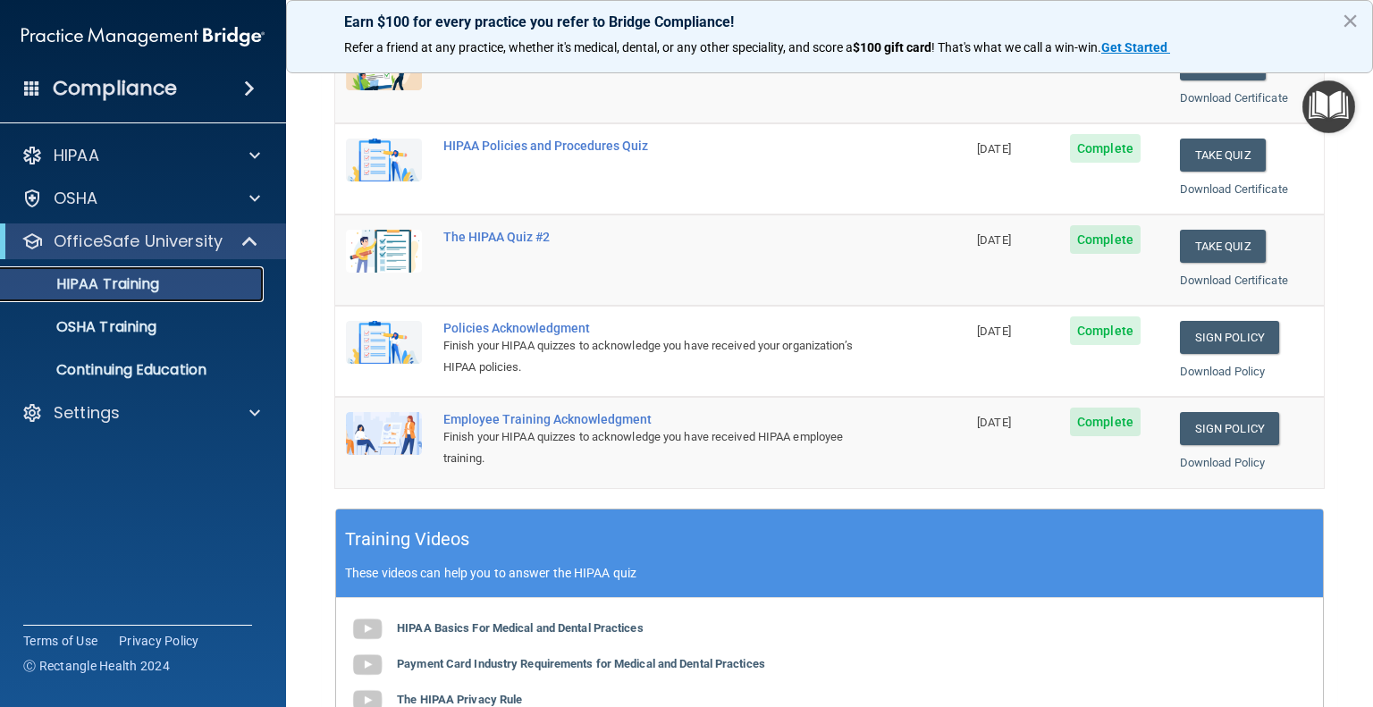
scroll to position [261, 0]
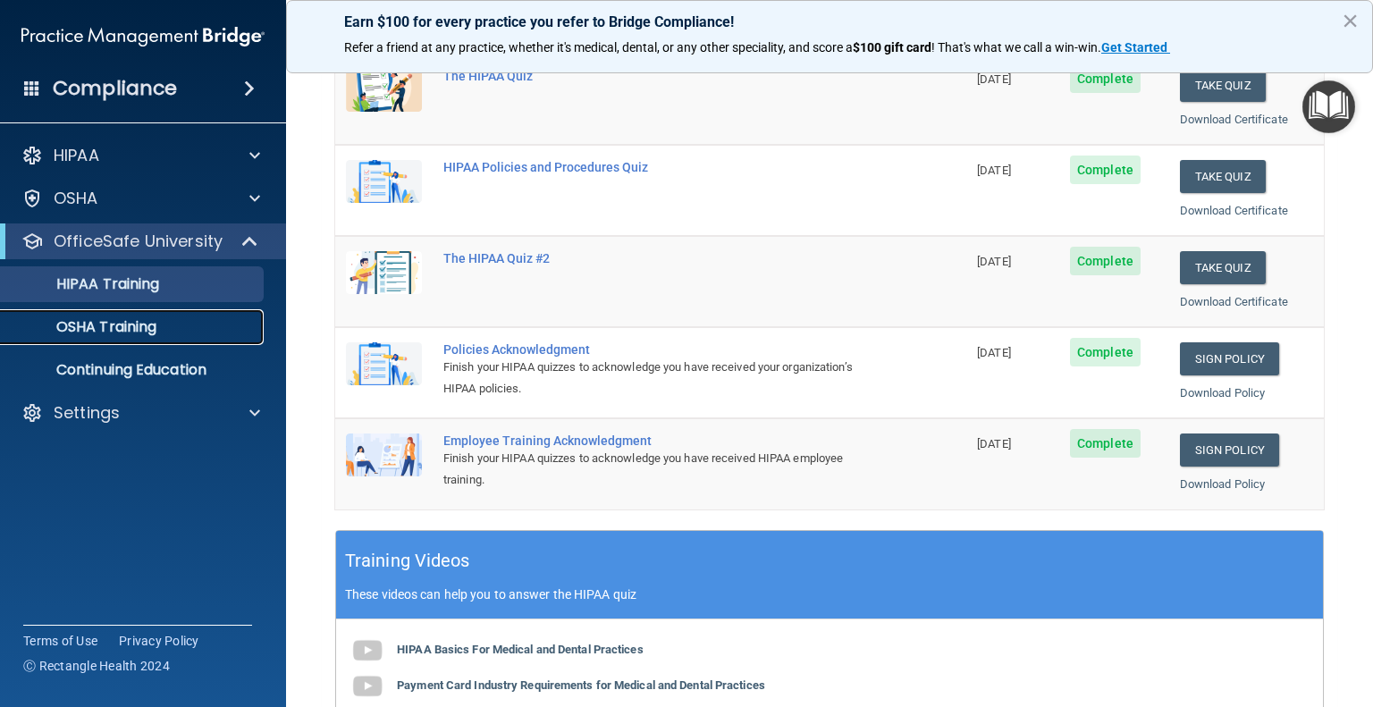
click at [147, 333] on p "OSHA Training" at bounding box center [84, 327] width 145 height 18
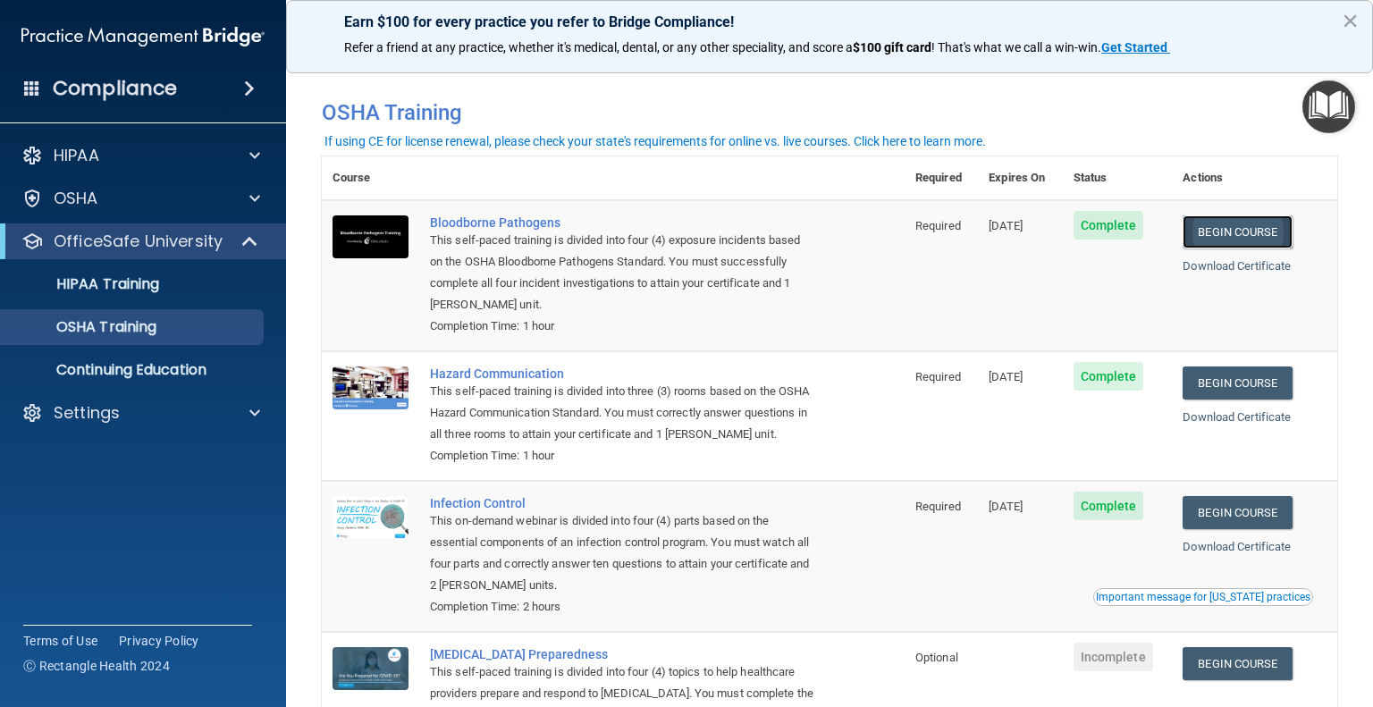
click at [1201, 235] on link "Begin Course" at bounding box center [1237, 231] width 109 height 33
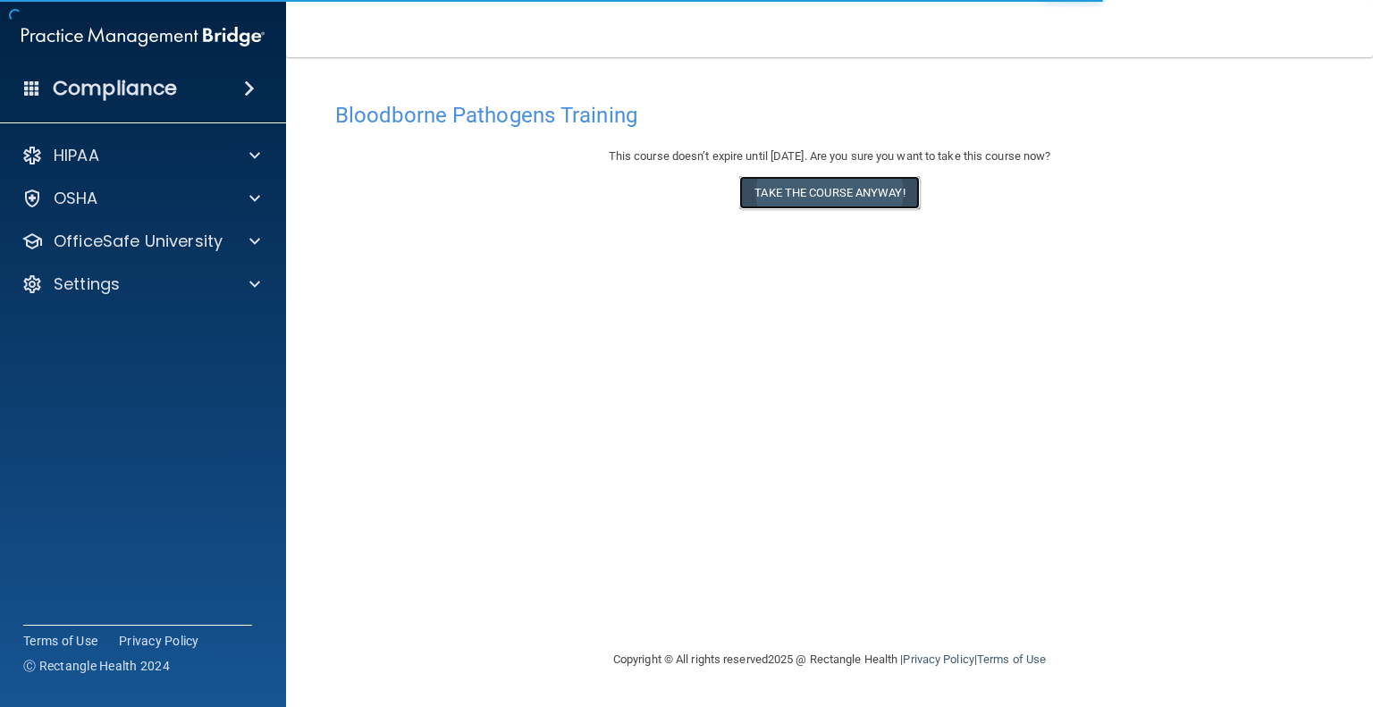
click at [846, 196] on button "Take the course anyway!" at bounding box center [829, 192] width 180 height 33
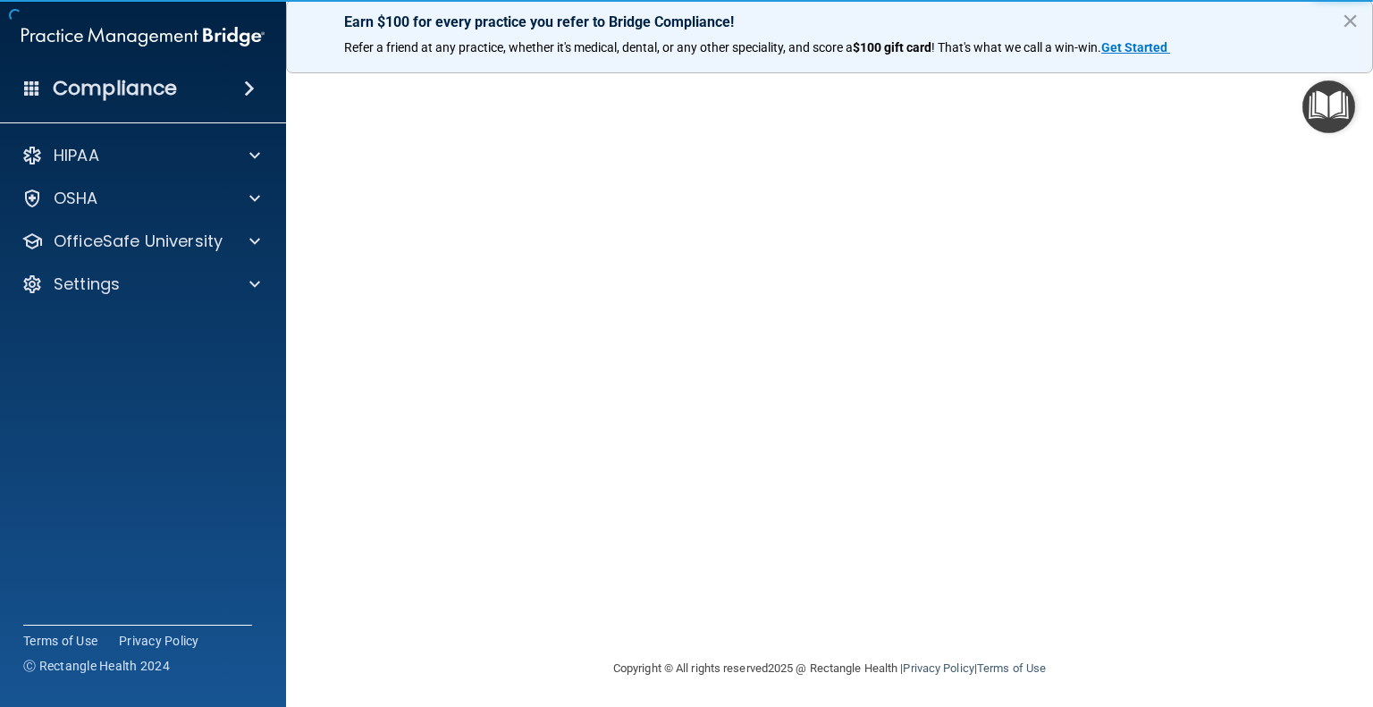
scroll to position [57, 0]
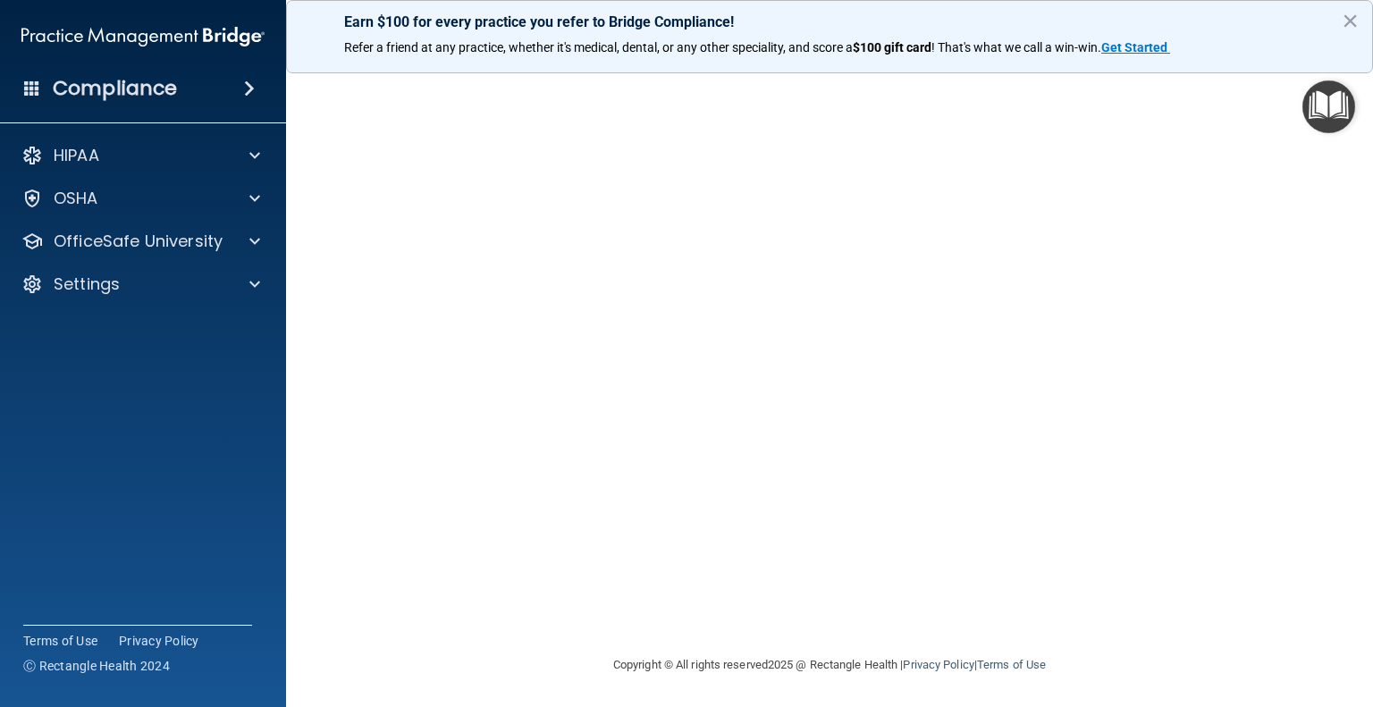
click at [1319, 104] on img "Open Resource Center" at bounding box center [1329, 106] width 53 height 53
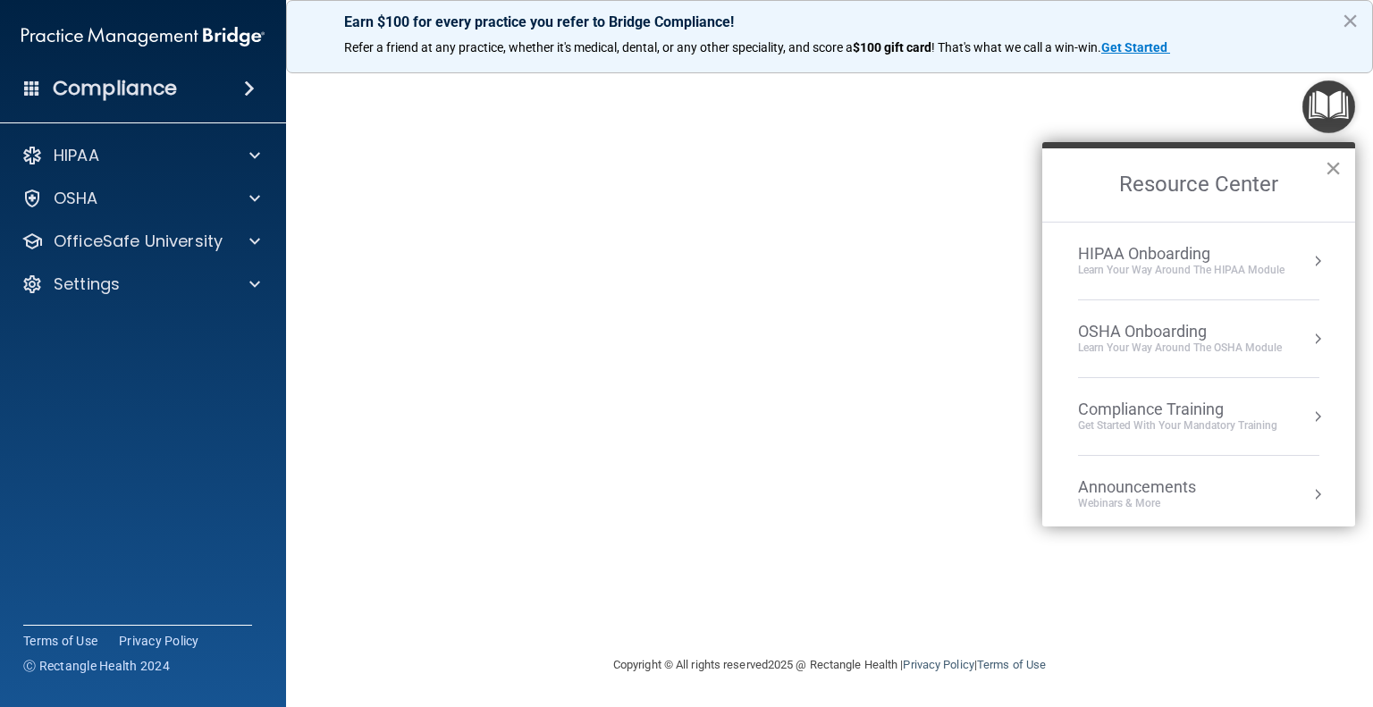
click at [1338, 160] on button "×" at bounding box center [1333, 168] width 17 height 29
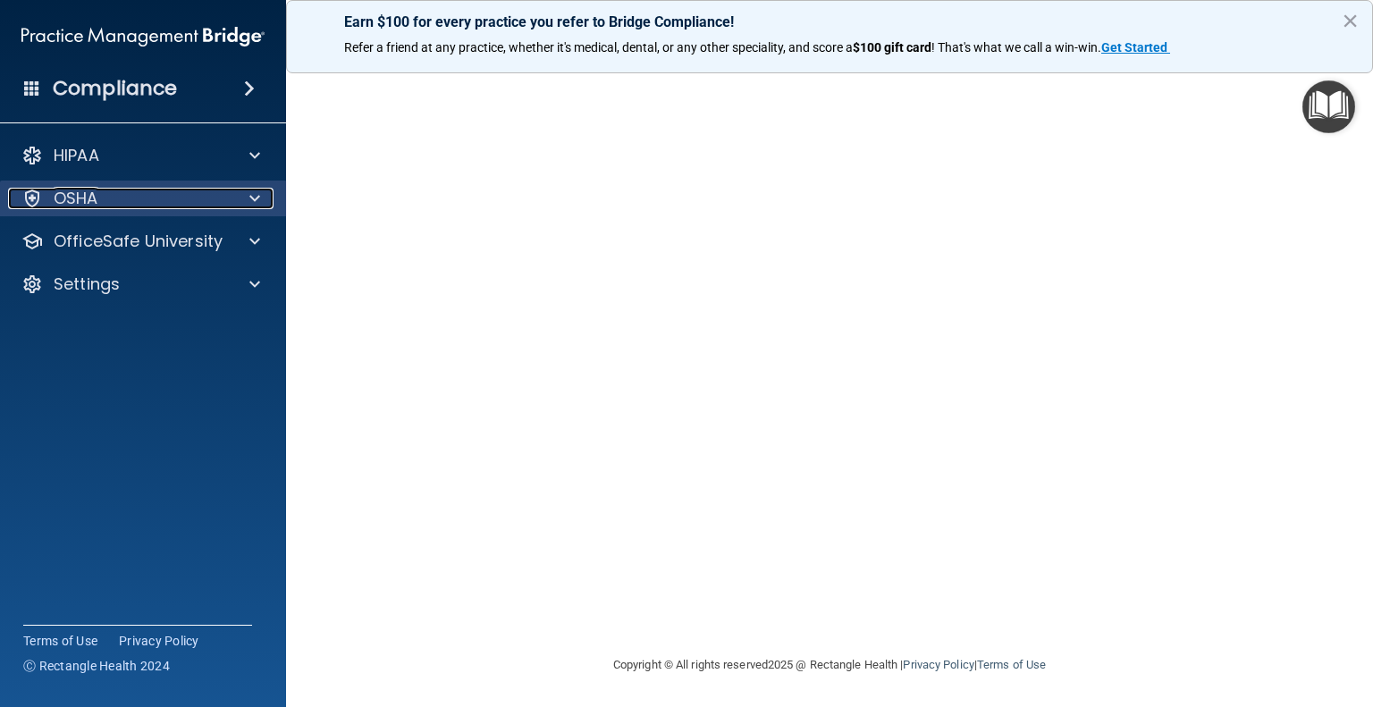
click at [210, 197] on div "OSHA" at bounding box center [119, 198] width 222 height 21
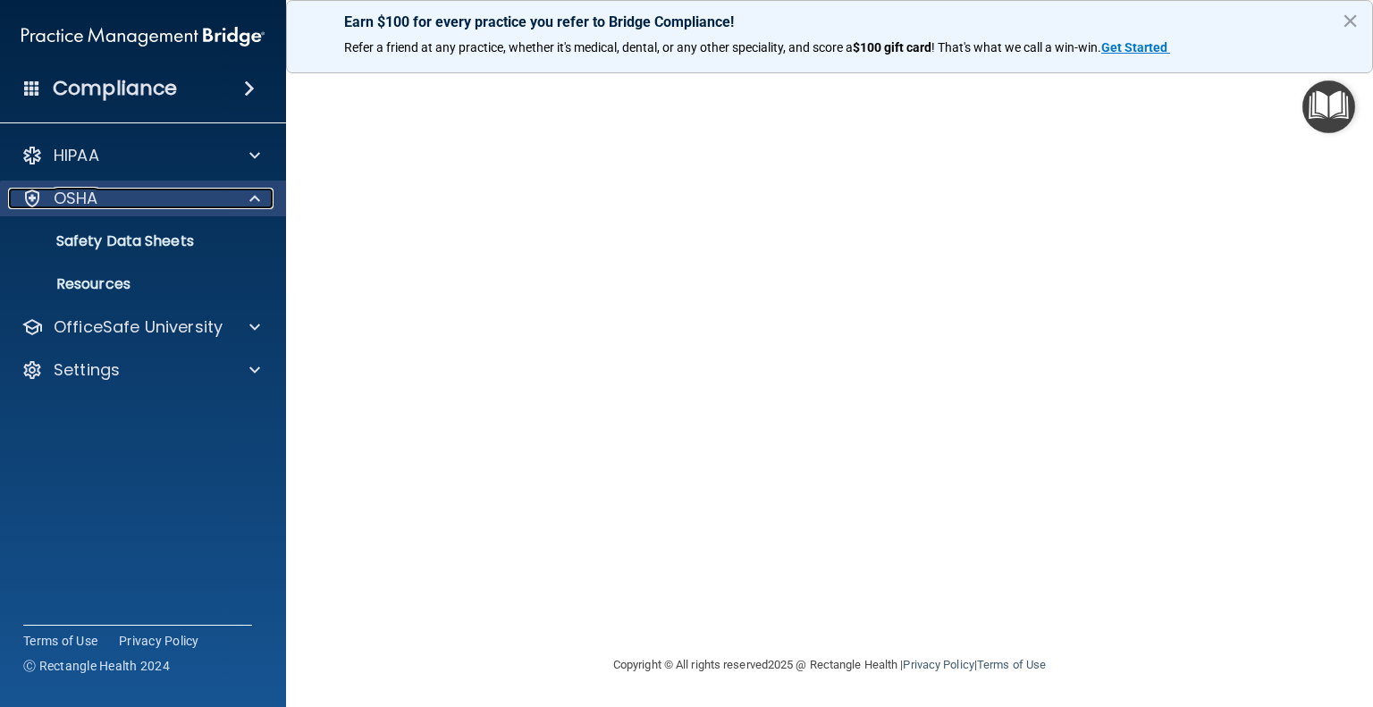
click at [215, 203] on div "OSHA" at bounding box center [119, 198] width 222 height 21
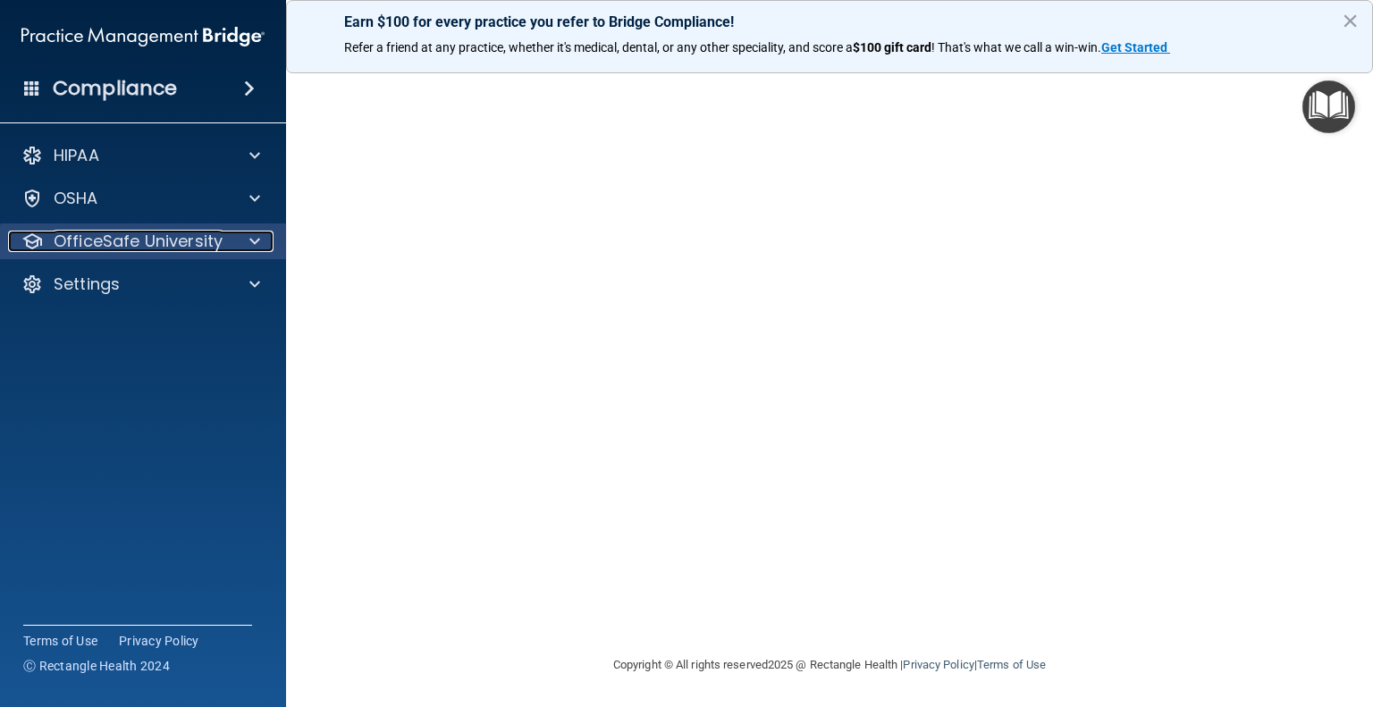
click at [236, 240] on div at bounding box center [252, 241] width 45 height 21
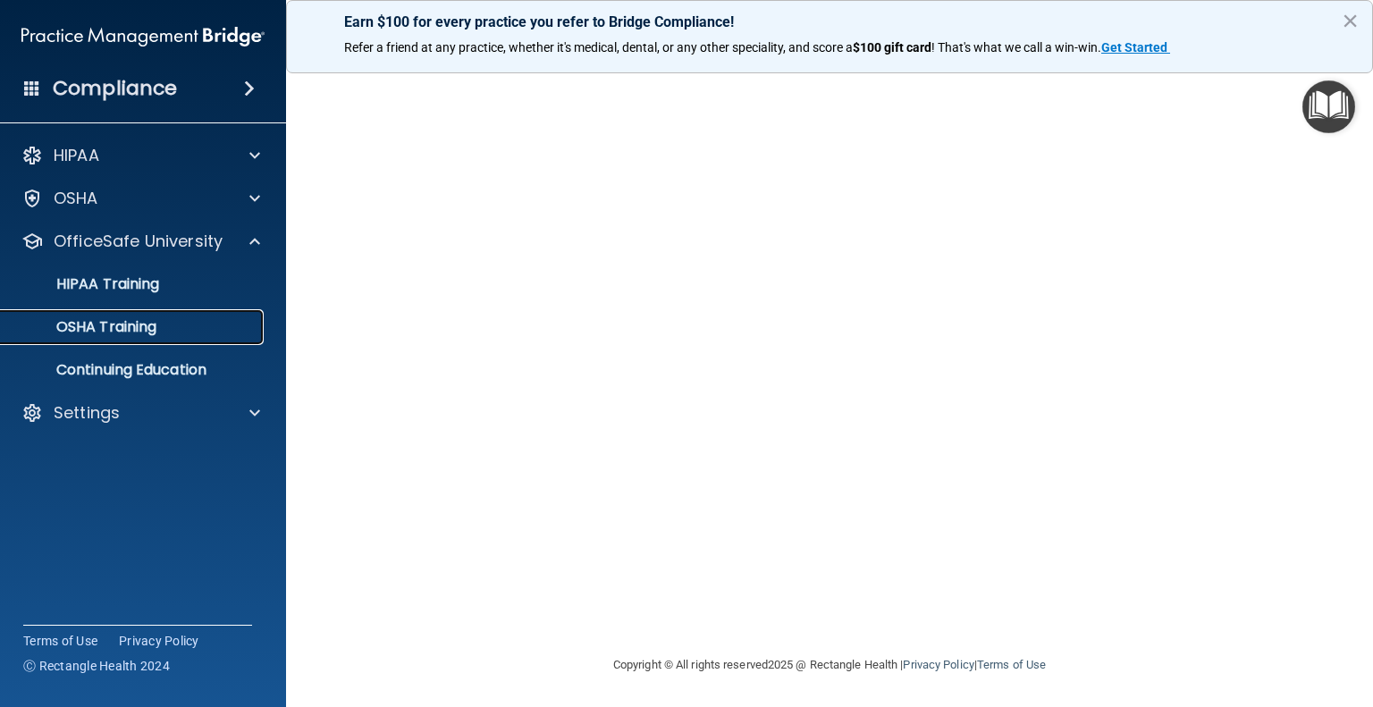
click at [243, 319] on div "OSHA Training" at bounding box center [134, 327] width 244 height 18
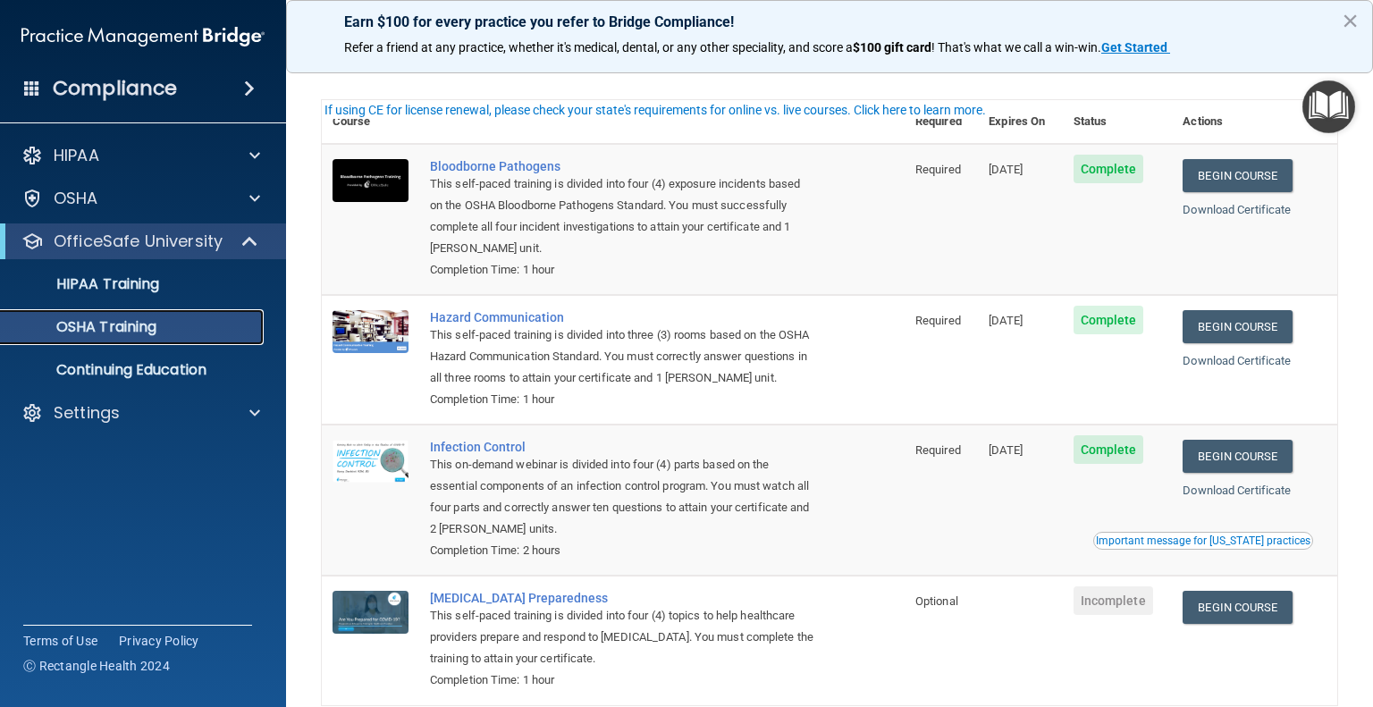
scroll to position [60, 0]
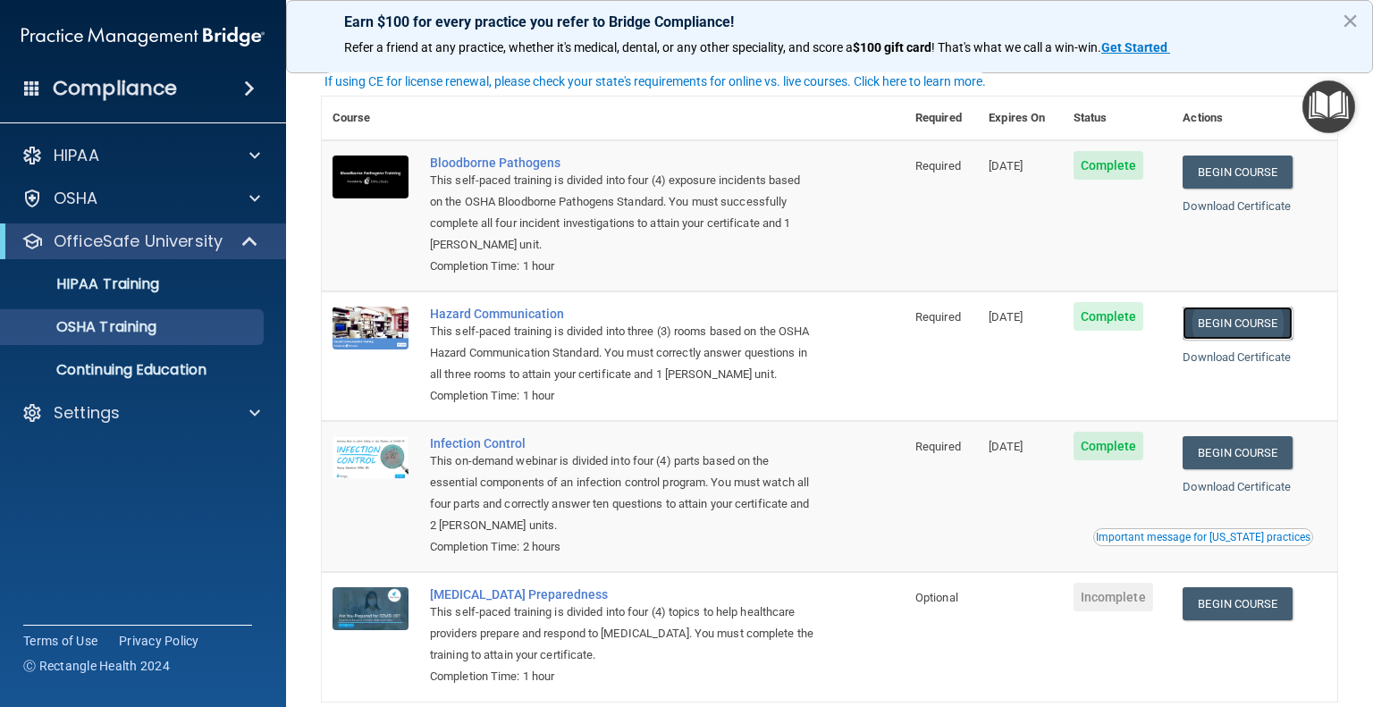
click at [1209, 320] on link "Begin Course" at bounding box center [1237, 323] width 109 height 33
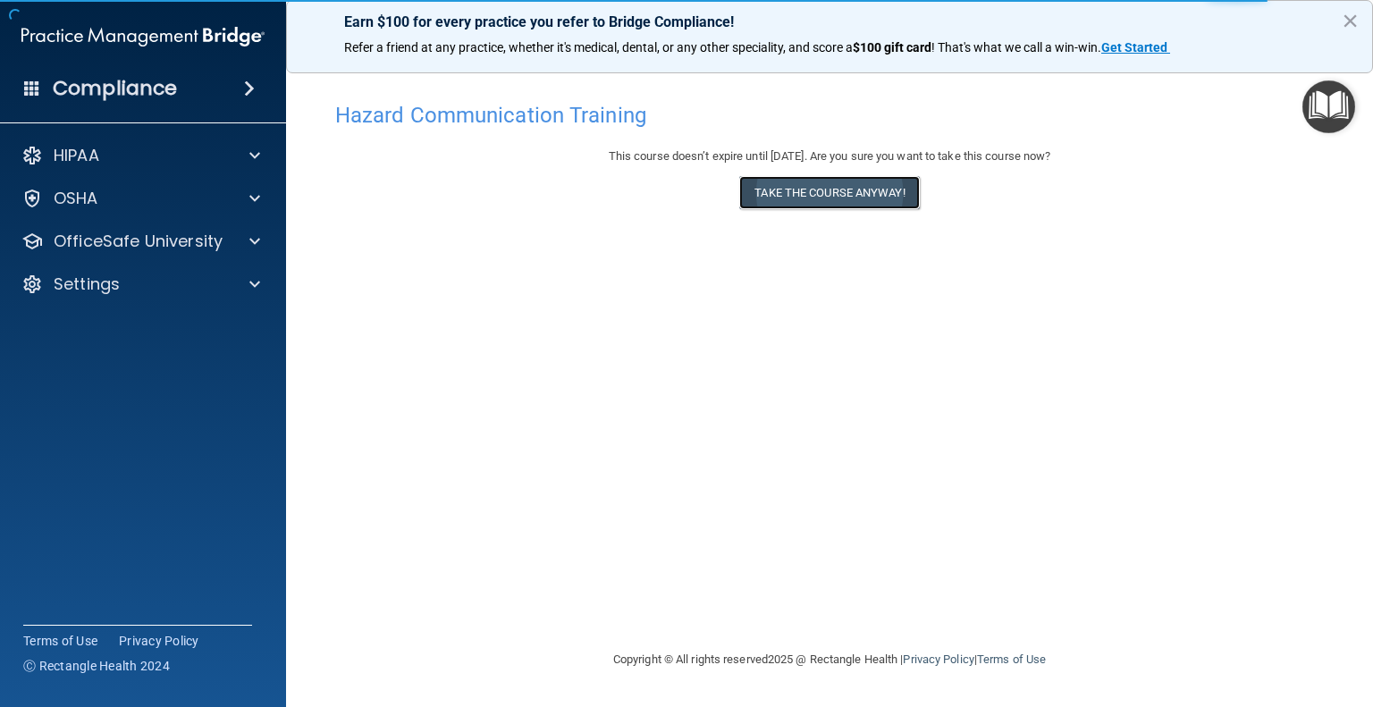
click at [849, 199] on button "Take the course anyway!" at bounding box center [829, 192] width 180 height 33
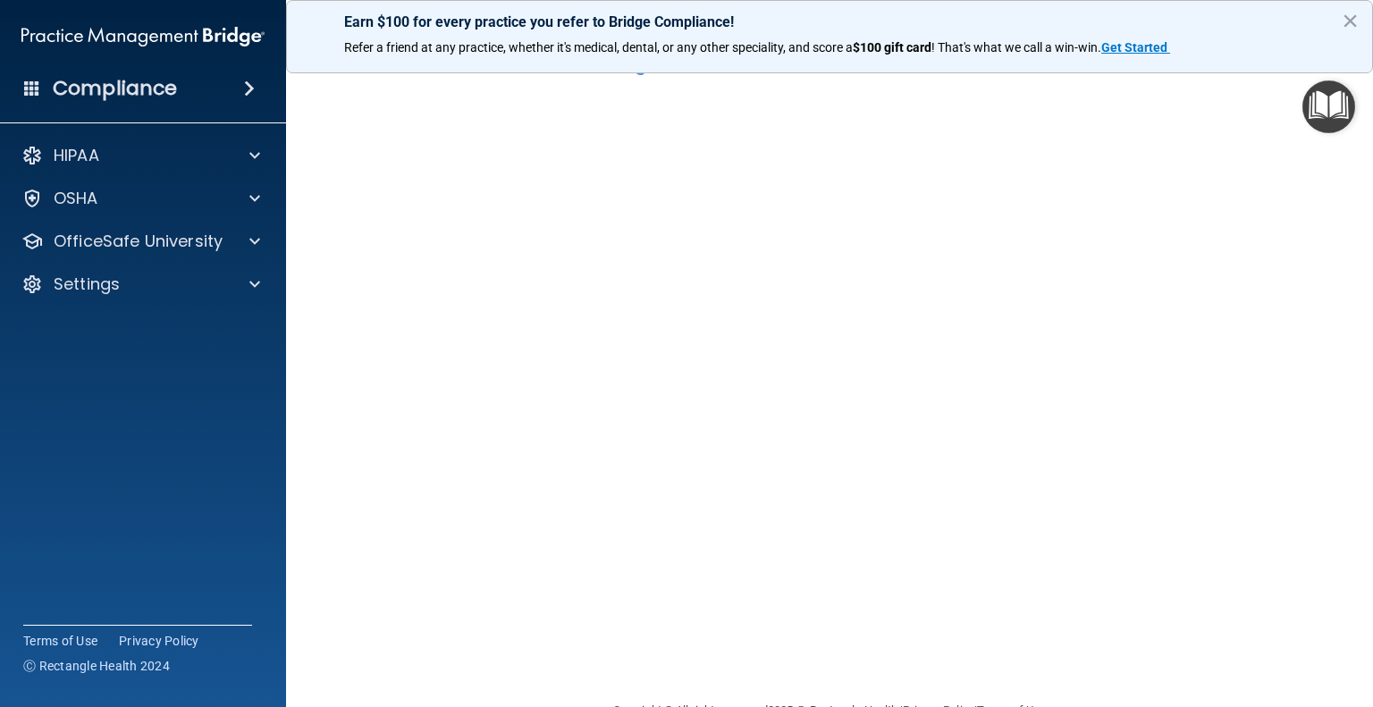
scroll to position [53, 0]
click at [175, 207] on div "OSHA" at bounding box center [119, 198] width 222 height 21
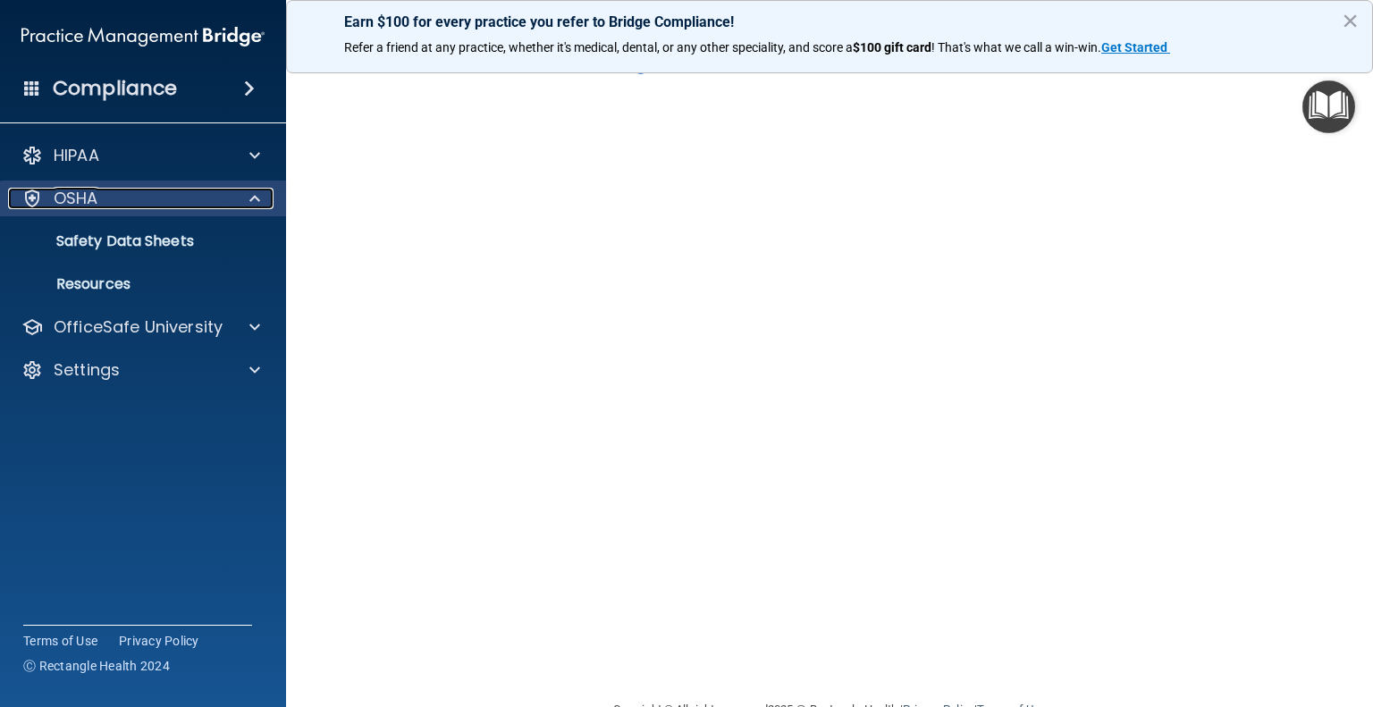
click at [175, 207] on div "OSHA" at bounding box center [119, 198] width 222 height 21
click at [176, 212] on div "OSHA" at bounding box center [143, 199] width 287 height 36
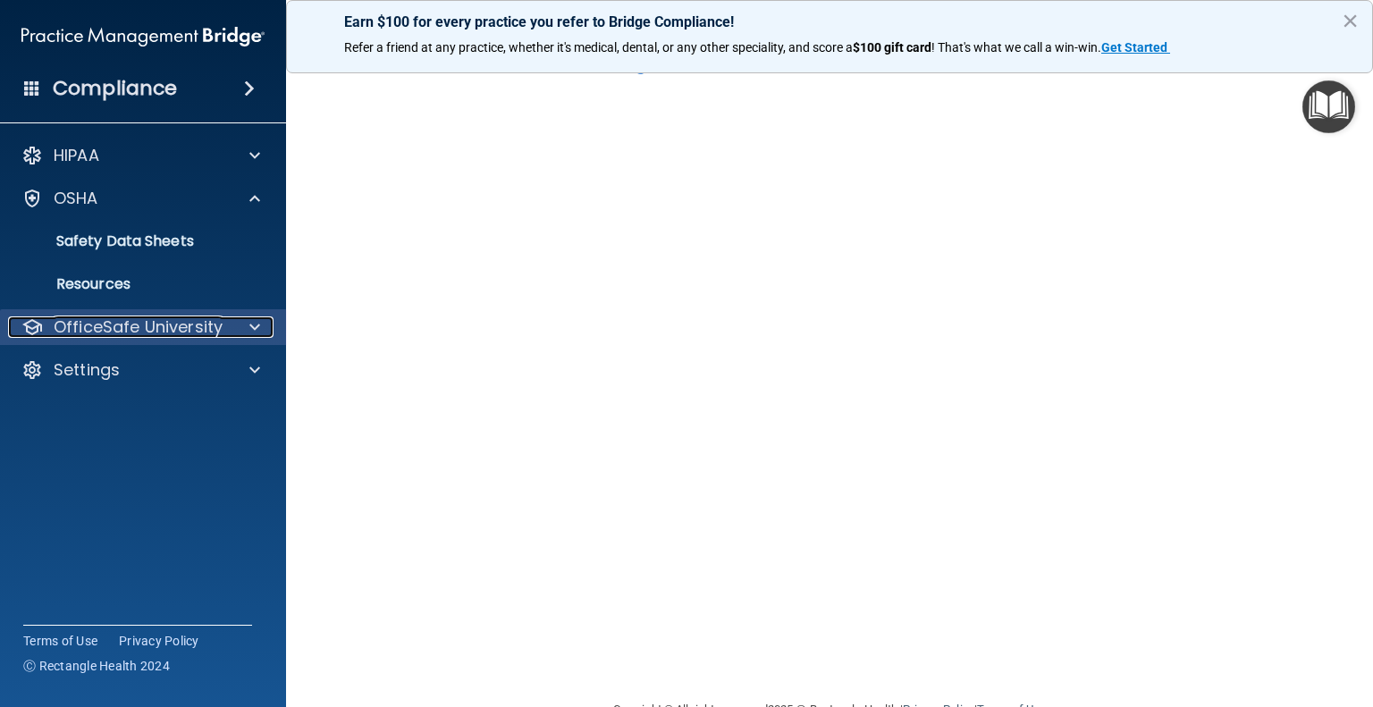
click at [219, 336] on p "OfficeSafe University" at bounding box center [138, 327] width 169 height 21
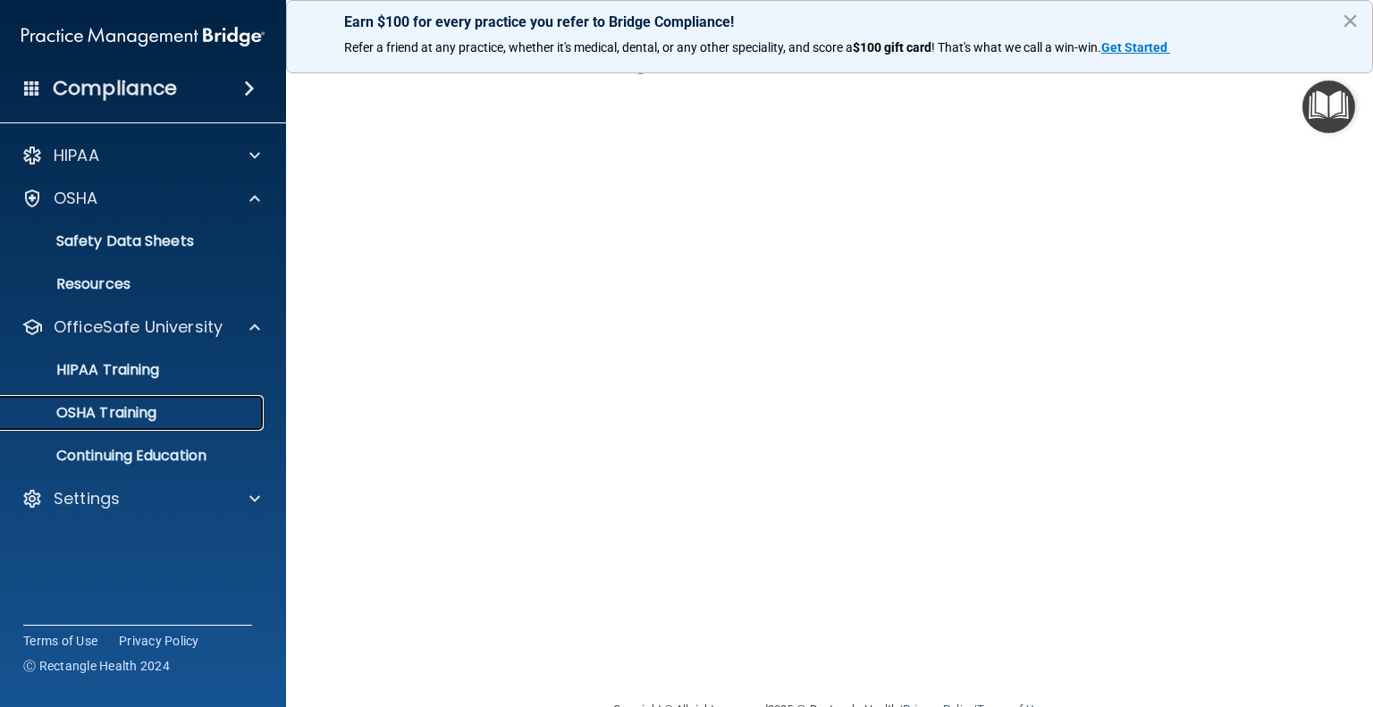
click at [197, 418] on div "OSHA Training" at bounding box center [134, 413] width 244 height 18
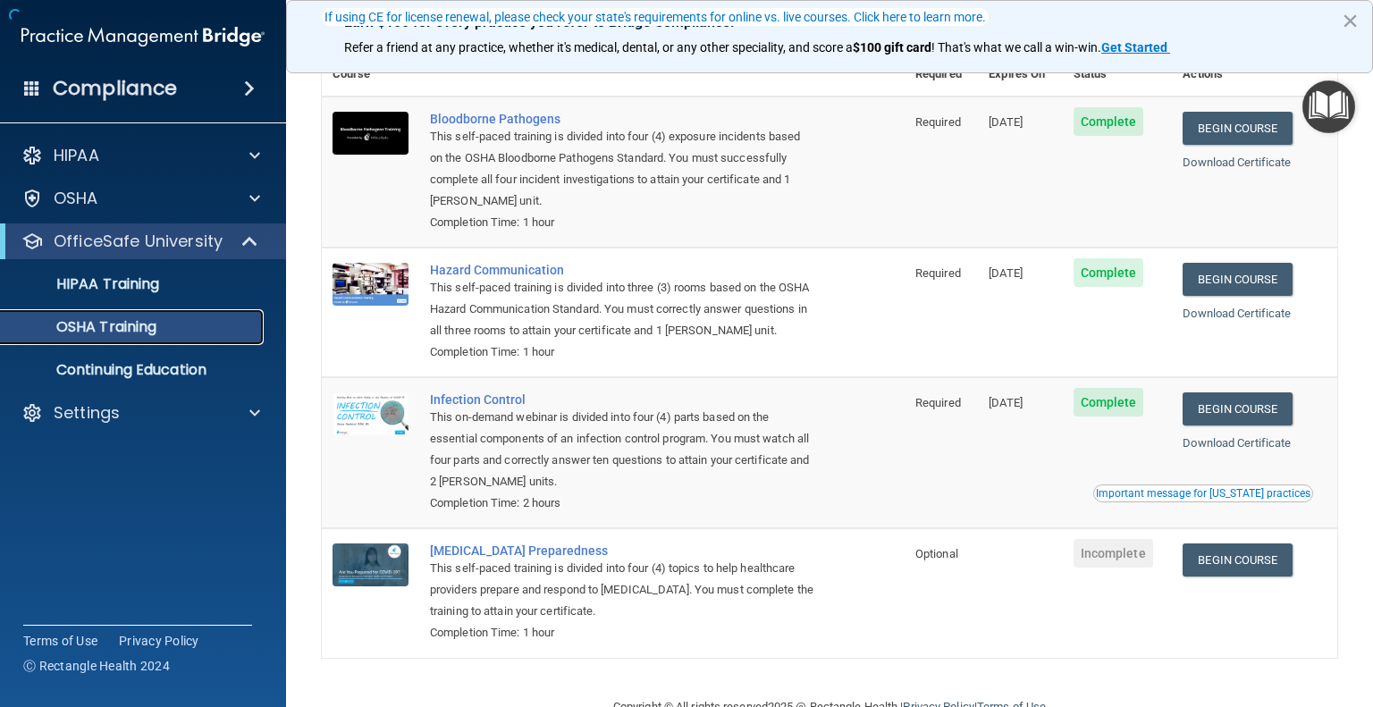
scroll to position [125, 0]
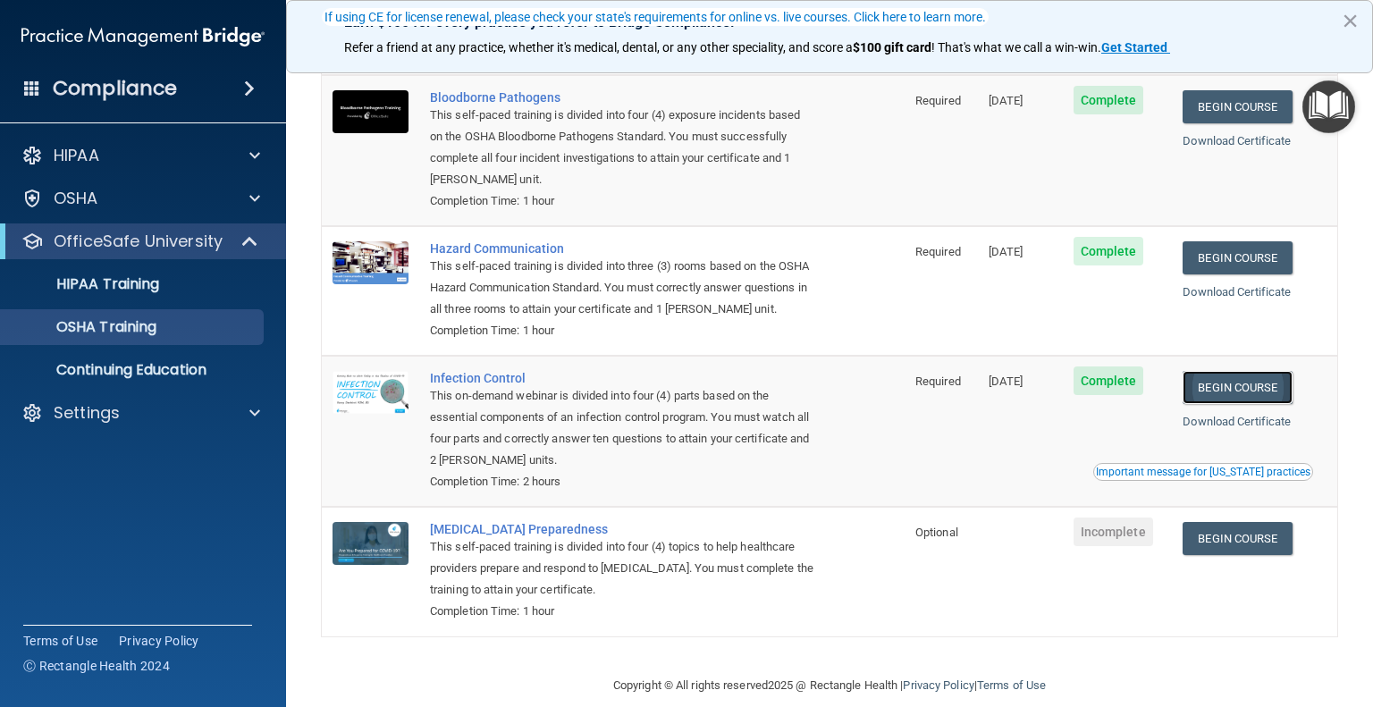
click at [1219, 404] on link "Begin Course" at bounding box center [1237, 387] width 109 height 33
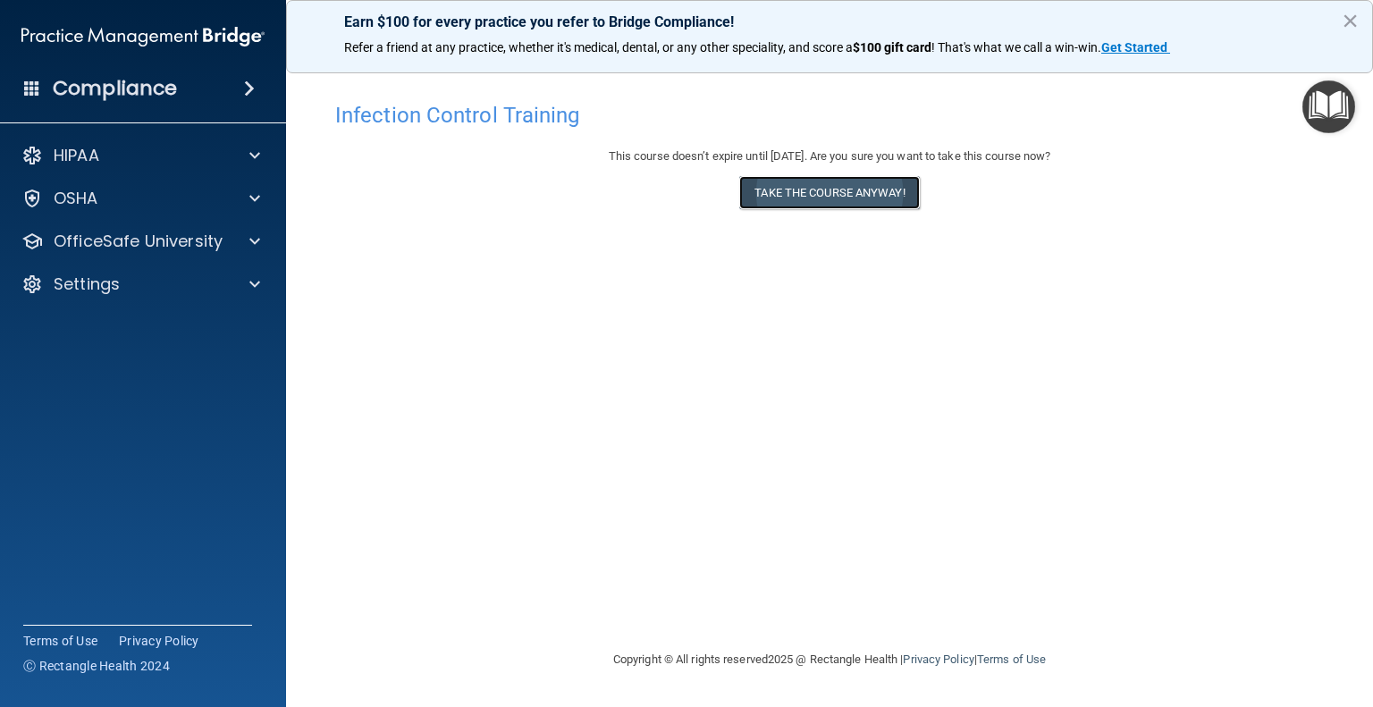
click at [823, 185] on button "Take the course anyway!" at bounding box center [829, 192] width 180 height 33
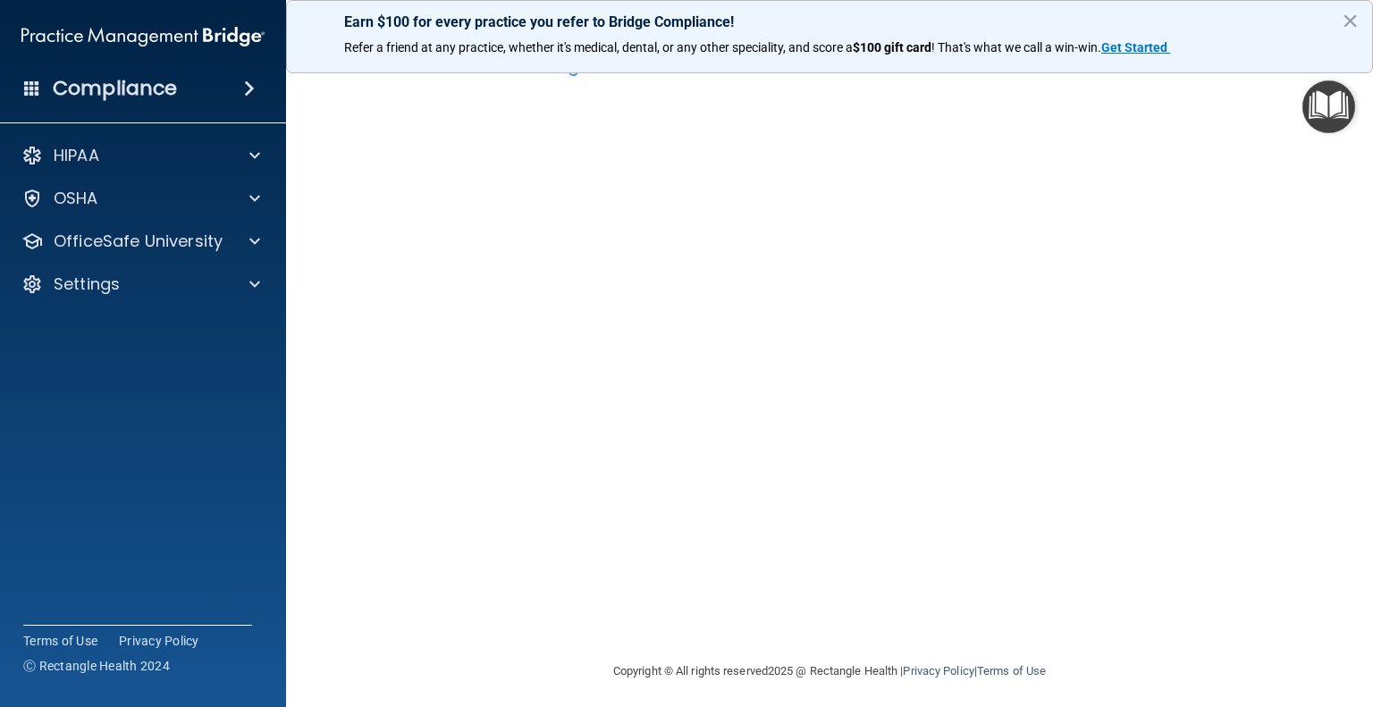
scroll to position [50, 0]
